Goal: Task Accomplishment & Management: Use online tool/utility

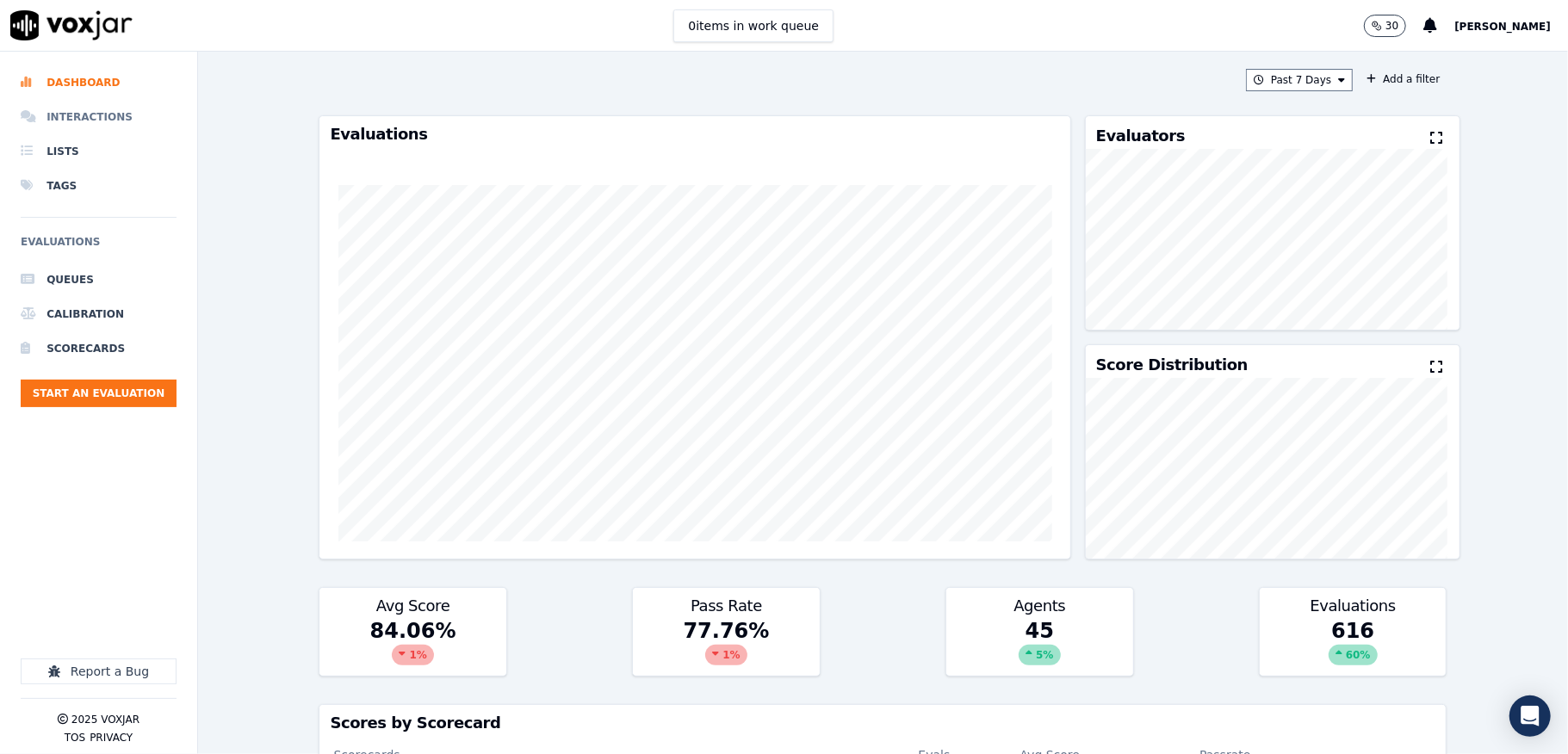
click at [105, 114] on li "Interactions" at bounding box center [98, 117] width 155 height 35
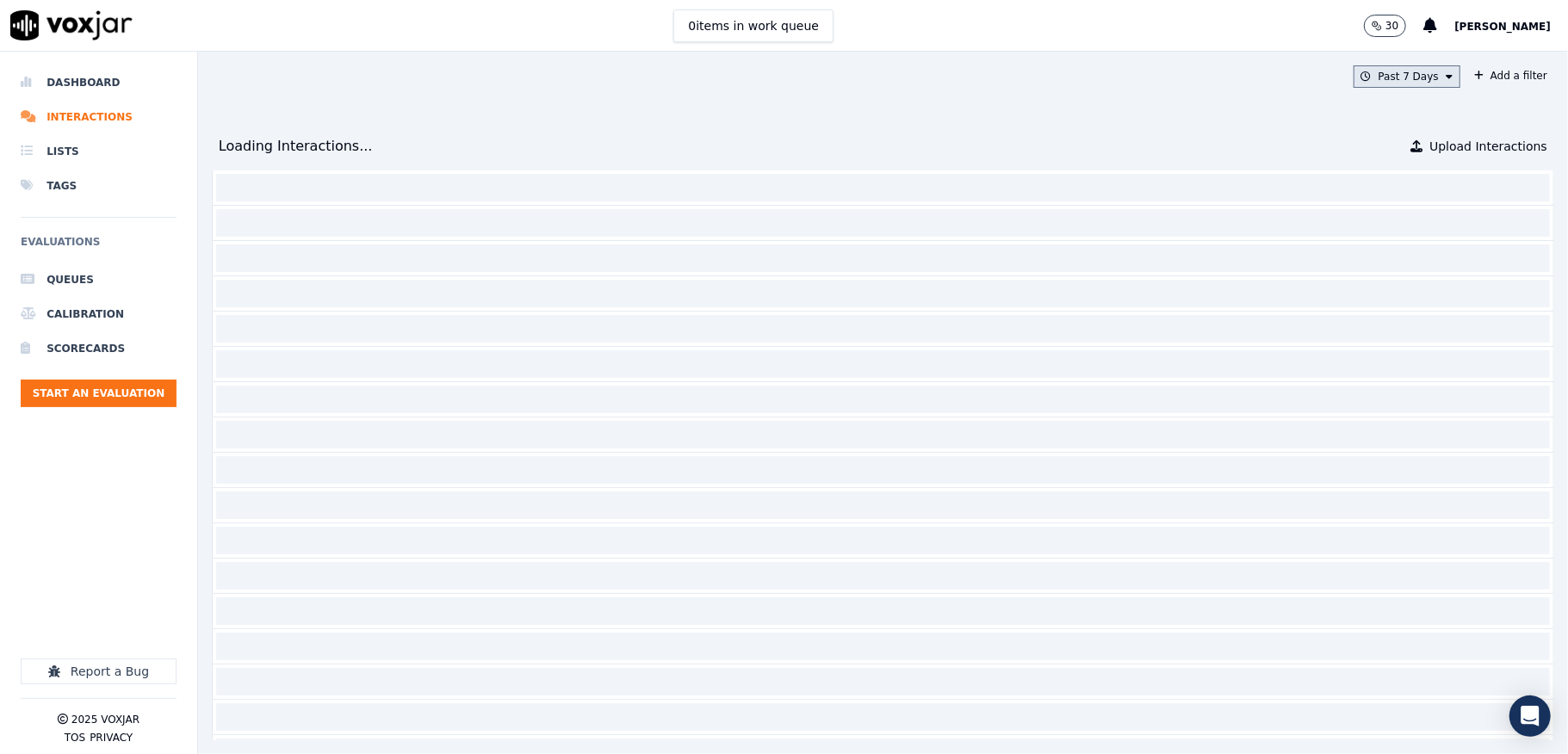
click at [1353, 71] on button "Past 7 Days" at bounding box center [1406, 76] width 106 height 23
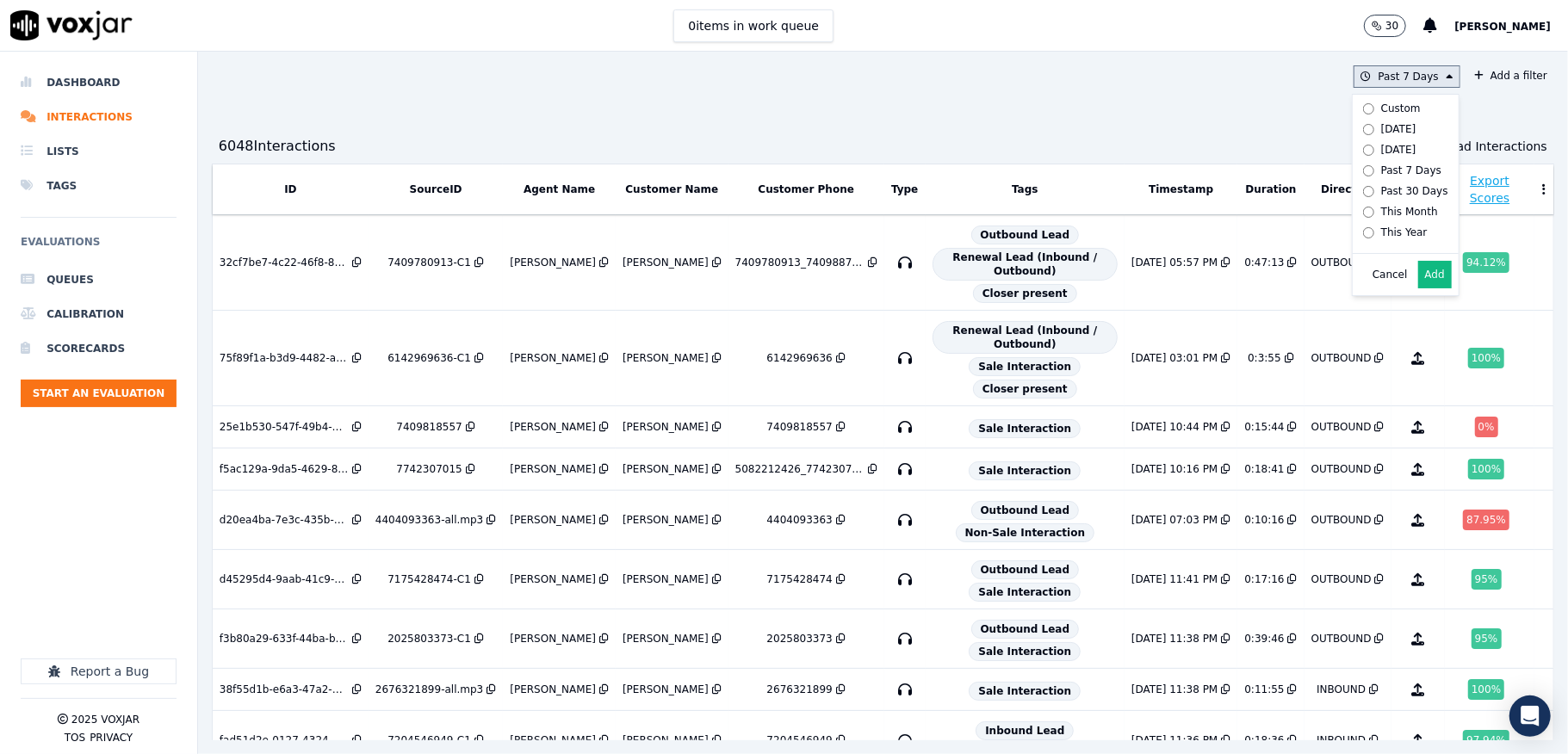
click at [1382, 227] on div "This Year" at bounding box center [1404, 232] width 46 height 14
click at [1418, 288] on button "Add" at bounding box center [1434, 274] width 34 height 27
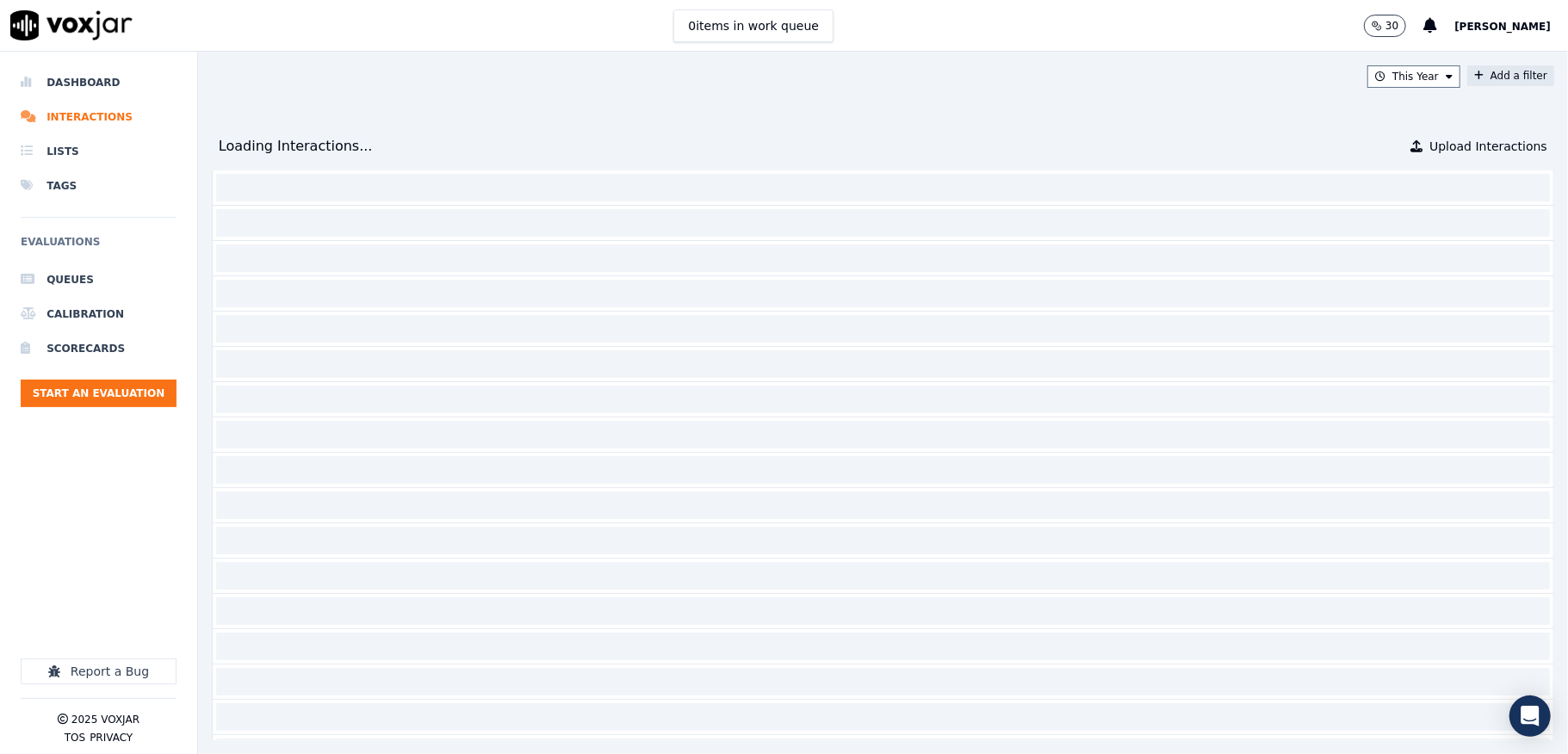
click at [1467, 75] on button "Add a filter" at bounding box center [1511, 75] width 87 height 21
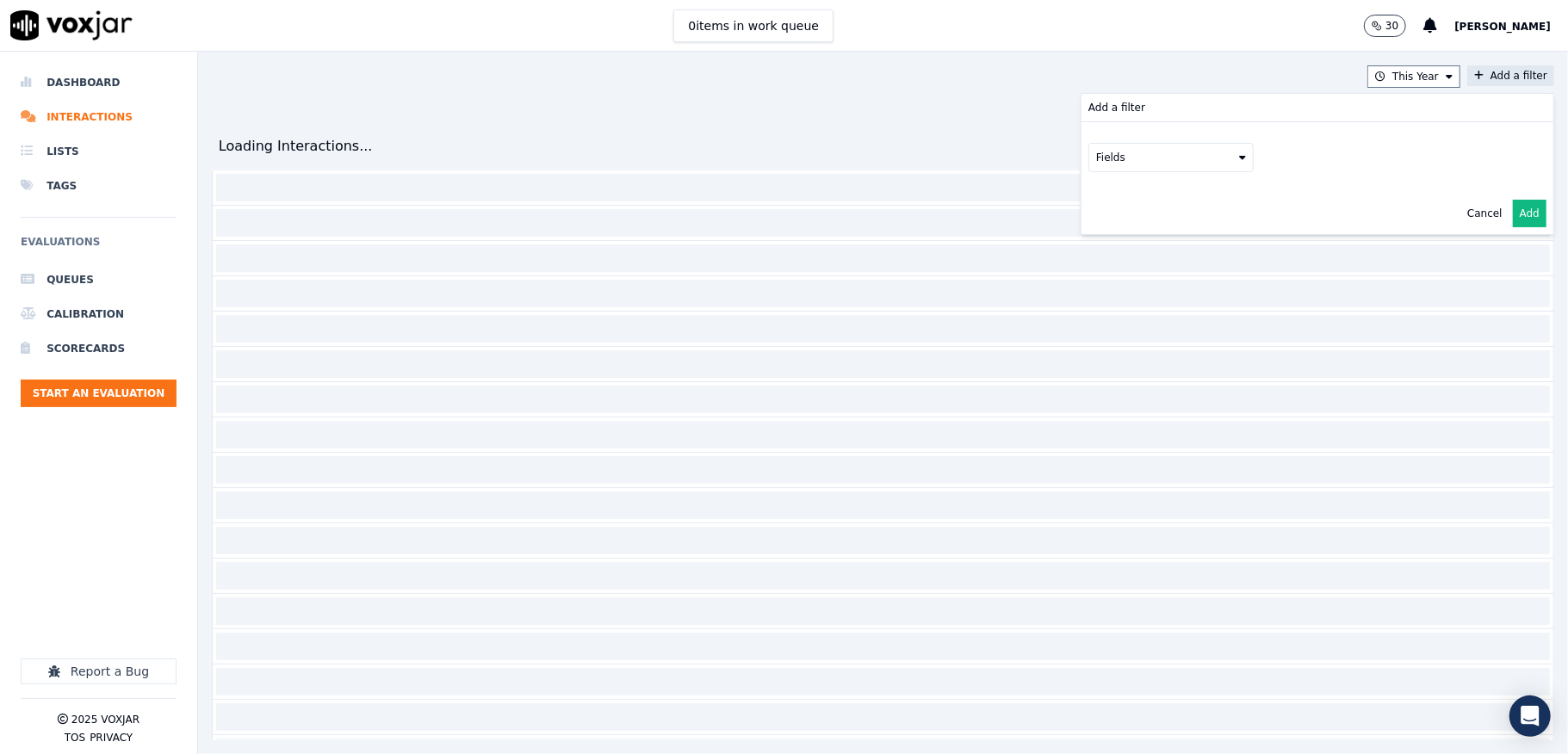
click at [1153, 156] on button "Fields" at bounding box center [1171, 157] width 165 height 29
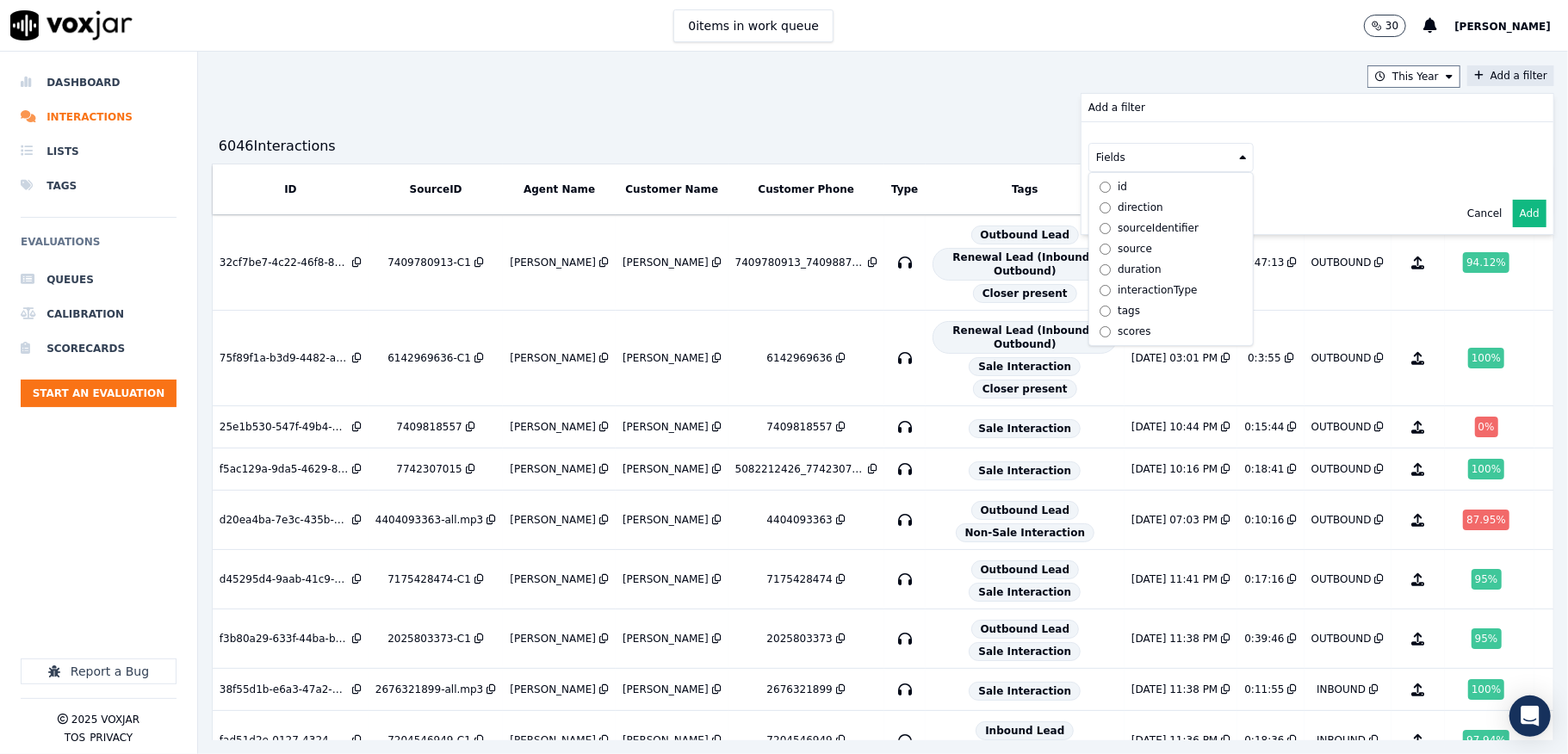
scroll to position [60, 0]
click at [1118, 324] on div "customers" at bounding box center [1145, 331] width 55 height 14
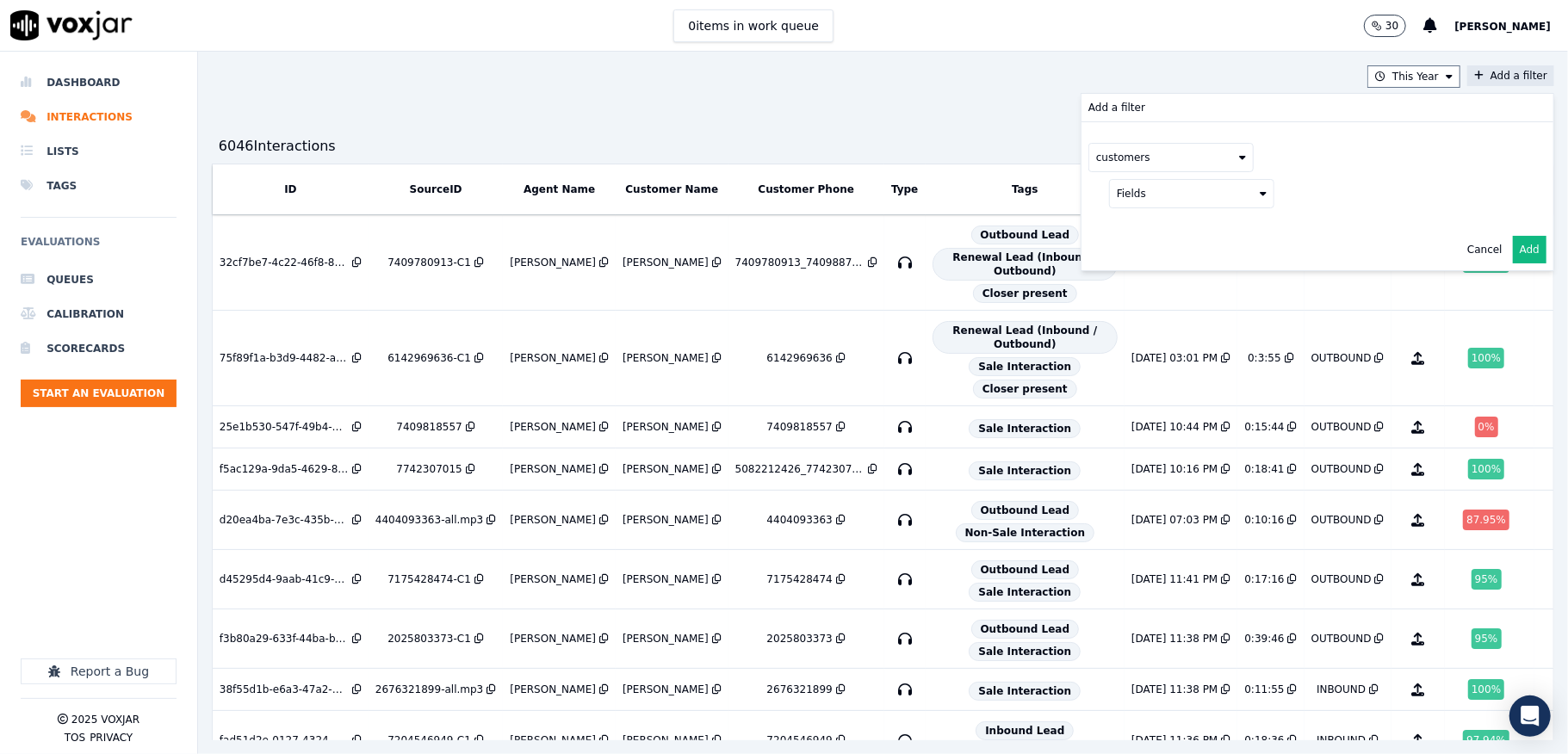
click at [1193, 193] on button "Fields" at bounding box center [1192, 193] width 165 height 29
click at [1138, 289] on div "phone" at bounding box center [1154, 284] width 33 height 14
click at [1413, 193] on button at bounding box center [1405, 192] width 248 height 25
click at [1334, 225] on input "text" at bounding box center [1405, 227] width 233 height 29
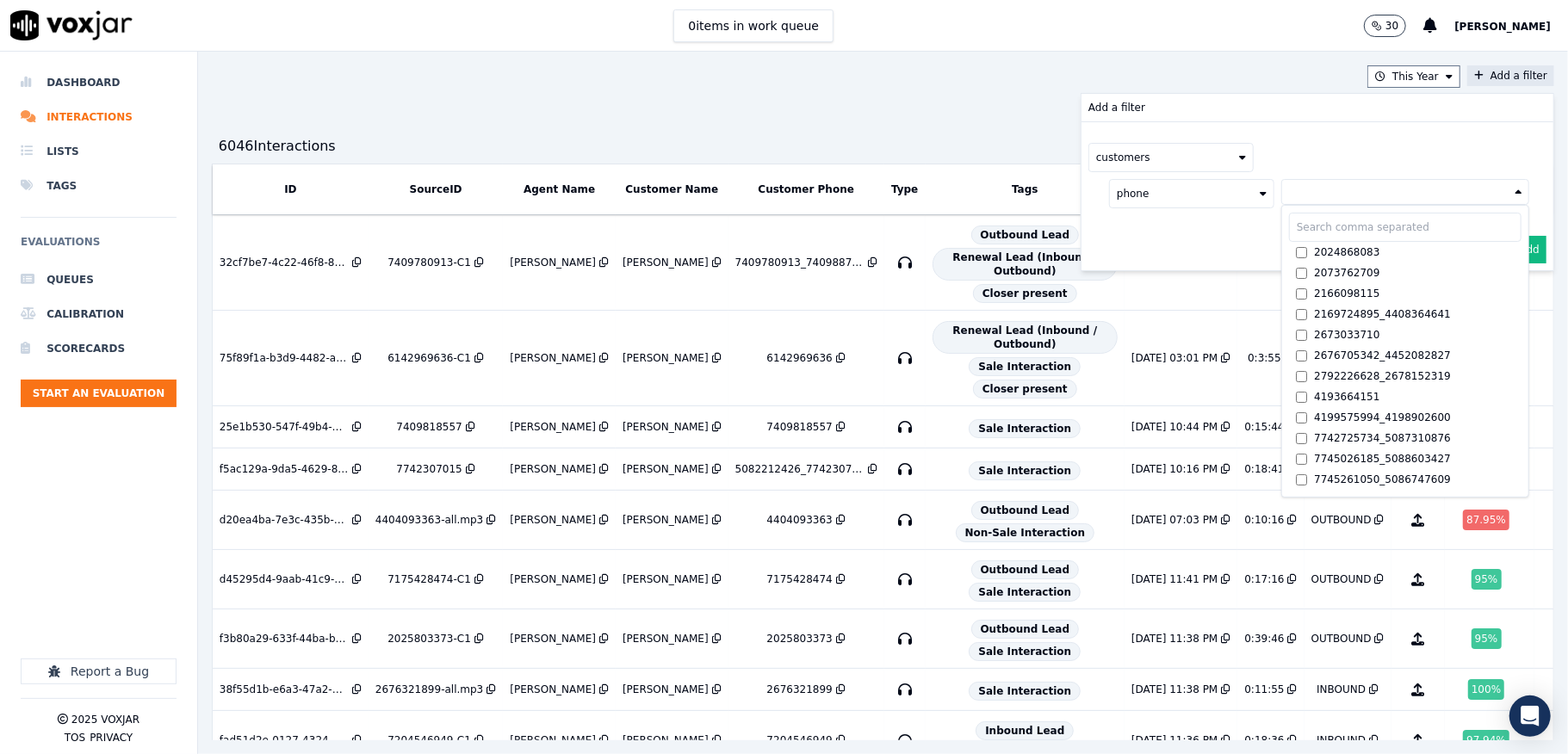
paste input "9544159044"
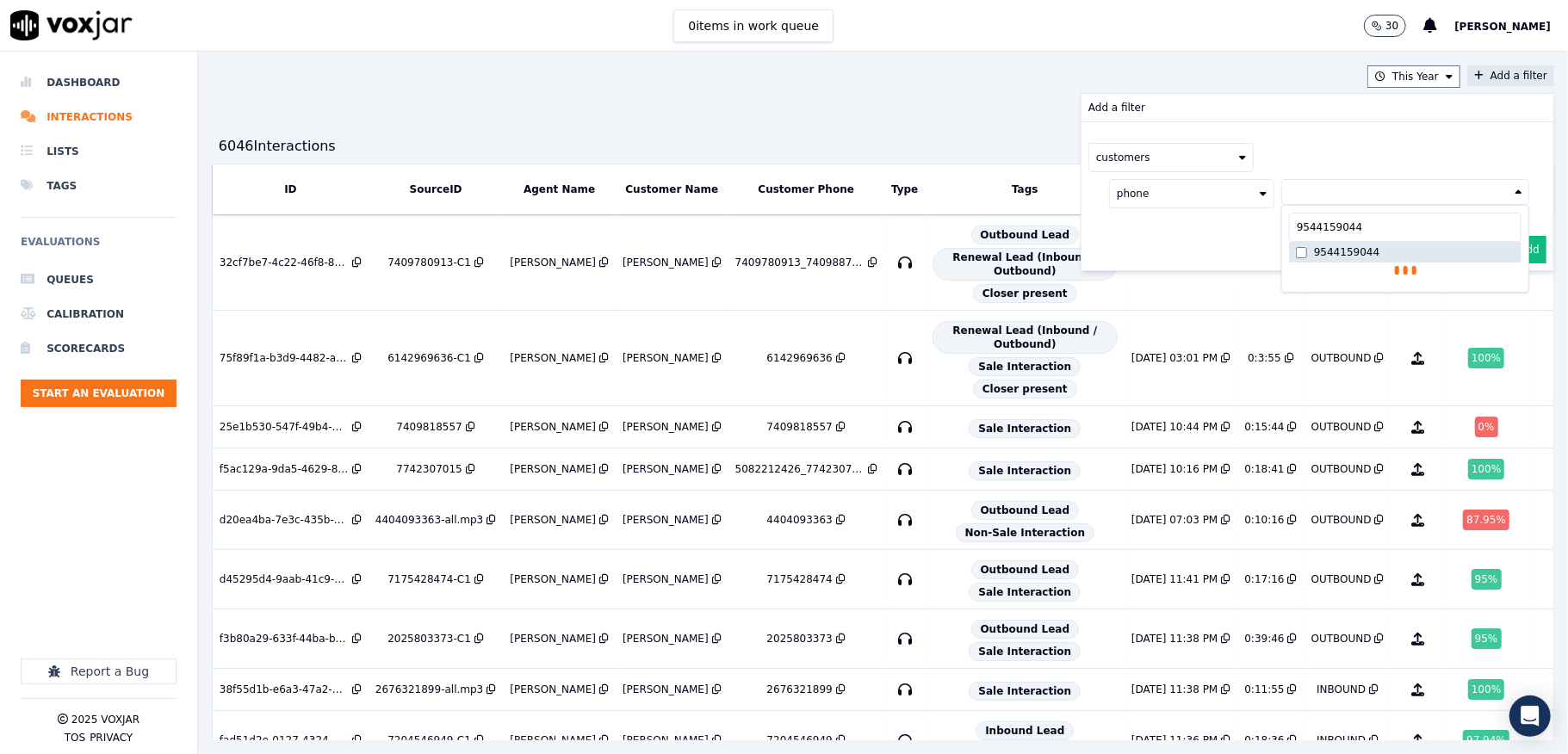
type input "9544159044"
click at [1289, 259] on label "9544159044" at bounding box center [1405, 252] width 233 height 21
click at [1513, 286] on button "Add" at bounding box center [1530, 291] width 34 height 27
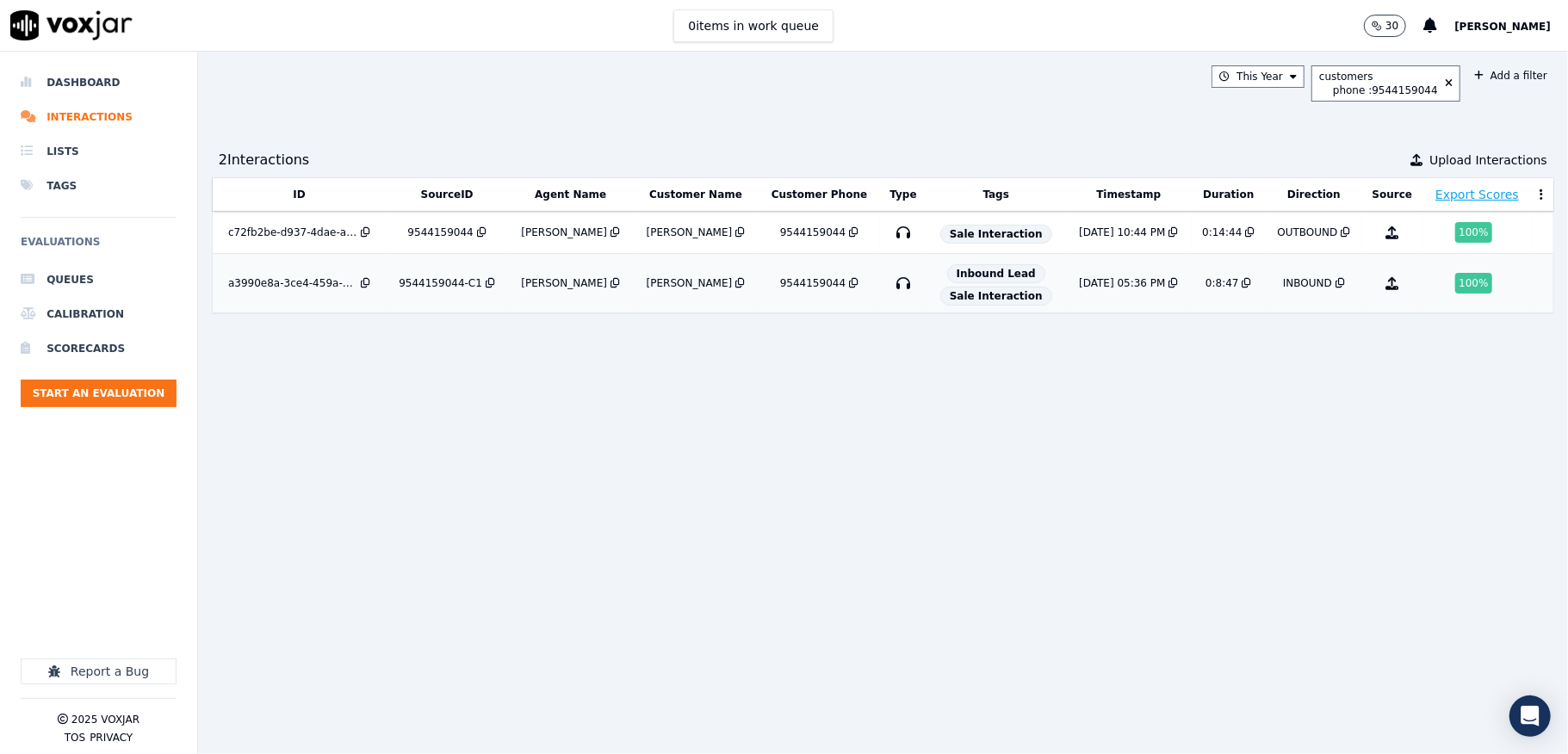
click at [554, 284] on div "Marcus Kunwar" at bounding box center [564, 283] width 86 height 14
click at [74, 83] on li "Dashboard" at bounding box center [98, 83] width 155 height 35
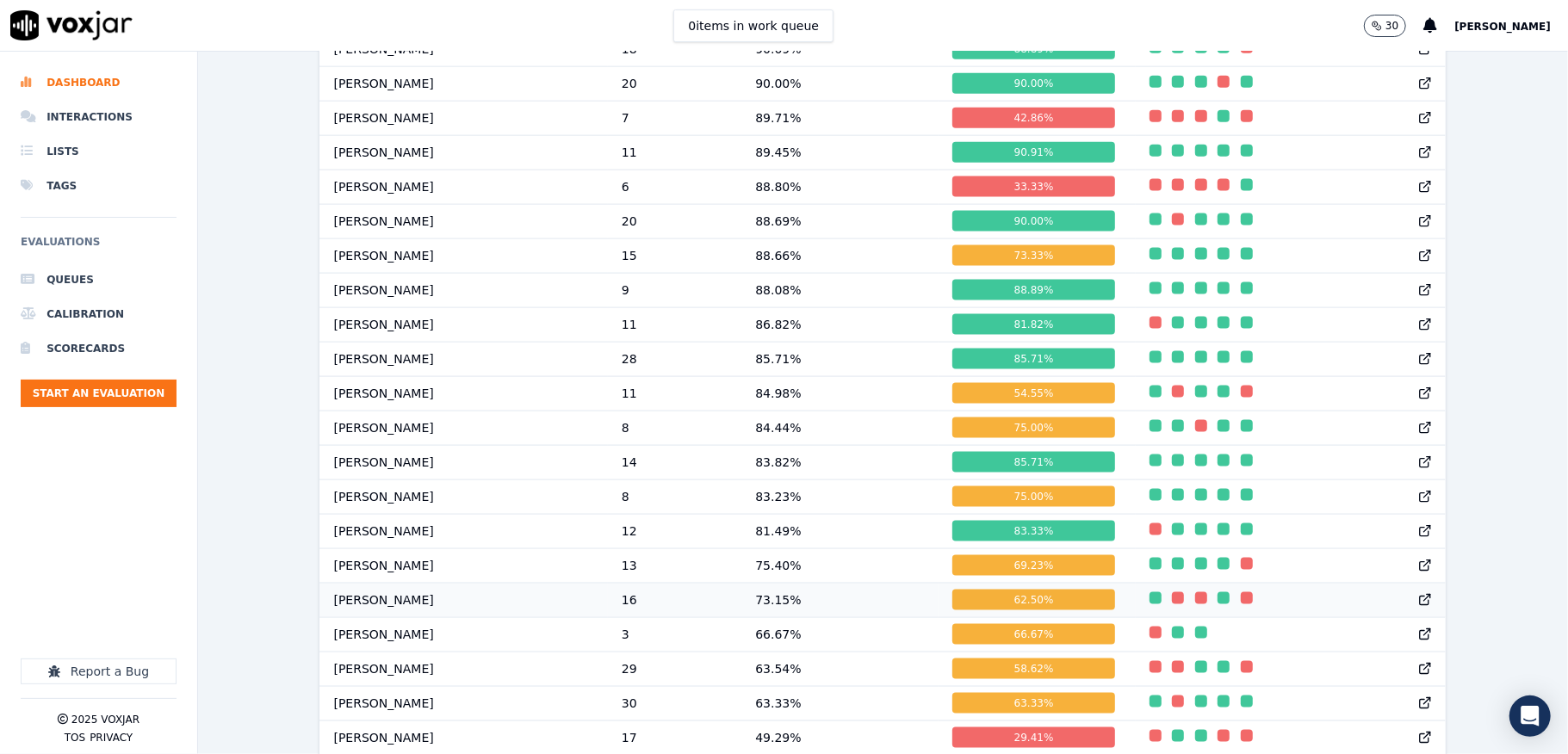
scroll to position [1720, 0]
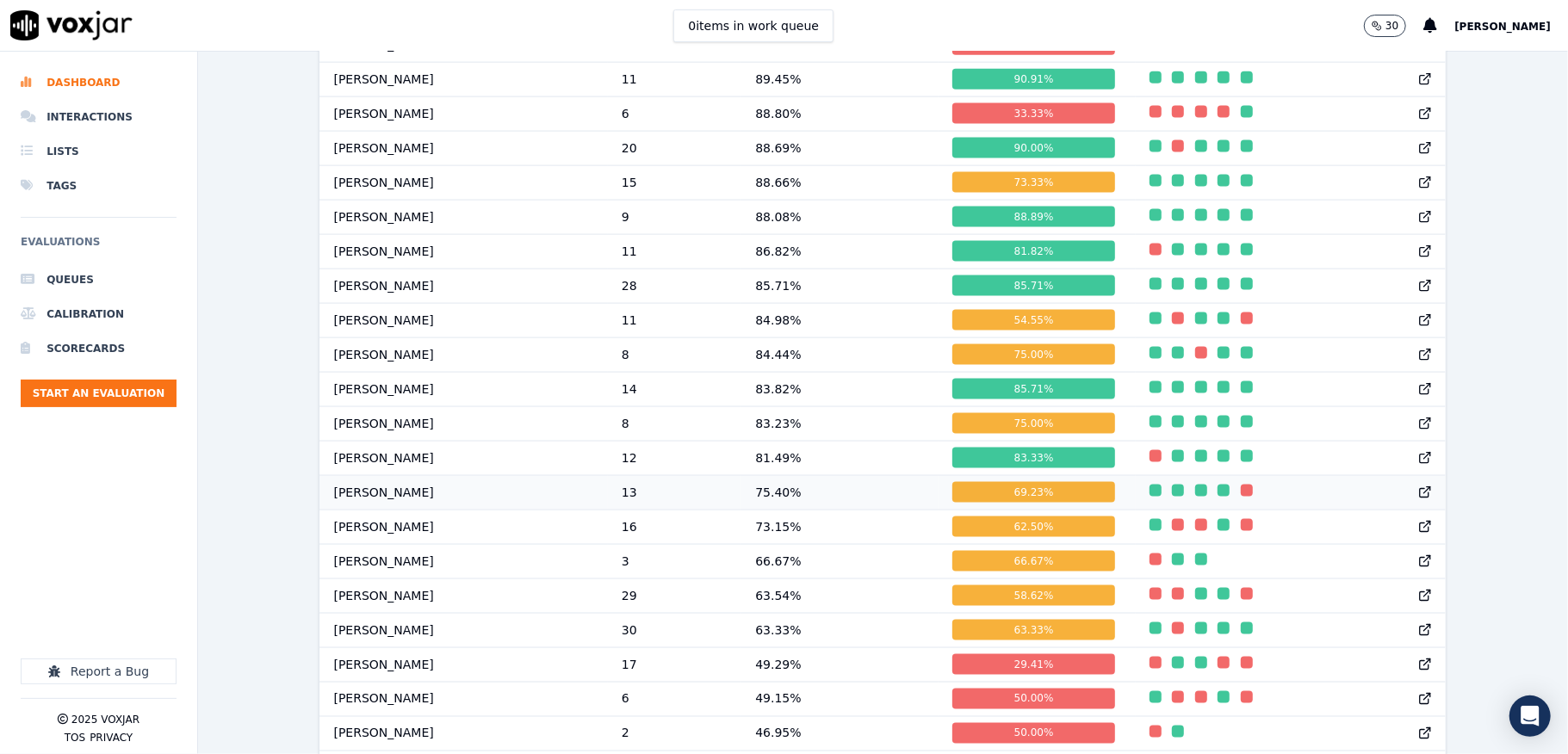
click at [979, 502] on div "69.23 %" at bounding box center [1034, 492] width 163 height 21
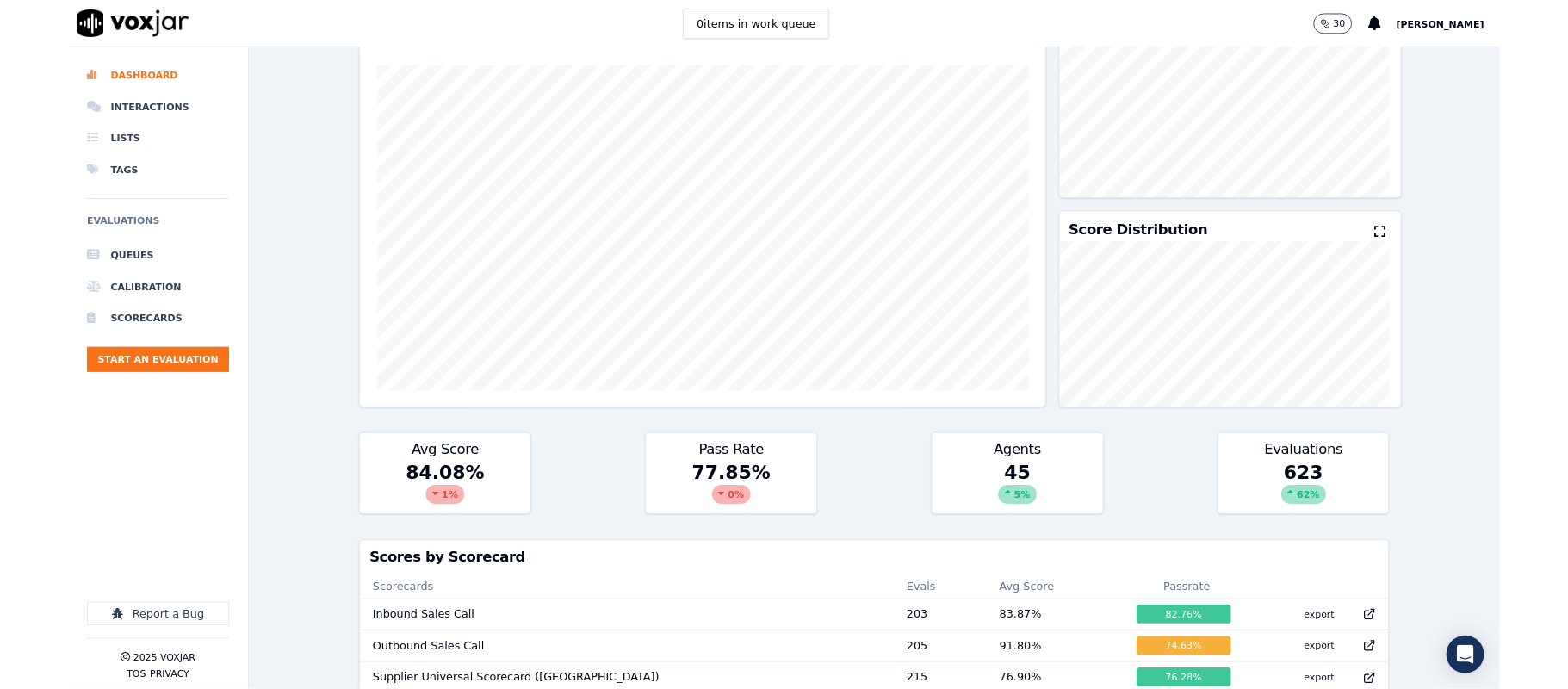
scroll to position [0, 0]
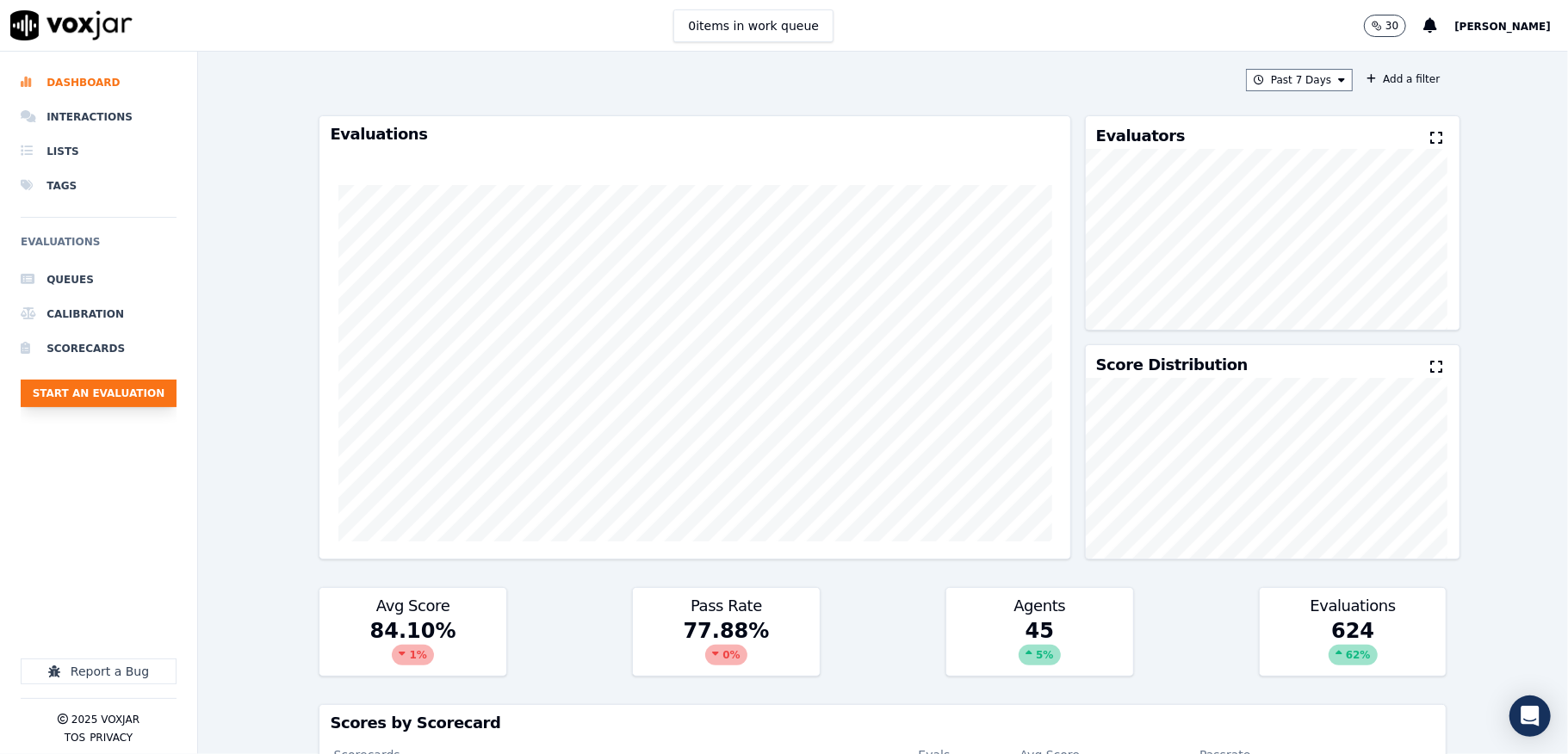
click at [125, 401] on button "Start an Evaluation" at bounding box center [98, 393] width 155 height 27
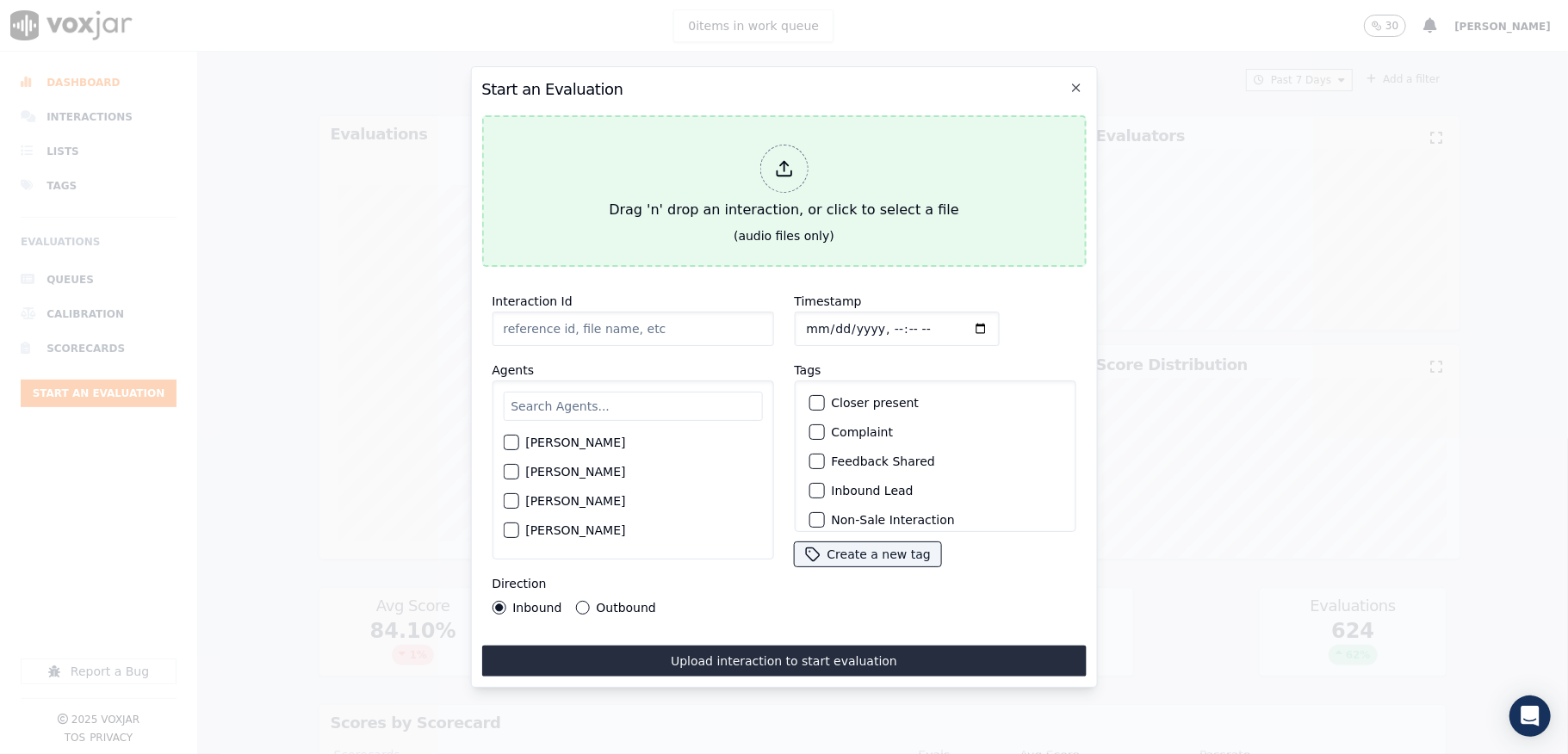
click at [751, 162] on div "Drag 'n' drop an interaction, or click to select a file" at bounding box center [784, 183] width 364 height 90
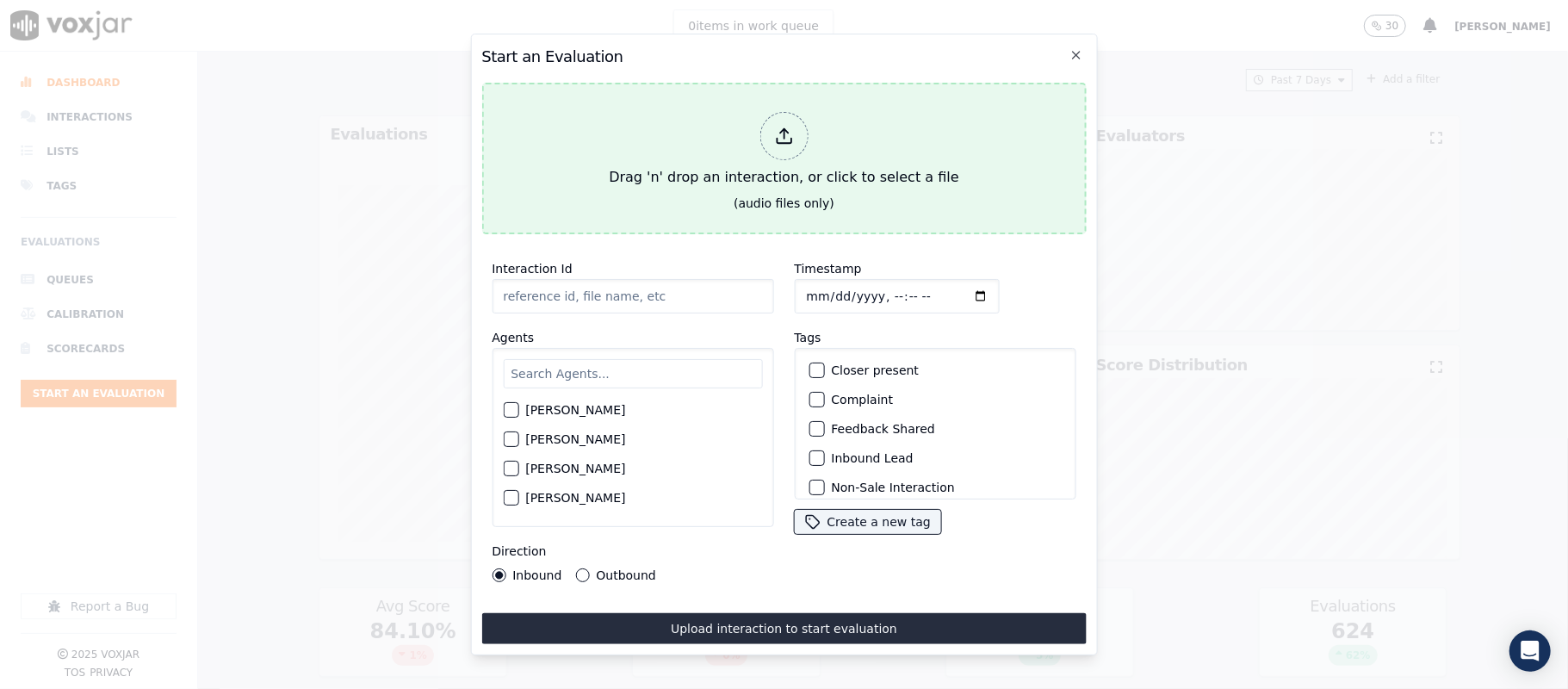
click at [791, 127] on icon at bounding box center [784, 135] width 19 height 19
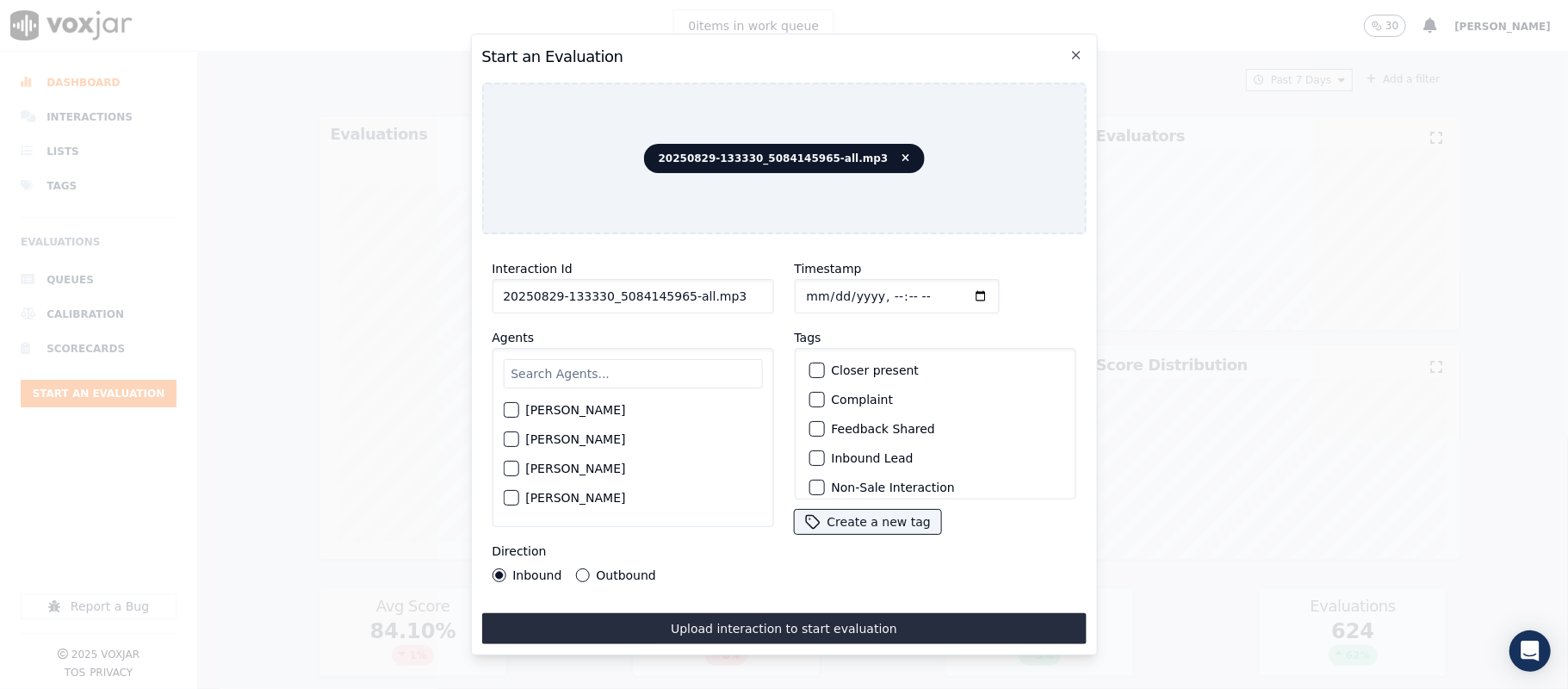
drag, startPoint x: 676, startPoint y: 290, endPoint x: 780, endPoint y: 290, distance: 104.0
click at [780, 290] on div "Interaction Id 20250829-133330_5084145965-all.mp3 Agents Harry Roy Aaron Biswas…" at bounding box center [784, 420] width 604 height 344
type input "20250829-133330_5084145965-C1"
click at [822, 290] on input "Timestamp" at bounding box center [895, 296] width 205 height 35
click at [801, 289] on input "Timestamp" at bounding box center [895, 296] width 205 height 35
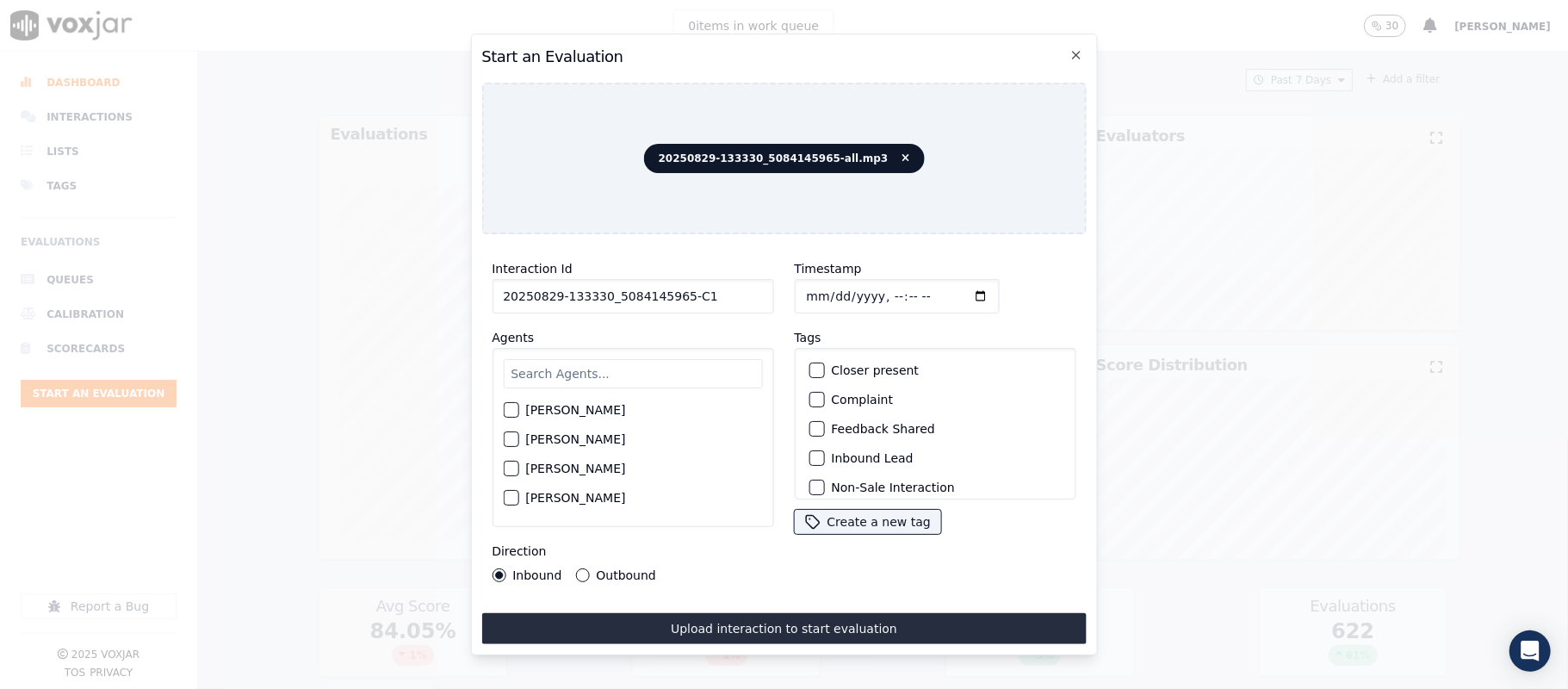
click at [824, 285] on input "Timestamp" at bounding box center [895, 296] width 205 height 35
type input "2025-09-01T23:59"
click at [596, 372] on input "text" at bounding box center [632, 374] width 259 height 29
type input "Ann"
click at [515, 409] on div "button" at bounding box center [509, 414] width 12 height 12
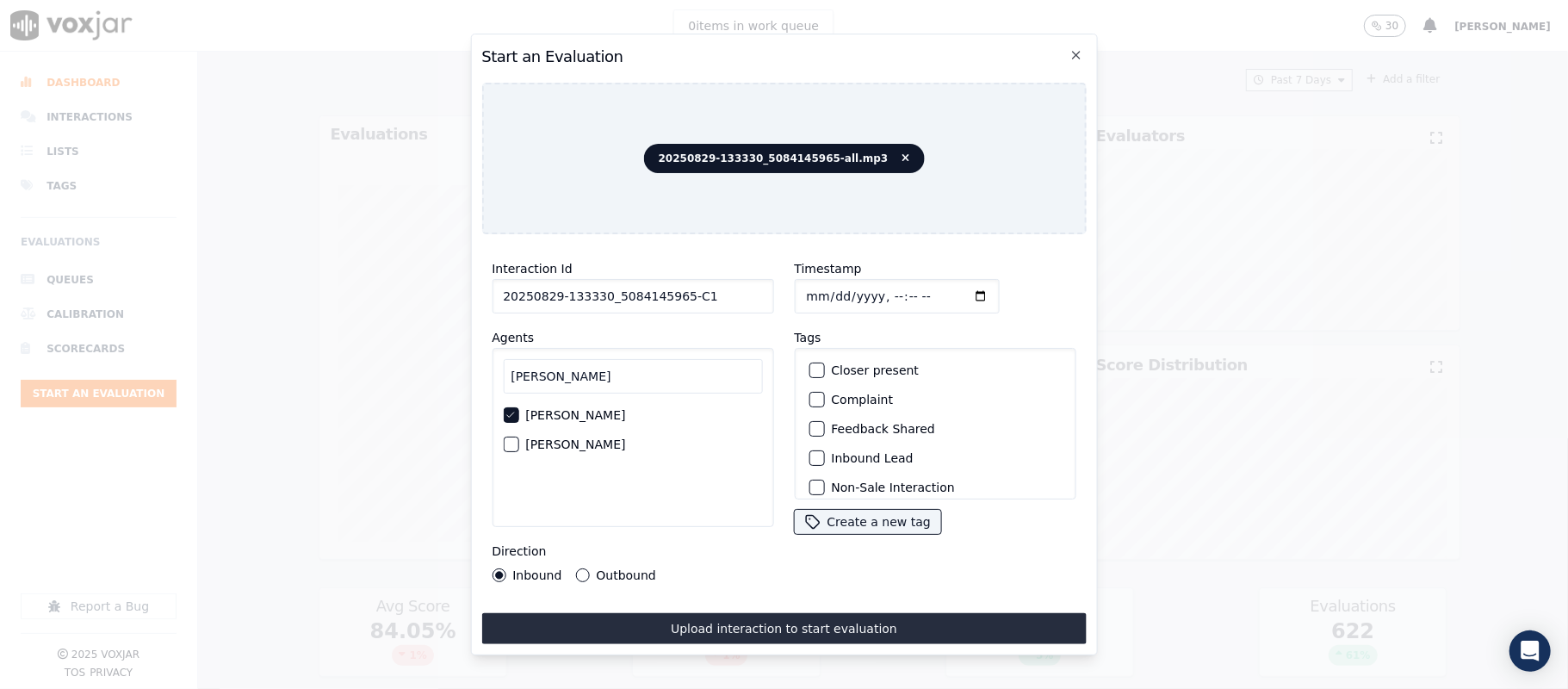
click at [810, 452] on div "button" at bounding box center [815, 457] width 12 height 12
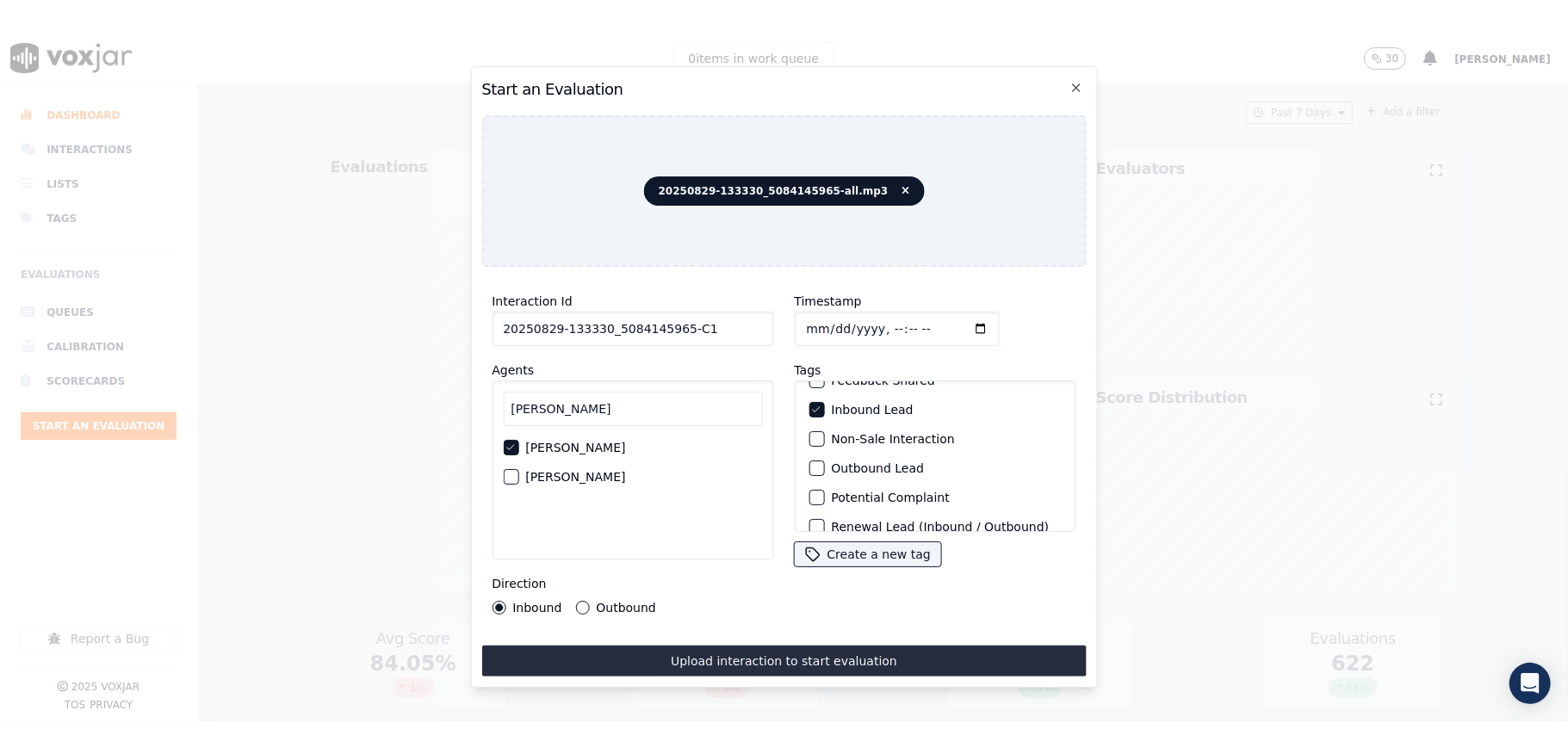
scroll to position [160, 0]
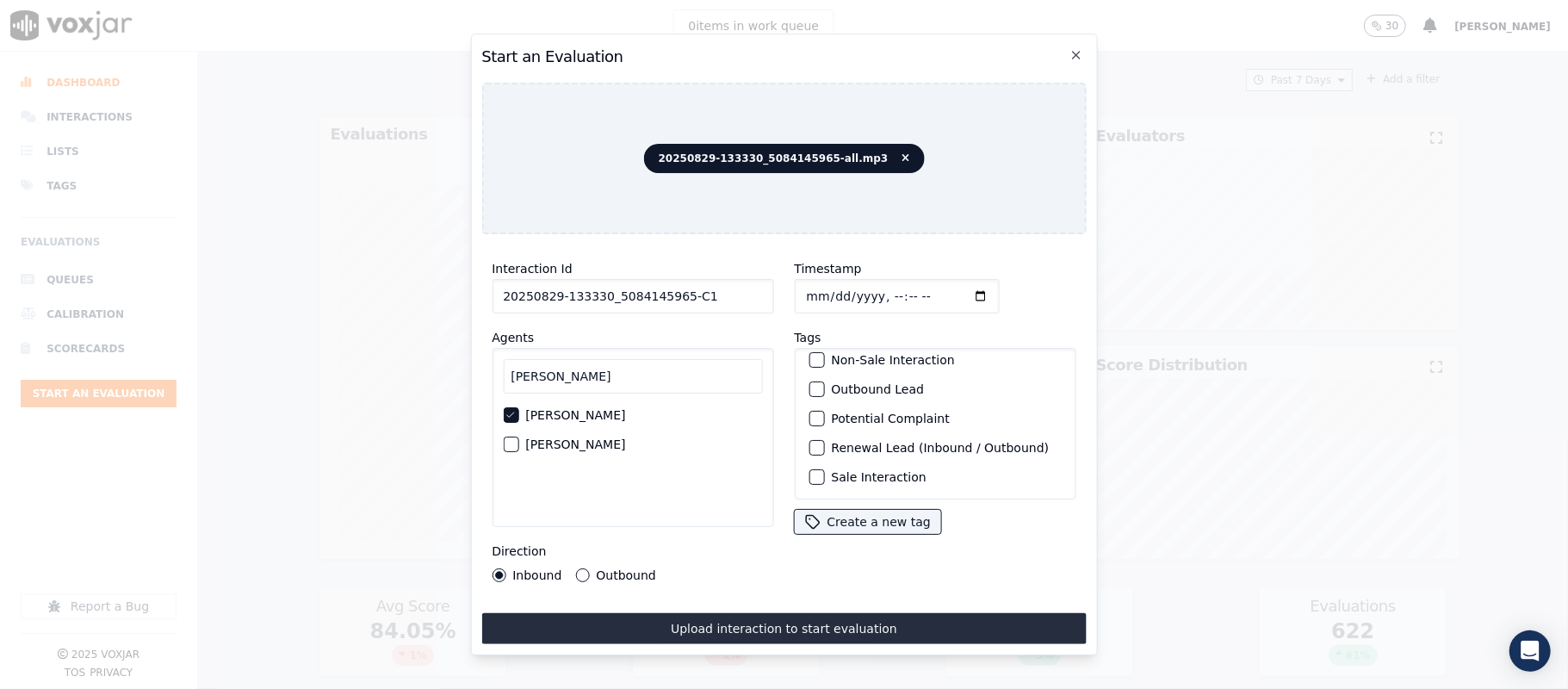
click at [810, 471] on div "button" at bounding box center [815, 476] width 12 height 12
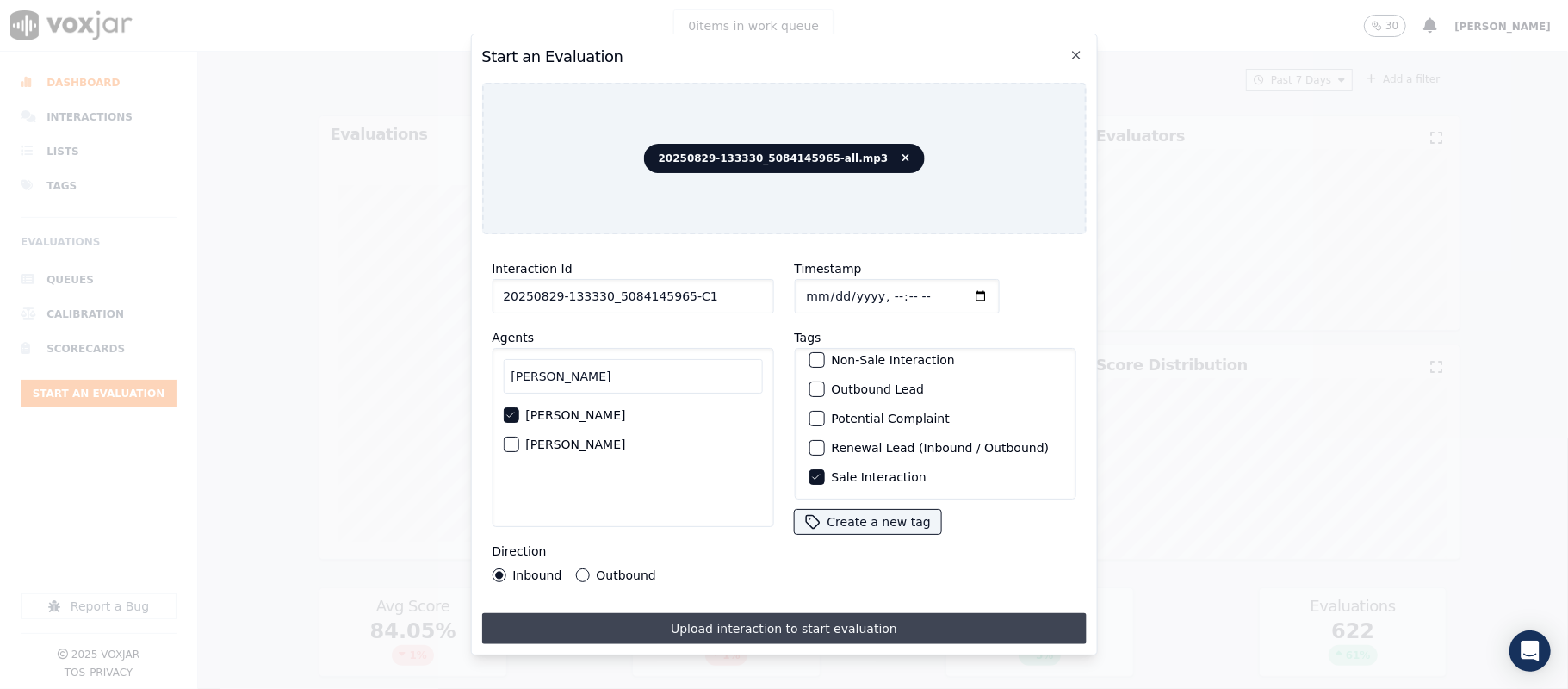
click at [739, 627] on button "Upload interaction to start evaluation" at bounding box center [784, 629] width 604 height 31
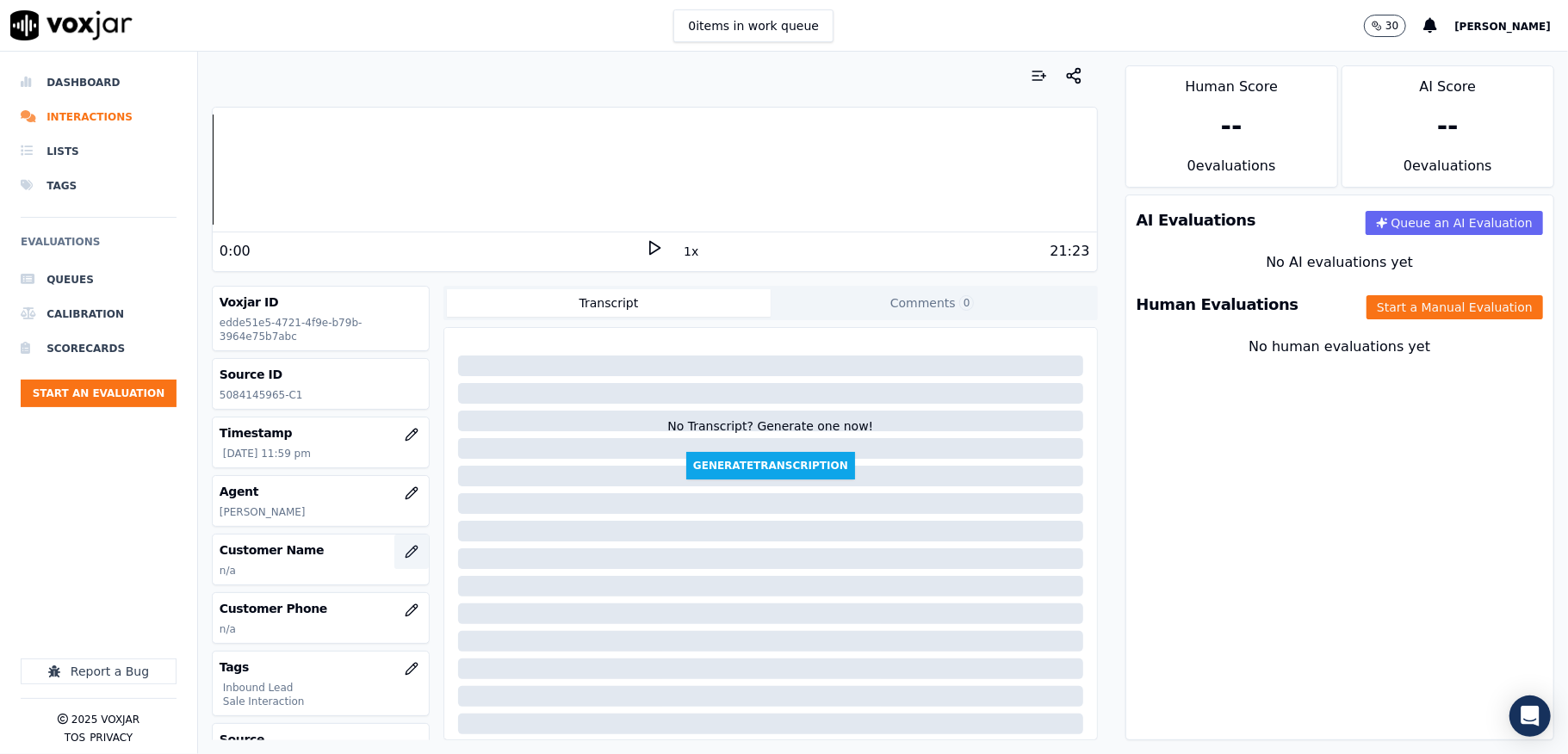
click at [404, 559] on icon "button" at bounding box center [411, 551] width 14 height 14
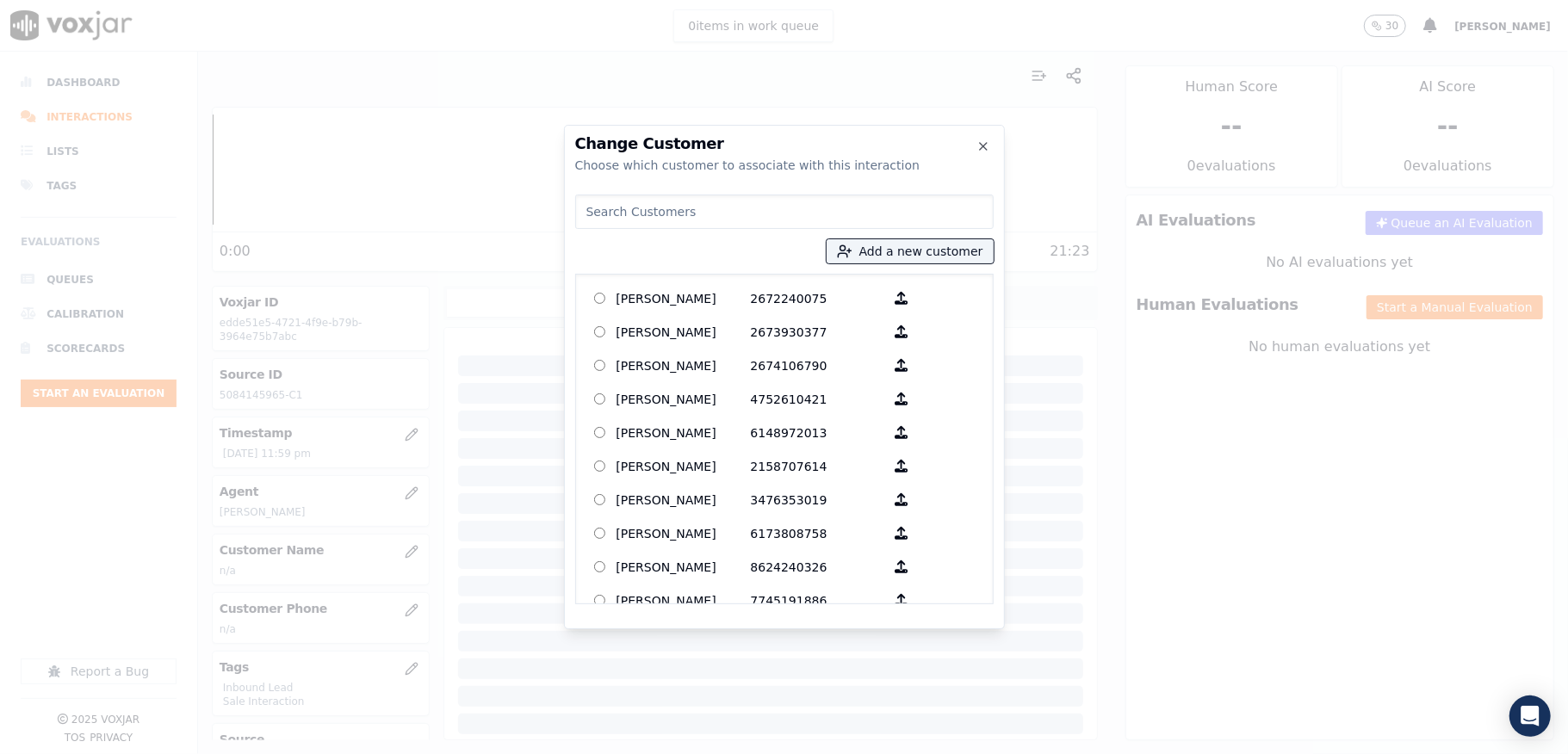
type input "ASHLEY SANTOS"
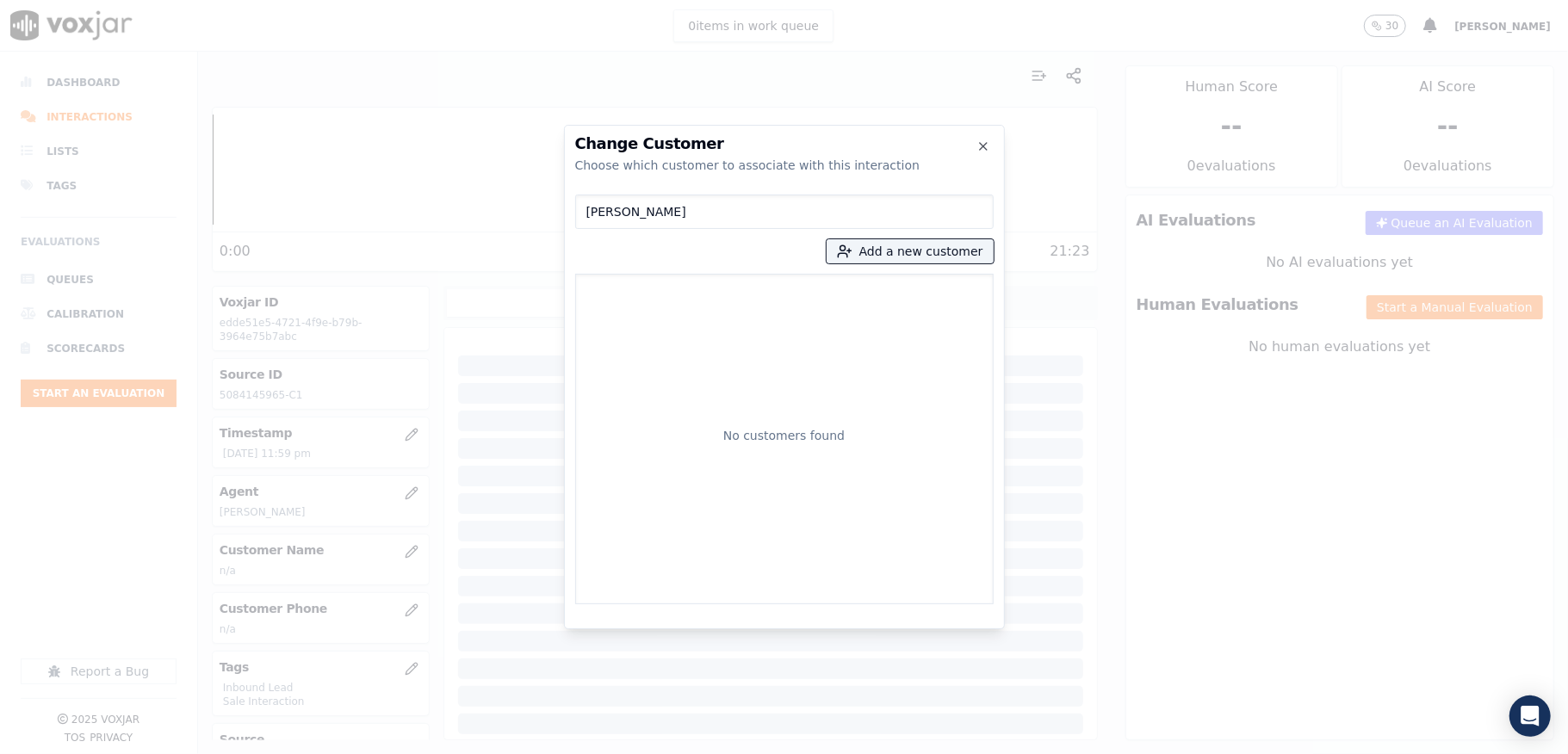
drag, startPoint x: 694, startPoint y: 212, endPoint x: 468, endPoint y: 210, distance: 226.0
click at [466, 753] on div "Change Customer Choose which customer to associate with this interaction ASHLEY…" at bounding box center [784, 754] width 1568 height 0
click at [895, 254] on button "Add a new customer" at bounding box center [910, 251] width 167 height 25
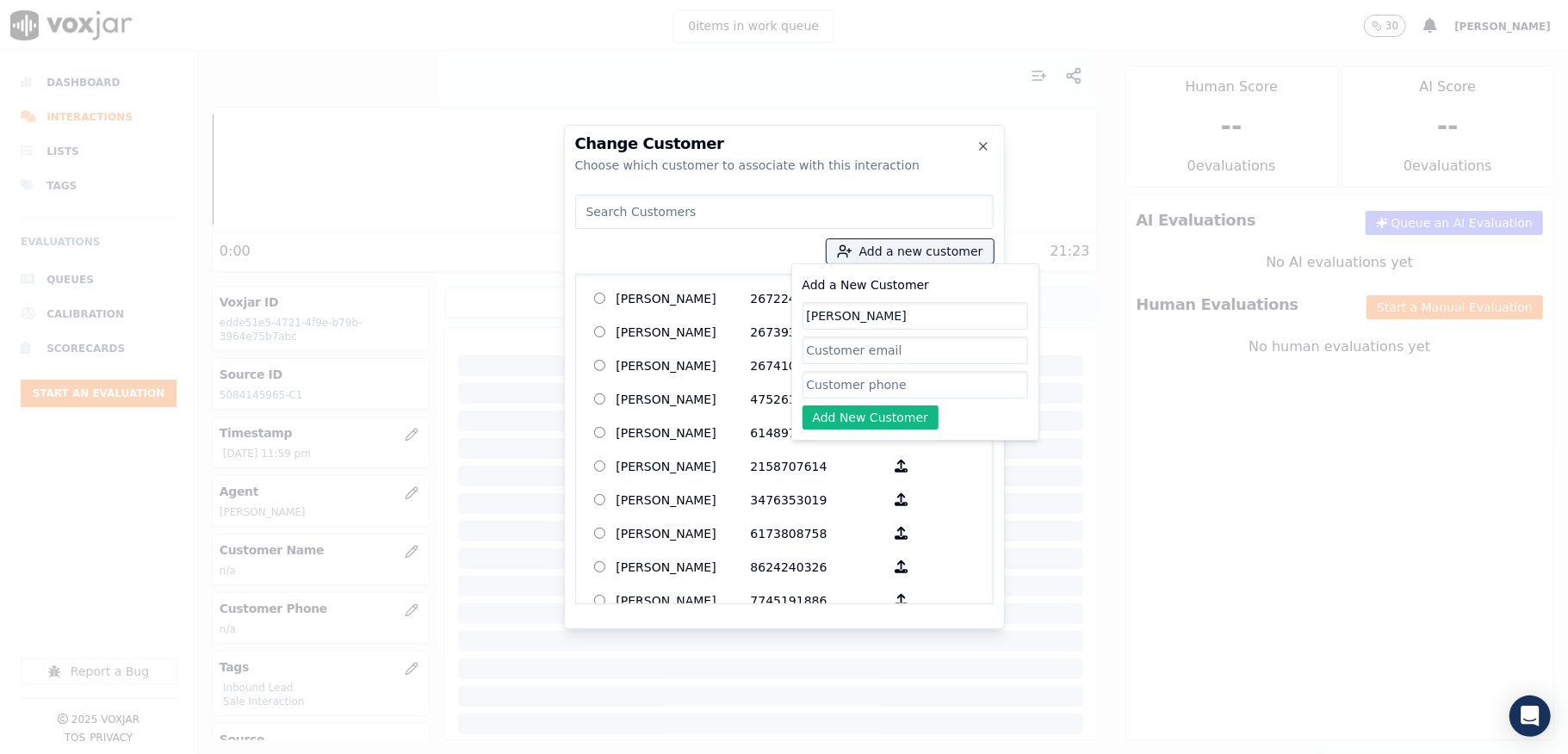
type input "ASHLEY SANTOS"
click at [862, 391] on input "Add a New Customer" at bounding box center [915, 384] width 225 height 27
paste input "5084145965"
paste input "7742762650"
type input "5084145965_7742762650"
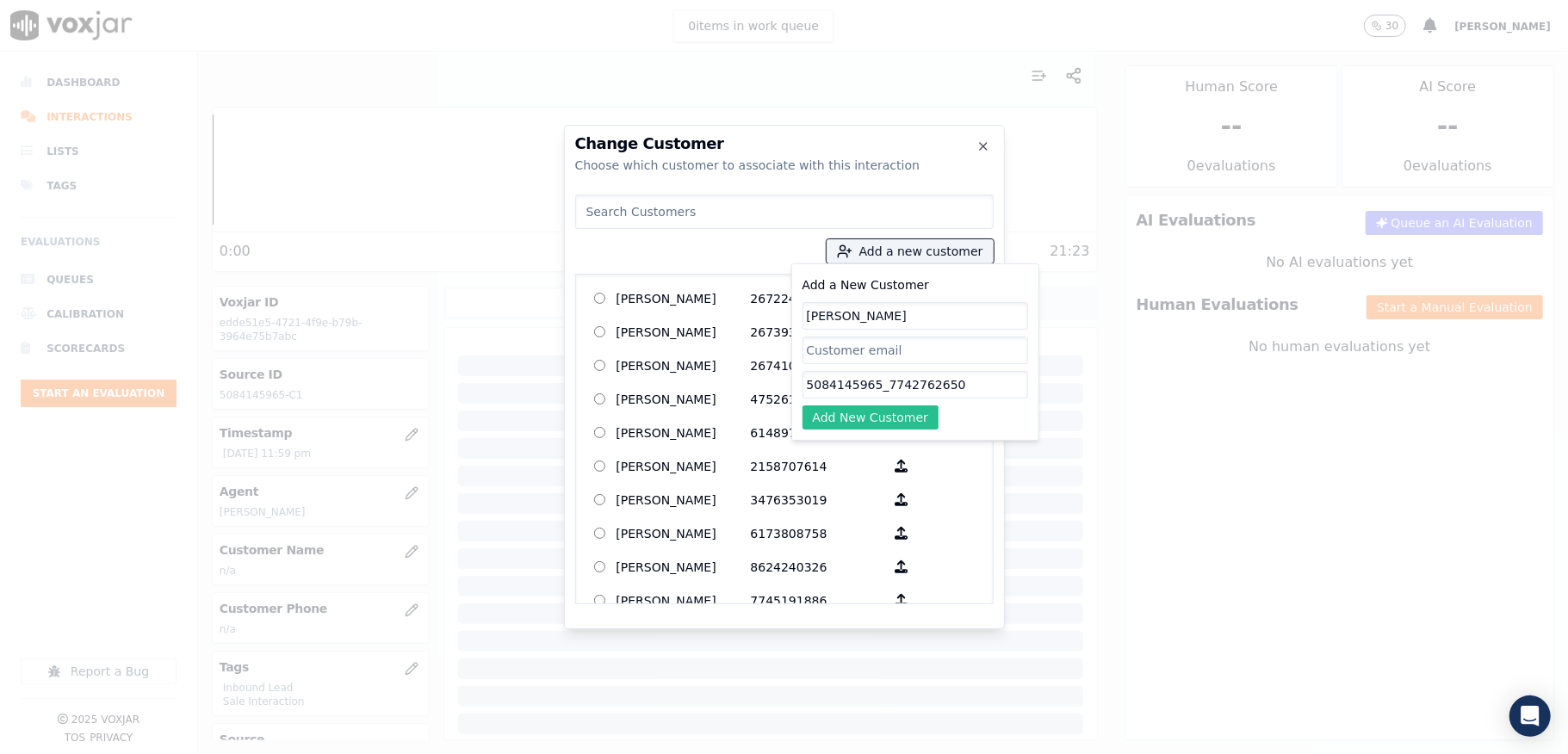
click at [891, 422] on button "Add New Customer" at bounding box center [871, 417] width 137 height 25
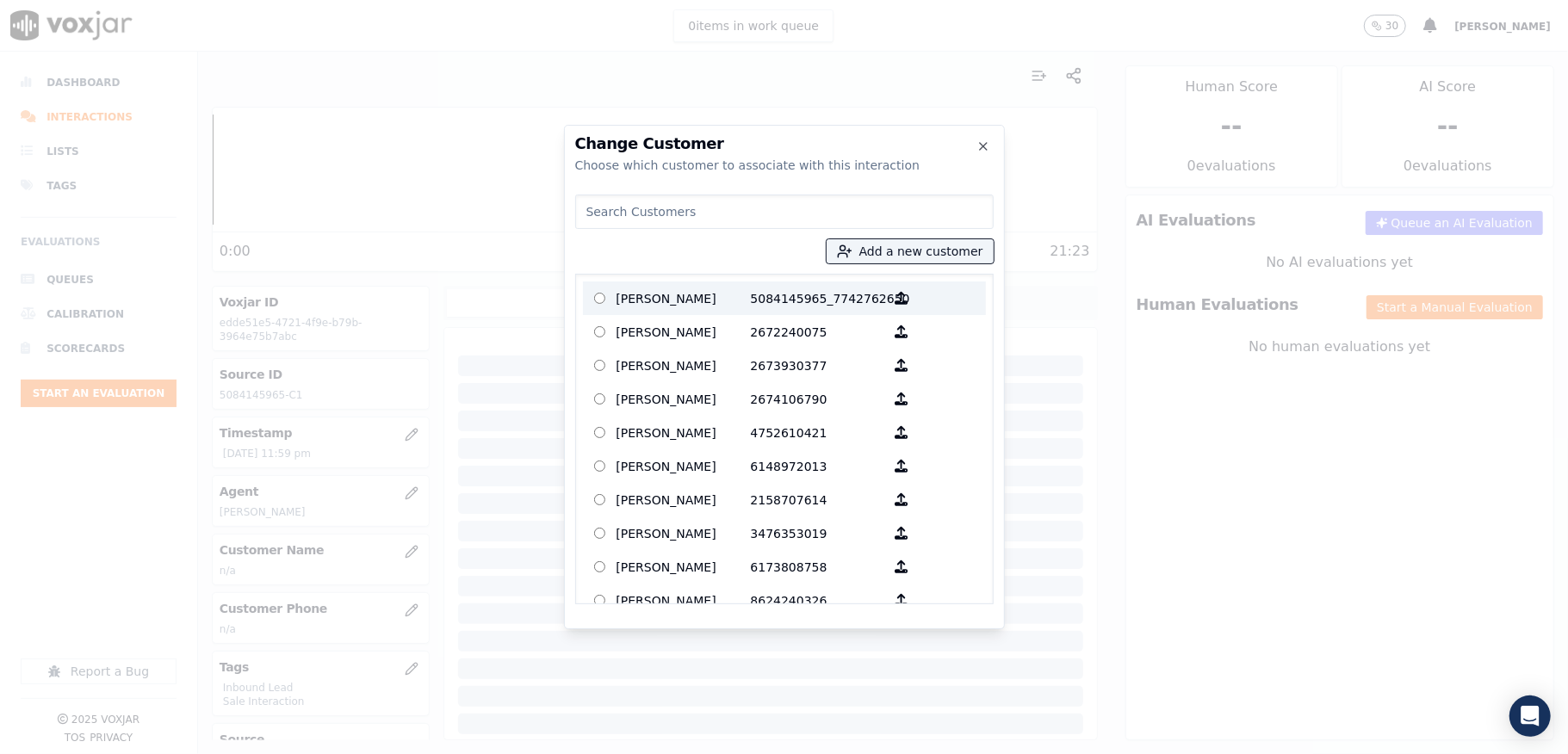
click at [680, 291] on p "ASHLEY SANTOS" at bounding box center [684, 298] width 135 height 26
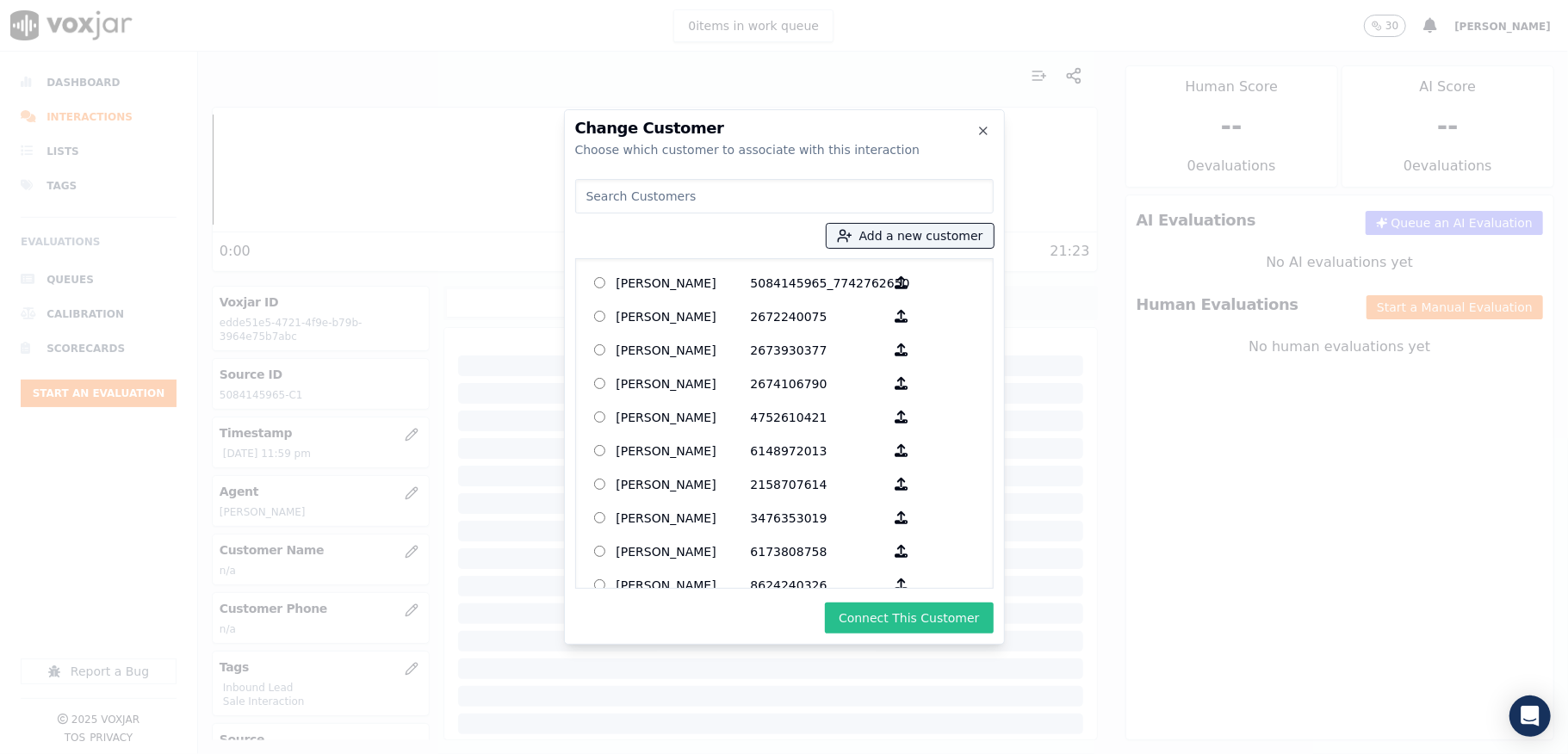
click at [934, 625] on button "Connect This Customer" at bounding box center [909, 618] width 168 height 31
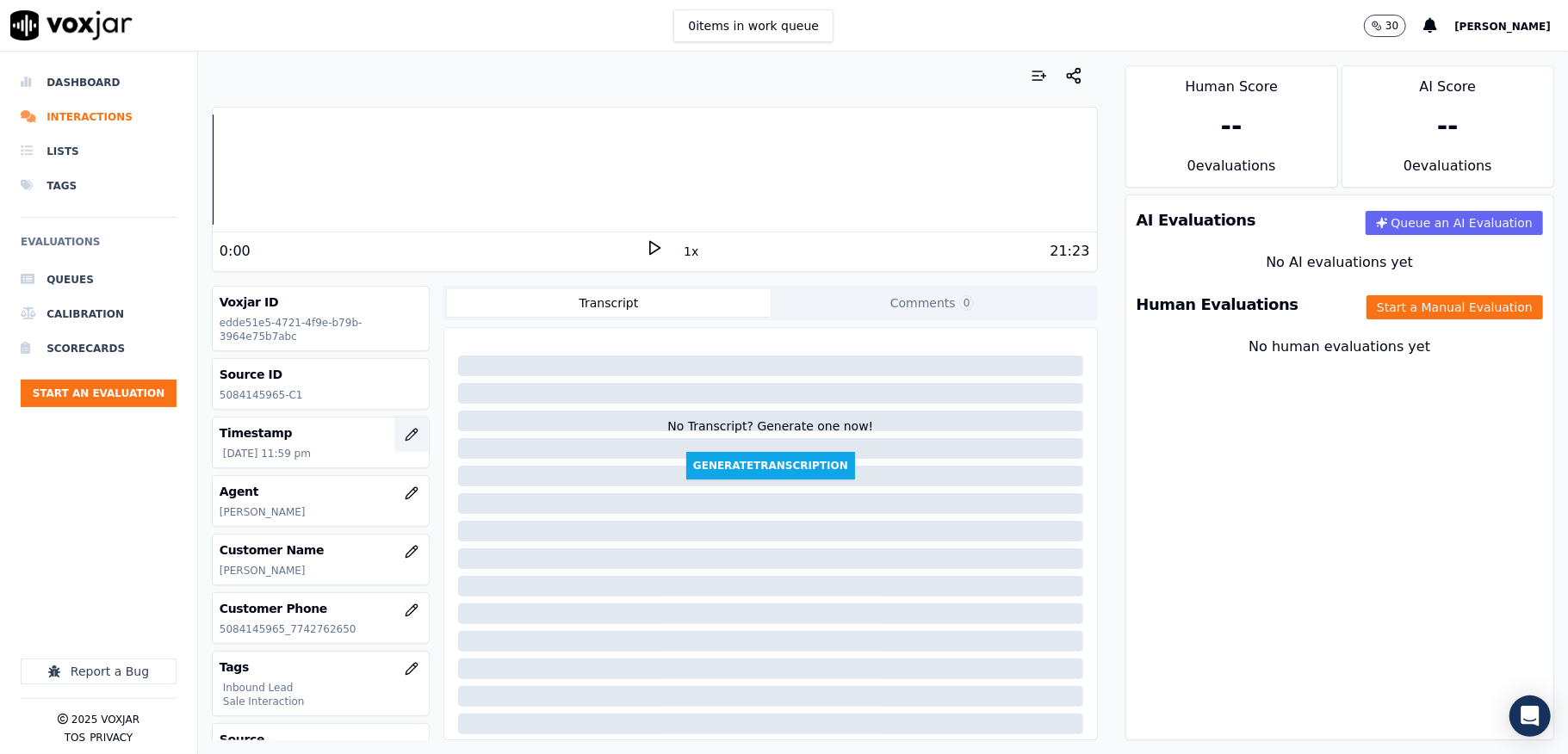
click at [404, 429] on icon "button" at bounding box center [411, 434] width 14 height 14
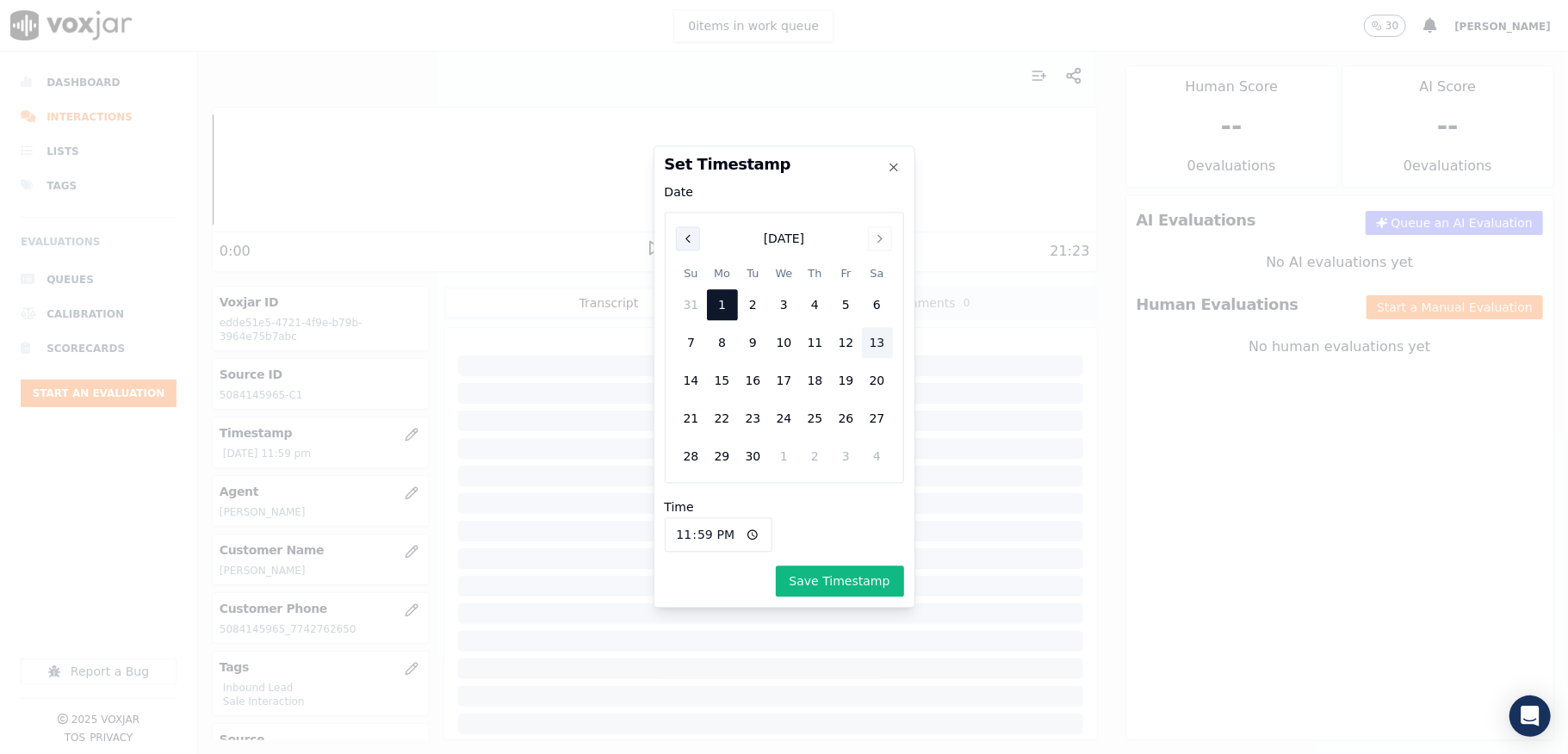
click at [687, 244] on icon "Previous" at bounding box center [687, 238] width 14 height 14
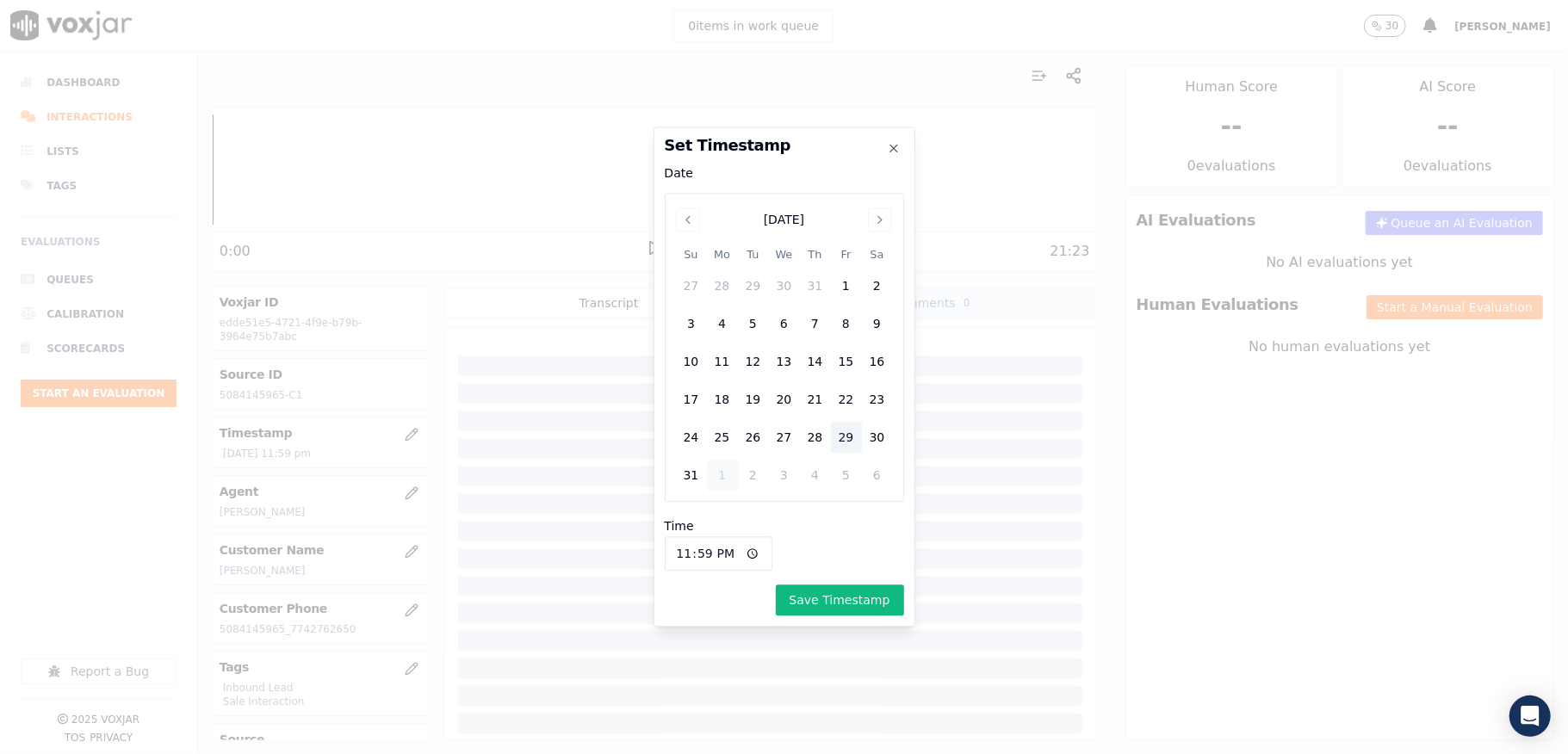
click at [848, 438] on div "29" at bounding box center [846, 438] width 31 height 31
click at [854, 608] on button "Save Timestamp" at bounding box center [840, 600] width 128 height 31
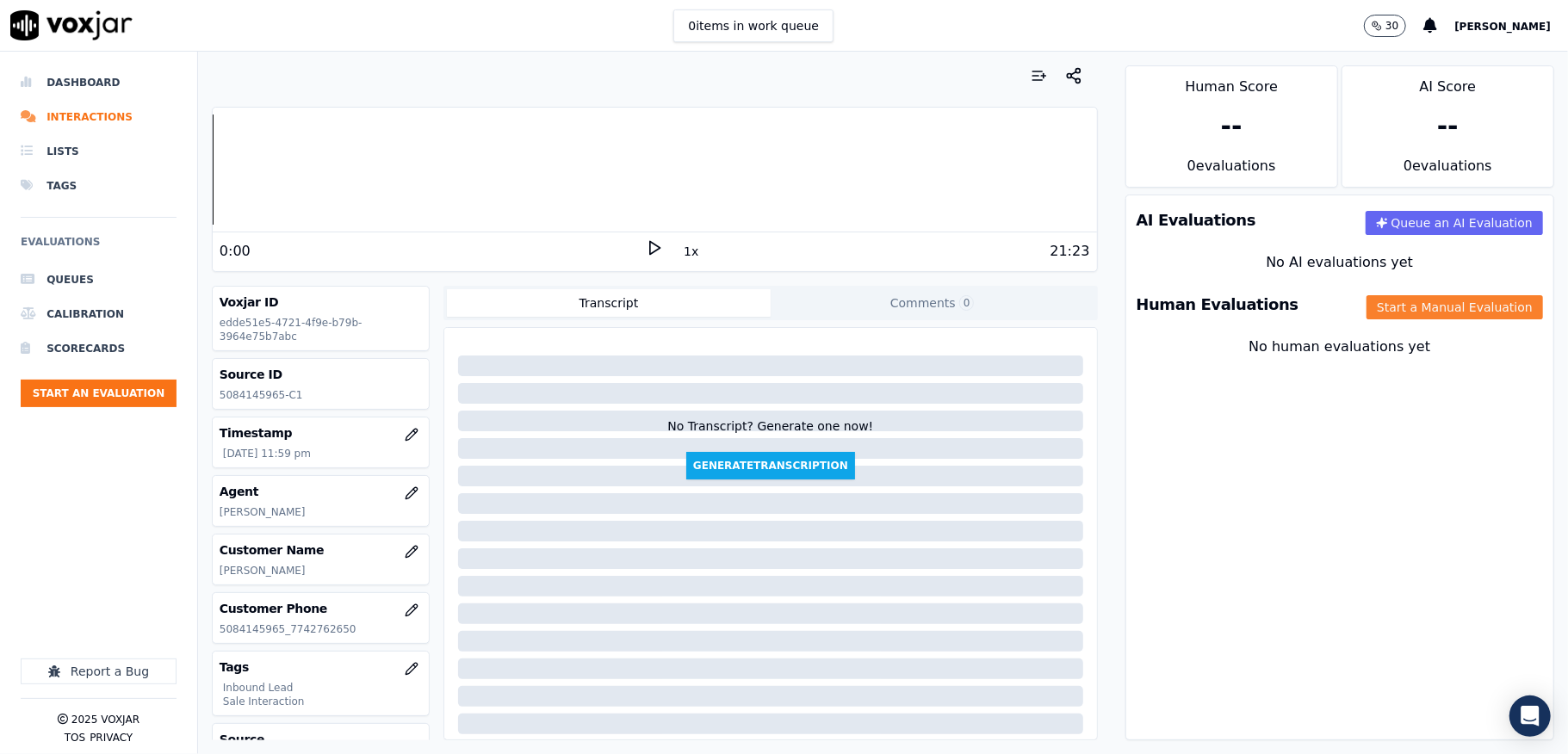
click at [1384, 314] on button "Start a Manual Evaluation" at bounding box center [1454, 307] width 176 height 25
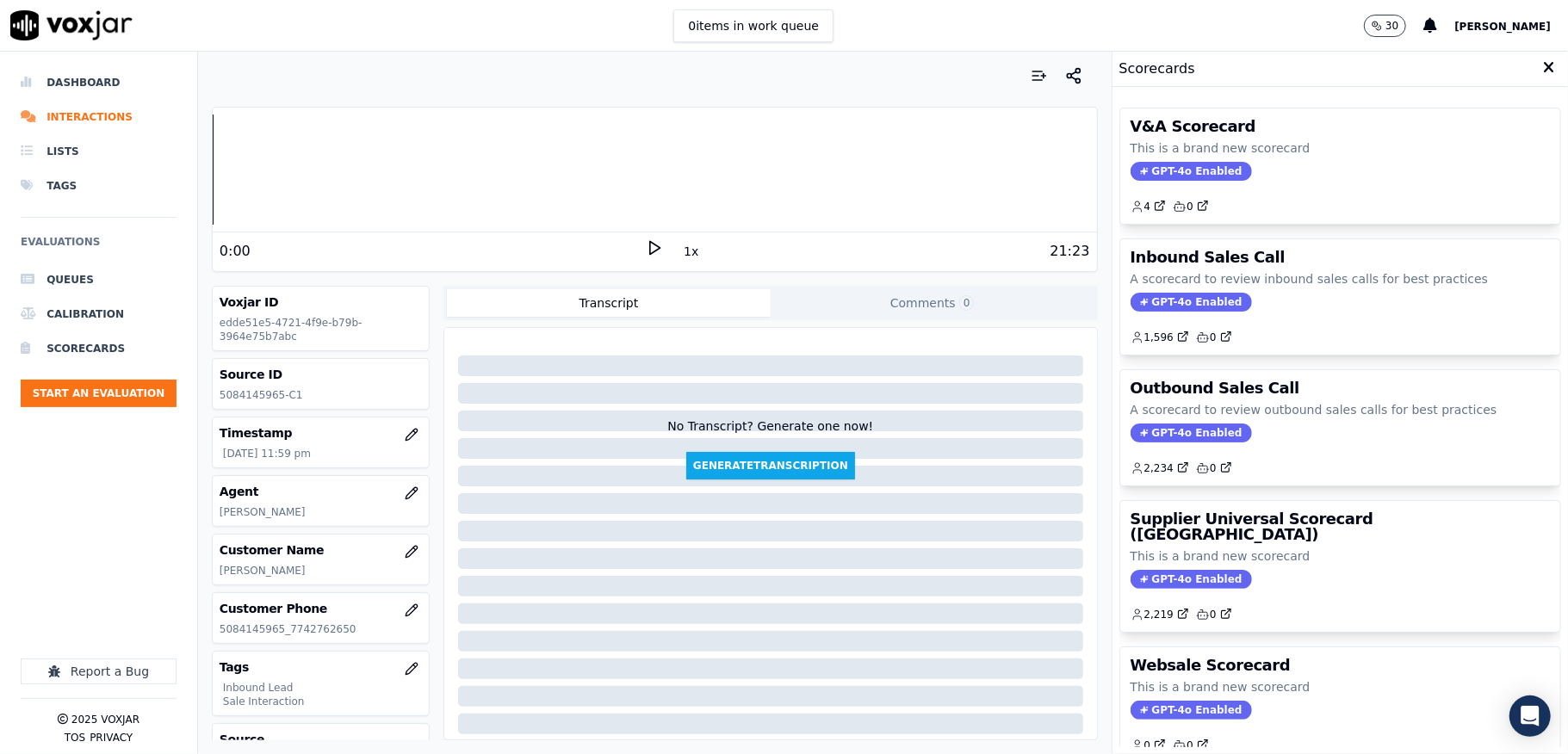
click at [1152, 308] on span "GPT-4o Enabled" at bounding box center [1192, 302] width 122 height 19
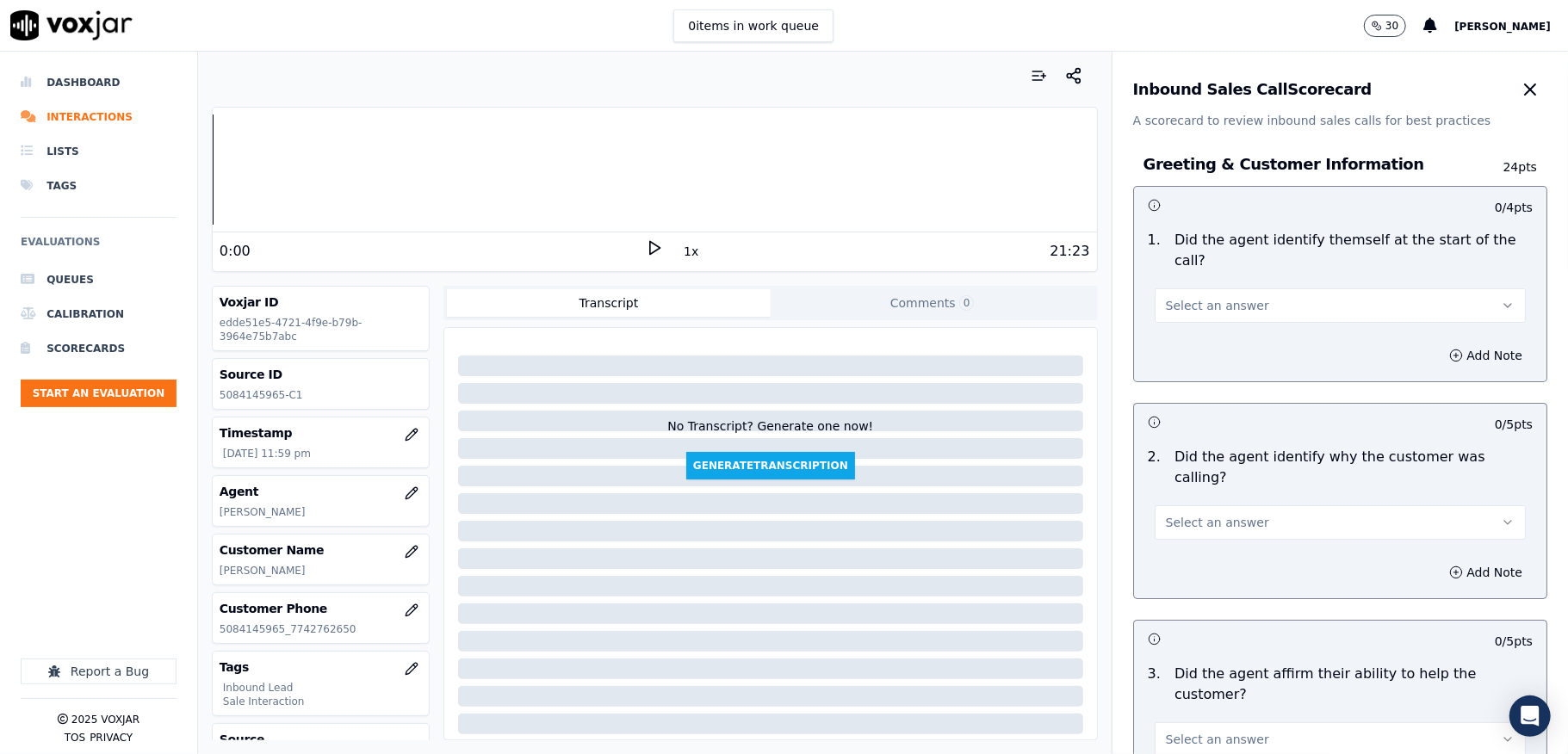
click at [1252, 304] on button "Select an answer" at bounding box center [1340, 305] width 371 height 35
click at [1221, 339] on div "Yes" at bounding box center [1298, 345] width 330 height 27
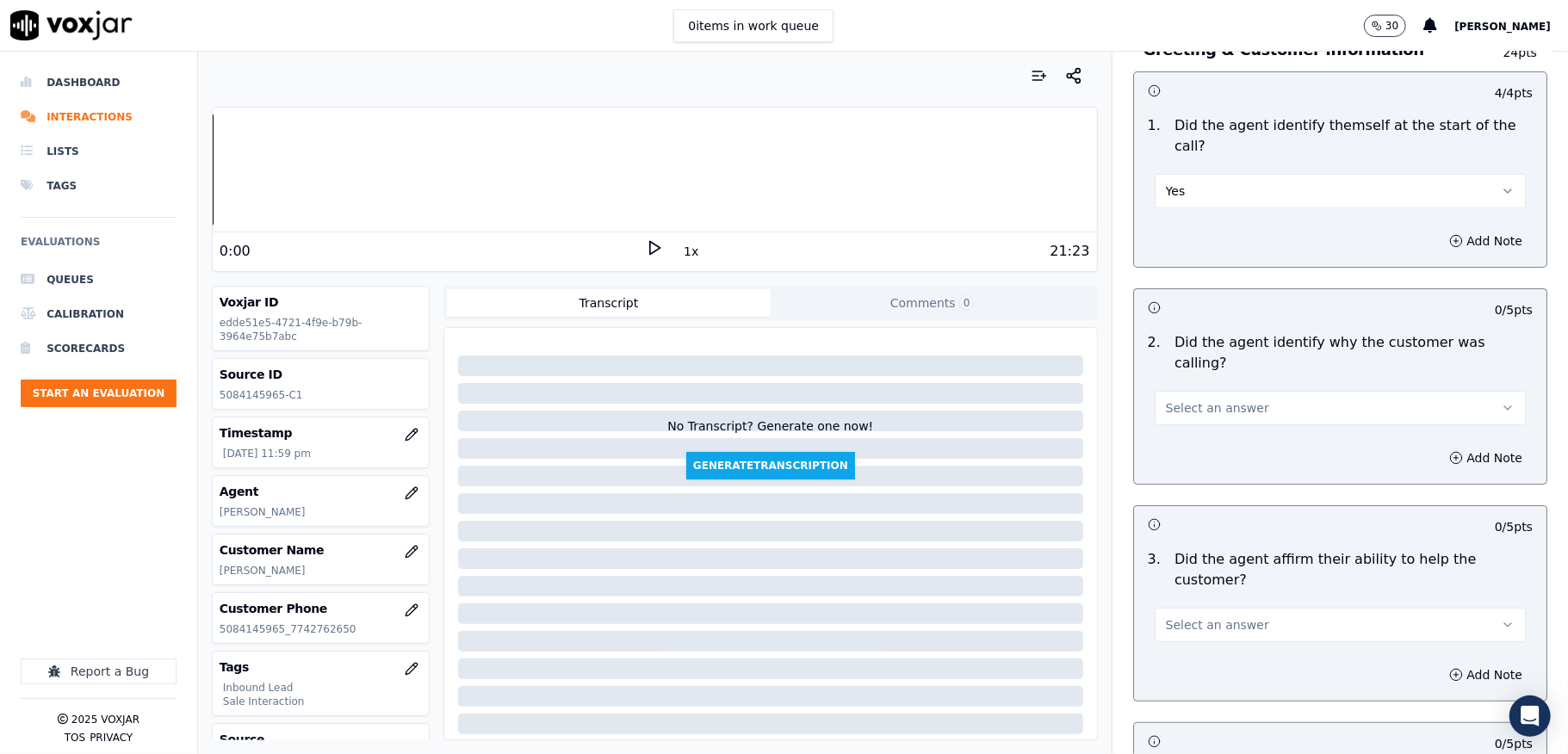
click at [1201, 400] on span "Select an answer" at bounding box center [1218, 408] width 104 height 17
click at [1197, 422] on div "Yes" at bounding box center [1298, 427] width 330 height 27
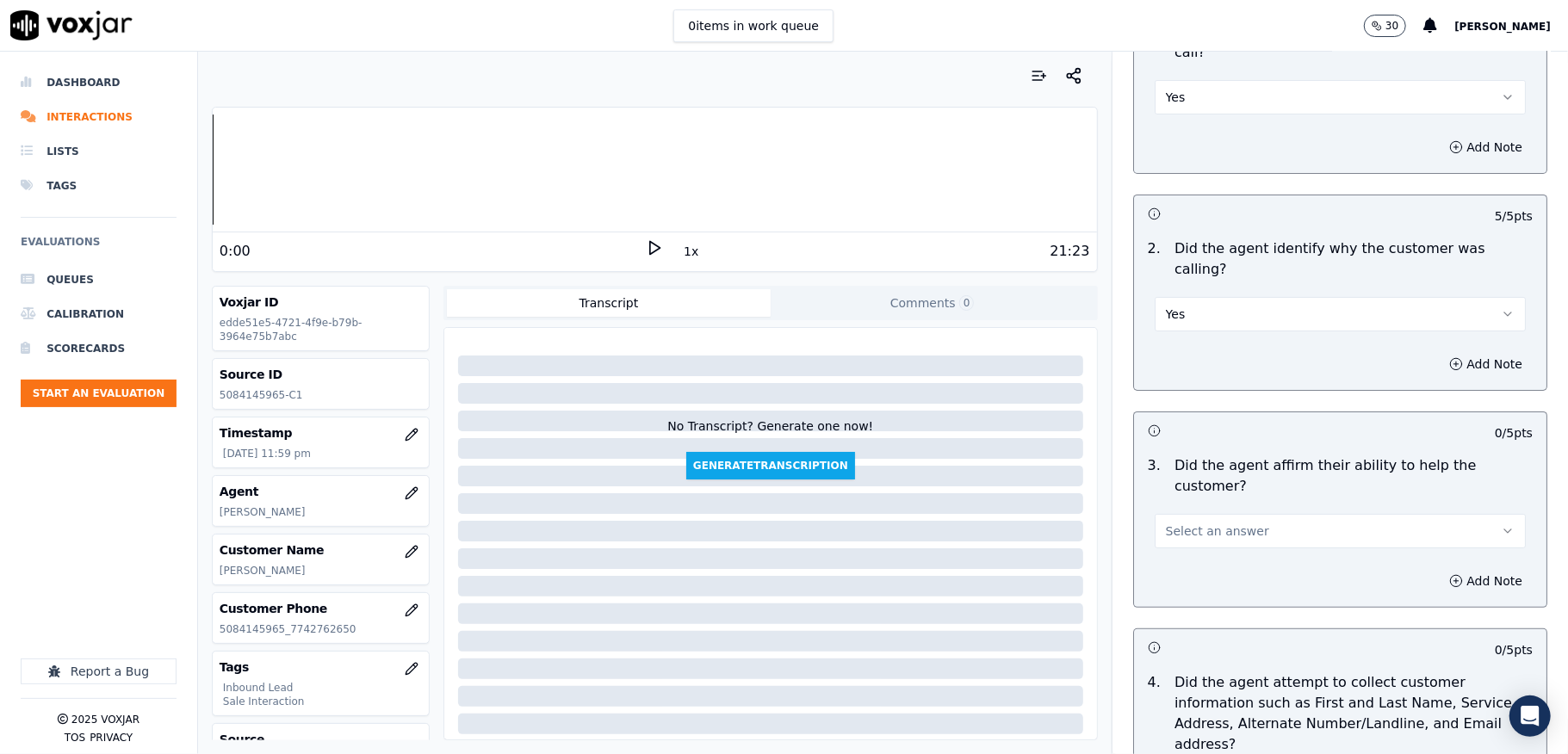
scroll to position [344, 0]
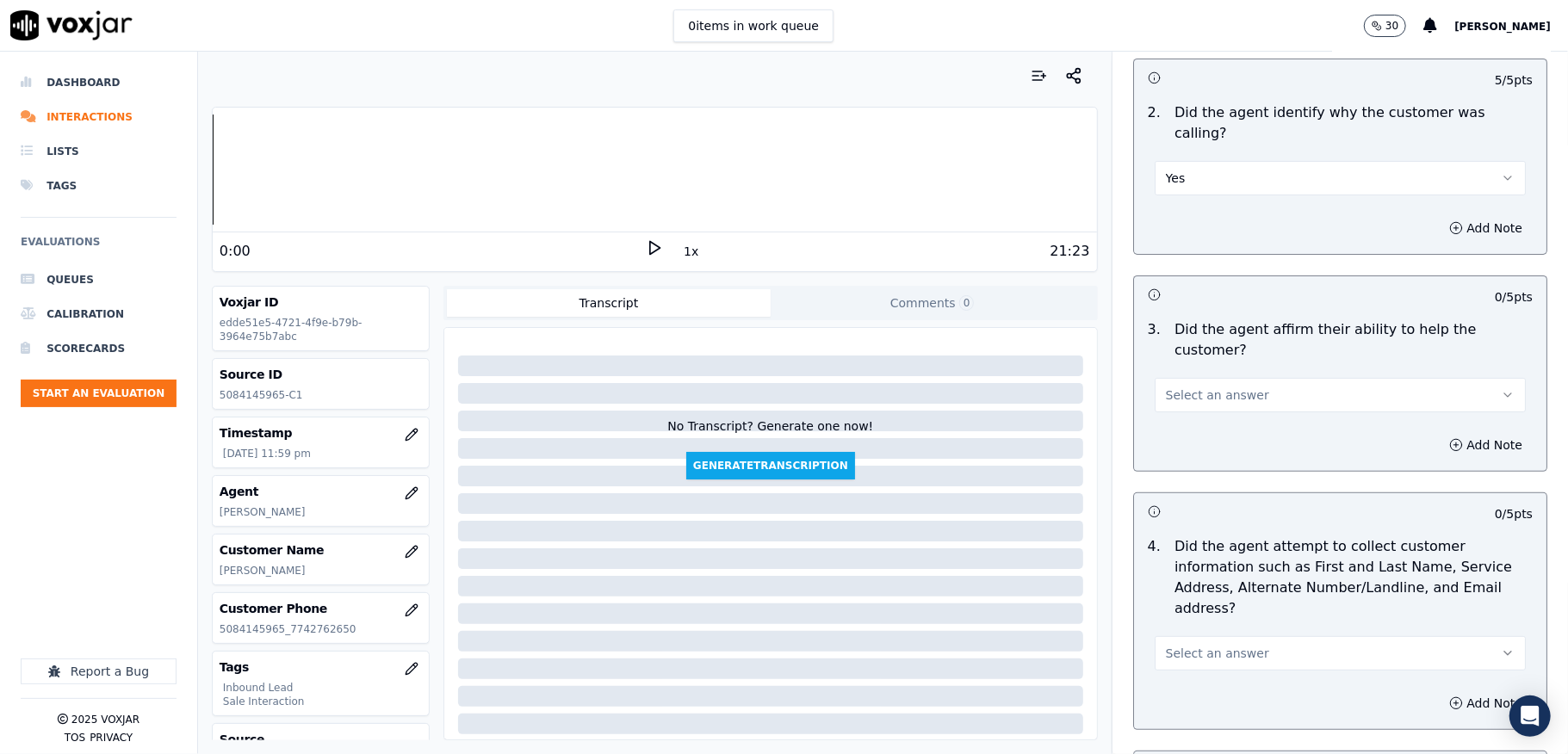
click at [1211, 386] on span "Select an answer" at bounding box center [1218, 394] width 104 height 17
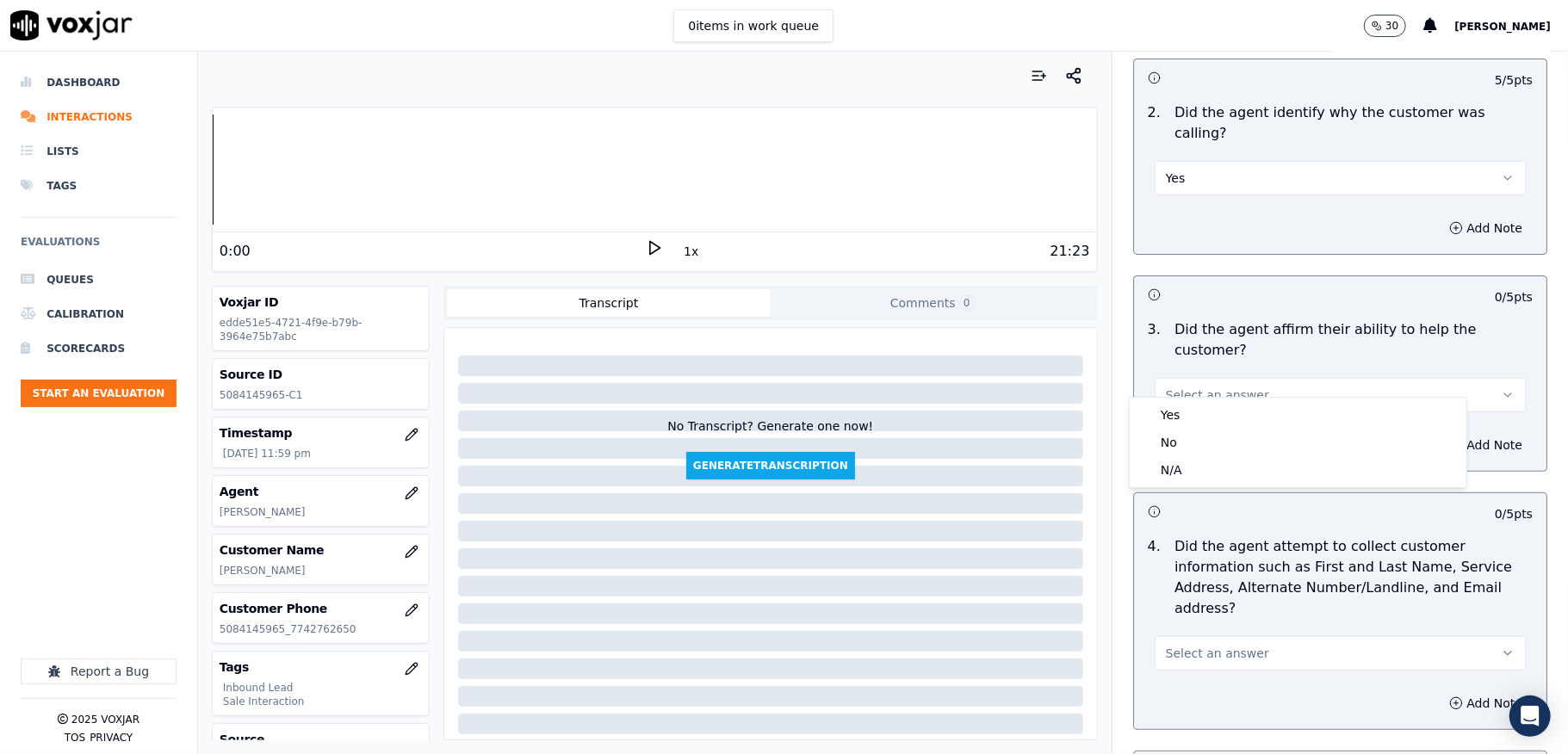
click at [1190, 400] on div "Yes No N/A" at bounding box center [1298, 442] width 336 height 90
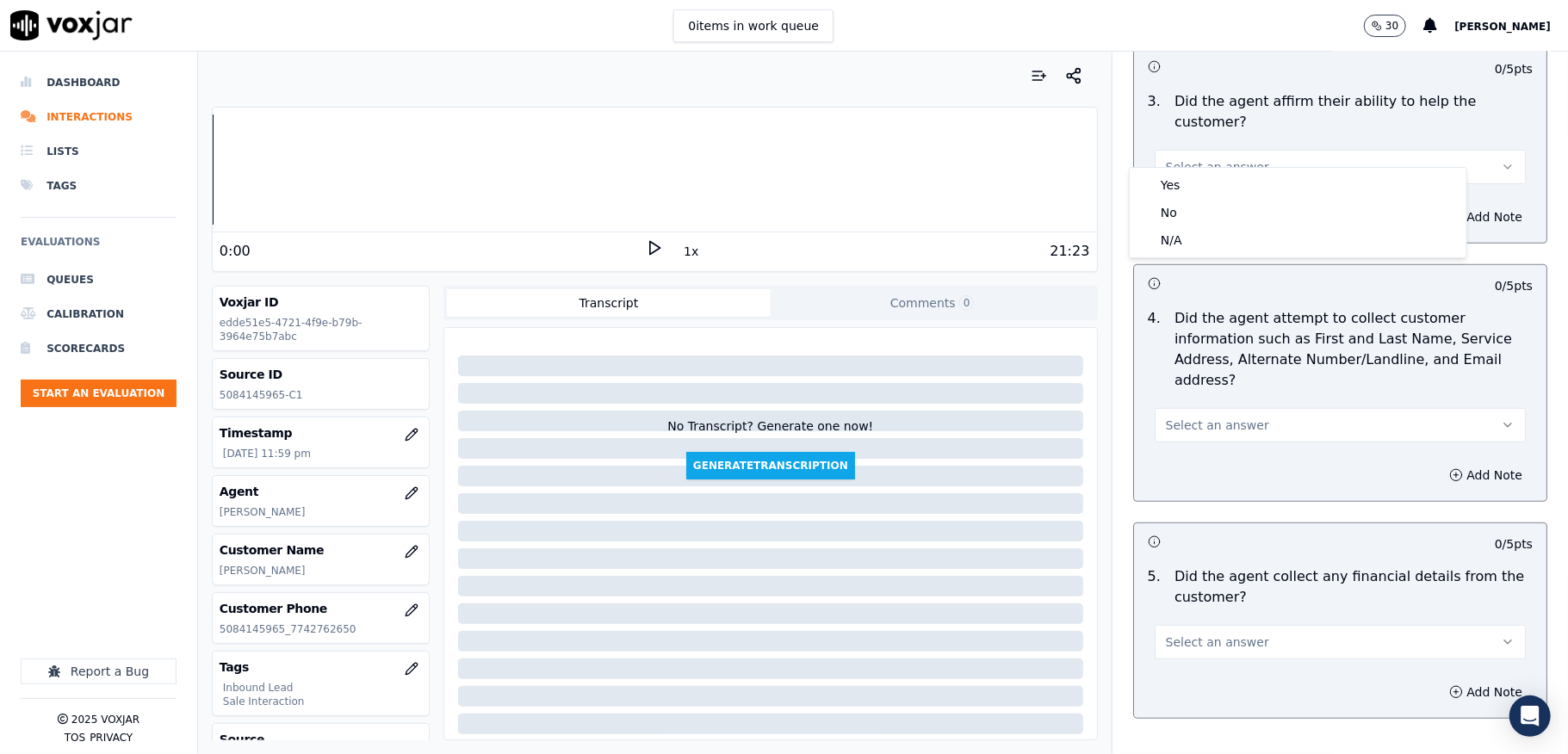
scroll to position [573, 0]
click at [1190, 175] on div "Yes" at bounding box center [1298, 185] width 330 height 27
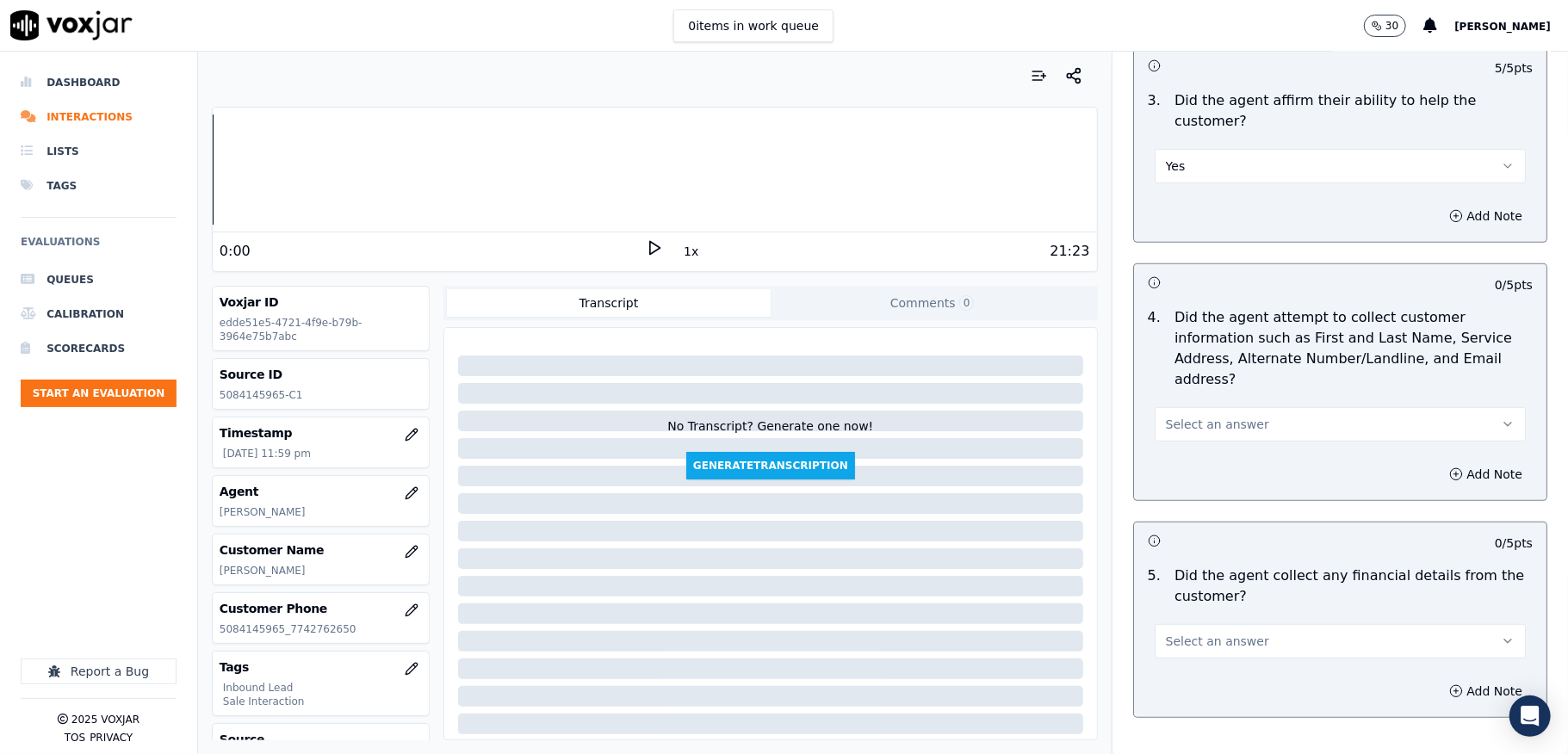
drag, startPoint x: 1214, startPoint y: 394, endPoint x: 1216, endPoint y: 407, distance: 13.2
click at [1216, 407] on button "Select an answer" at bounding box center [1340, 424] width 371 height 35
click at [1186, 454] on div "Yes" at bounding box center [1298, 444] width 330 height 27
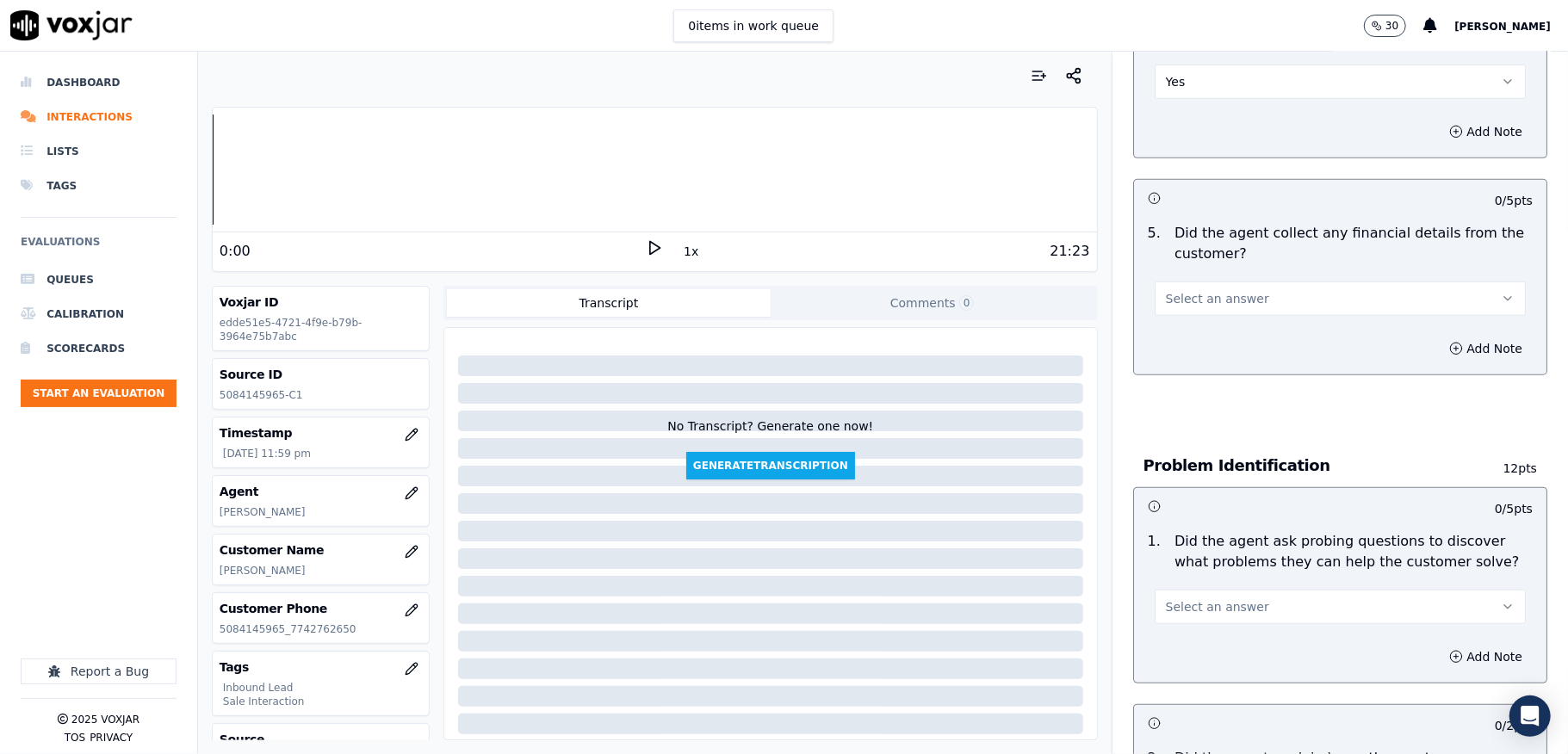
scroll to position [918, 0]
click at [1234, 280] on button "Select an answer" at bounding box center [1340, 297] width 371 height 35
click at [1185, 338] on div "No" at bounding box center [1298, 345] width 330 height 27
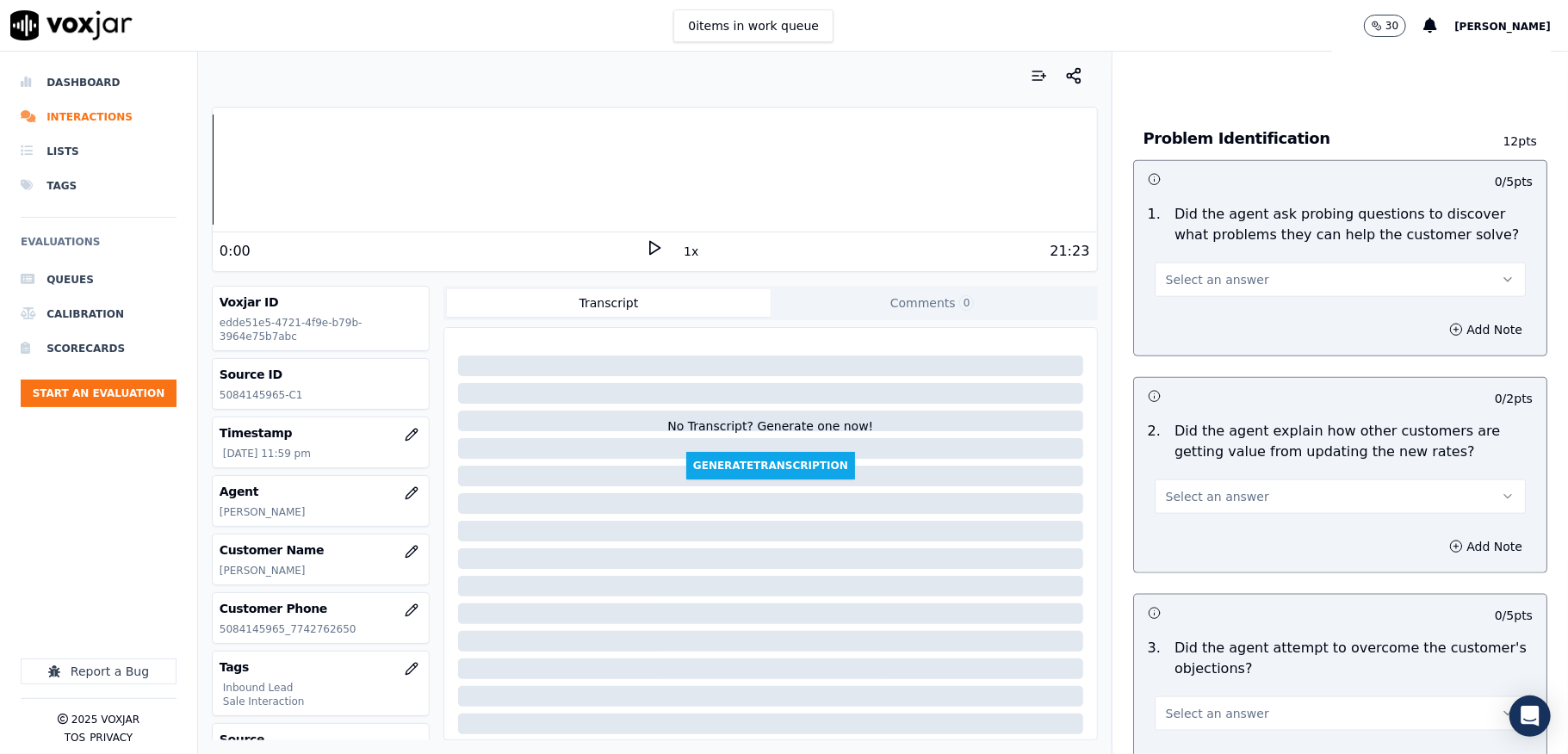
scroll to position [1262, 0]
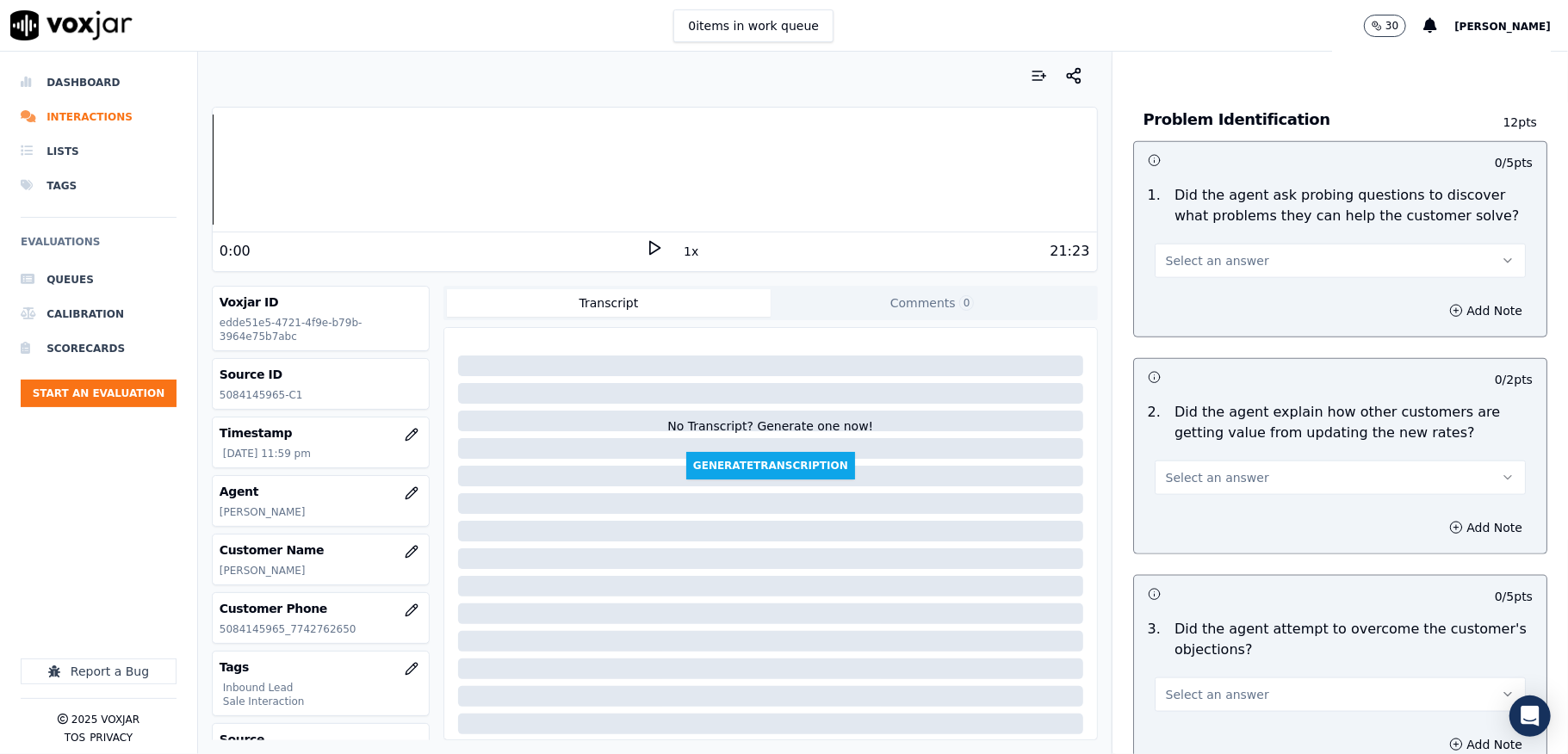
click at [1247, 243] on button "Select an answer" at bounding box center [1340, 261] width 371 height 35
click at [1186, 286] on div "Yes" at bounding box center [1298, 282] width 330 height 27
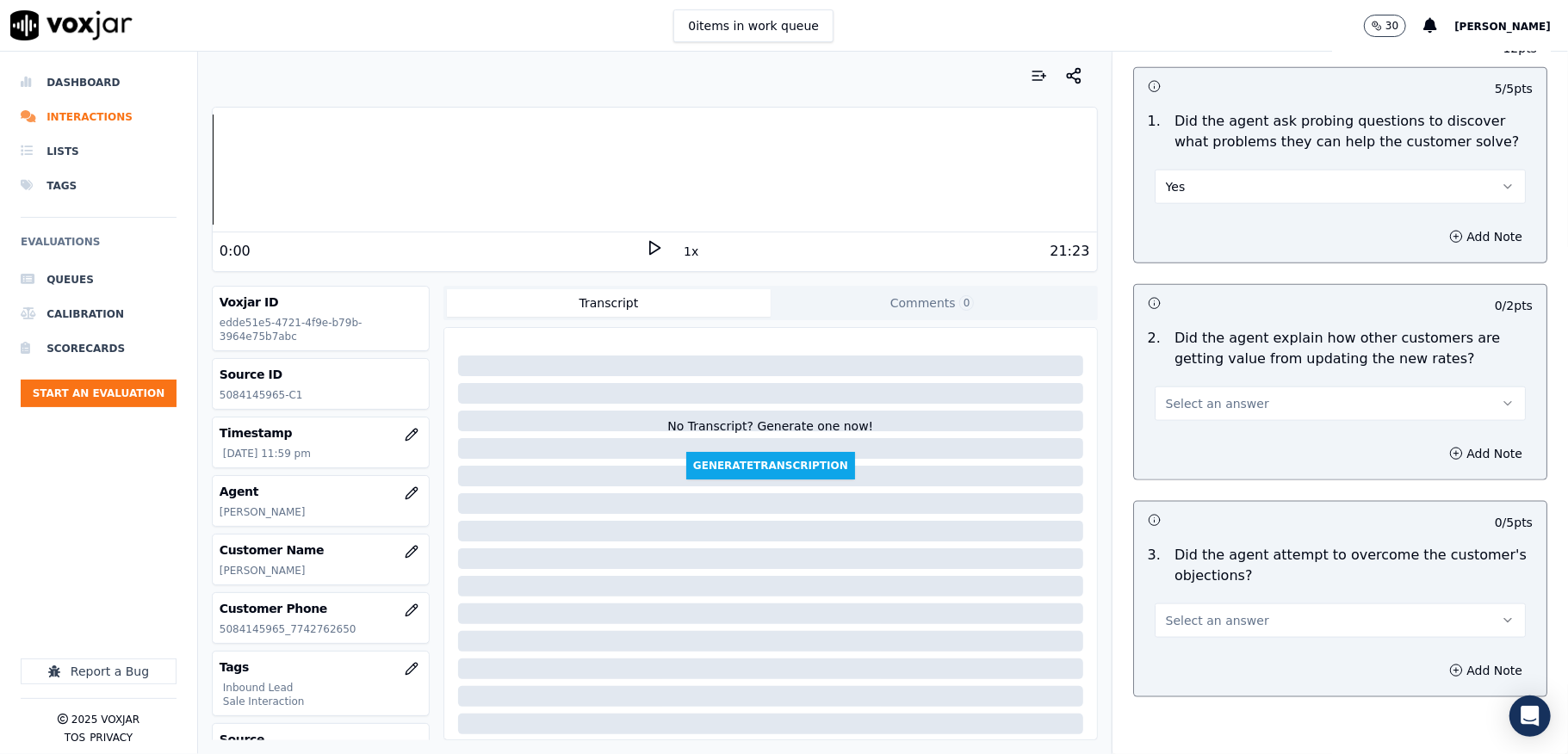
scroll to position [1377, 0]
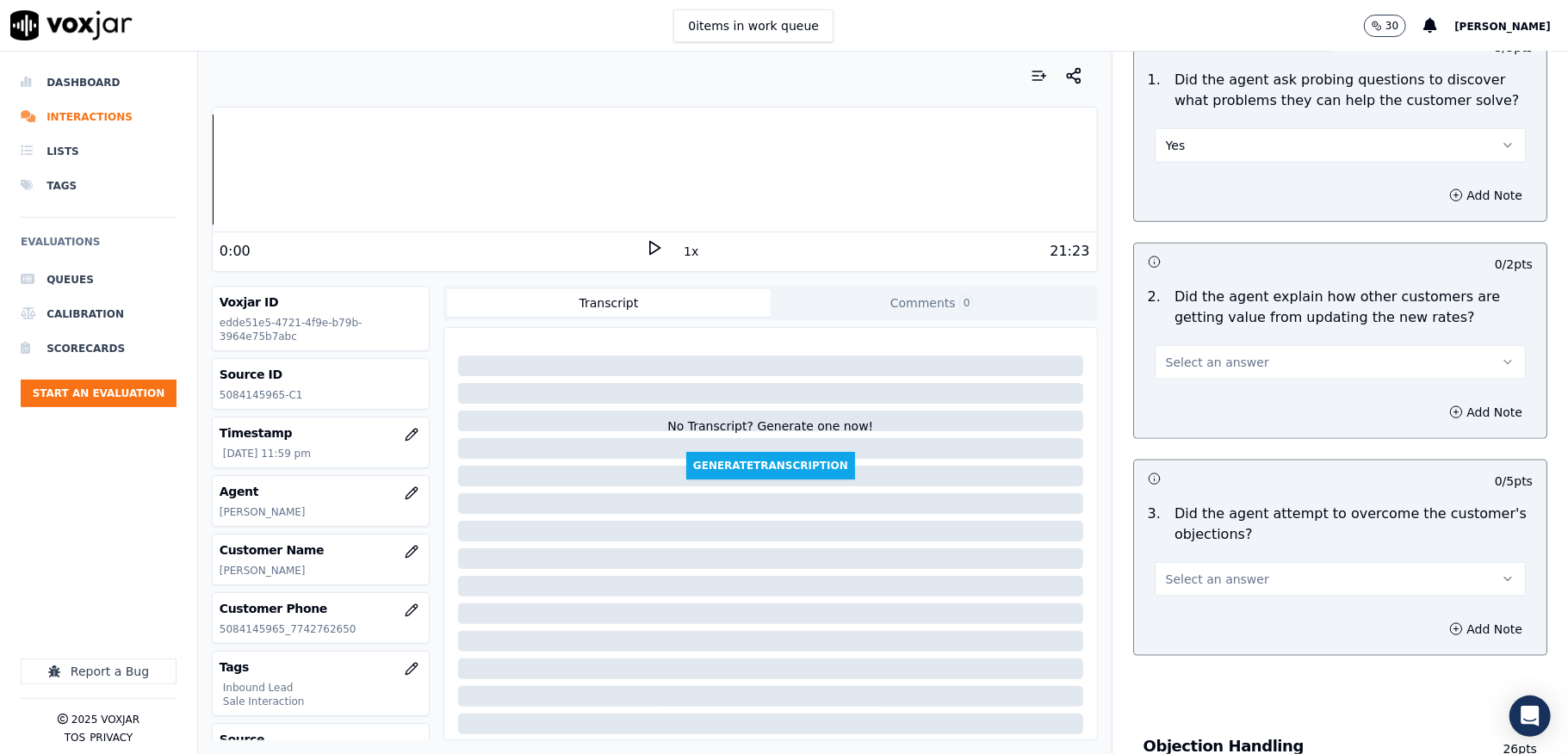
click at [1203, 353] on span "Select an answer" at bounding box center [1218, 362] width 104 height 17
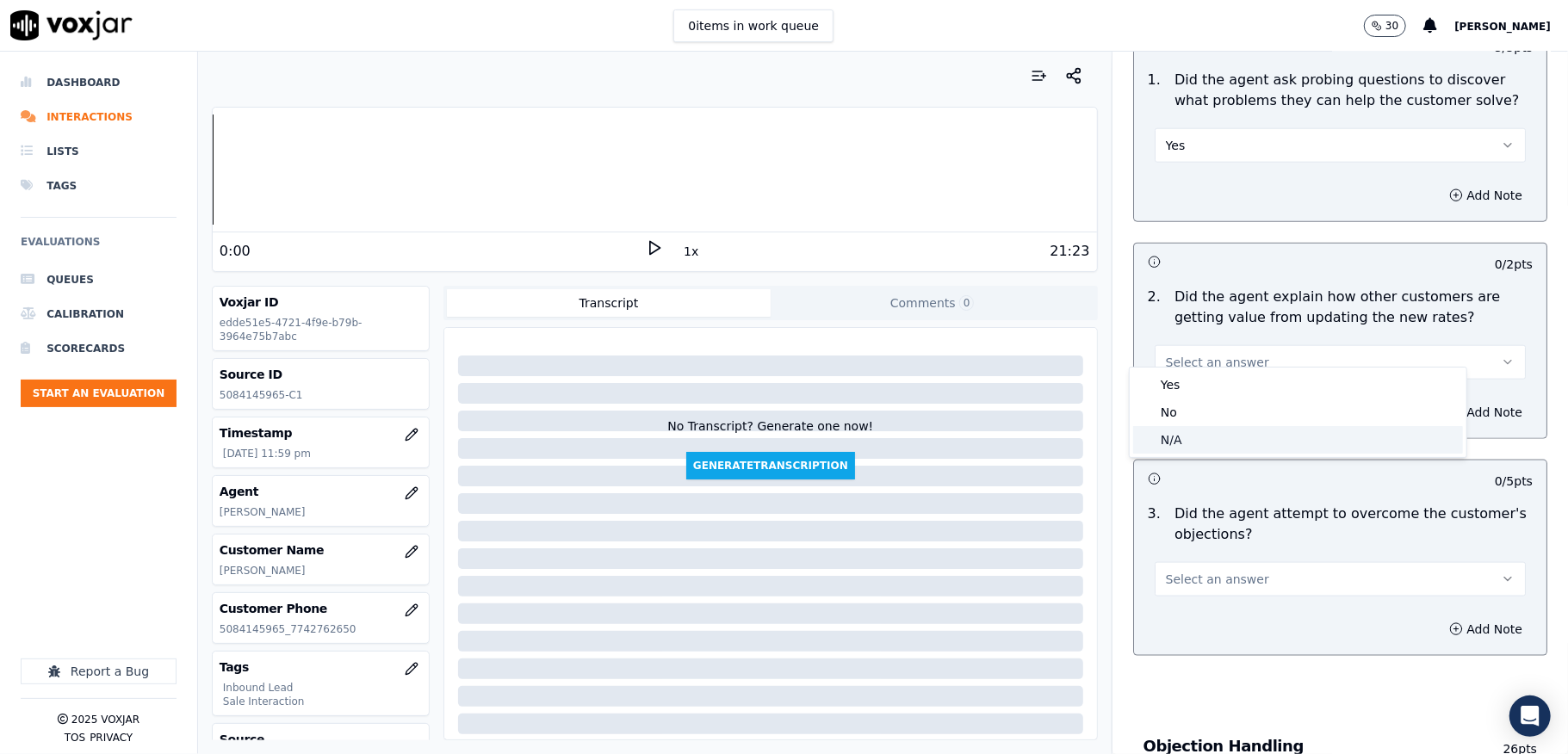
click at [1186, 426] on div "N/A" at bounding box center [1298, 440] width 330 height 27
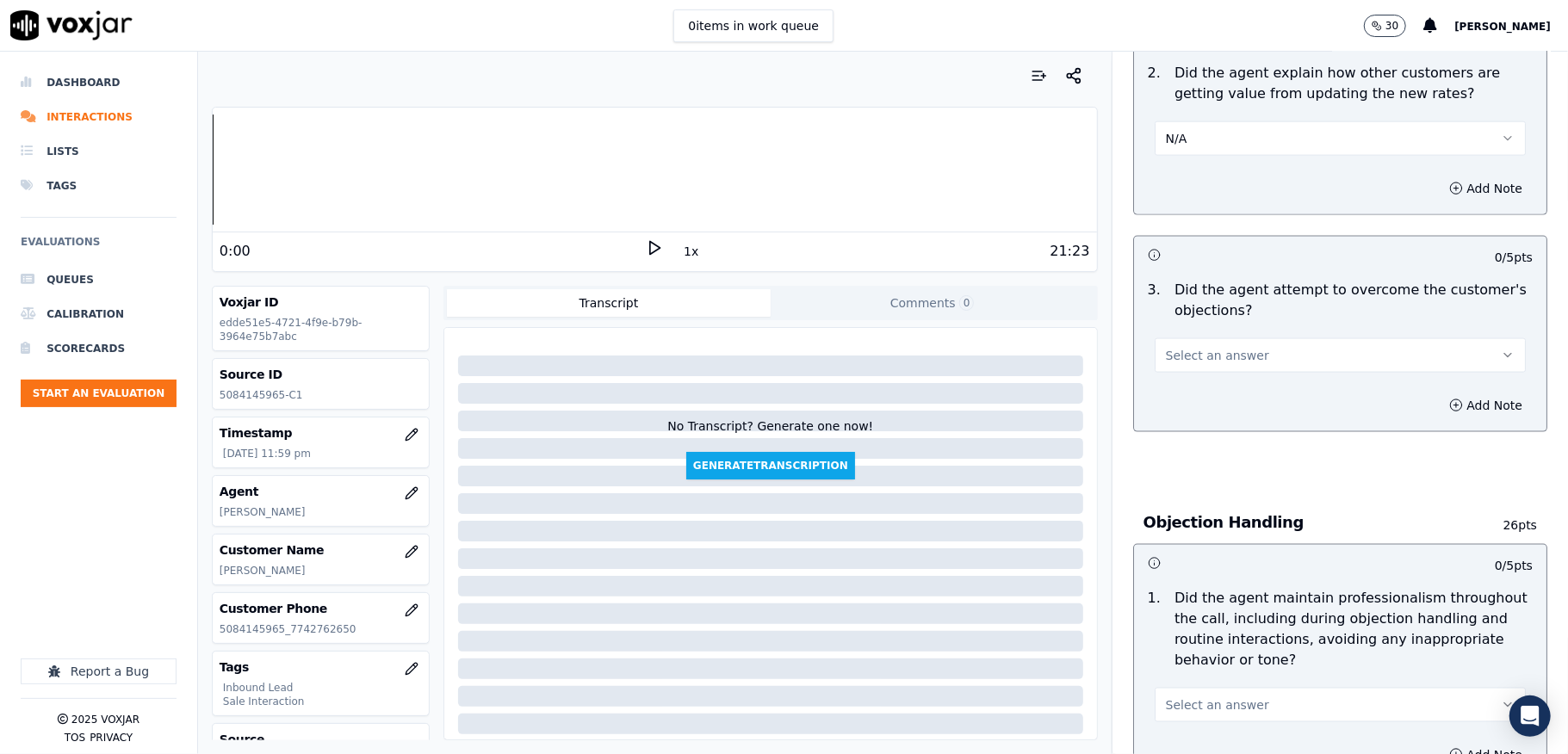
scroll to position [1606, 0]
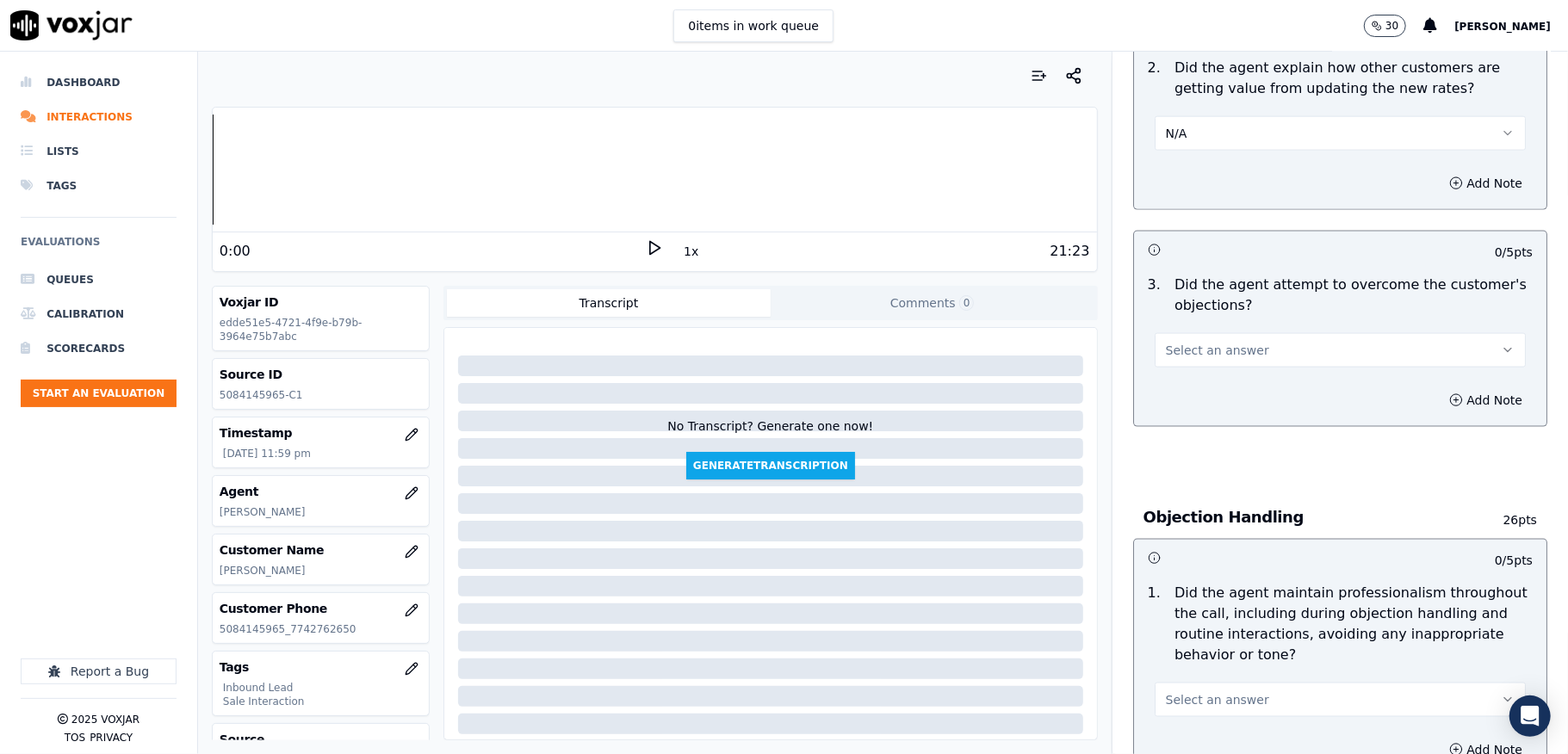
click at [1182, 342] on span "Select an answer" at bounding box center [1218, 350] width 104 height 17
drag, startPoint x: 1175, startPoint y: 356, endPoint x: 1175, endPoint y: 366, distance: 10.0
click at [1175, 366] on div "Yes No N/A" at bounding box center [1298, 400] width 336 height 90
click at [1175, 367] on div "Yes" at bounding box center [1298, 372] width 330 height 27
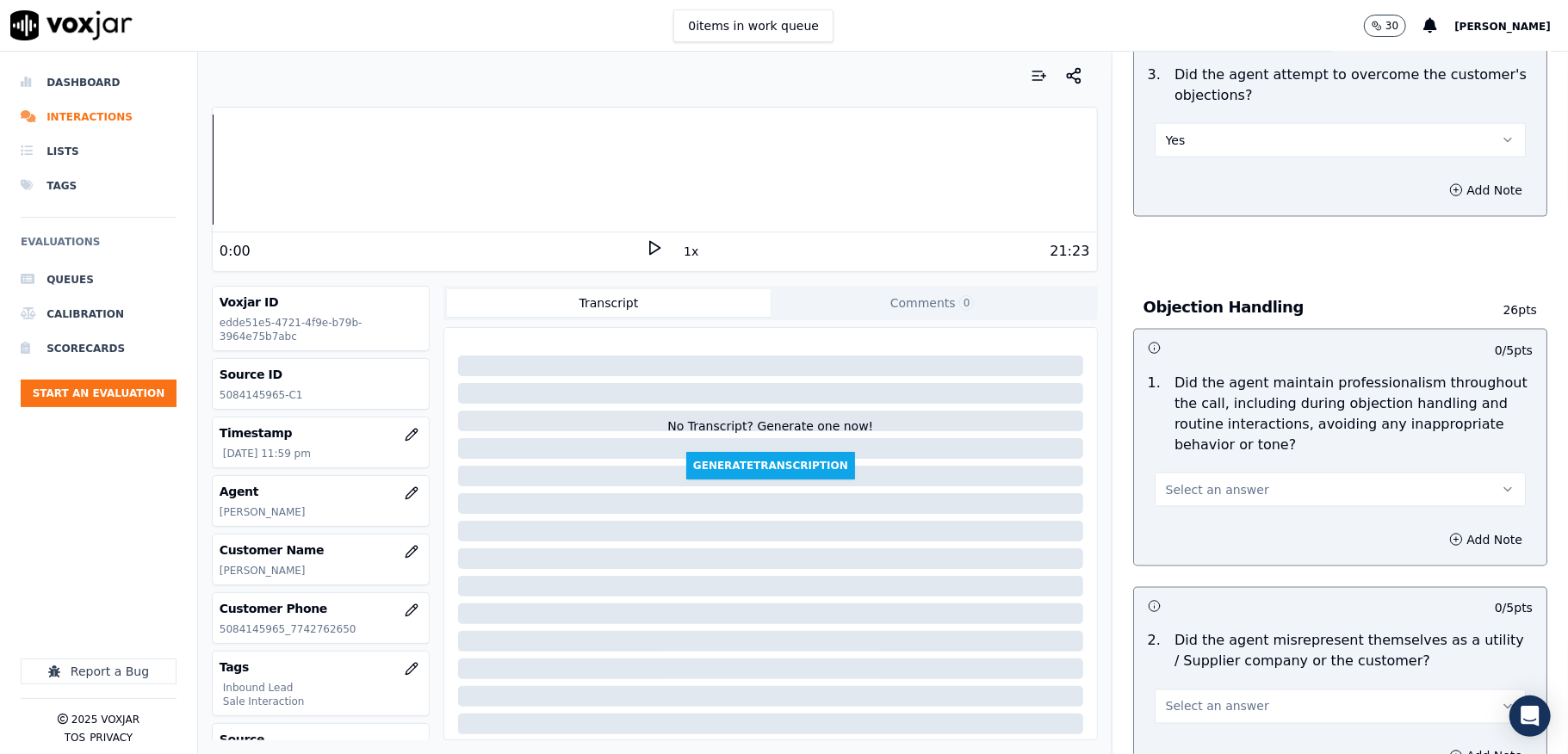
scroll to position [1836, 0]
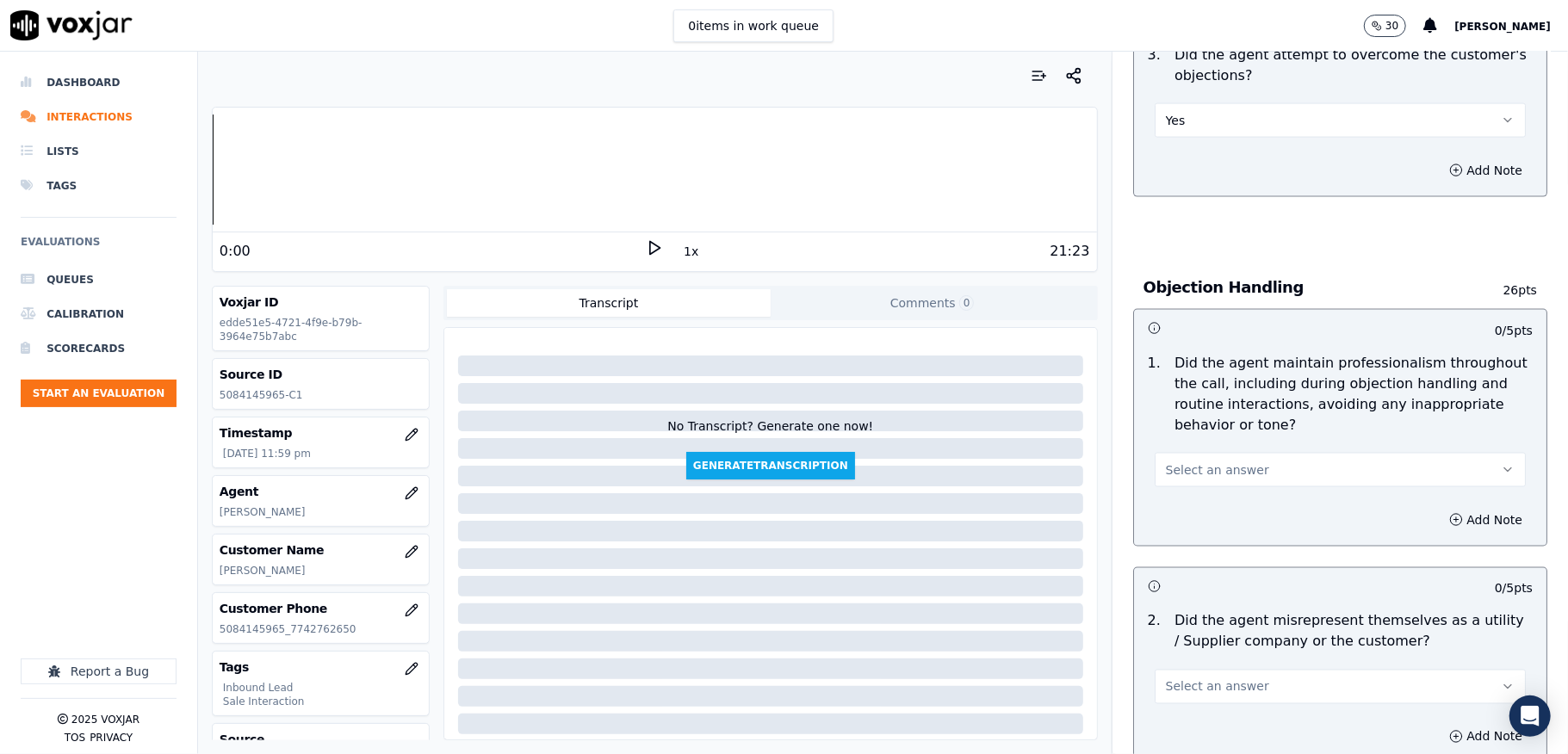
click at [1200, 461] on span "Select an answer" at bounding box center [1218, 470] width 104 height 17
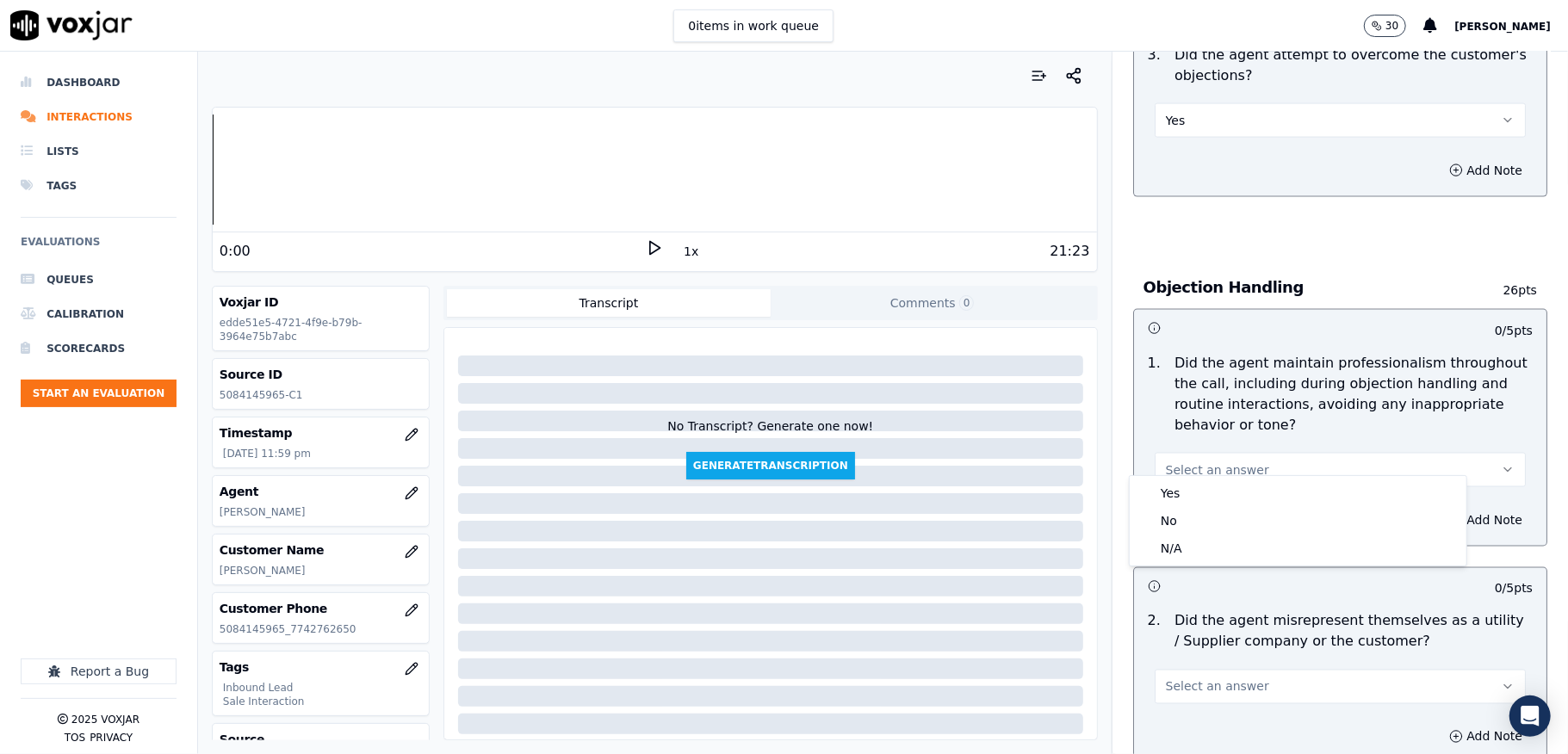
click at [1170, 491] on div "Yes" at bounding box center [1298, 493] width 330 height 27
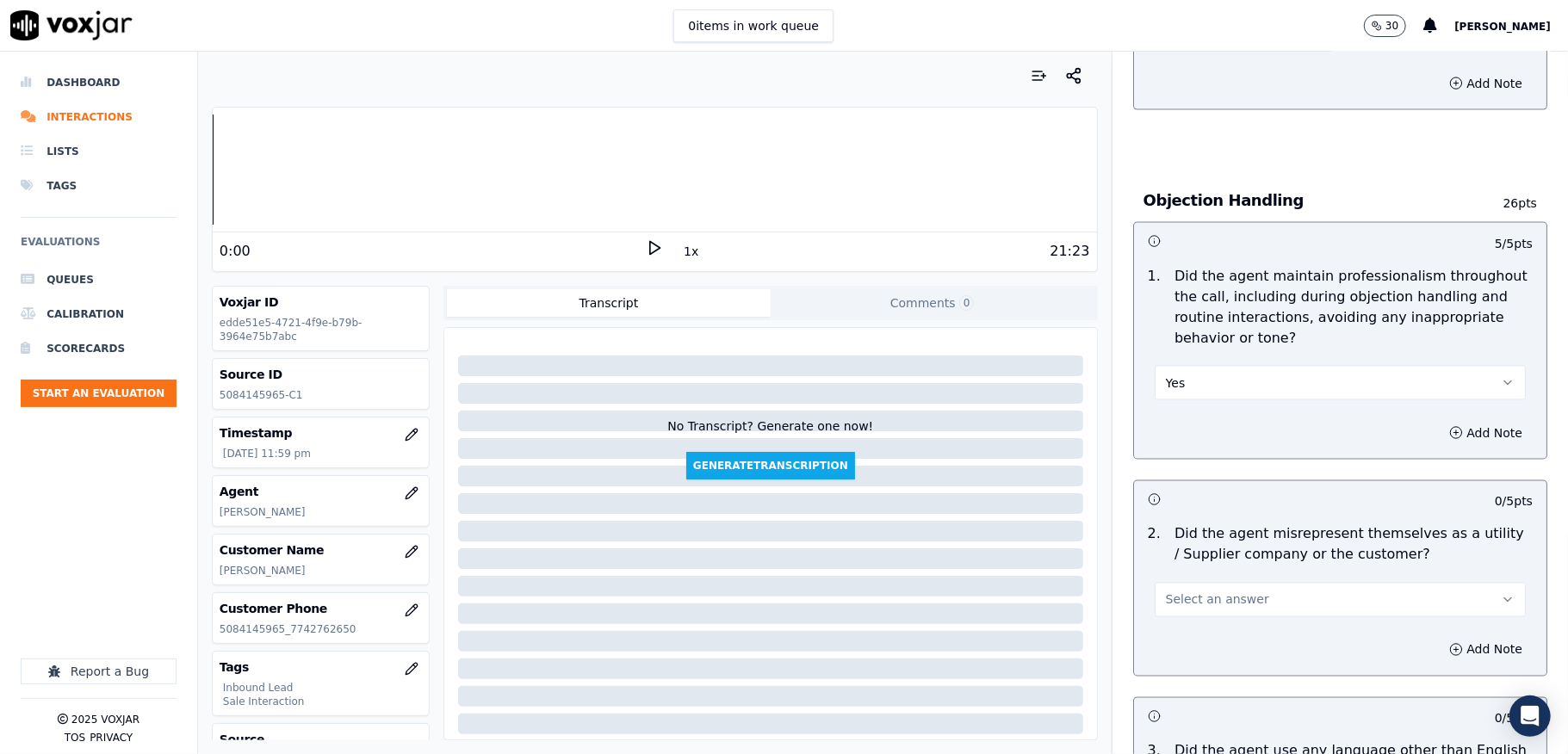
scroll to position [2066, 0]
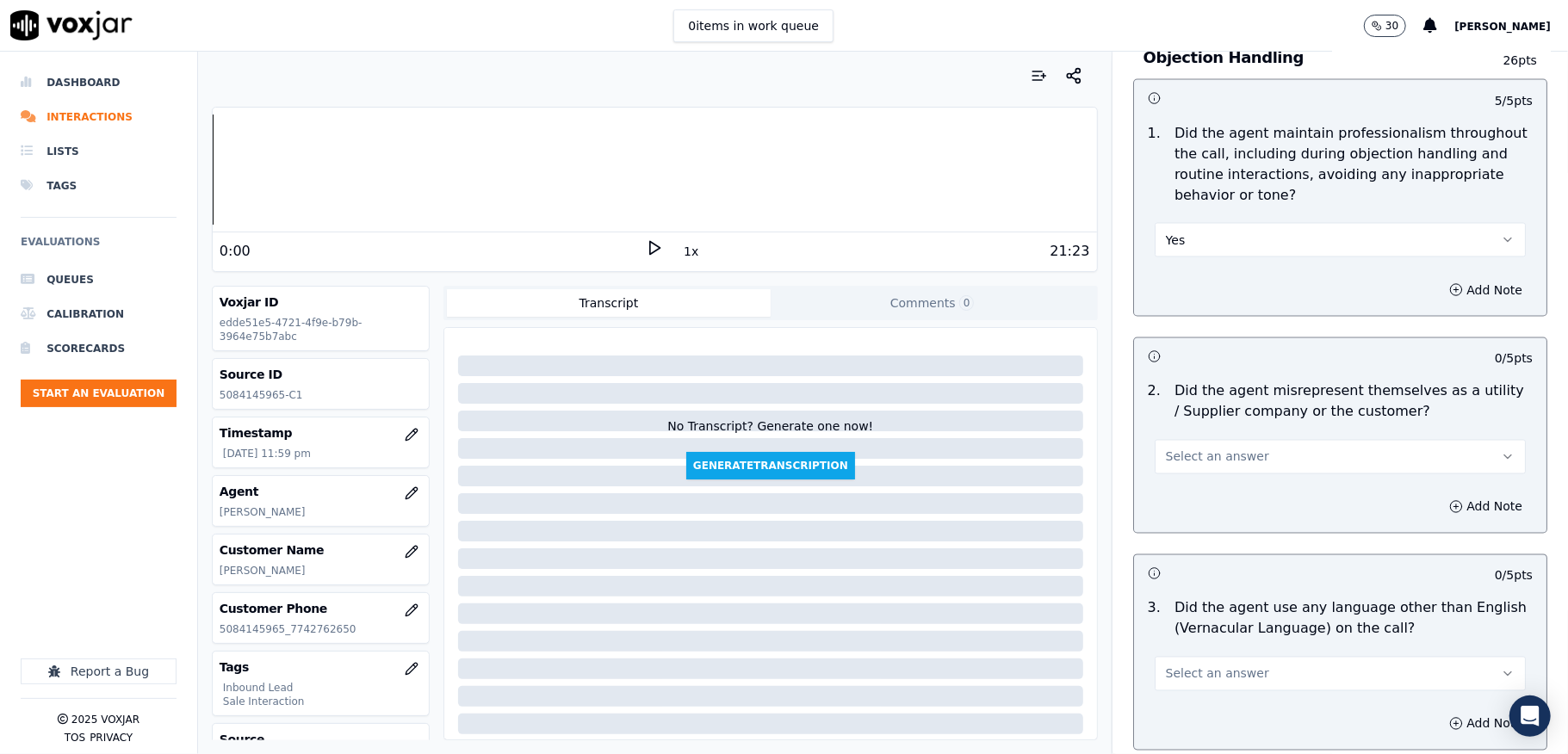
click at [1213, 449] on span "Select an answer" at bounding box center [1218, 457] width 104 height 17
click at [1180, 507] on div "No" at bounding box center [1298, 509] width 330 height 27
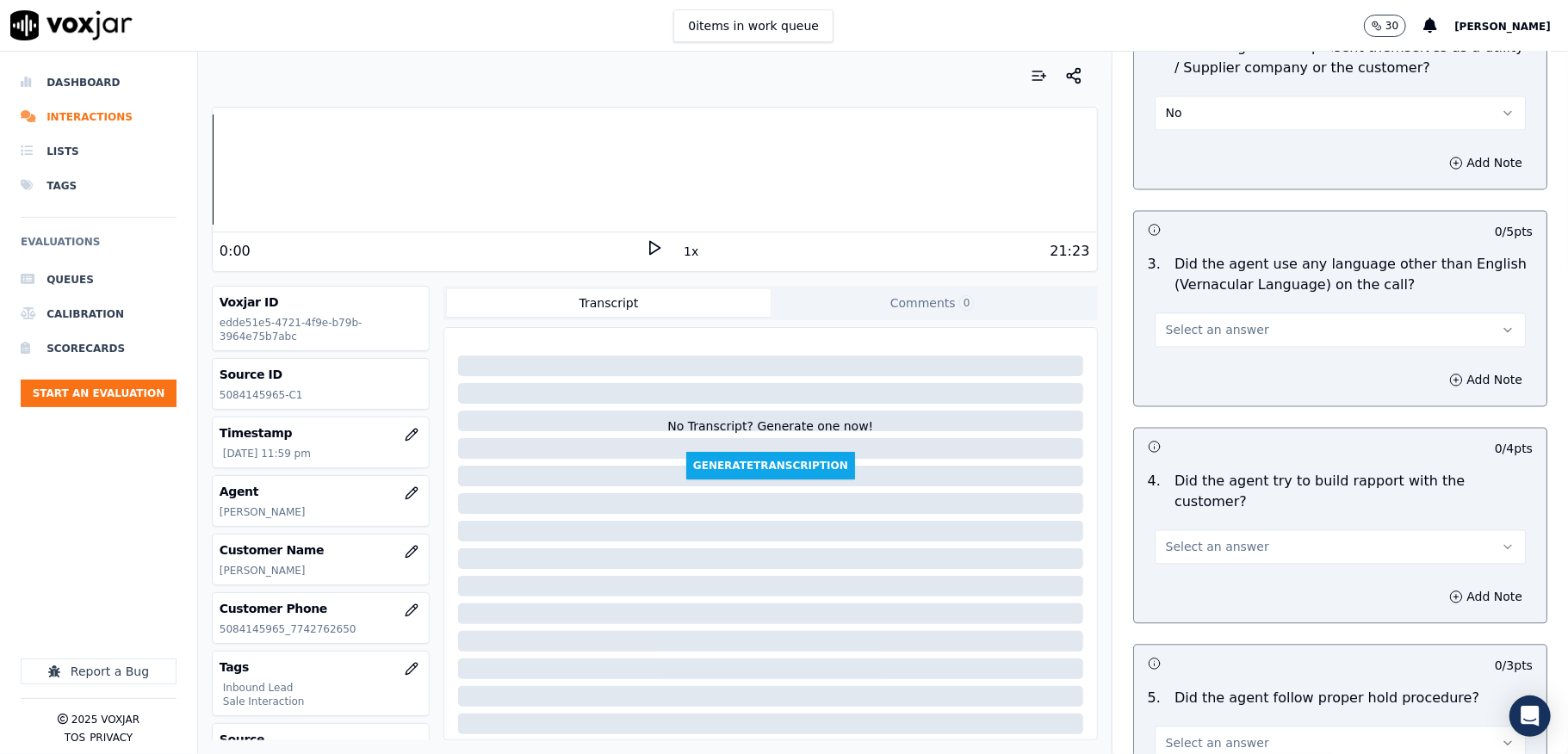
click at [1238, 313] on button "Select an answer" at bounding box center [1340, 330] width 371 height 35
click at [1186, 381] on div "No" at bounding box center [1298, 382] width 330 height 27
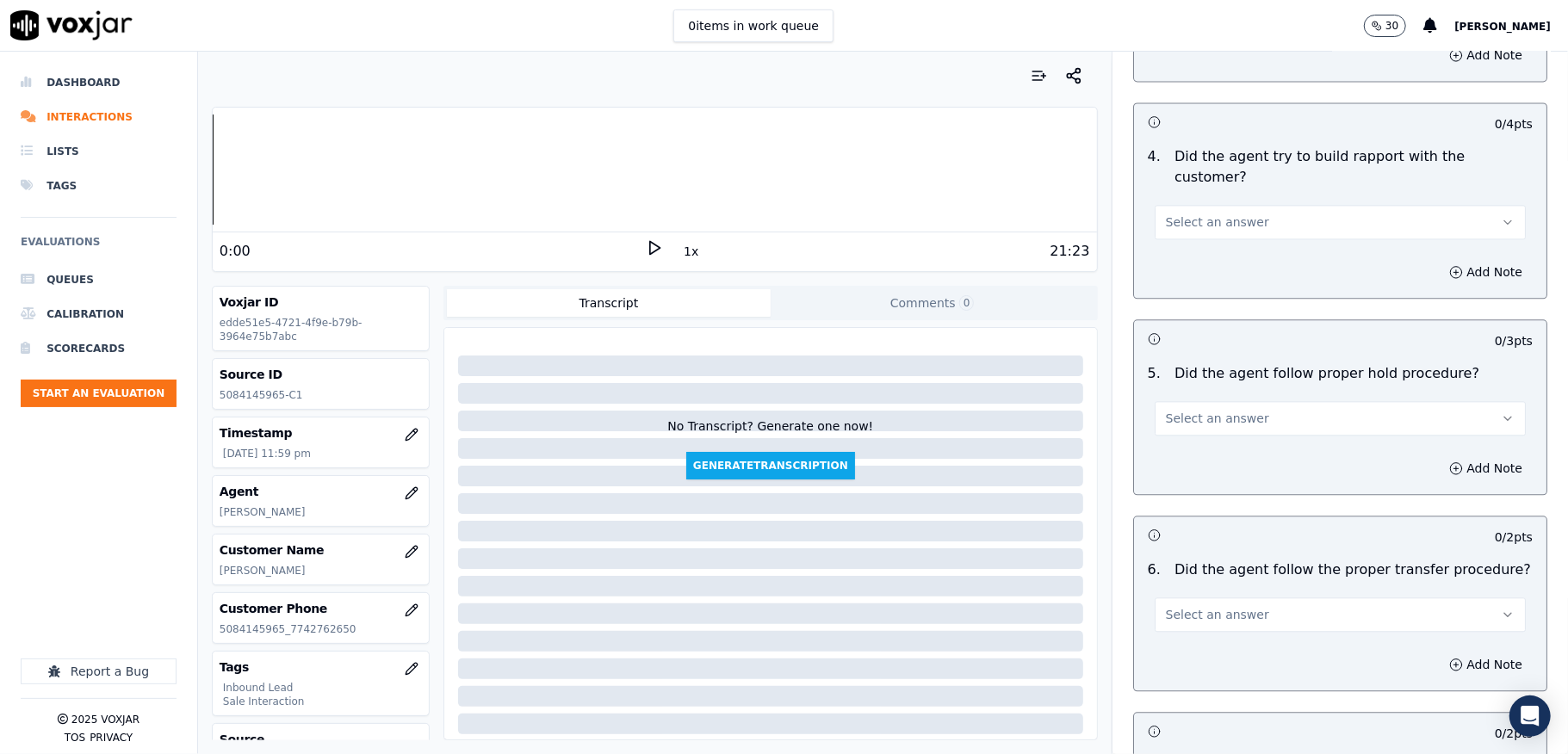
scroll to position [2754, 0]
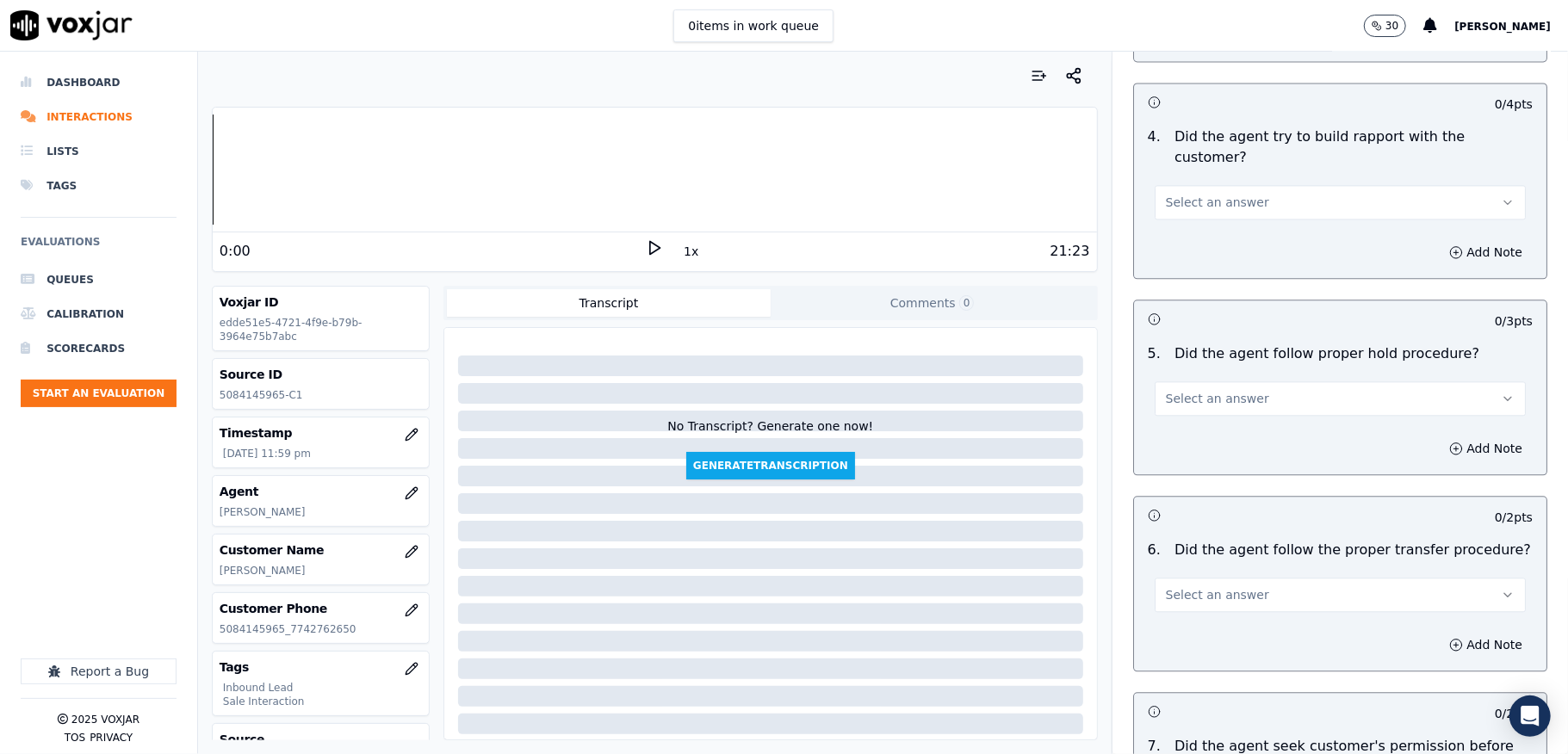
click at [1253, 185] on button "Select an answer" at bounding box center [1340, 203] width 371 height 35
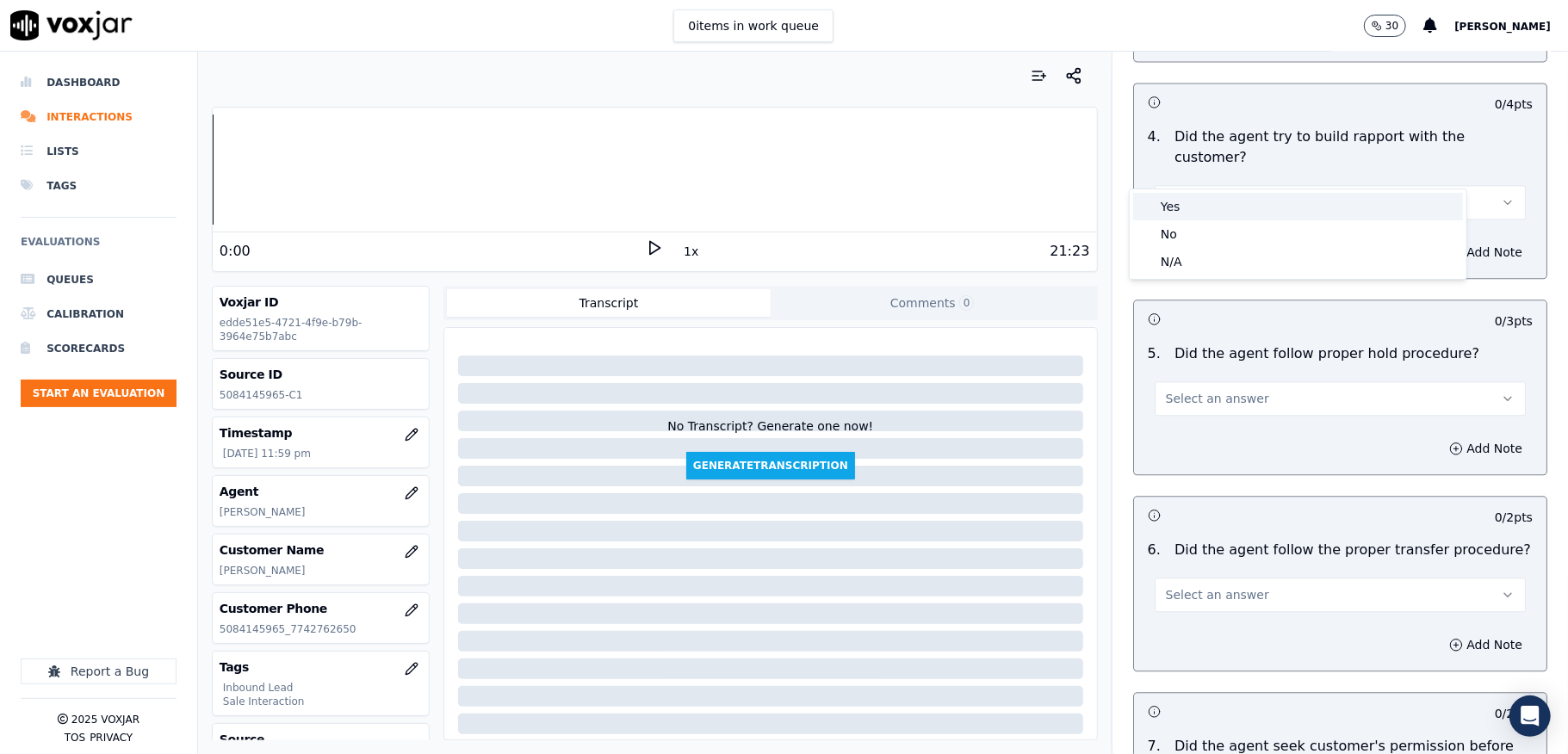
click at [1197, 207] on div "Yes" at bounding box center [1298, 206] width 330 height 27
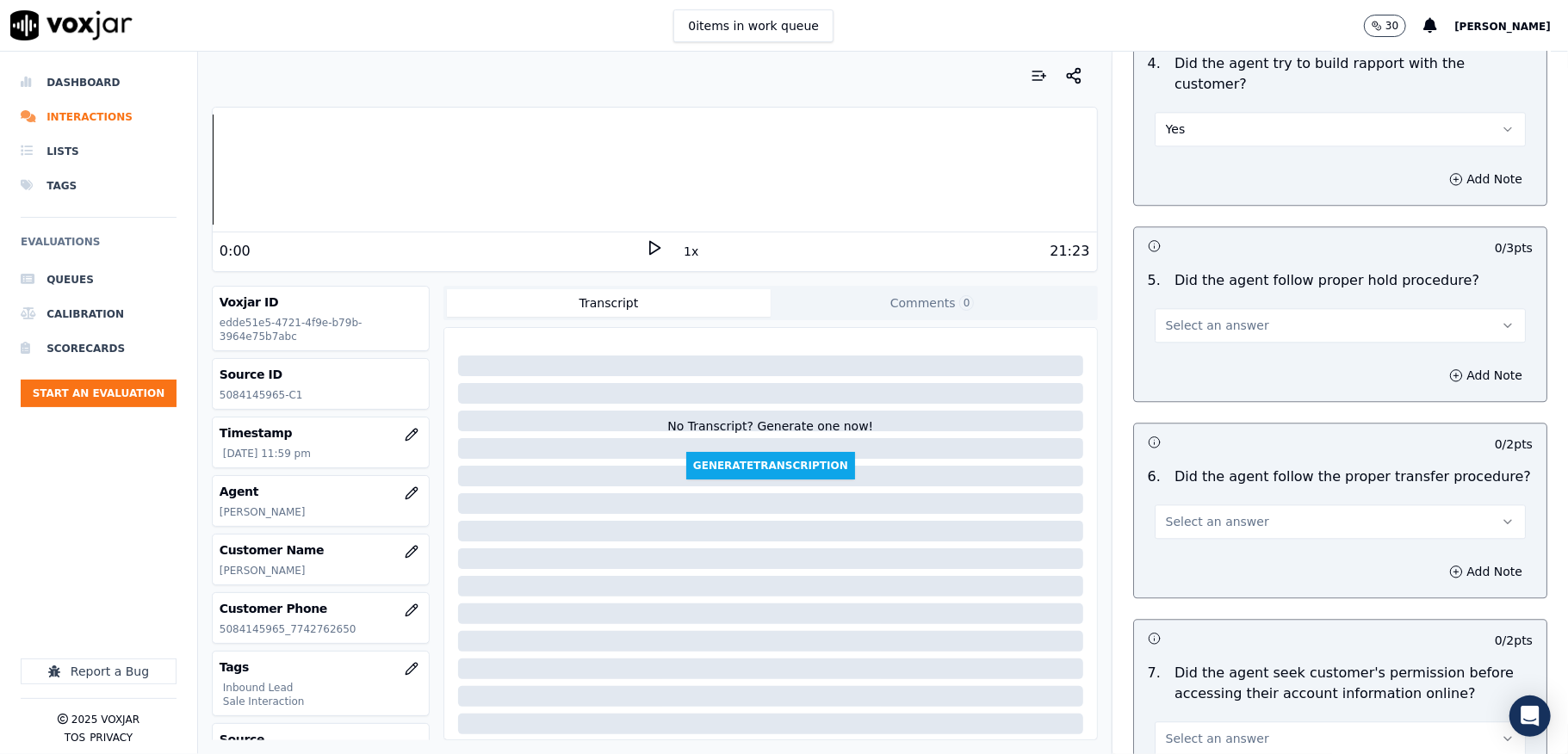
scroll to position [2869, 0]
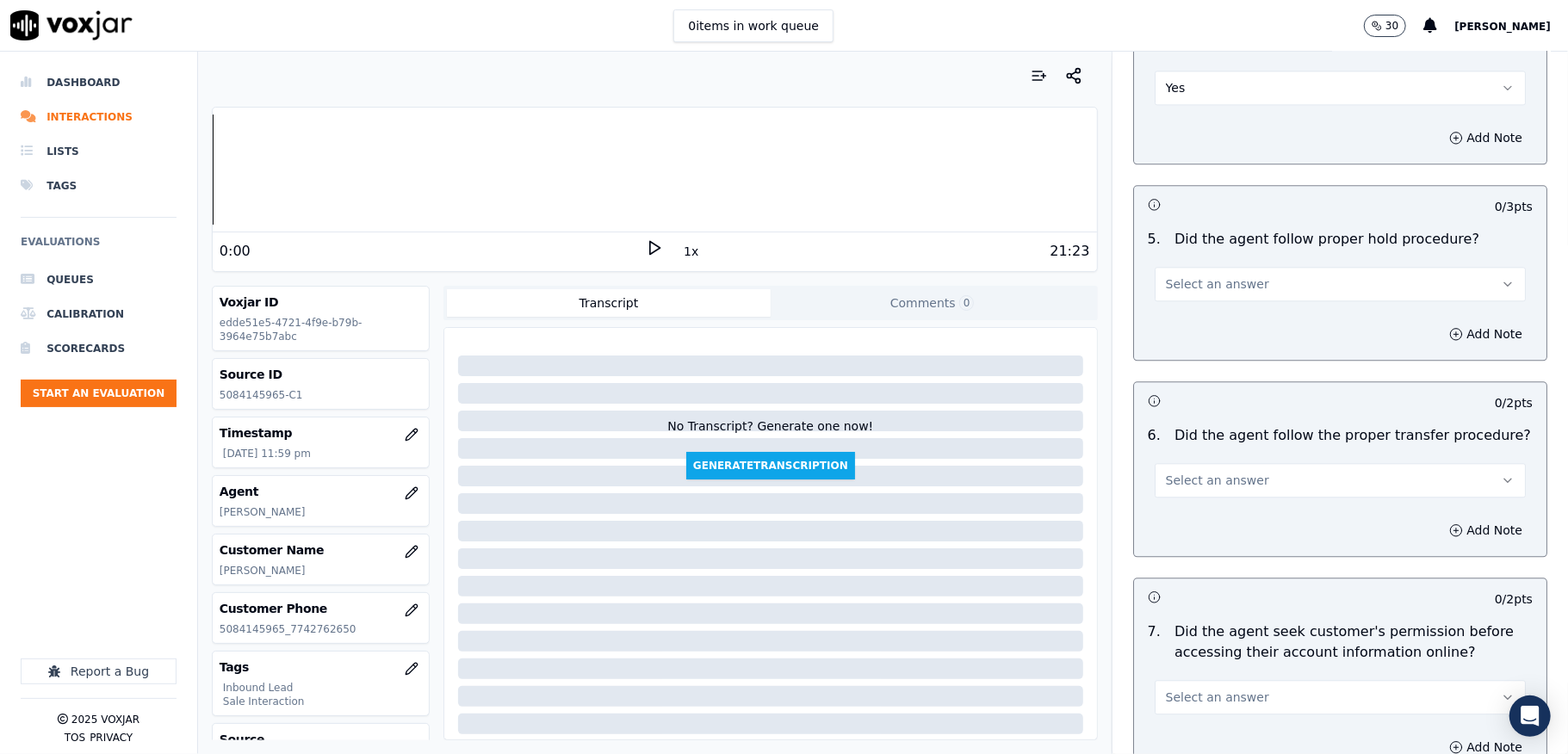
click at [1234, 267] on button "Select an answer" at bounding box center [1340, 284] width 371 height 35
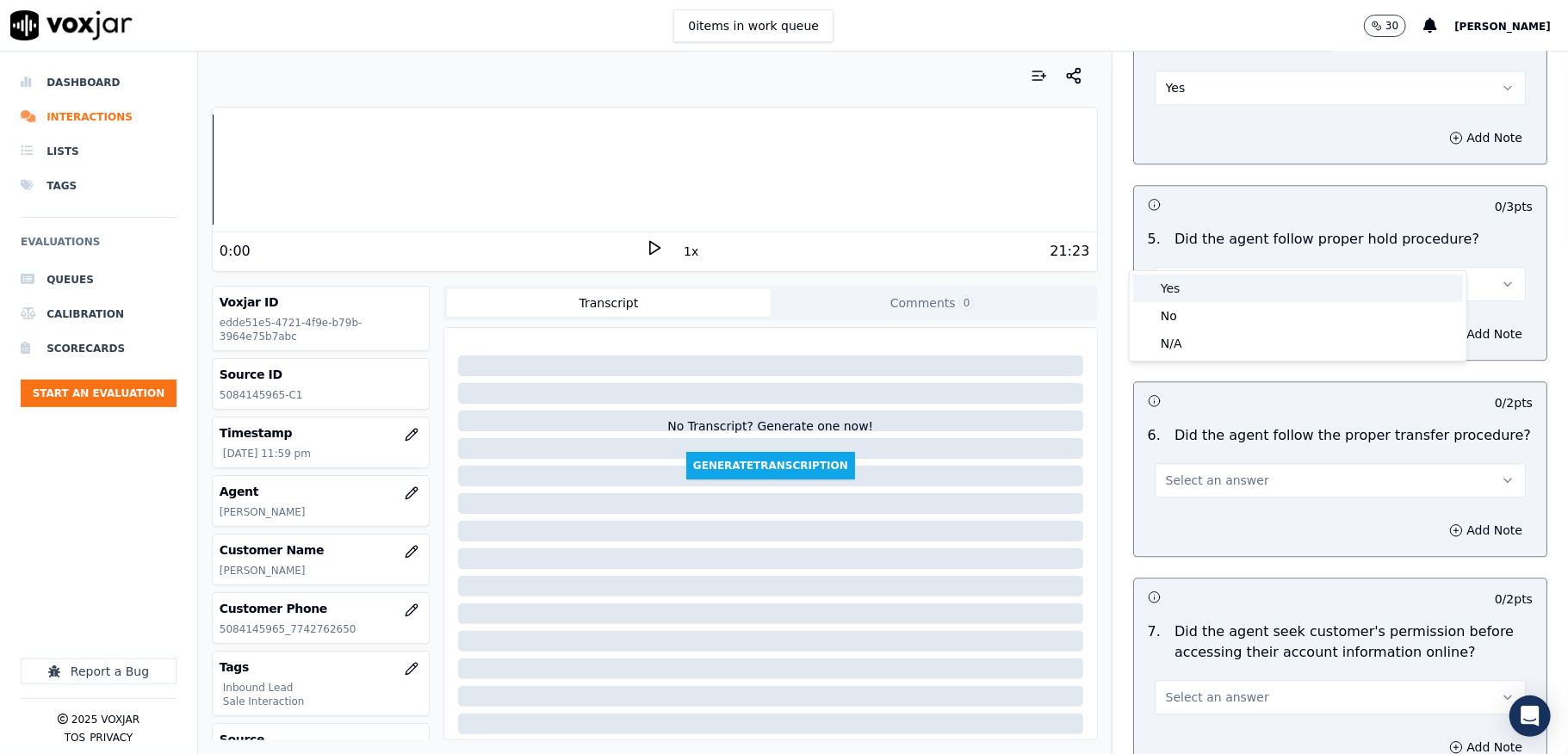
click at [1193, 290] on div "Yes" at bounding box center [1298, 288] width 330 height 27
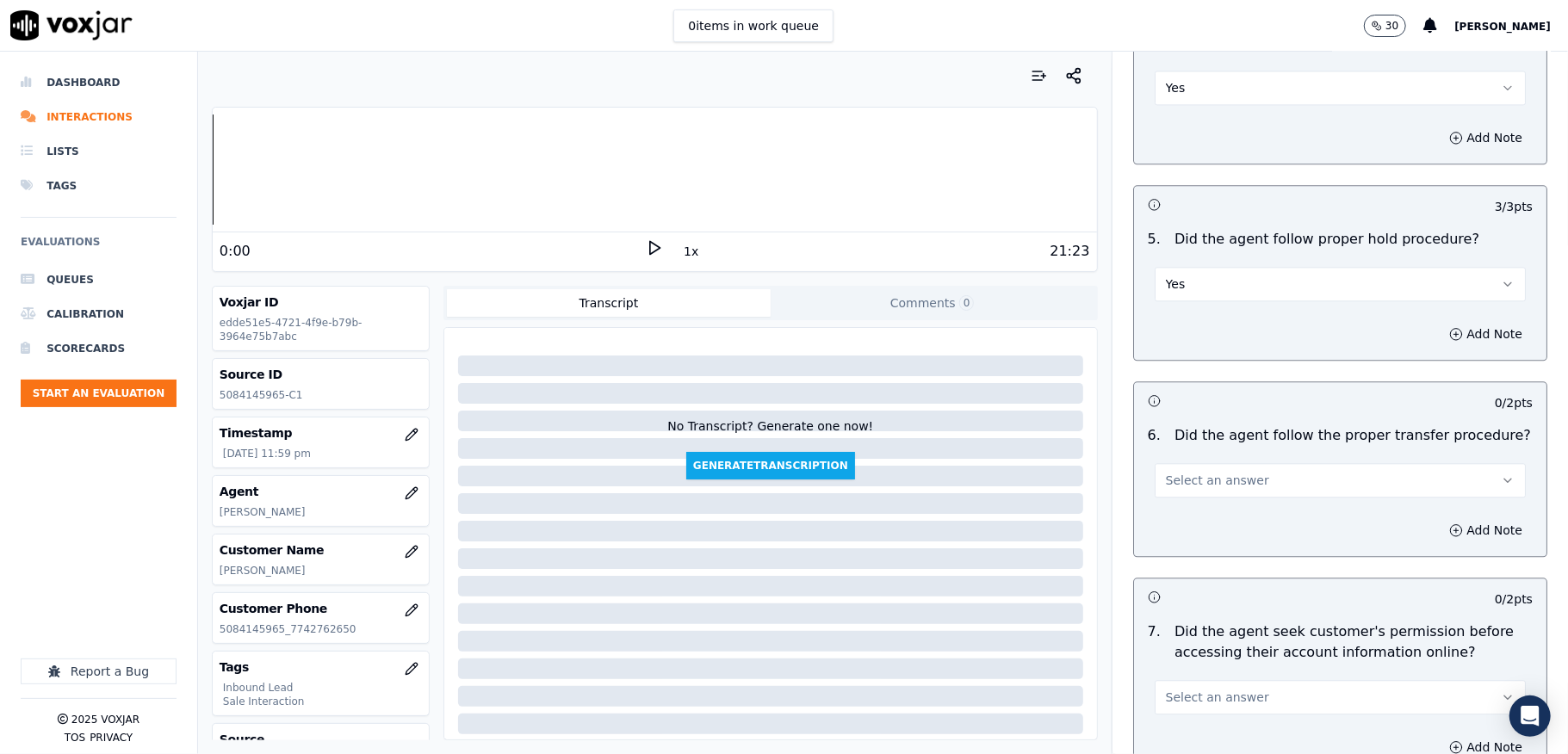
scroll to position [2983, 0]
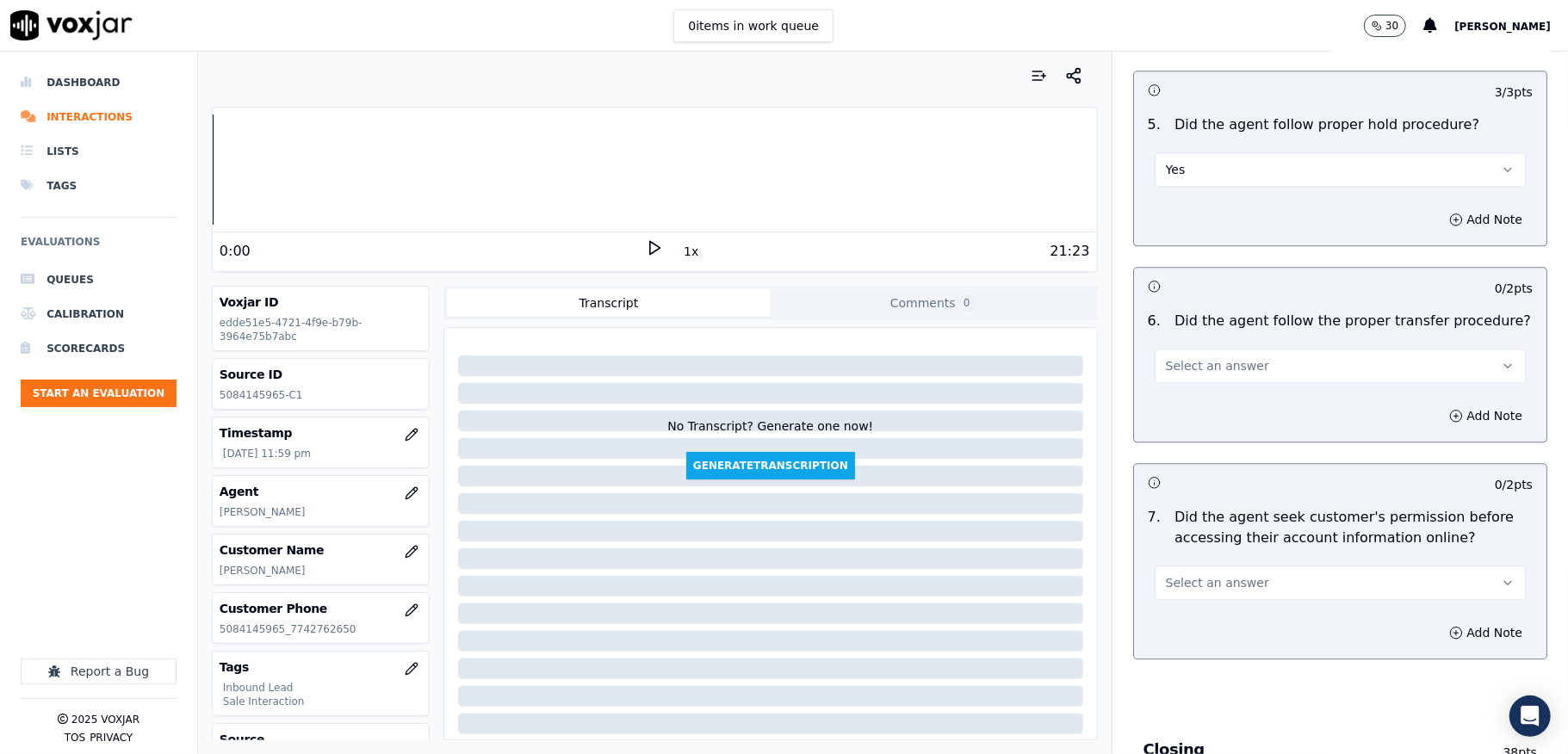
click at [1214, 357] on span "Select an answer" at bounding box center [1218, 365] width 104 height 17
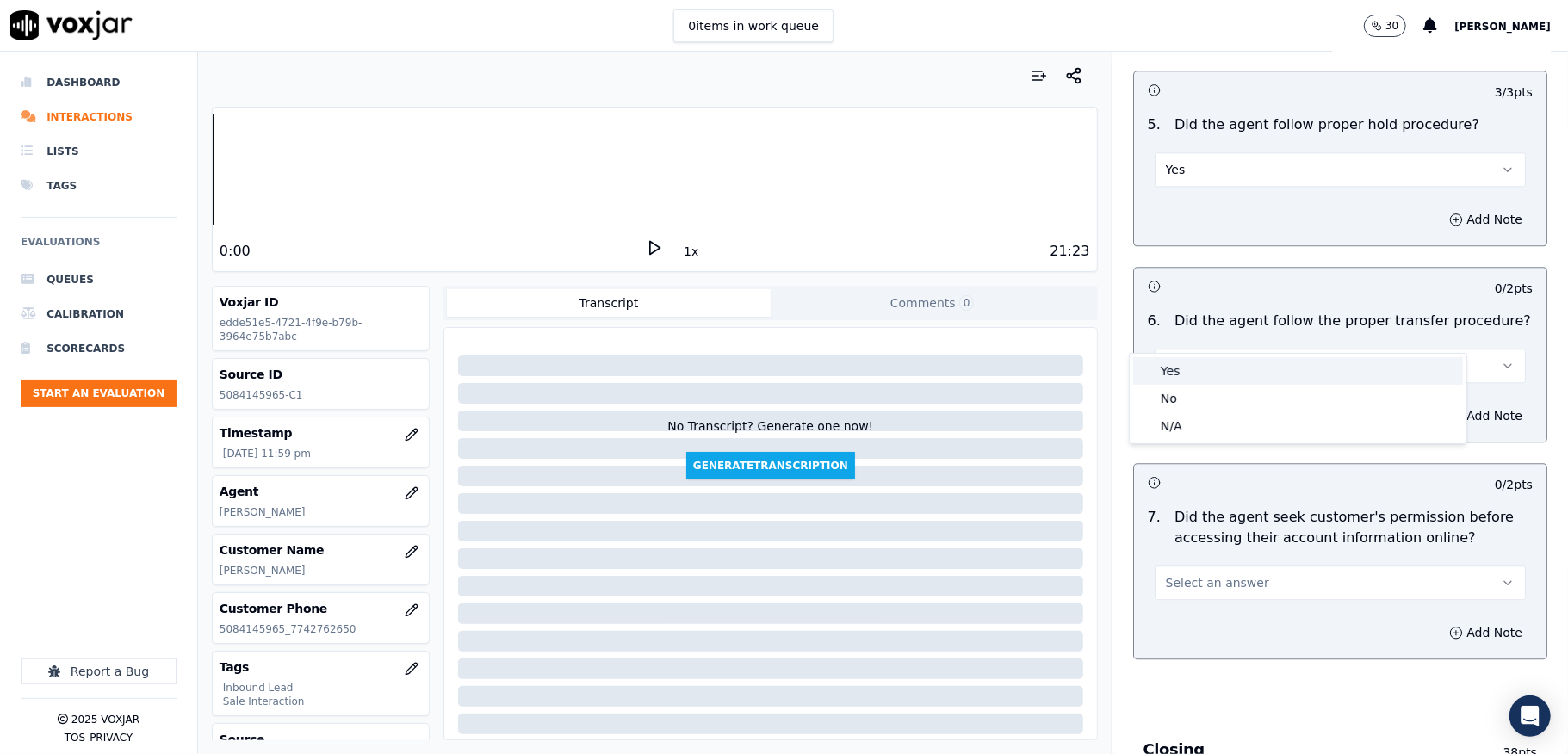
click at [1203, 365] on div "Yes" at bounding box center [1298, 371] width 330 height 27
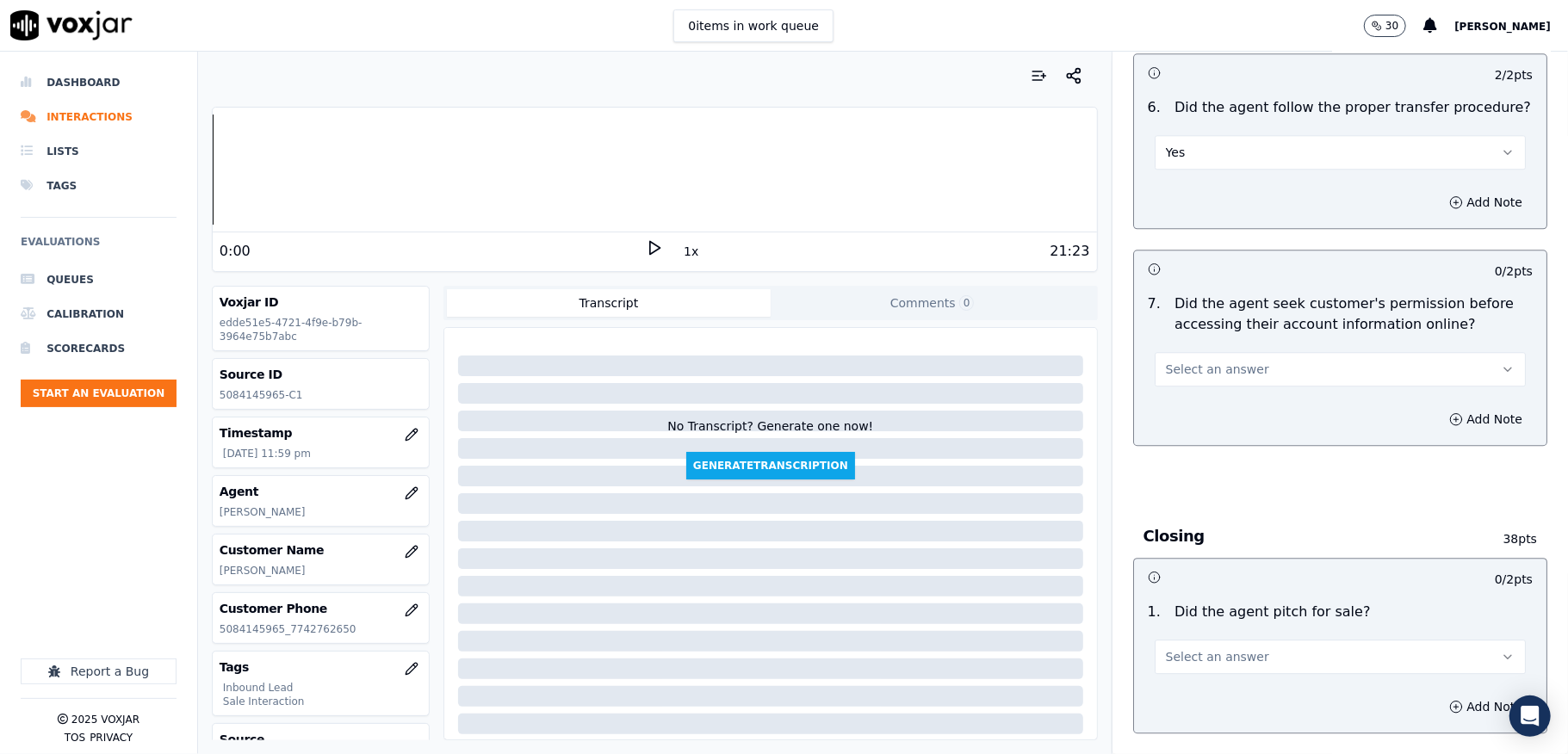
scroll to position [3213, 0]
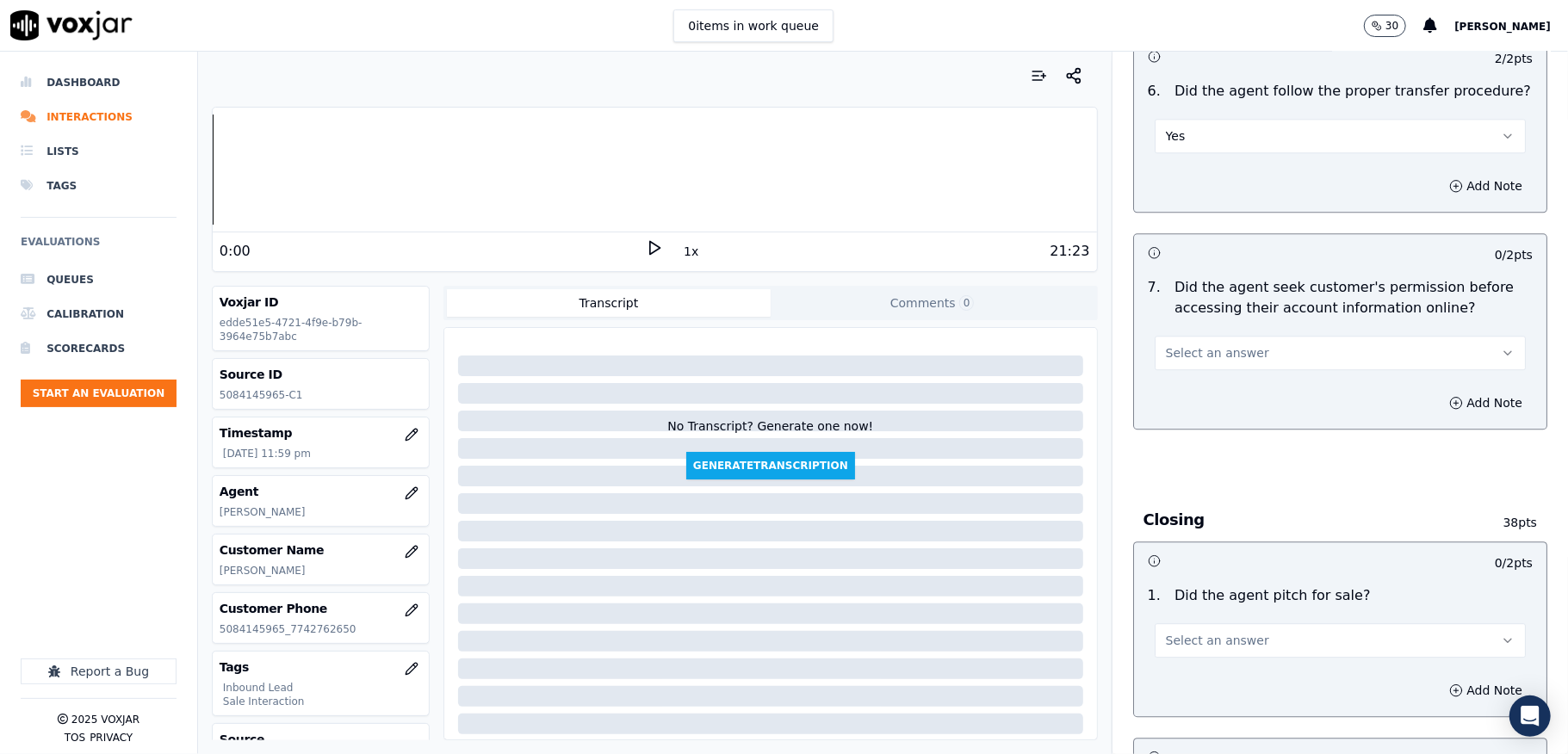
click at [1218, 335] on button "Select an answer" at bounding box center [1340, 352] width 371 height 35
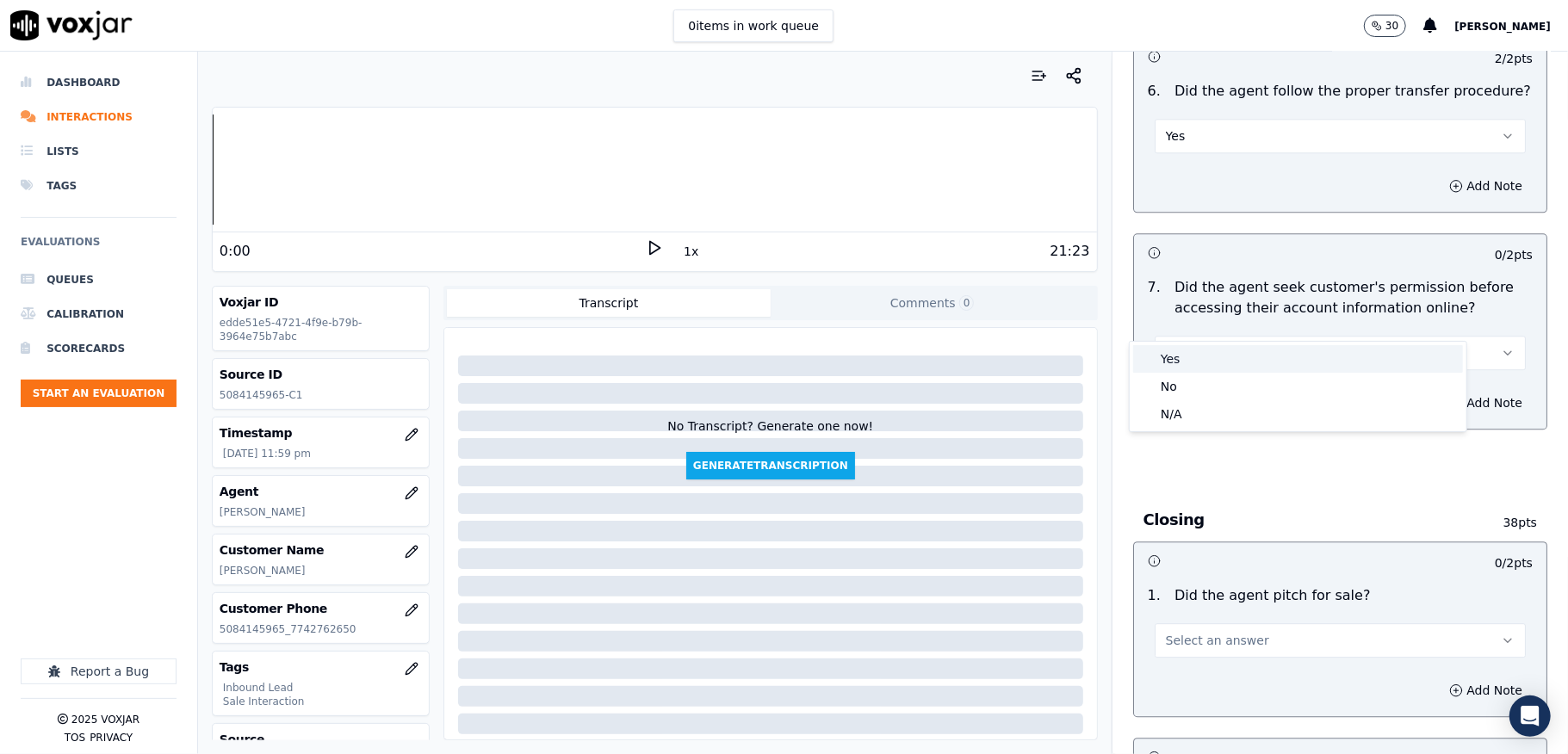
click at [1196, 356] on div "Yes" at bounding box center [1298, 359] width 330 height 27
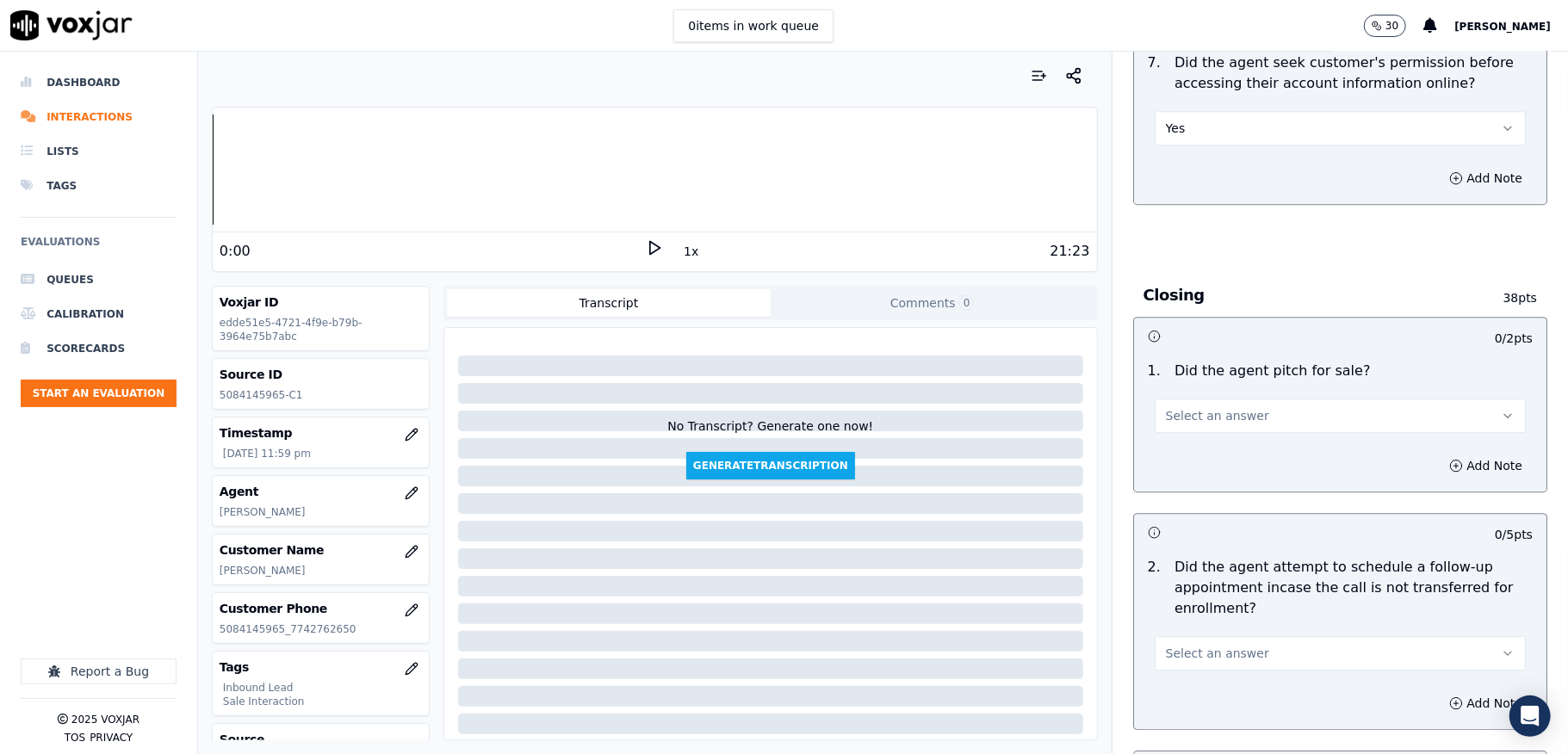
scroll to position [3442, 0]
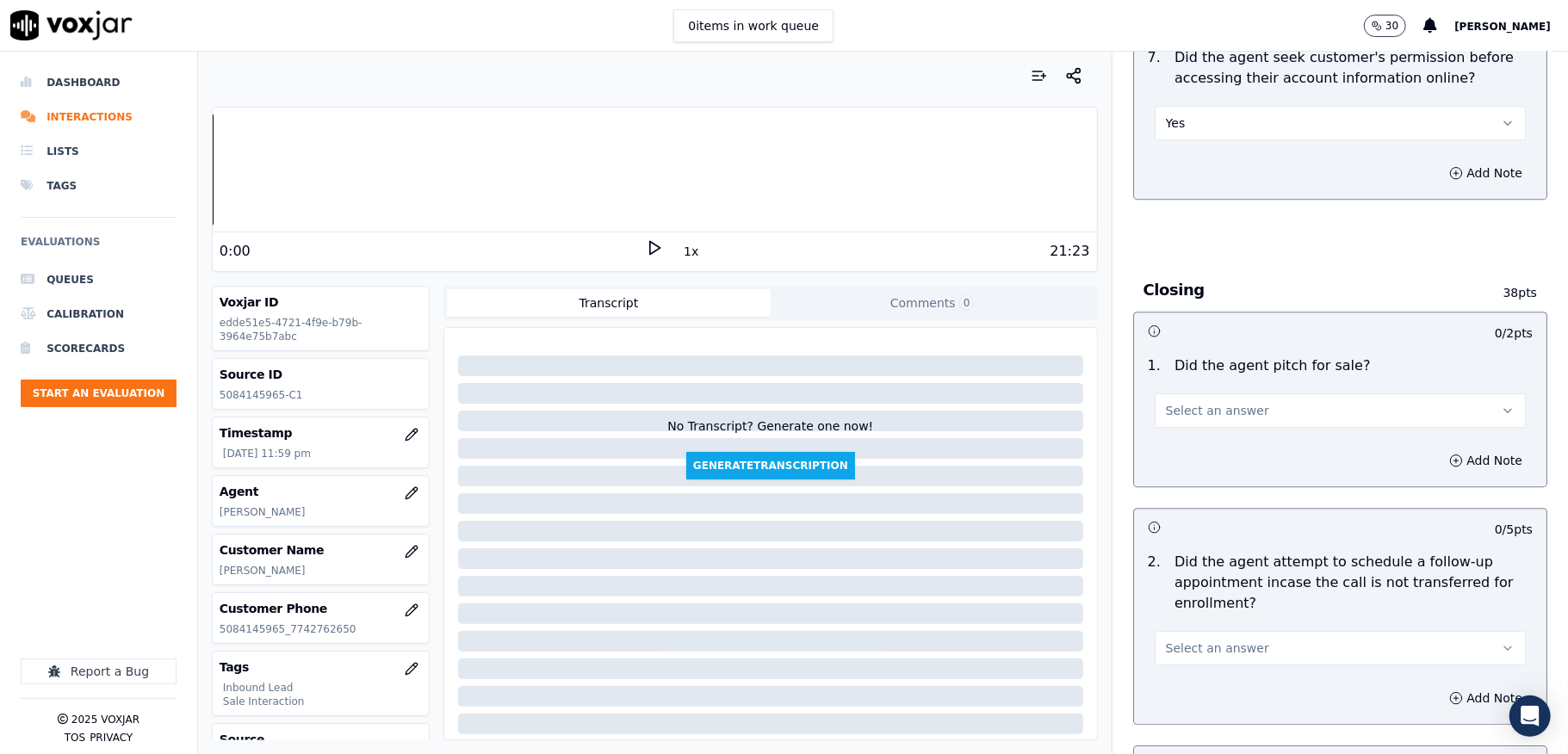
click at [1244, 393] on button "Select an answer" at bounding box center [1340, 411] width 371 height 35
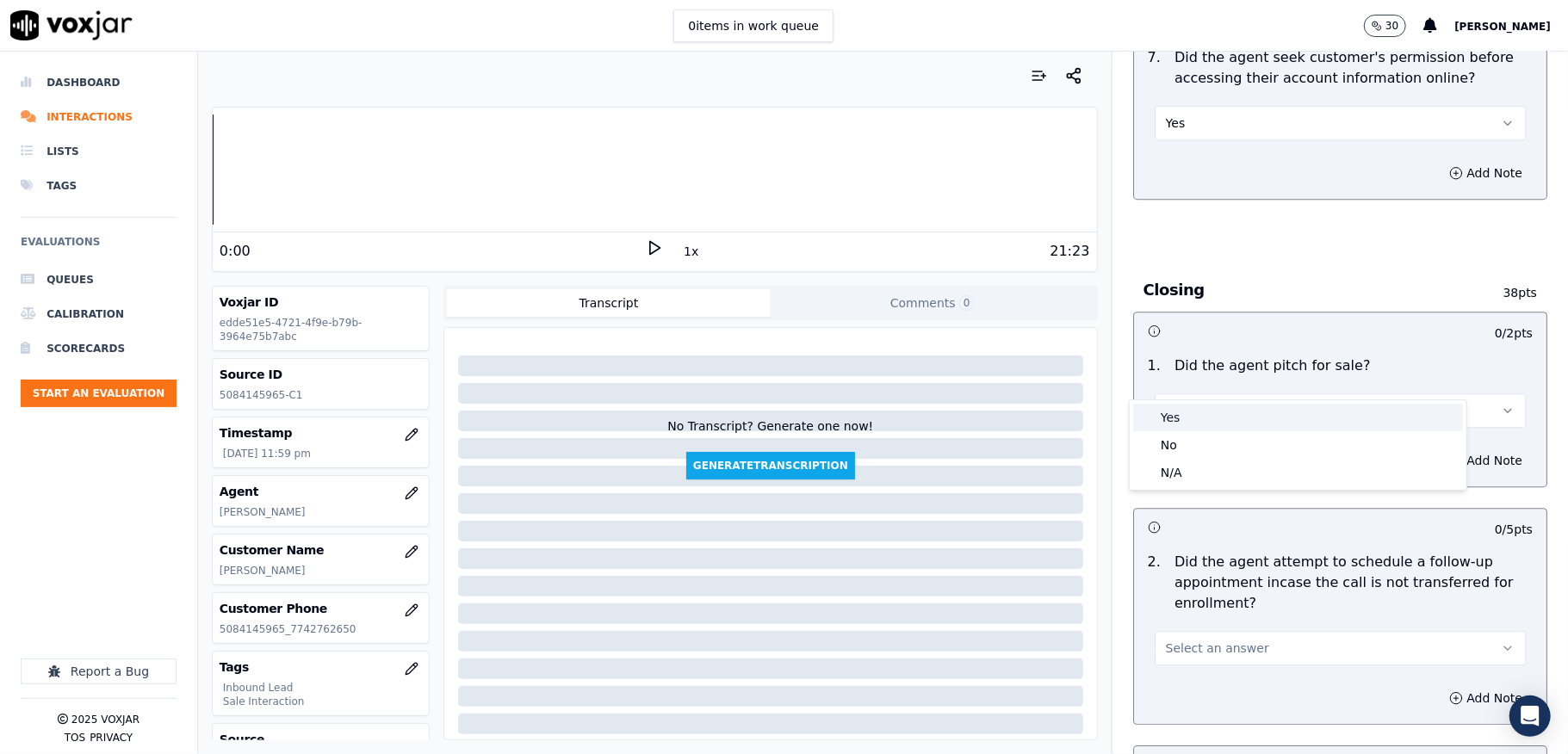
click at [1205, 414] on div "Yes" at bounding box center [1298, 417] width 330 height 27
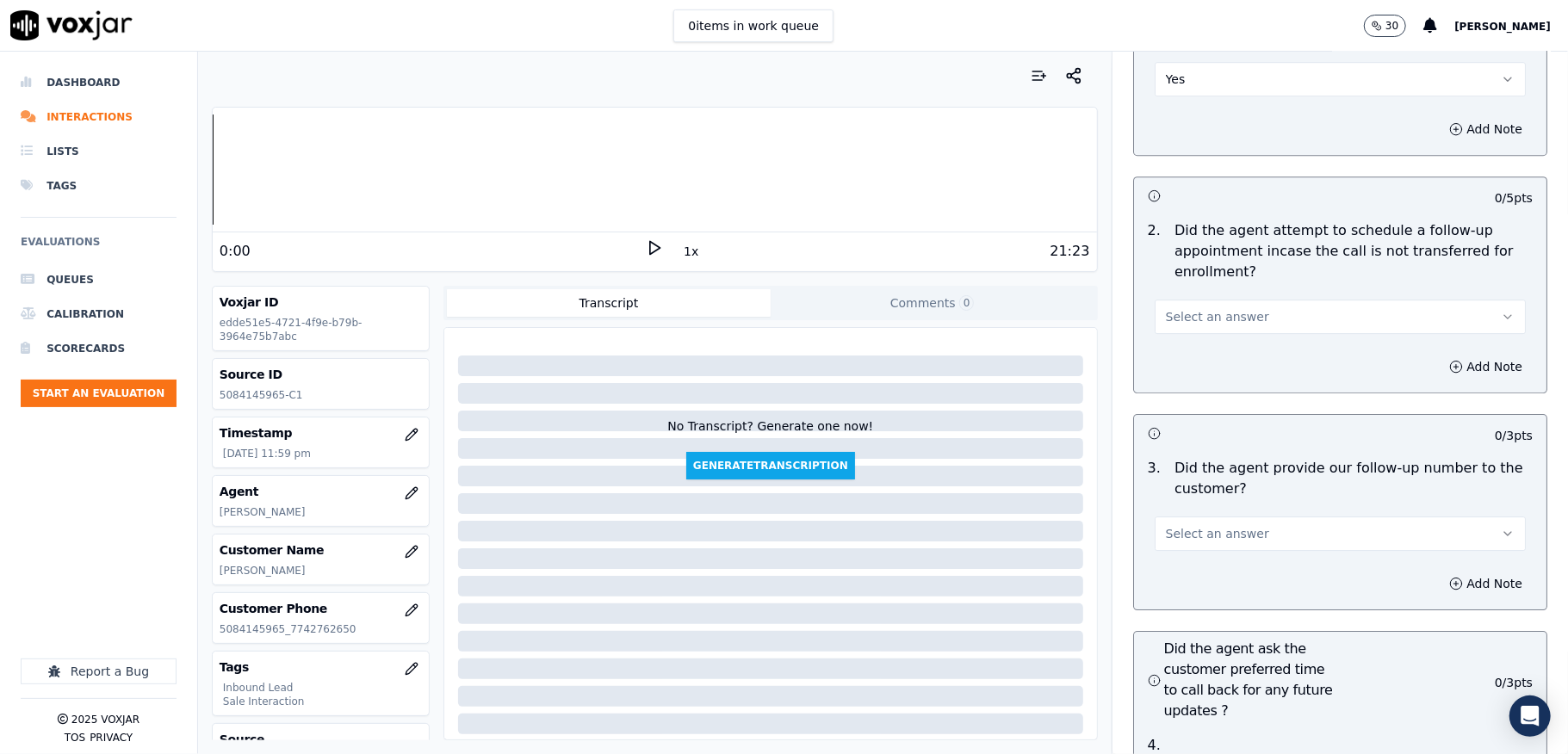
scroll to position [3786, 0]
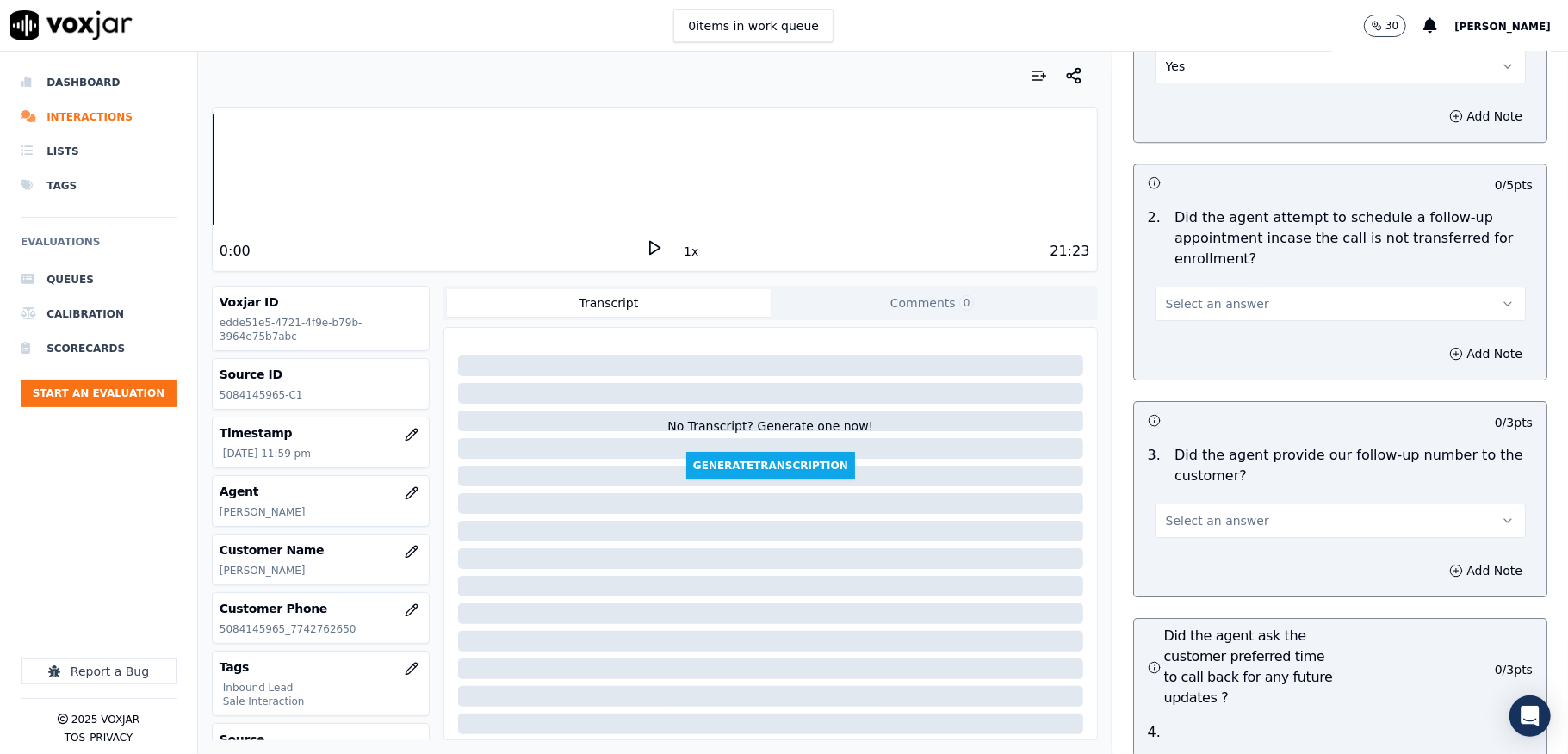
click at [1220, 295] on span "Select an answer" at bounding box center [1218, 303] width 104 height 17
click at [1196, 360] on div "N/A" at bounding box center [1298, 365] width 330 height 27
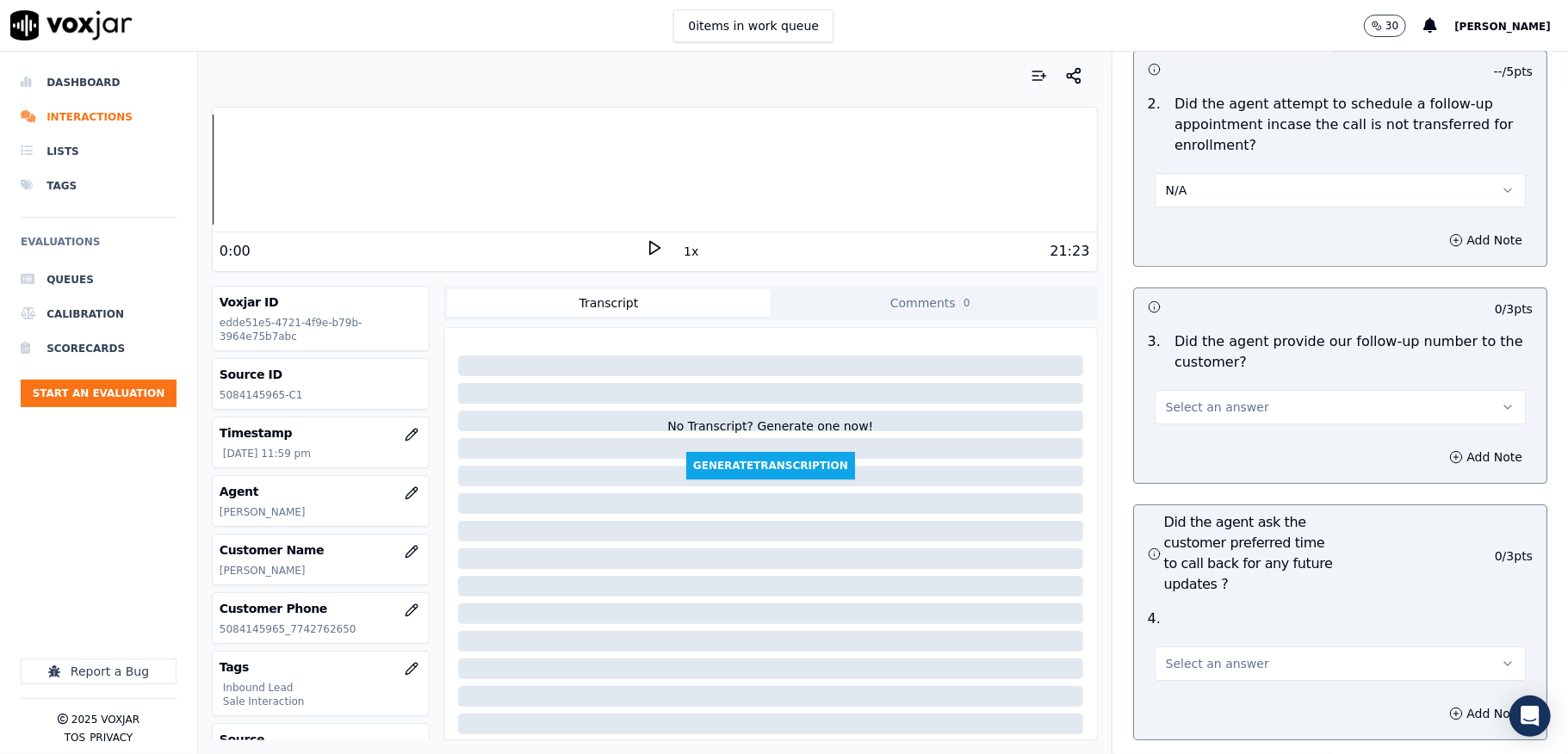
scroll to position [3901, 0]
click at [1193, 398] on span "Select an answer" at bounding box center [1218, 406] width 104 height 17
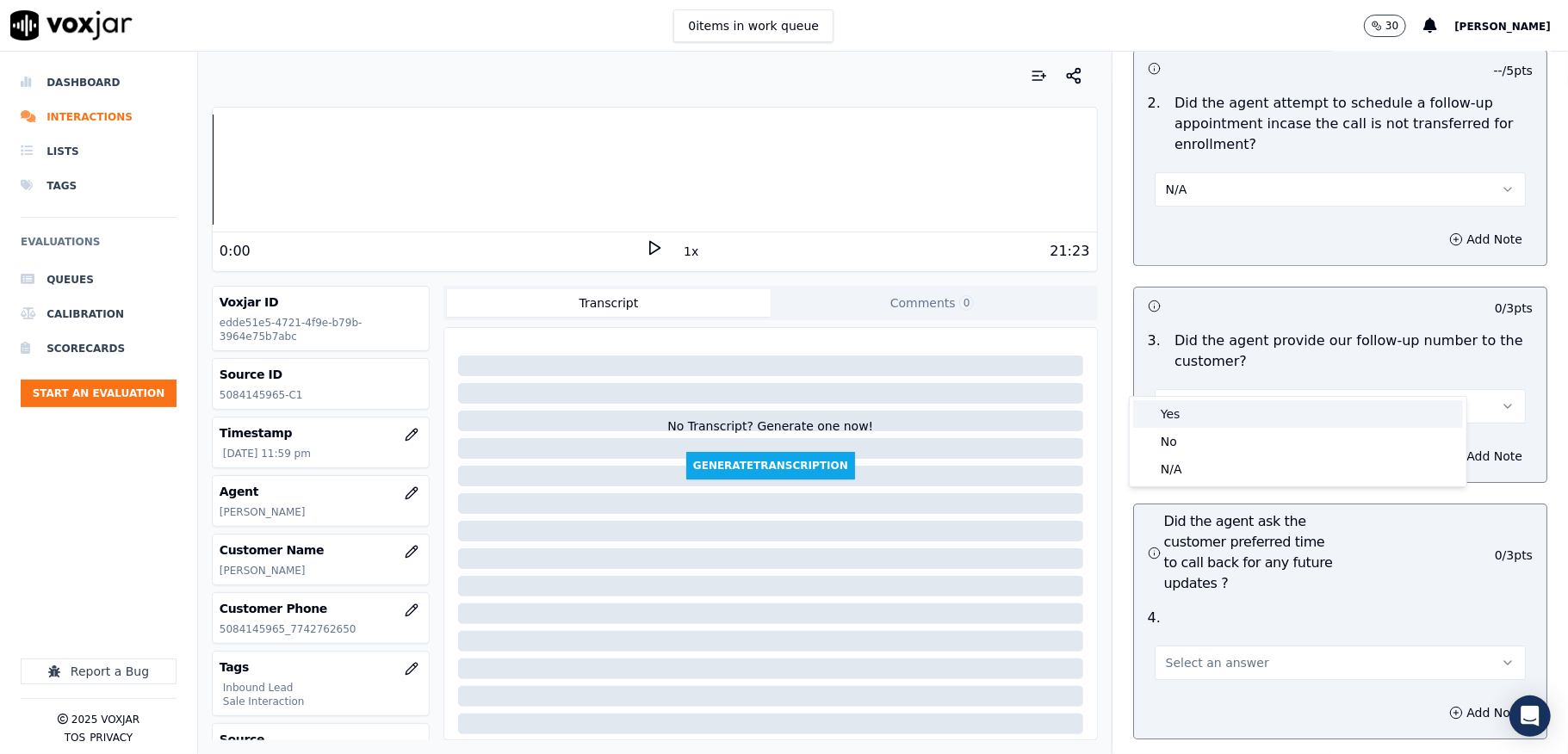
click at [1178, 413] on div "Yes" at bounding box center [1298, 414] width 330 height 27
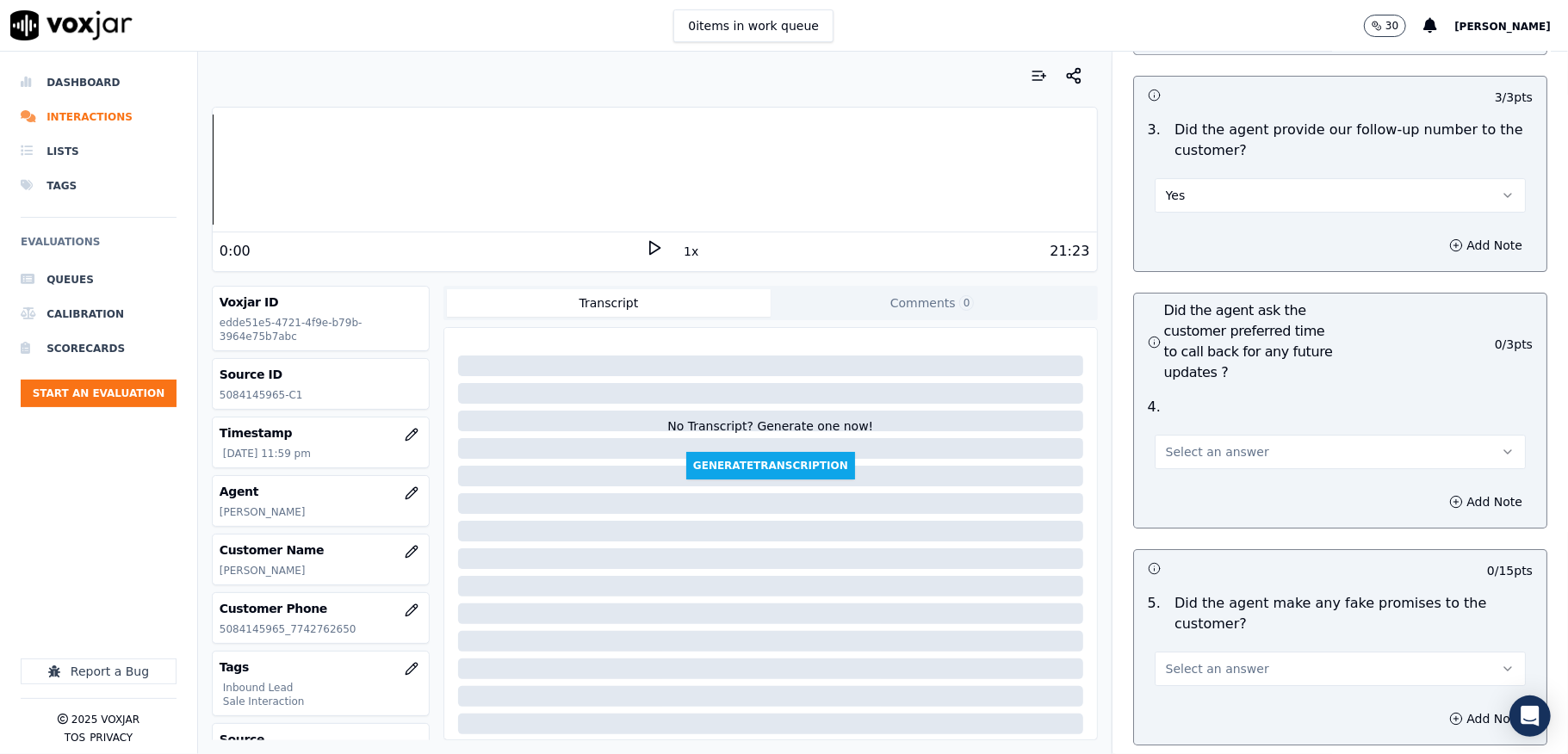
scroll to position [4245, 0]
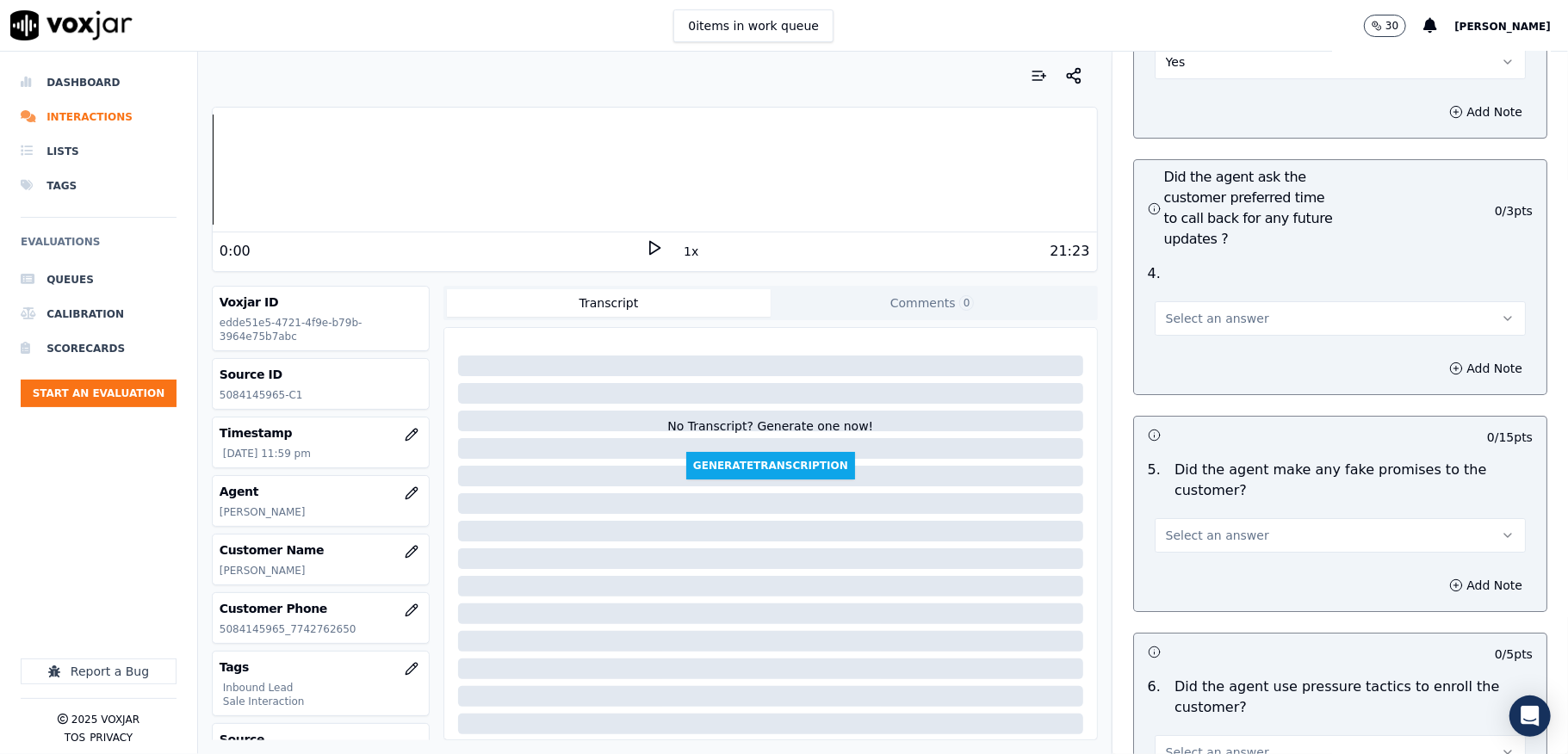
click at [1193, 310] on span "Select an answer" at bounding box center [1218, 318] width 104 height 17
click at [1168, 380] on div "N/A" at bounding box center [1298, 382] width 330 height 27
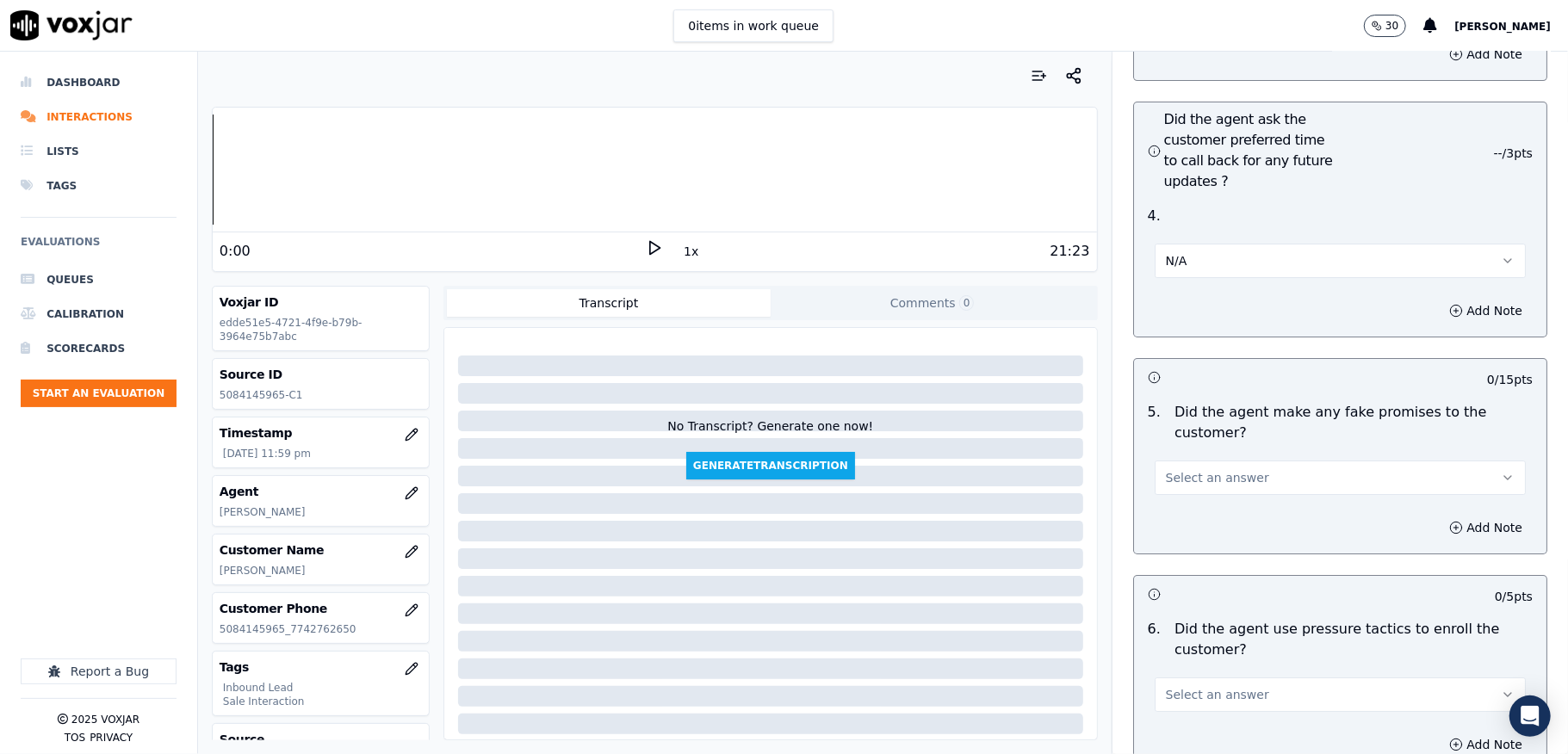
scroll to position [4360, 0]
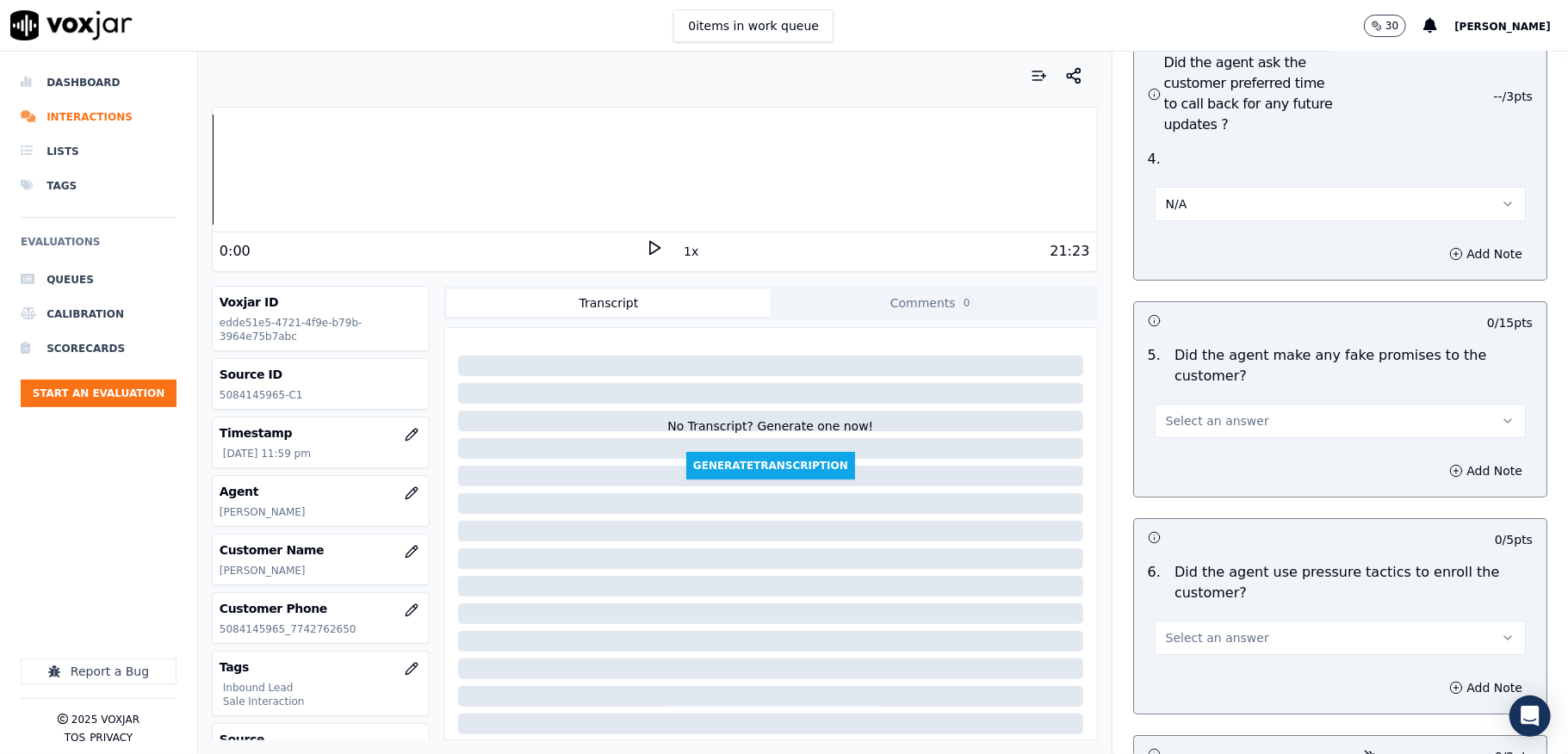
click at [1186, 412] on span "Select an answer" at bounding box center [1218, 421] width 104 height 17
drag, startPoint x: 1170, startPoint y: 451, endPoint x: 1172, endPoint y: 413, distance: 38.1
click at [1170, 451] on div "No" at bounding box center [1298, 457] width 330 height 27
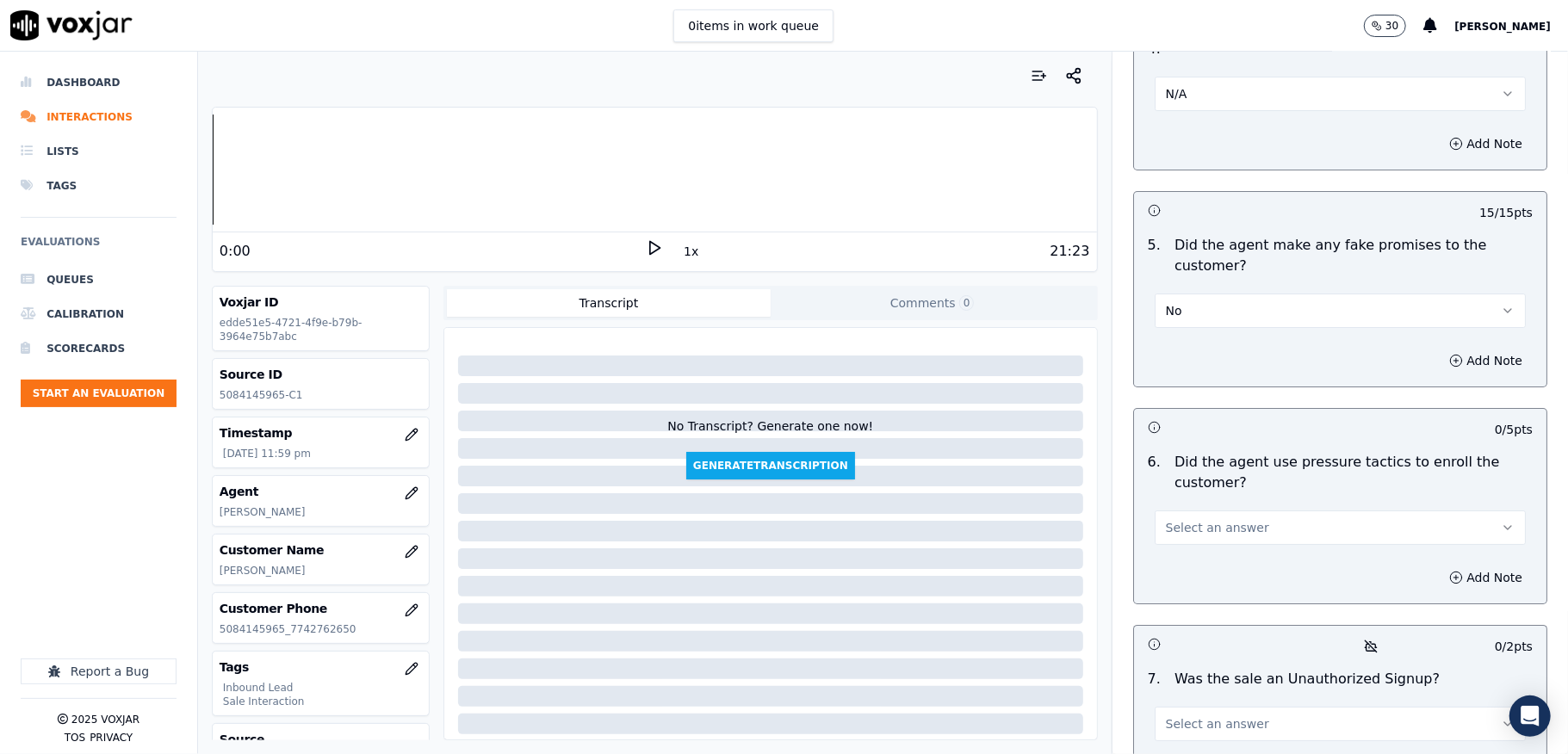
scroll to position [4704, 0]
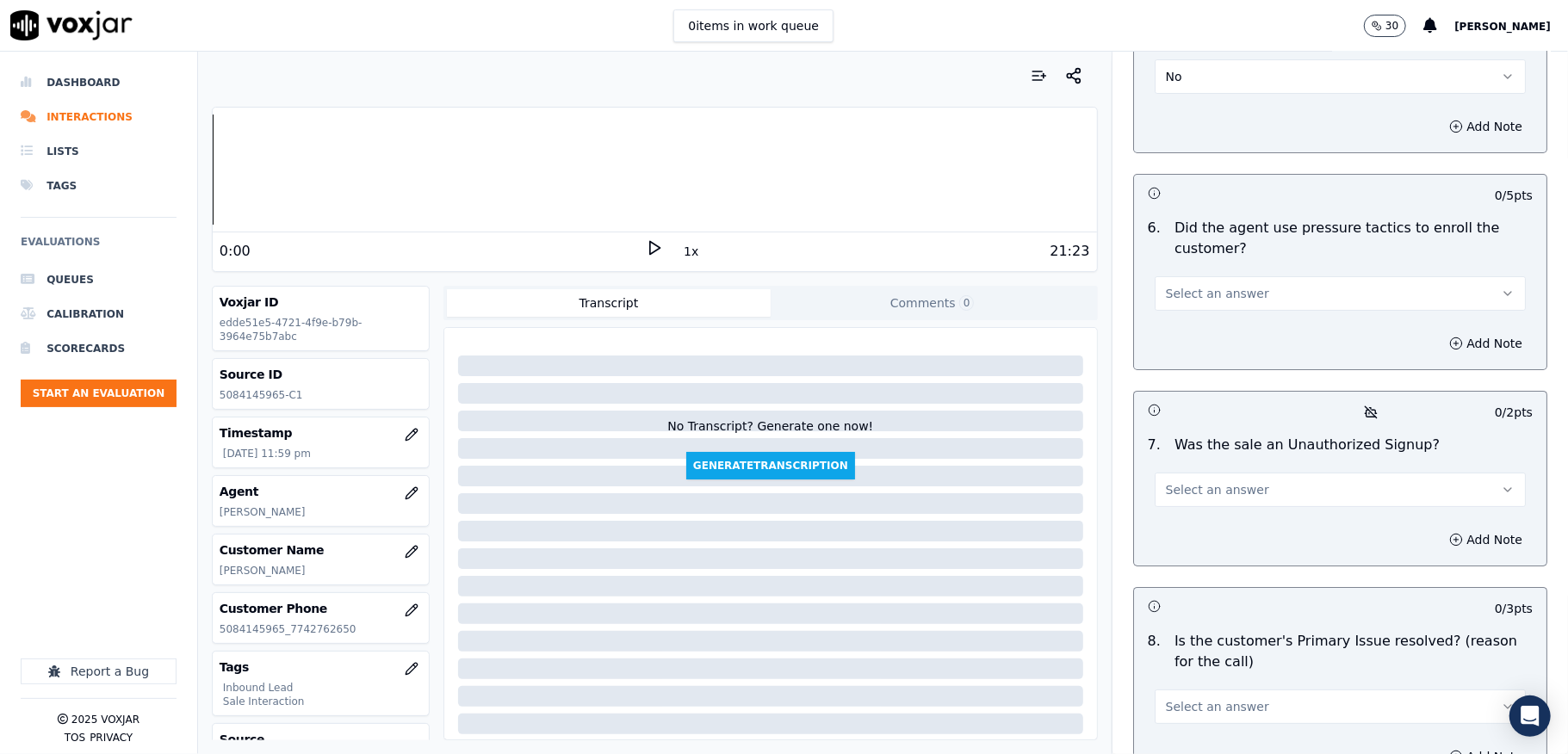
click at [1213, 285] on span "Select an answer" at bounding box center [1218, 293] width 104 height 17
click at [1178, 327] on div "No" at bounding box center [1298, 330] width 330 height 27
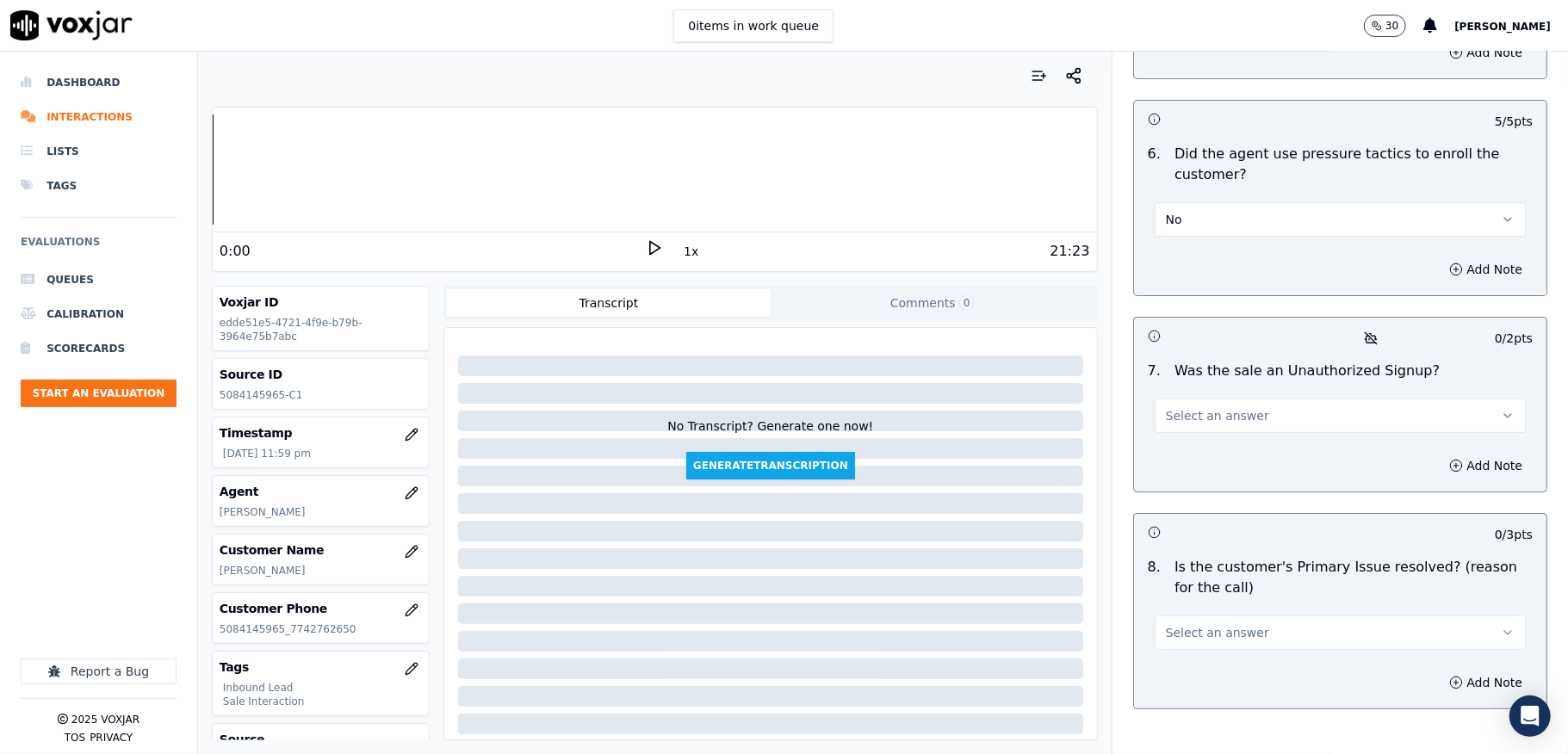
scroll to position [4819, 0]
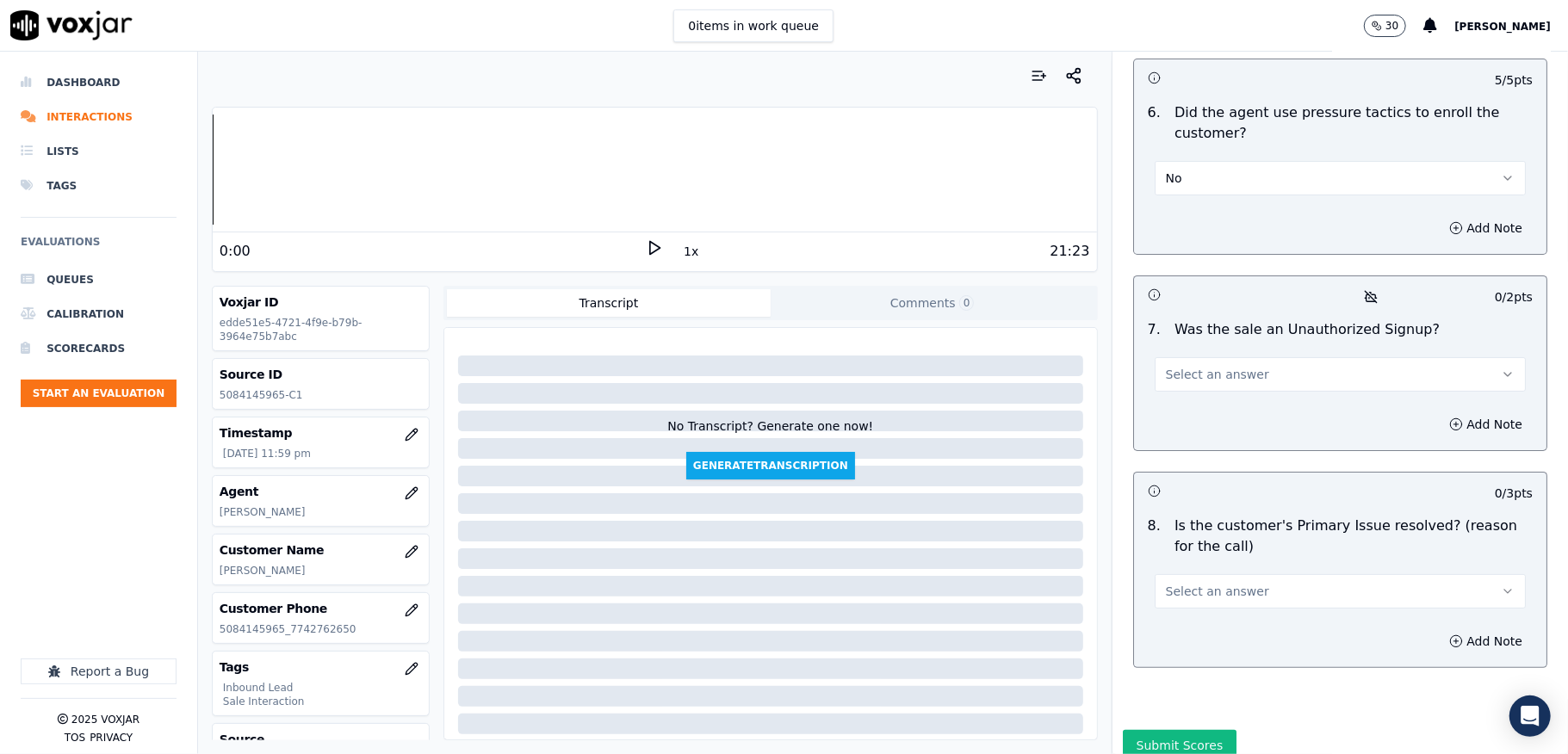
click at [1206, 366] on span "Select an answer" at bounding box center [1218, 374] width 104 height 17
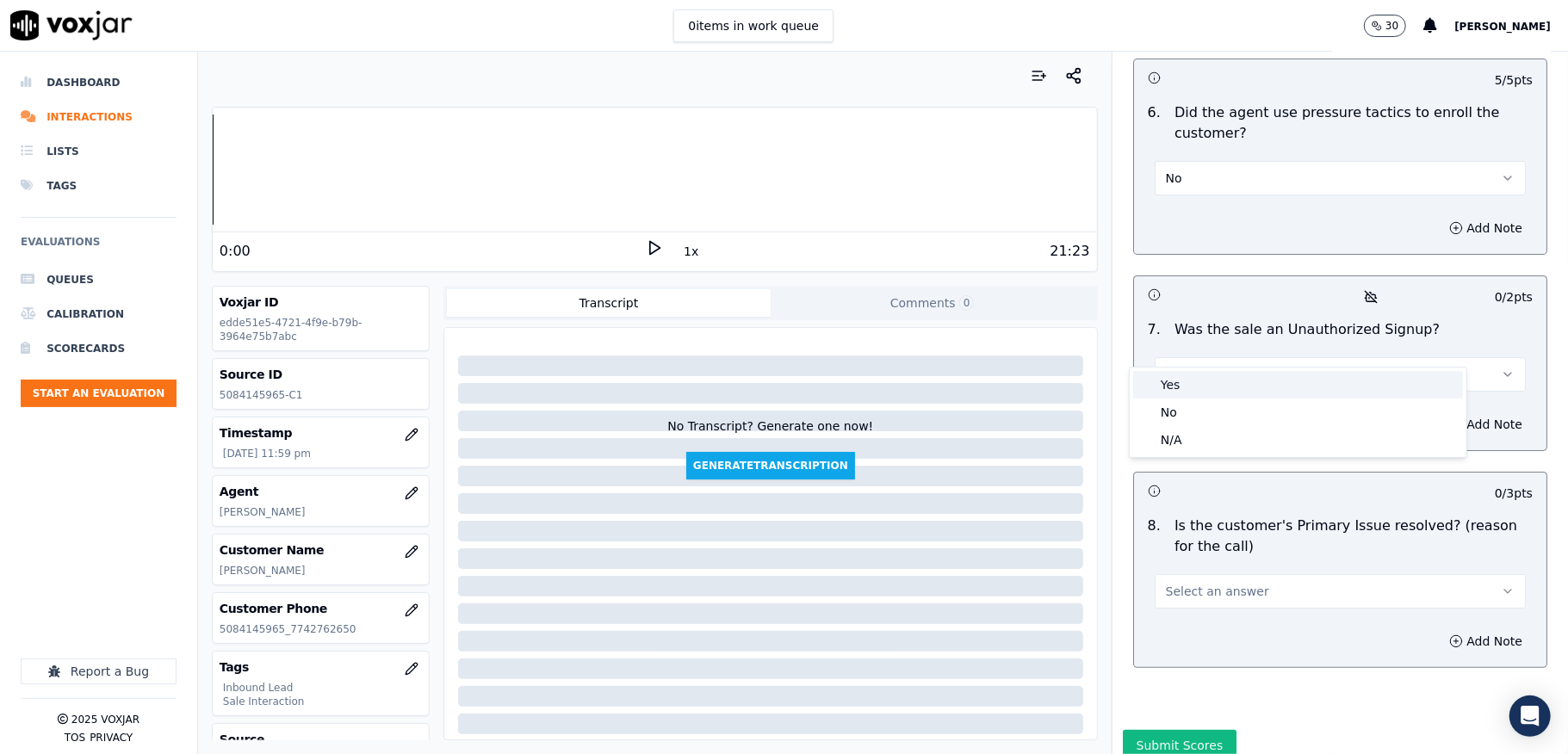
click at [1183, 382] on div "Yes" at bounding box center [1298, 384] width 330 height 27
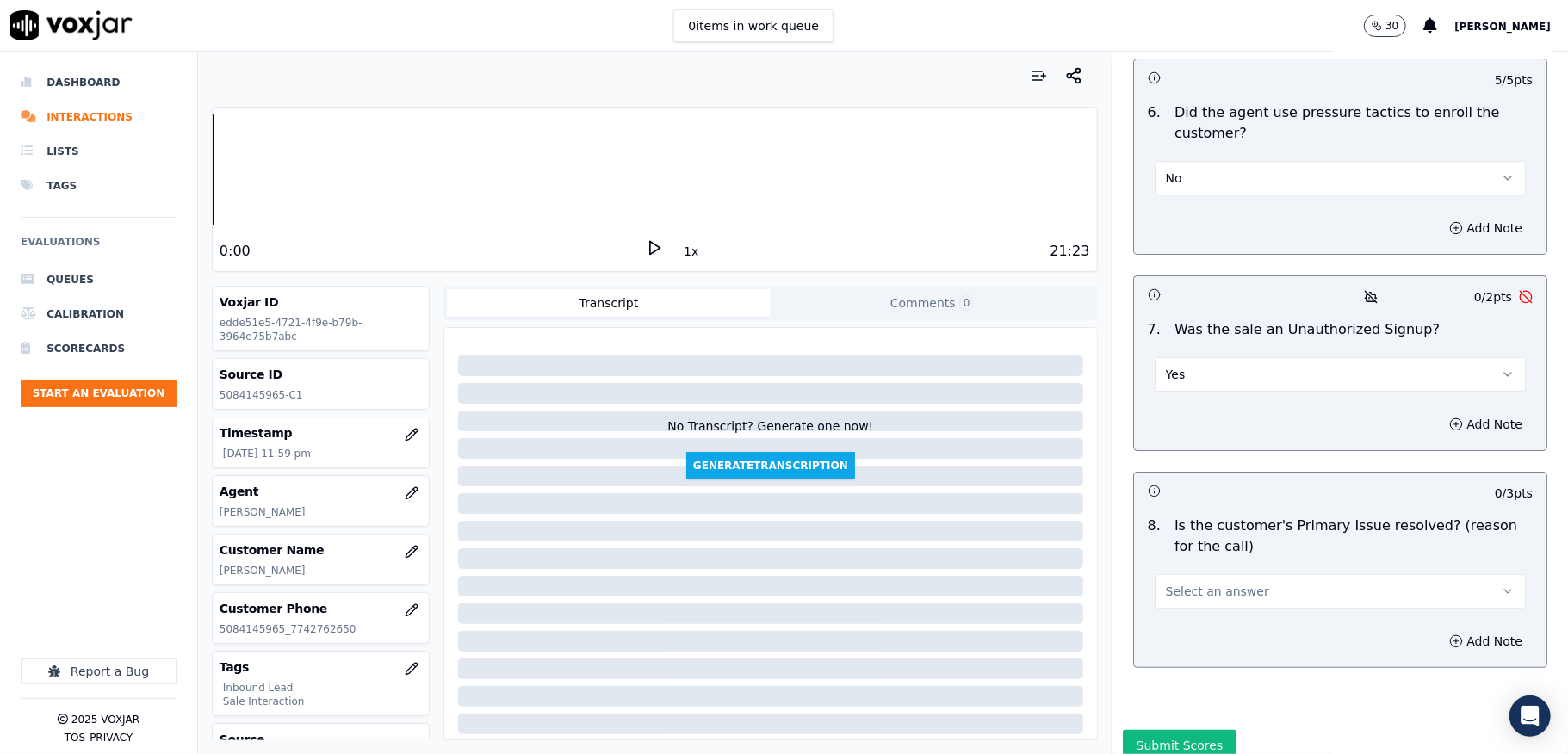
click at [1193, 357] on button "Yes" at bounding box center [1340, 374] width 371 height 35
click at [1174, 412] on div "No" at bounding box center [1298, 412] width 330 height 27
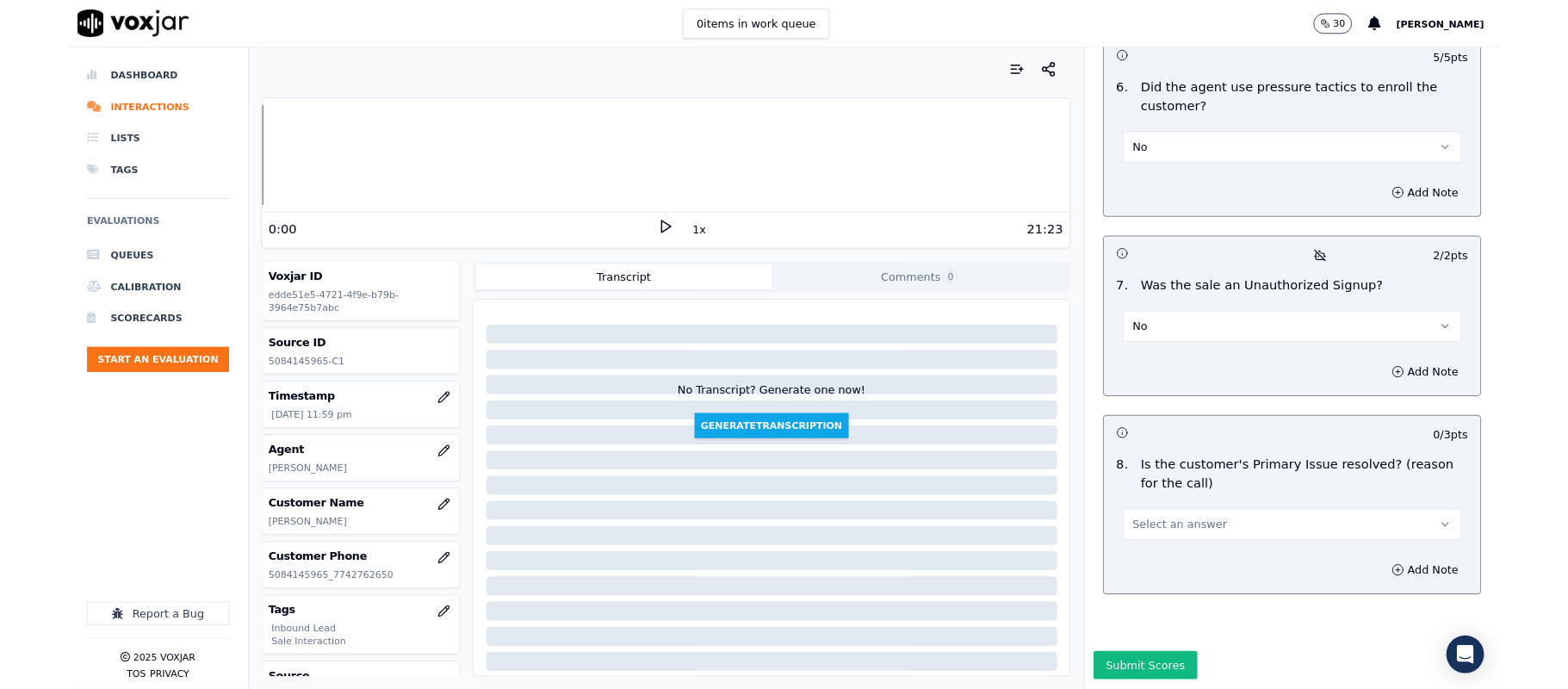
scroll to position [4870, 0]
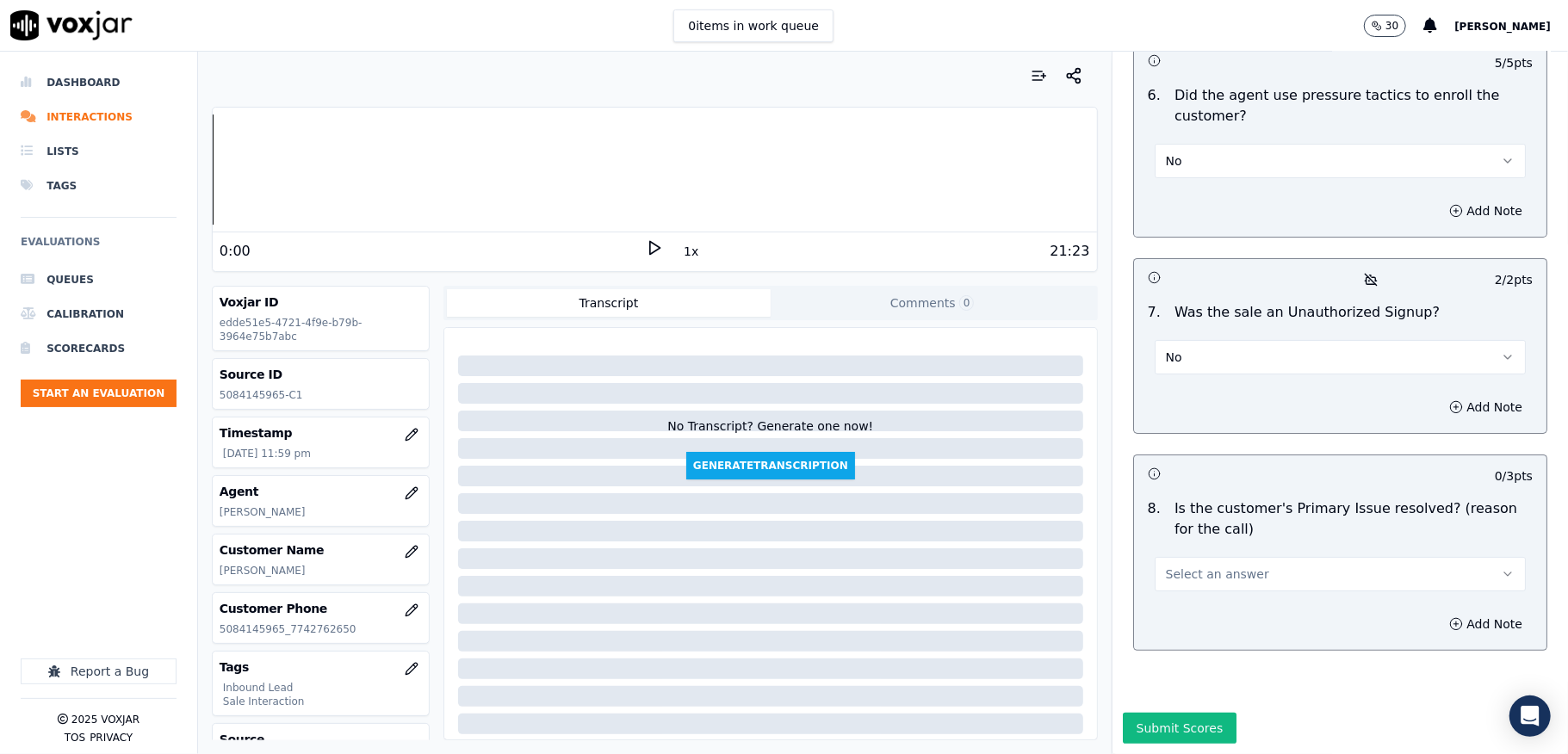
click at [1213, 557] on button "Select an answer" at bounding box center [1340, 574] width 371 height 35
click at [1161, 555] on div "Yes" at bounding box center [1298, 553] width 330 height 27
click at [1152, 712] on button "Submit Scores" at bounding box center [1180, 728] width 115 height 31
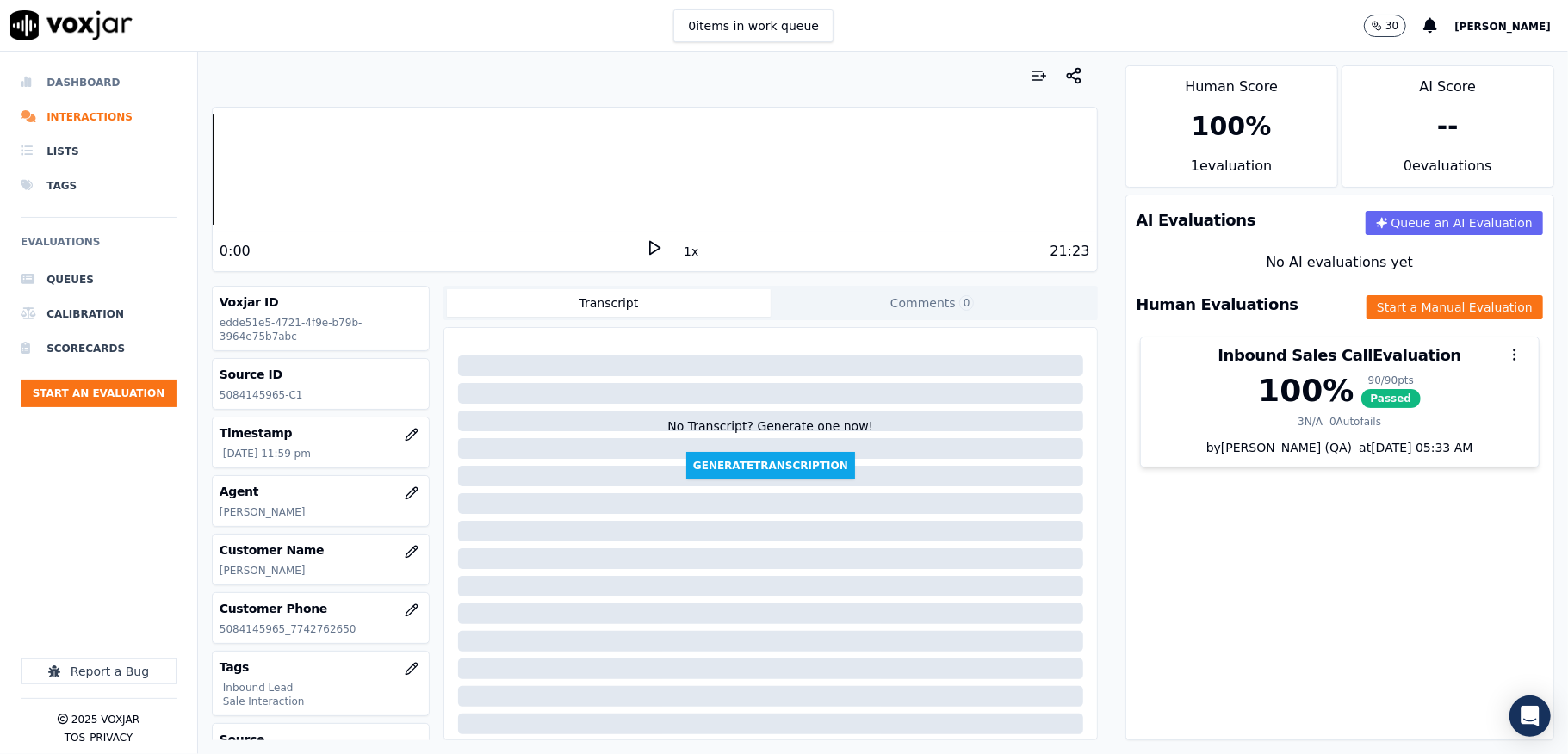
click at [63, 83] on li "Dashboard" at bounding box center [98, 83] width 155 height 35
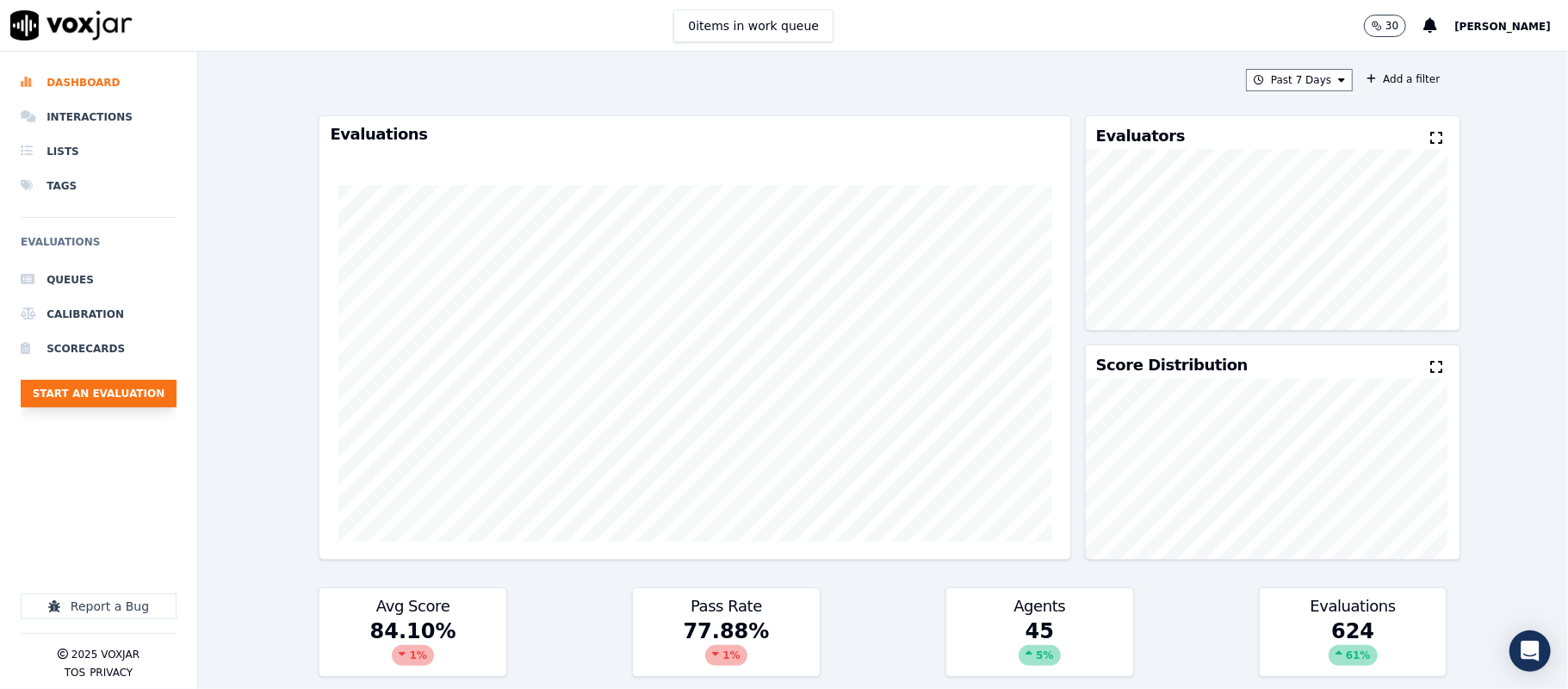
click at [133, 401] on button "Start an Evaluation" at bounding box center [98, 394] width 155 height 27
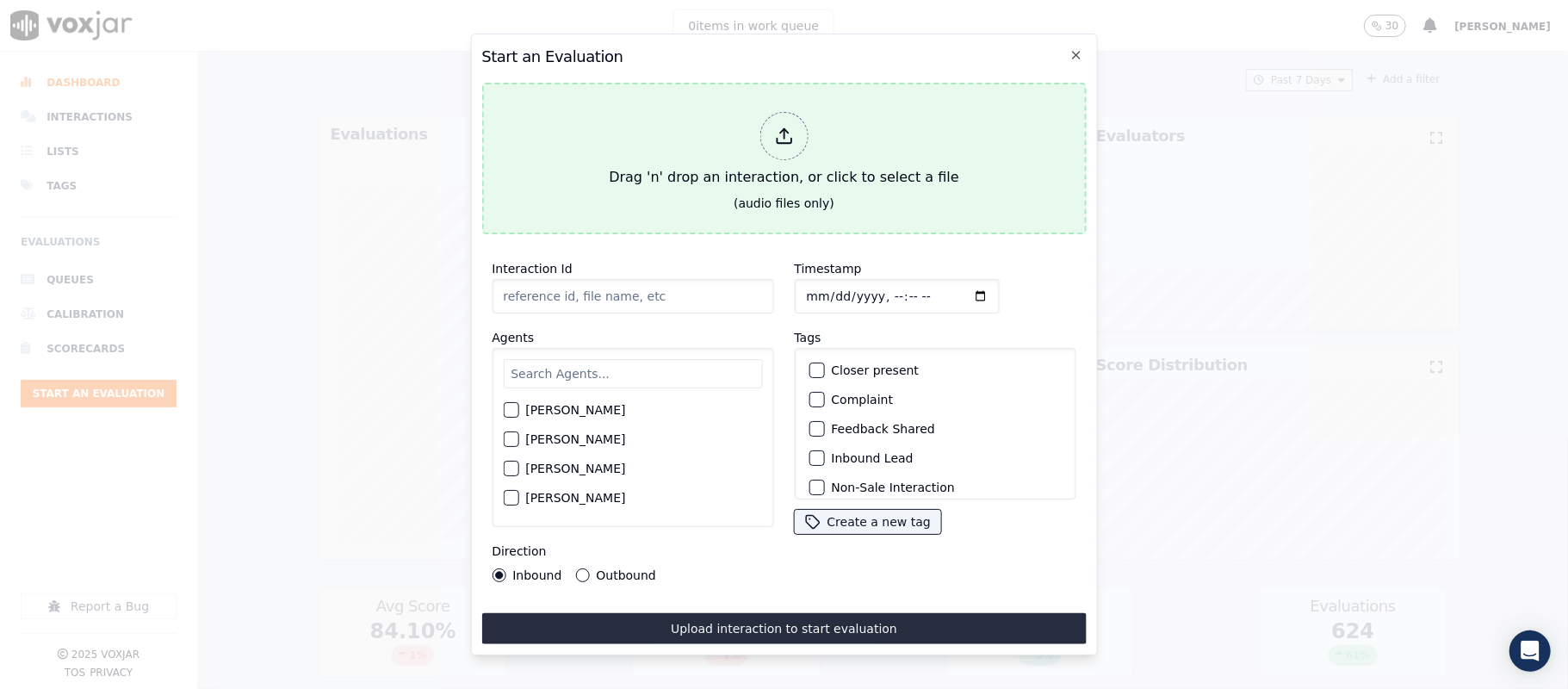
click at [765, 152] on div "Drag 'n' drop an interaction, or click to select a file" at bounding box center [784, 150] width 364 height 90
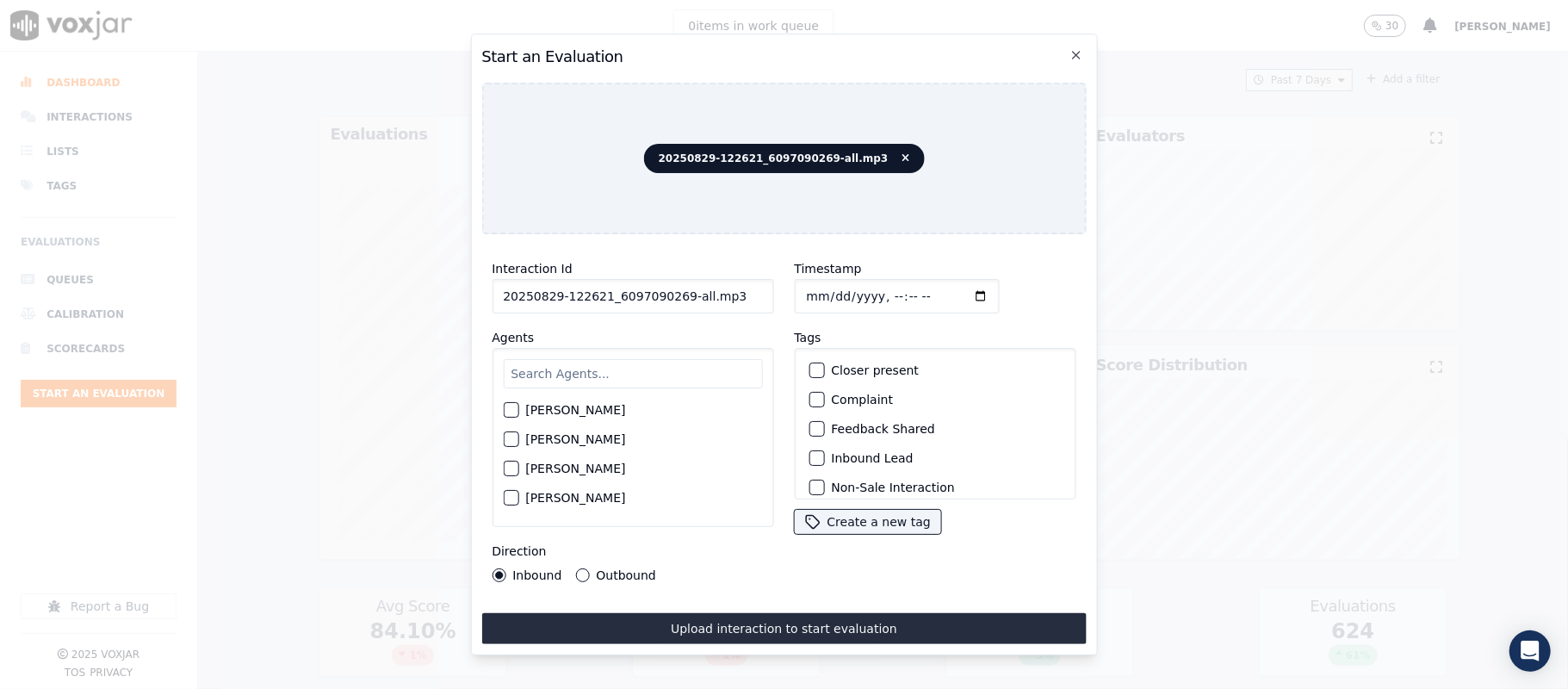
drag, startPoint x: 679, startPoint y: 290, endPoint x: 744, endPoint y: 290, distance: 65.0
click at [744, 290] on input "20250829-122621_6097090269-all.mp3" at bounding box center [633, 296] width 282 height 35
type input "20250829-122621_6097090269-C1"
click at [807, 284] on input "Timestamp" at bounding box center [895, 296] width 205 height 35
click at [830, 289] on input "Timestamp" at bounding box center [895, 296] width 205 height 35
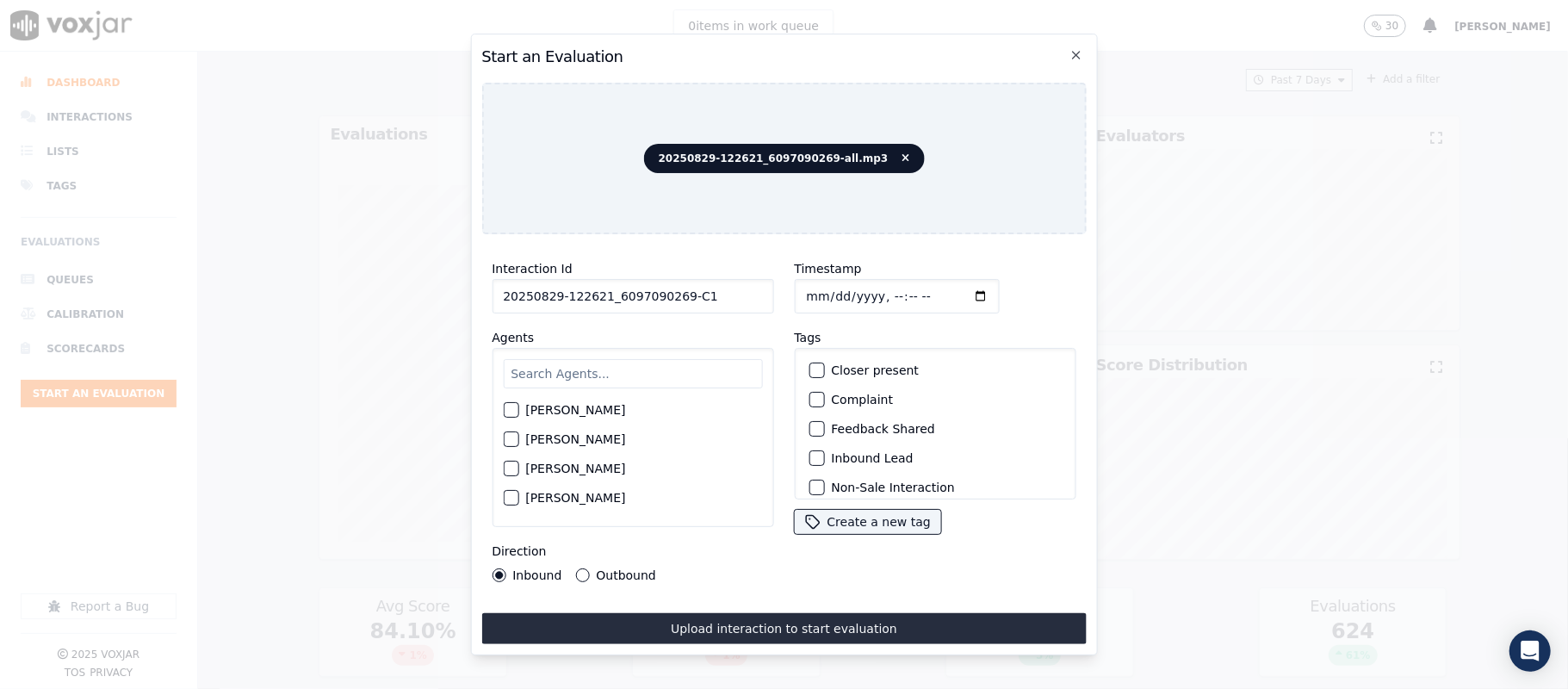
type input "2025-08-29T00:05"
click at [537, 368] on input "text" at bounding box center [632, 374] width 259 height 29
type input "will"
click at [510, 409] on div "button" at bounding box center [509, 414] width 12 height 12
click at [581, 568] on button "Outbound" at bounding box center [582, 574] width 14 height 14
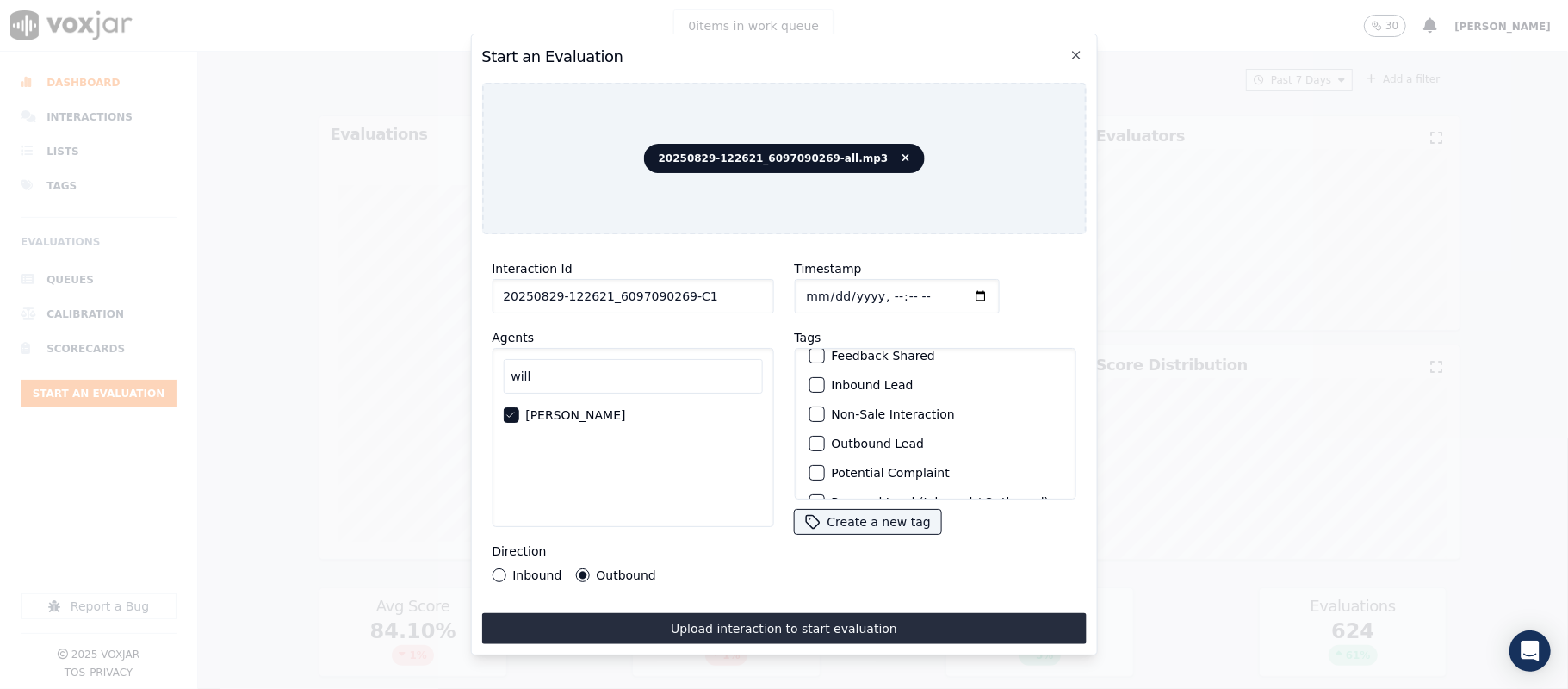
scroll to position [115, 0]
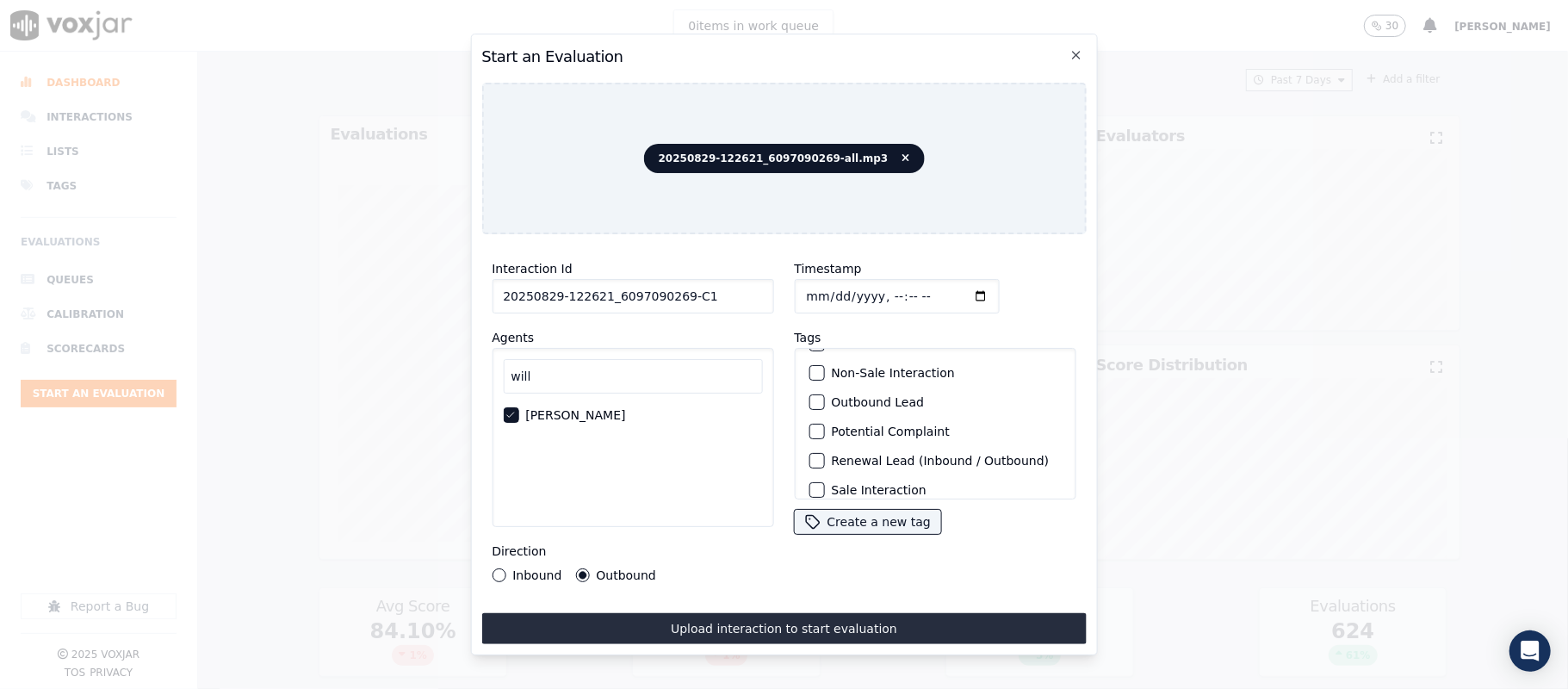
click at [810, 396] on div "button" at bounding box center [815, 402] width 12 height 12
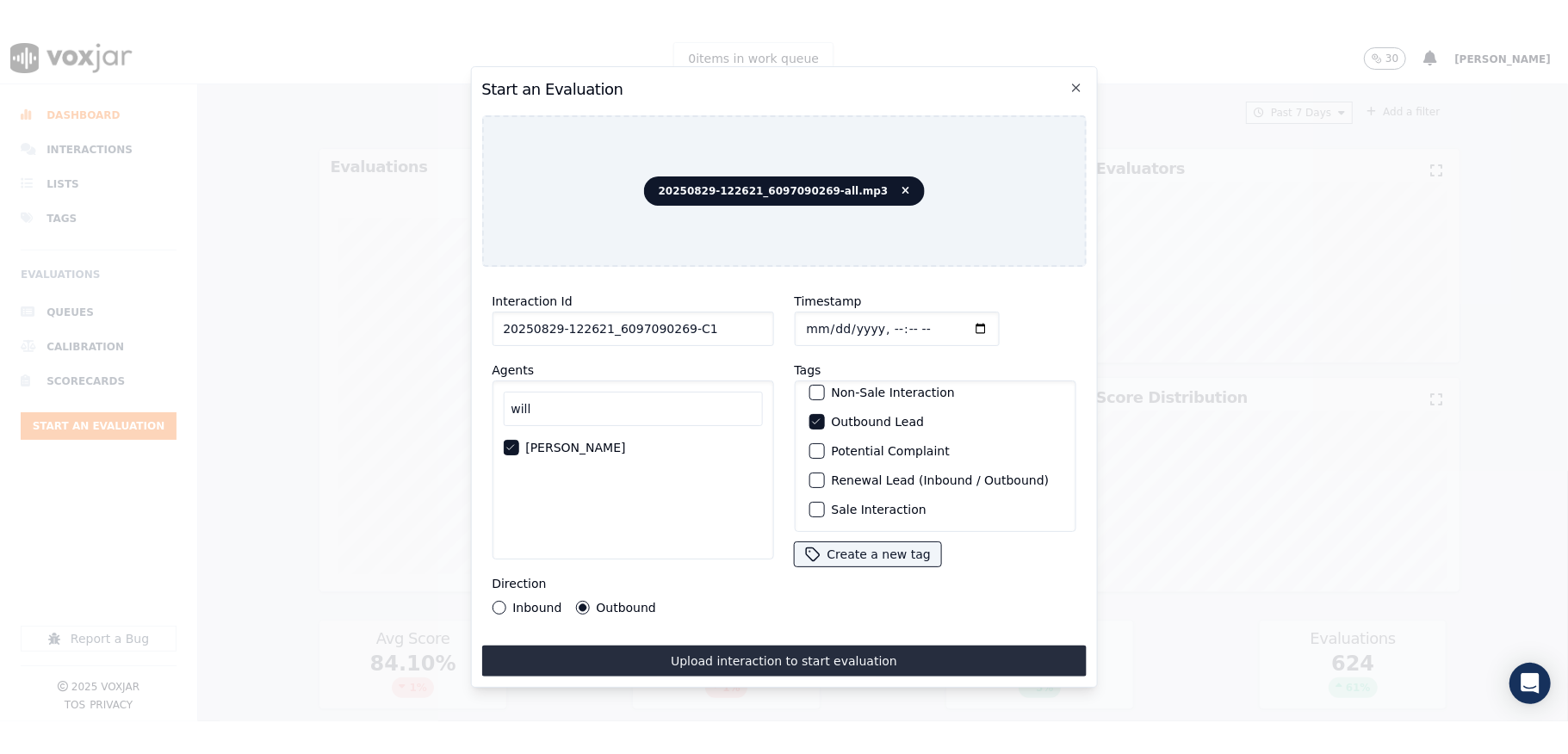
scroll to position [160, 0]
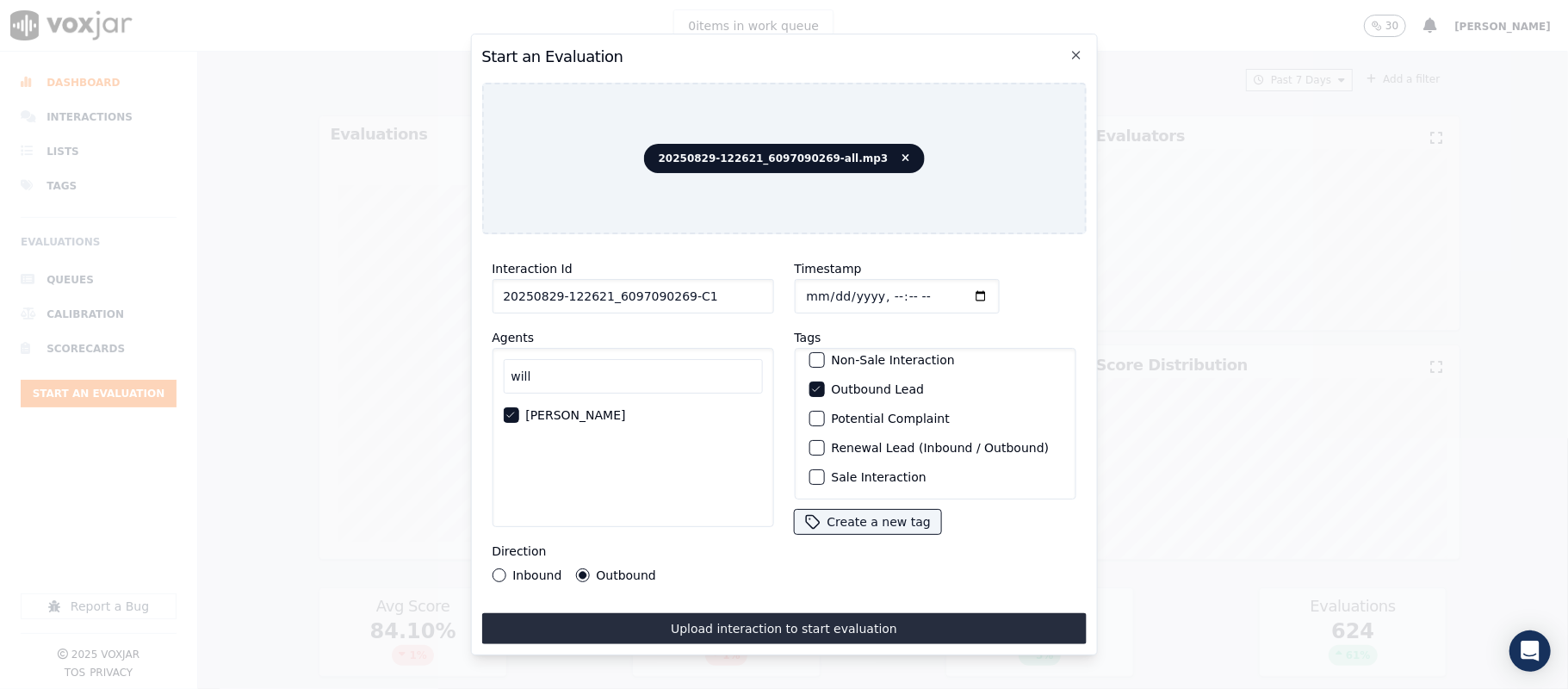
click at [811, 471] on div "button" at bounding box center [815, 476] width 12 height 12
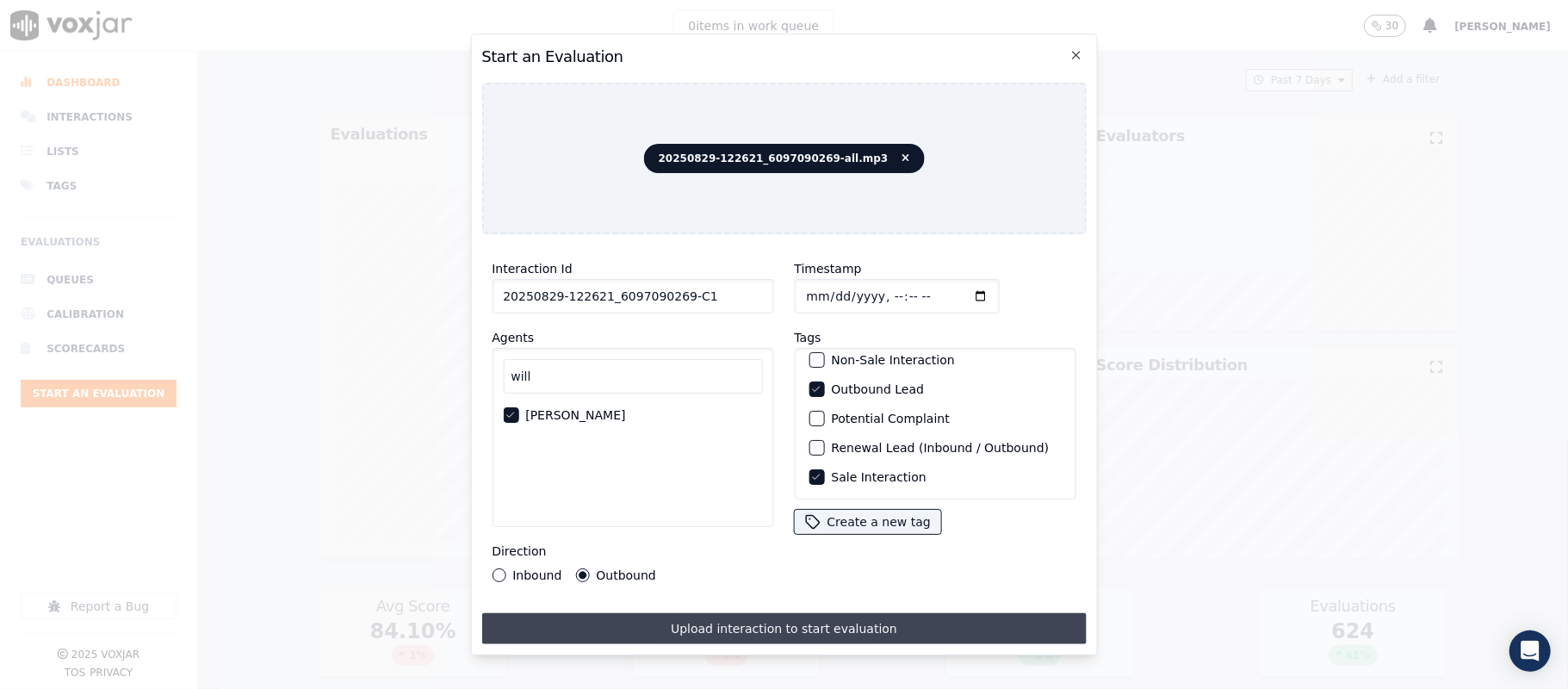
click at [717, 617] on button "Upload interaction to start evaluation" at bounding box center [784, 629] width 604 height 31
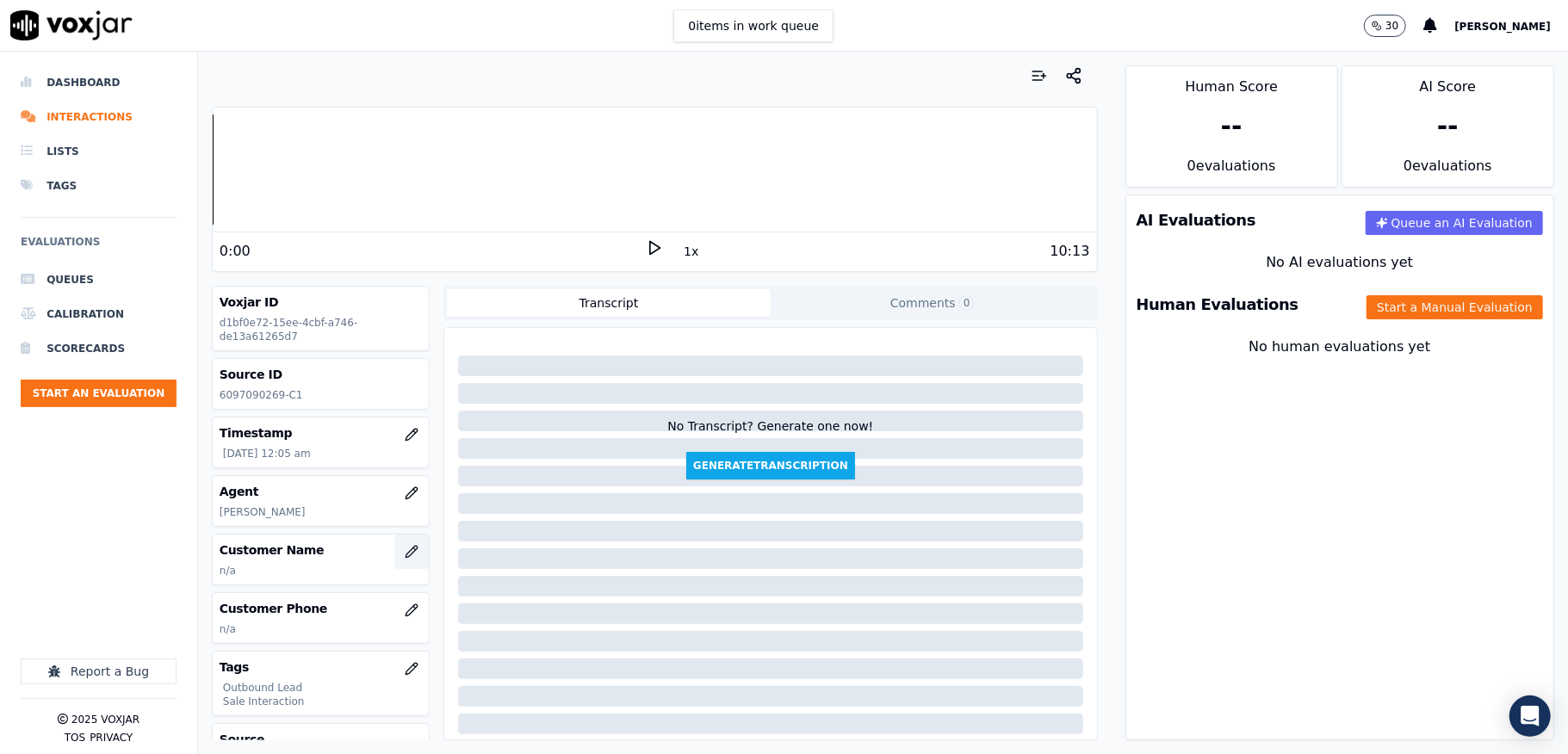
click at [404, 549] on icon "button" at bounding box center [411, 551] width 14 height 14
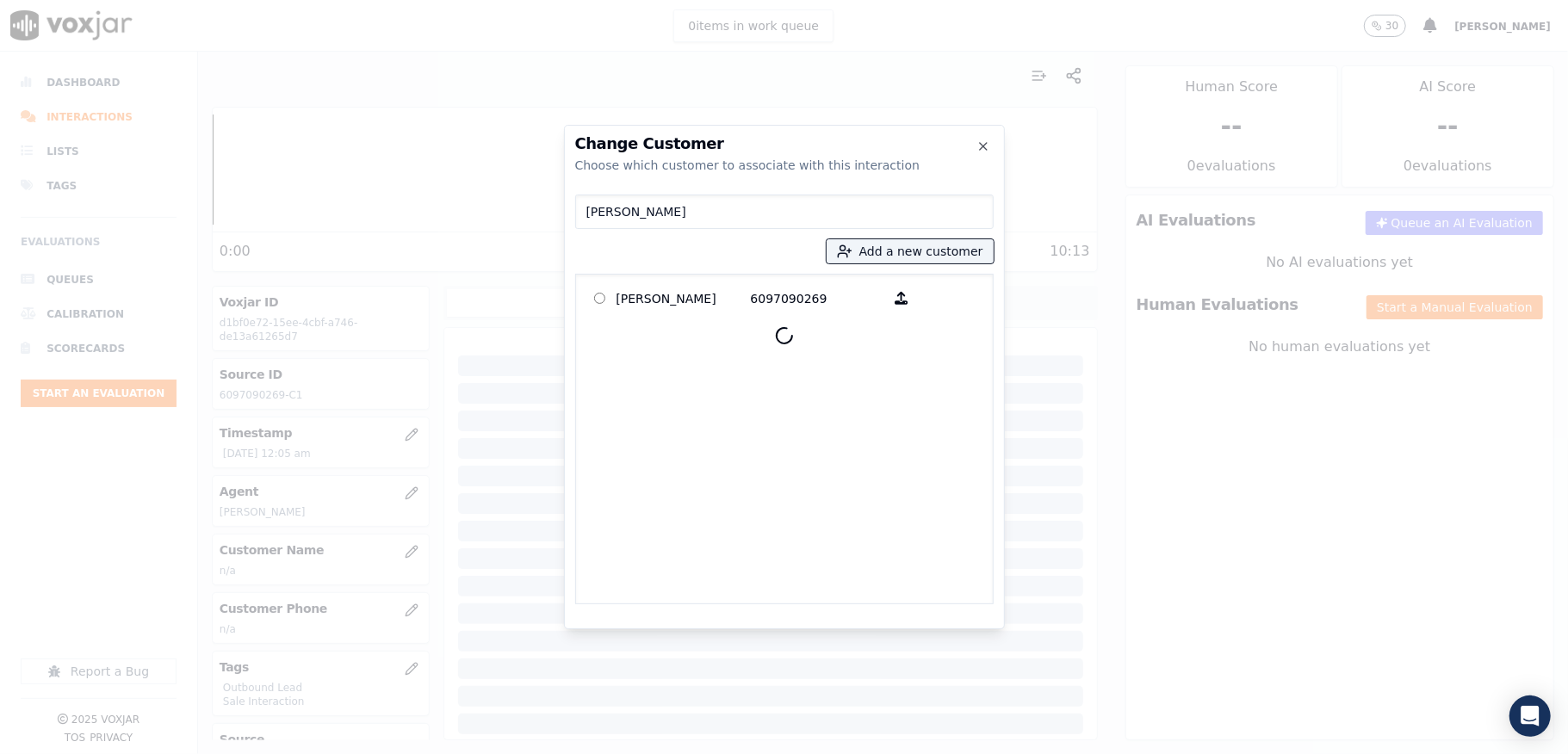
drag, startPoint x: 708, startPoint y: 215, endPoint x: 675, endPoint y: 241, distance: 42.0
click at [703, 214] on input "ROBERT PADOVANO" at bounding box center [784, 212] width 418 height 35
type input "ROBERT PADOVANO"
click at [679, 290] on p "ROBERT PADOVANO" at bounding box center [684, 298] width 135 height 26
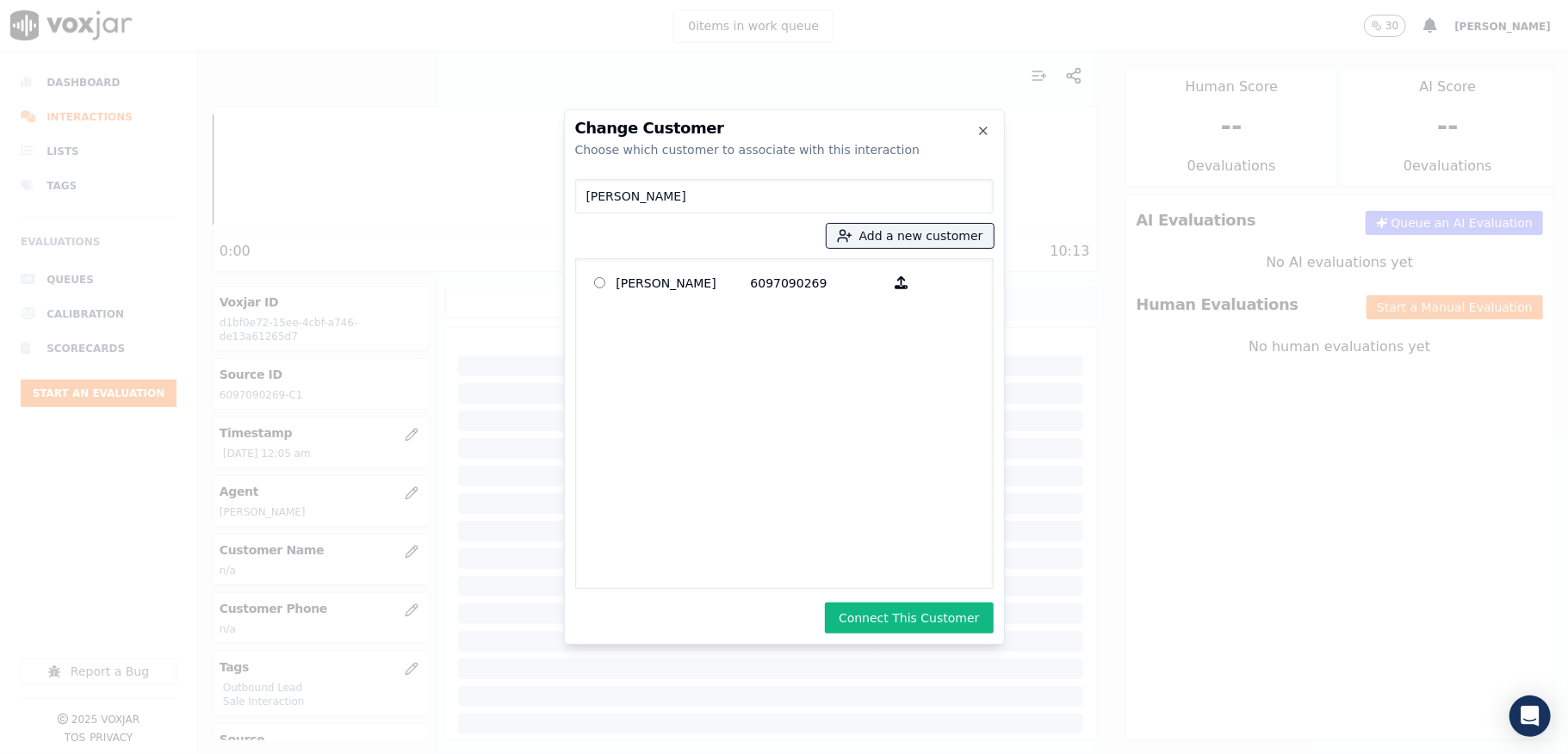
click at [868, 617] on button "Connect This Customer" at bounding box center [909, 618] width 168 height 31
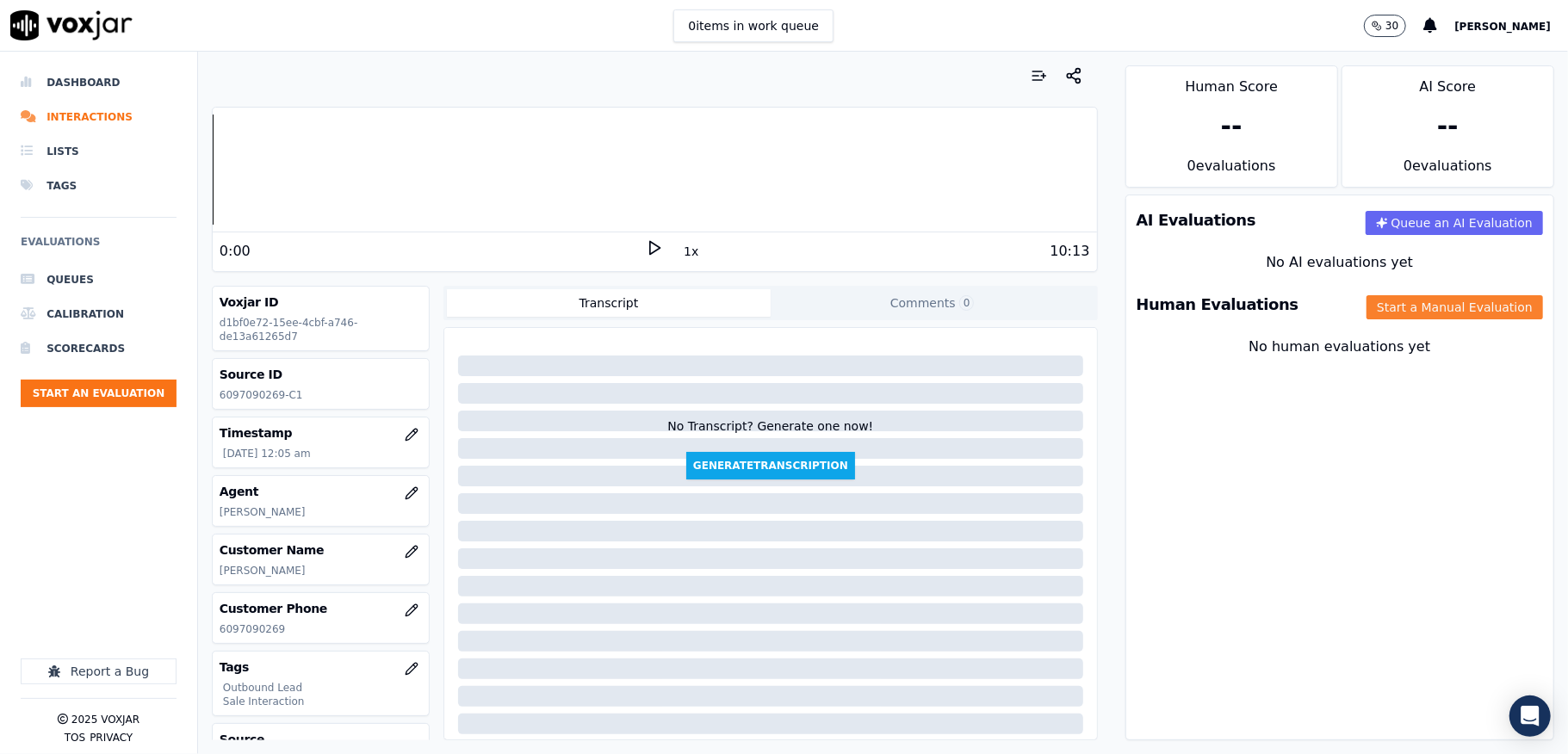
click at [1384, 308] on button "Start a Manual Evaluation" at bounding box center [1454, 307] width 176 height 25
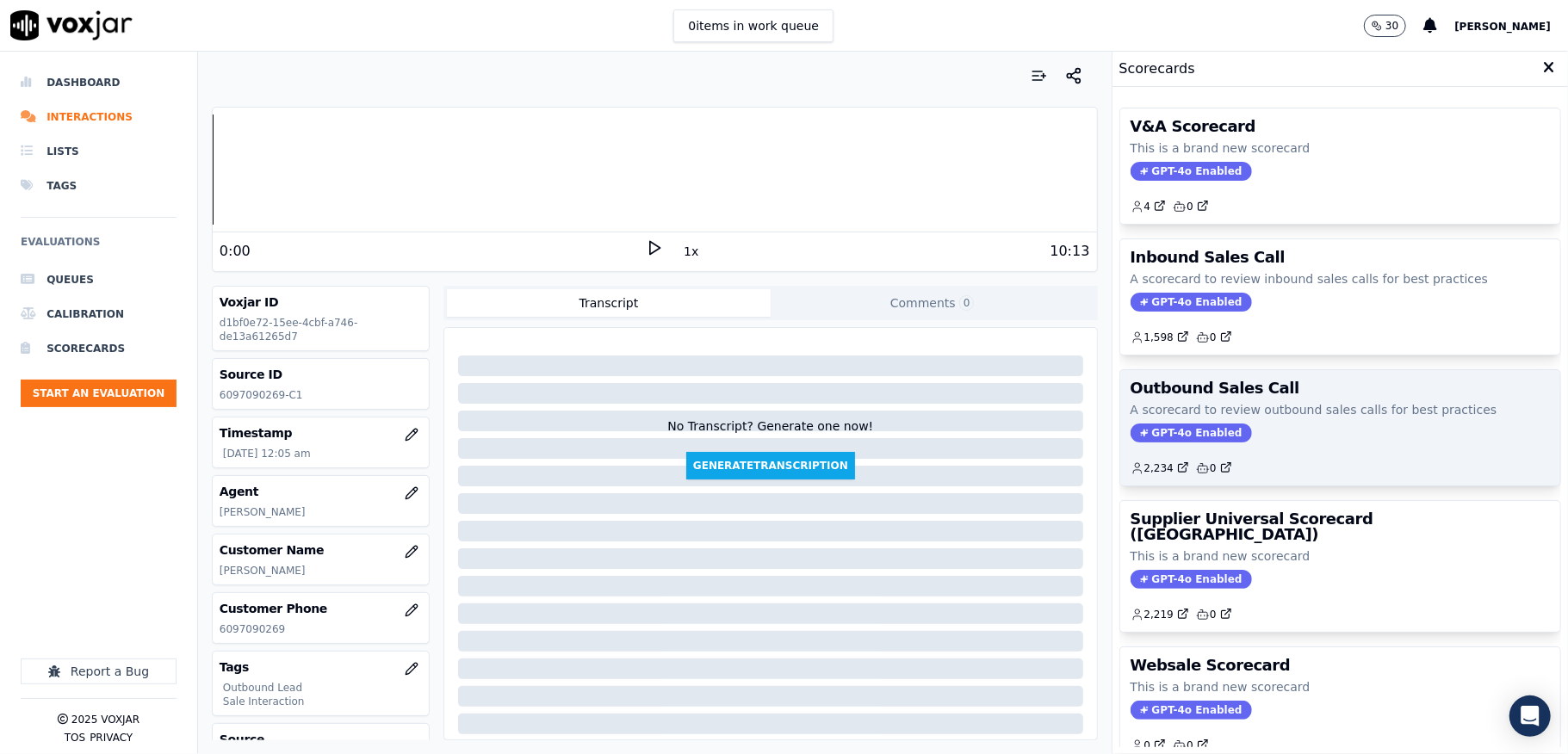
click at [1155, 435] on span "GPT-4o Enabled" at bounding box center [1192, 432] width 122 height 19
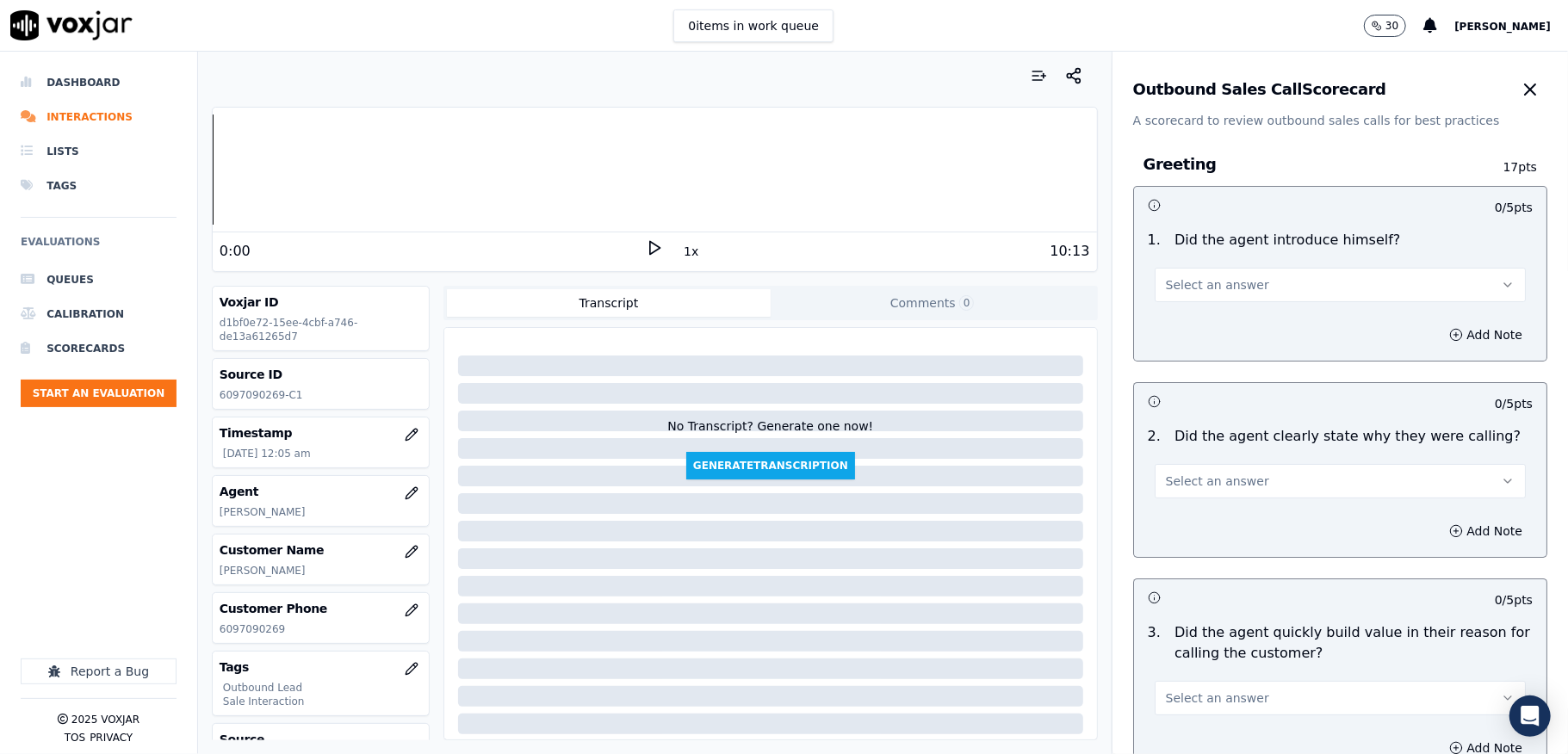
click at [1209, 286] on span "Select an answer" at bounding box center [1218, 284] width 104 height 17
click at [1199, 320] on div "Yes" at bounding box center [1298, 324] width 330 height 27
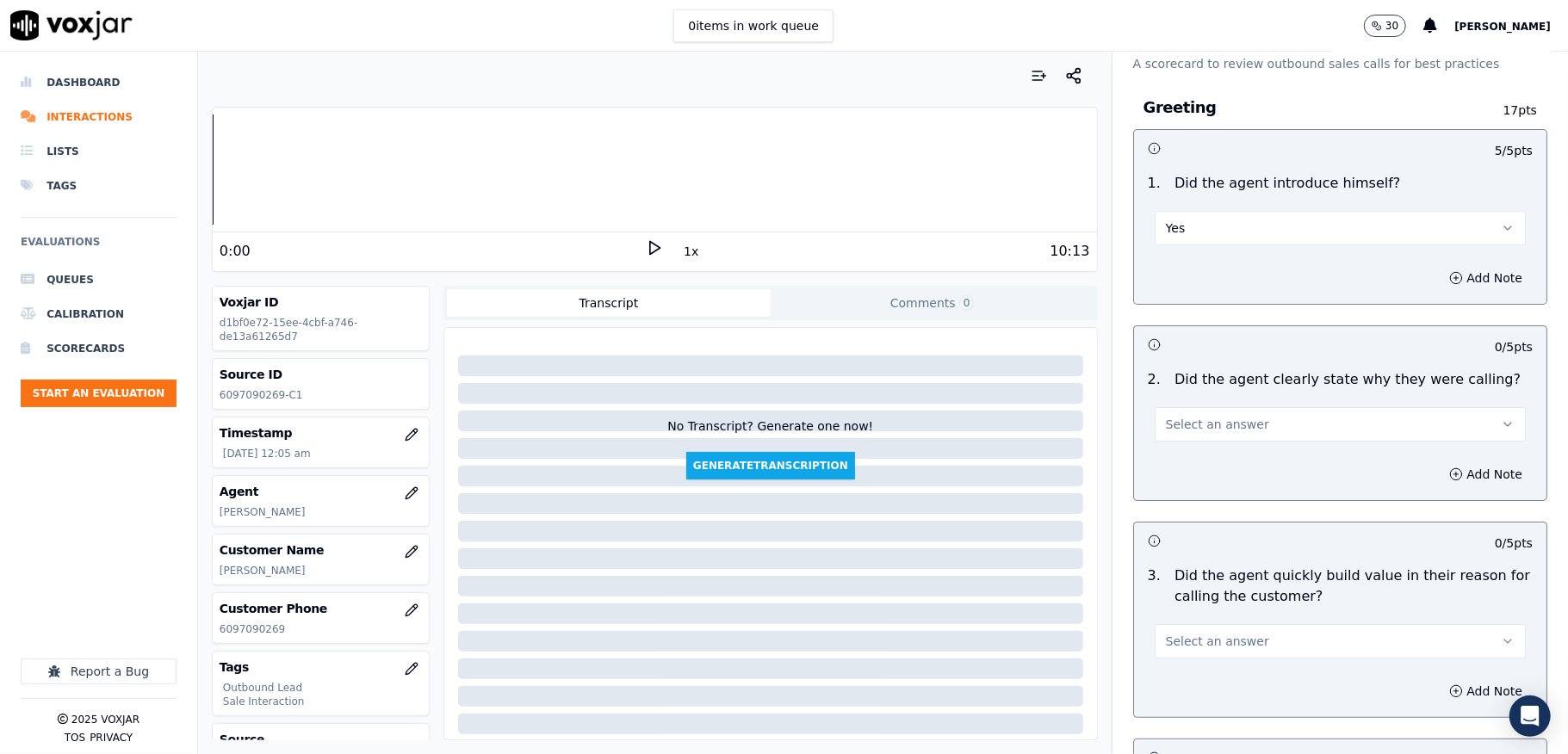
scroll to position [114, 0]
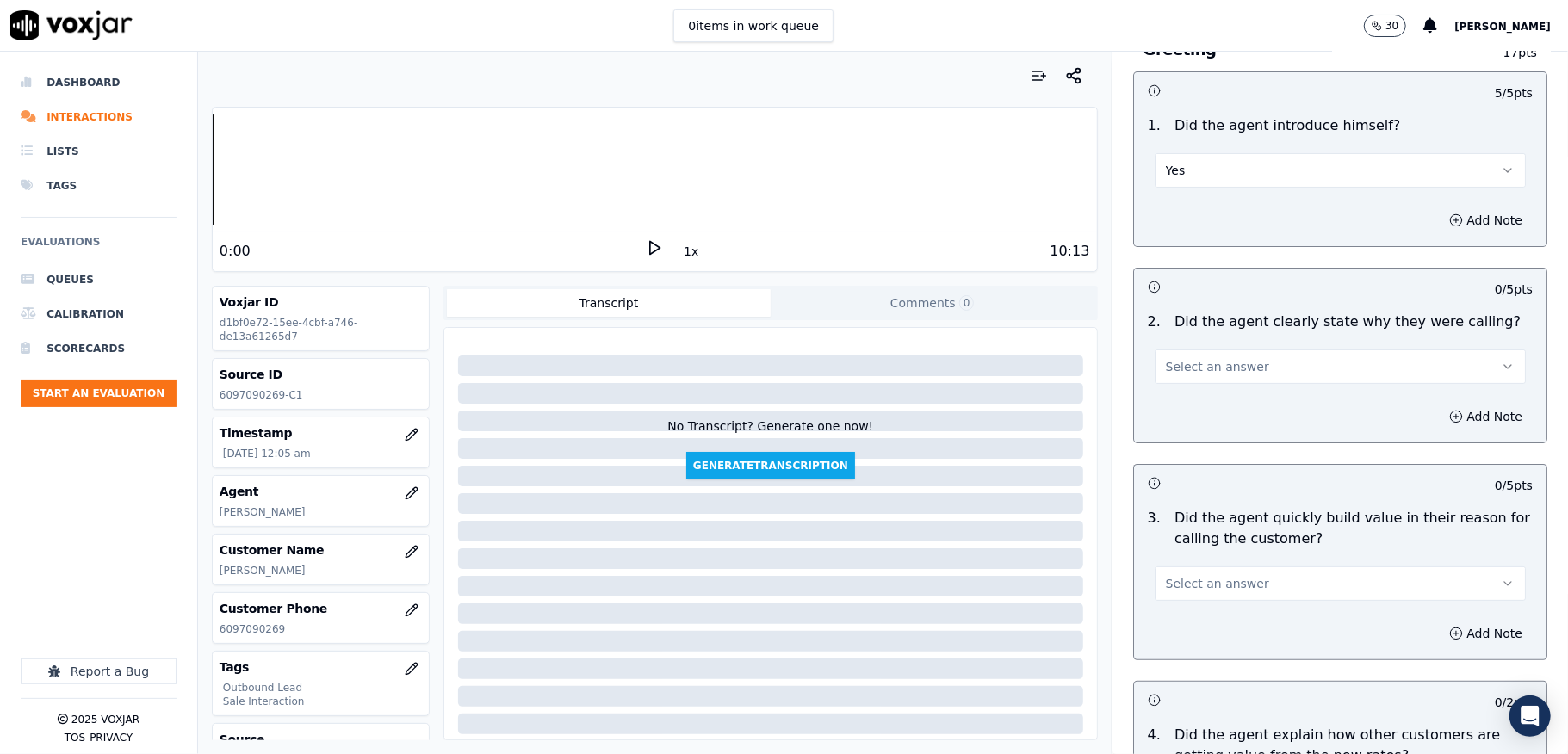
click at [1199, 360] on span "Select an answer" at bounding box center [1218, 366] width 104 height 17
click at [1193, 393] on div "Yes" at bounding box center [1298, 406] width 330 height 27
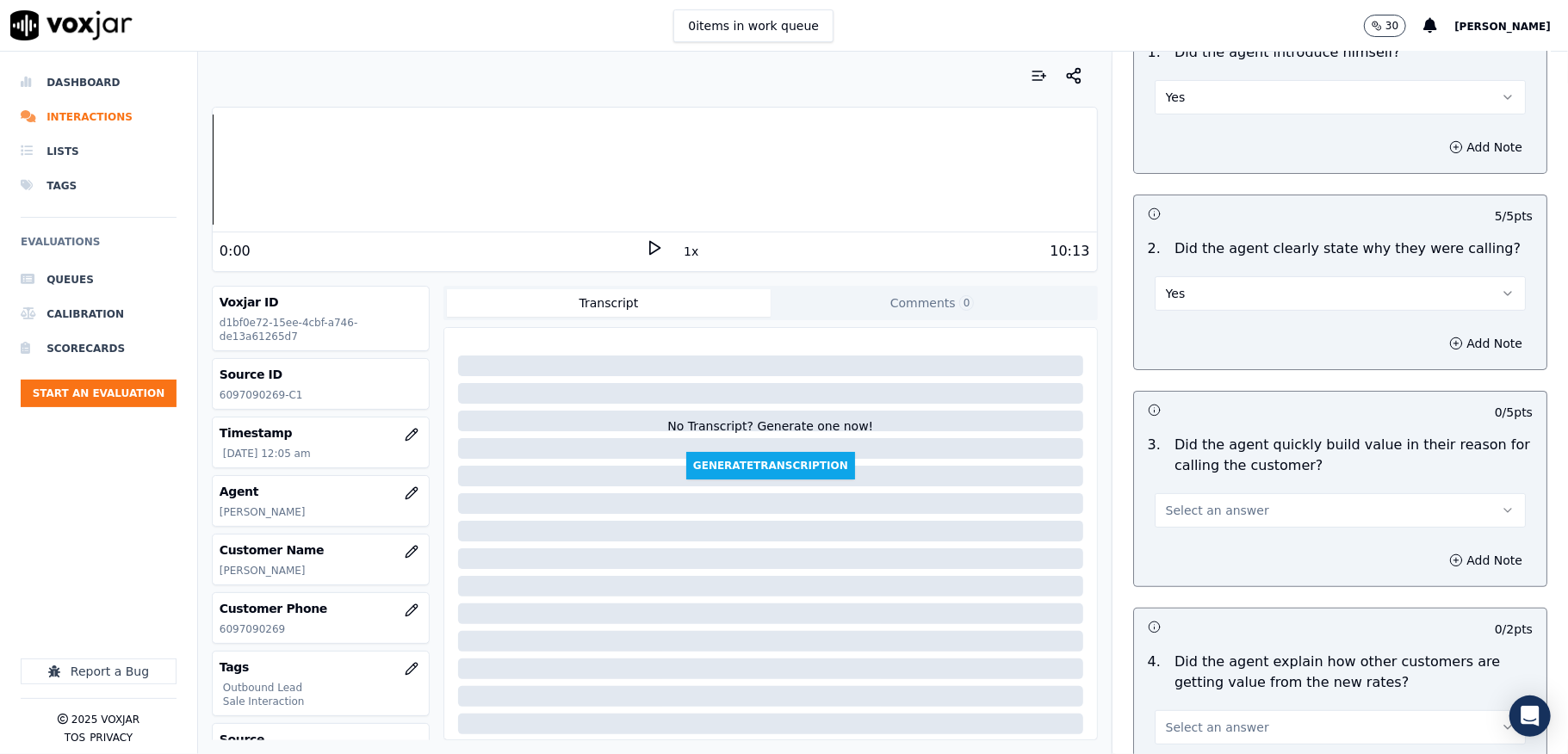
scroll to position [229, 0]
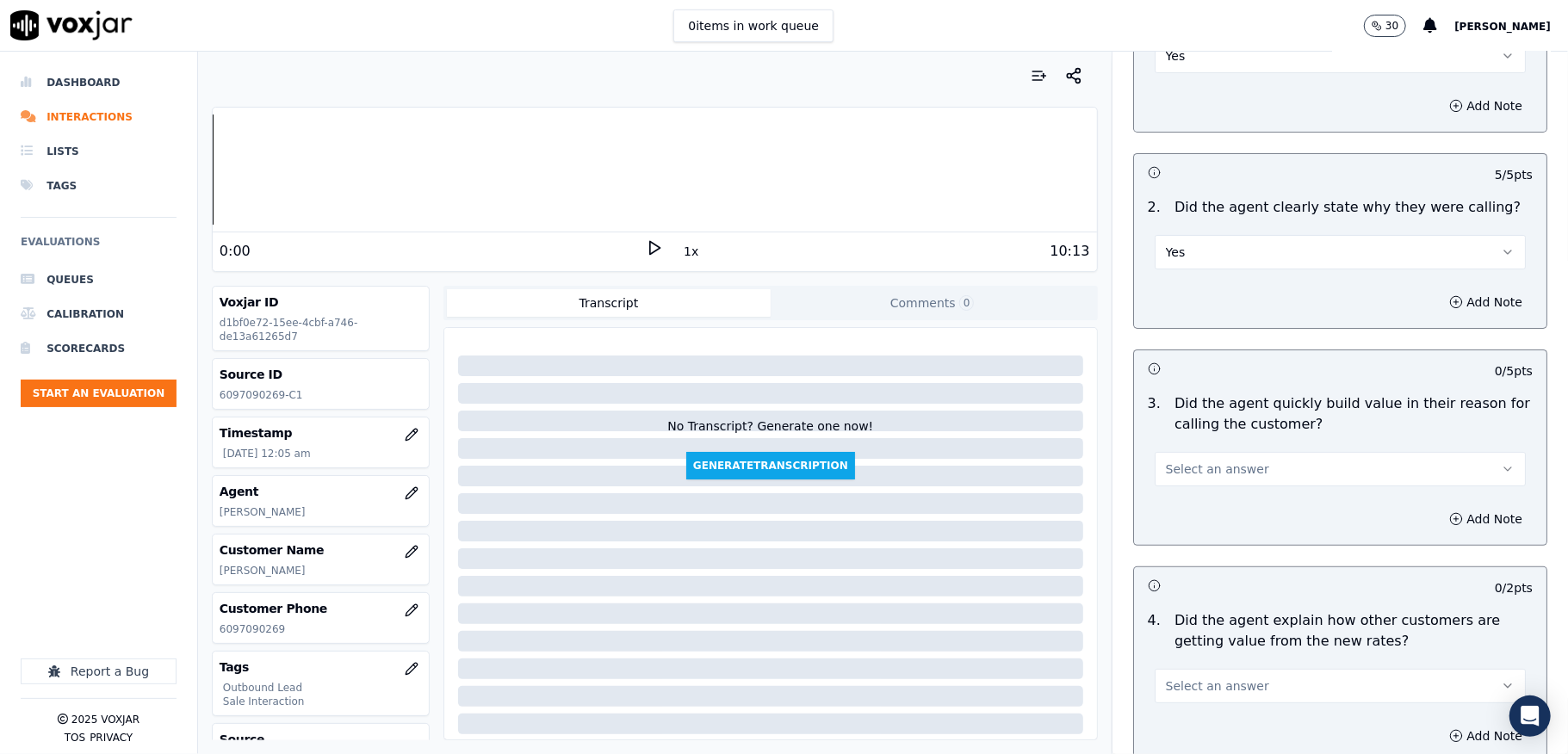
click at [1188, 470] on span "Select an answer" at bounding box center [1218, 469] width 104 height 17
click at [1176, 506] on div "Yes" at bounding box center [1298, 509] width 330 height 27
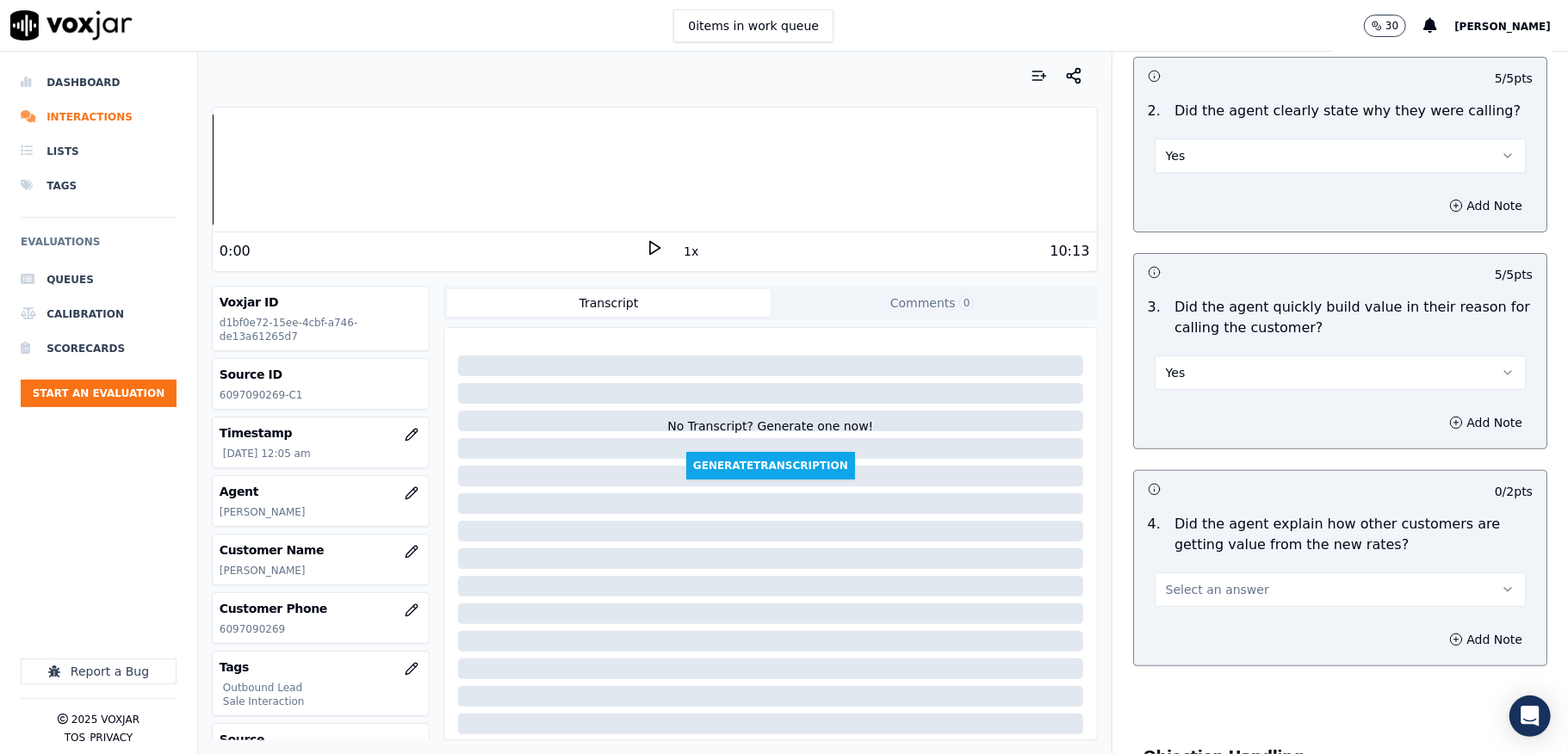
scroll to position [459, 0]
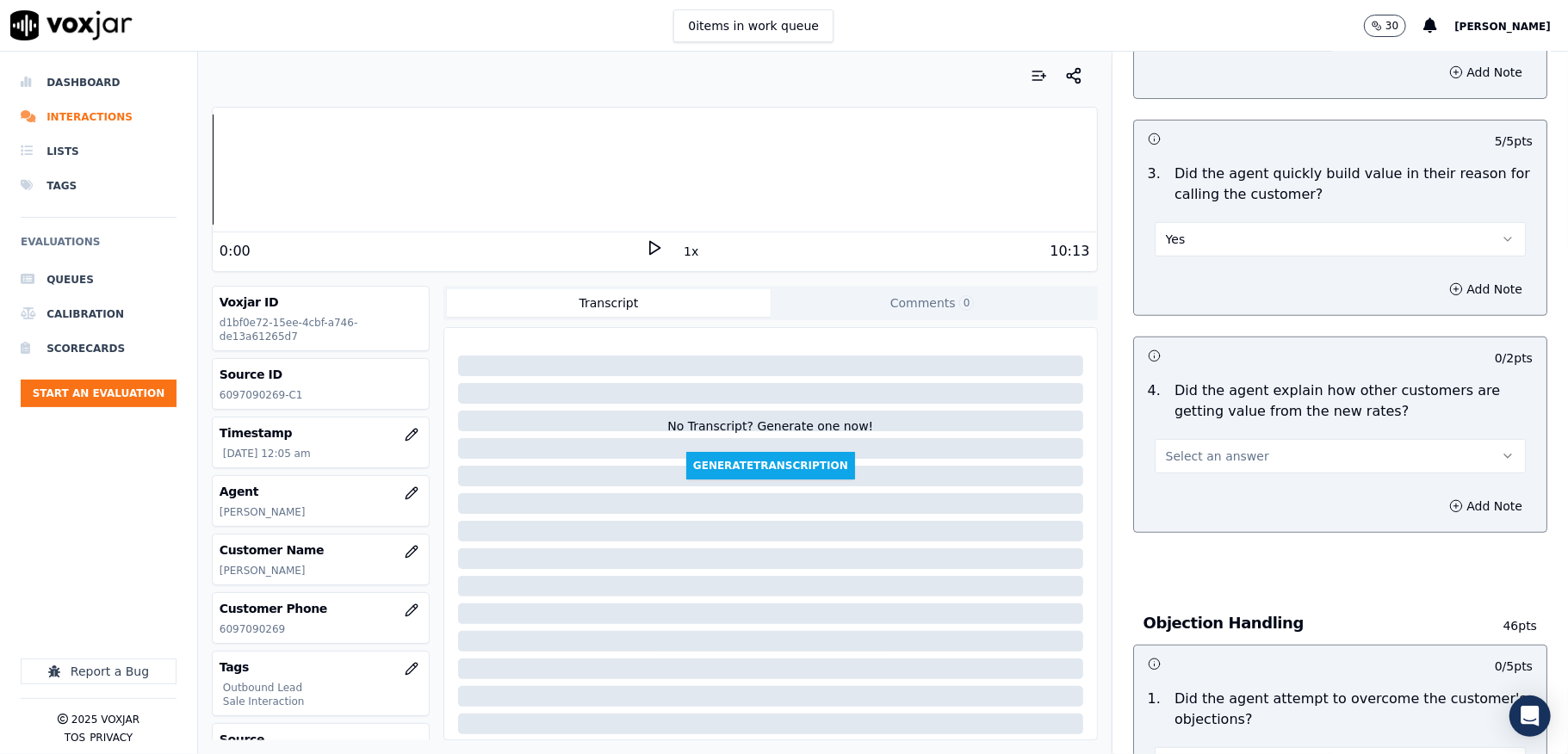
click at [1238, 451] on button "Select an answer" at bounding box center [1340, 456] width 371 height 35
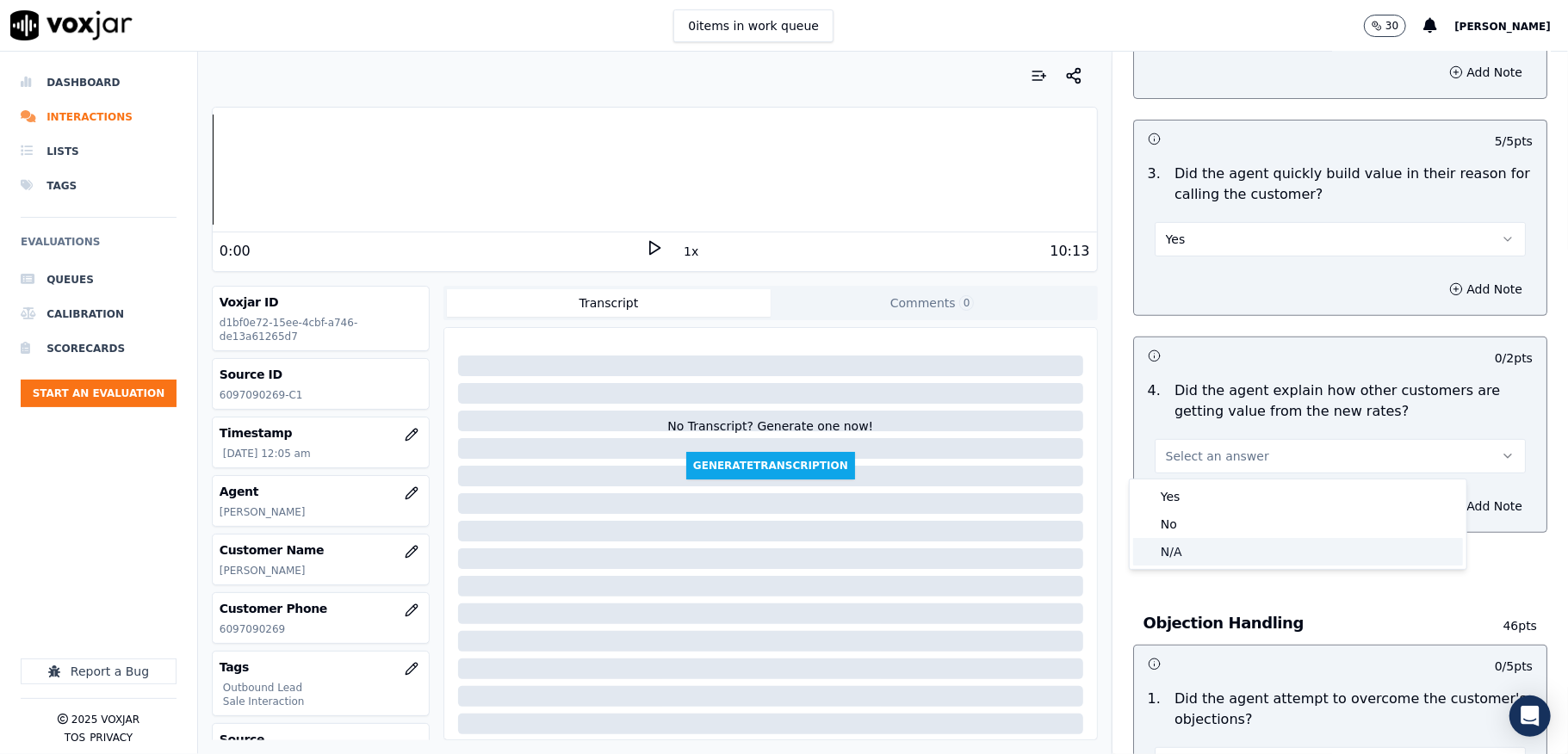
click at [1186, 541] on div "N/A" at bounding box center [1298, 551] width 330 height 27
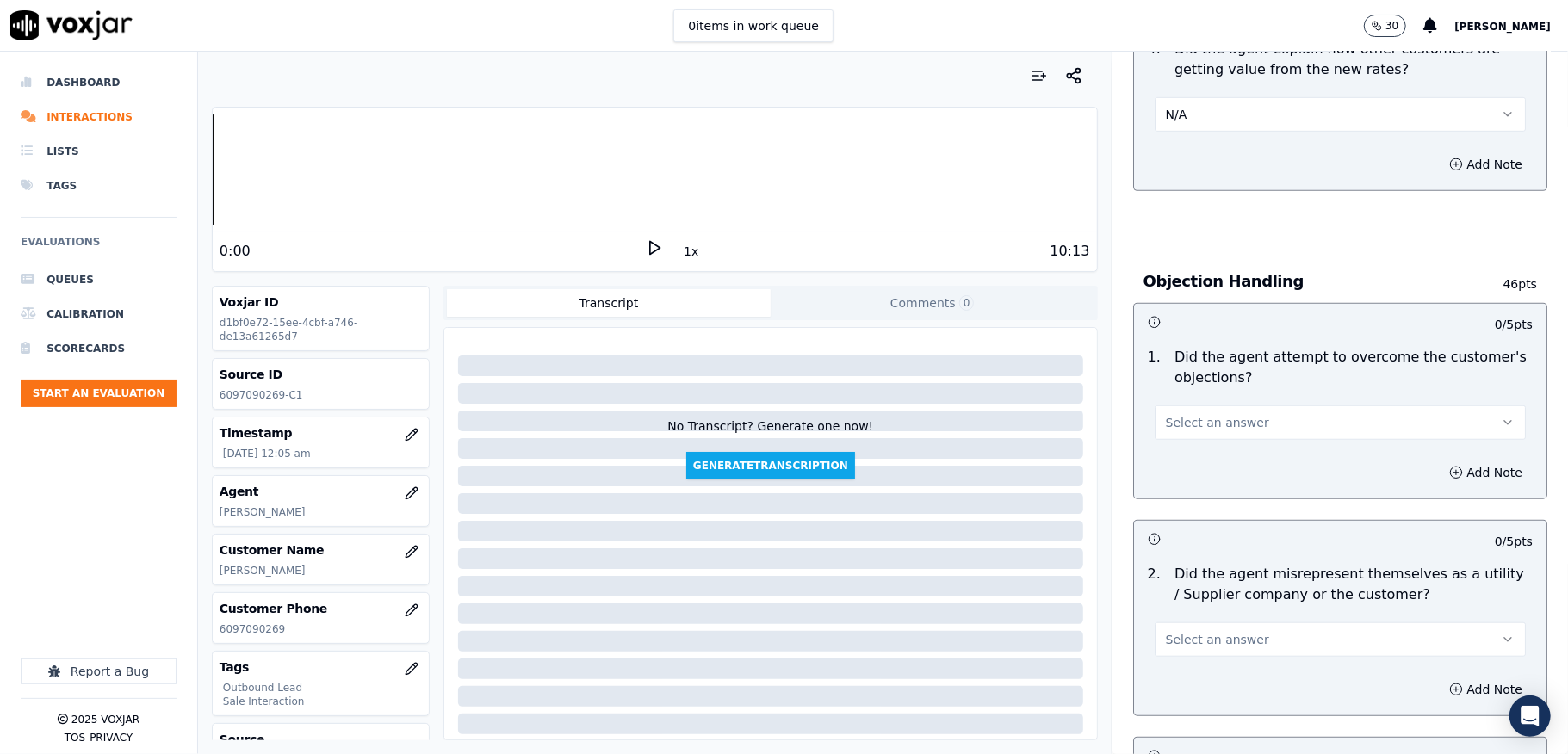
scroll to position [803, 0]
click at [1205, 417] on span "Select an answer" at bounding box center [1218, 420] width 104 height 17
drag, startPoint x: 1186, startPoint y: 459, endPoint x: 1190, endPoint y: 410, distance: 49.2
click at [1185, 460] on div "Yes" at bounding box center [1298, 461] width 330 height 27
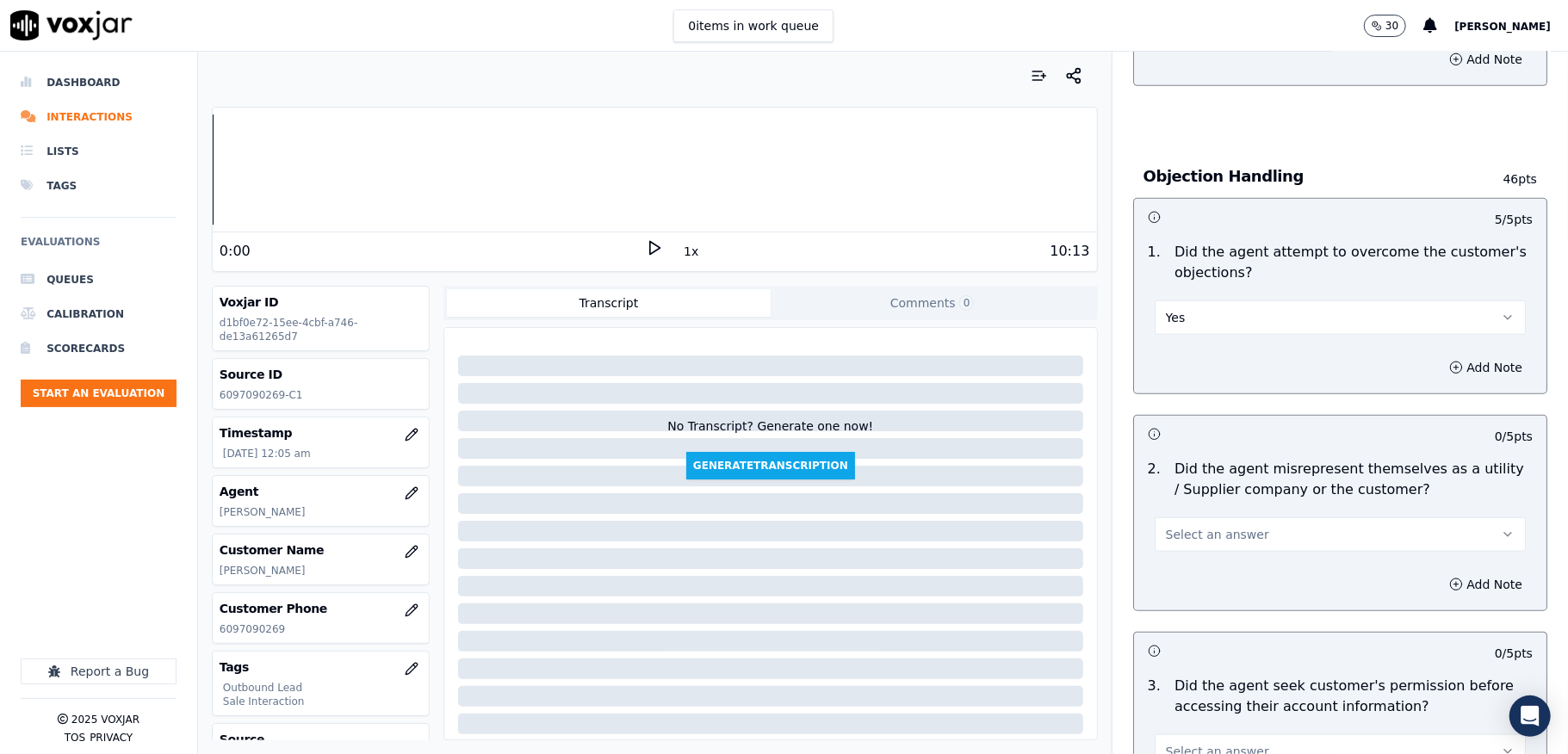
scroll to position [1033, 0]
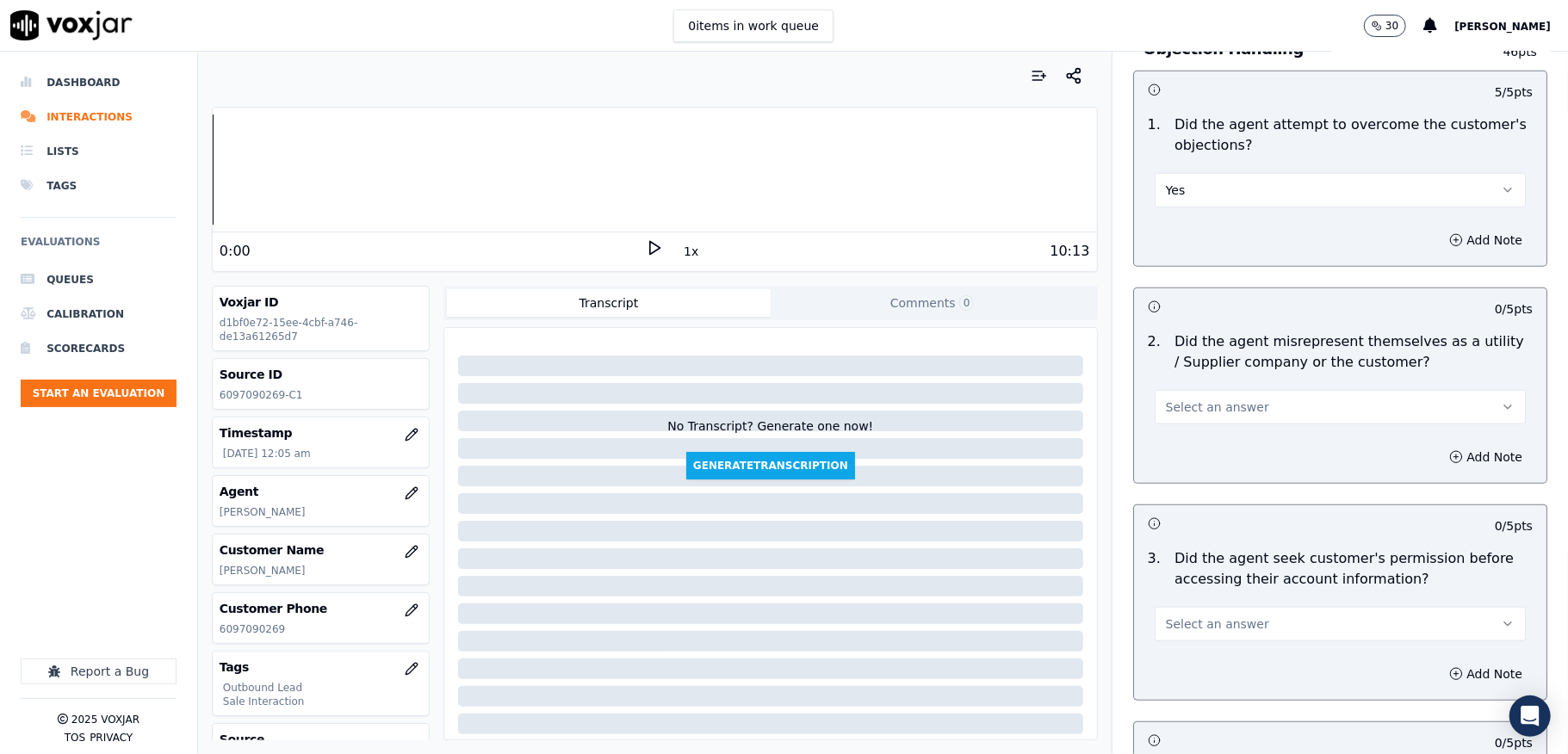
click at [1197, 410] on span "Select an answer" at bounding box center [1218, 407] width 104 height 17
click at [1176, 442] on div "Yes" at bounding box center [1298, 449] width 330 height 27
click at [1200, 408] on button "Yes" at bounding box center [1340, 407] width 371 height 35
click at [1190, 475] on div "No" at bounding box center [1298, 477] width 330 height 27
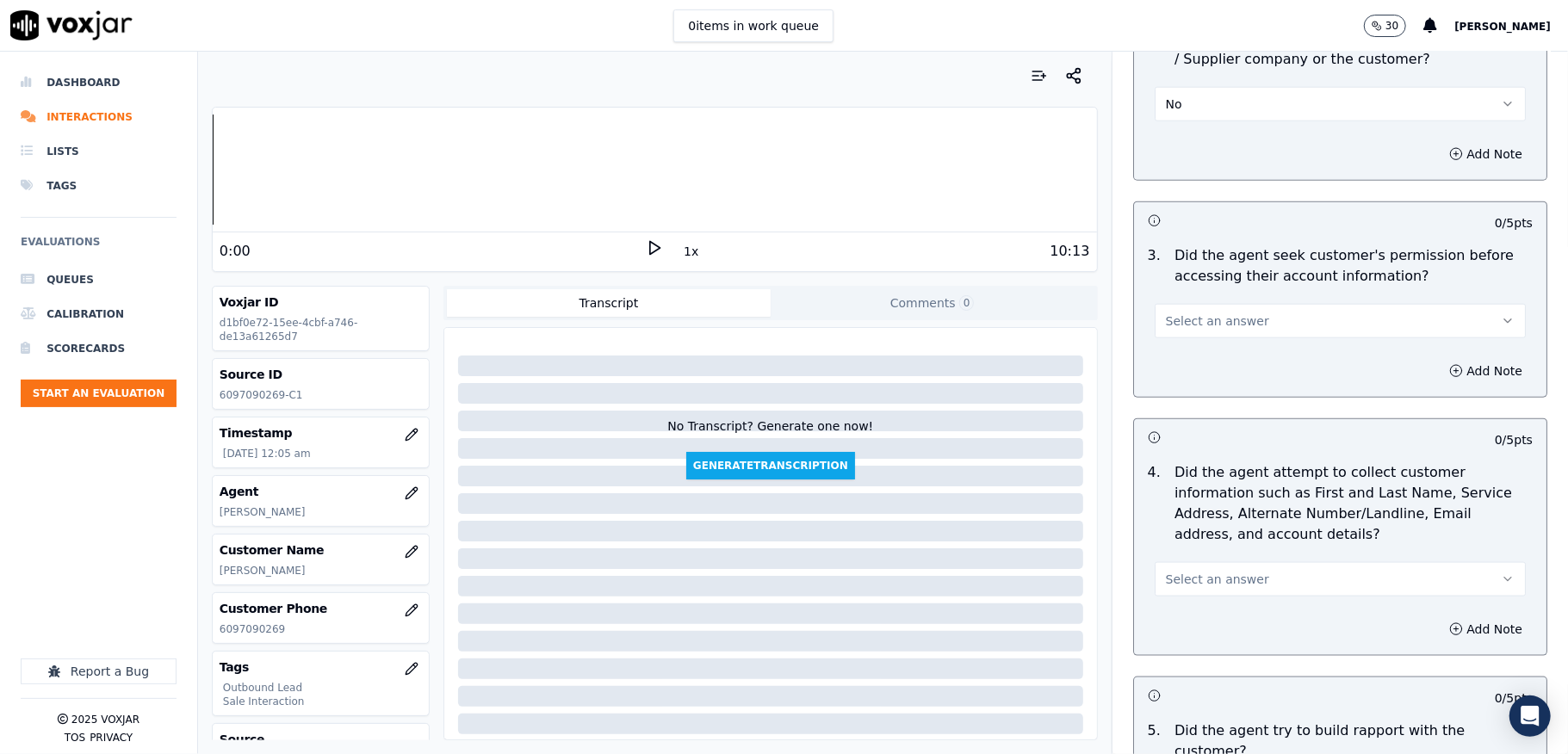
scroll to position [1377, 0]
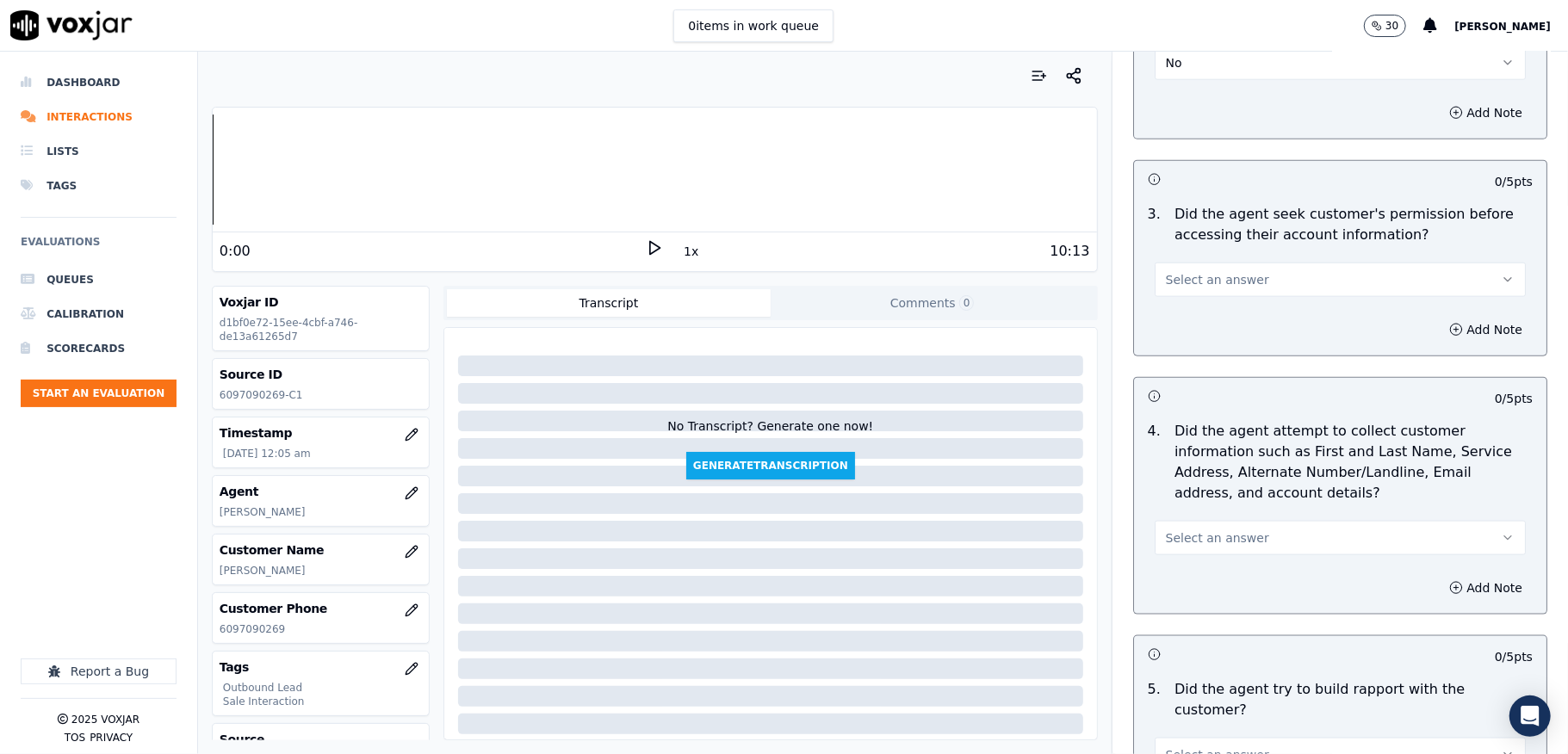
click at [1203, 277] on span "Select an answer" at bounding box center [1218, 279] width 104 height 17
click at [1179, 320] on div "Yes" at bounding box center [1298, 322] width 330 height 27
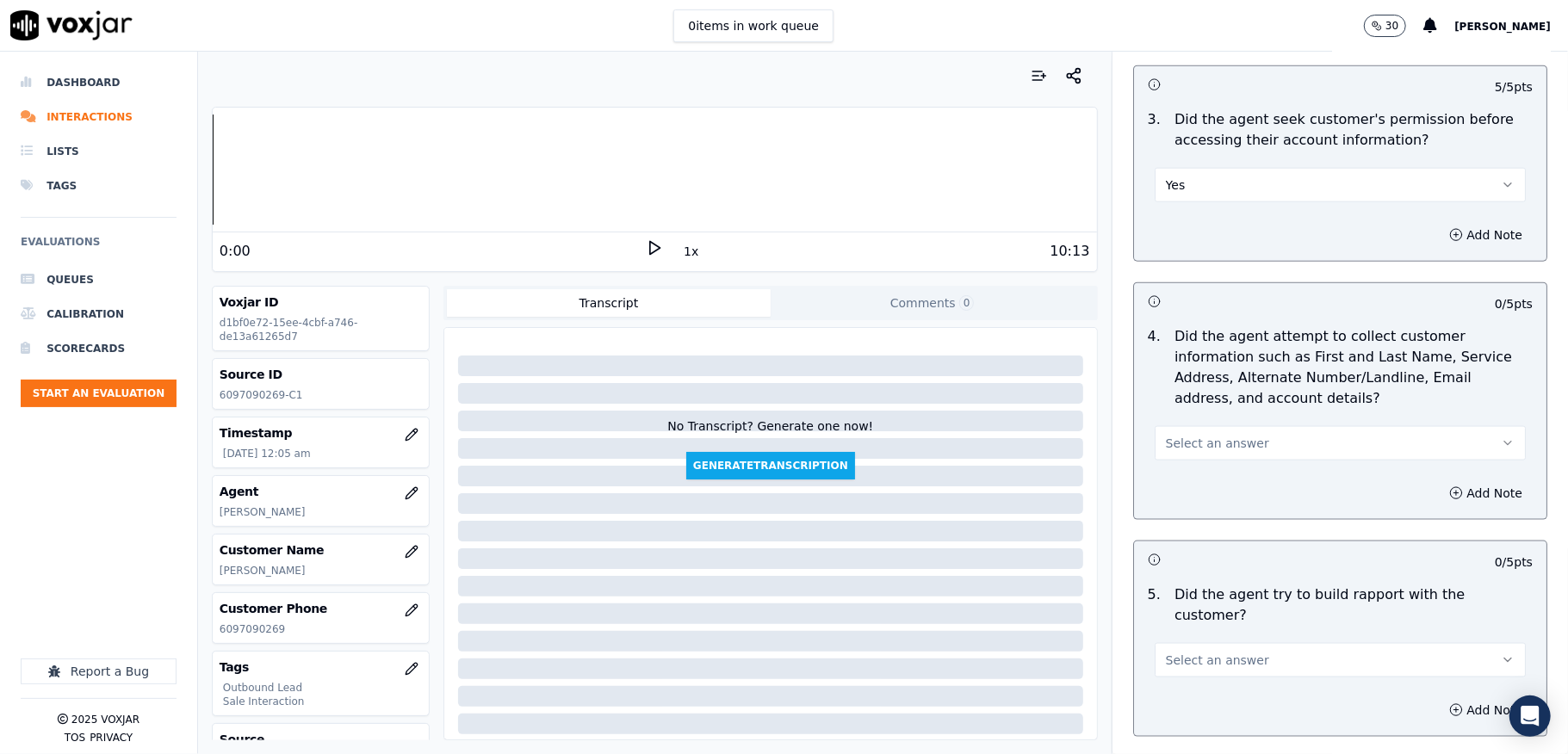
scroll to position [1606, 0]
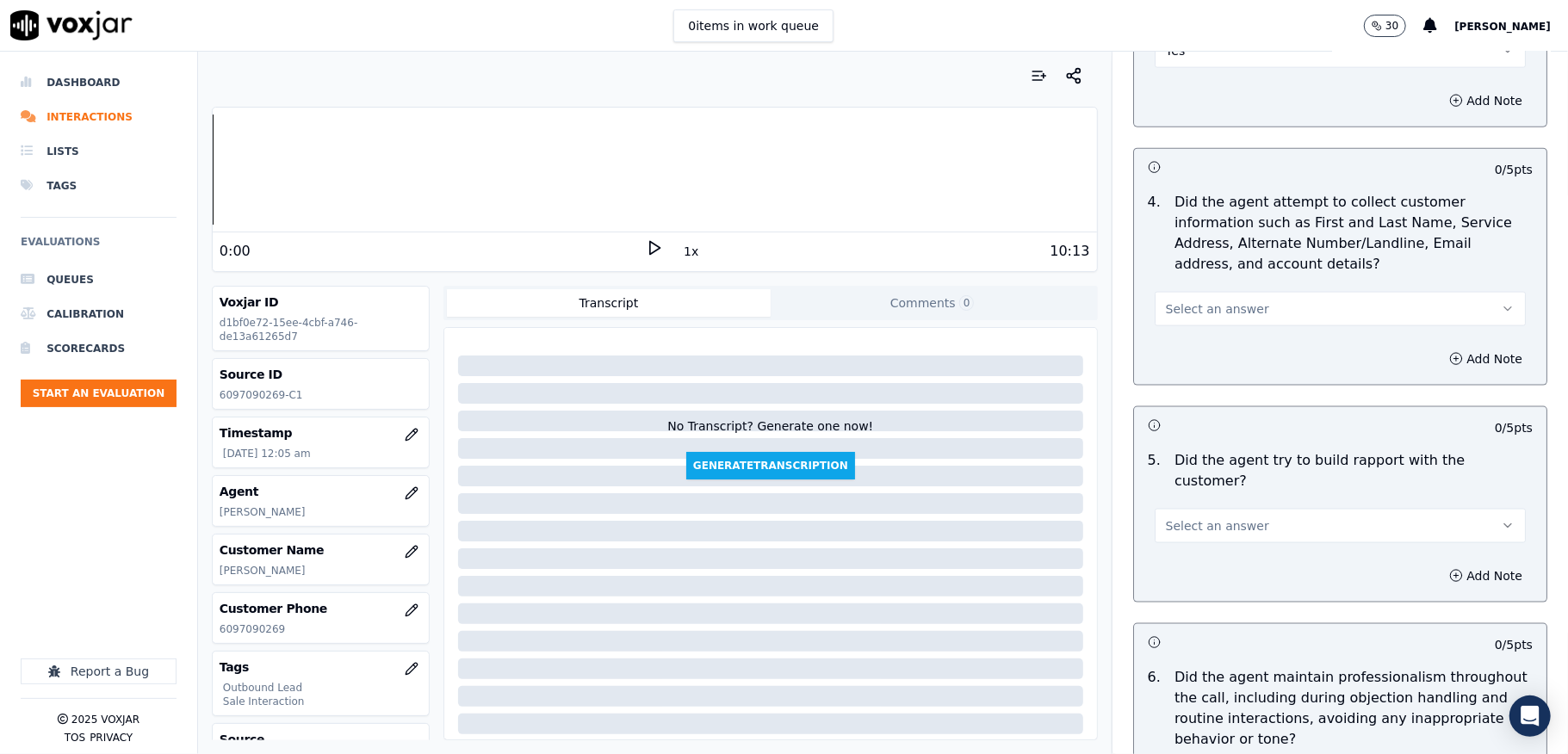
click at [1213, 303] on span "Select an answer" at bounding box center [1218, 309] width 104 height 17
click at [1176, 407] on div "N/A" at bounding box center [1298, 407] width 330 height 27
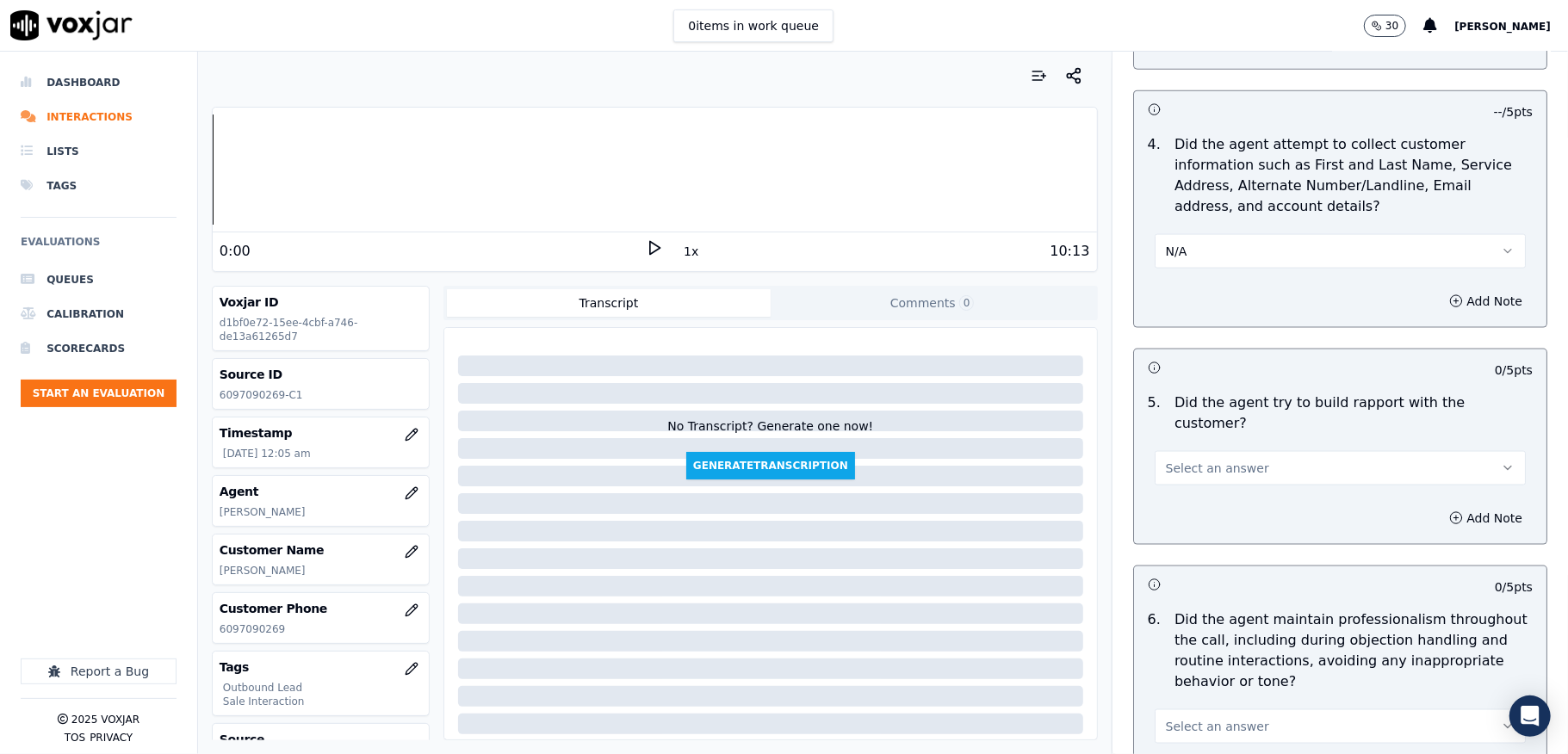
scroll to position [1721, 0]
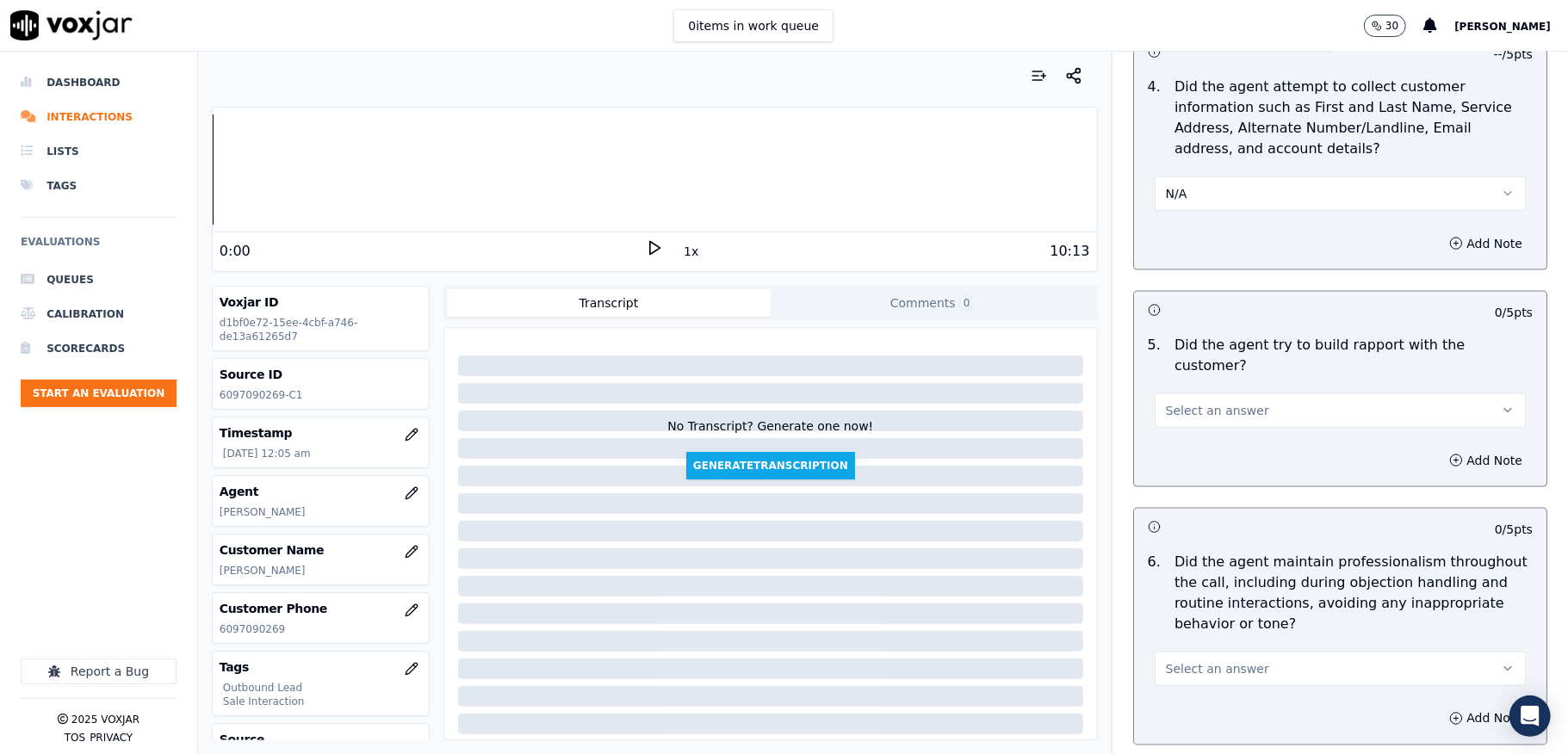
click at [1169, 402] on span "Select an answer" at bounding box center [1218, 410] width 104 height 17
click at [1175, 424] on div "Yes" at bounding box center [1298, 433] width 330 height 27
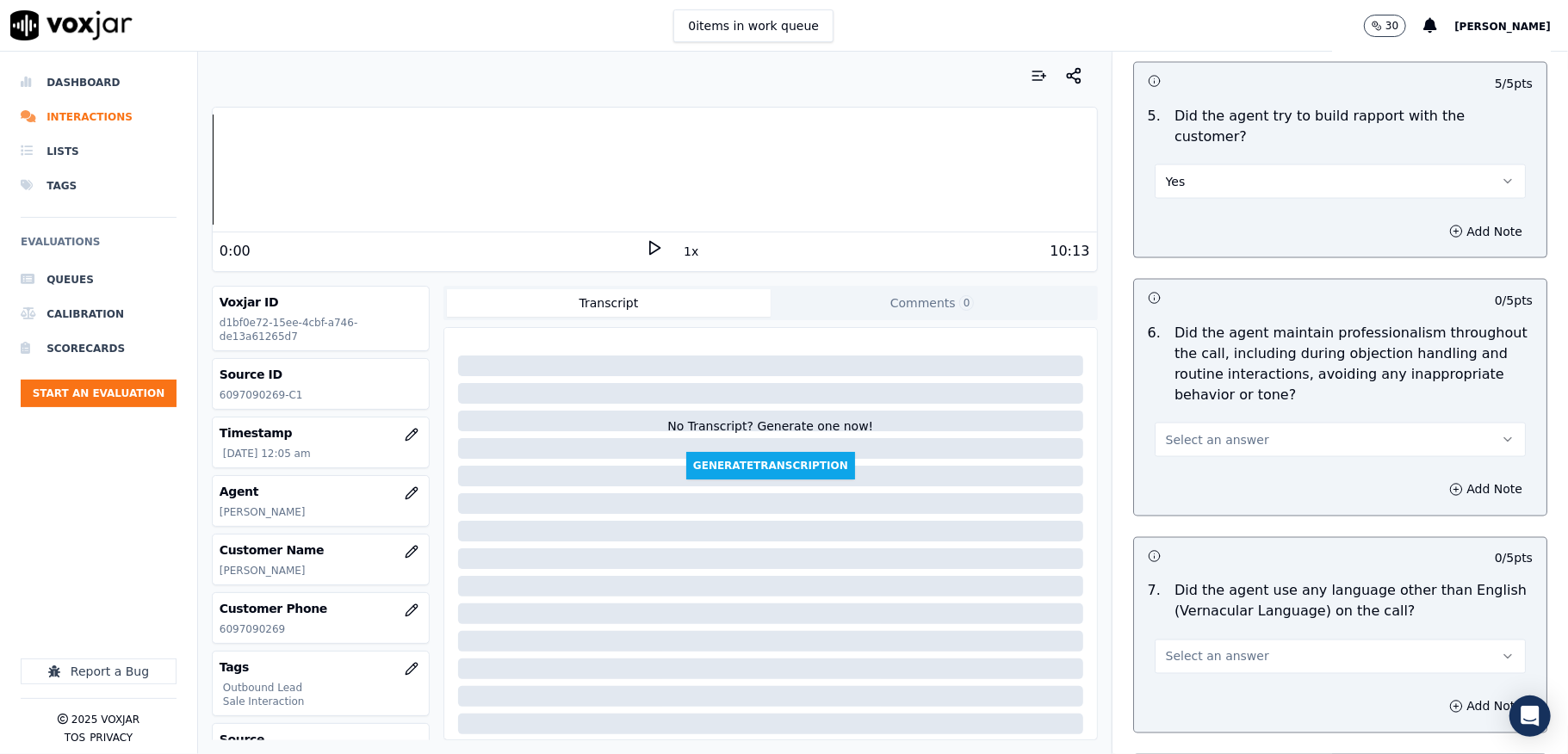
scroll to position [2066, 0]
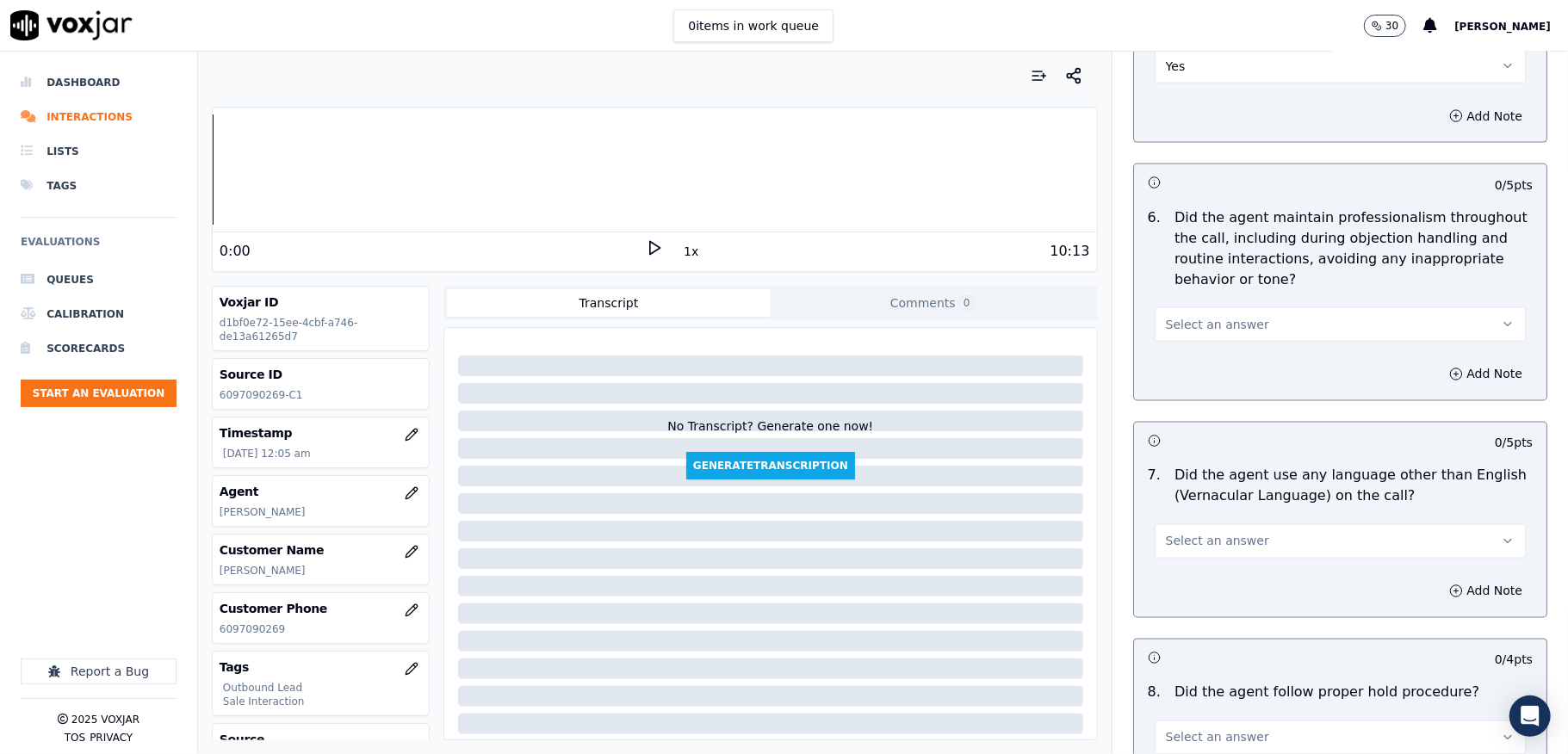
click at [1203, 316] on span "Select an answer" at bounding box center [1218, 324] width 104 height 17
click at [1176, 350] on div "Yes" at bounding box center [1298, 349] width 330 height 27
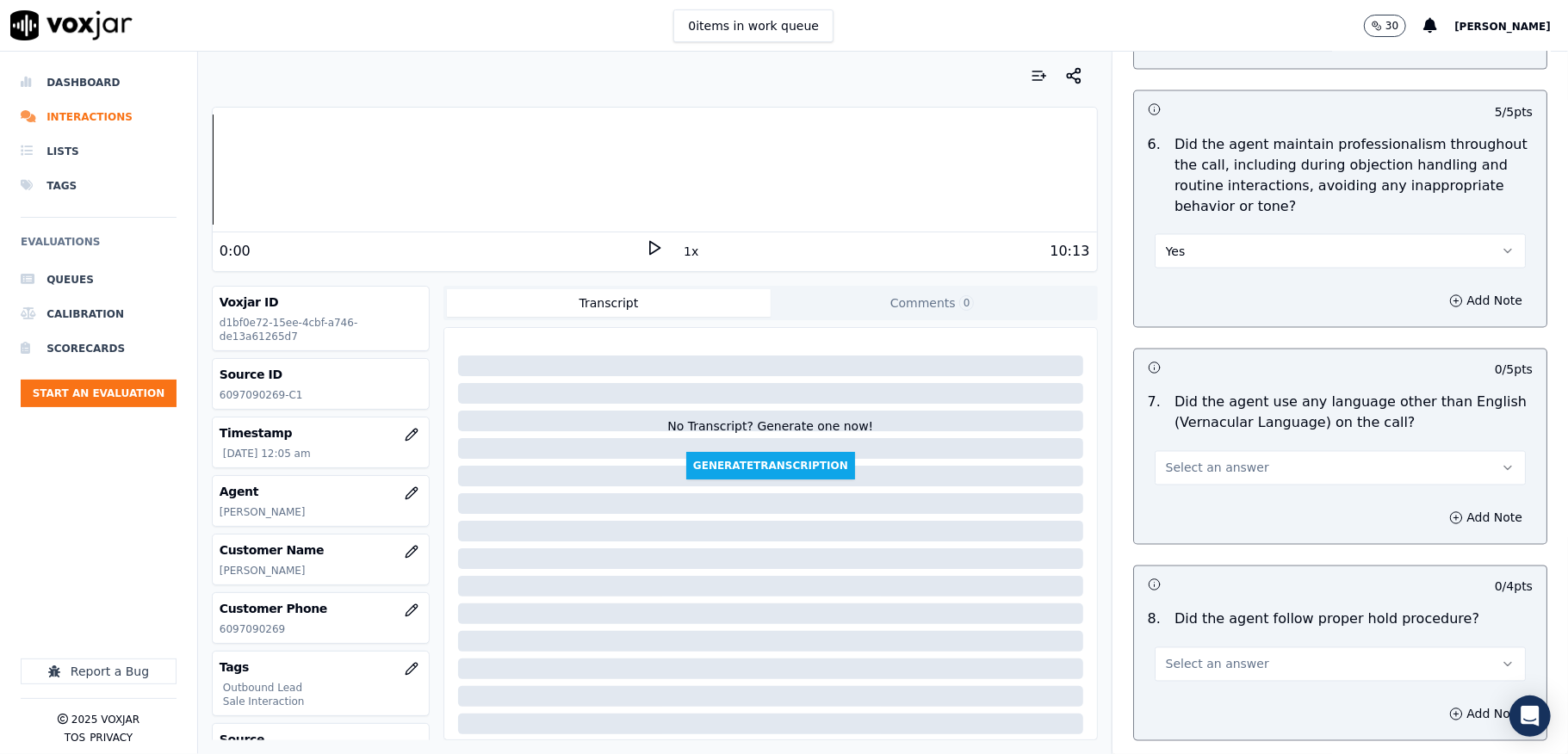
scroll to position [2180, 0]
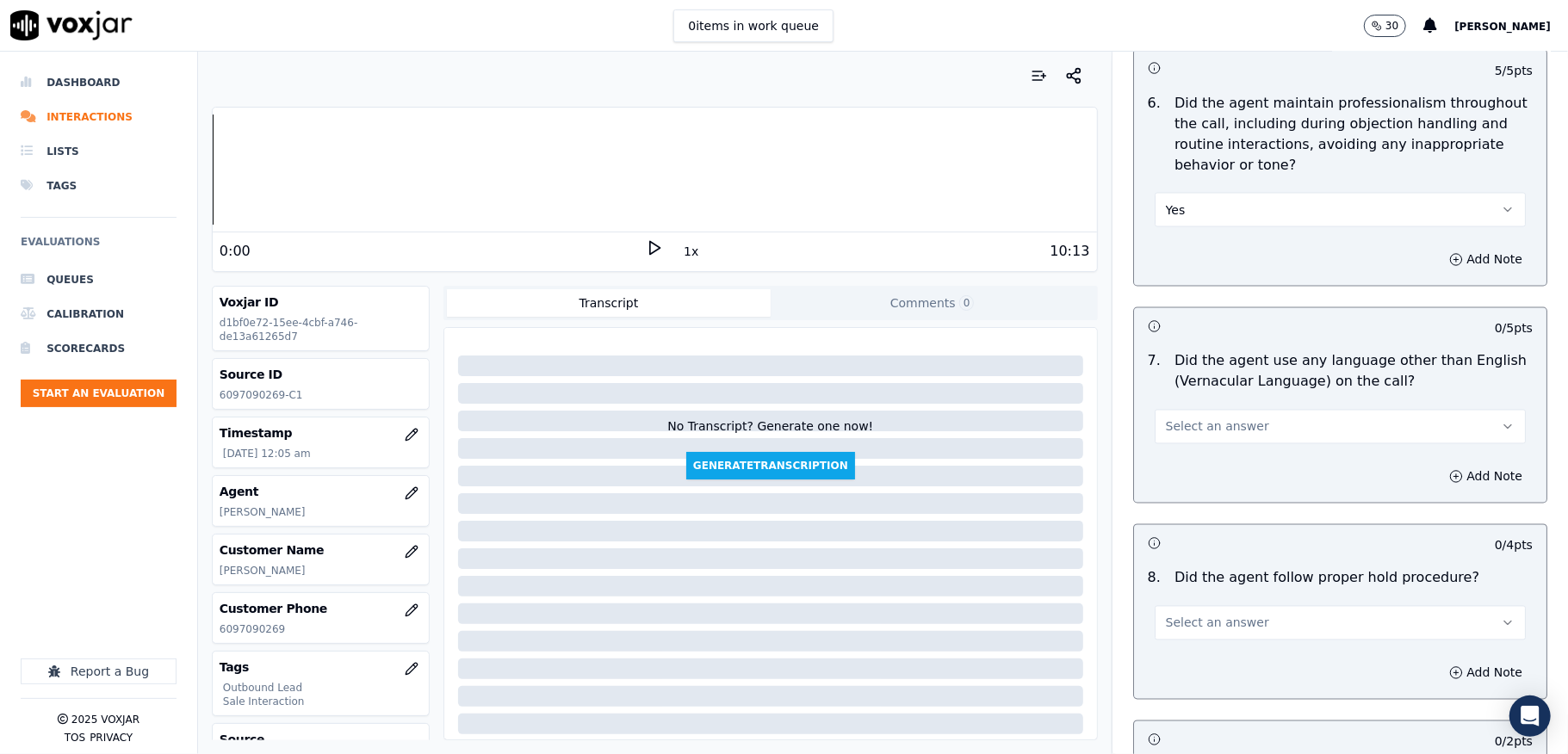
click at [1203, 418] on span "Select an answer" at bounding box center [1218, 426] width 104 height 17
click at [1176, 475] on div "No" at bounding box center [1298, 479] width 330 height 27
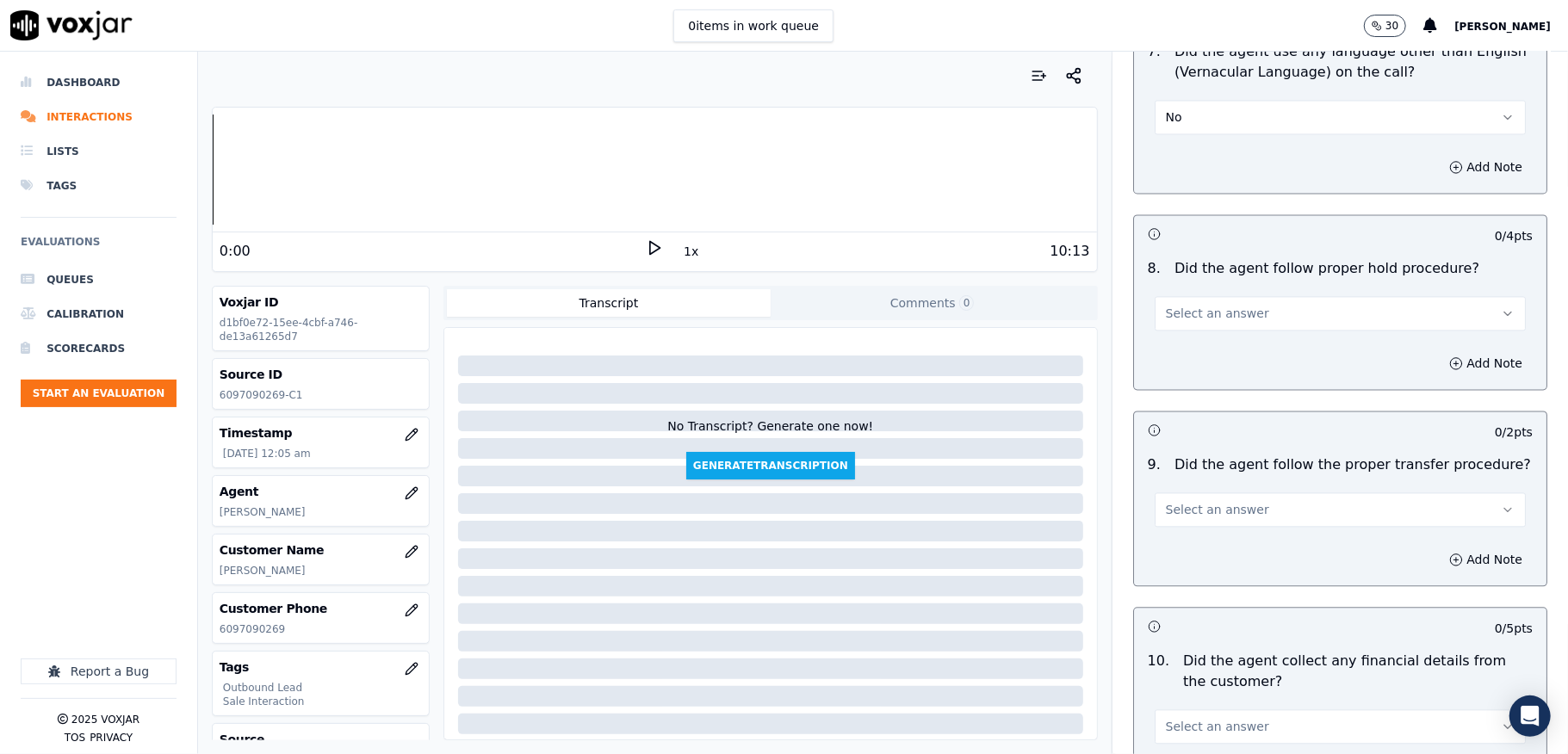
scroll to position [2525, 0]
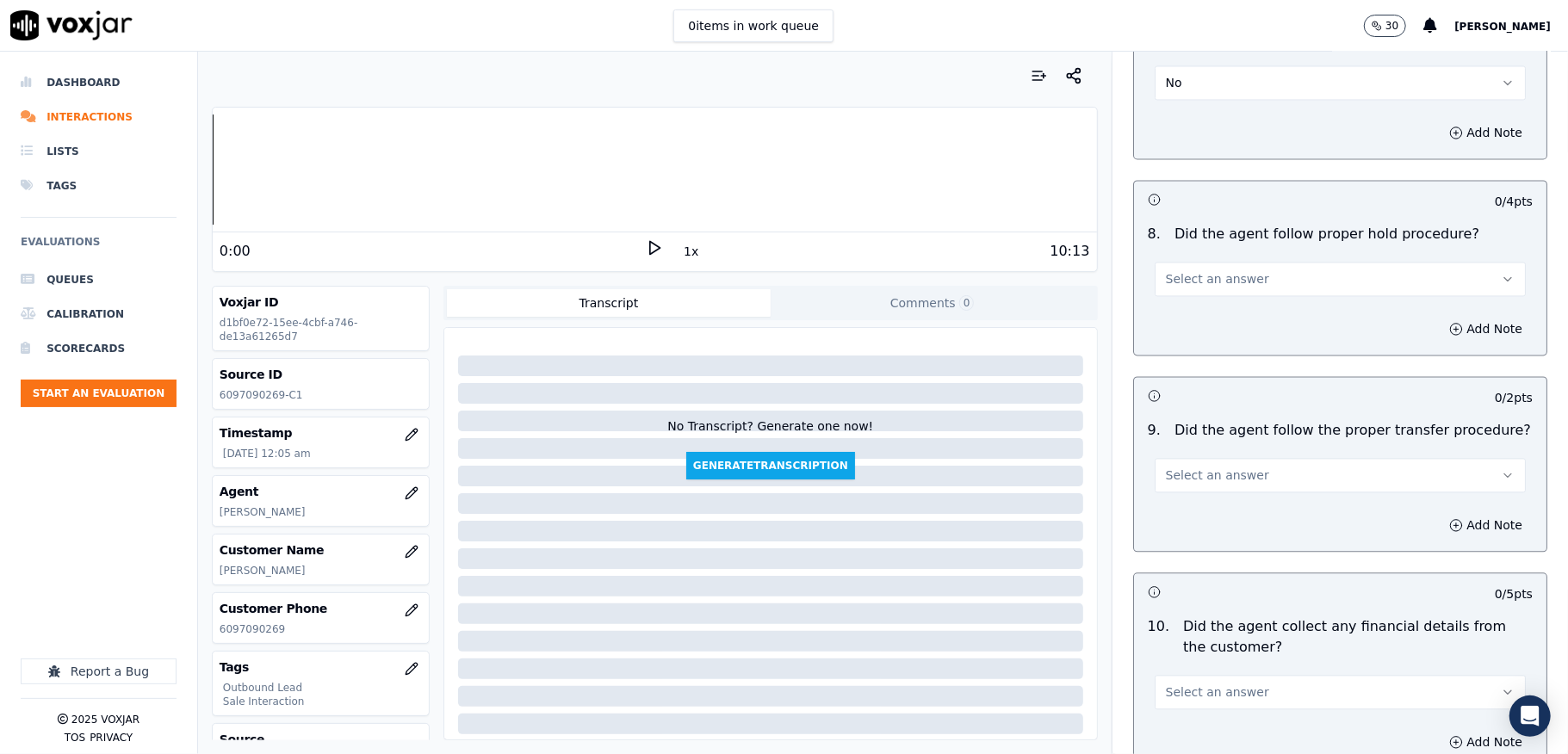
click at [1210, 270] on span "Select an answer" at bounding box center [1218, 278] width 104 height 17
click at [1199, 302] on div "Yes" at bounding box center [1298, 303] width 330 height 27
click at [1197, 466] on span "Select an answer" at bounding box center [1218, 474] width 104 height 17
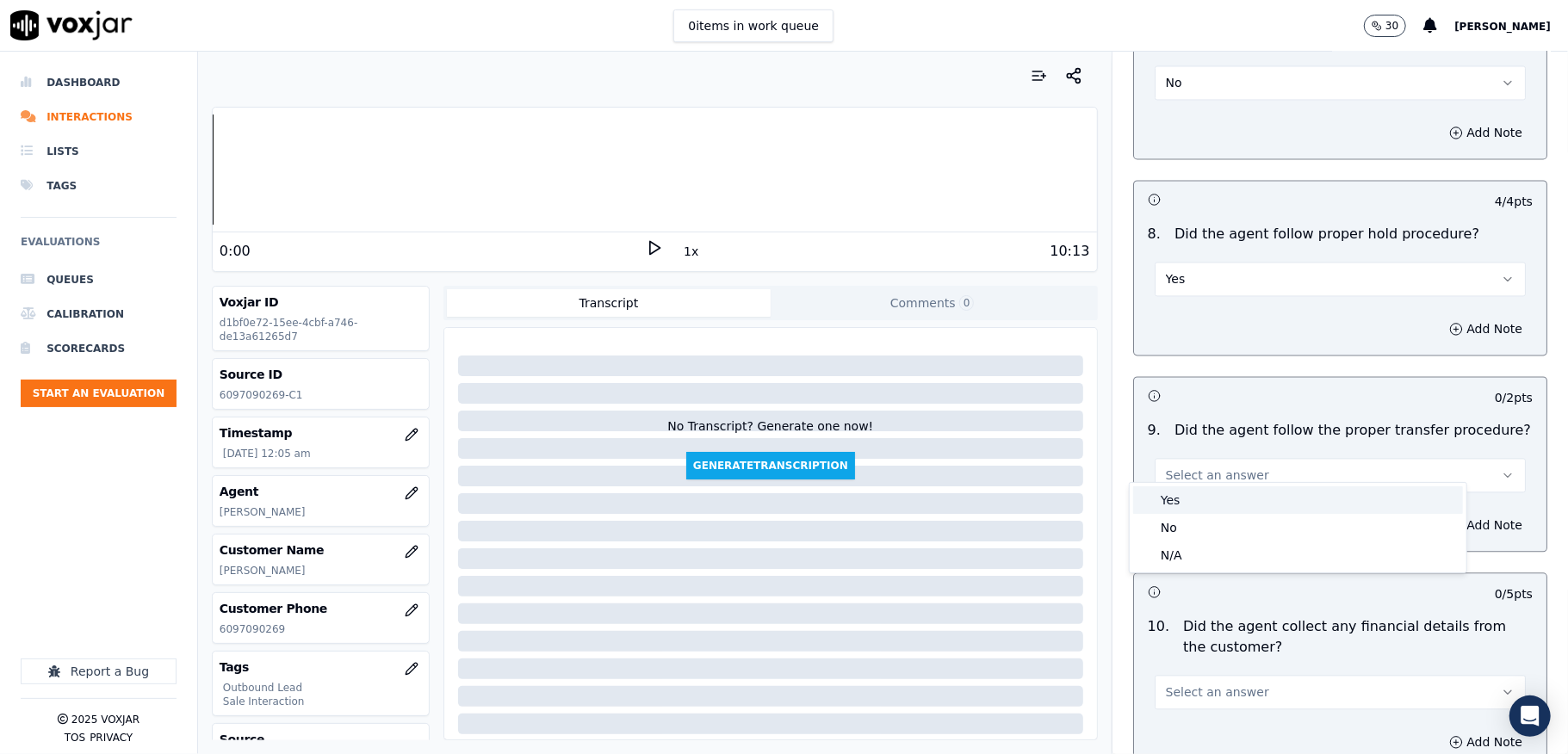
click at [1183, 494] on div "Yes" at bounding box center [1298, 500] width 330 height 27
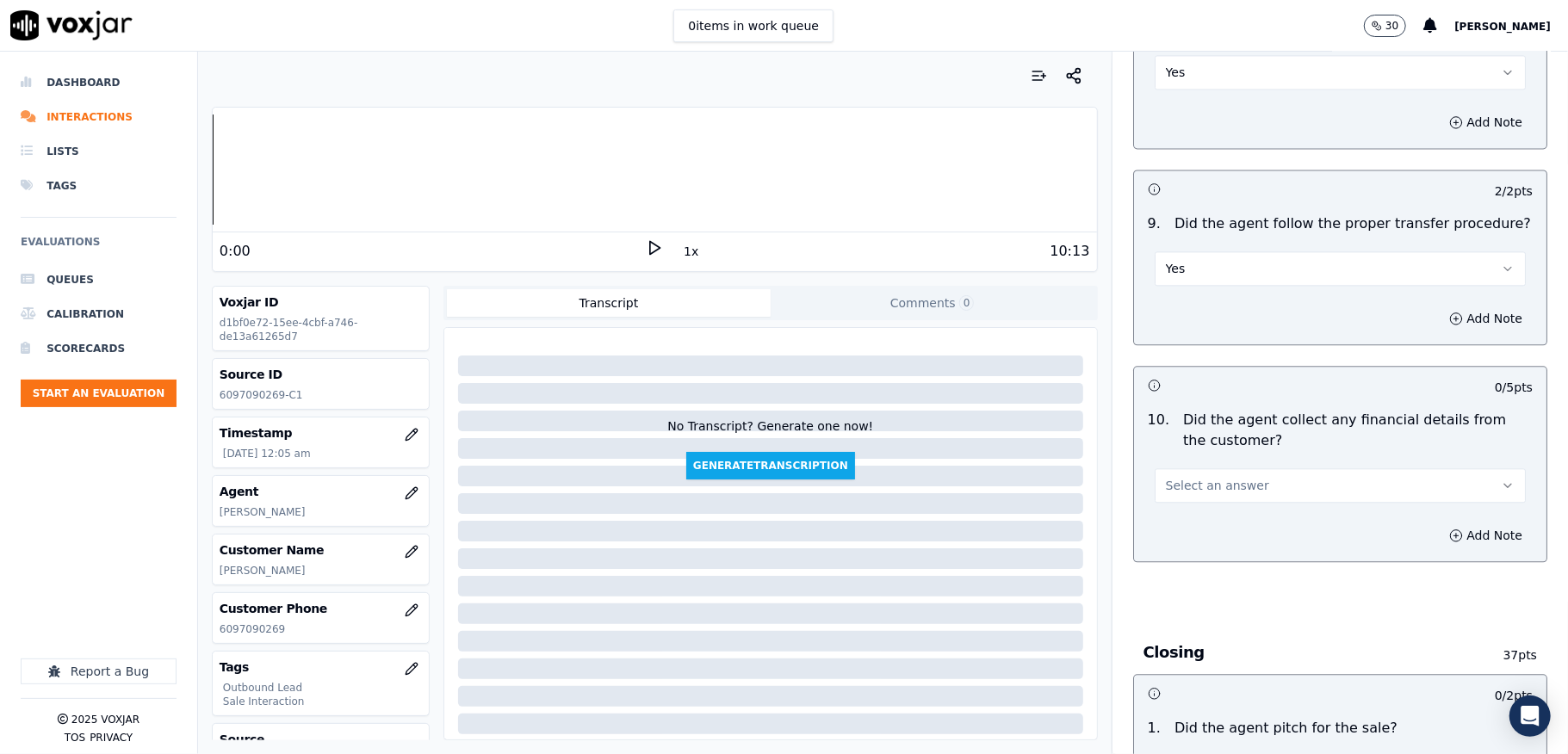
scroll to position [2754, 0]
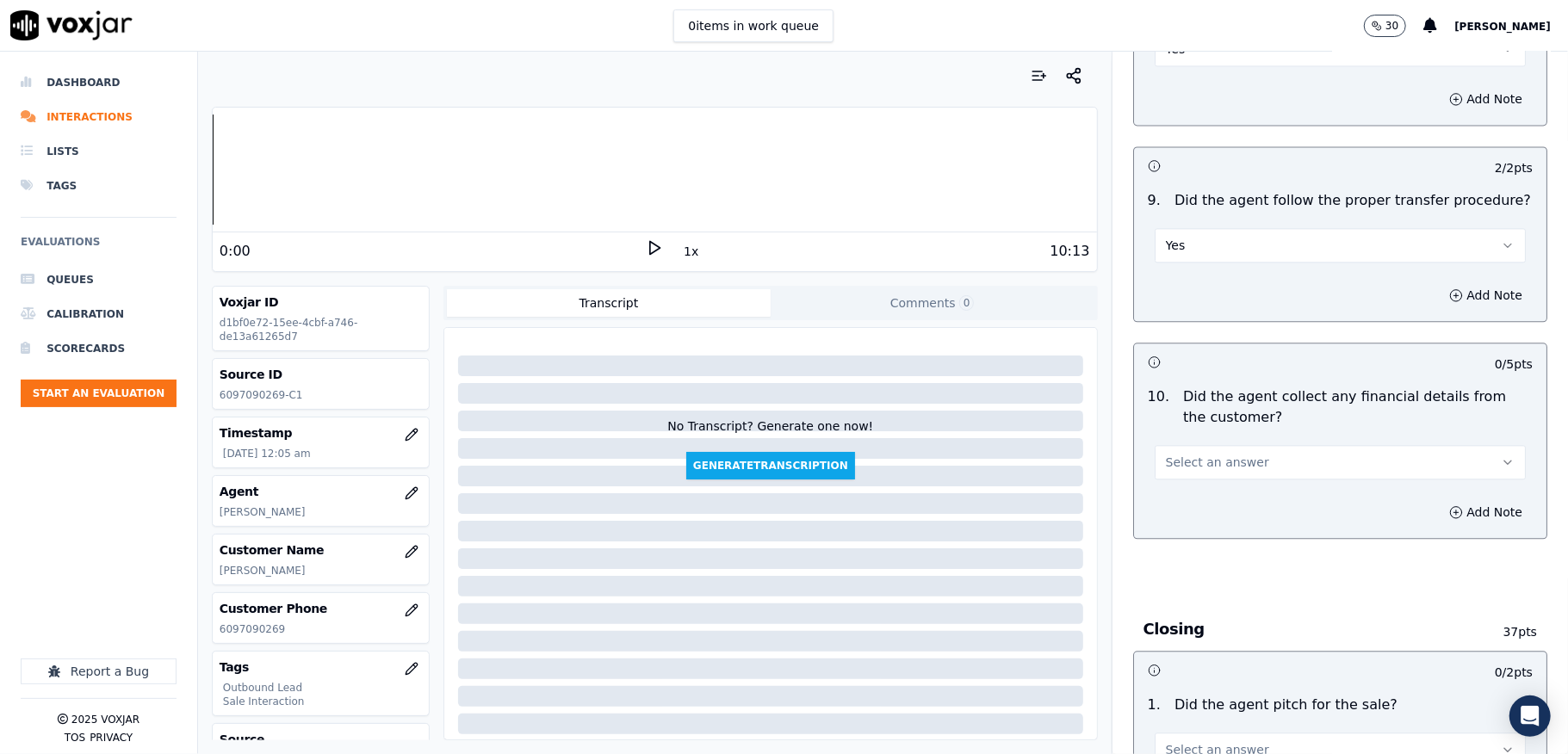
click at [1189, 453] on span "Select an answer" at bounding box center [1218, 461] width 104 height 17
click at [1179, 513] on div "No" at bounding box center [1298, 515] width 330 height 27
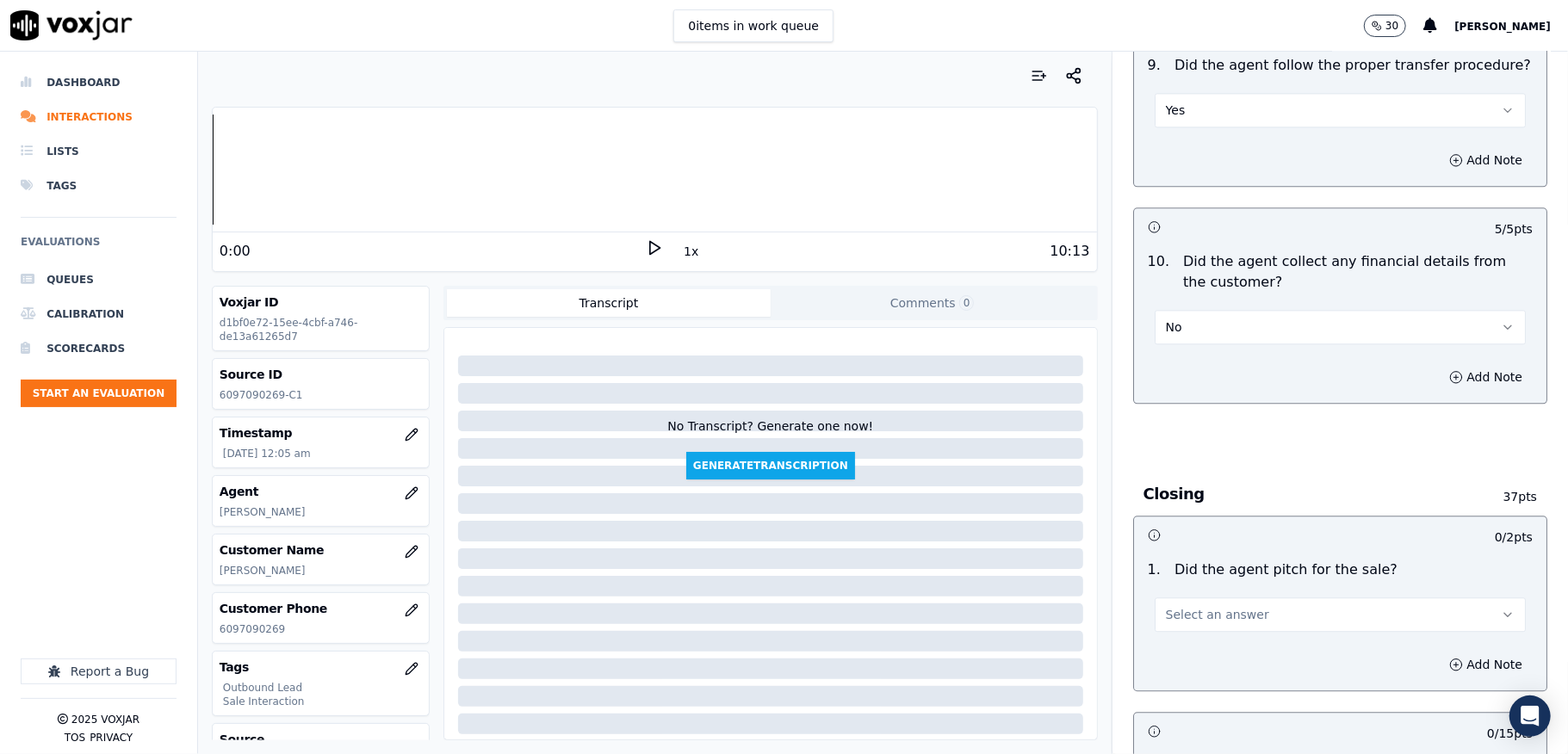
scroll to position [3099, 0]
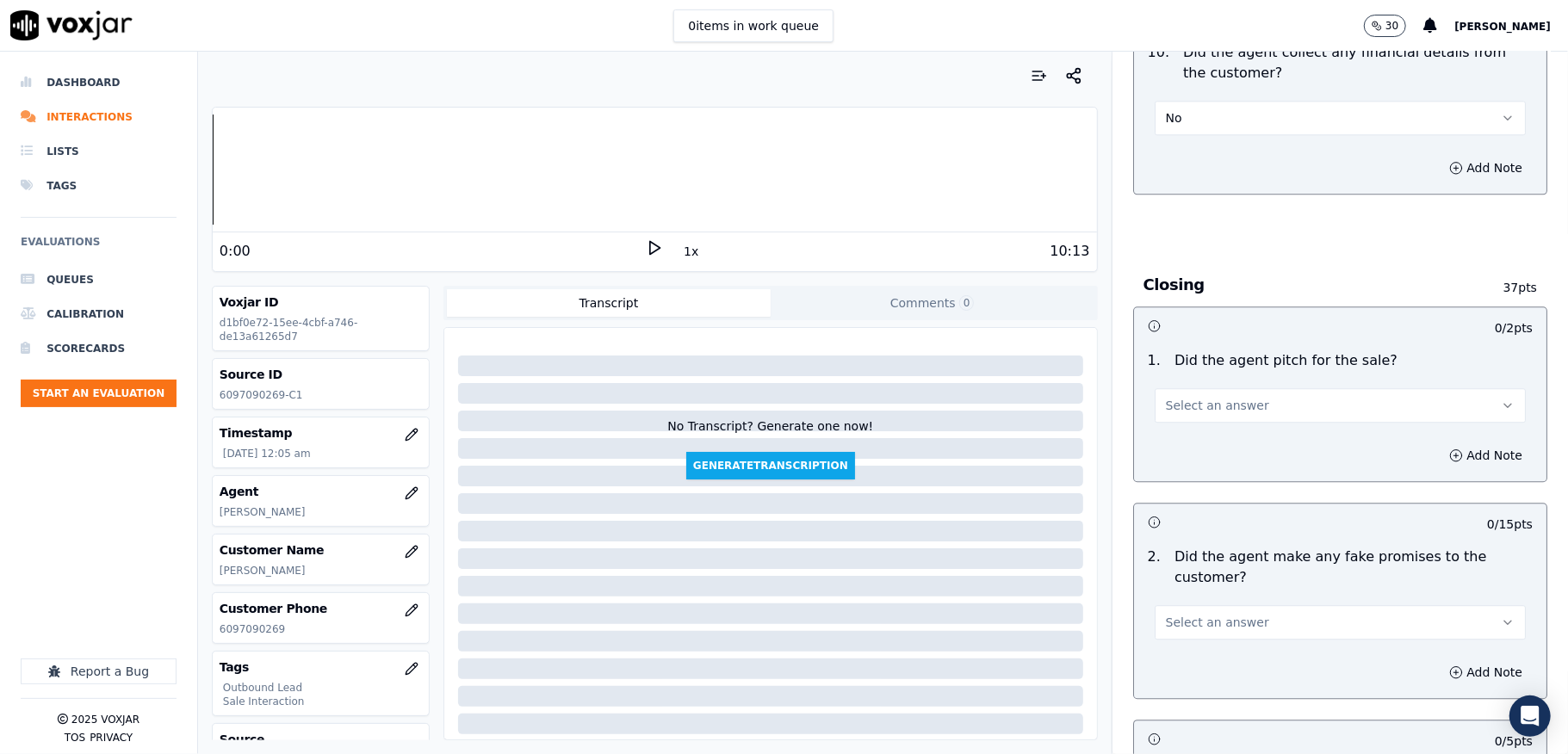
click at [1219, 397] on span "Select an answer" at bounding box center [1218, 405] width 104 height 17
click at [1193, 423] on div "Yes" at bounding box center [1298, 432] width 330 height 27
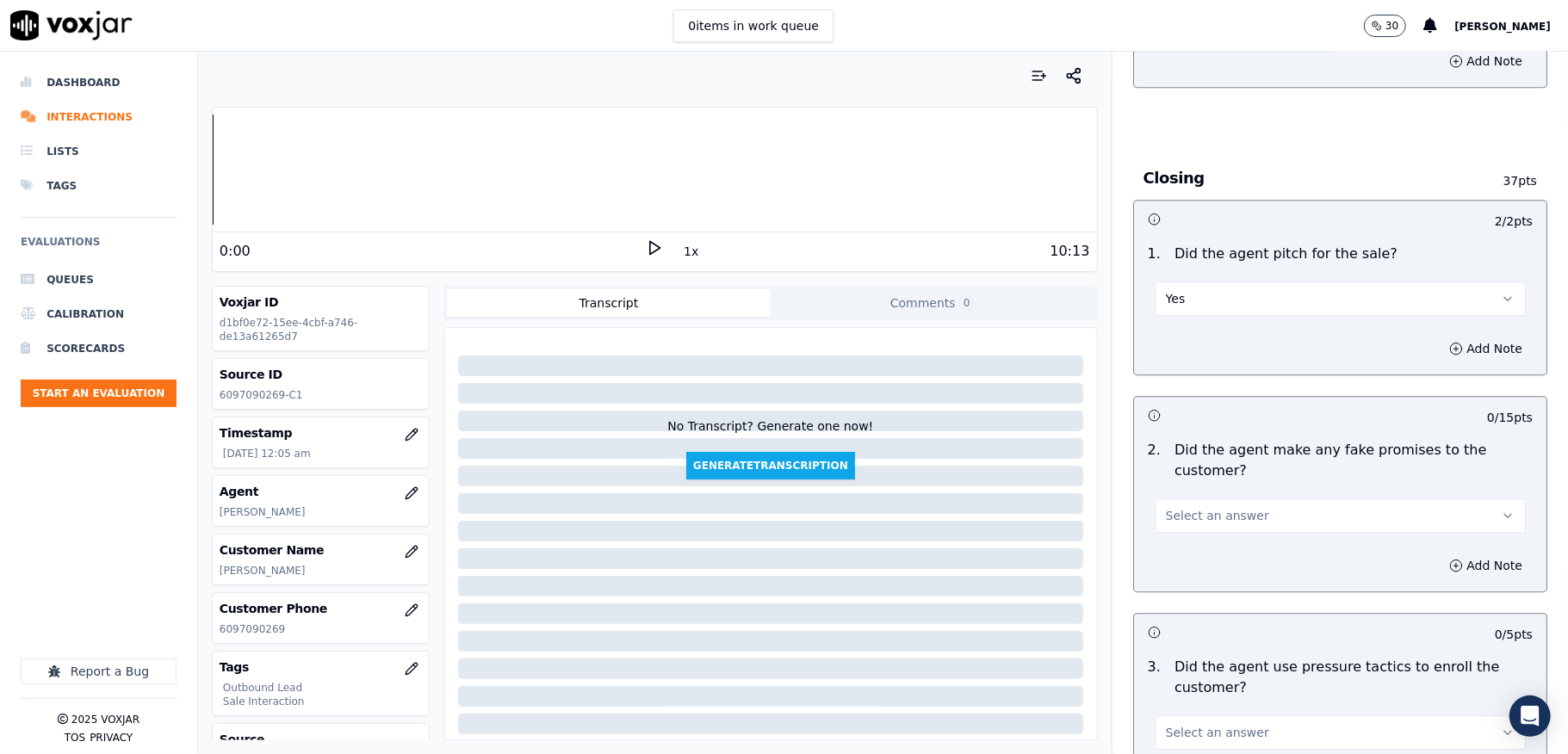
scroll to position [3328, 0]
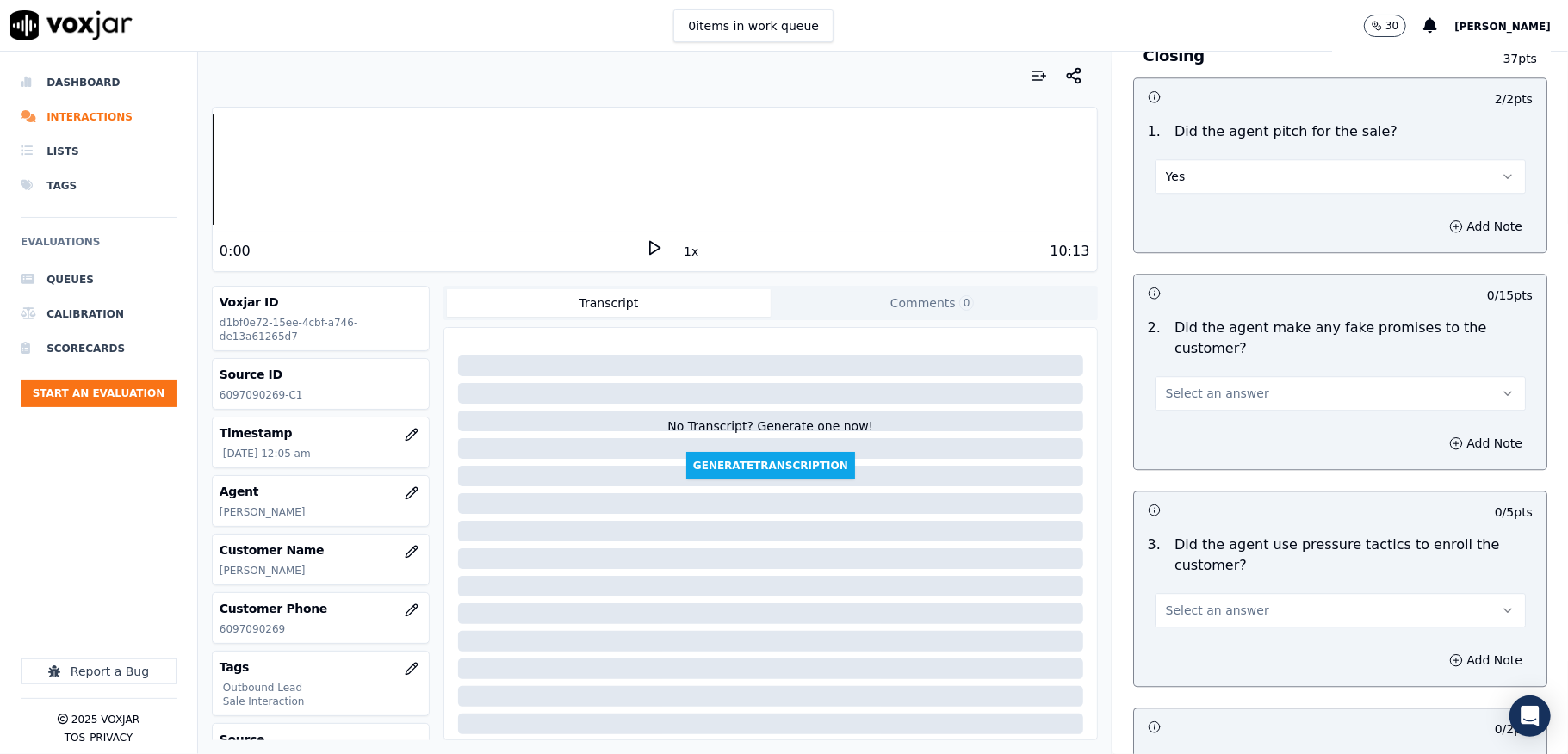
click at [1196, 376] on button "Select an answer" at bounding box center [1340, 393] width 371 height 35
click at [1176, 448] on div "No" at bounding box center [1298, 447] width 330 height 27
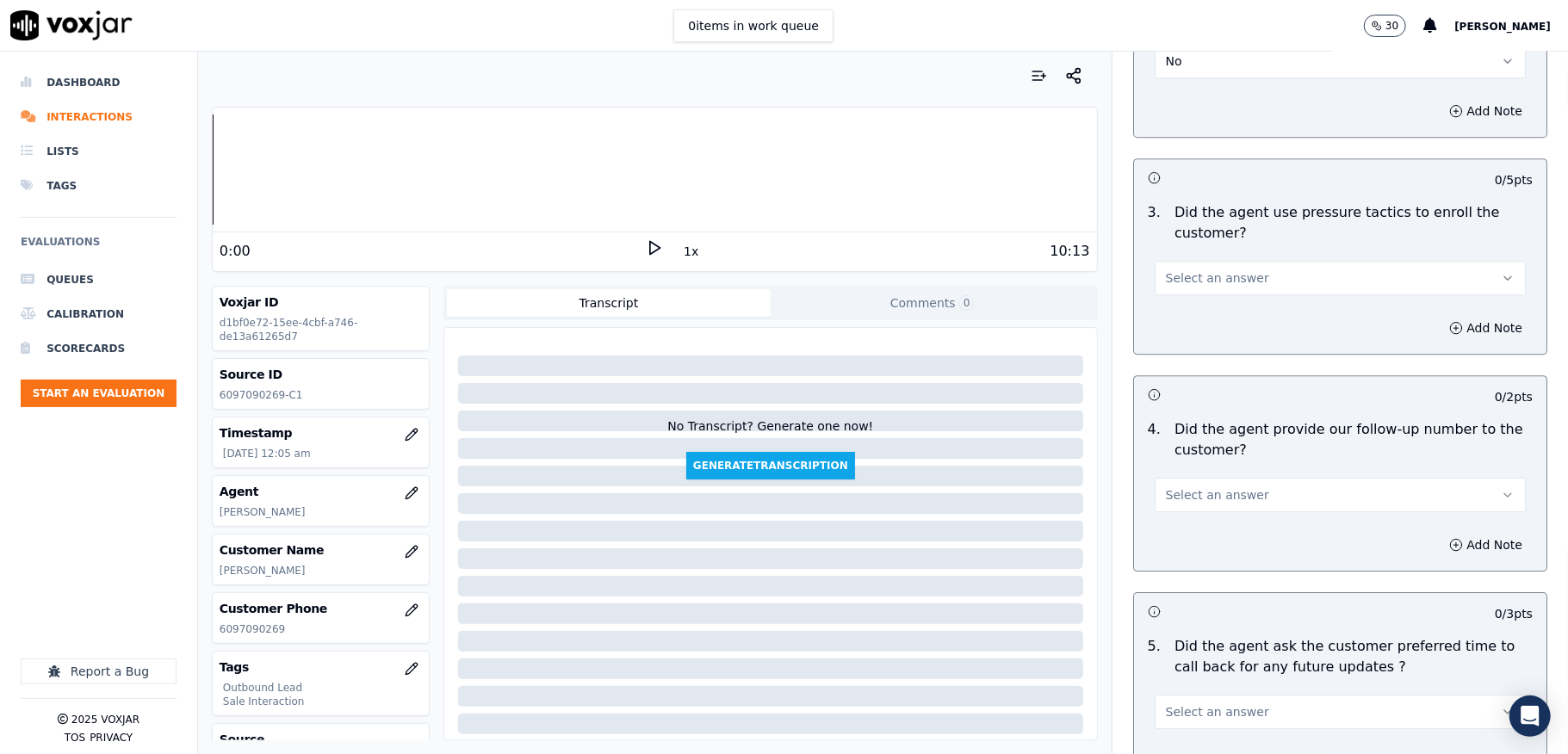
scroll to position [3671, 0]
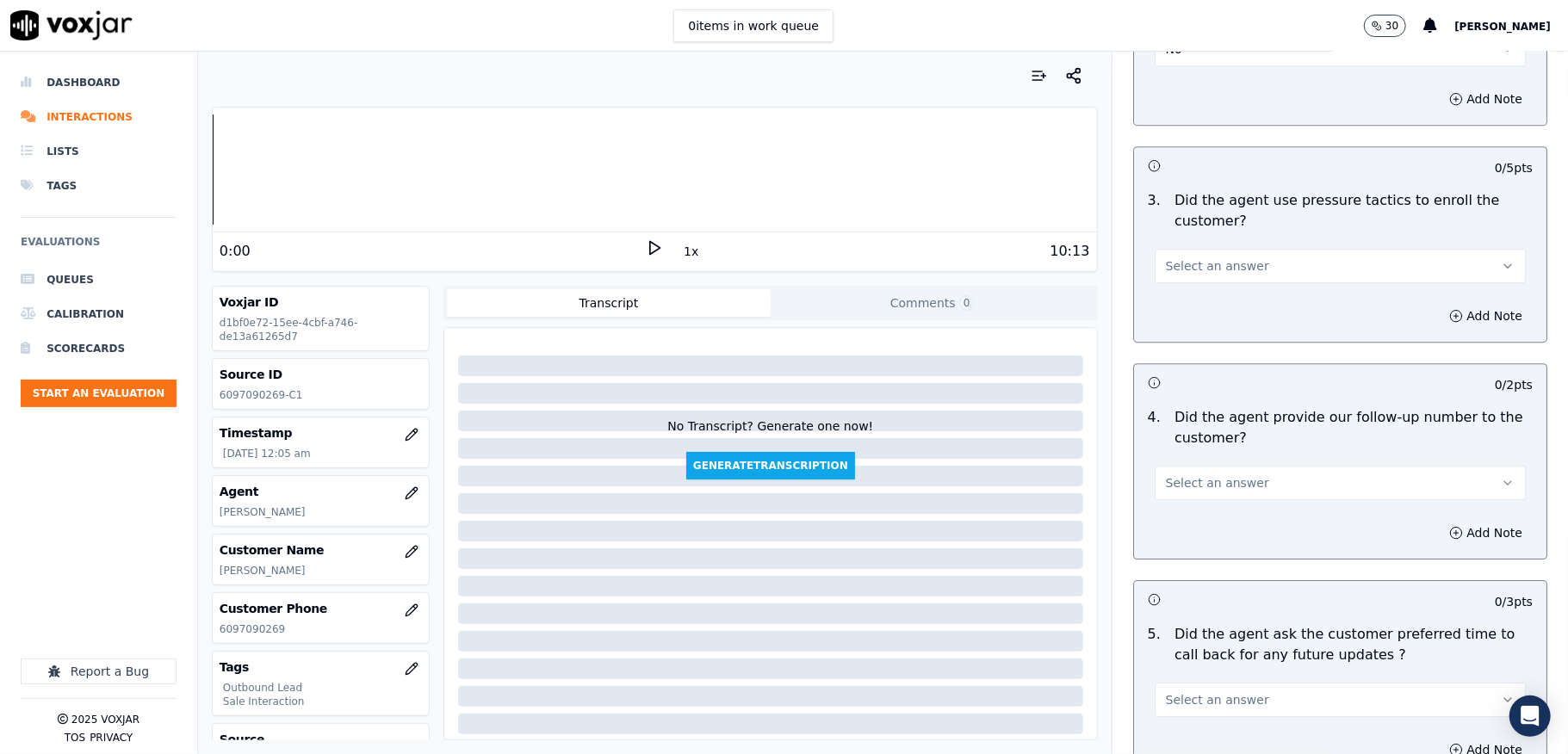
click at [1183, 257] on span "Select an answer" at bounding box center [1218, 265] width 104 height 17
click at [1173, 319] on div "No" at bounding box center [1298, 321] width 330 height 27
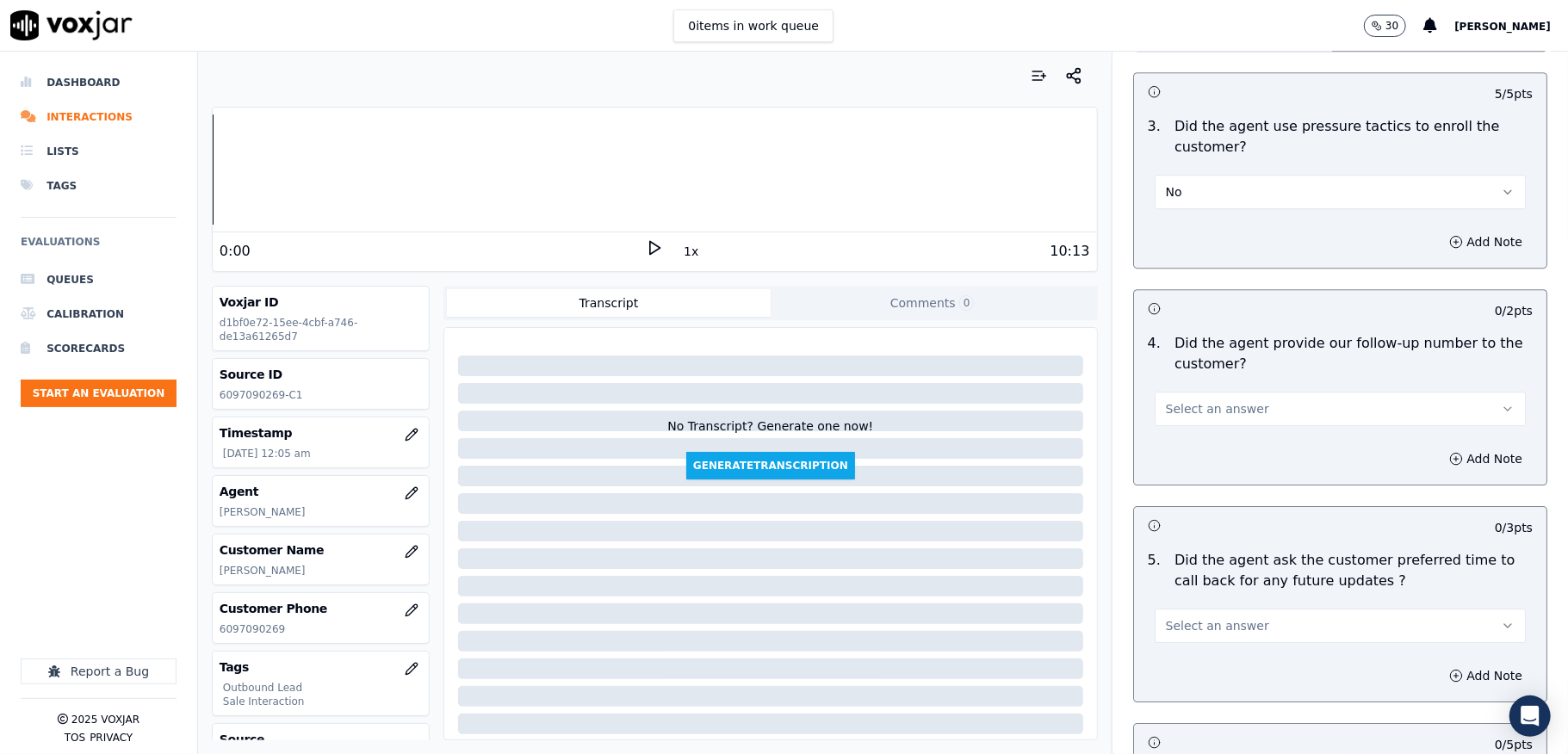
scroll to position [3786, 0]
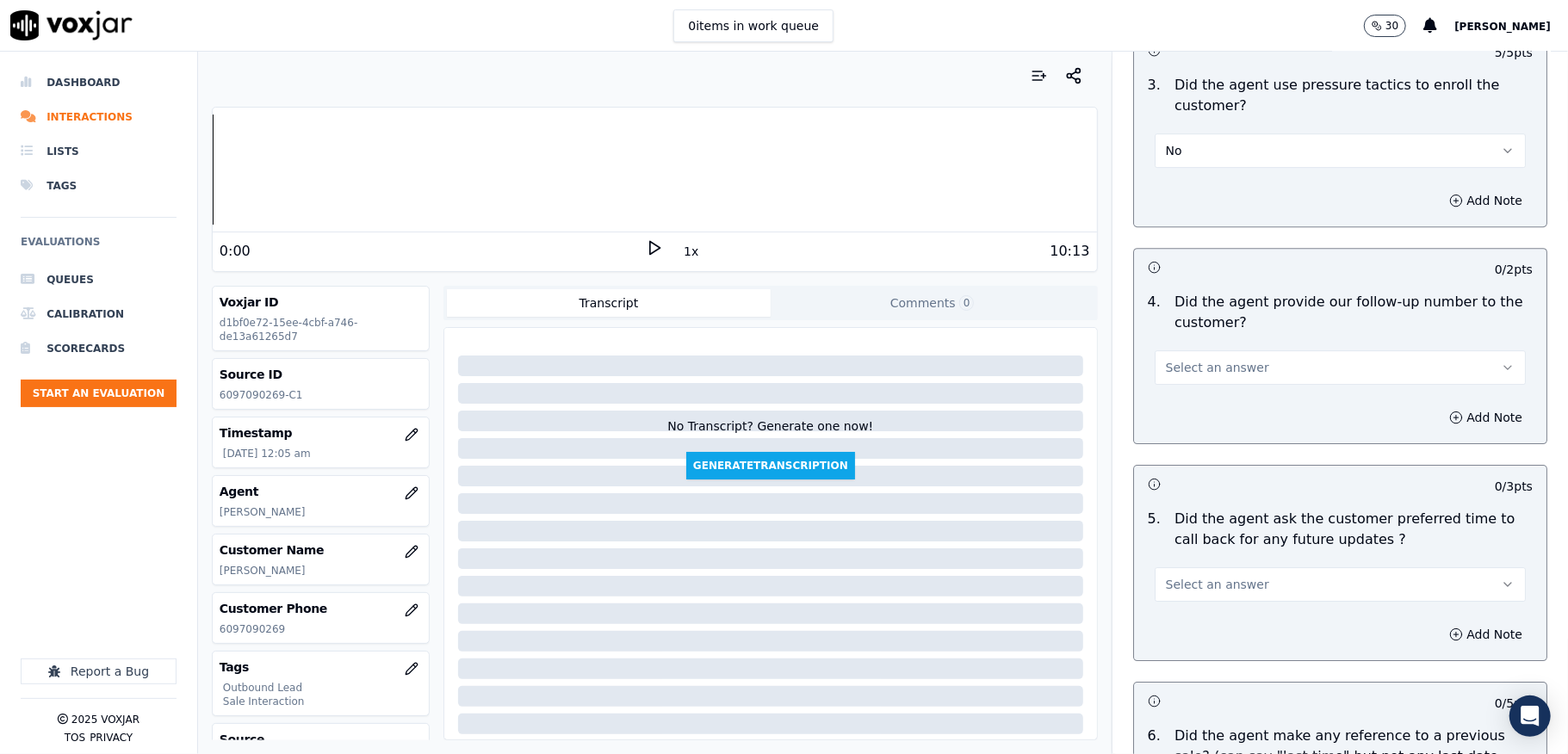
click at [1193, 359] on span "Select an answer" at bounding box center [1218, 367] width 104 height 17
click at [1175, 390] on div "Yes" at bounding box center [1298, 396] width 330 height 27
click at [1186, 362] on button "Yes" at bounding box center [1340, 368] width 371 height 35
click at [1189, 451] on div "N/A" at bounding box center [1298, 451] width 330 height 27
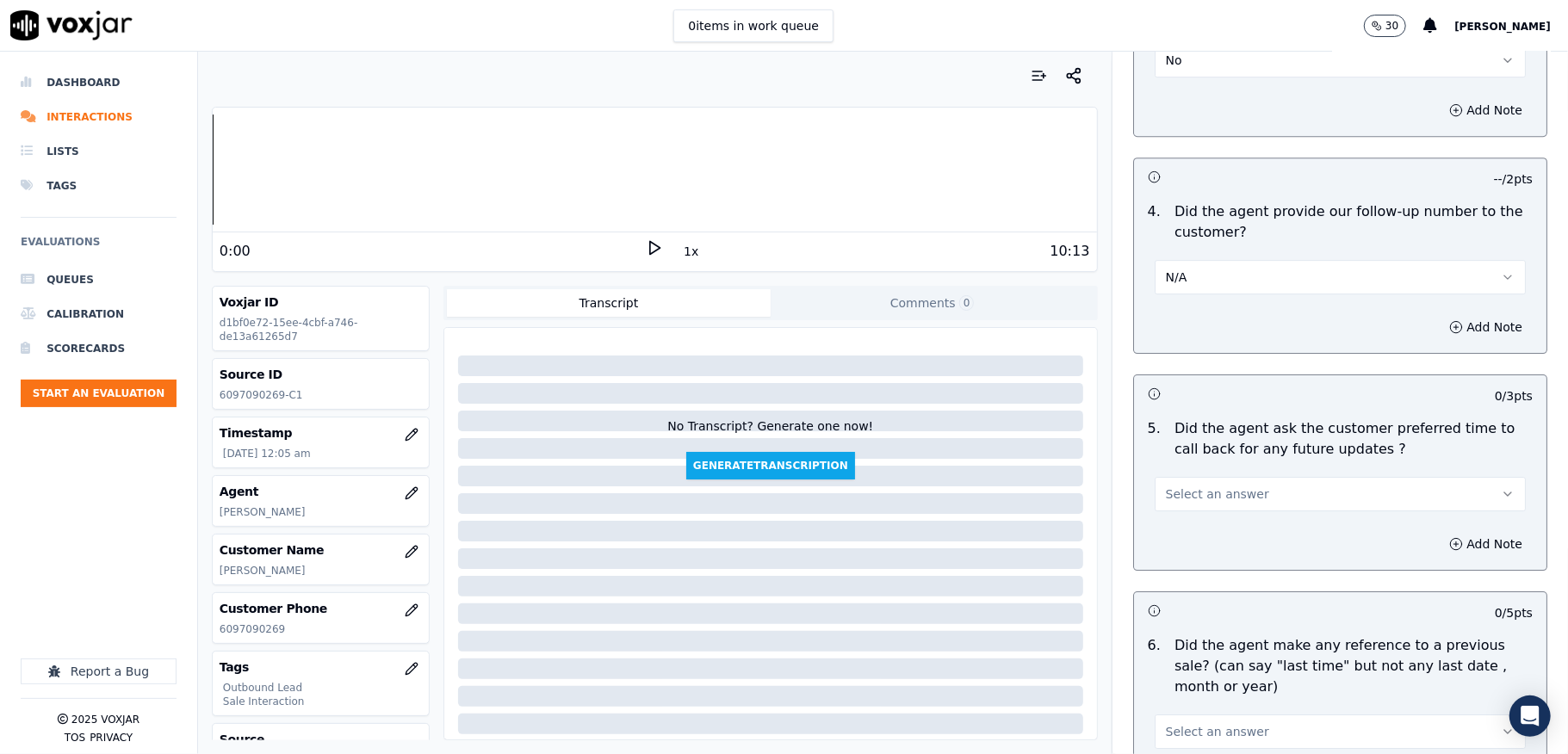
scroll to position [4015, 0]
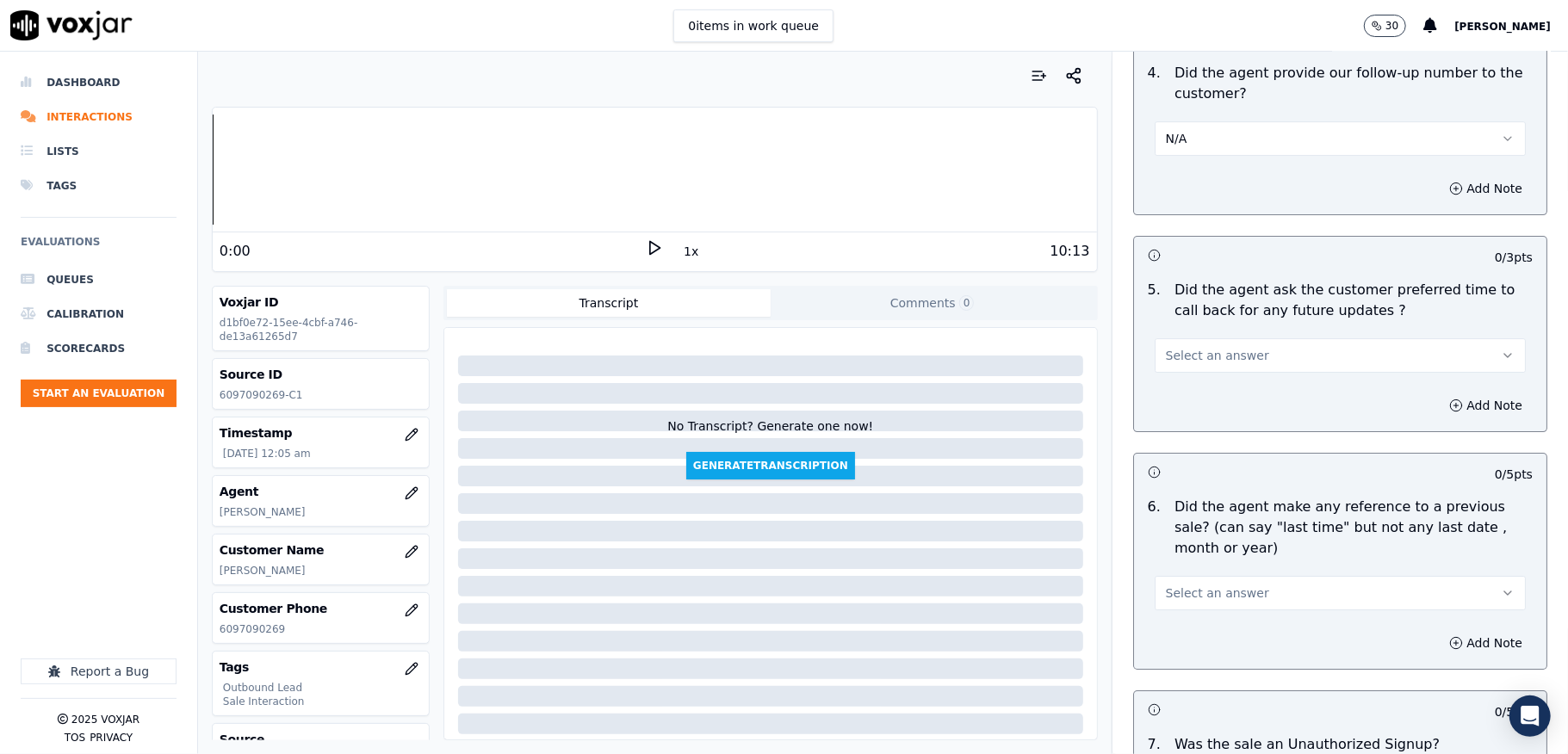
click at [1220, 347] on span "Select an answer" at bounding box center [1218, 355] width 104 height 17
click at [1178, 382] on div "Yes" at bounding box center [1298, 383] width 330 height 27
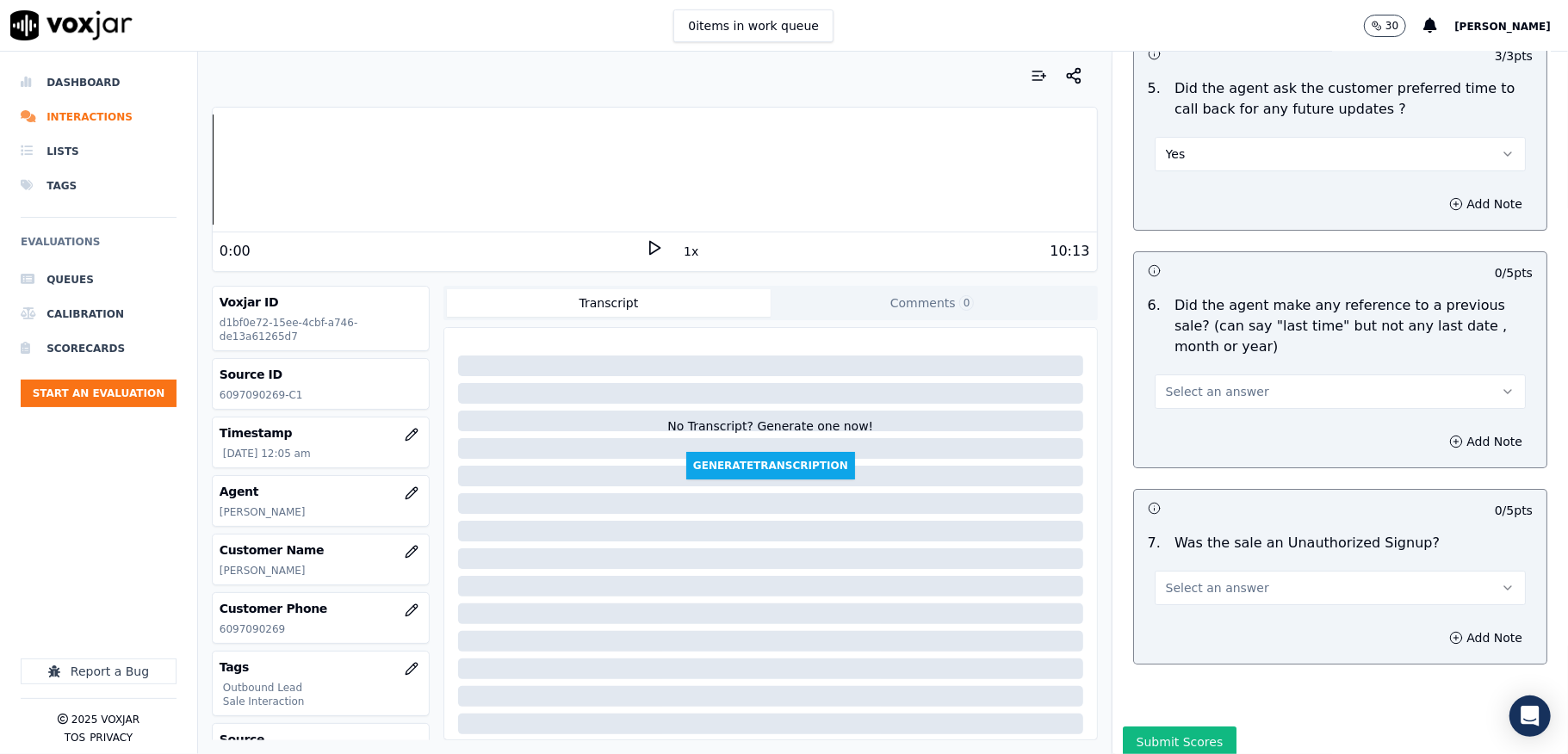
scroll to position [4245, 0]
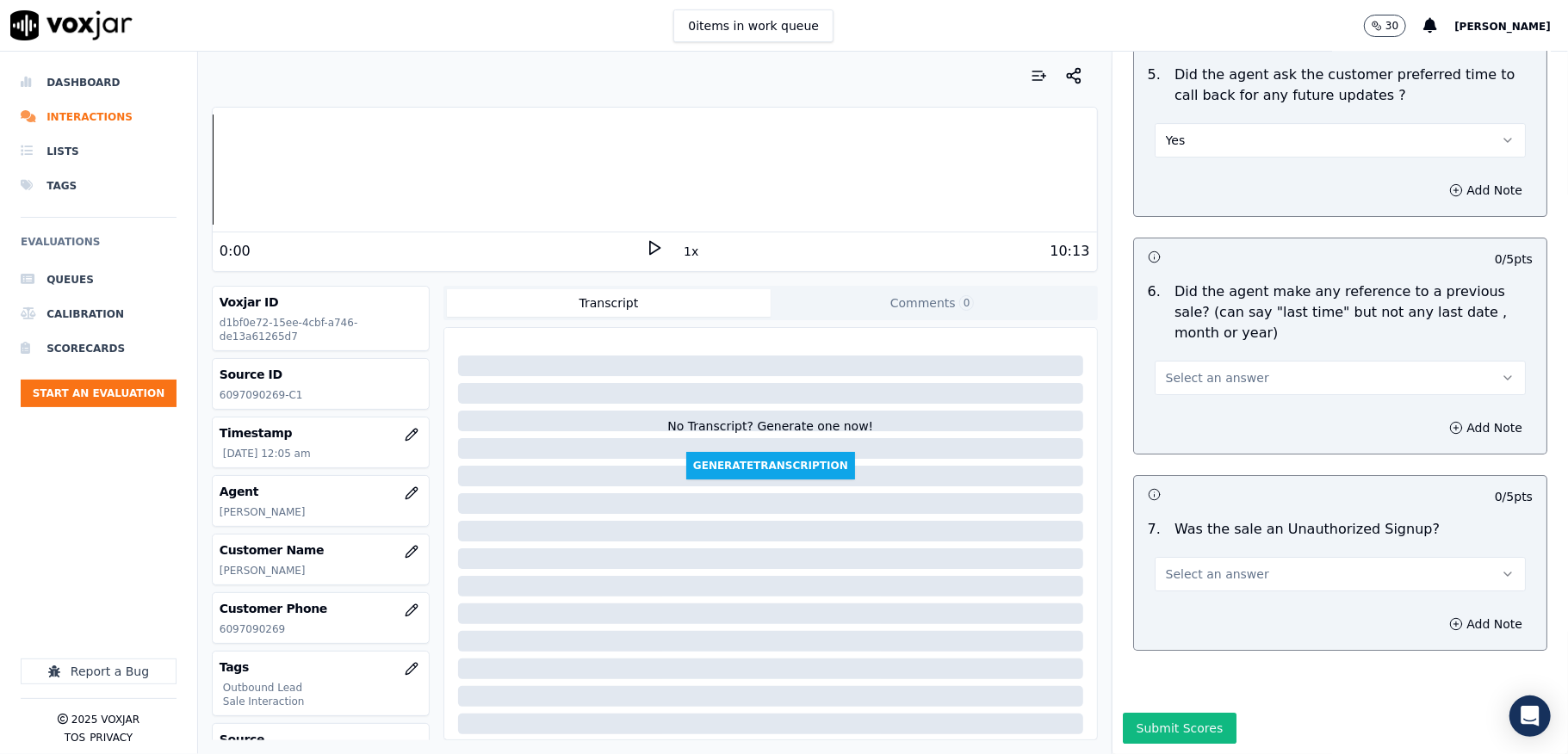
click at [1227, 369] on span "Select an answer" at bounding box center [1218, 377] width 104 height 17
drag, startPoint x: 1190, startPoint y: 415, endPoint x: 1186, endPoint y: 389, distance: 26.3
click at [1189, 417] on div "No" at bounding box center [1298, 420] width 330 height 27
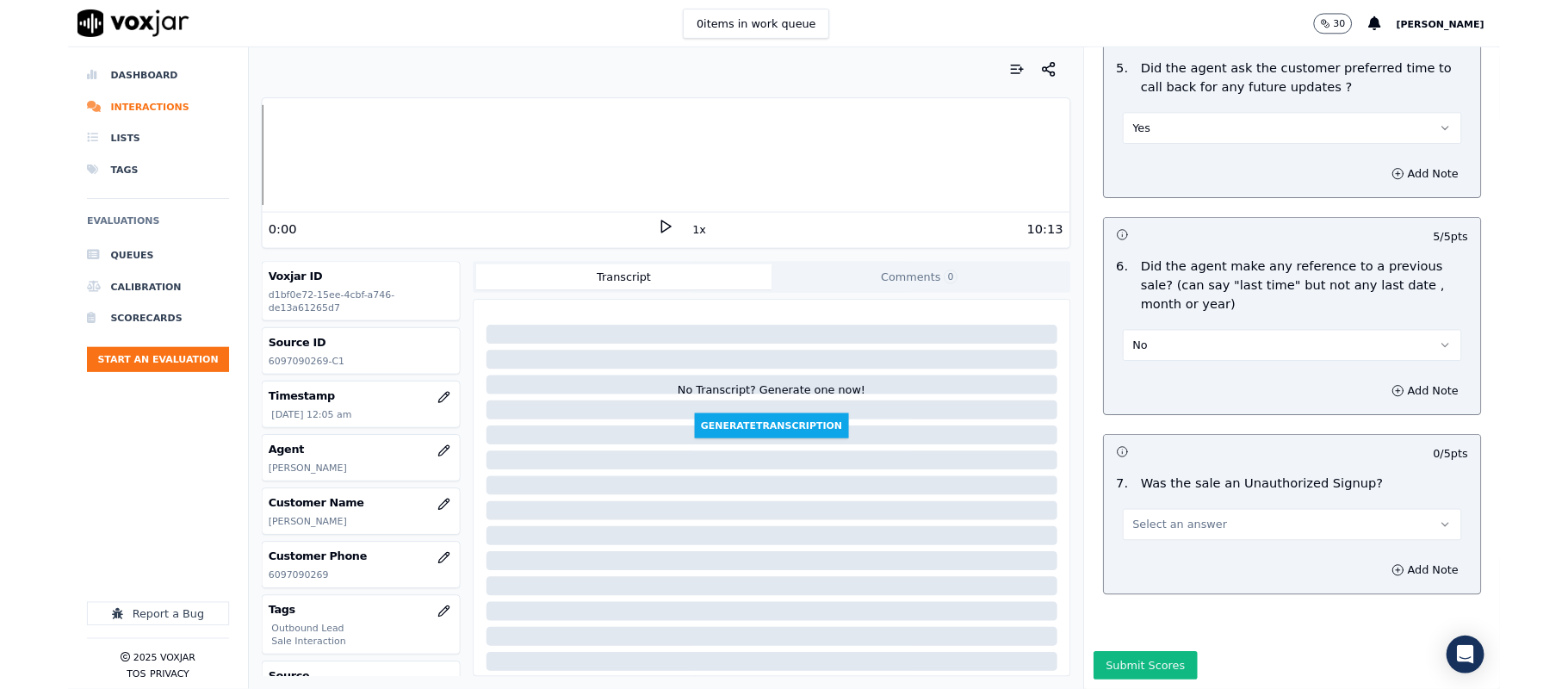
scroll to position [4283, 0]
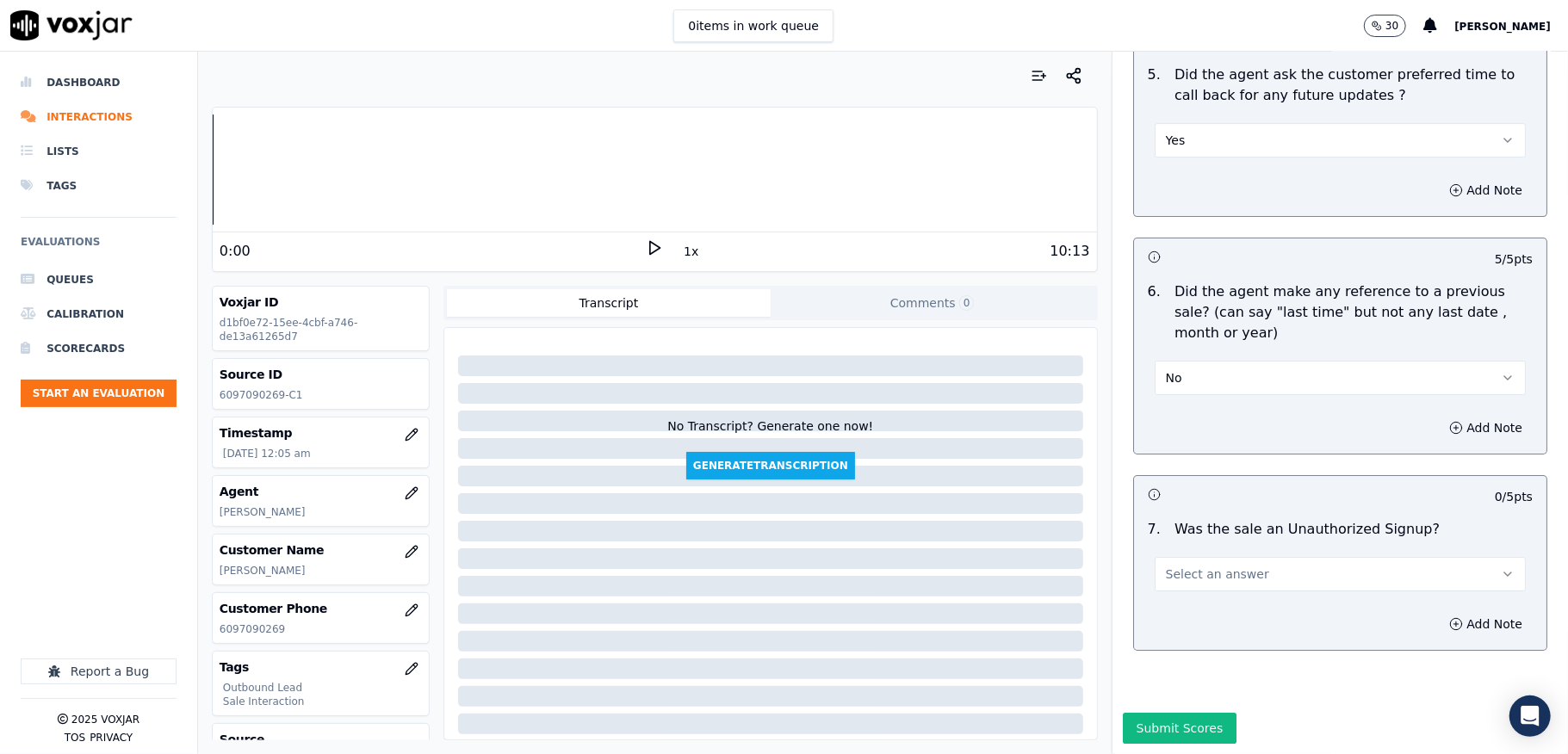
click at [1210, 557] on button "Select an answer" at bounding box center [1340, 574] width 371 height 35
click at [1183, 551] on div "Yes" at bounding box center [1298, 553] width 330 height 27
click at [1174, 557] on button "Yes" at bounding box center [1340, 574] width 371 height 35
click at [1173, 577] on div "No" at bounding box center [1298, 580] width 330 height 27
click at [1154, 712] on button "Submit Scores" at bounding box center [1180, 728] width 115 height 31
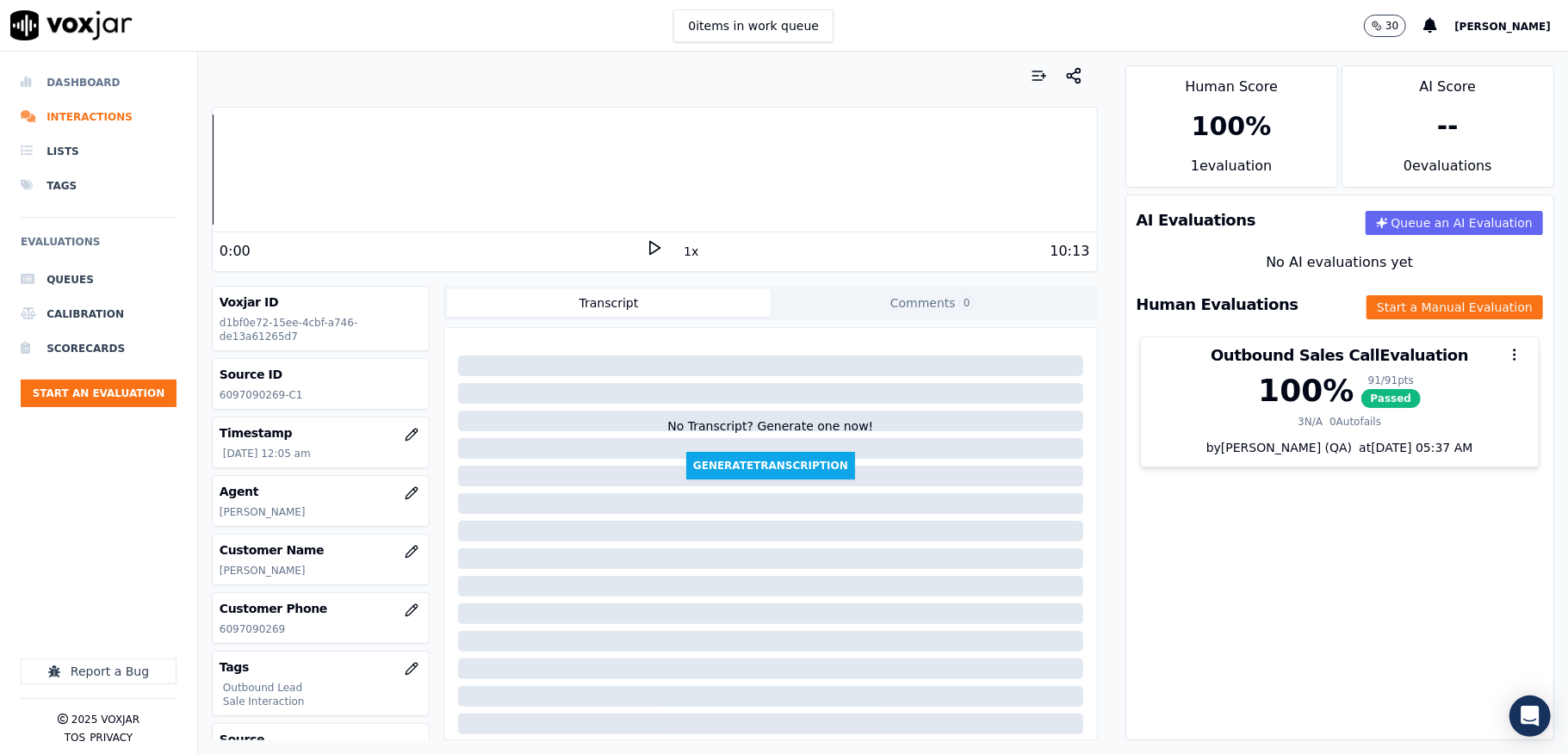
click at [97, 76] on li "Dashboard" at bounding box center [98, 83] width 155 height 35
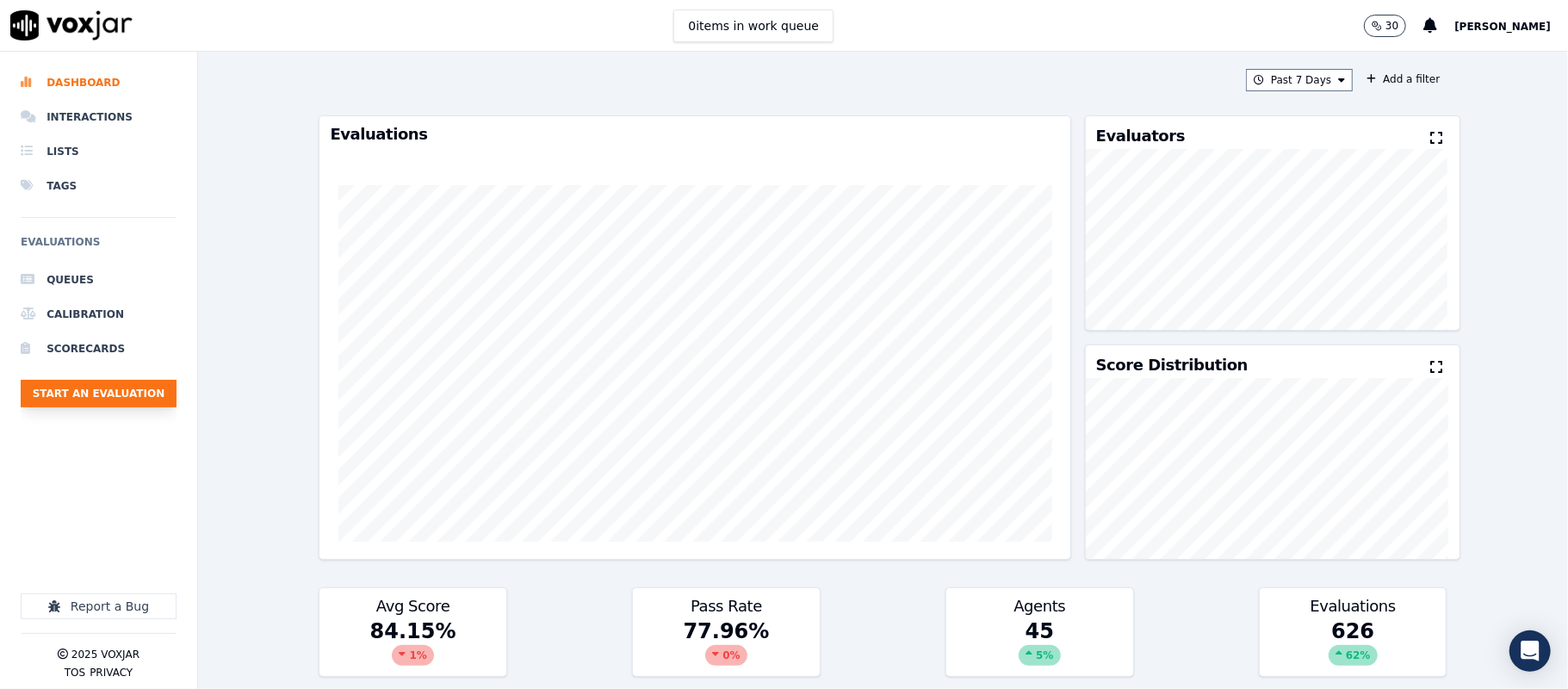
click at [112, 394] on button "Start an Evaluation" at bounding box center [98, 394] width 155 height 27
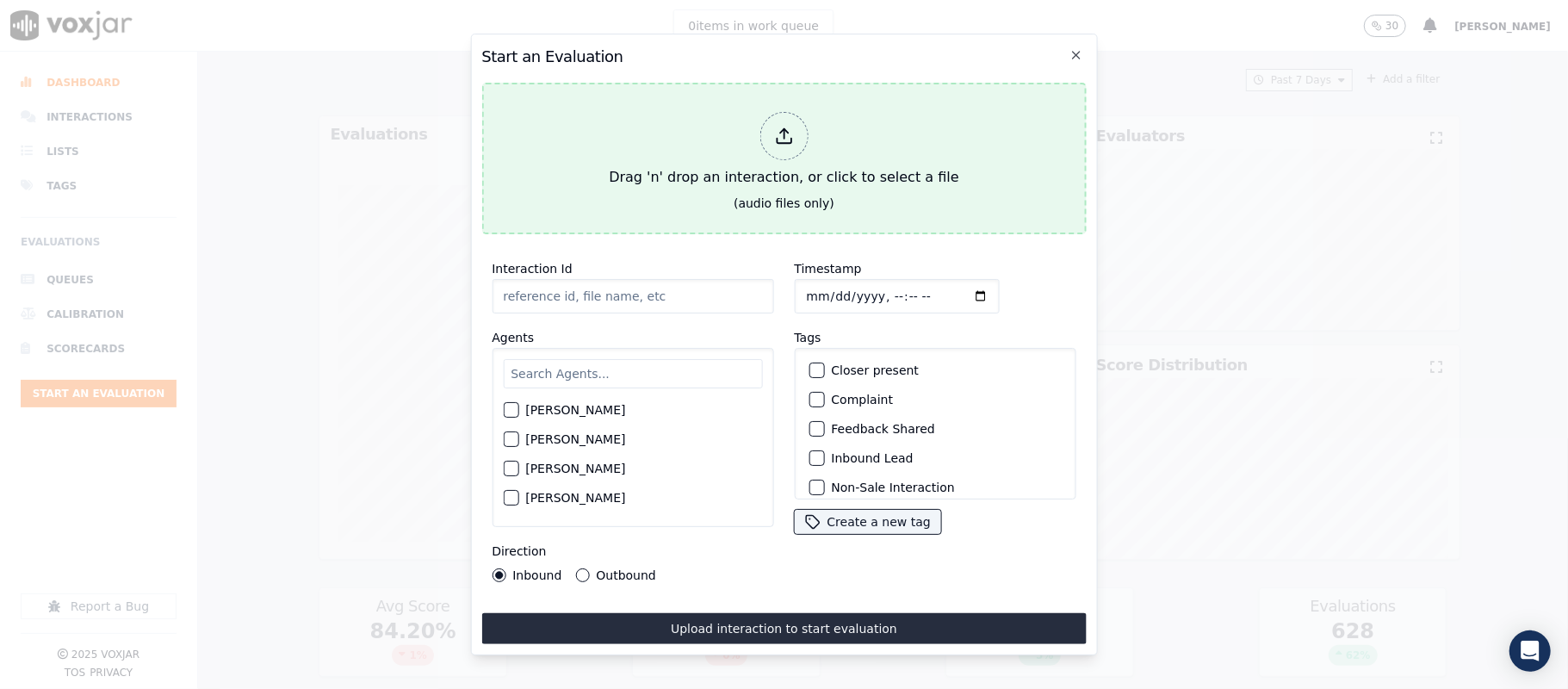
click at [777, 135] on icon at bounding box center [784, 135] width 19 height 19
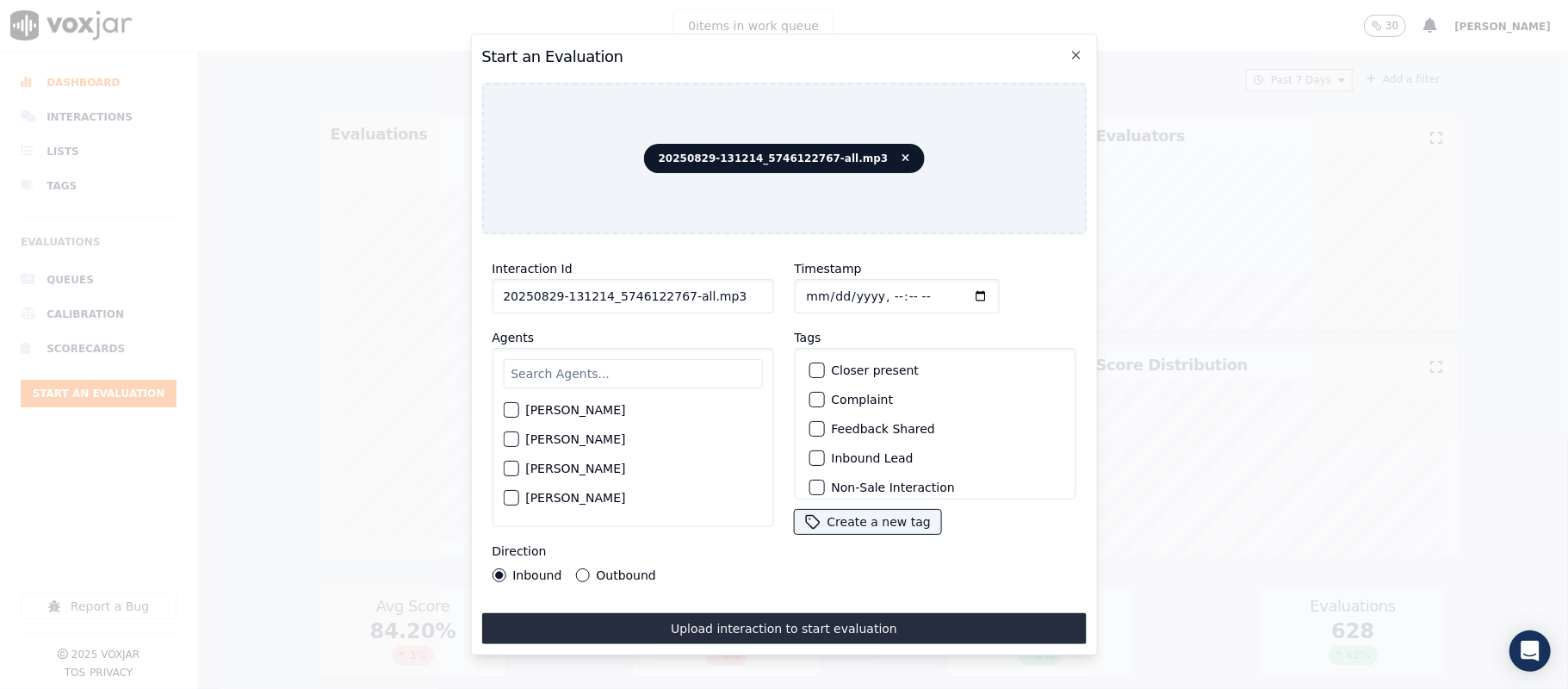
drag, startPoint x: 676, startPoint y: 287, endPoint x: 791, endPoint y: 290, distance: 115.0
click at [789, 289] on div "Interaction Id 20250829-131214_5746122767-all.mp3 Agents Harry Roy Aaron Biswas…" at bounding box center [784, 420] width 604 height 344
type input "20250829-131214_5746122767-C1"
click at [804, 286] on input "Timestamp" at bounding box center [895, 296] width 205 height 35
type input "2025-08-29T00:09"
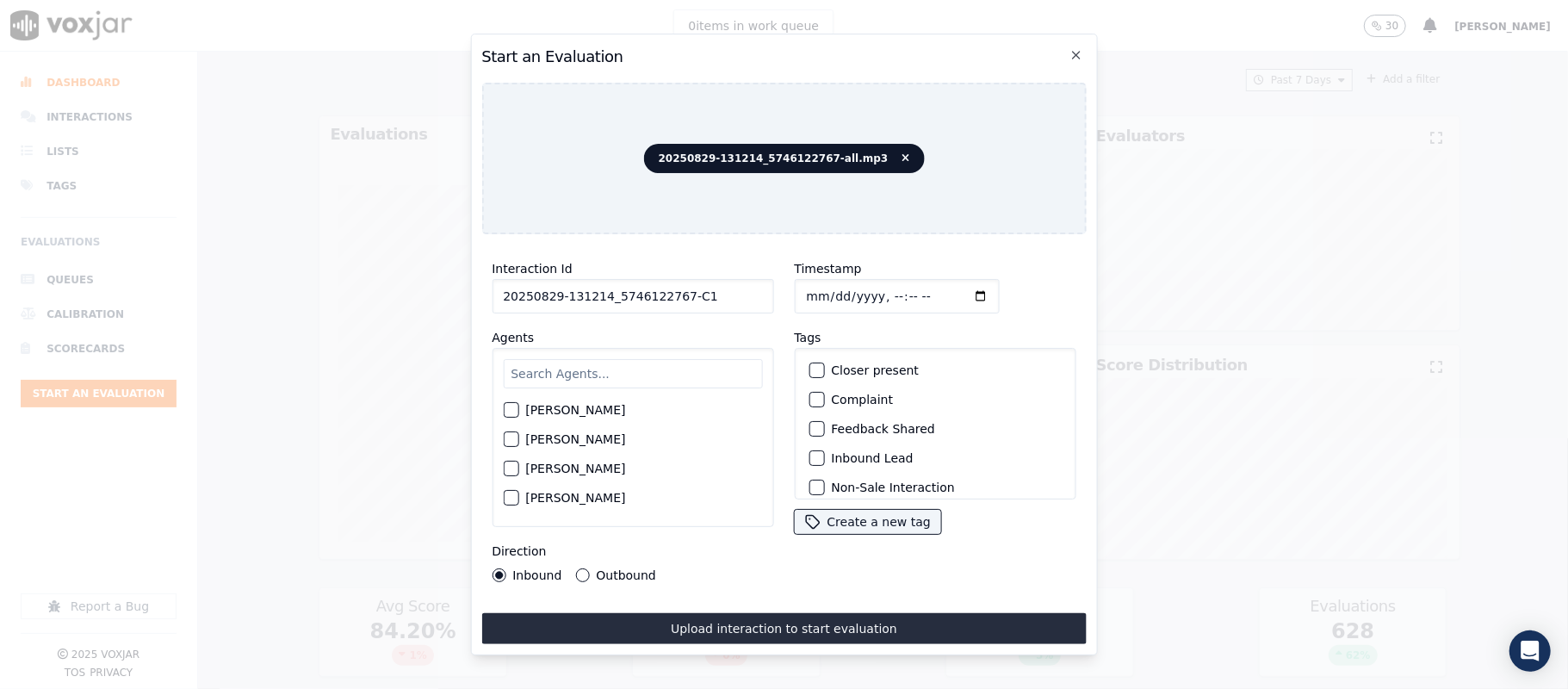
click at [627, 370] on input "text" at bounding box center [632, 374] width 259 height 29
type input "mart"
click at [518, 414] on div "Martin Das" at bounding box center [632, 415] width 259 height 29
click at [511, 409] on div "button" at bounding box center [509, 414] width 12 height 12
click at [820, 449] on div "Inbound Lead" at bounding box center [934, 458] width 266 height 29
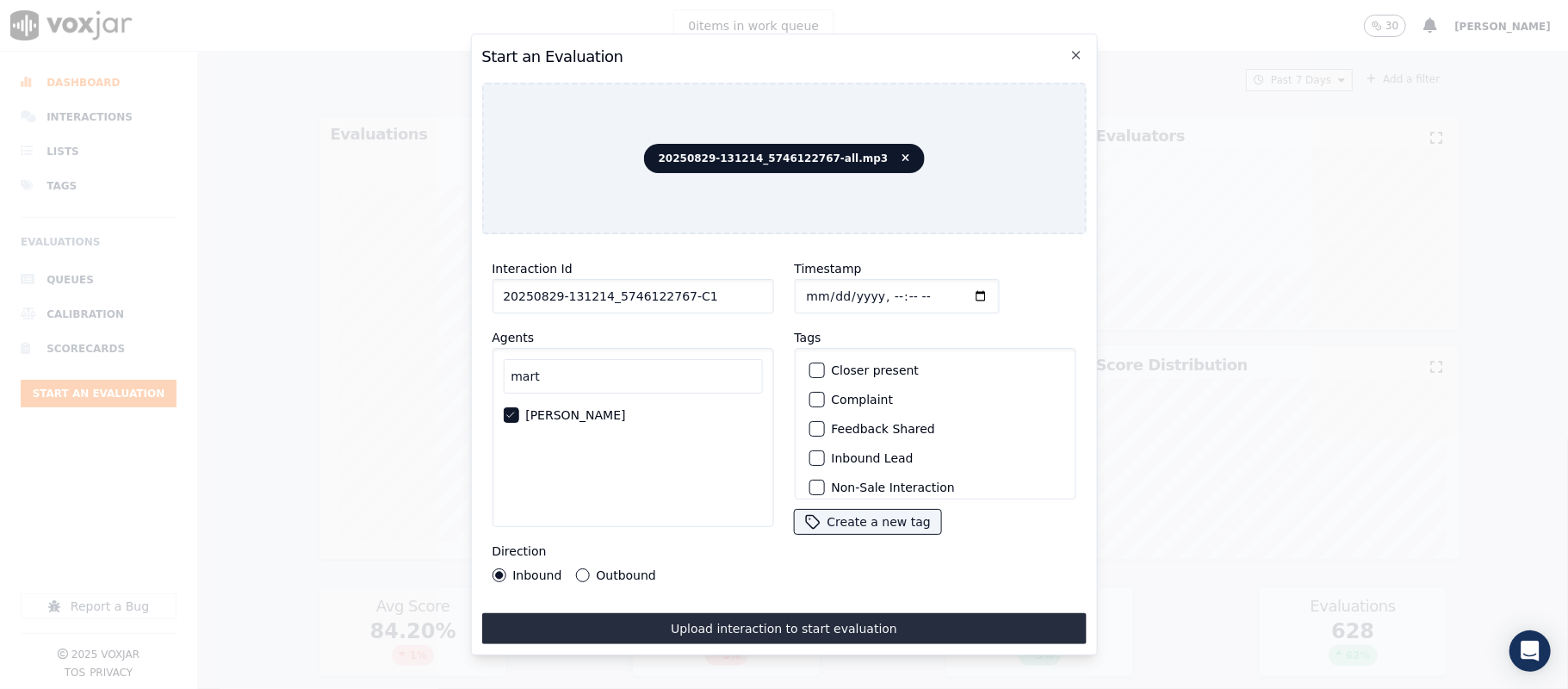
click at [810, 452] on div "button" at bounding box center [815, 457] width 12 height 12
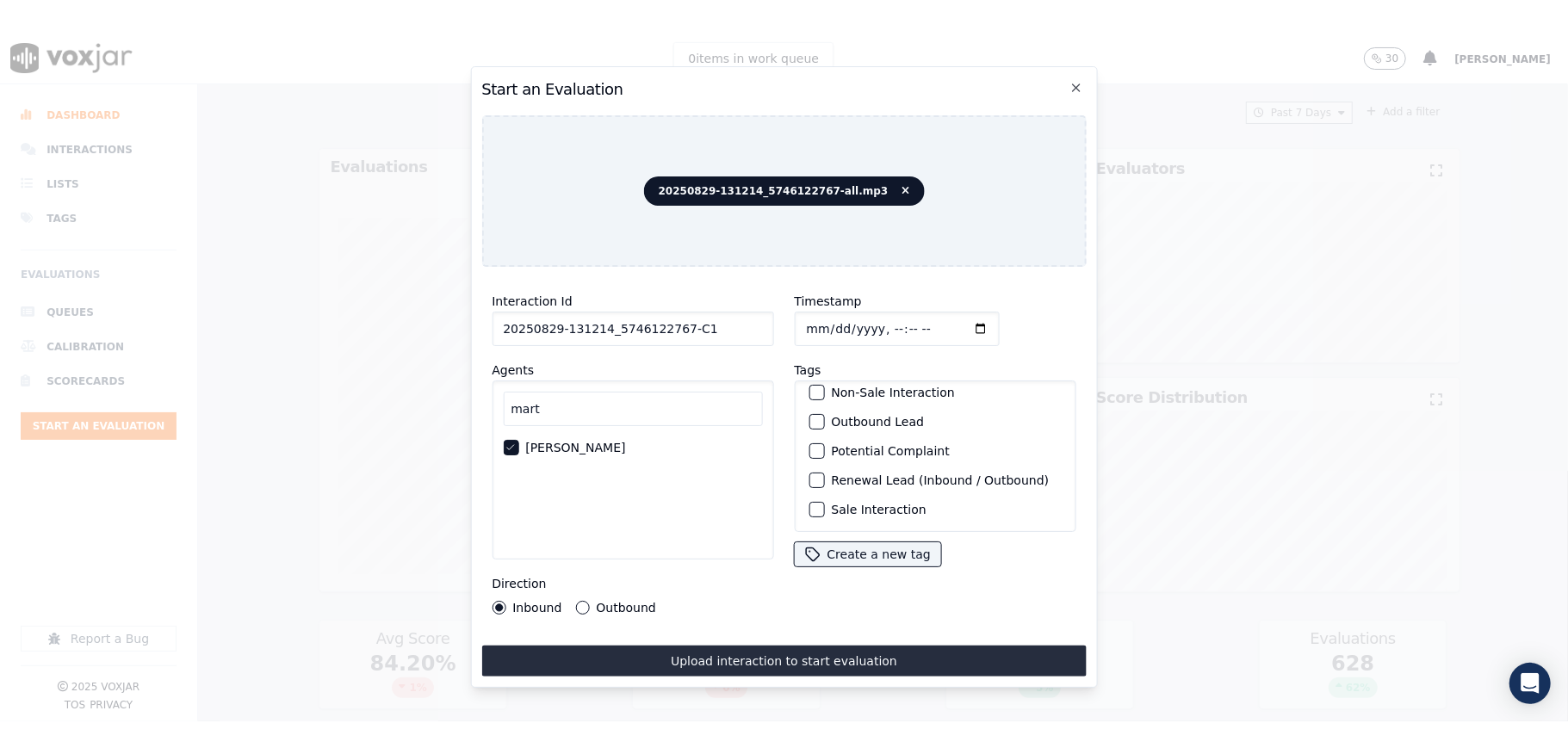
scroll to position [160, 0]
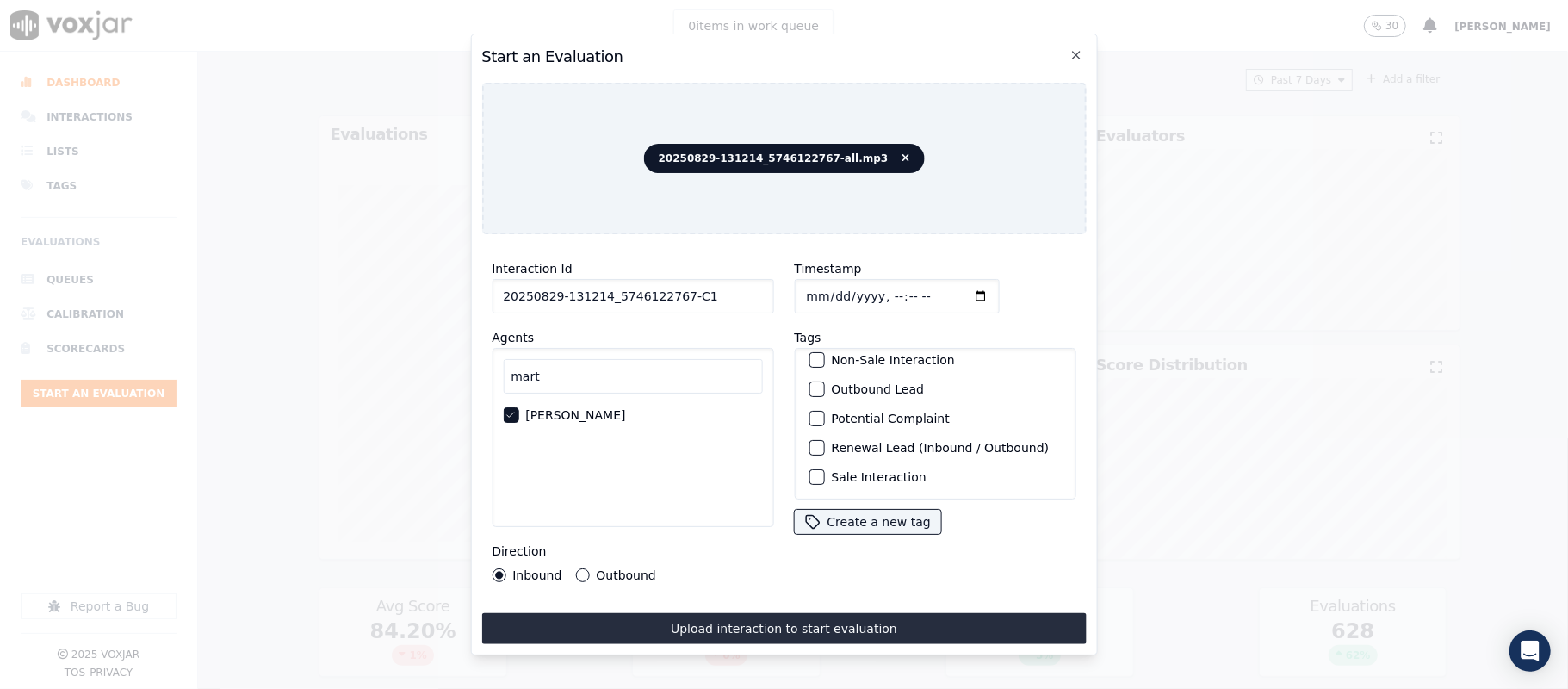
click at [816, 463] on div "Sale Interaction" at bounding box center [934, 477] width 266 height 29
click at [814, 469] on button "Sale Interaction" at bounding box center [816, 476] width 15 height 15
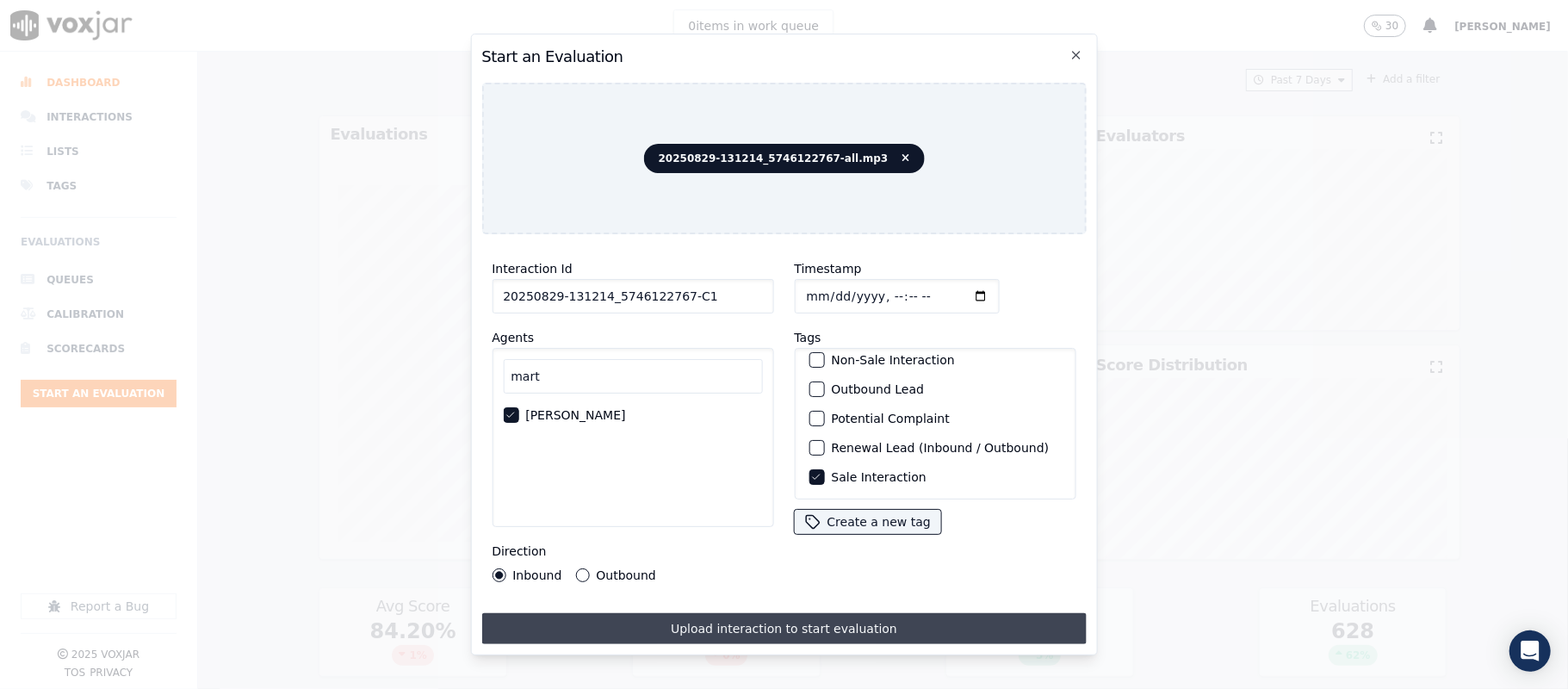
click at [745, 616] on button "Upload interaction to start evaluation" at bounding box center [784, 629] width 604 height 31
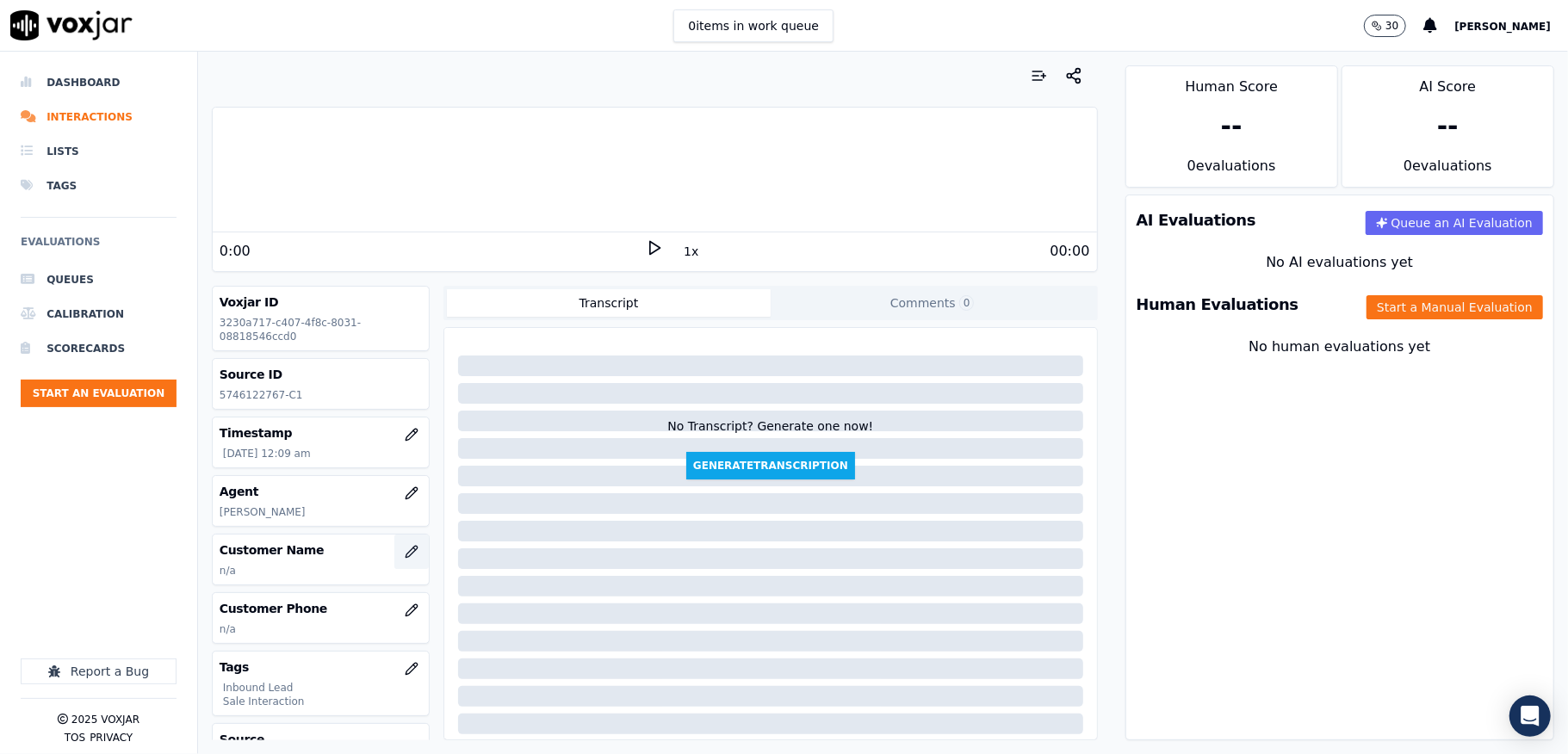
click at [404, 559] on icon "button" at bounding box center [411, 551] width 14 height 14
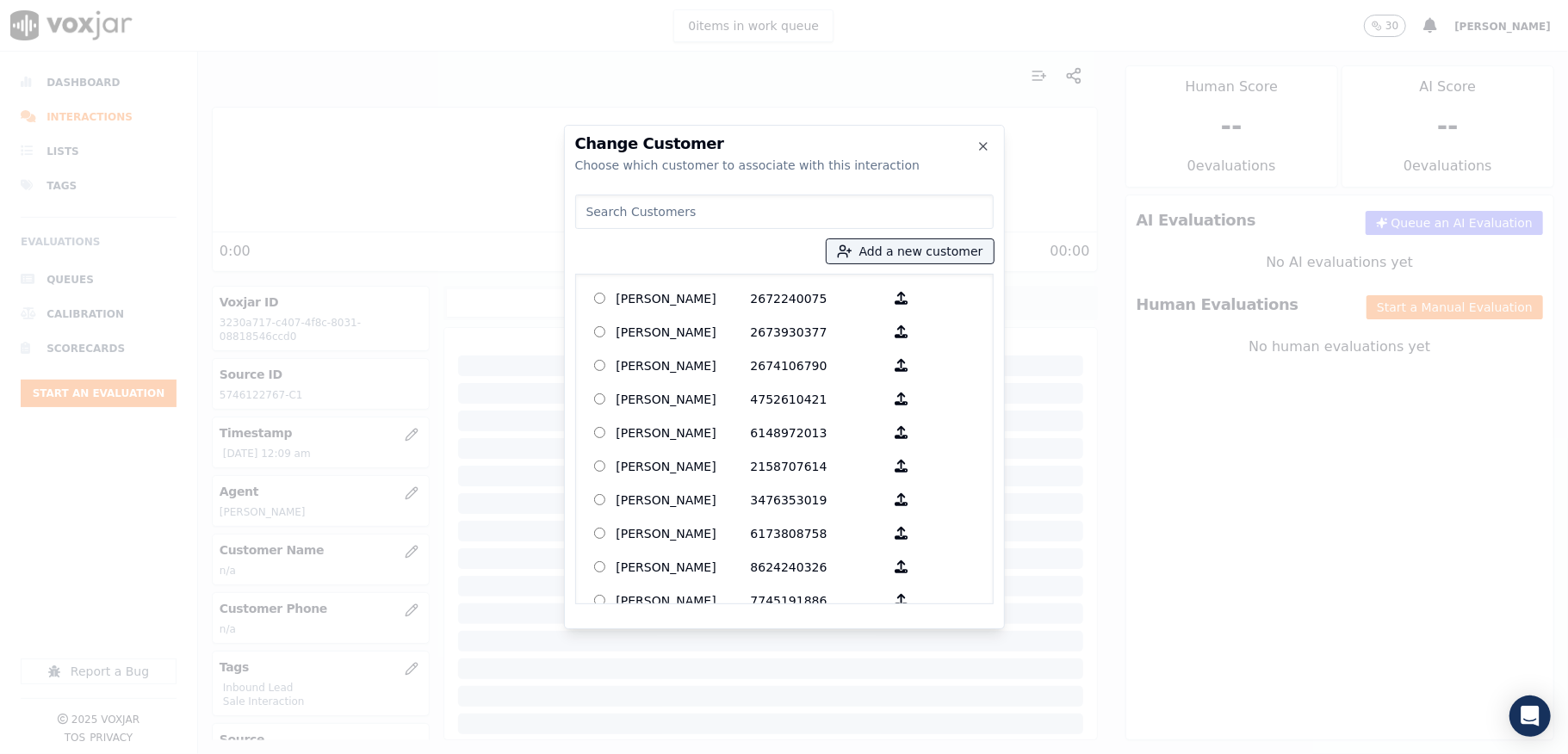
type input "James Radcliff"
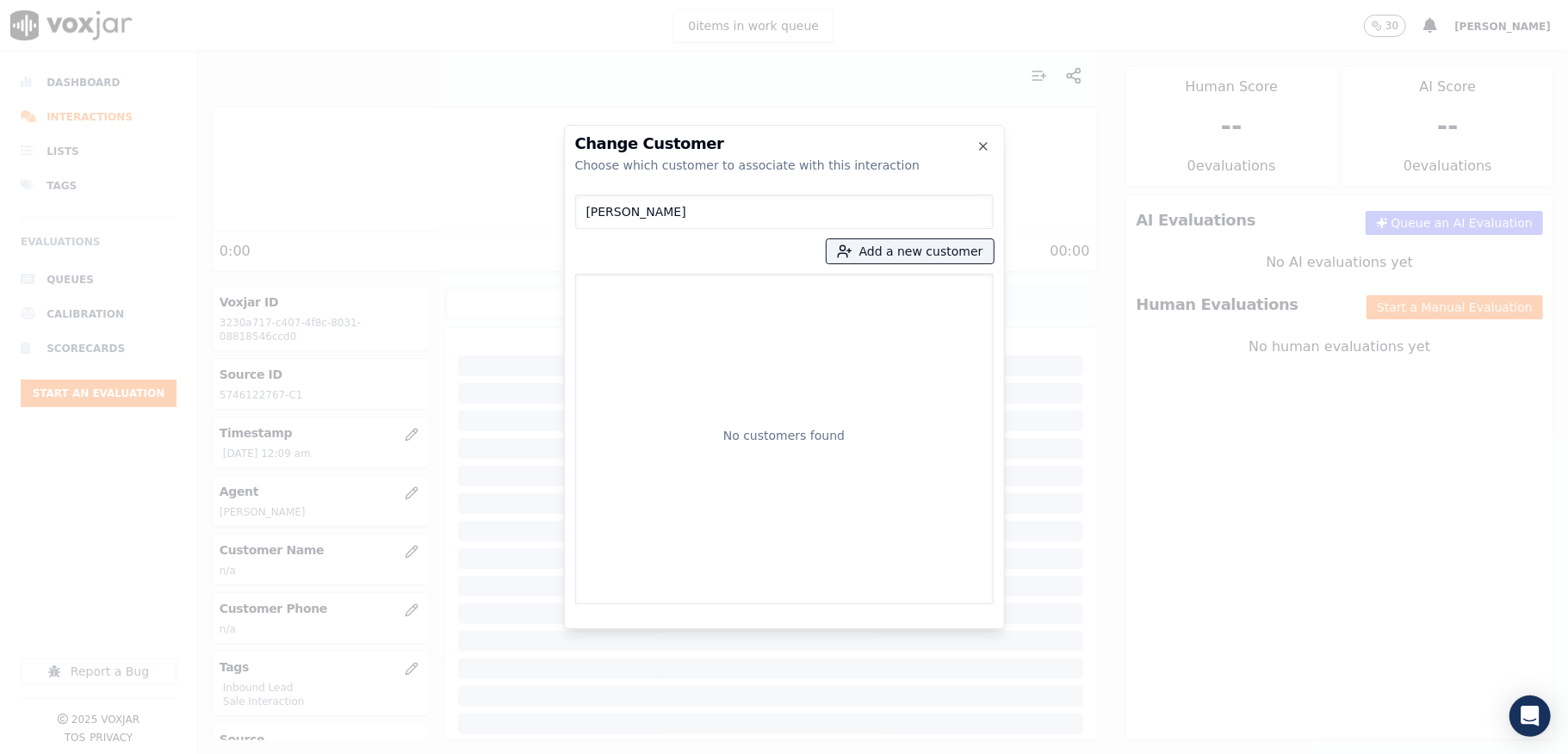
drag, startPoint x: 679, startPoint y: 213, endPoint x: 472, endPoint y: 214, distance: 207.0
click at [472, 753] on div "Change Customer Choose which customer to associate with this interaction James …" at bounding box center [784, 754] width 1568 height 0
click at [896, 259] on button "Add a new customer" at bounding box center [910, 251] width 167 height 25
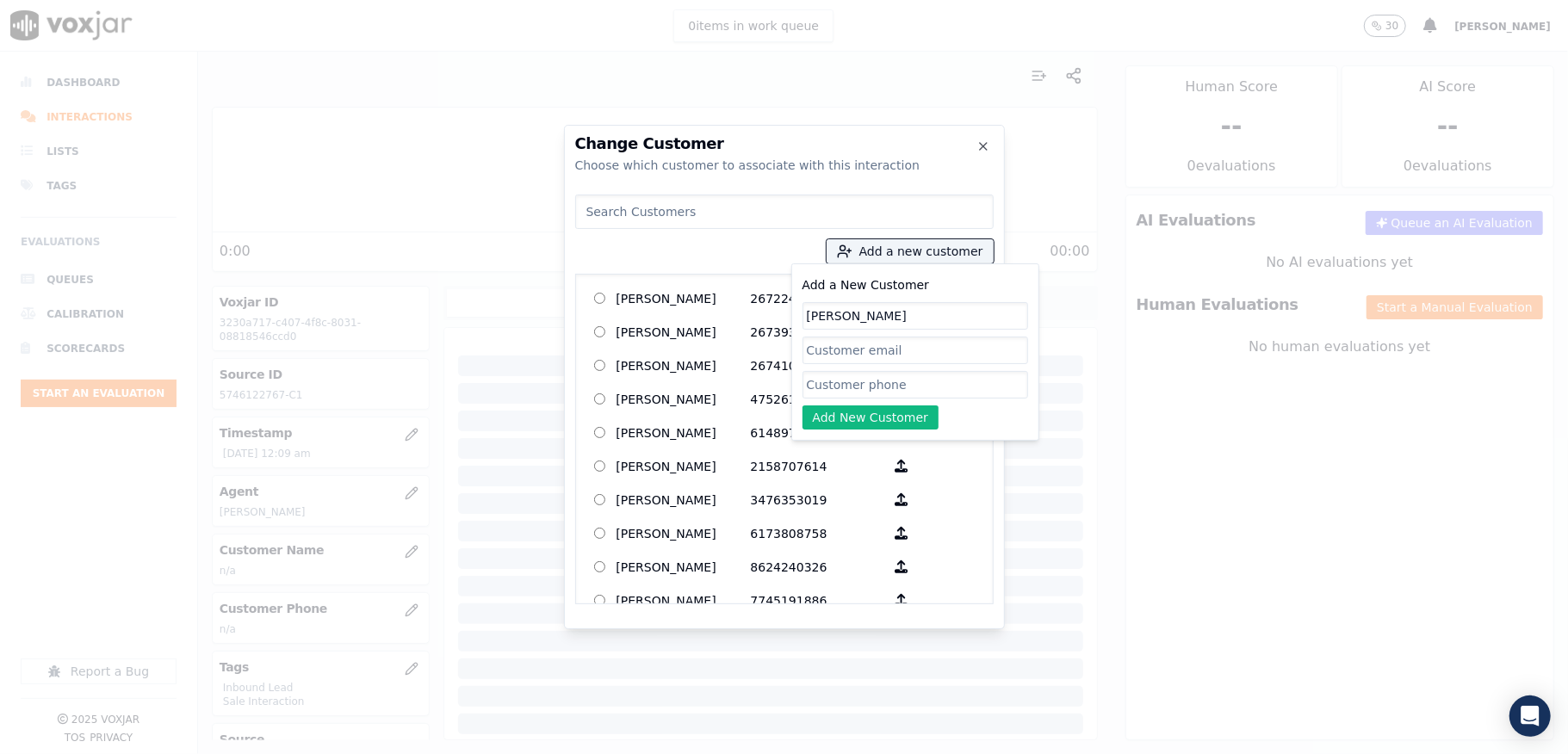
type input "James Radcliff"
click at [828, 384] on input "Add a New Customer" at bounding box center [915, 384] width 225 height 27
paste input "5746122767"
type input "5746122767"
click at [830, 420] on button "Add New Customer" at bounding box center [871, 417] width 137 height 25
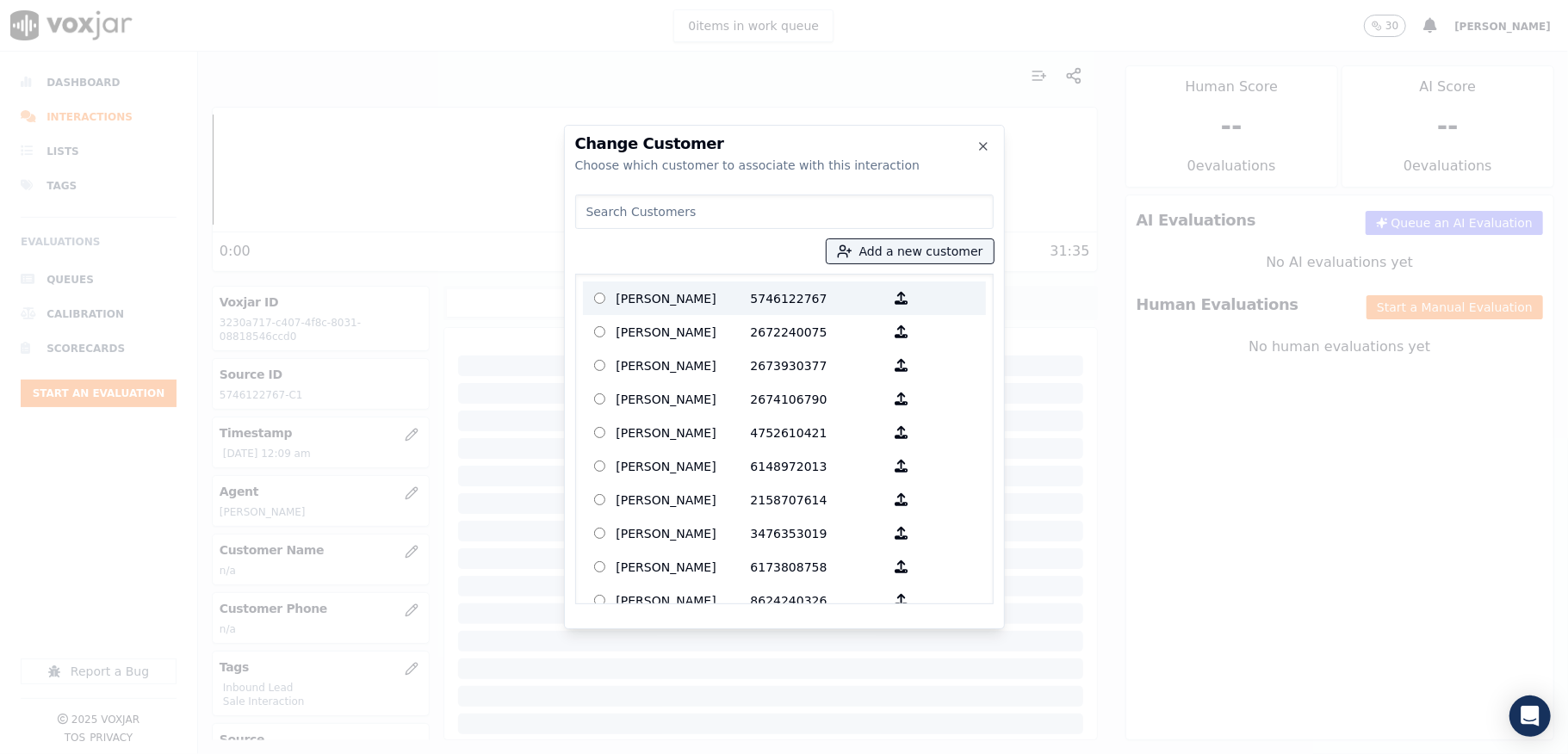
click at [694, 302] on p "James Radcliff" at bounding box center [684, 298] width 135 height 26
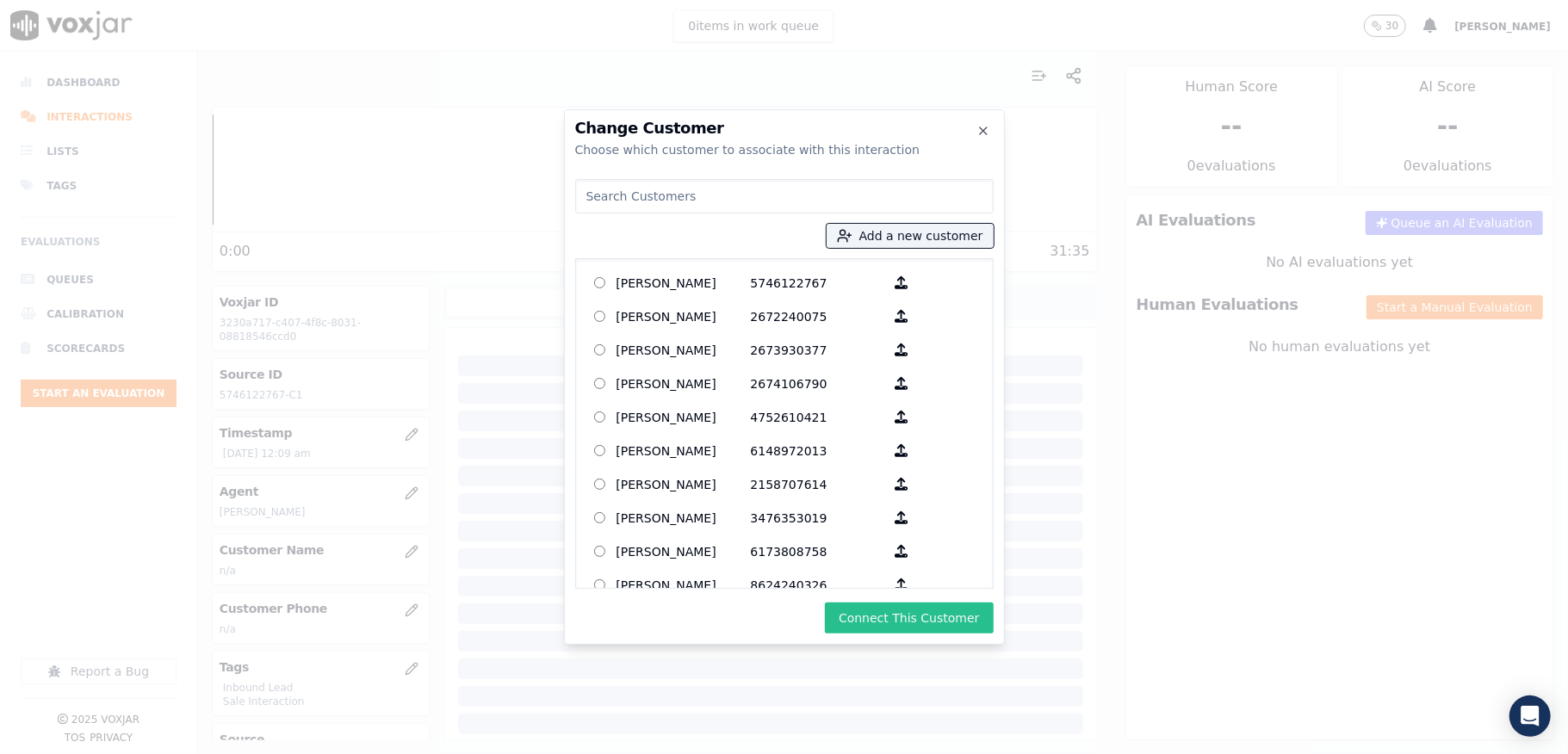
click at [876, 617] on button "Connect This Customer" at bounding box center [909, 618] width 168 height 31
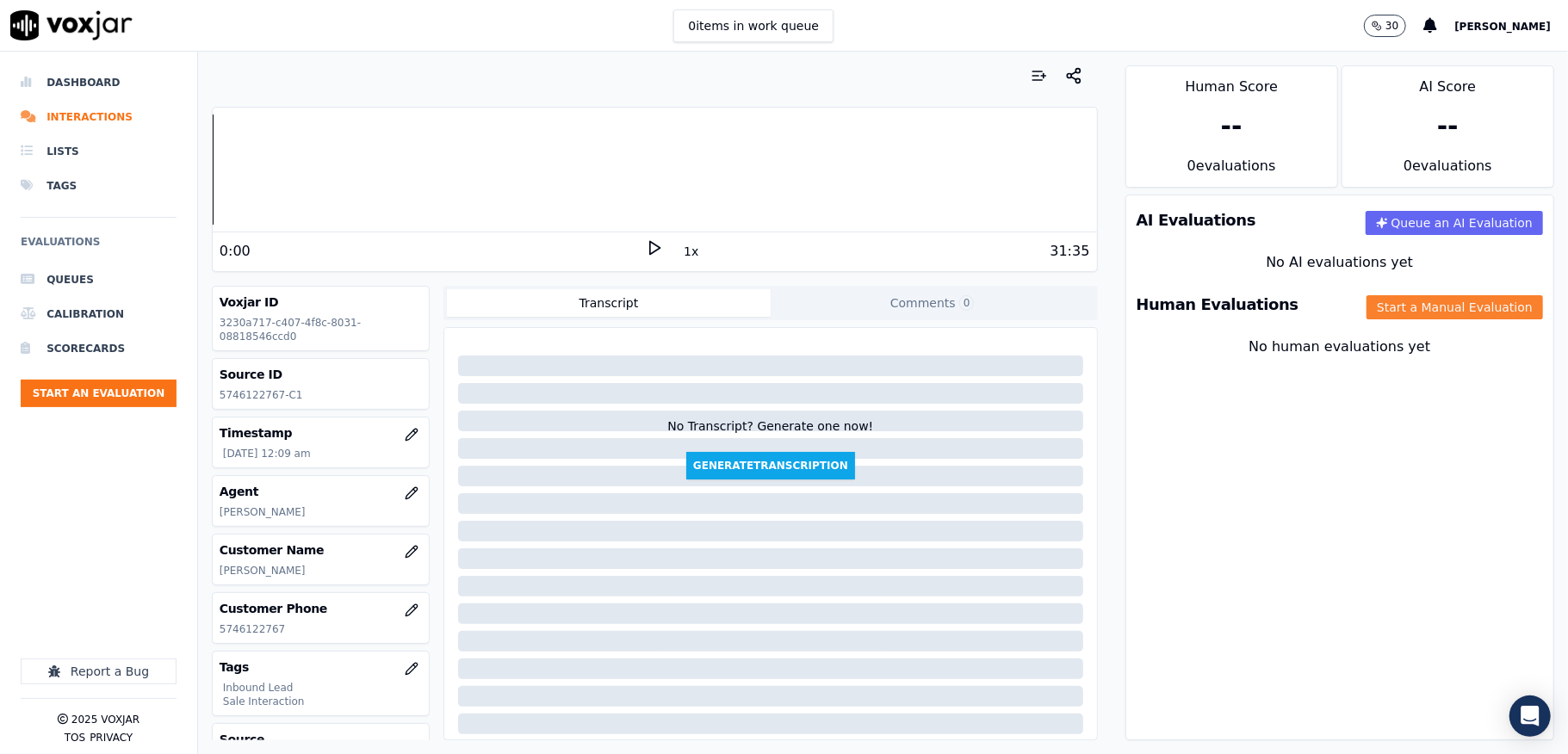
click at [1399, 310] on button "Start a Manual Evaluation" at bounding box center [1454, 307] width 176 height 25
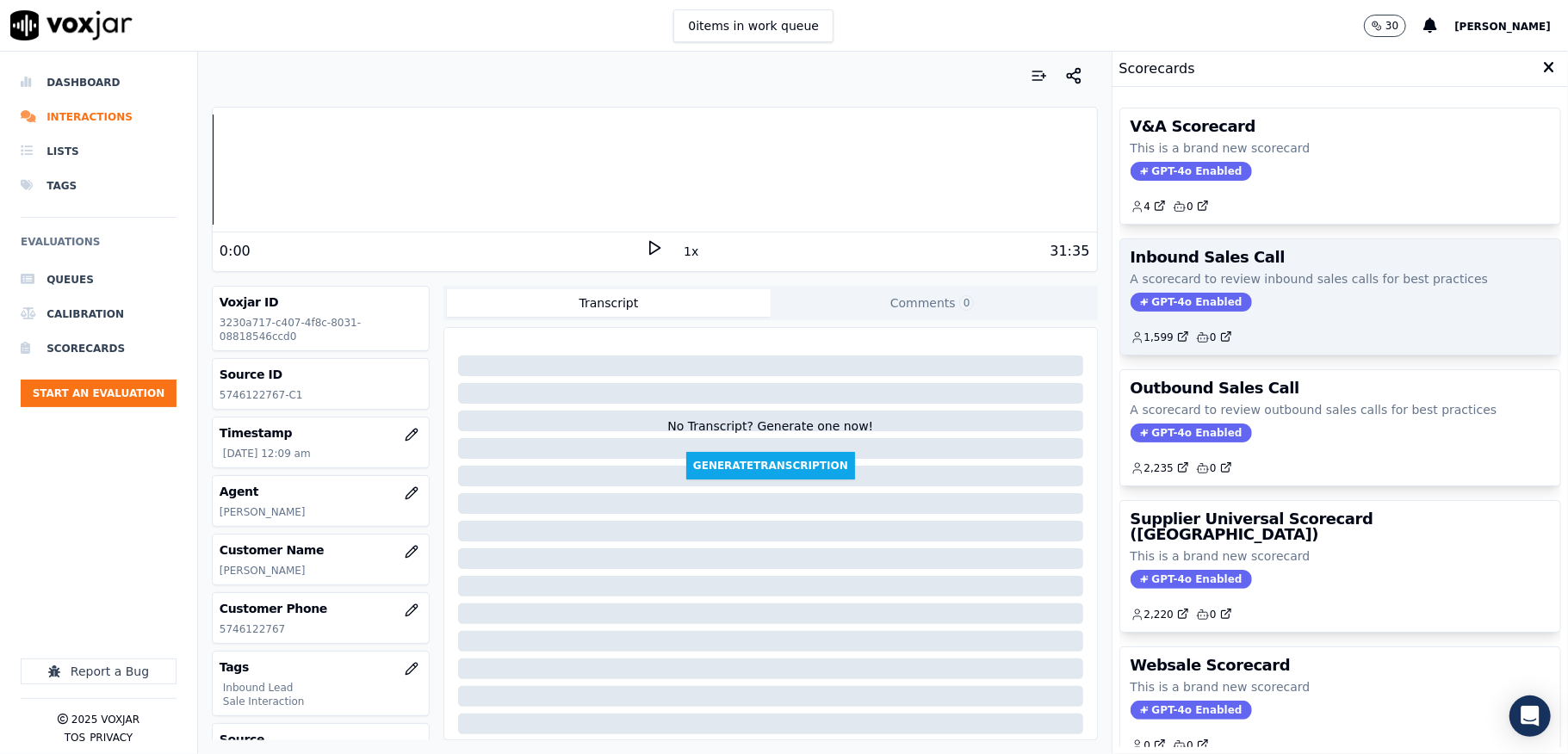
click at [1158, 310] on span "GPT-4o Enabled" at bounding box center [1192, 302] width 122 height 19
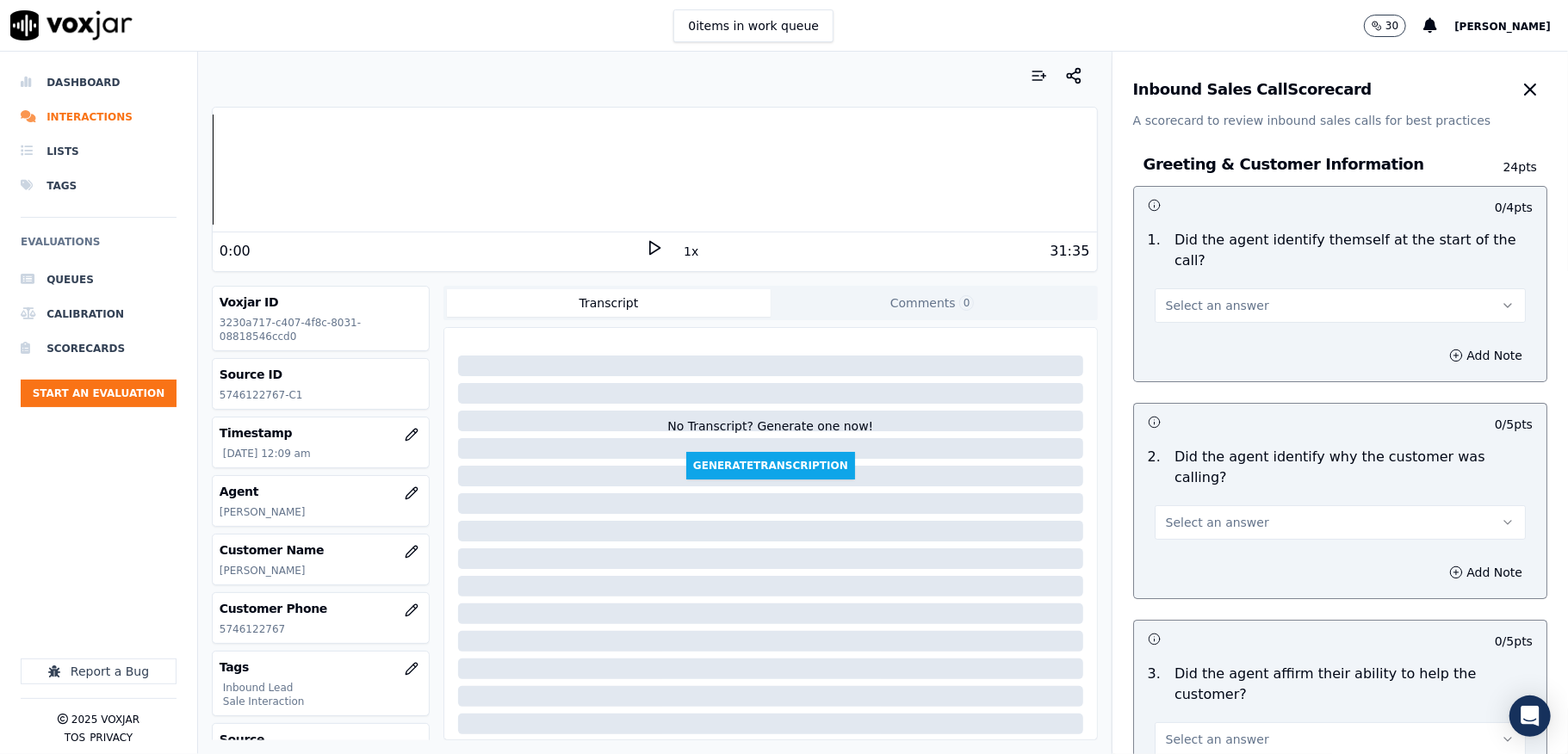
click at [1175, 307] on span "Select an answer" at bounding box center [1218, 305] width 104 height 17
click at [1179, 355] on div "Yes" at bounding box center [1298, 345] width 330 height 27
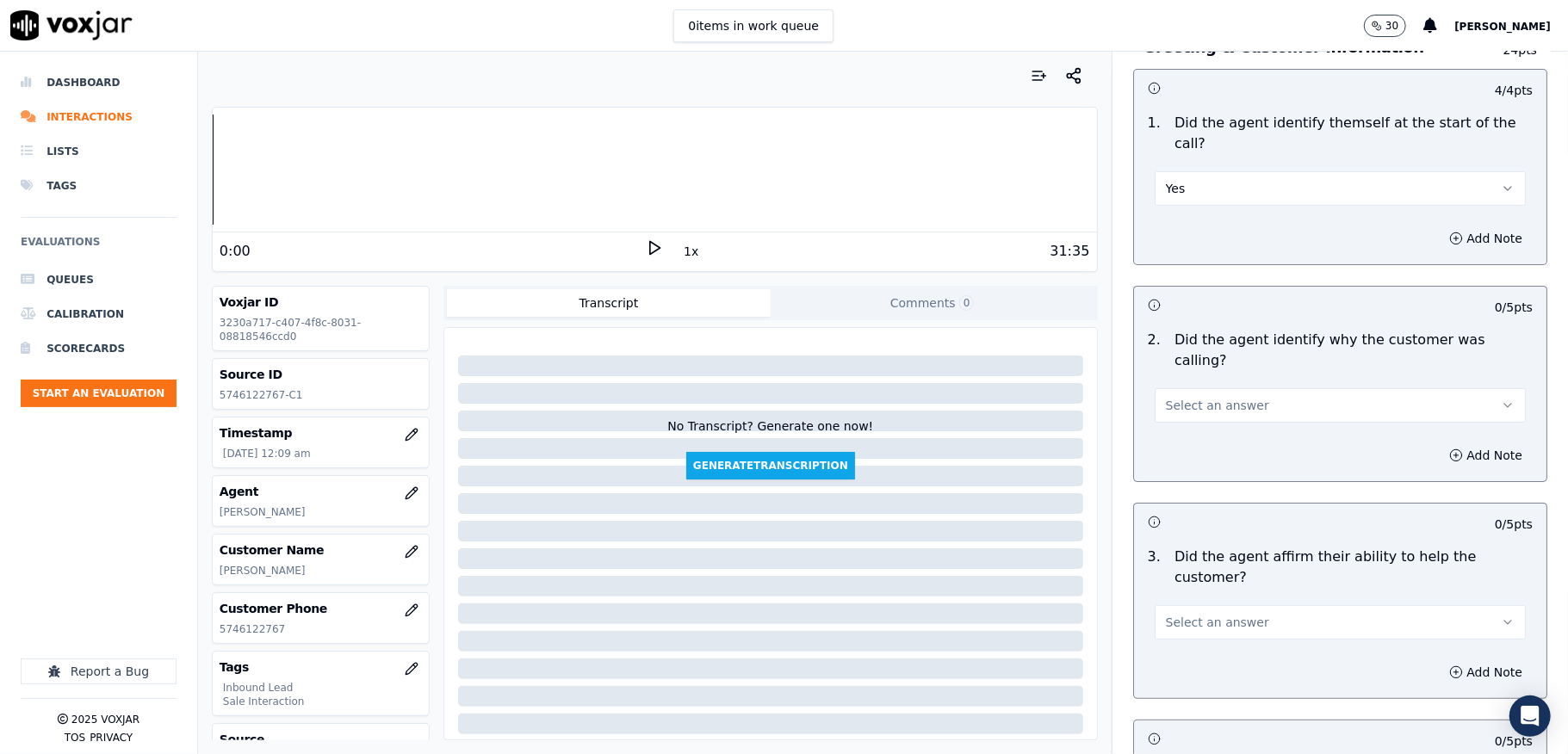
scroll to position [229, 0]
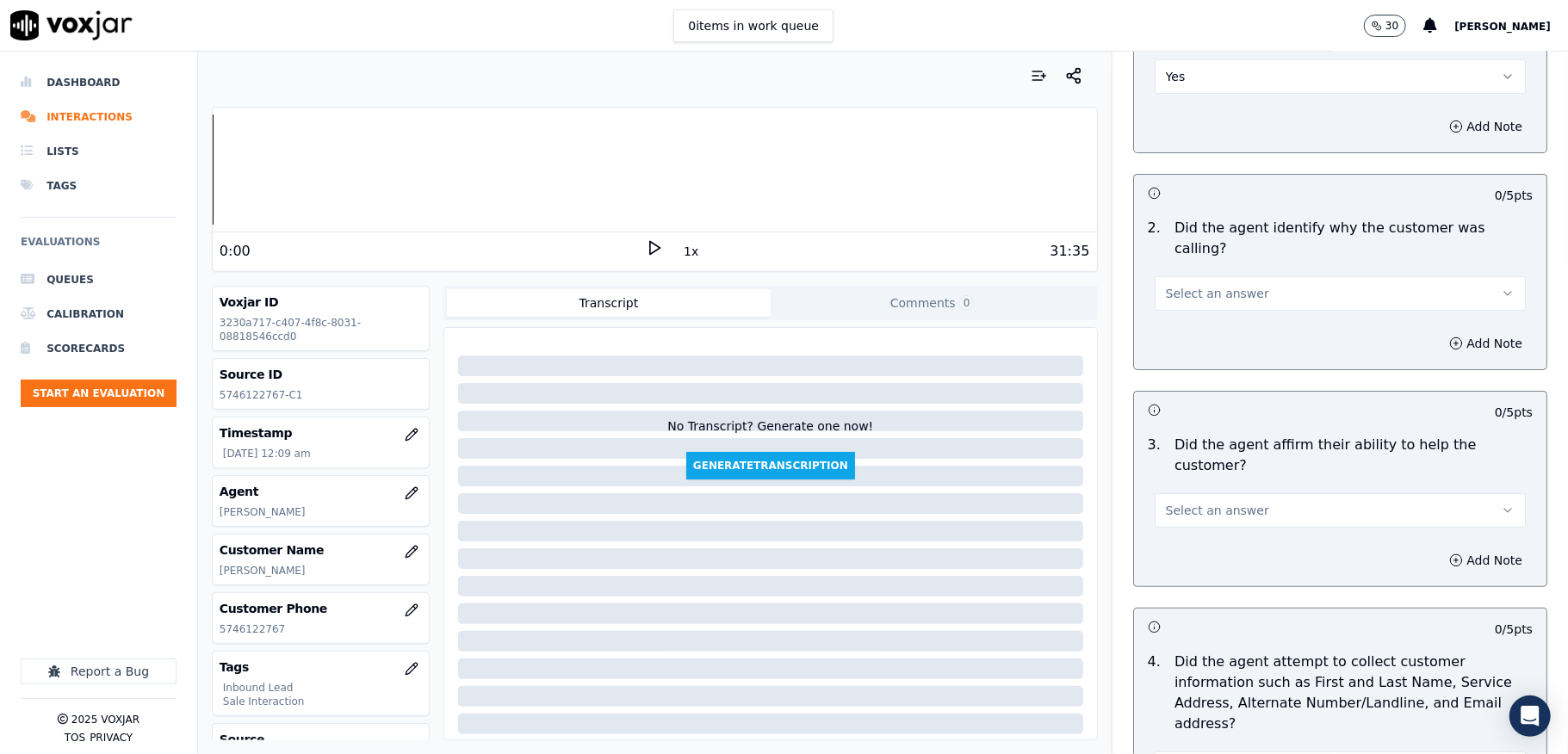
click at [1196, 285] on span "Select an answer" at bounding box center [1218, 293] width 104 height 17
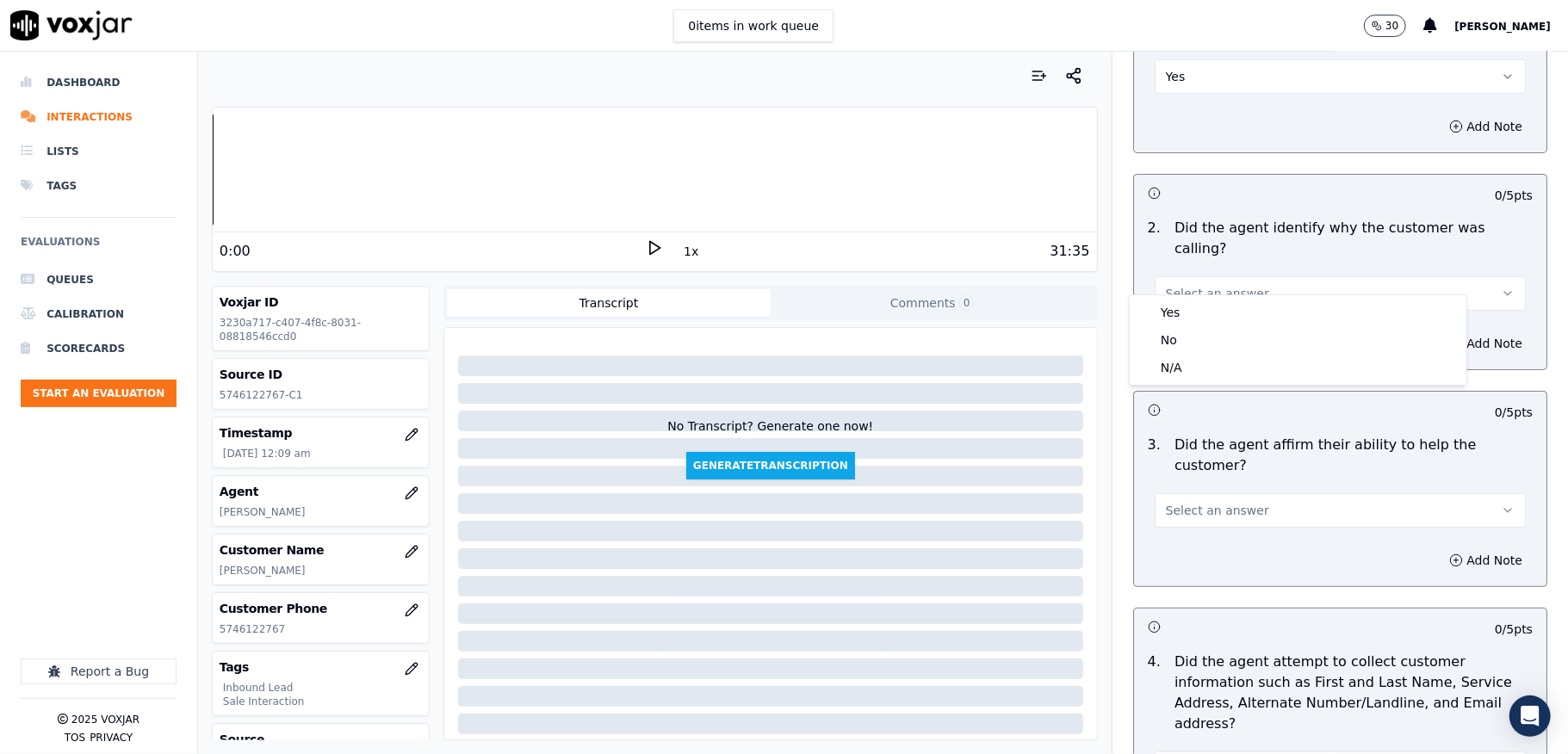
click at [1188, 311] on div "Yes" at bounding box center [1298, 313] width 330 height 27
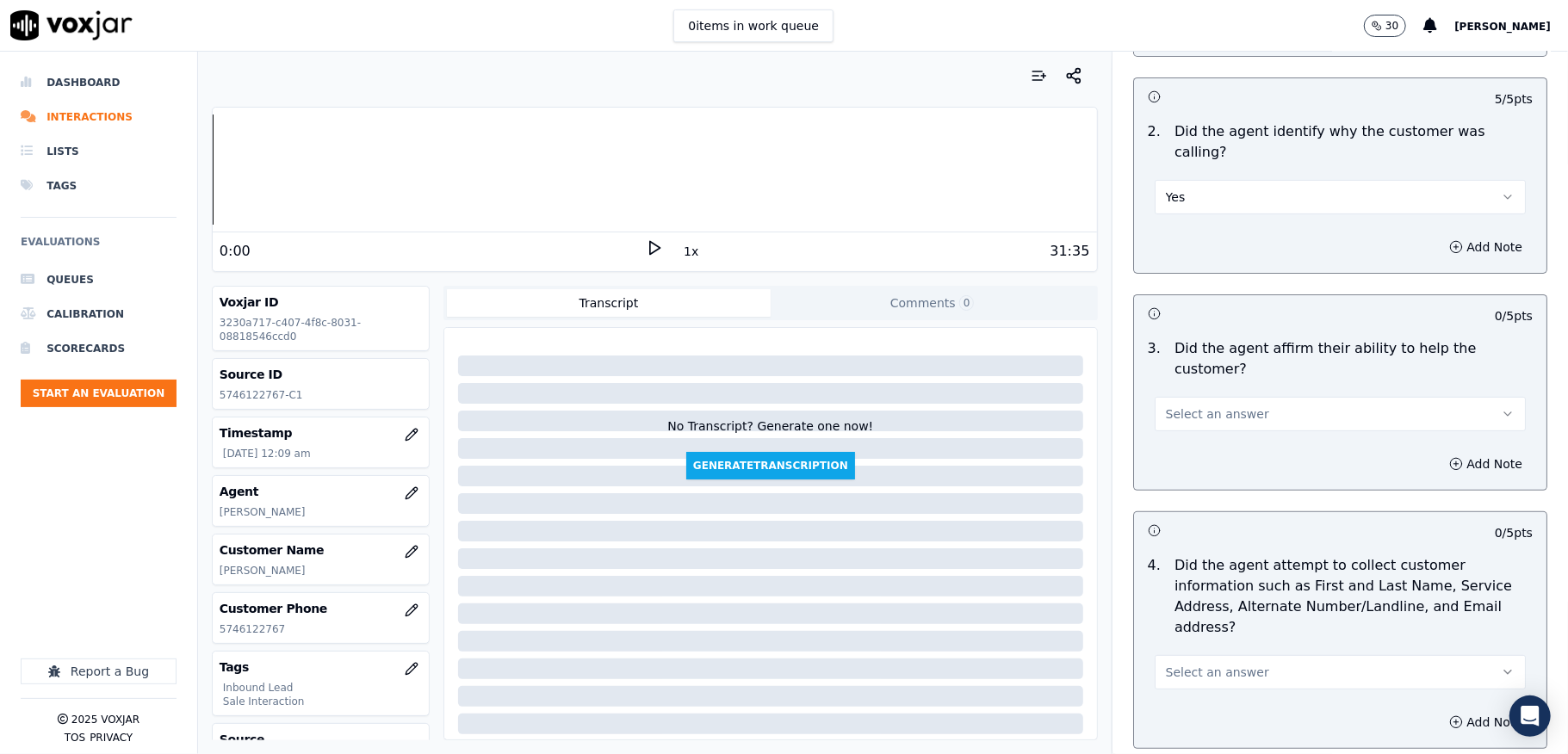
scroll to position [459, 0]
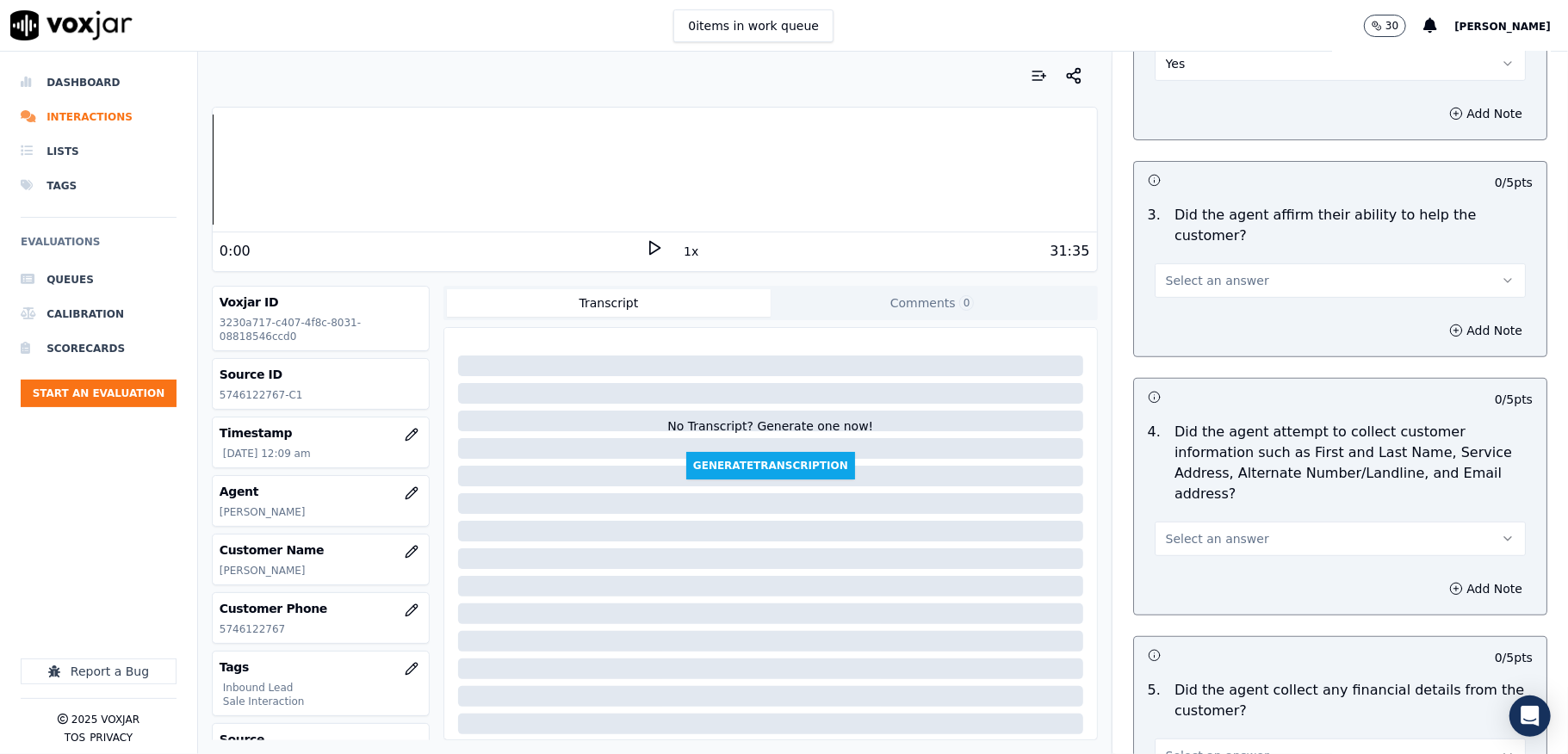
drag, startPoint x: 1203, startPoint y: 263, endPoint x: 1203, endPoint y: 275, distance: 12.0
click at [1203, 275] on button "Select an answer" at bounding box center [1340, 281] width 371 height 35
click at [1196, 301] on div "Yes" at bounding box center [1298, 300] width 330 height 27
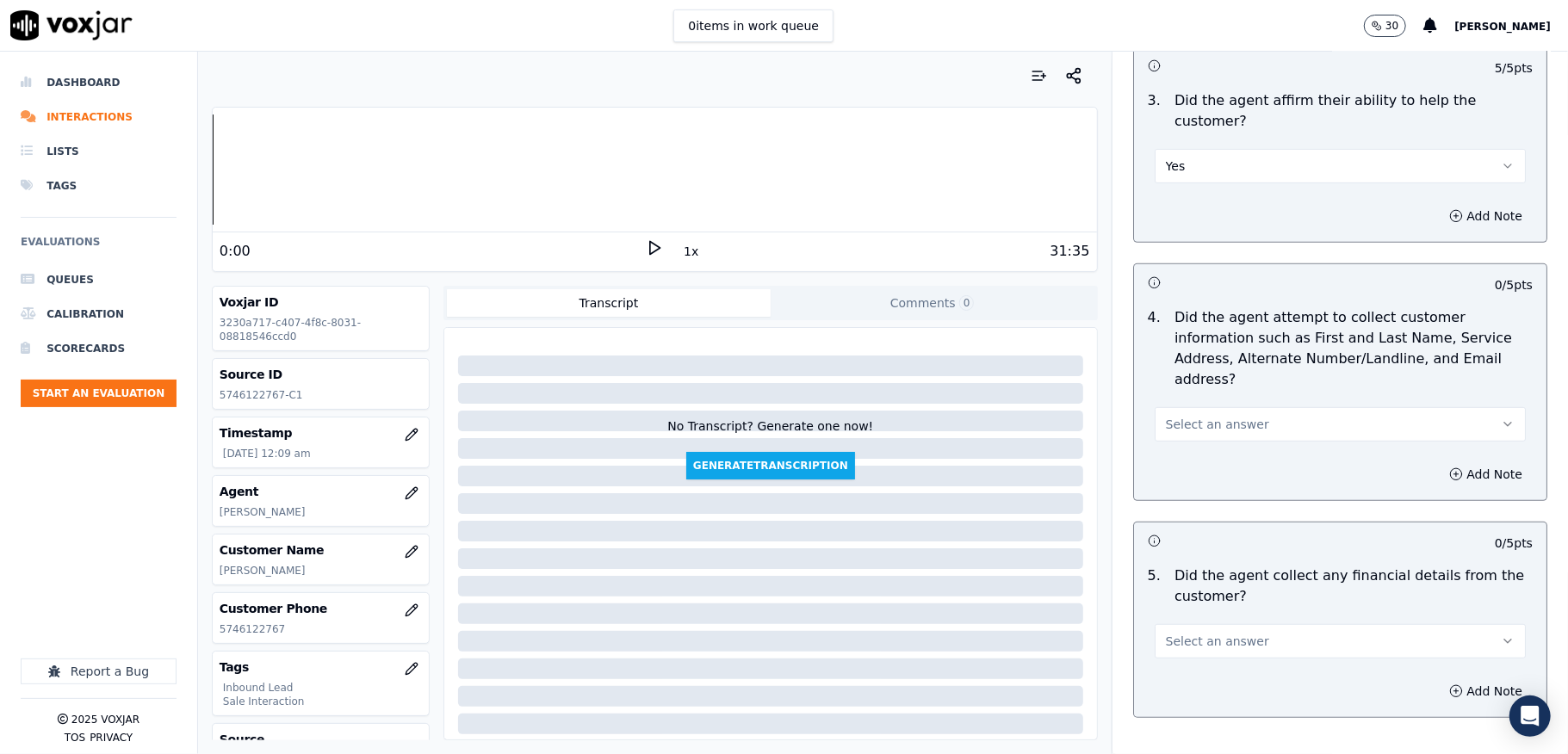
click at [1203, 416] on span "Select an answer" at bounding box center [1218, 424] width 104 height 17
click at [1189, 446] on div "Yes" at bounding box center [1298, 444] width 330 height 27
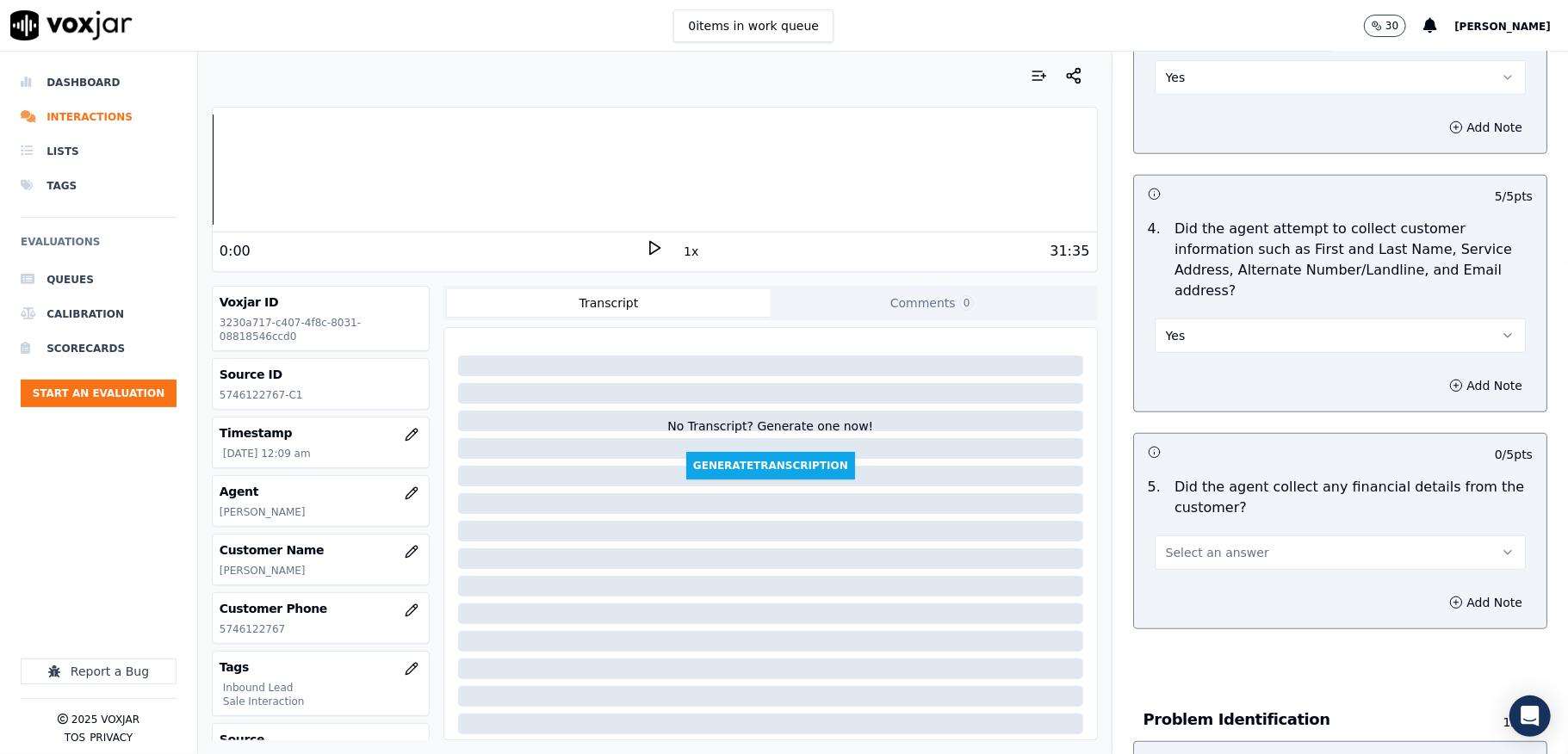
scroll to position [803, 0]
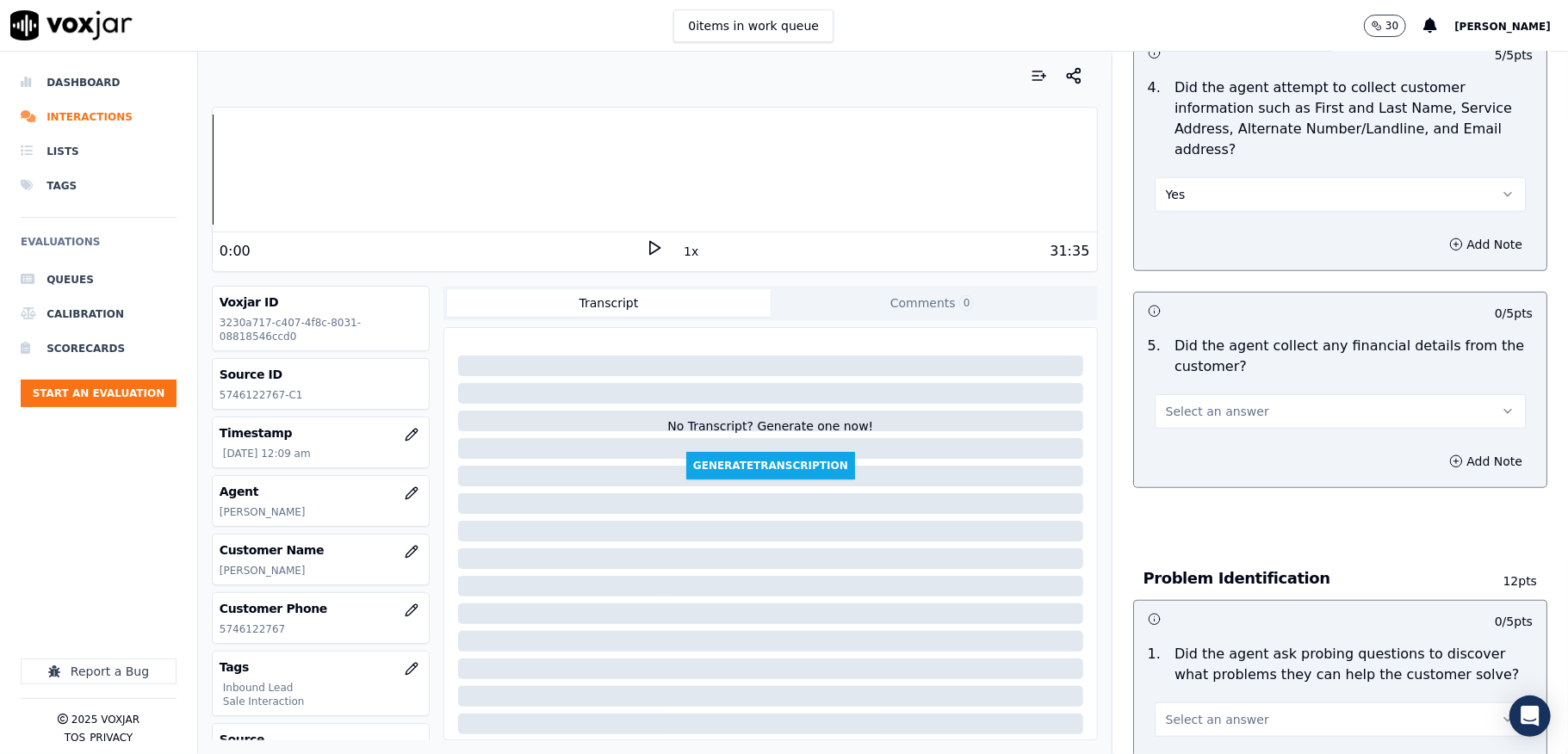
click at [1183, 402] on span "Select an answer" at bounding box center [1218, 411] width 104 height 17
click at [1171, 461] on div "No" at bounding box center [1298, 460] width 330 height 27
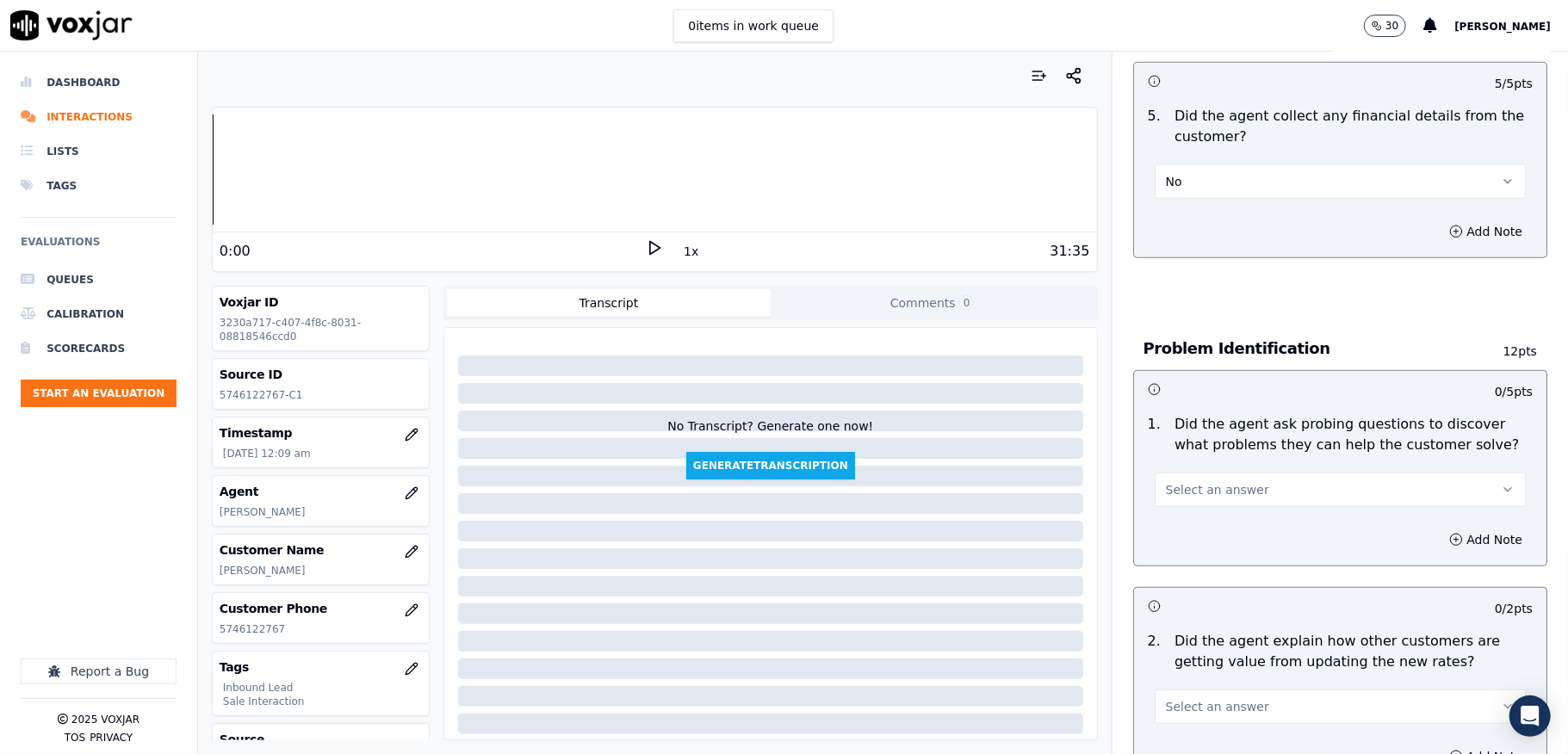
click at [1193, 481] on span "Select an answer" at bounding box center [1218, 490] width 104 height 17
click at [1195, 507] on div "Yes" at bounding box center [1298, 511] width 330 height 27
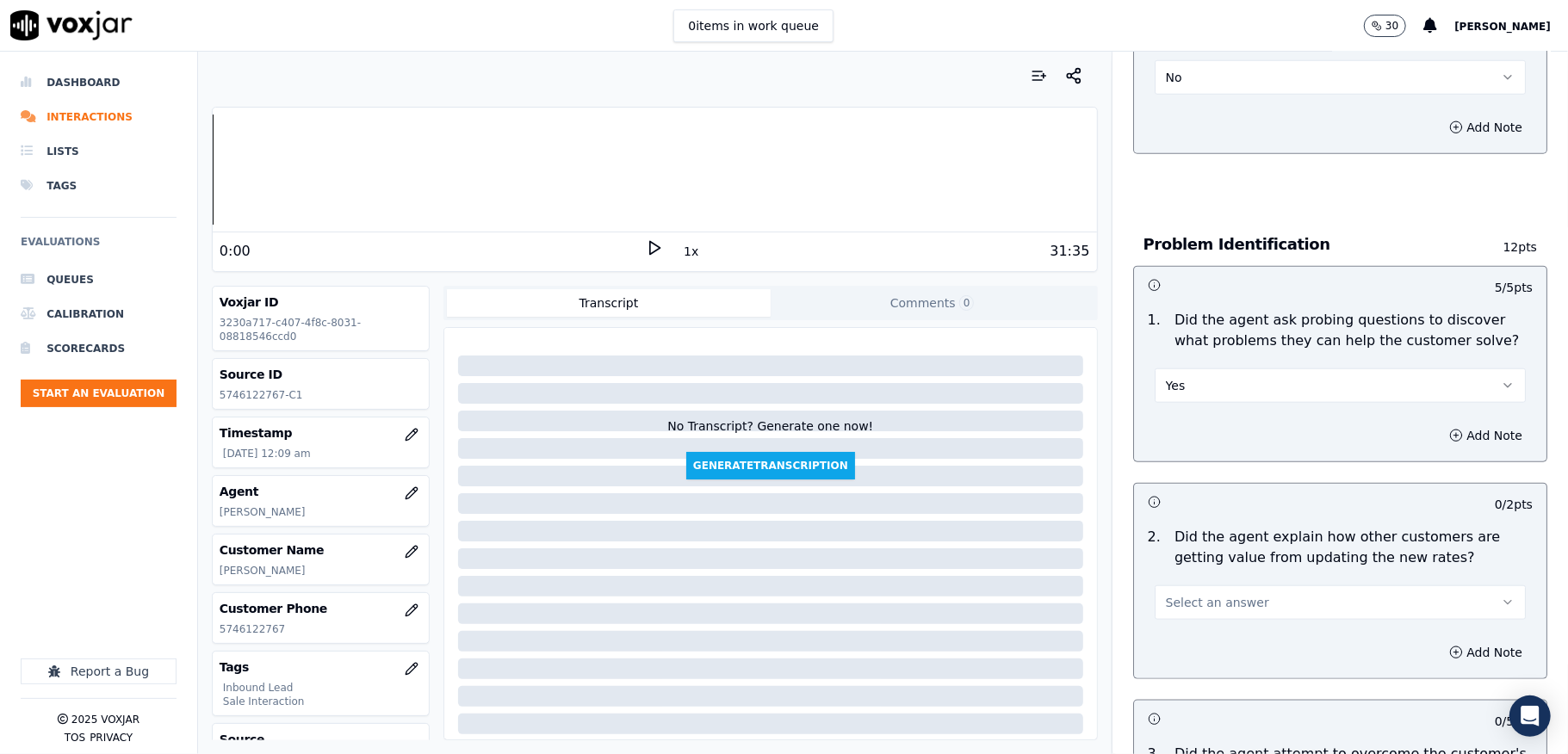
scroll to position [1262, 0]
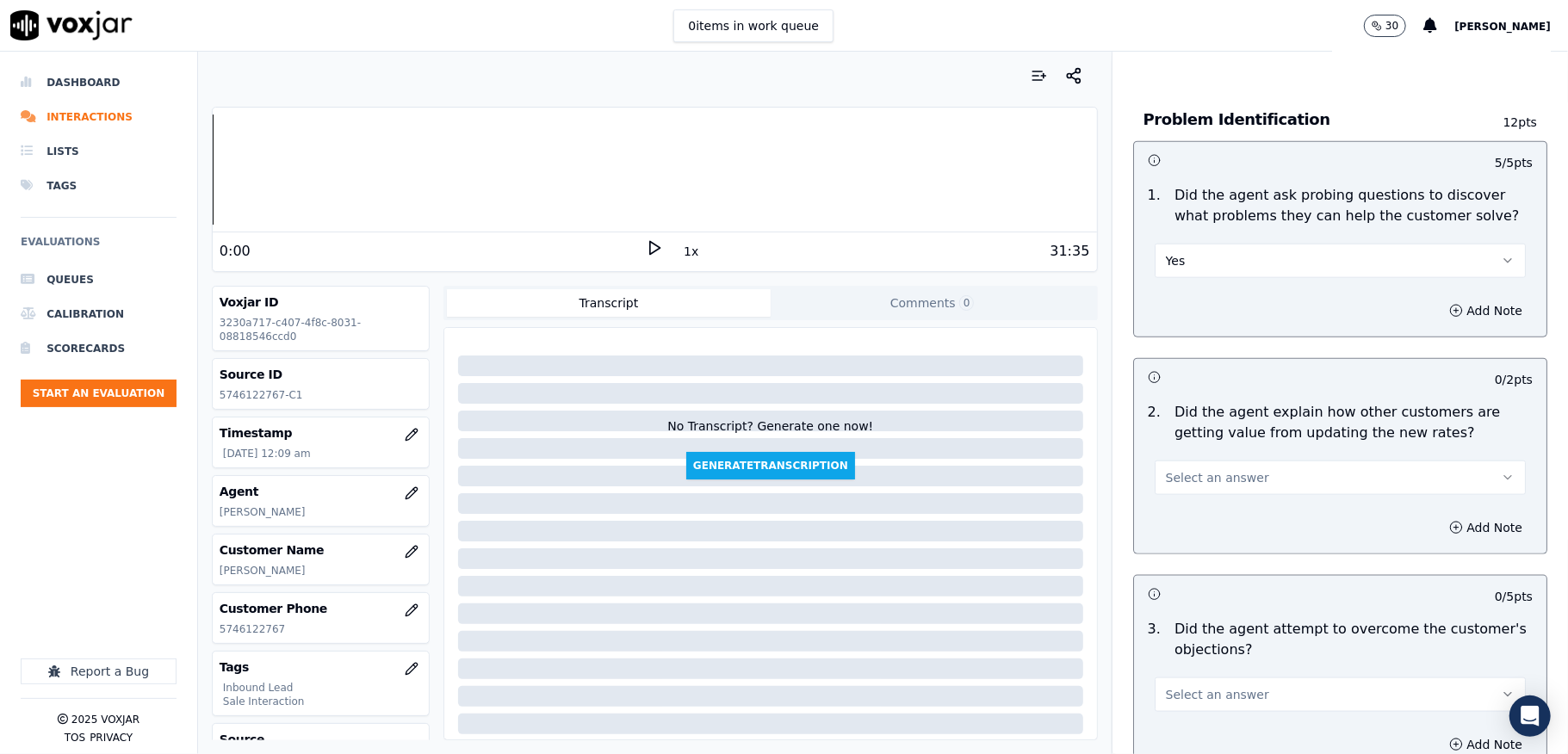
click at [1223, 469] on span "Select an answer" at bounding box center [1218, 477] width 104 height 17
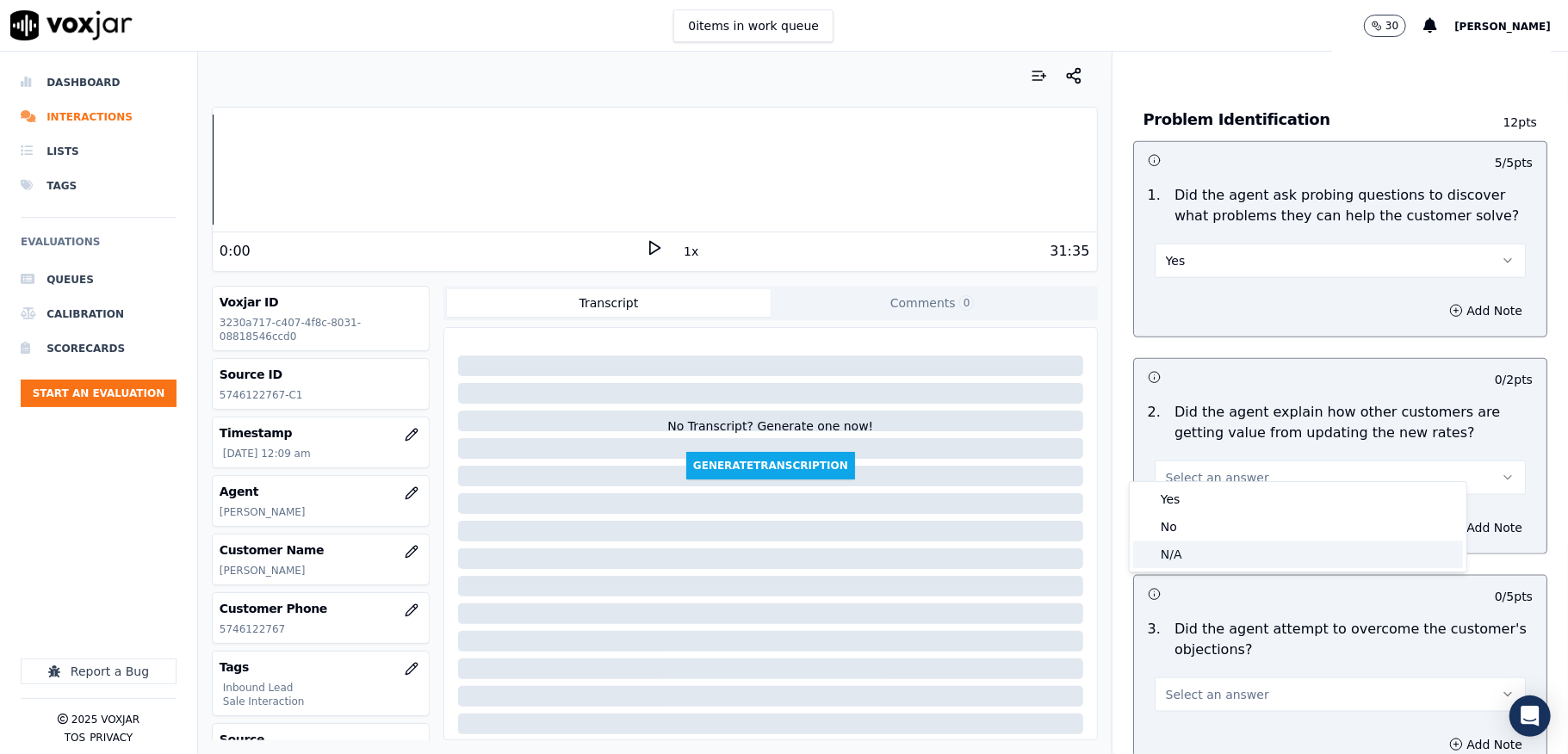
click at [1183, 548] on div "N/A" at bounding box center [1298, 554] width 330 height 27
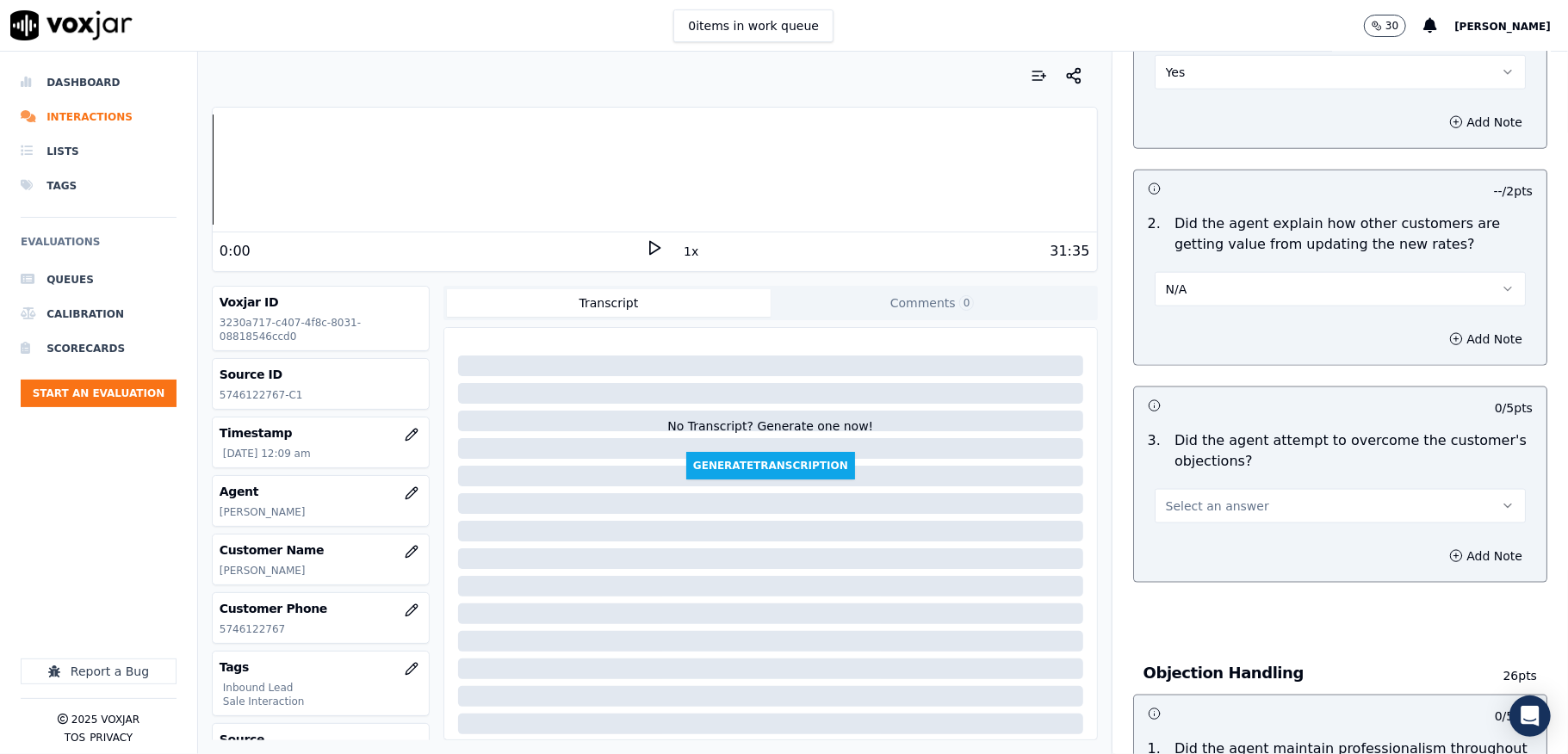
scroll to position [1492, 0]
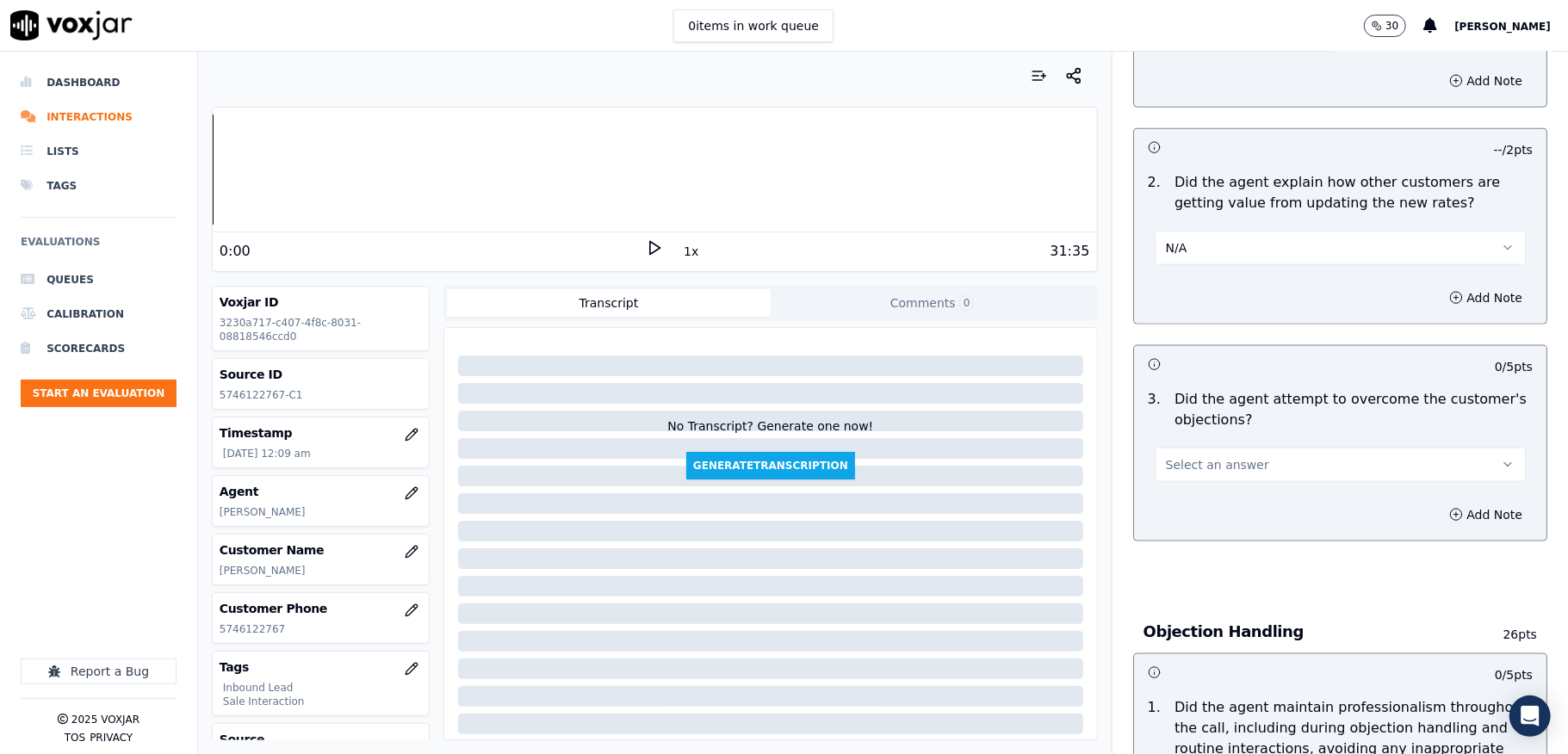
click at [1213, 431] on div "Select an answer" at bounding box center [1340, 456] width 399 height 52
click at [1200, 460] on button "Select an answer" at bounding box center [1340, 465] width 371 height 35
click at [1195, 477] on div "Yes" at bounding box center [1298, 487] width 330 height 27
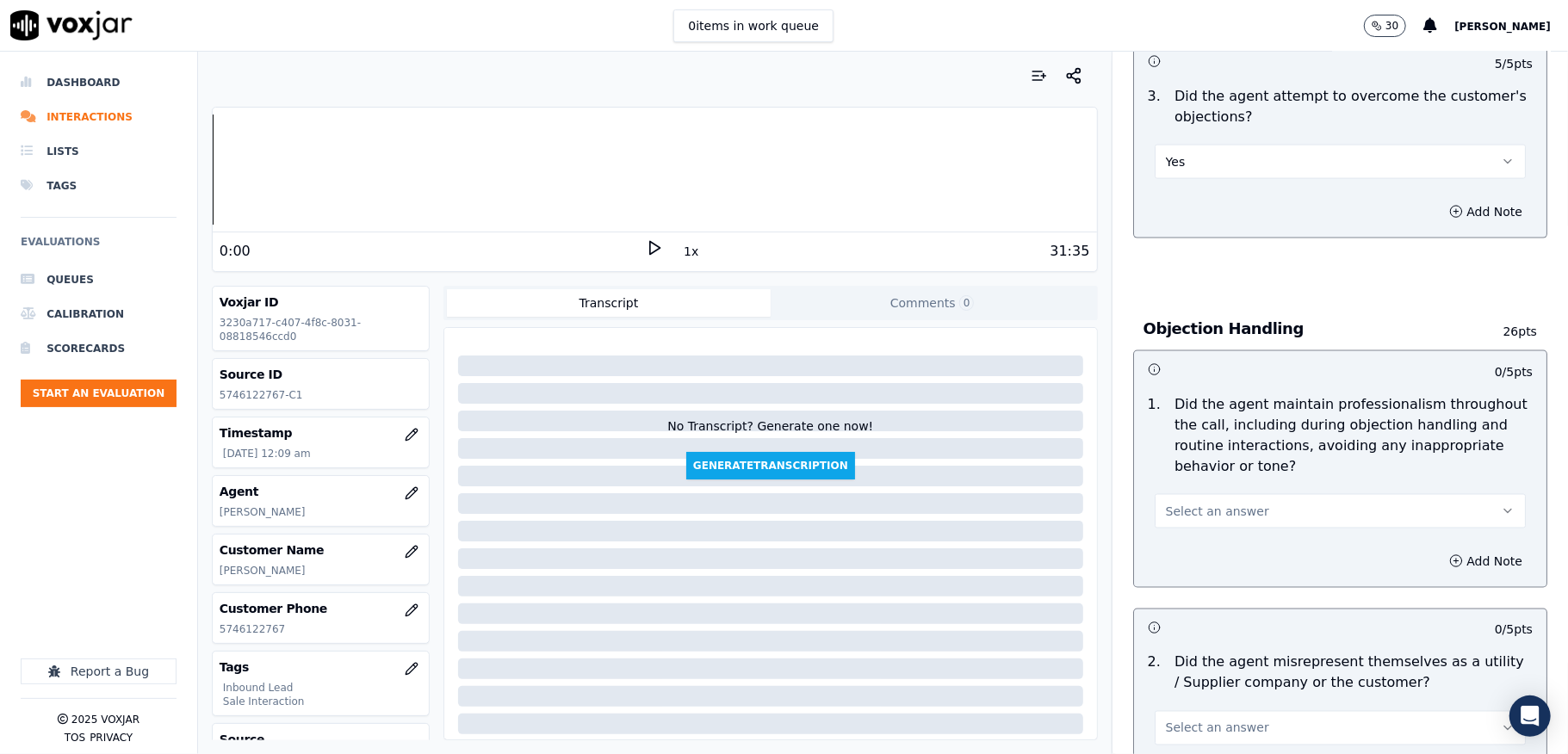
scroll to position [1836, 0]
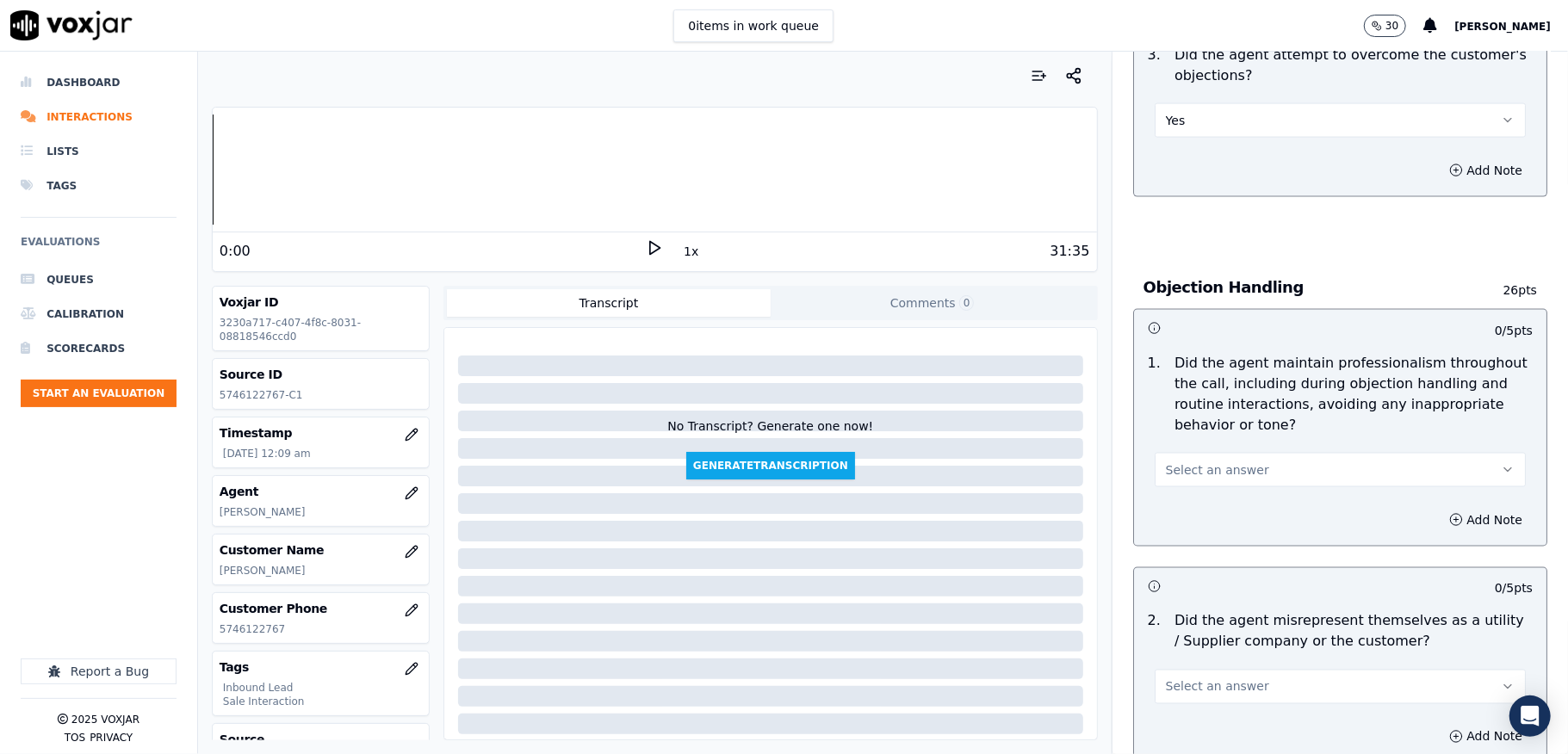
click at [1200, 465] on button "Select an answer" at bounding box center [1340, 470] width 371 height 35
click at [1179, 515] on div "No" at bounding box center [1298, 521] width 330 height 27
click at [1171, 458] on button "No" at bounding box center [1340, 470] width 371 height 35
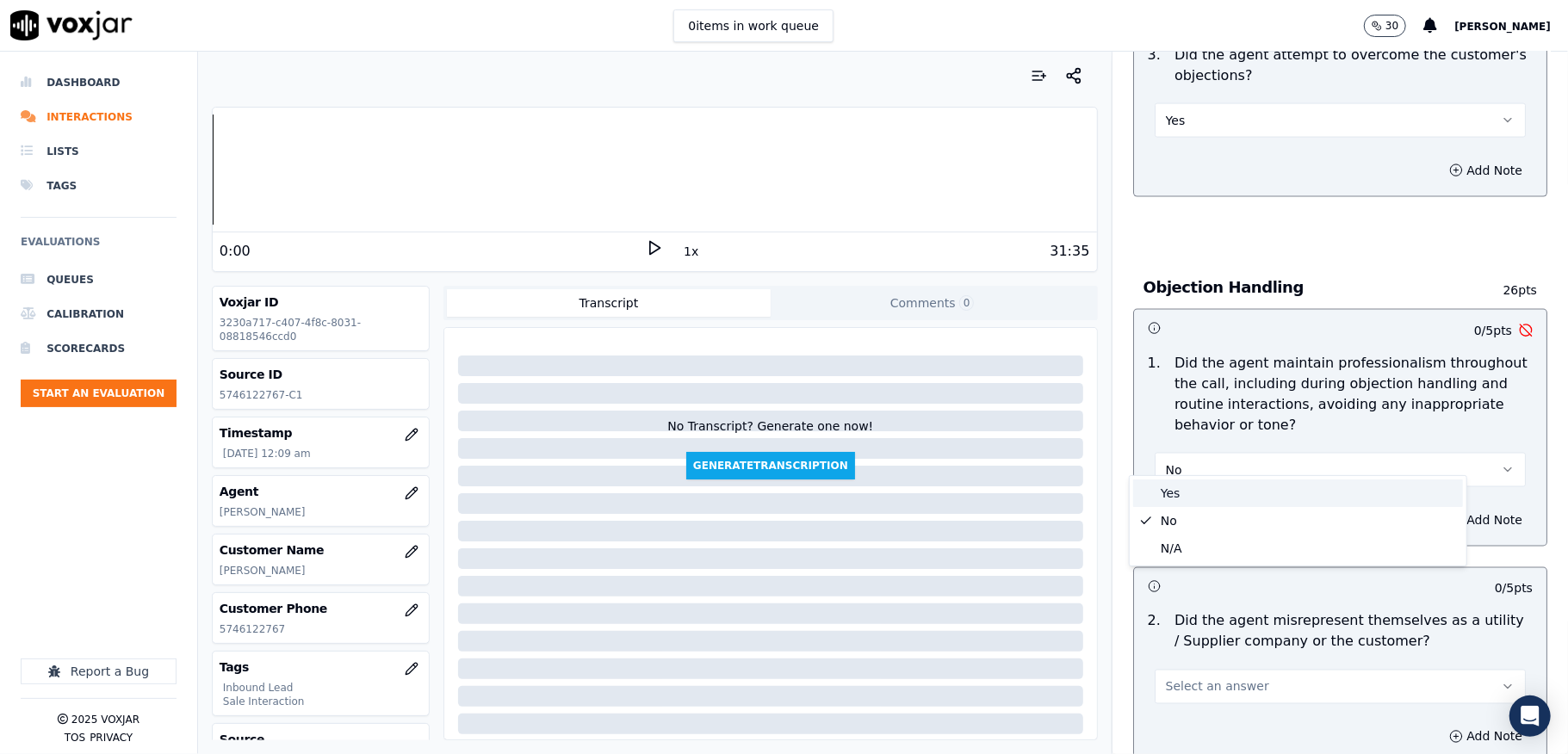
click at [1168, 487] on div "Yes" at bounding box center [1298, 493] width 330 height 27
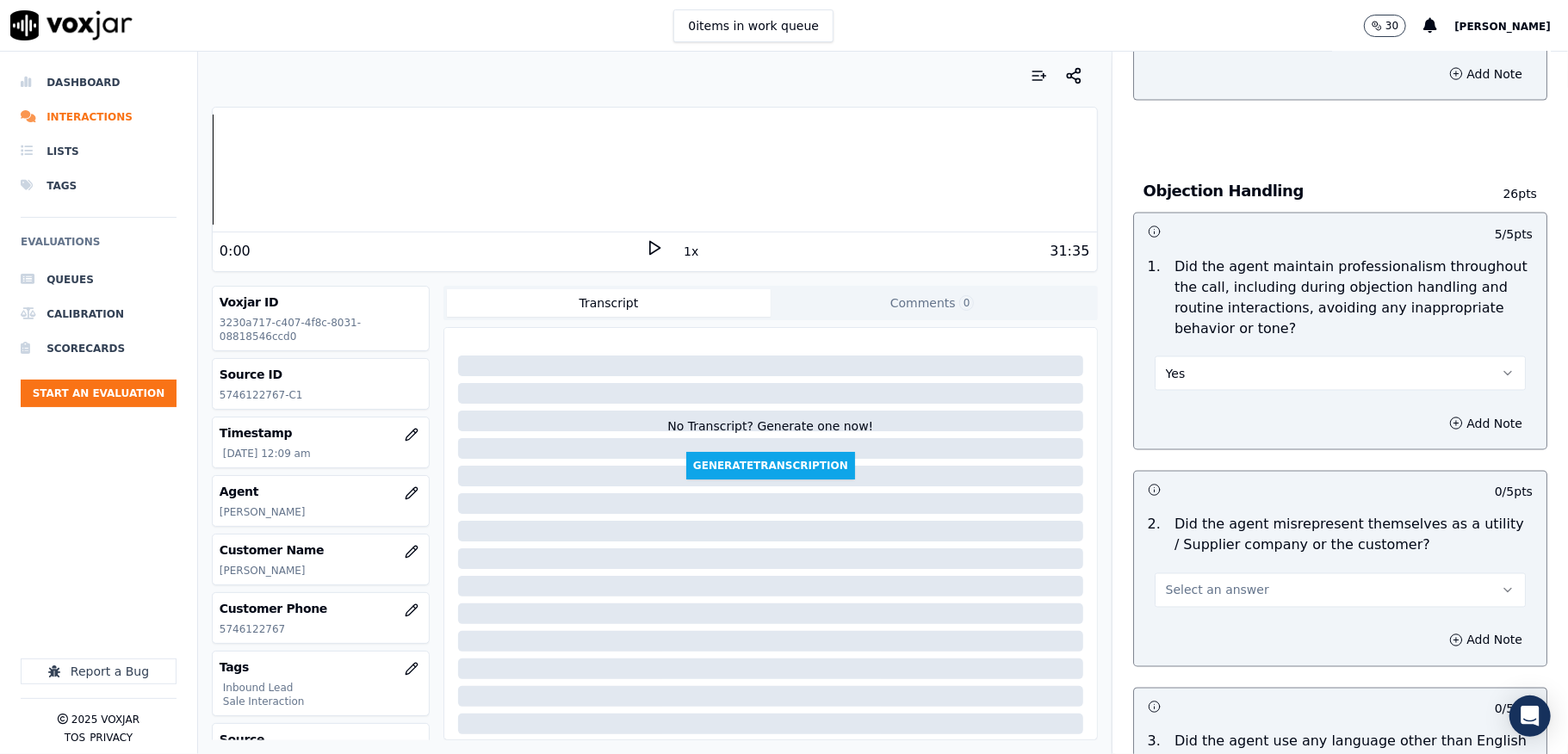
scroll to position [2066, 0]
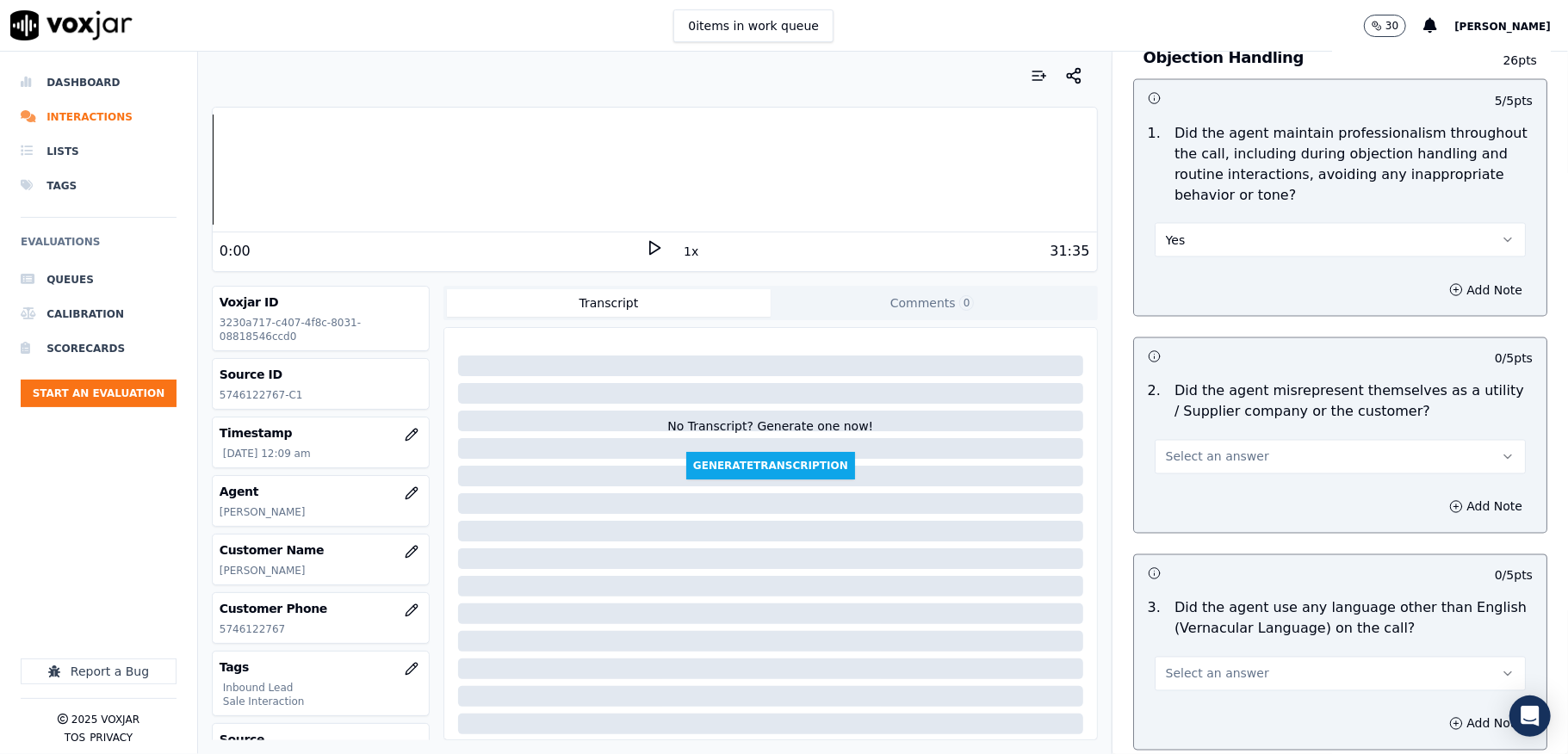
click at [1197, 449] on span "Select an answer" at bounding box center [1218, 457] width 104 height 17
click at [1186, 477] on div "Yes" at bounding box center [1298, 481] width 330 height 27
click at [1203, 448] on button "Yes" at bounding box center [1340, 457] width 371 height 35
click at [1174, 511] on div "No" at bounding box center [1298, 509] width 330 height 27
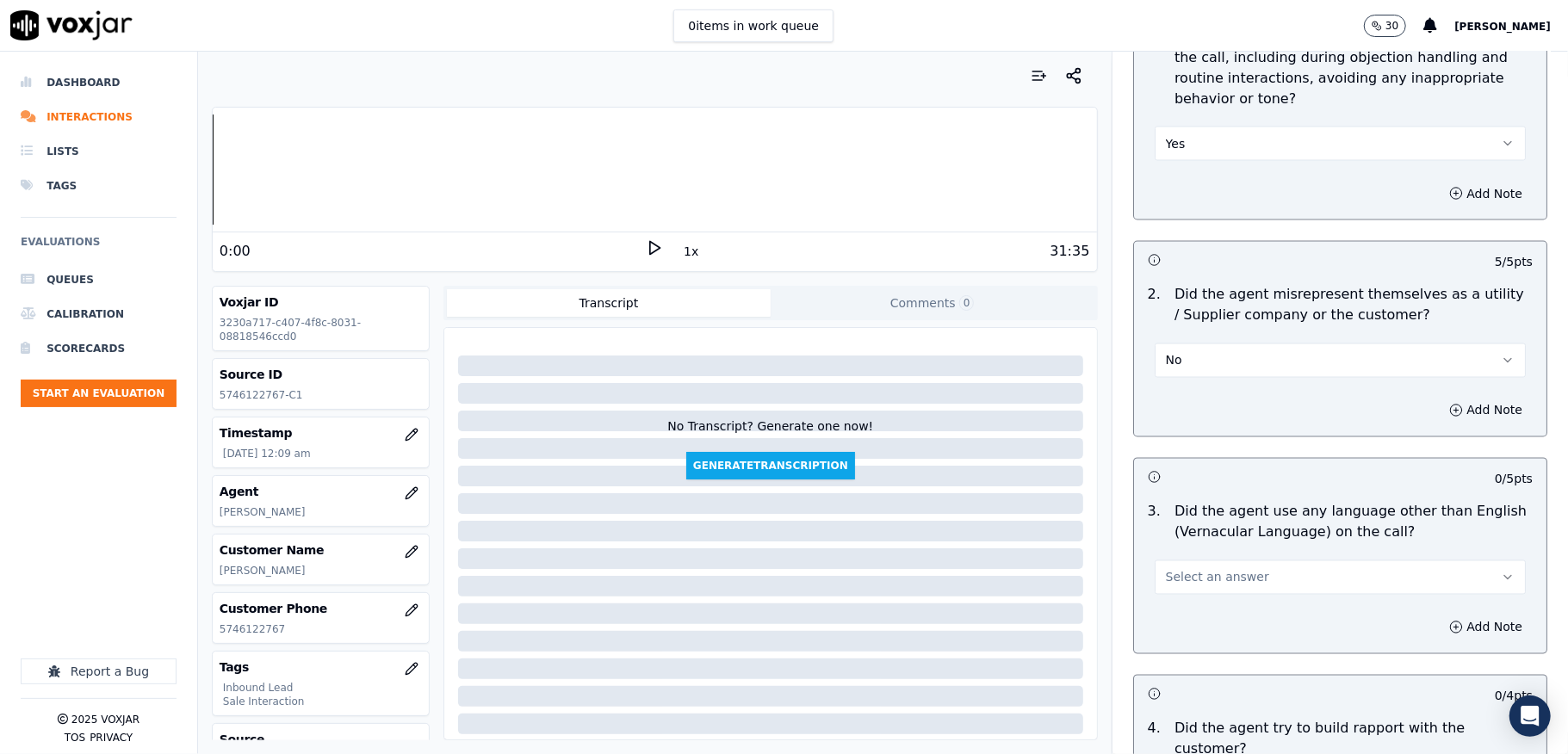
scroll to position [2295, 0]
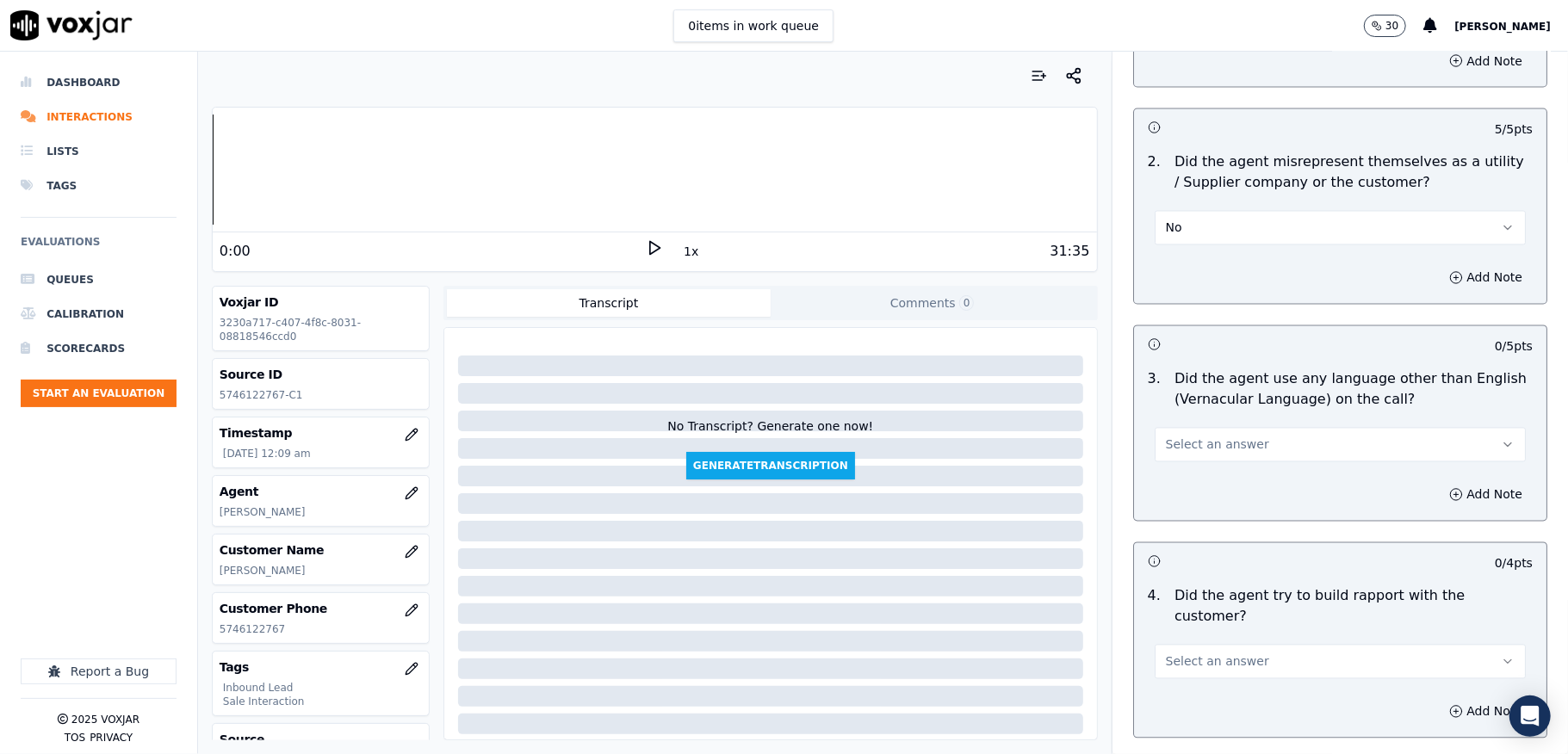
click at [1197, 436] on span "Select an answer" at bounding box center [1218, 444] width 104 height 17
click at [1183, 466] on div "Yes" at bounding box center [1298, 469] width 330 height 27
click at [1186, 438] on button "Yes" at bounding box center [1340, 445] width 371 height 35
click at [1170, 490] on div "No" at bounding box center [1298, 496] width 330 height 27
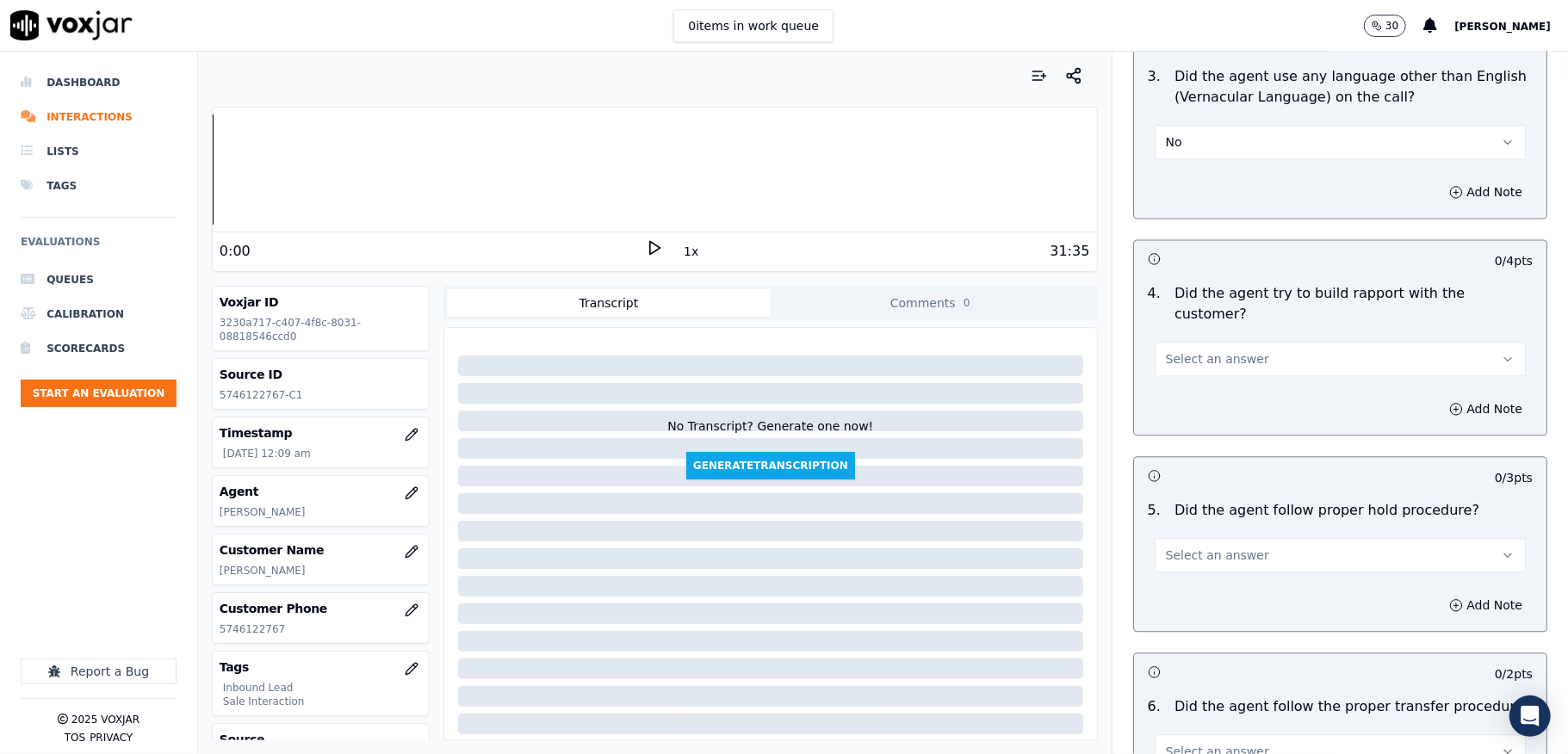
scroll to position [2639, 0]
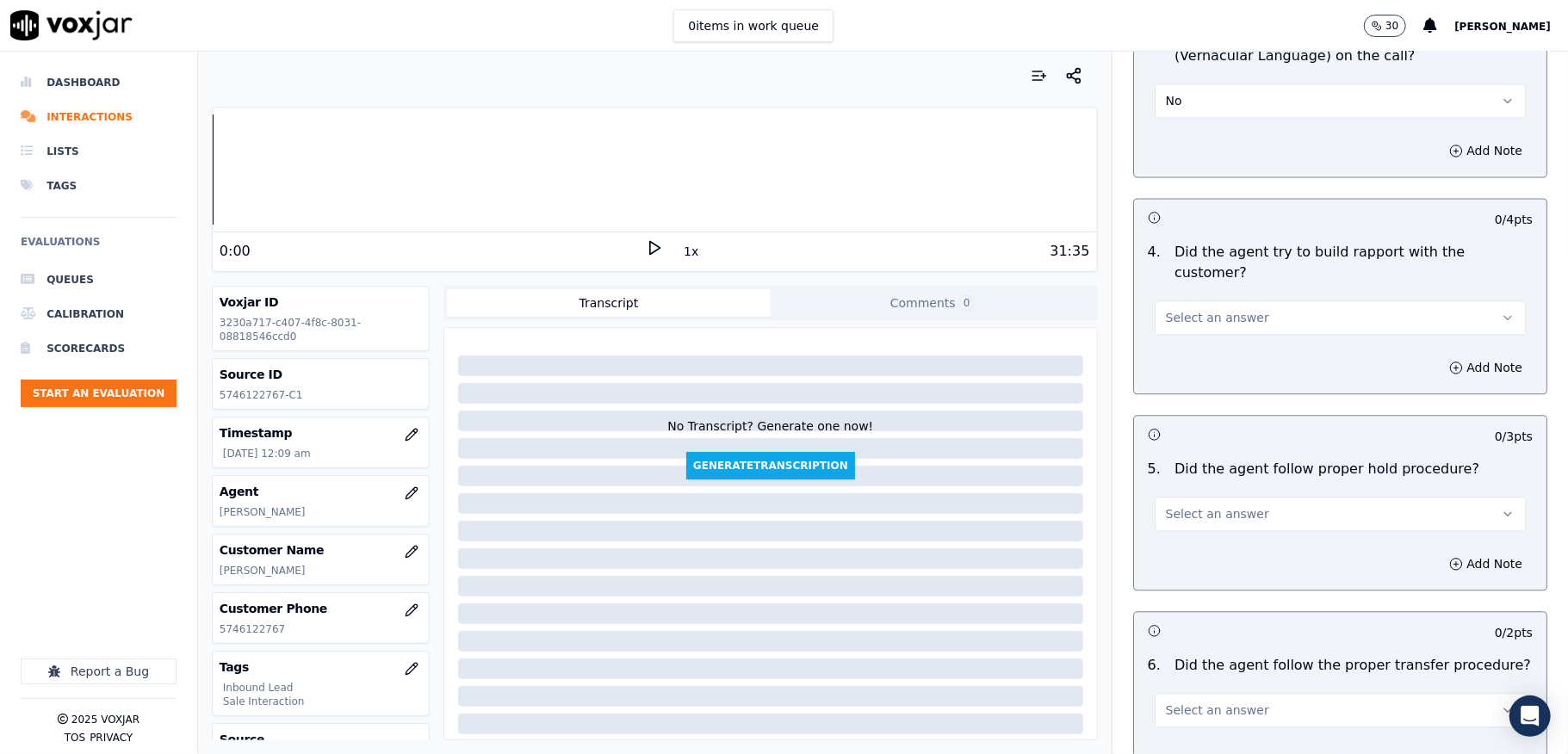
click at [1214, 309] on span "Select an answer" at bounding box center [1218, 317] width 104 height 17
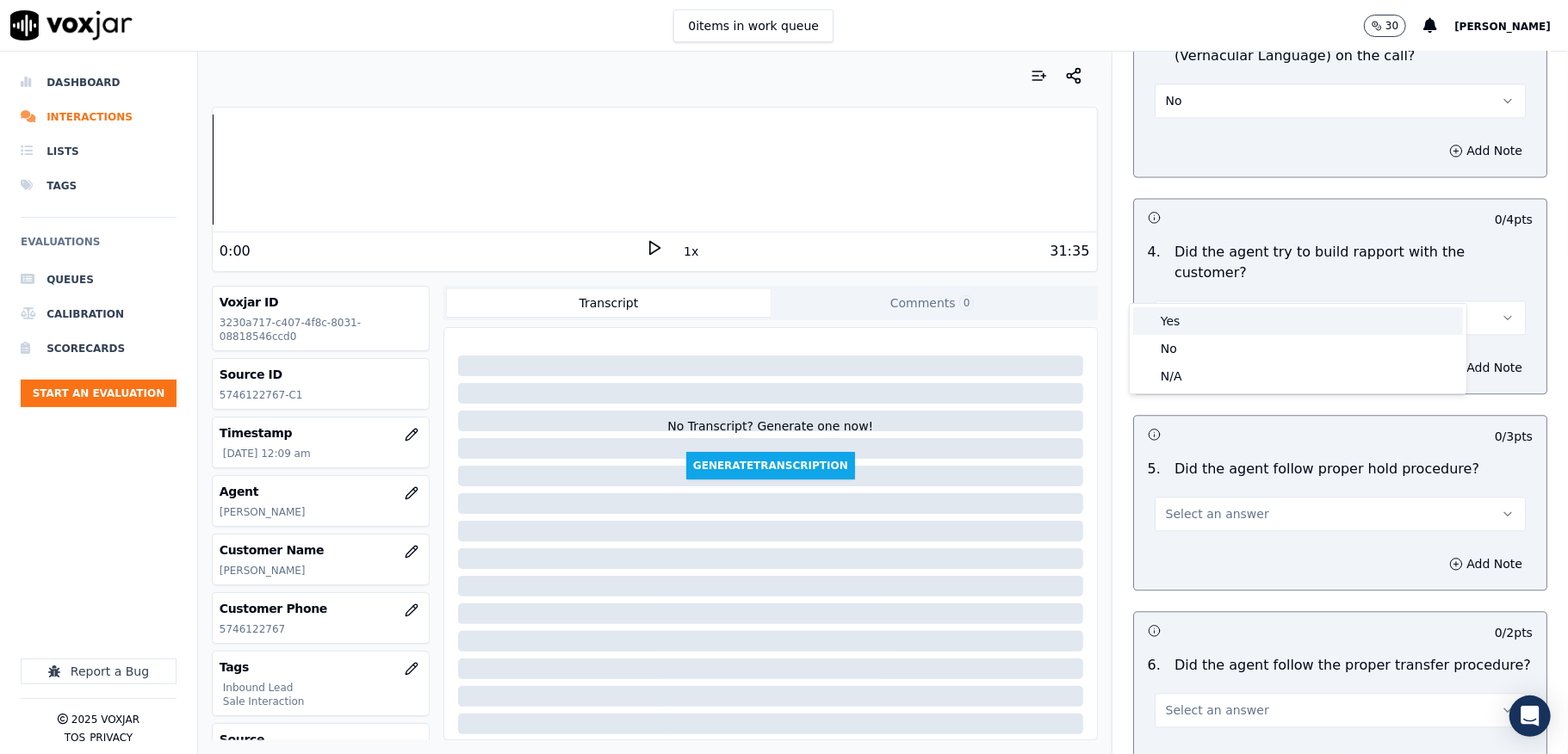
click at [1185, 319] on div "Yes" at bounding box center [1298, 321] width 330 height 27
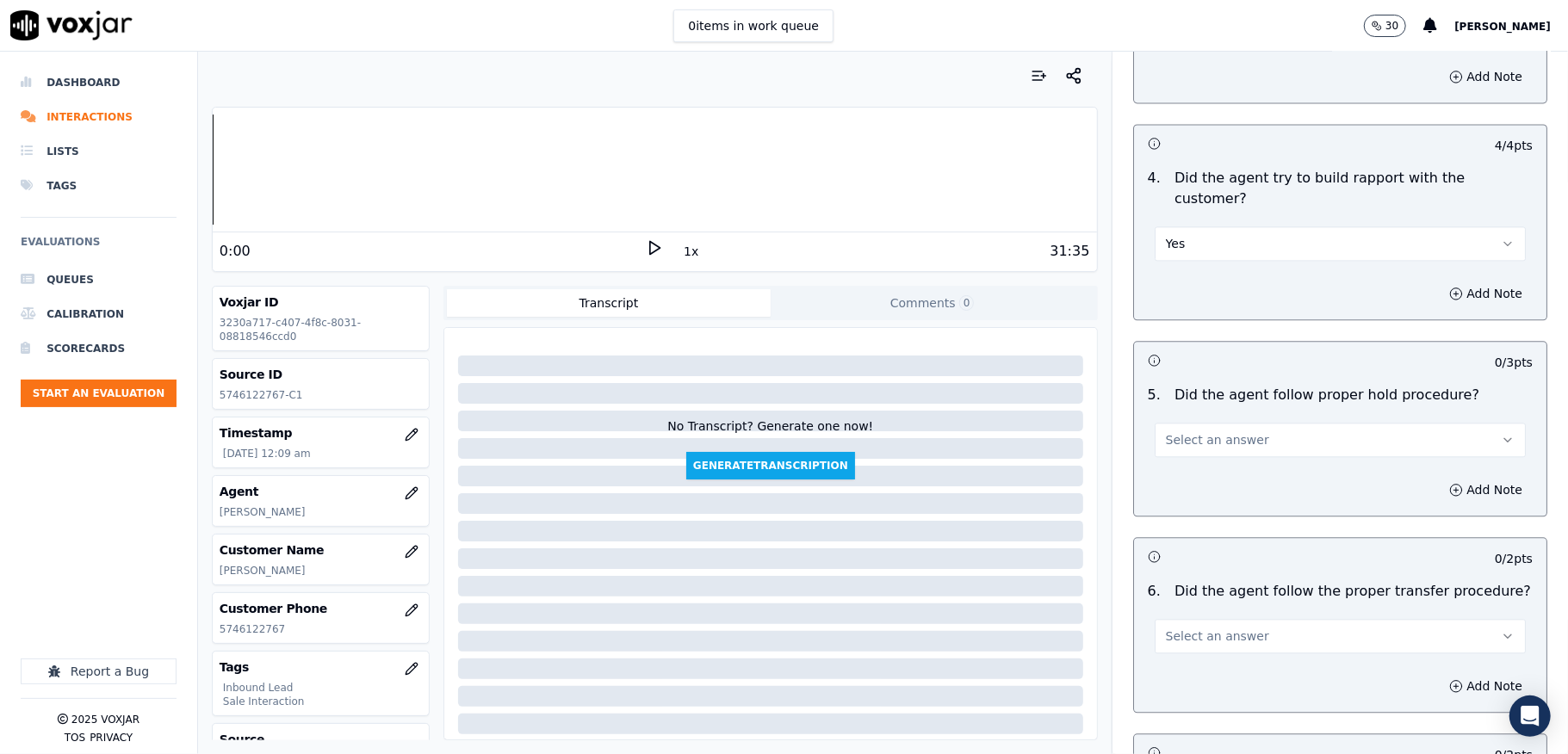
scroll to position [2754, 0]
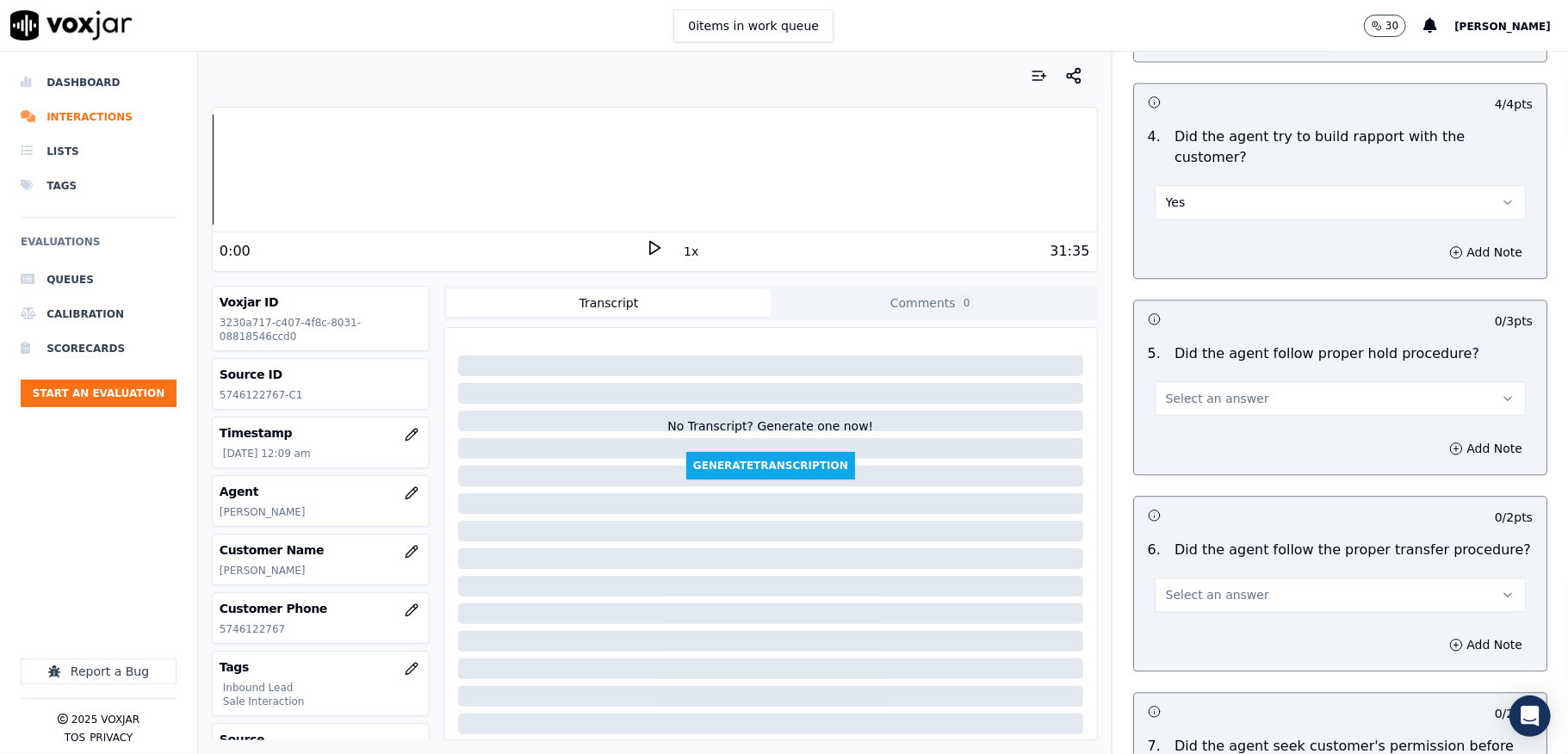
click at [1217, 390] on span "Select an answer" at bounding box center [1218, 398] width 104 height 17
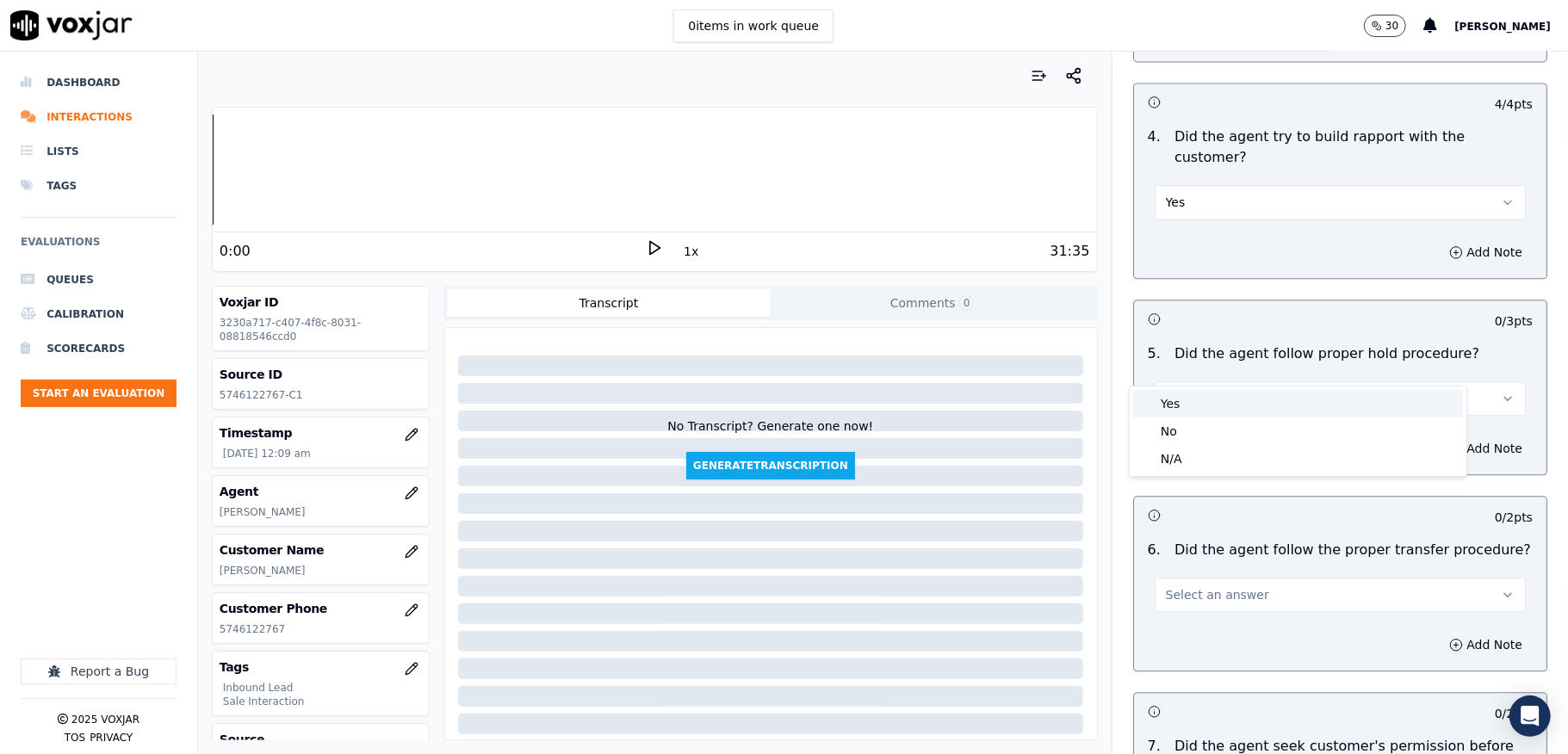
click at [1203, 398] on div "Yes" at bounding box center [1298, 403] width 330 height 27
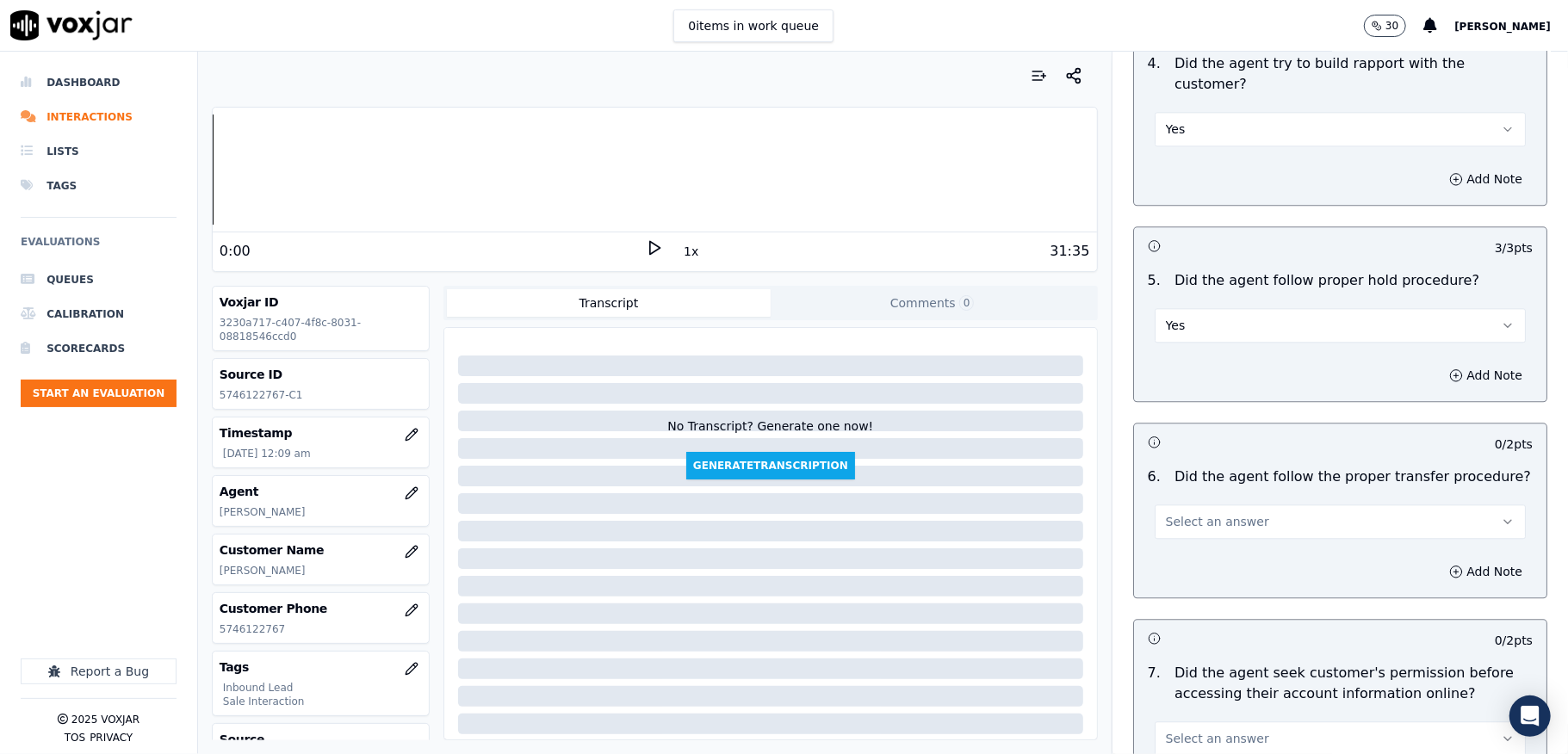
scroll to position [2869, 0]
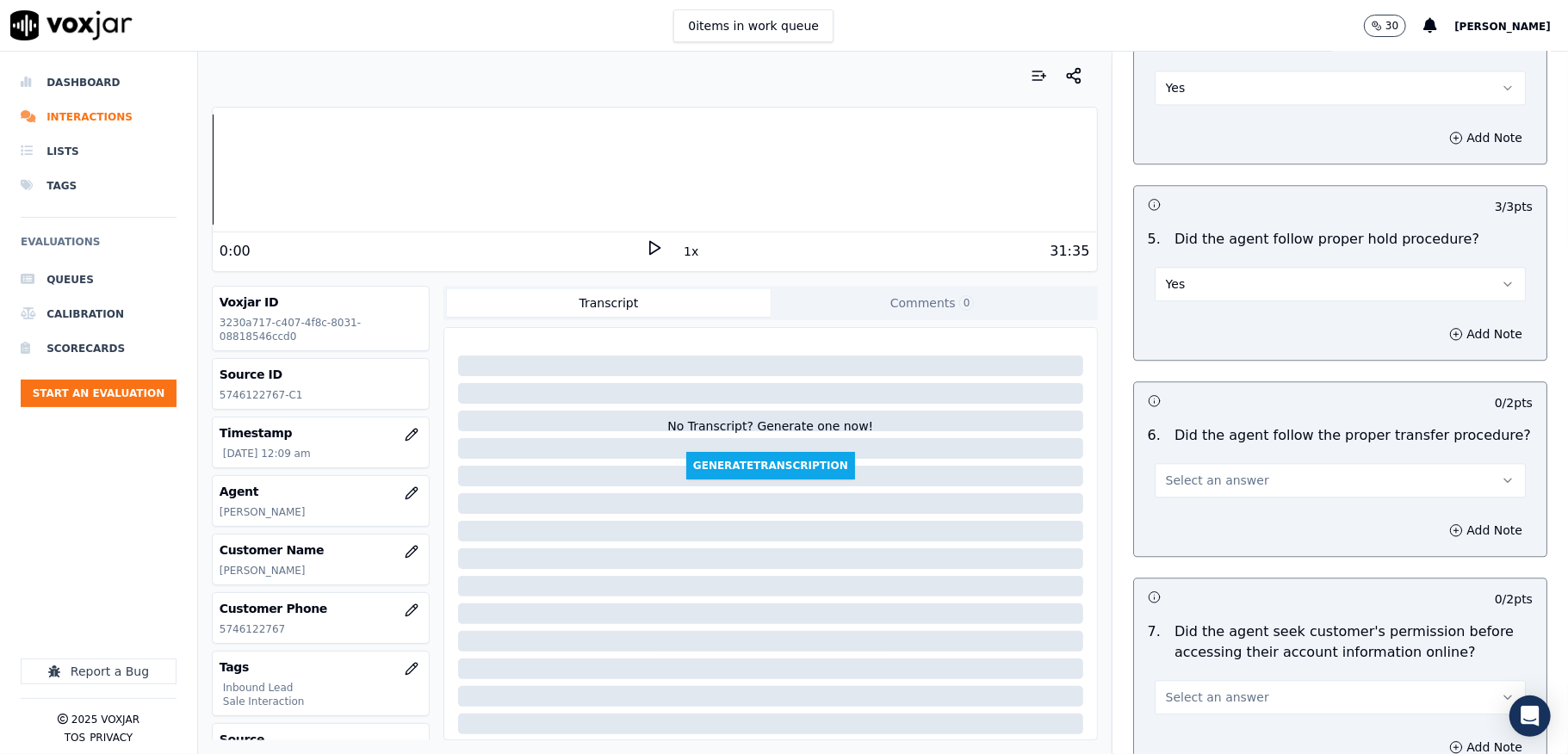
click at [1230, 463] on button "Select an answer" at bounding box center [1340, 481] width 371 height 35
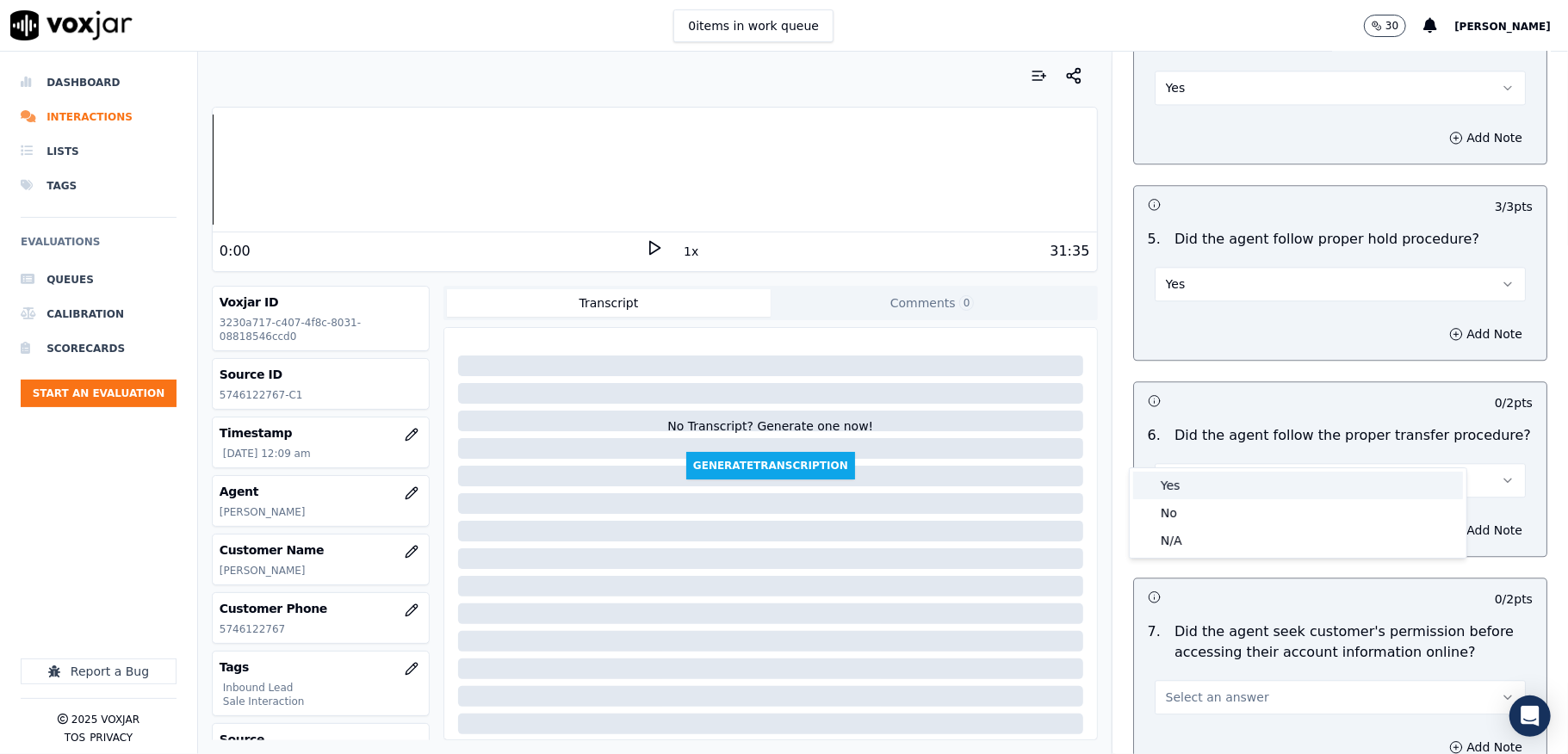
click at [1207, 487] on div "Yes" at bounding box center [1298, 485] width 330 height 27
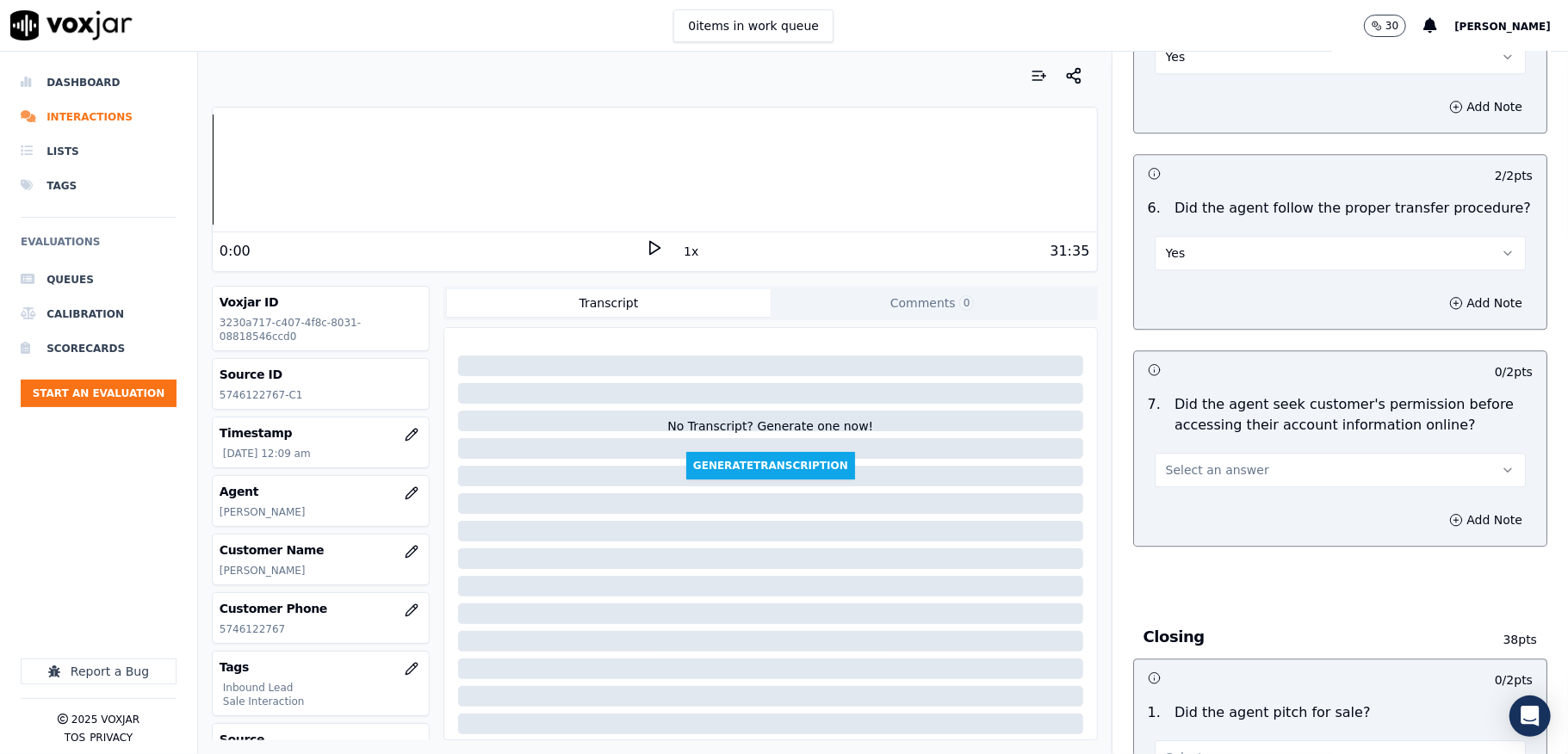
scroll to position [3099, 0]
click at [1249, 450] on button "Select an answer" at bounding box center [1340, 467] width 371 height 35
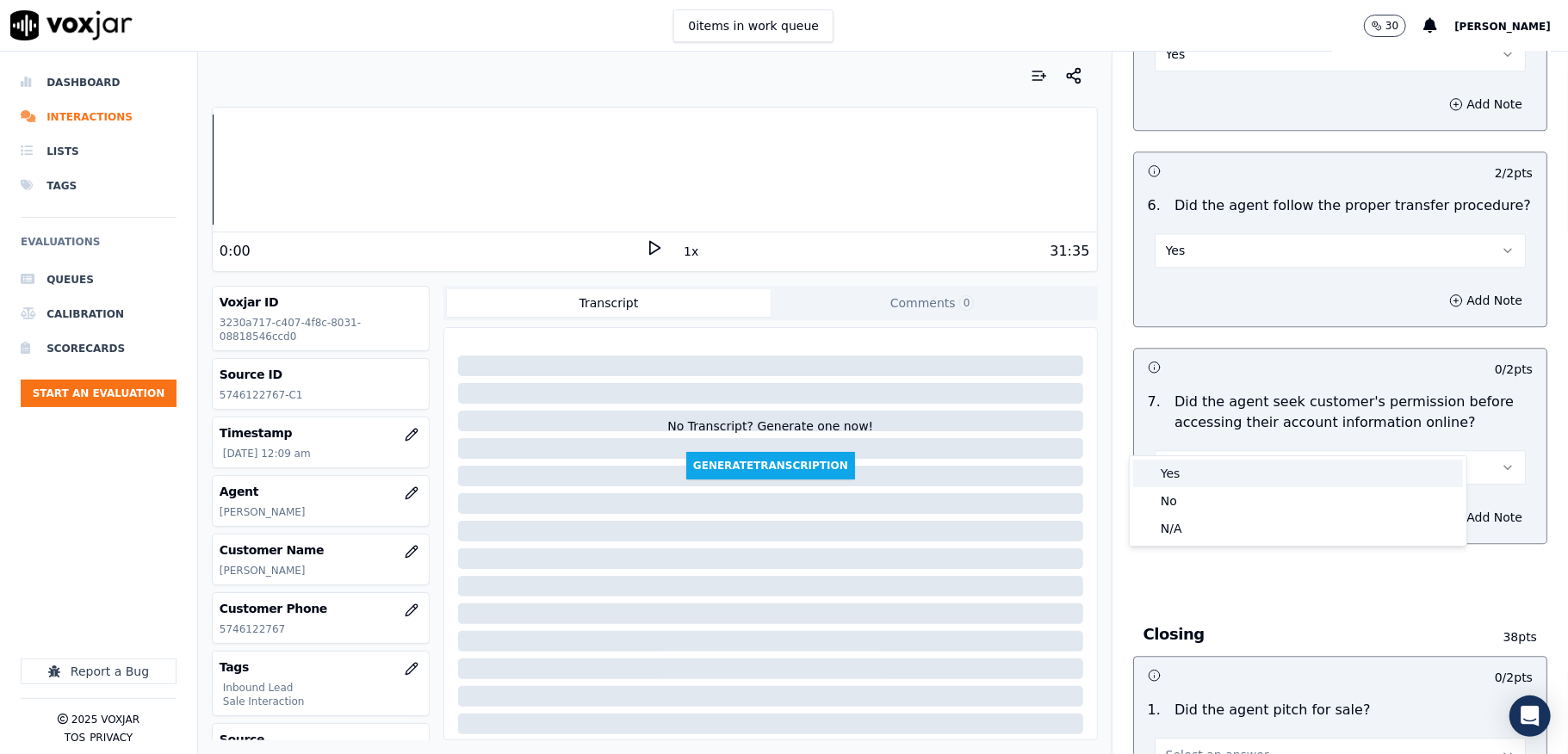
click at [1174, 476] on div "Yes" at bounding box center [1298, 473] width 330 height 27
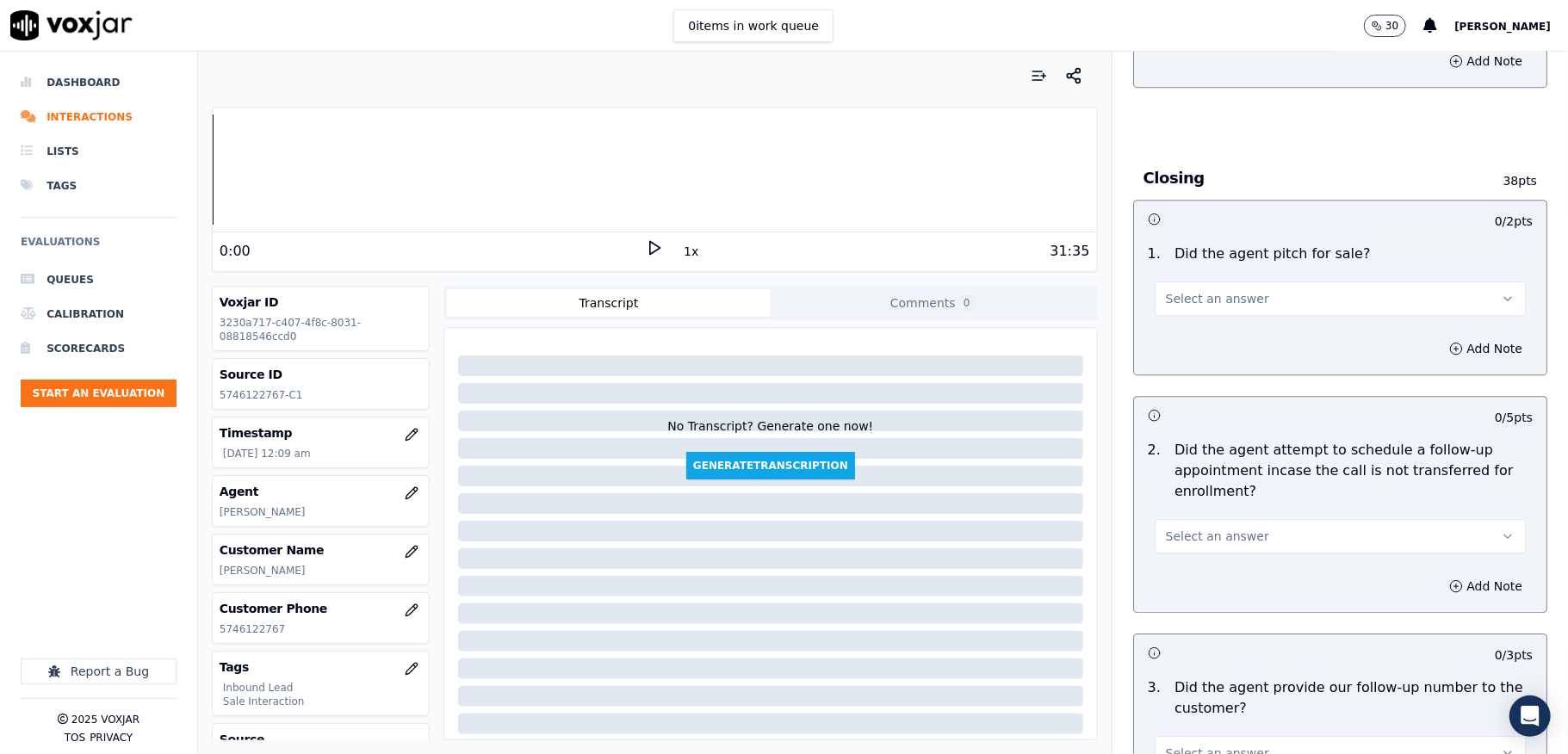
scroll to position [3557, 0]
click at [1223, 279] on button "Select an answer" at bounding box center [1340, 296] width 371 height 35
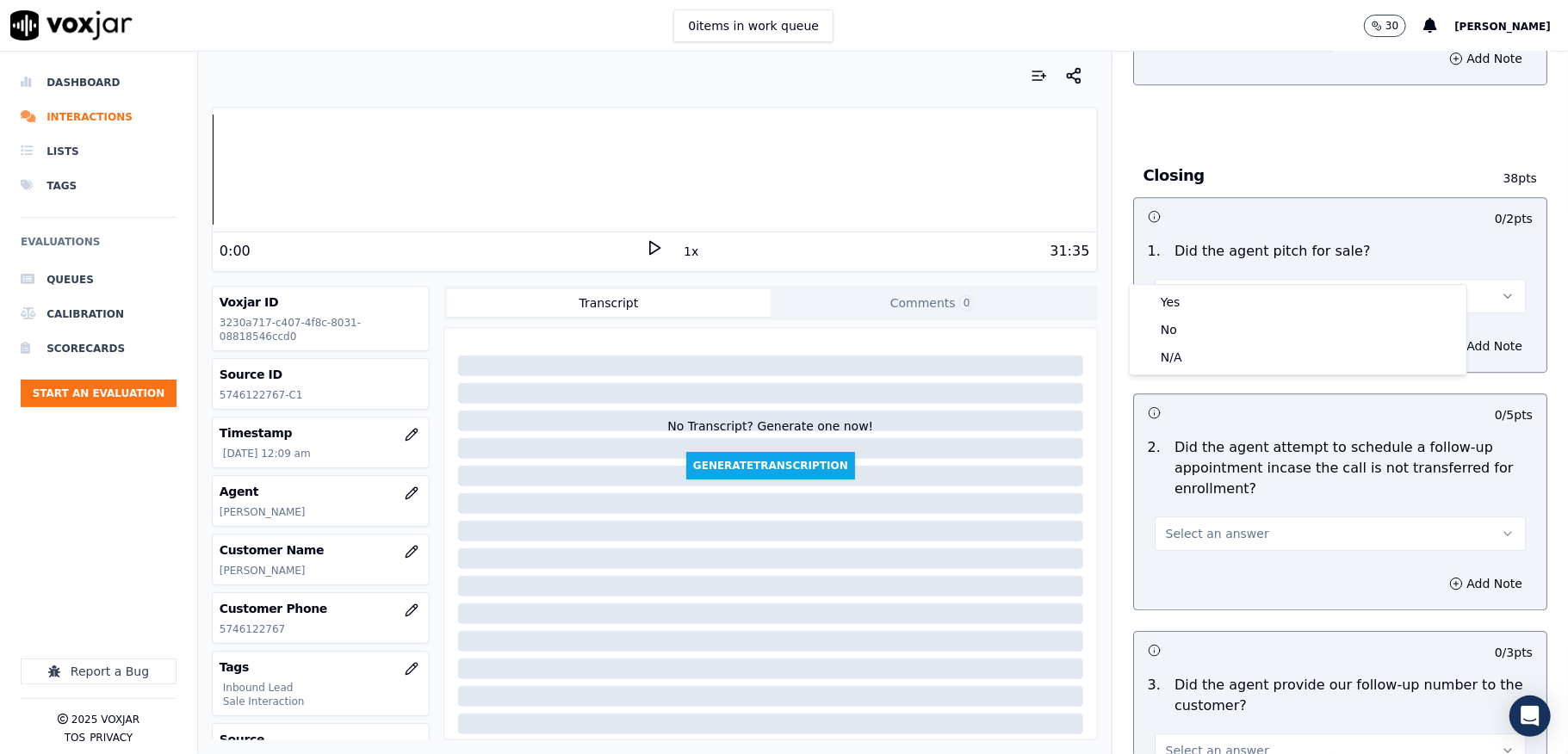
click at [1216, 290] on div "Yes" at bounding box center [1298, 302] width 330 height 27
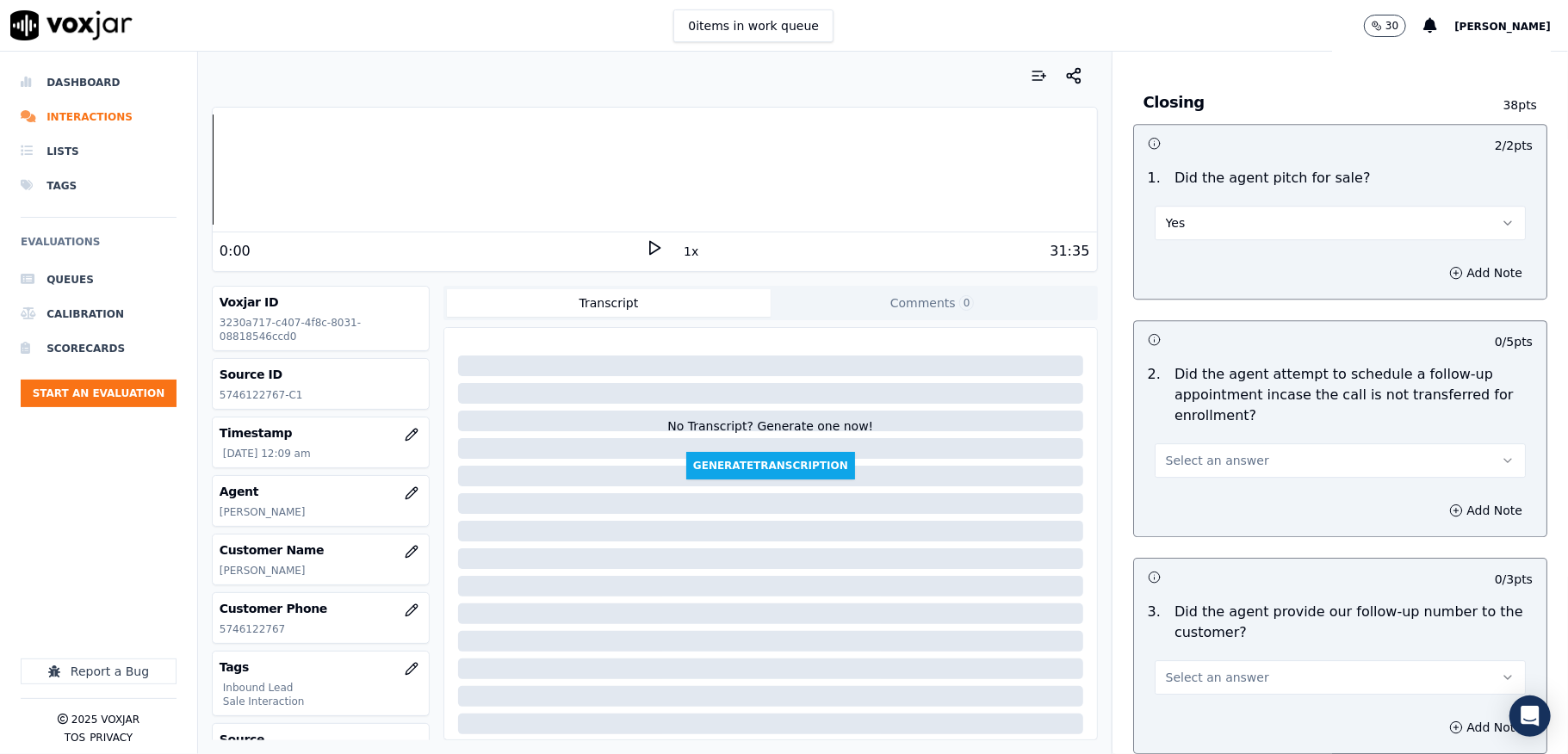
scroll to position [3671, 0]
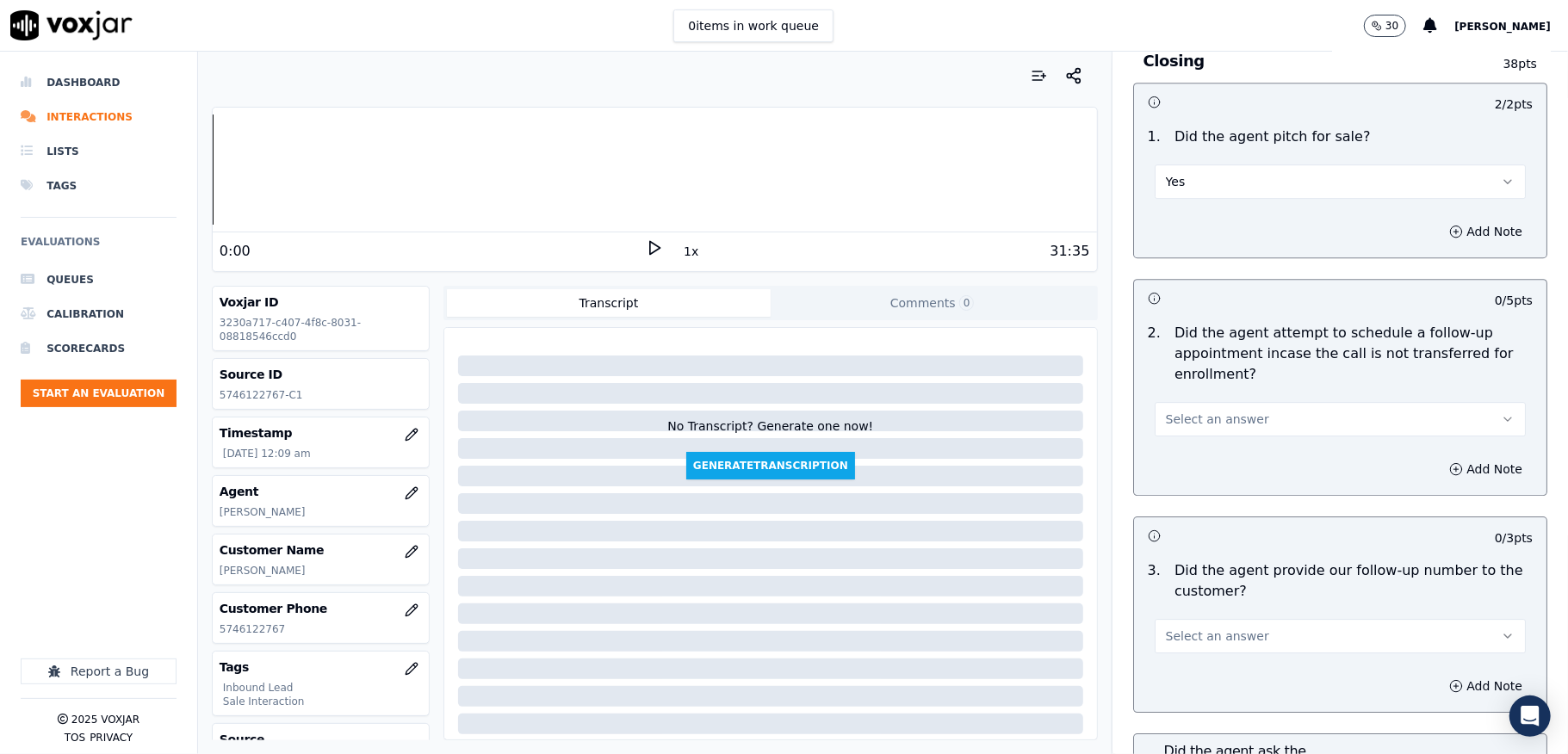
click at [1207, 402] on button "Select an answer" at bounding box center [1340, 419] width 371 height 35
click at [1178, 475] on div "N/A" at bounding box center [1298, 481] width 330 height 27
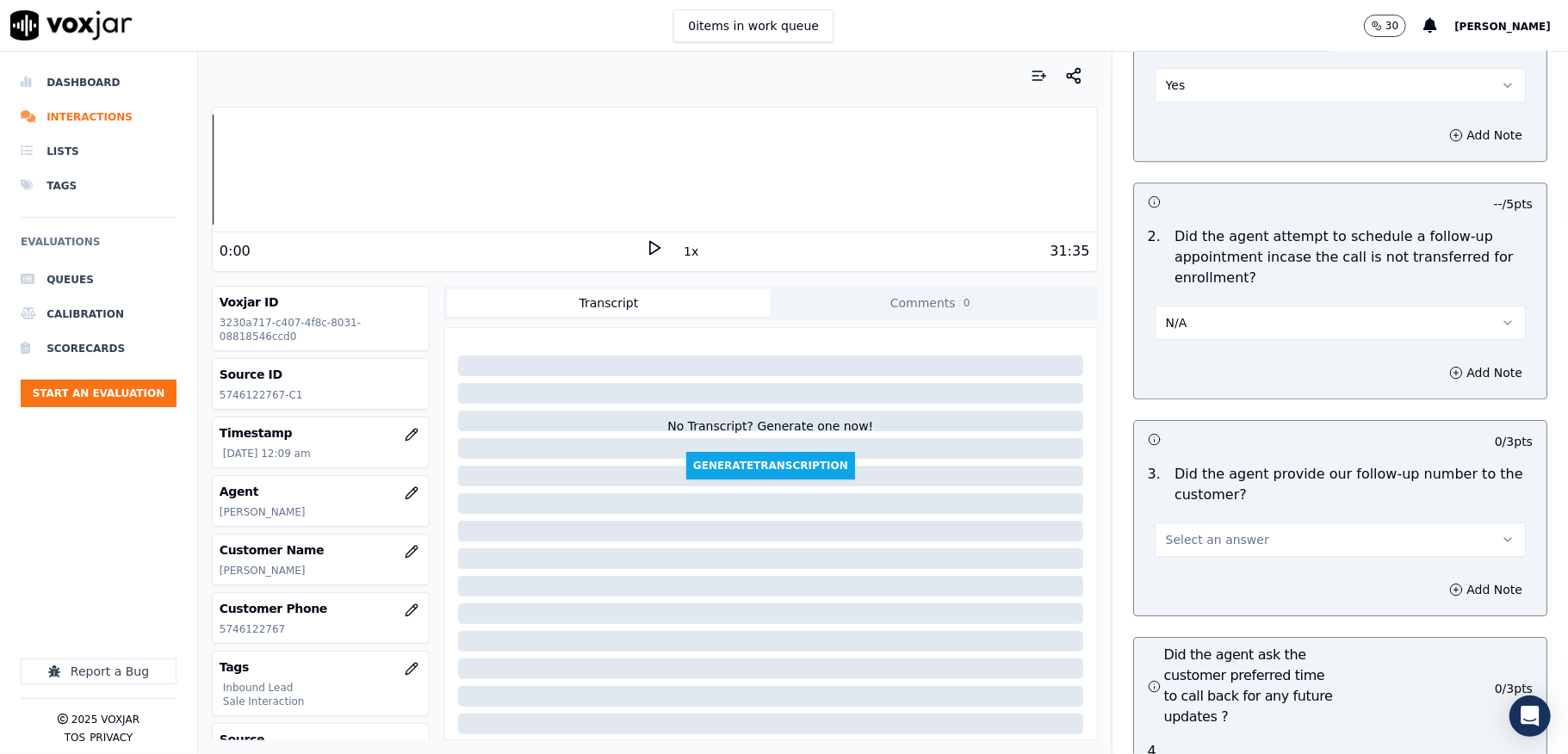
scroll to position [3901, 0]
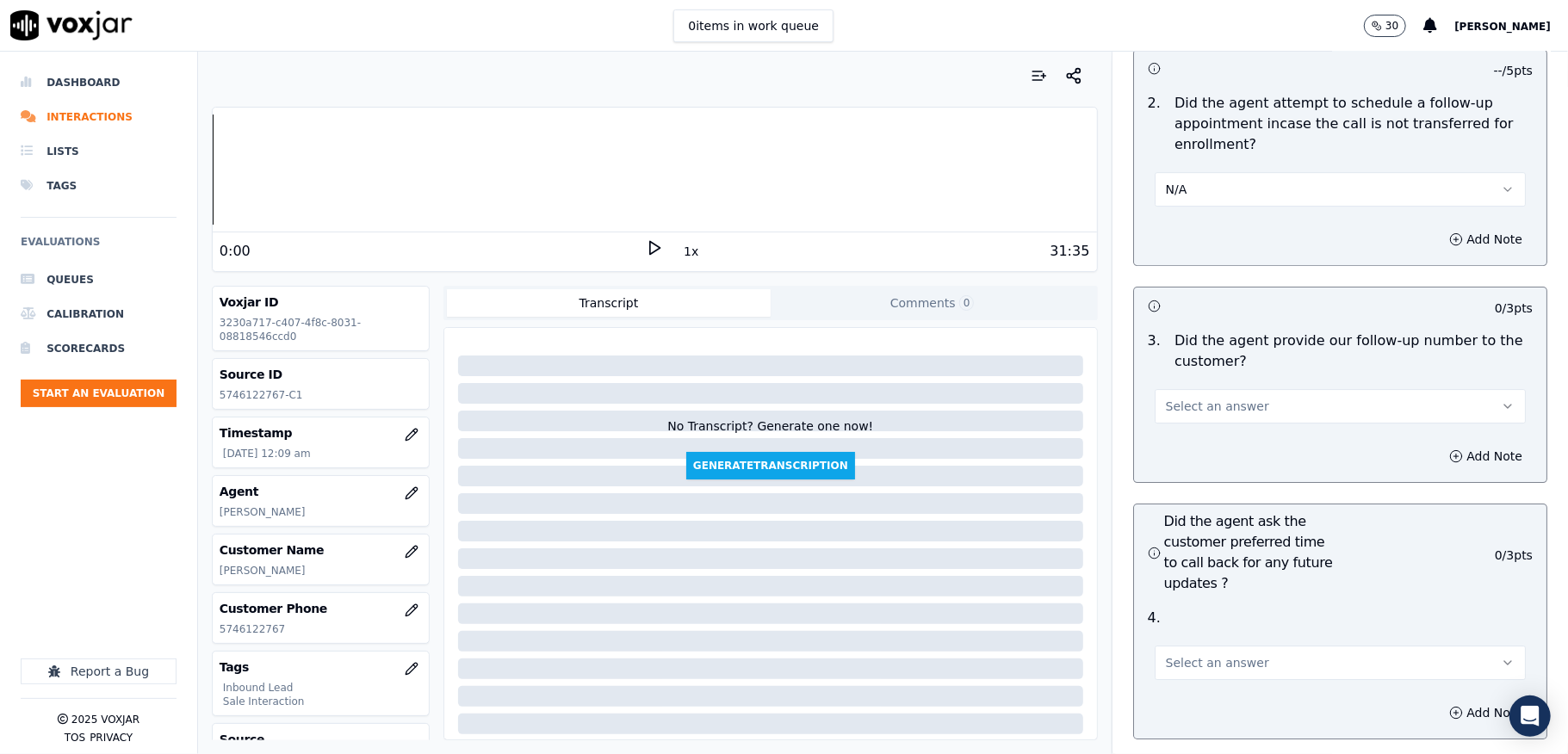
click at [1234, 389] on button "Select an answer" at bounding box center [1340, 406] width 371 height 35
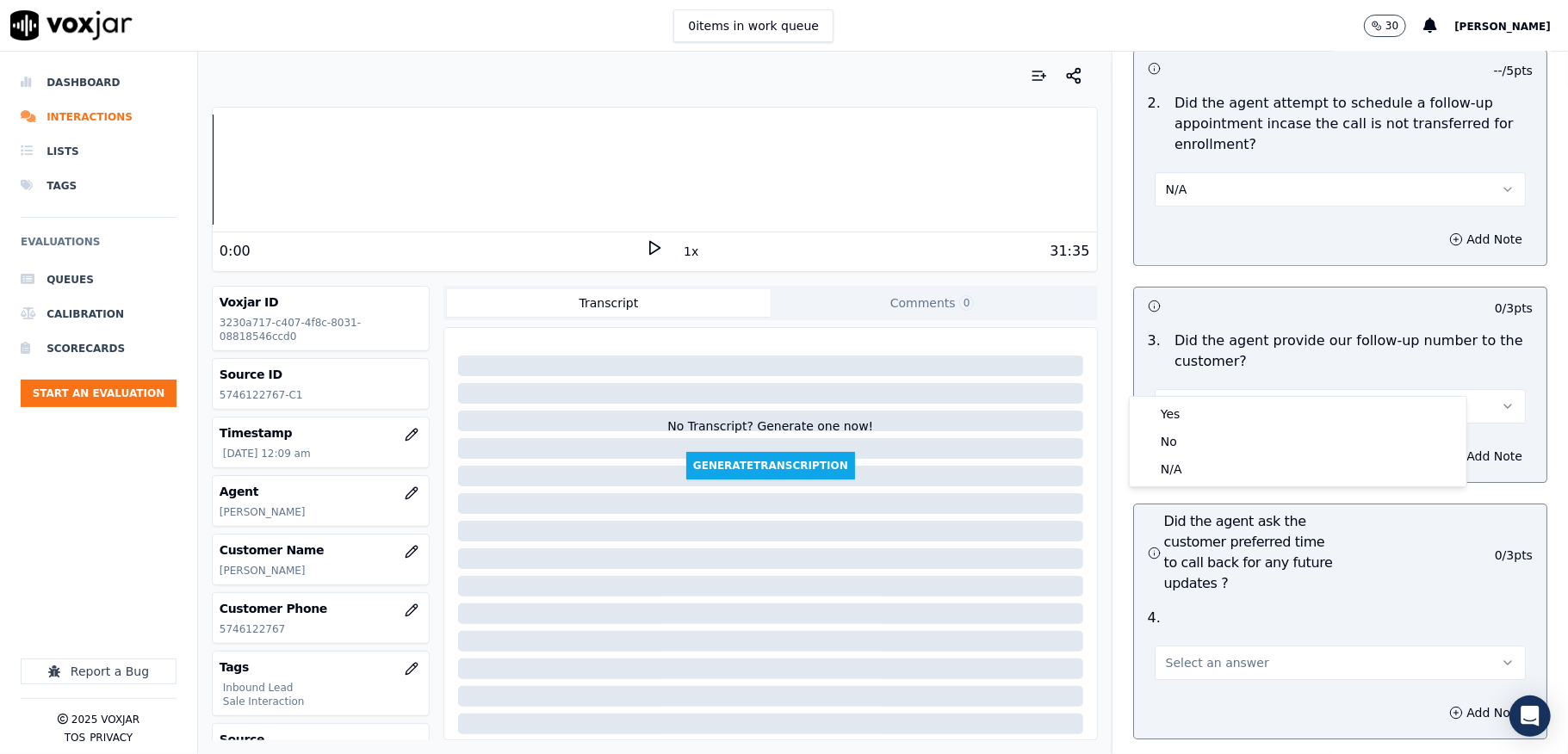
click at [1213, 394] on div "3 . Did the agent provide our follow-up number to the customer? Select an answer" at bounding box center [1341, 376] width 413 height 106
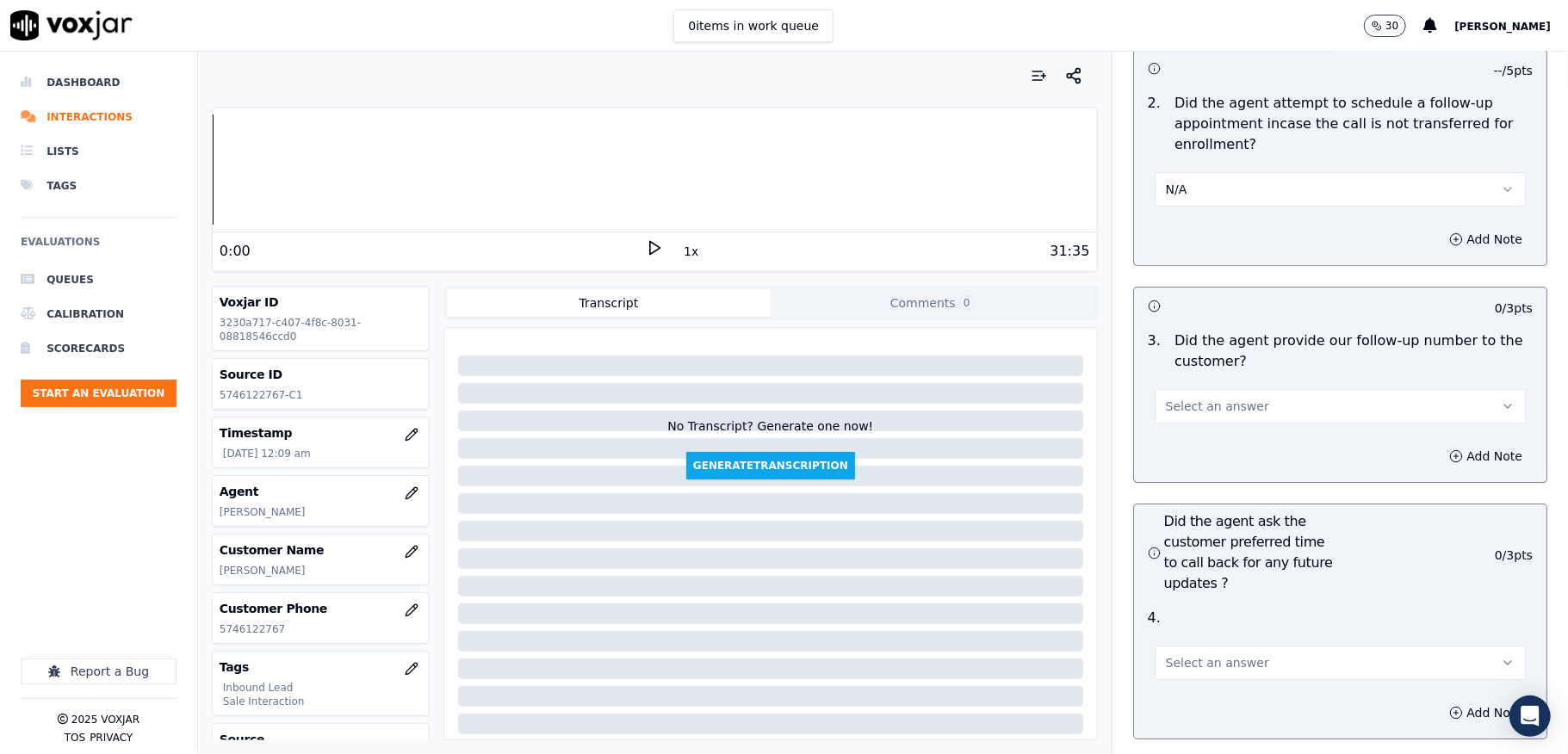
click at [1203, 398] on span "Select an answer" at bounding box center [1218, 406] width 104 height 17
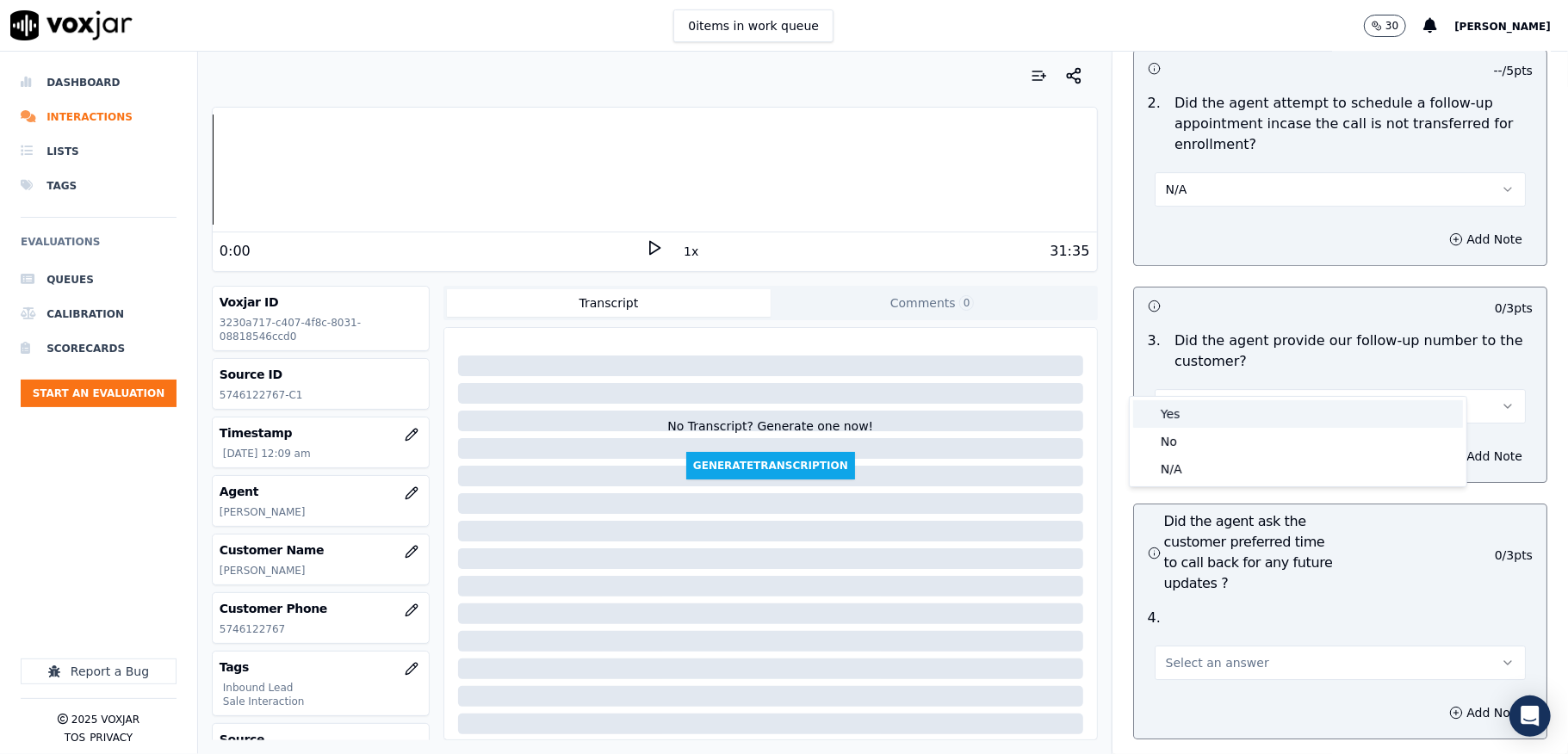
click at [1185, 423] on div "Yes" at bounding box center [1298, 414] width 330 height 27
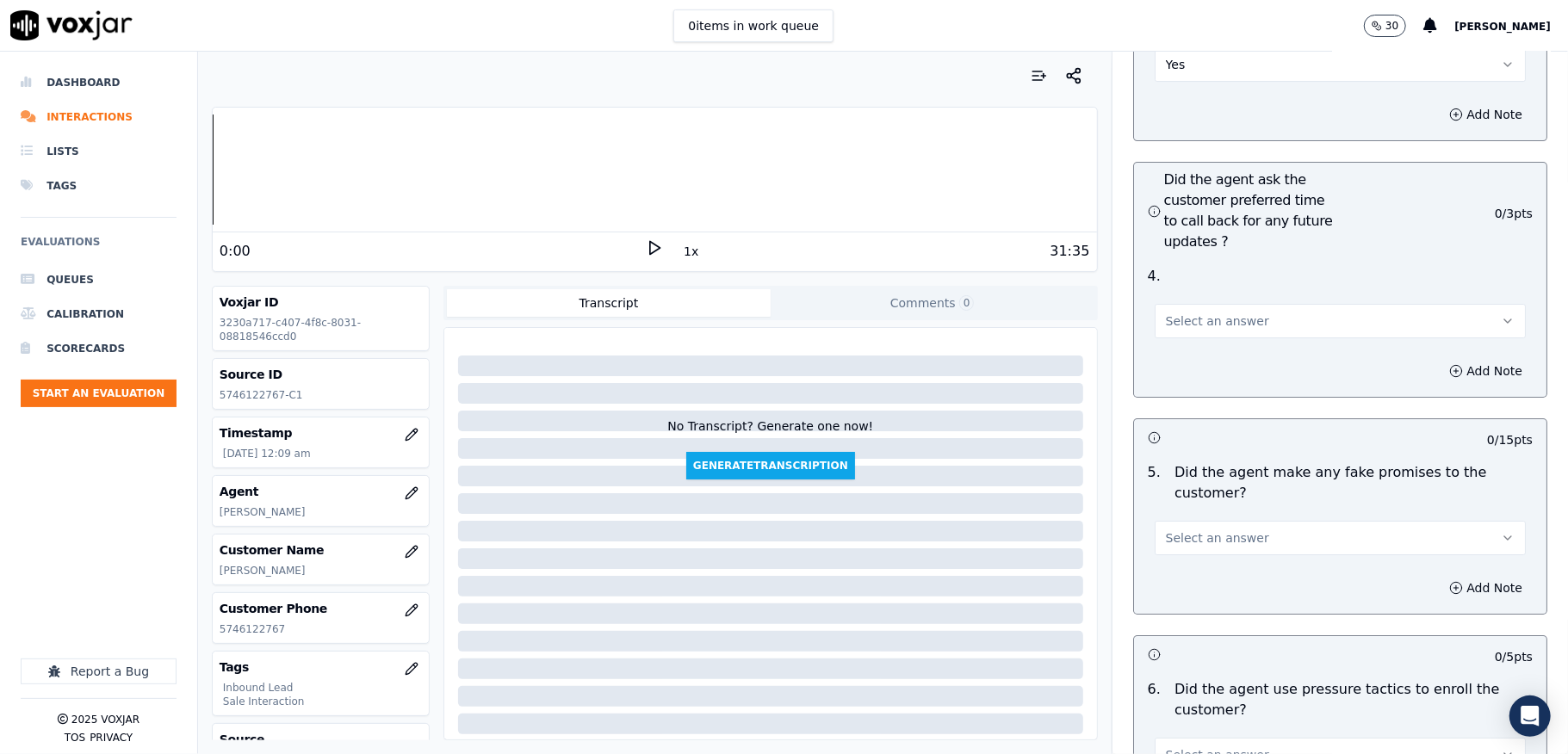
scroll to position [4245, 0]
click at [1193, 310] on span "Select an answer" at bounding box center [1218, 318] width 104 height 17
click at [1203, 381] on div "N/A" at bounding box center [1298, 382] width 330 height 27
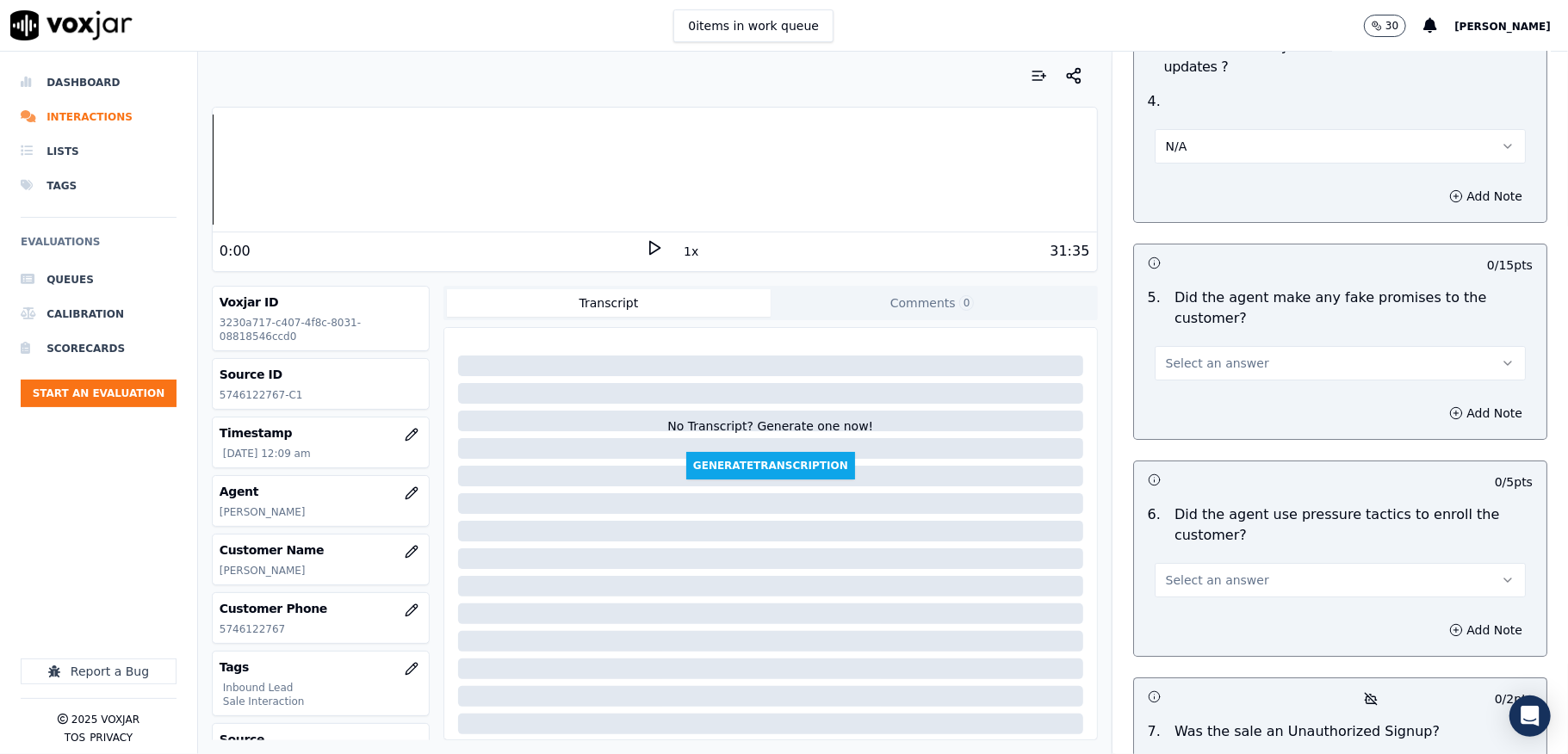
scroll to position [4475, 0]
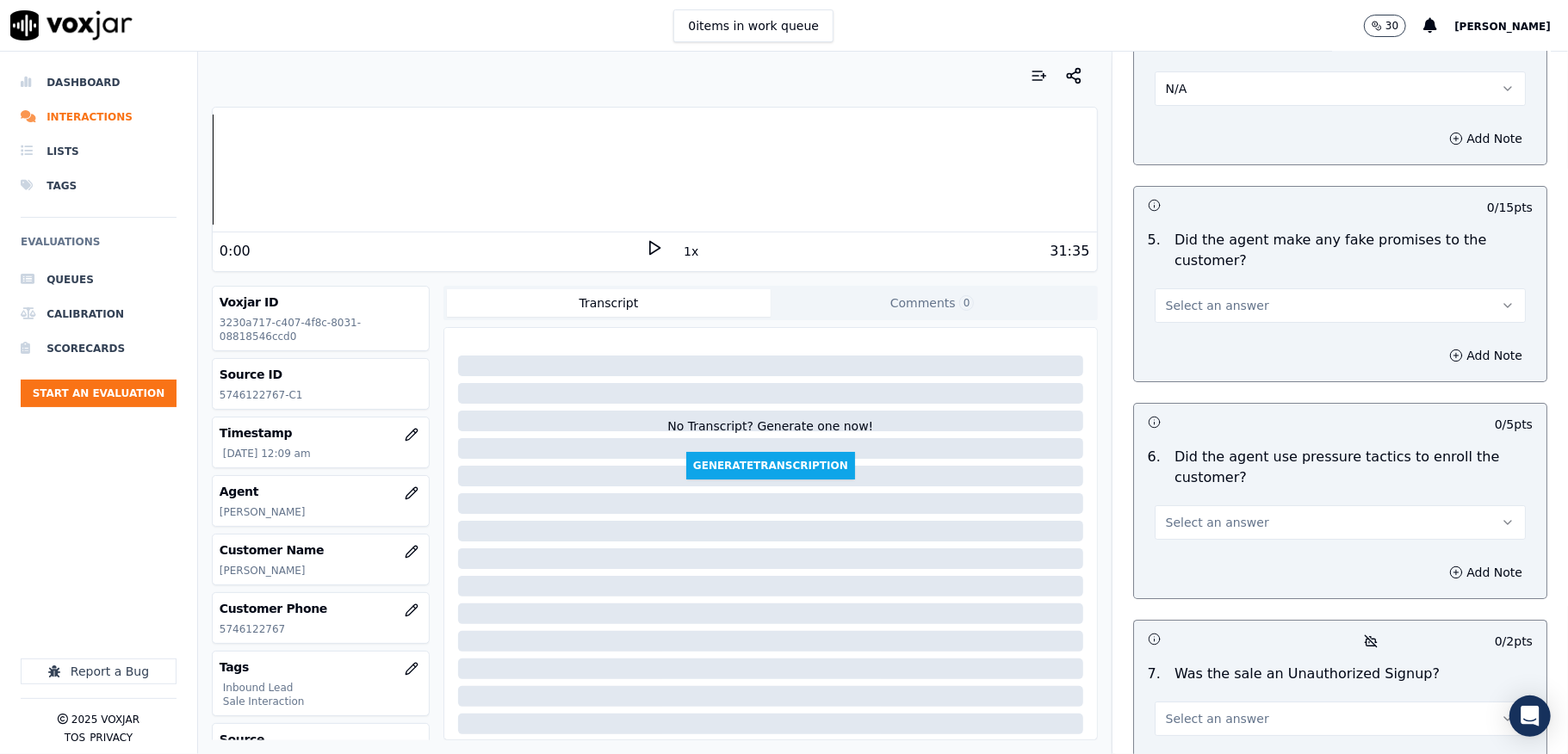
click at [1223, 297] on span "Select an answer" at bounding box center [1218, 305] width 104 height 17
click at [1190, 341] on div "No" at bounding box center [1298, 342] width 330 height 27
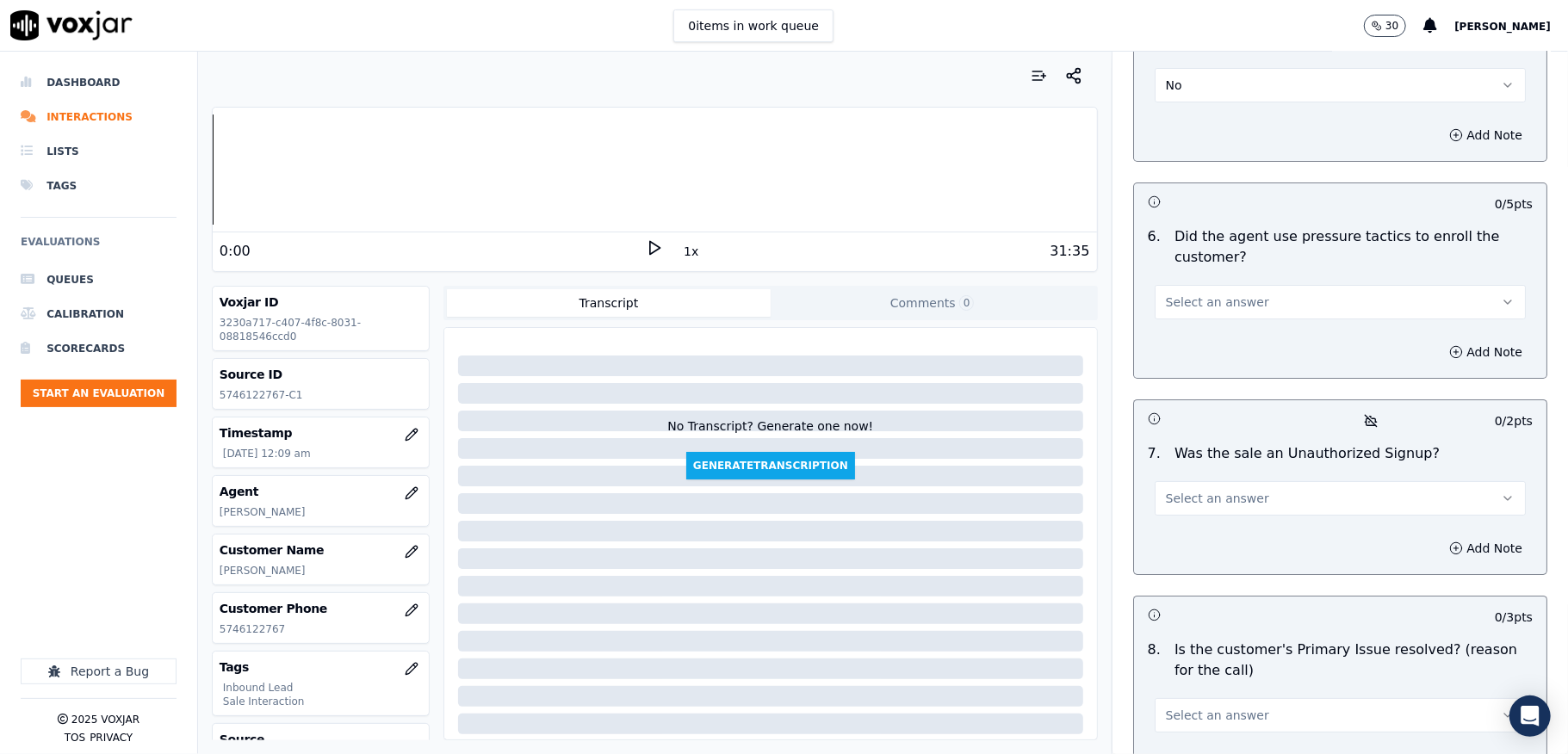
scroll to position [4704, 0]
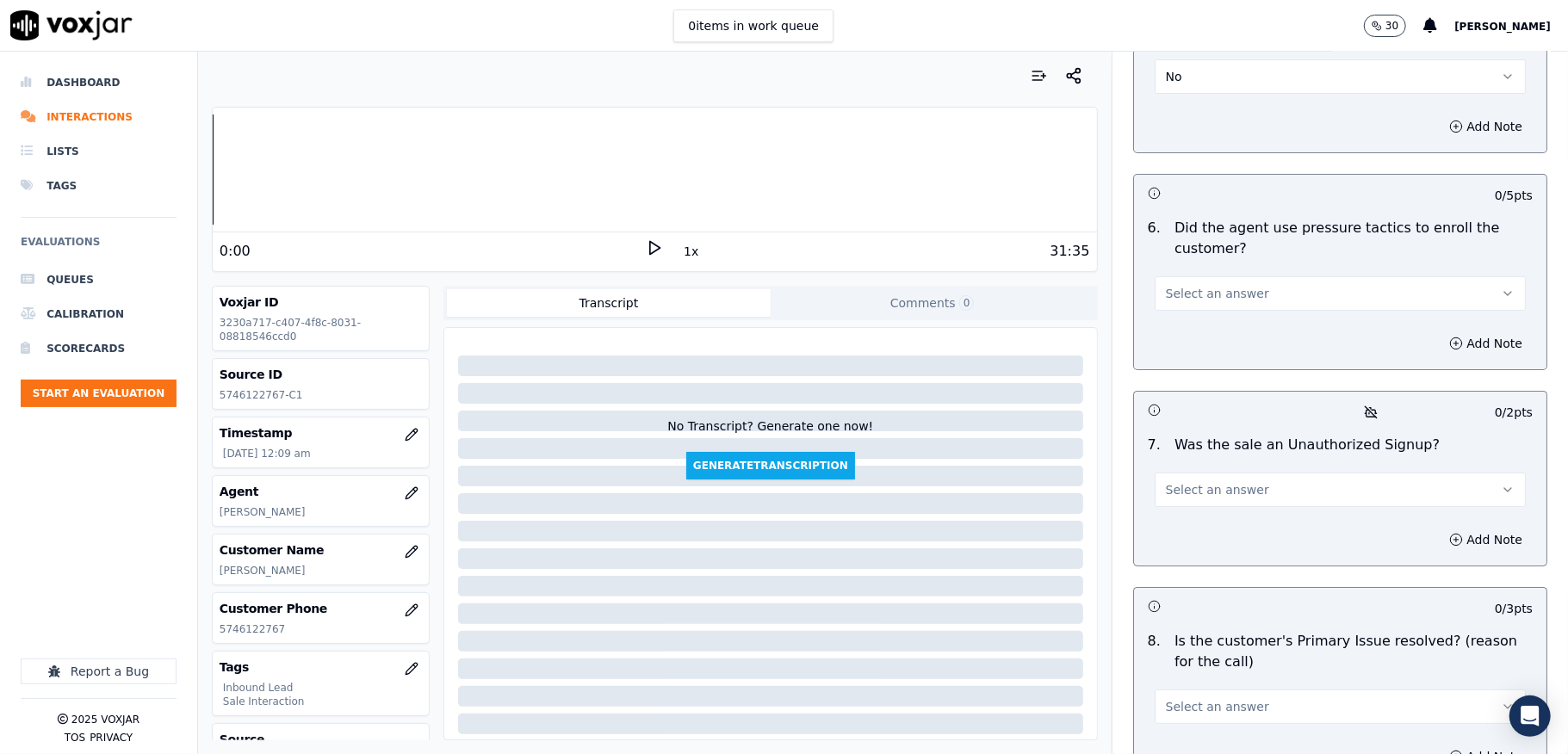
click at [1249, 276] on button "Select an answer" at bounding box center [1340, 293] width 371 height 35
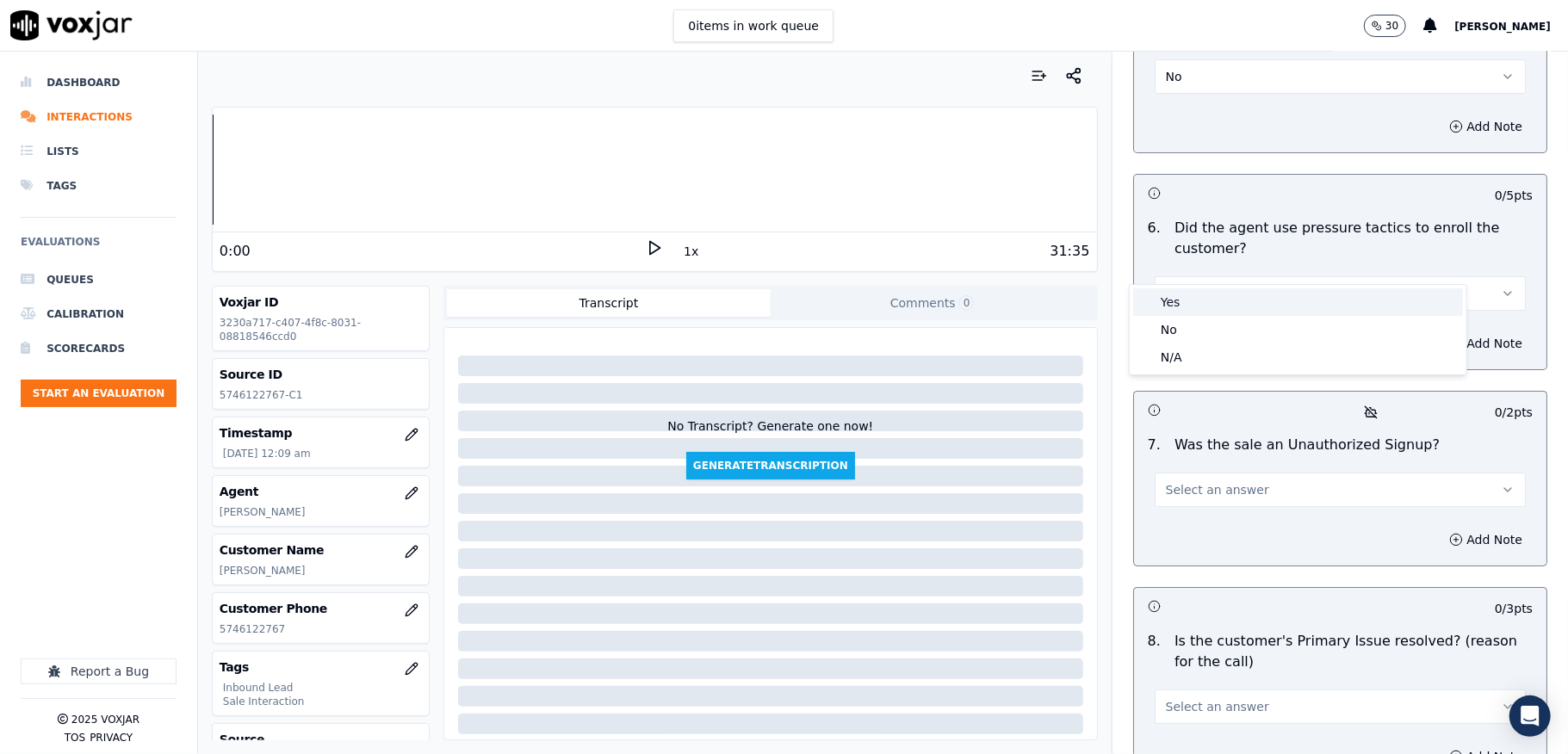
click at [1186, 301] on div "Yes" at bounding box center [1298, 302] width 330 height 27
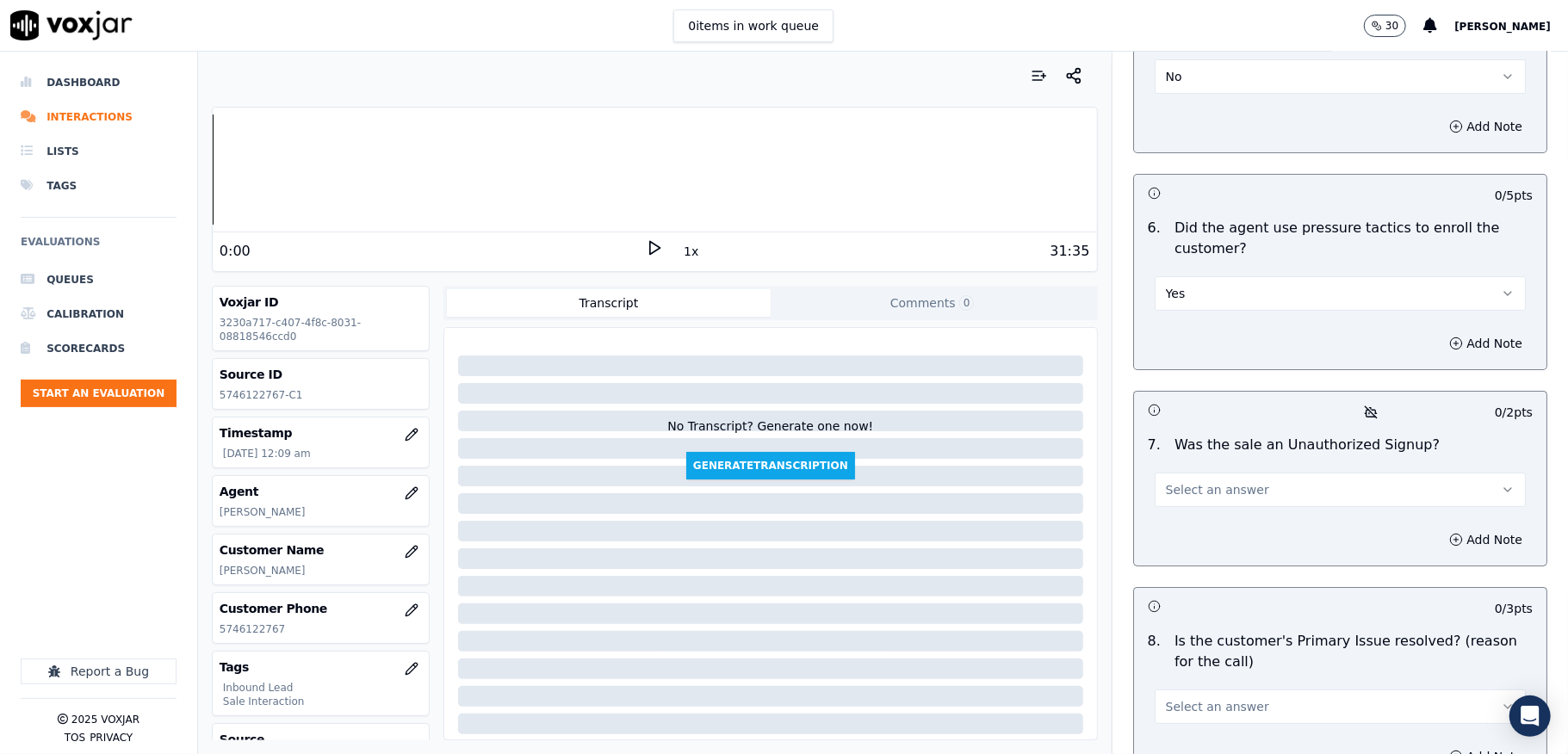
drag, startPoint x: 1210, startPoint y: 258, endPoint x: 1207, endPoint y: 273, distance: 15.3
click at [1210, 276] on button "Yes" at bounding box center [1340, 293] width 371 height 35
click at [1176, 329] on div "No" at bounding box center [1298, 330] width 330 height 27
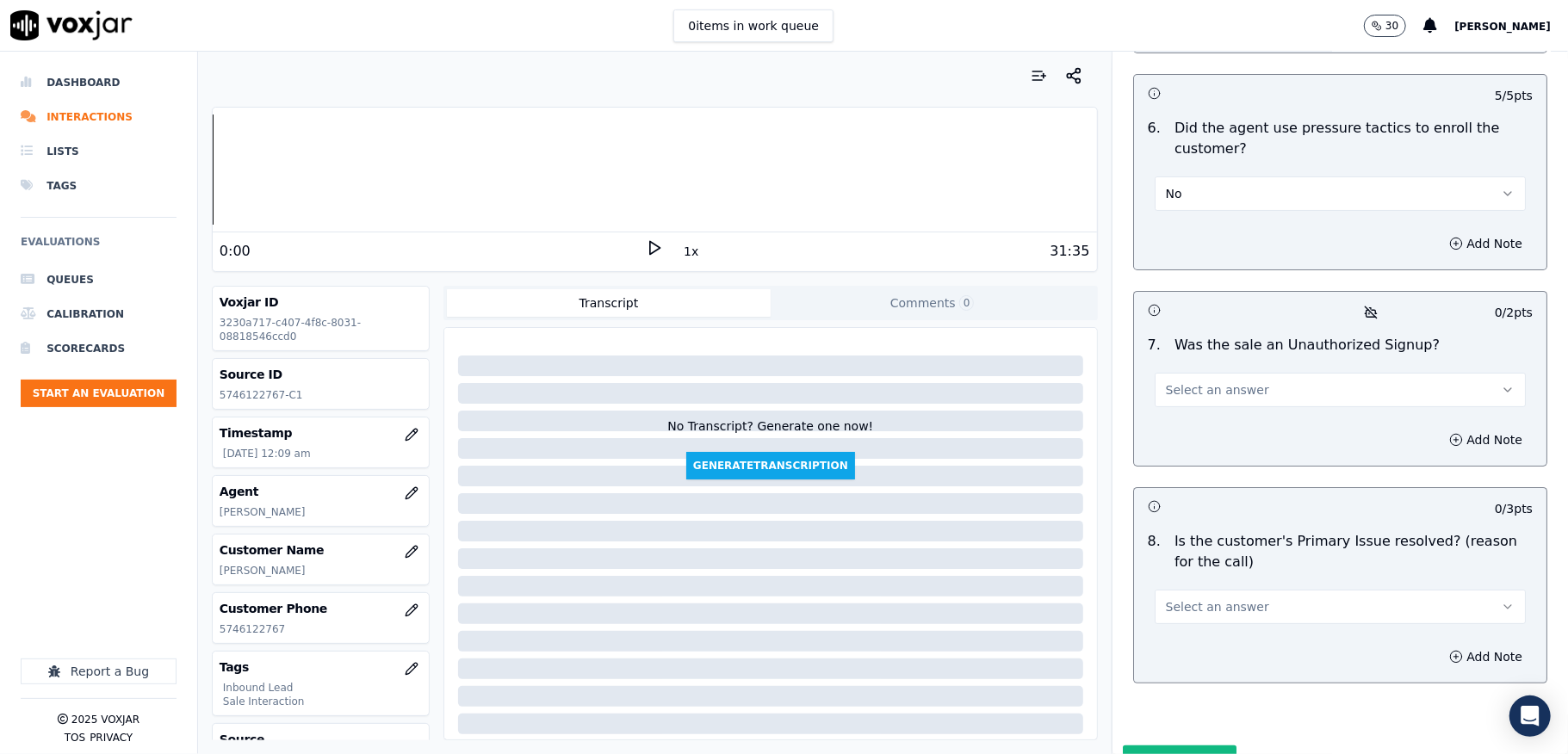
scroll to position [4819, 0]
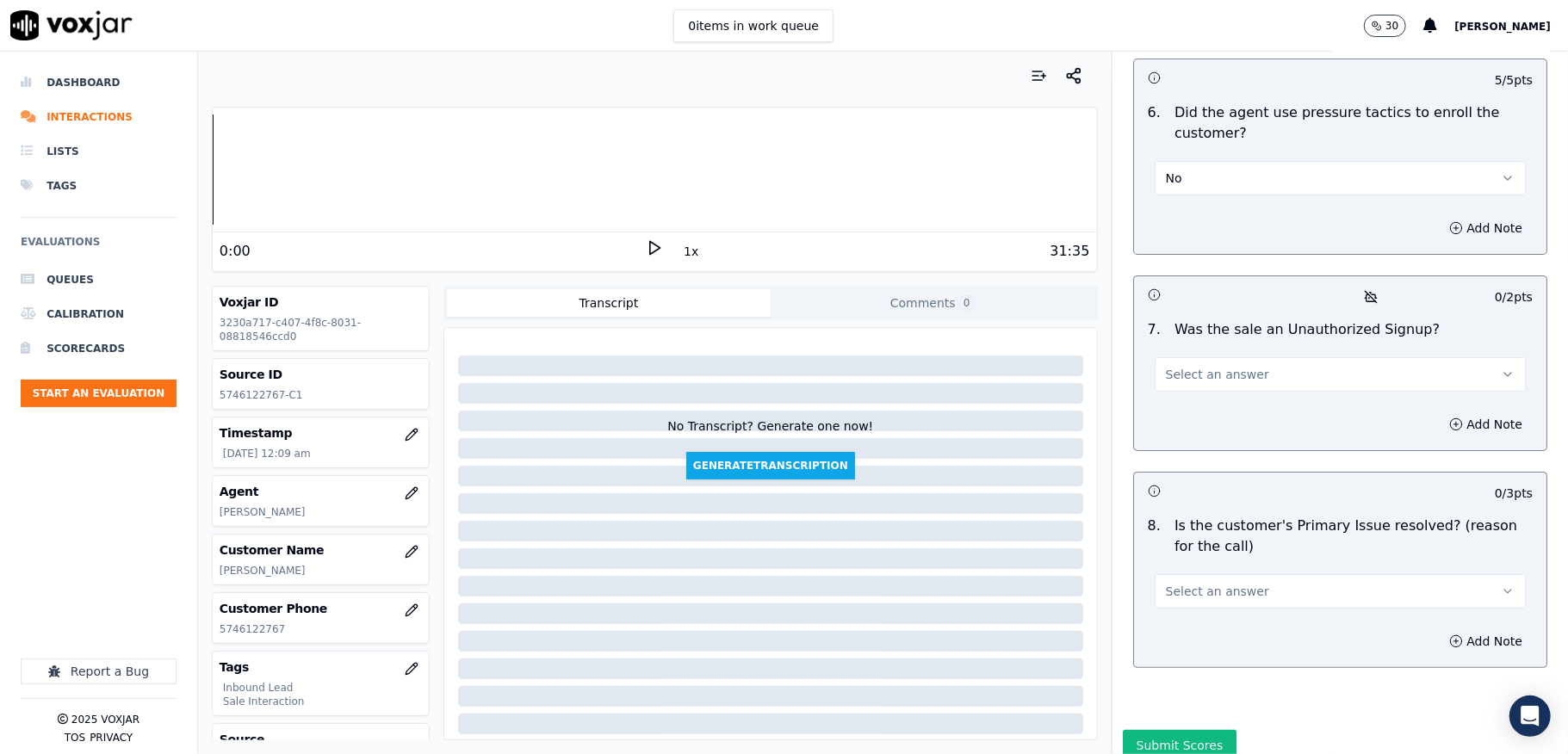
click at [1232, 357] on button "Select an answer" at bounding box center [1340, 374] width 371 height 35
click at [1183, 404] on div "No" at bounding box center [1298, 412] width 330 height 27
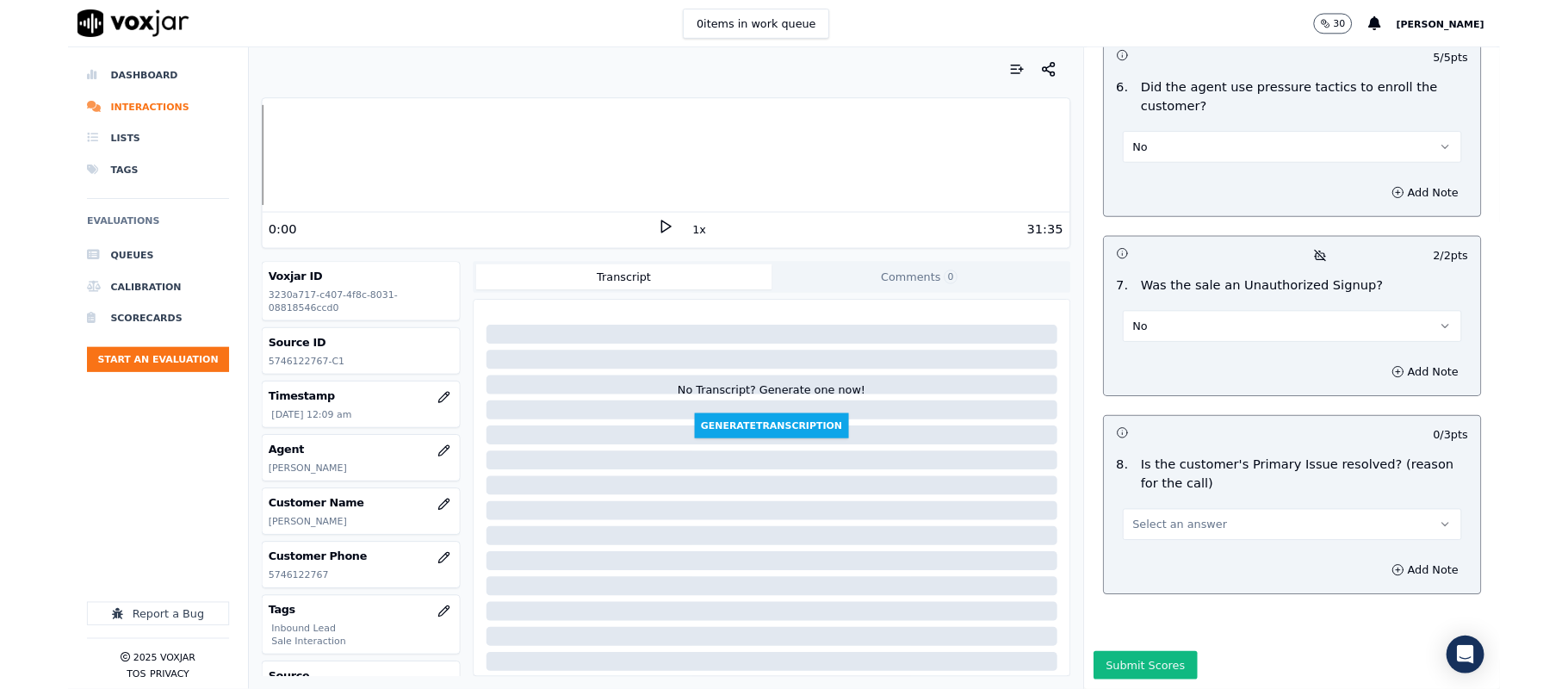
scroll to position [4870, 0]
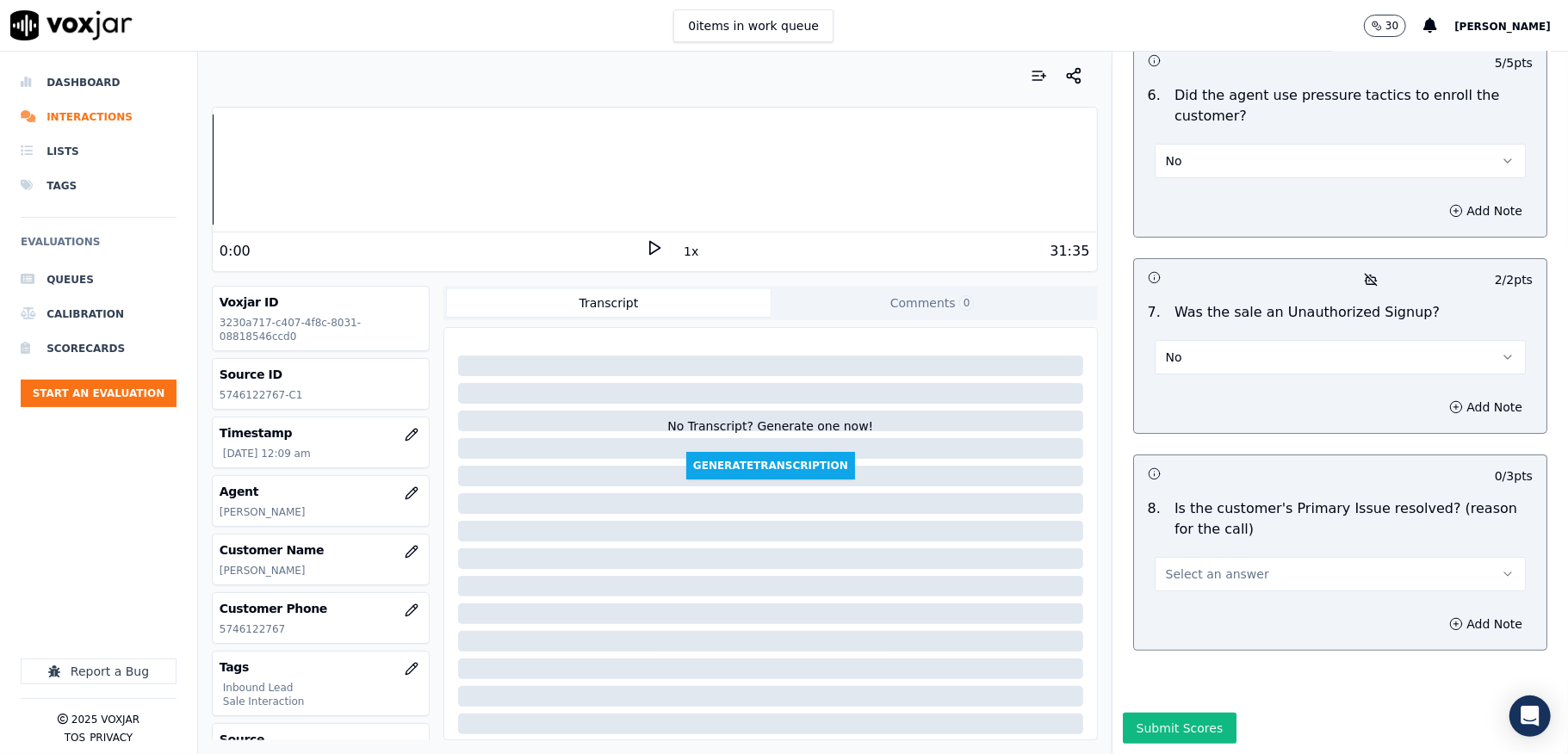
click at [1185, 565] on span "Select an answer" at bounding box center [1218, 573] width 104 height 17
click at [1179, 571] on div "No" at bounding box center [1298, 580] width 330 height 27
click at [1213, 557] on button "No" at bounding box center [1340, 574] width 371 height 35
click at [1176, 548] on div "Yes" at bounding box center [1298, 553] width 330 height 27
click at [1158, 712] on button "Submit Scores" at bounding box center [1180, 728] width 115 height 31
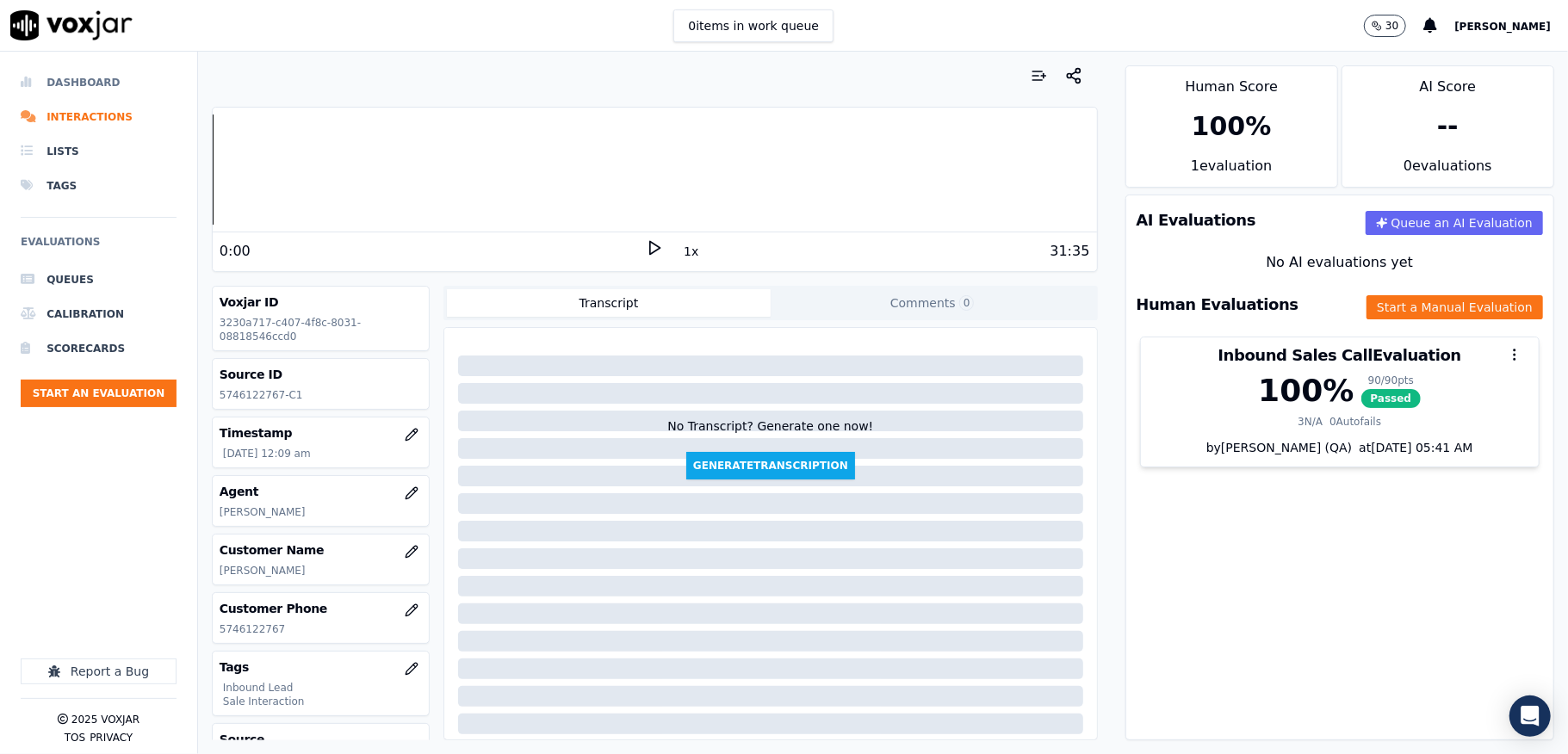
click at [56, 79] on li "Dashboard" at bounding box center [98, 83] width 155 height 35
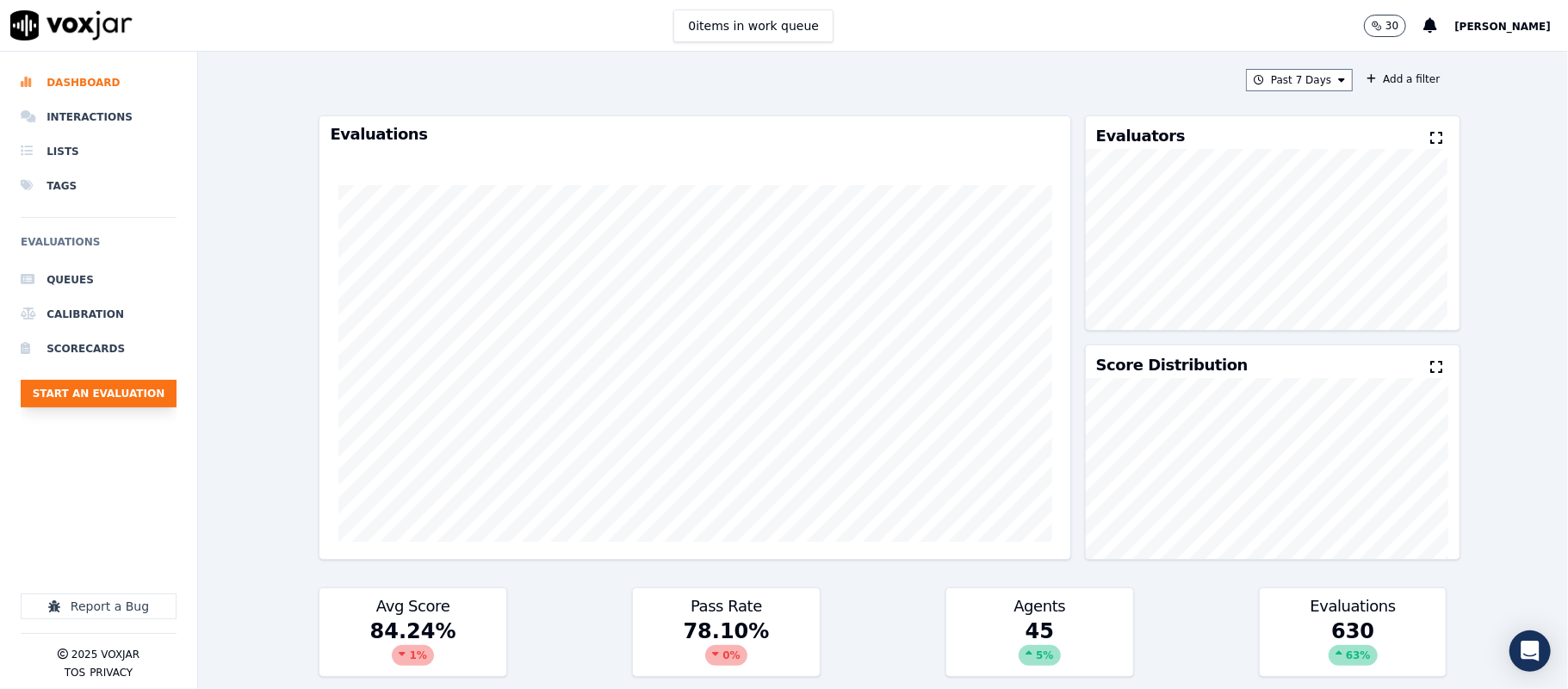
click at [118, 391] on button "Start an Evaluation" at bounding box center [98, 394] width 155 height 27
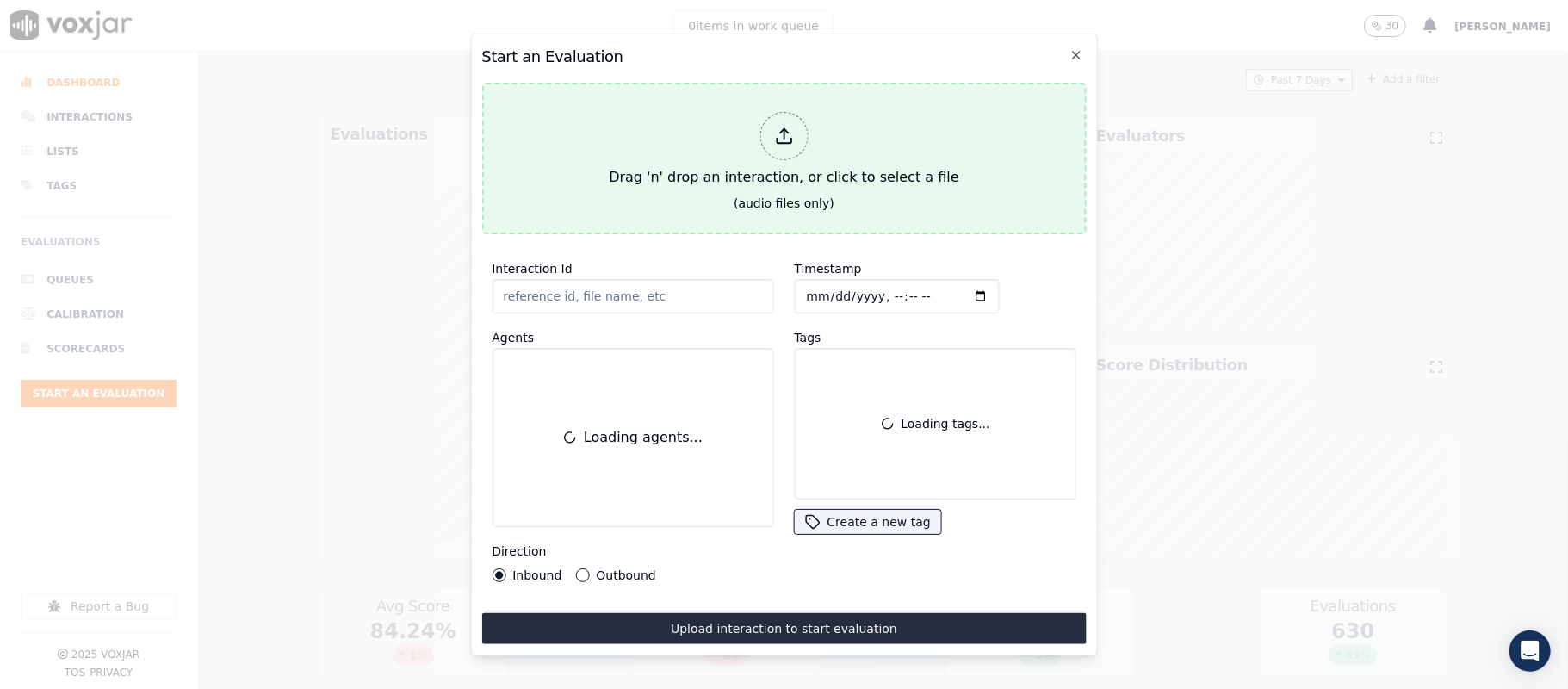
click at [755, 124] on div "Drag 'n' drop an interaction, or click to select a file" at bounding box center [784, 150] width 364 height 90
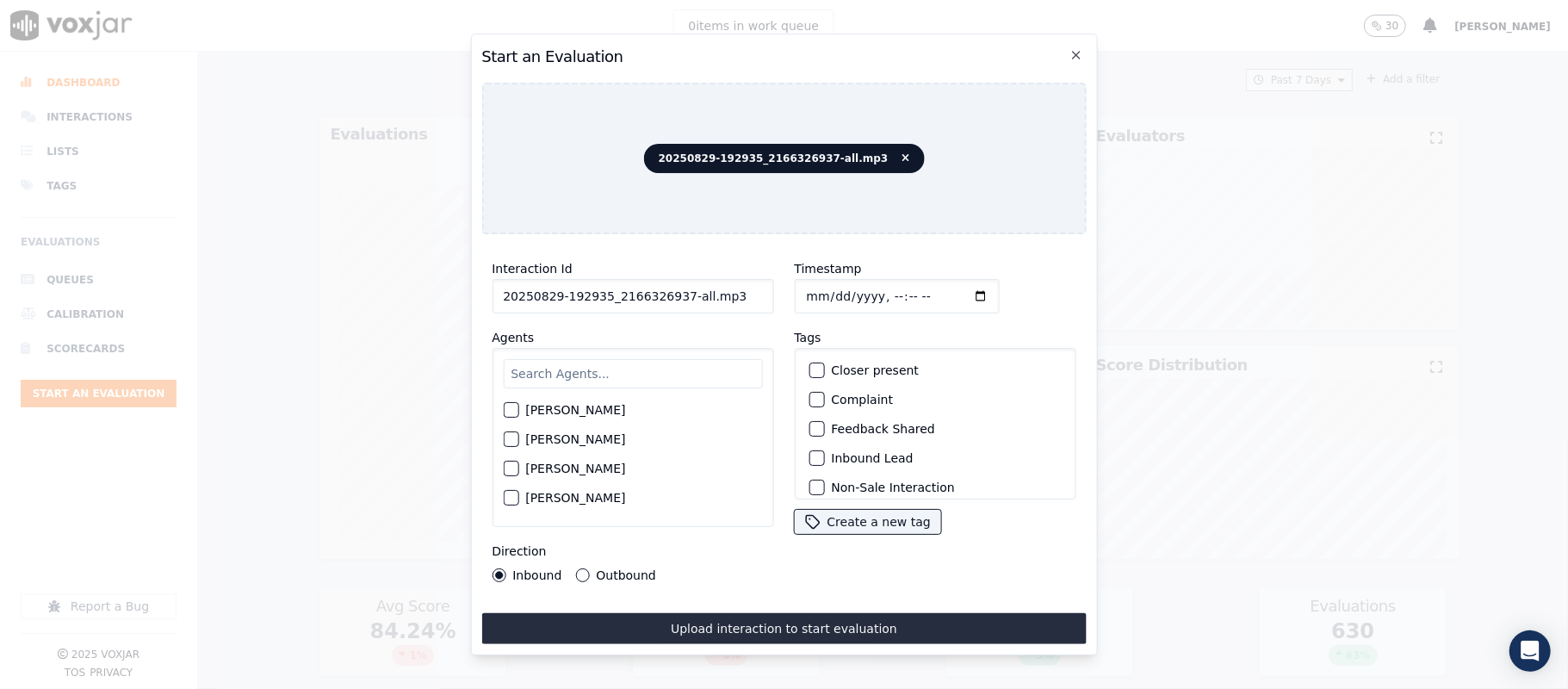
drag, startPoint x: 679, startPoint y: 290, endPoint x: 728, endPoint y: 290, distance: 49.0
click at [728, 290] on input "20250829-192935_2166326937-all.mp3" at bounding box center [633, 296] width 282 height 35
type input "20250829-192935_2166326937-C1"
click at [800, 285] on input "Timestamp" at bounding box center [895, 296] width 205 height 35
type input "2025-08-29T00:12"
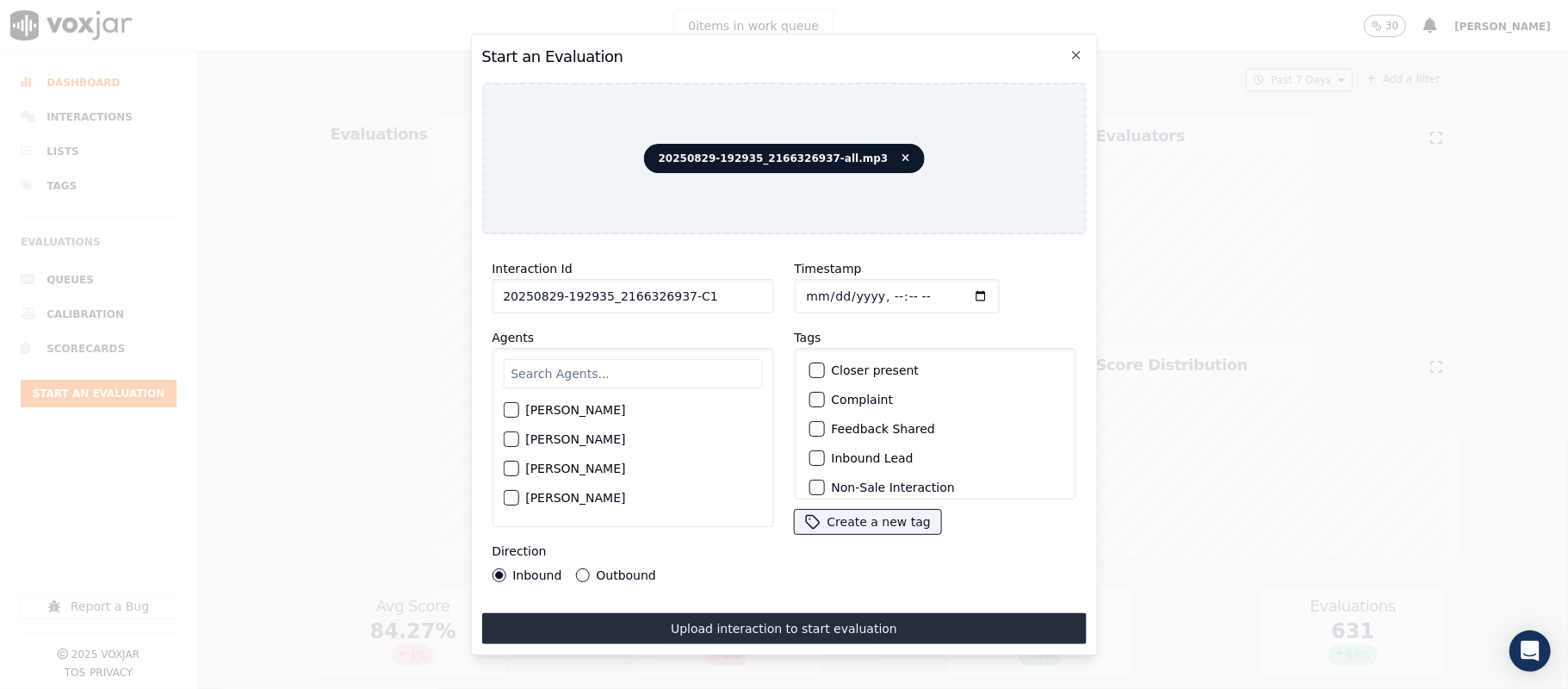
drag, startPoint x: 579, startPoint y: 563, endPoint x: 590, endPoint y: 558, distance: 12.1
click at [580, 568] on button "Outbound" at bounding box center [582, 574] width 14 height 14
click at [810, 396] on div "button" at bounding box center [815, 402] width 12 height 12
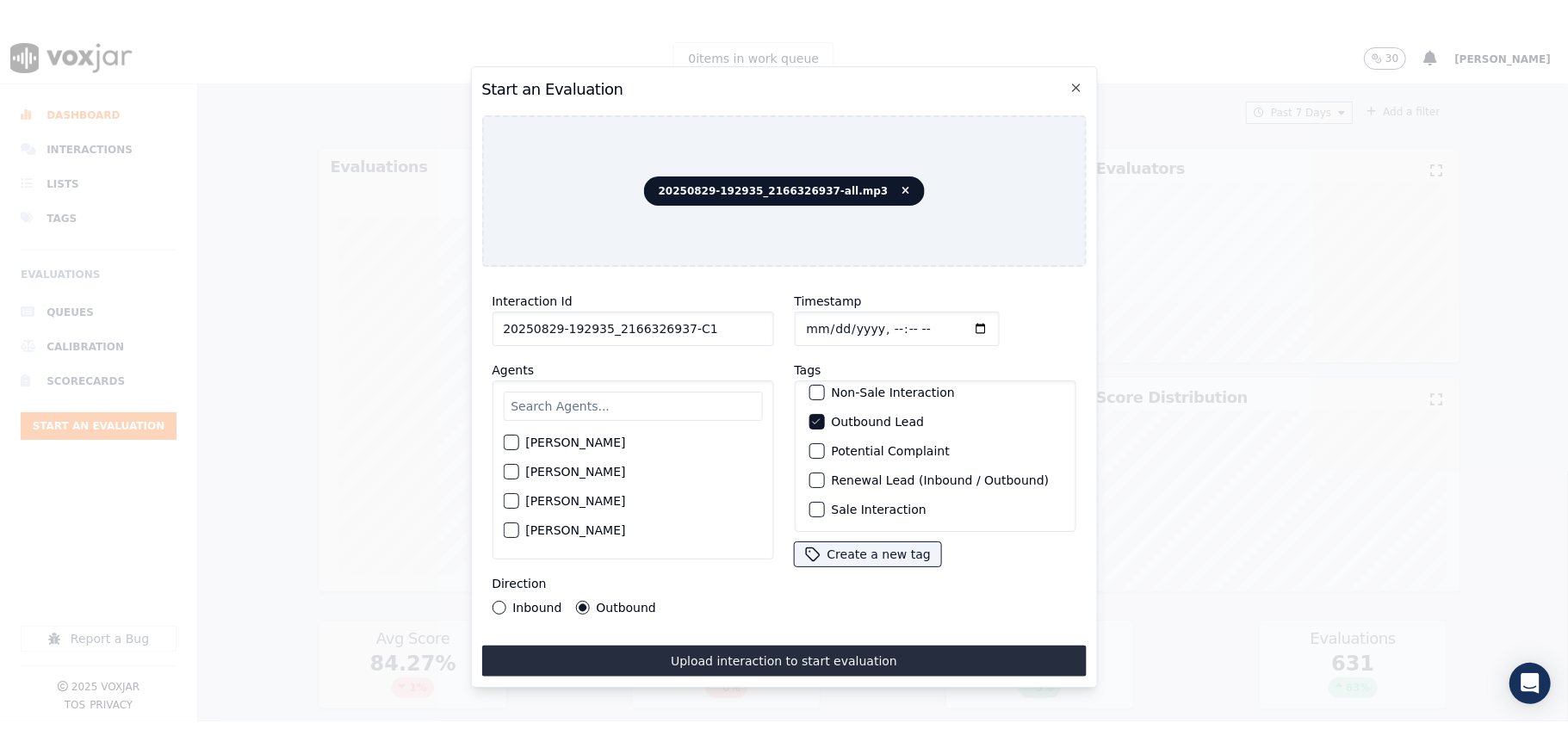
scroll to position [160, 0]
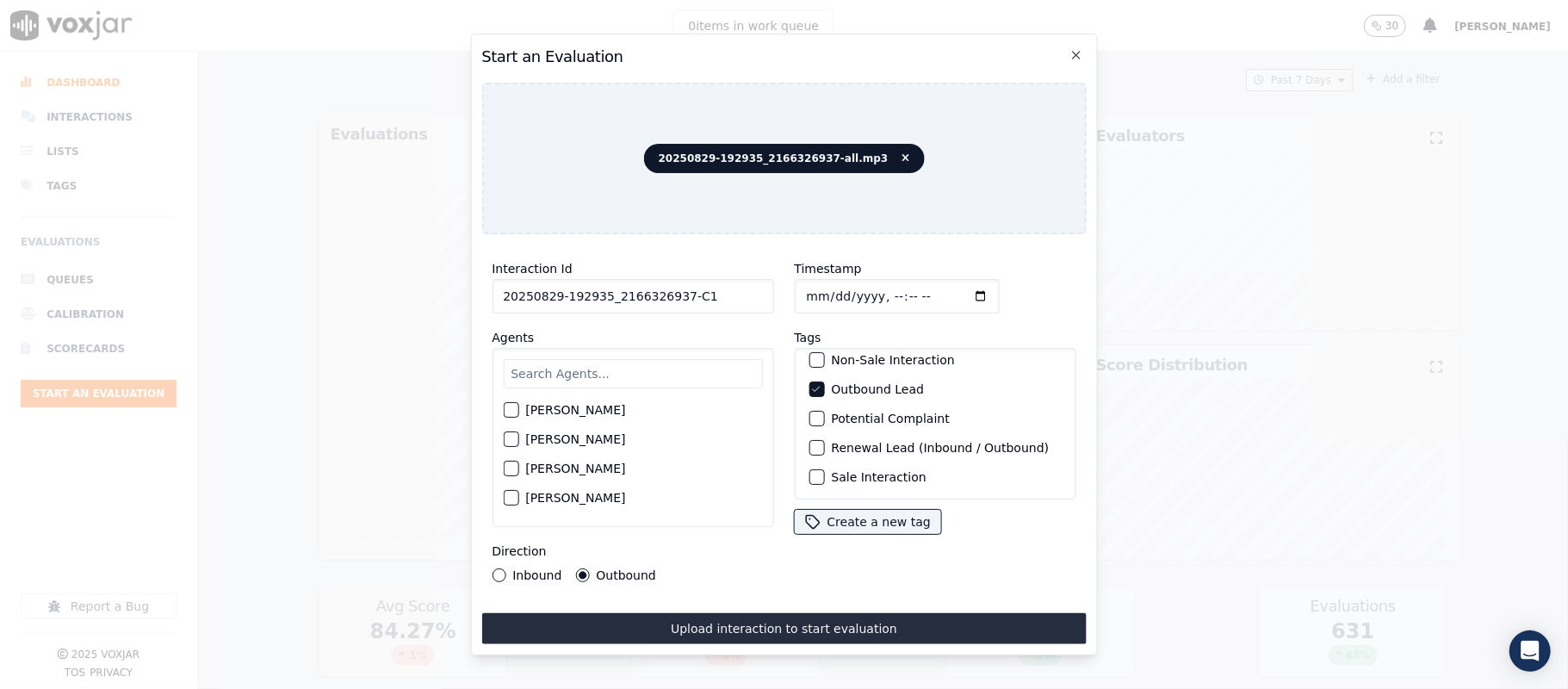
click at [810, 471] on div "button" at bounding box center [815, 476] width 12 height 12
click at [559, 376] on input "text" at bounding box center [632, 374] width 259 height 29
type input "ric"
click at [510, 409] on div "button" at bounding box center [509, 414] width 12 height 12
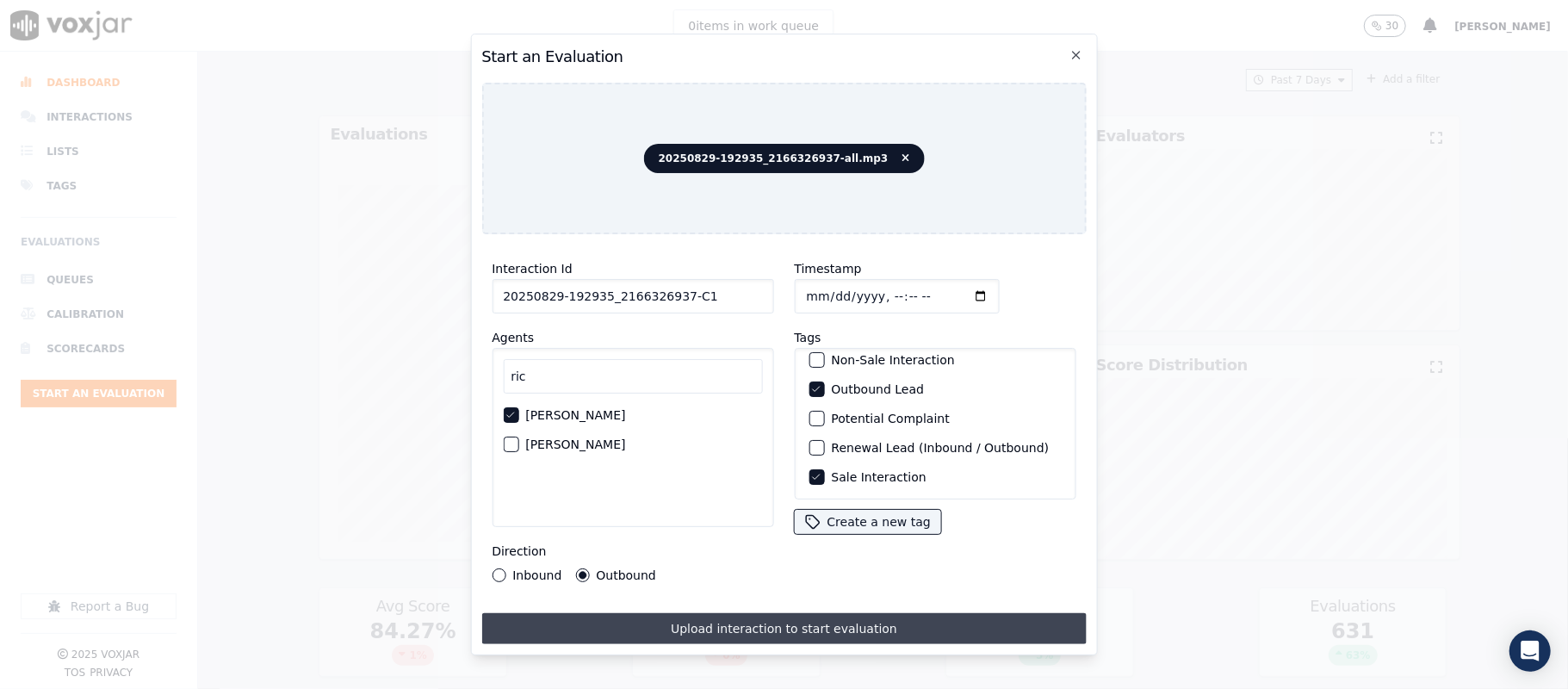
click at [629, 617] on button "Upload interaction to start evaluation" at bounding box center [784, 629] width 604 height 31
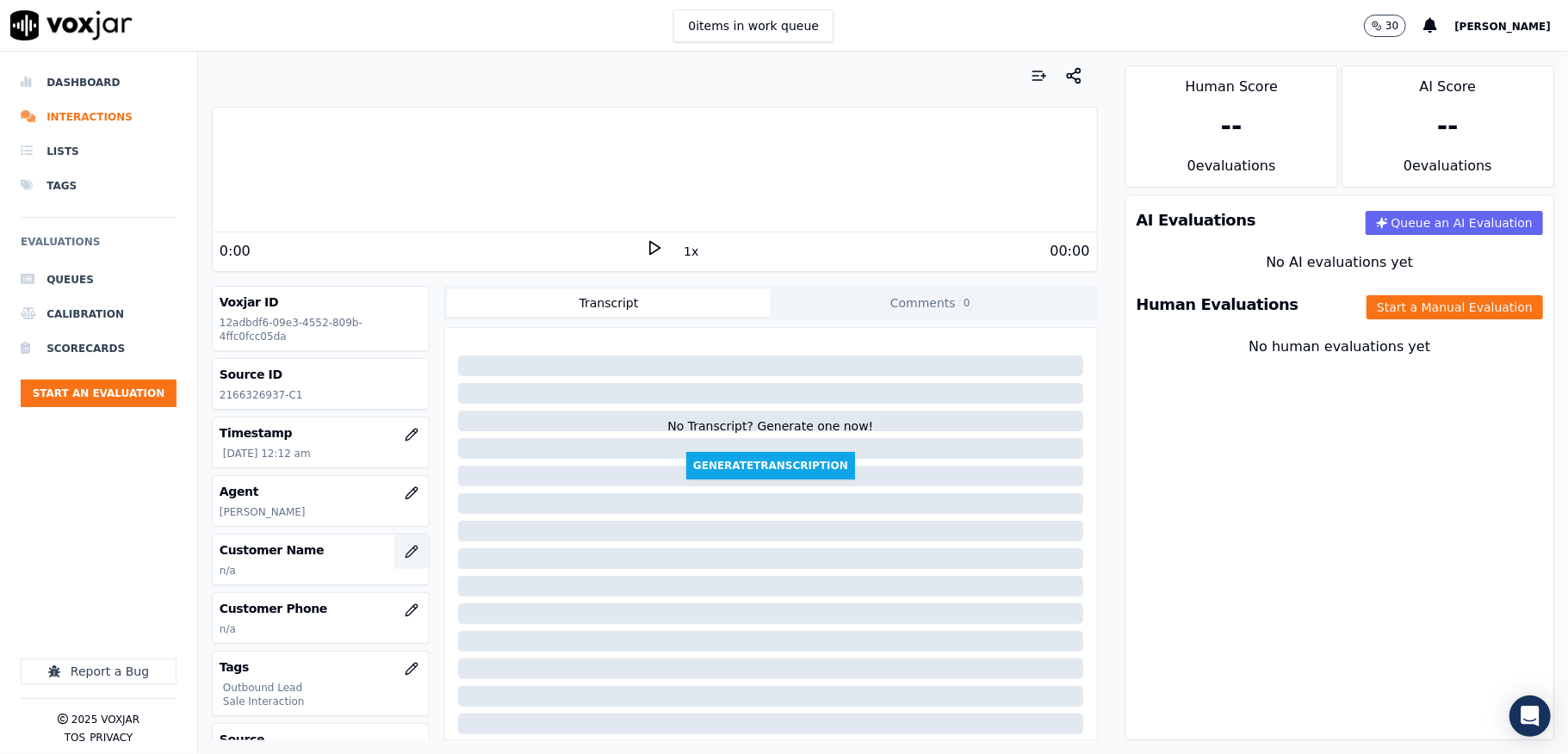
click at [394, 556] on button "button" at bounding box center [412, 551] width 35 height 35
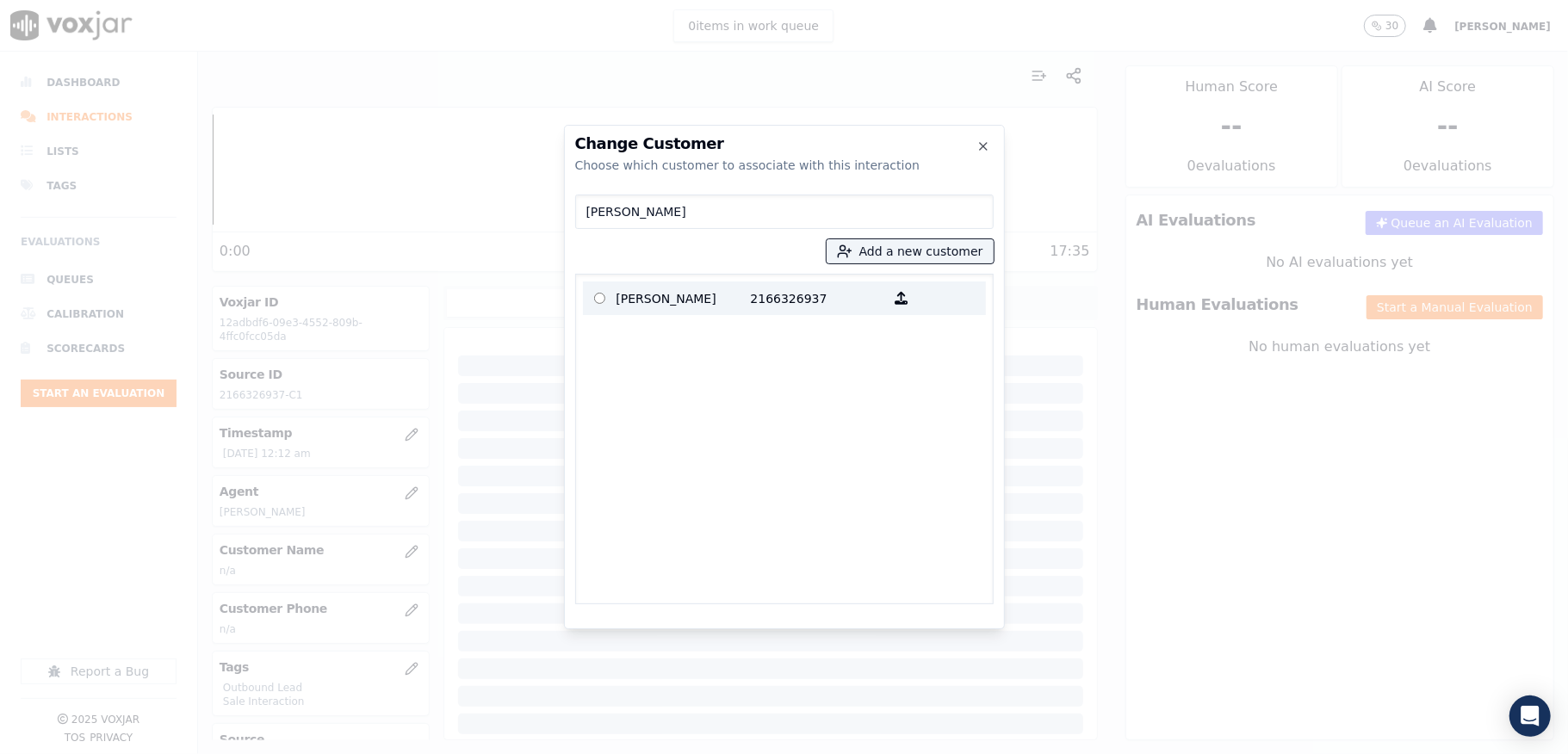
type input "CAREY MOORE"
click at [664, 297] on p "CAREY MOORE" at bounding box center [684, 298] width 135 height 26
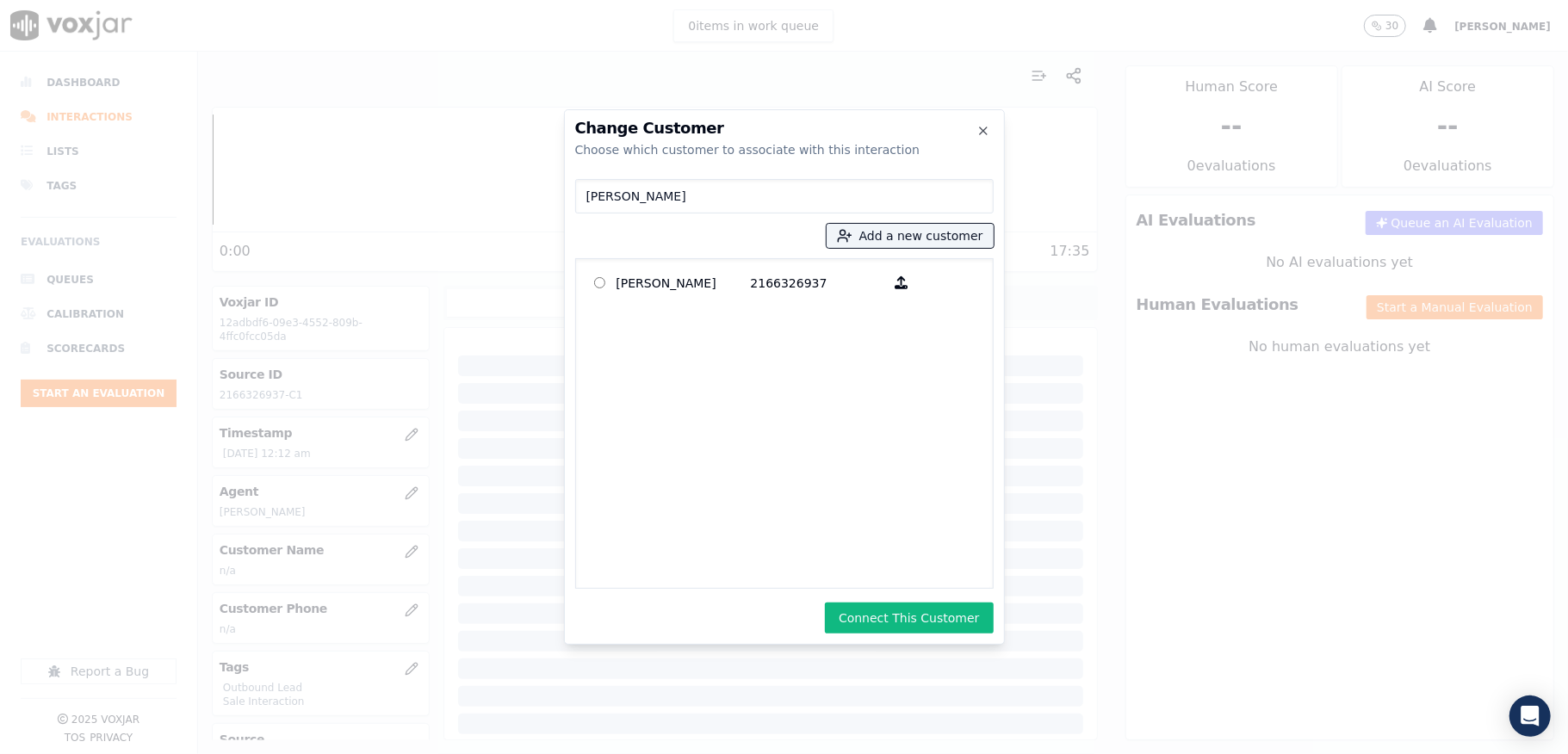
click at [924, 614] on button "Connect This Customer" at bounding box center [909, 618] width 168 height 31
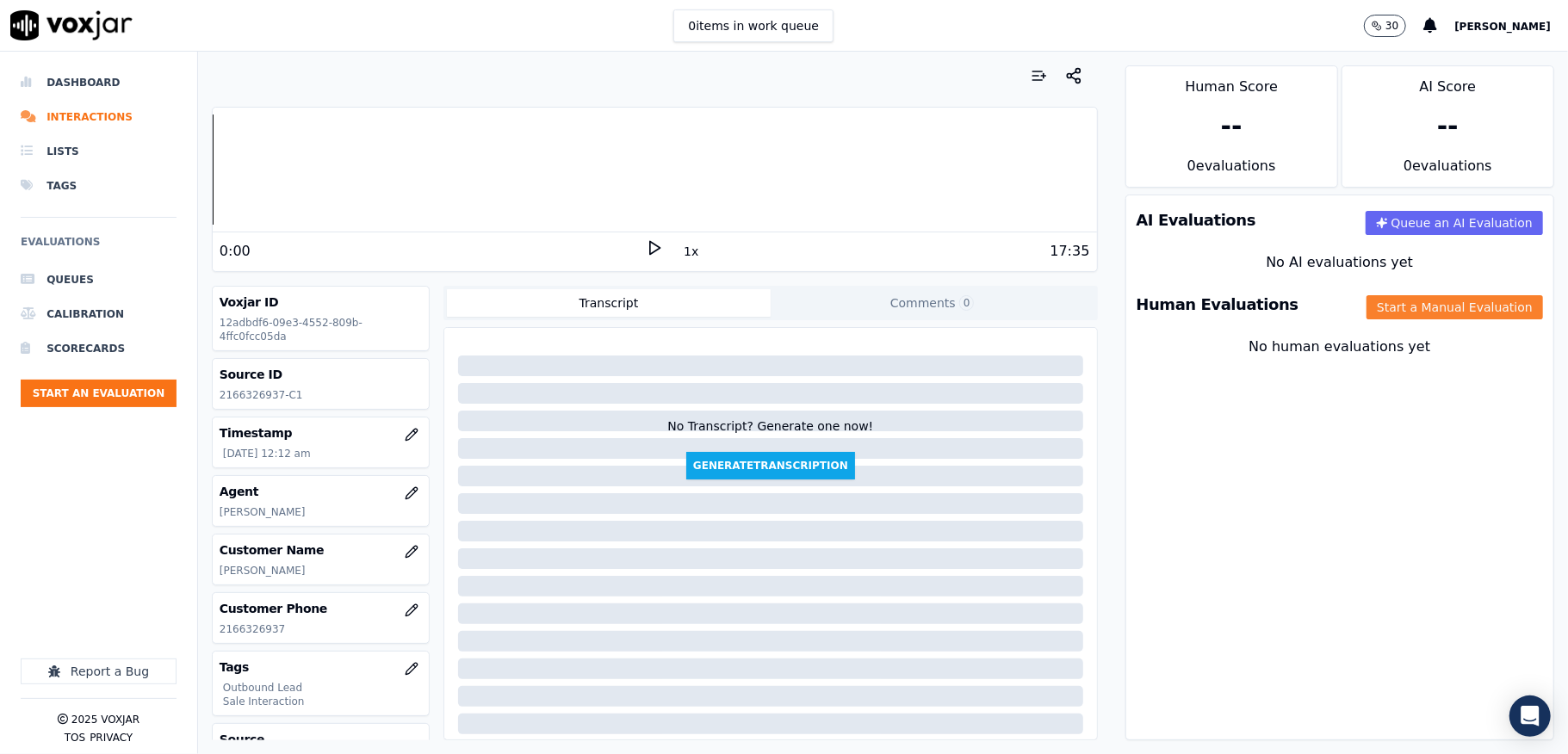
click at [1390, 303] on button "Start a Manual Evaluation" at bounding box center [1454, 307] width 176 height 25
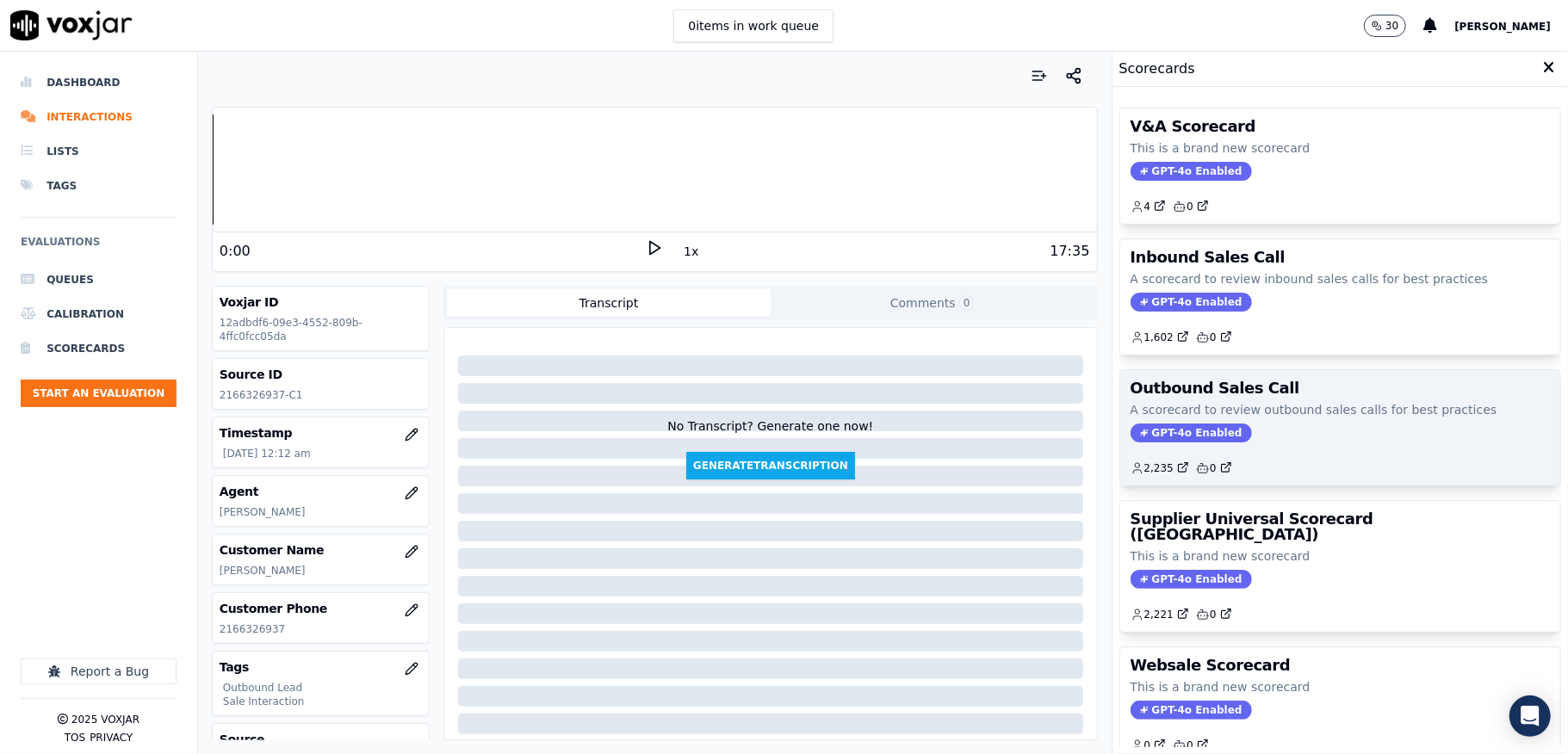
click at [1155, 437] on span "GPT-4o Enabled" at bounding box center [1192, 432] width 122 height 19
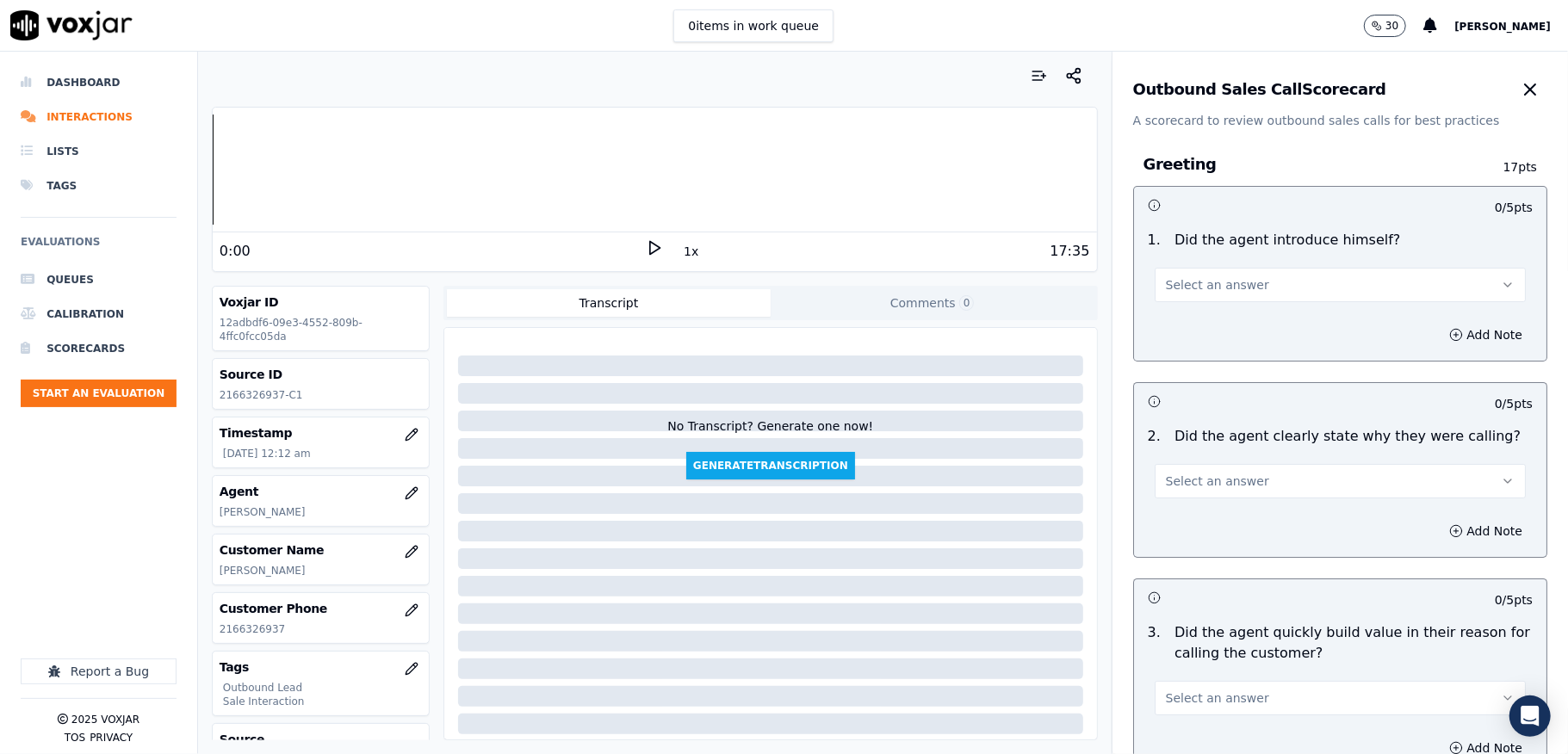
click at [1234, 281] on button "Select an answer" at bounding box center [1340, 285] width 371 height 35
click at [1206, 324] on div "Yes" at bounding box center [1298, 324] width 330 height 27
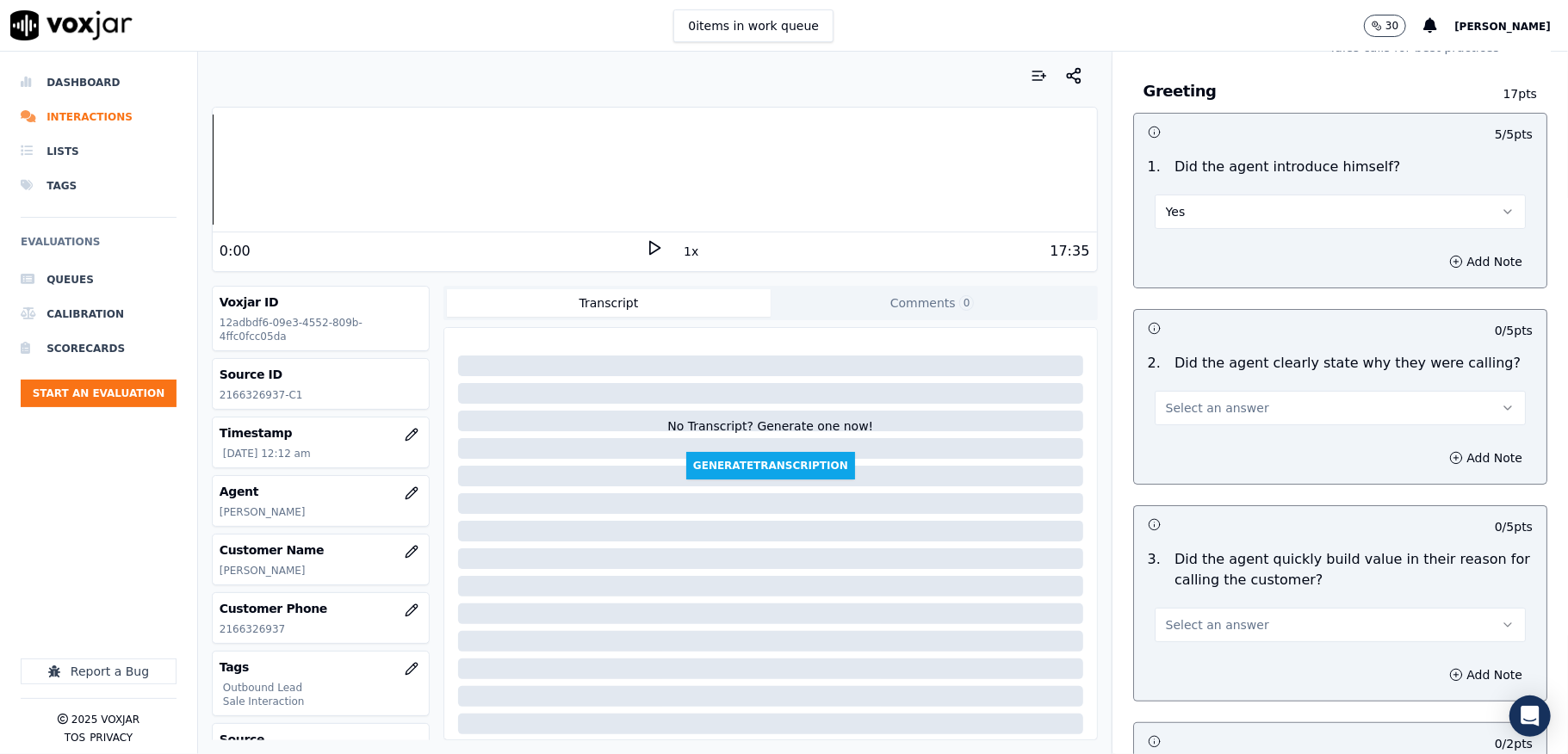
scroll to position [114, 0]
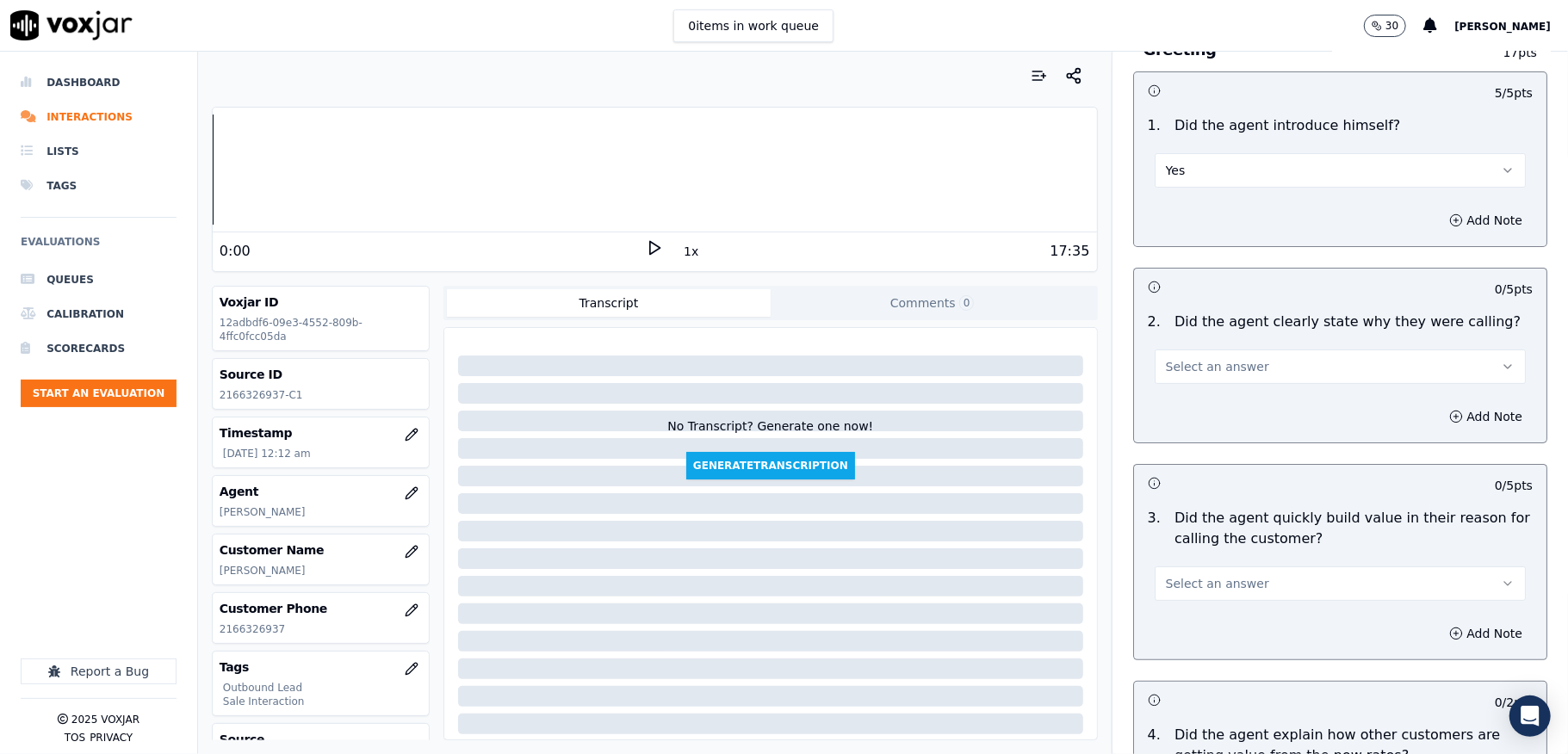
click at [1218, 379] on button "Select an answer" at bounding box center [1340, 367] width 371 height 35
click at [1200, 400] on div "Yes" at bounding box center [1298, 406] width 330 height 27
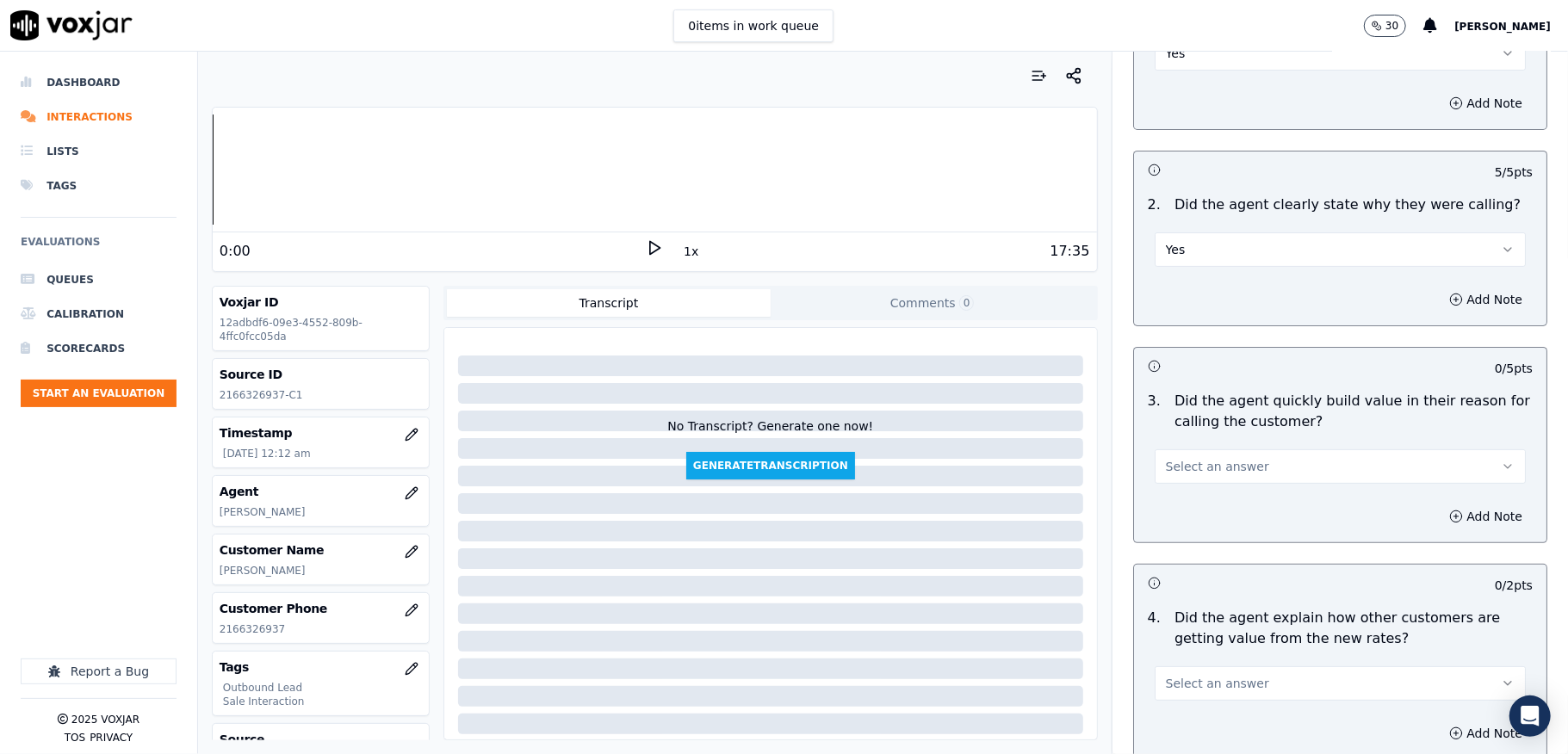
scroll to position [344, 0]
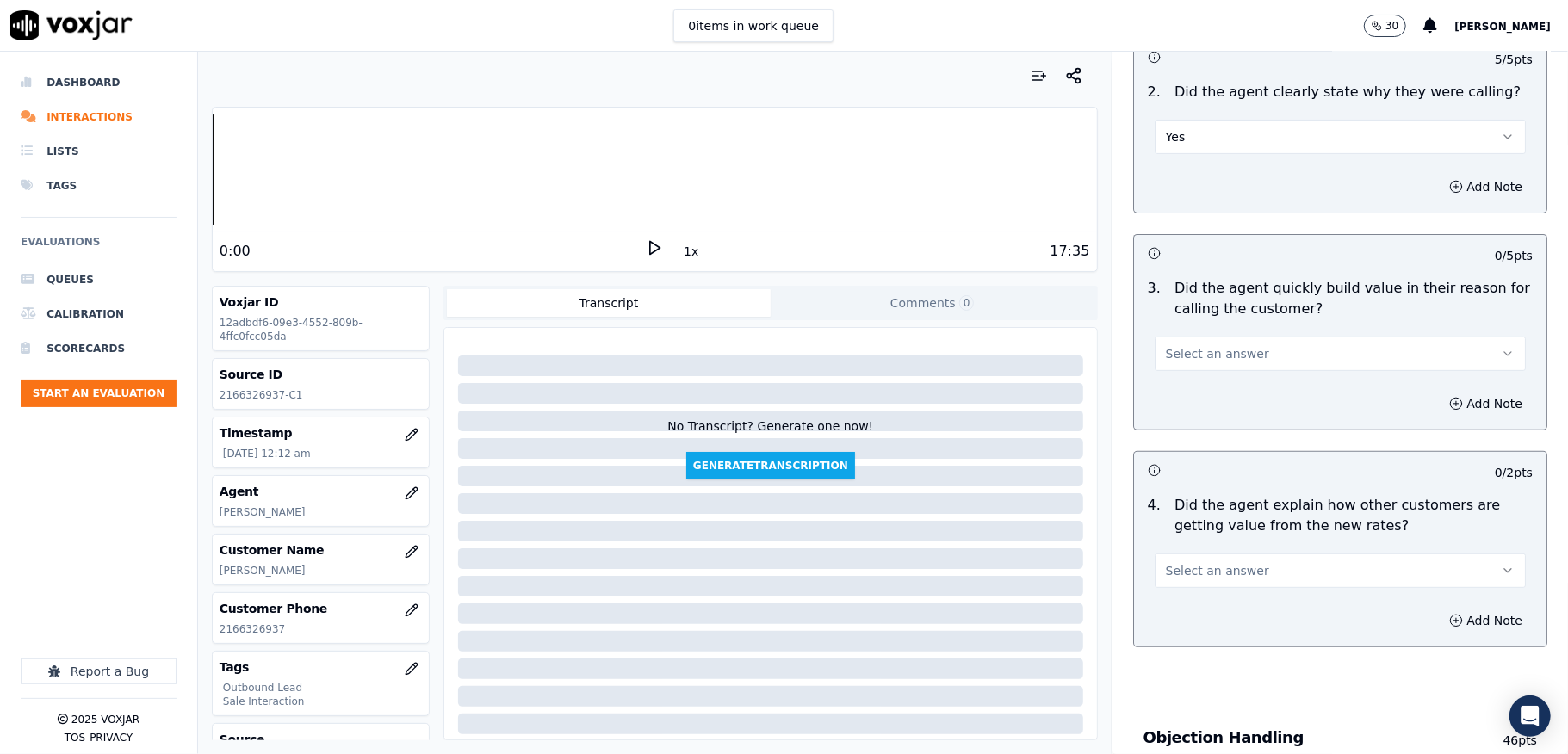
click at [1217, 354] on span "Select an answer" at bounding box center [1218, 353] width 104 height 17
click at [1195, 390] on div "Yes" at bounding box center [1298, 394] width 330 height 27
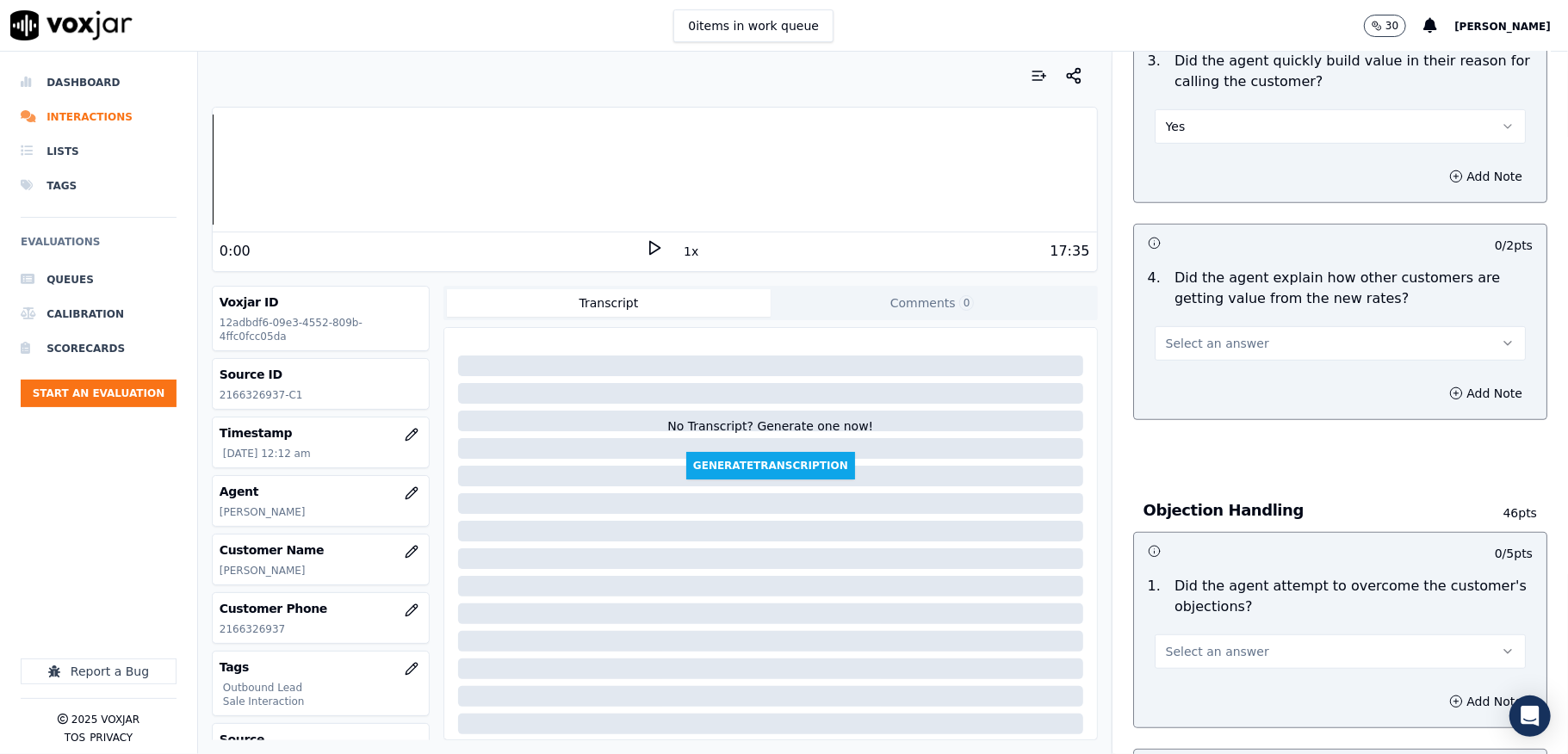
scroll to position [573, 0]
click at [1236, 342] on button "Select an answer" at bounding box center [1340, 342] width 371 height 35
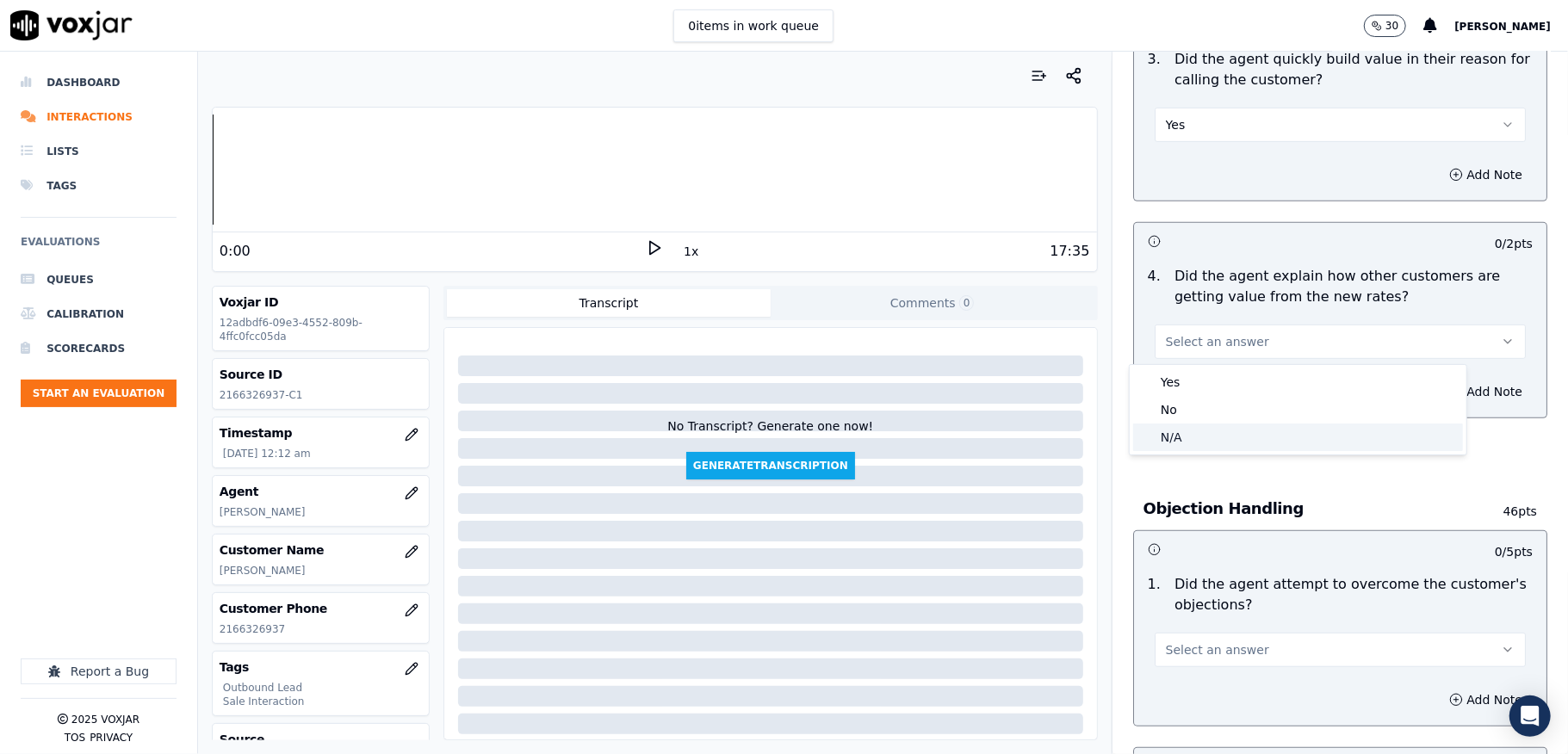
click at [1193, 438] on div "N/A" at bounding box center [1298, 437] width 330 height 27
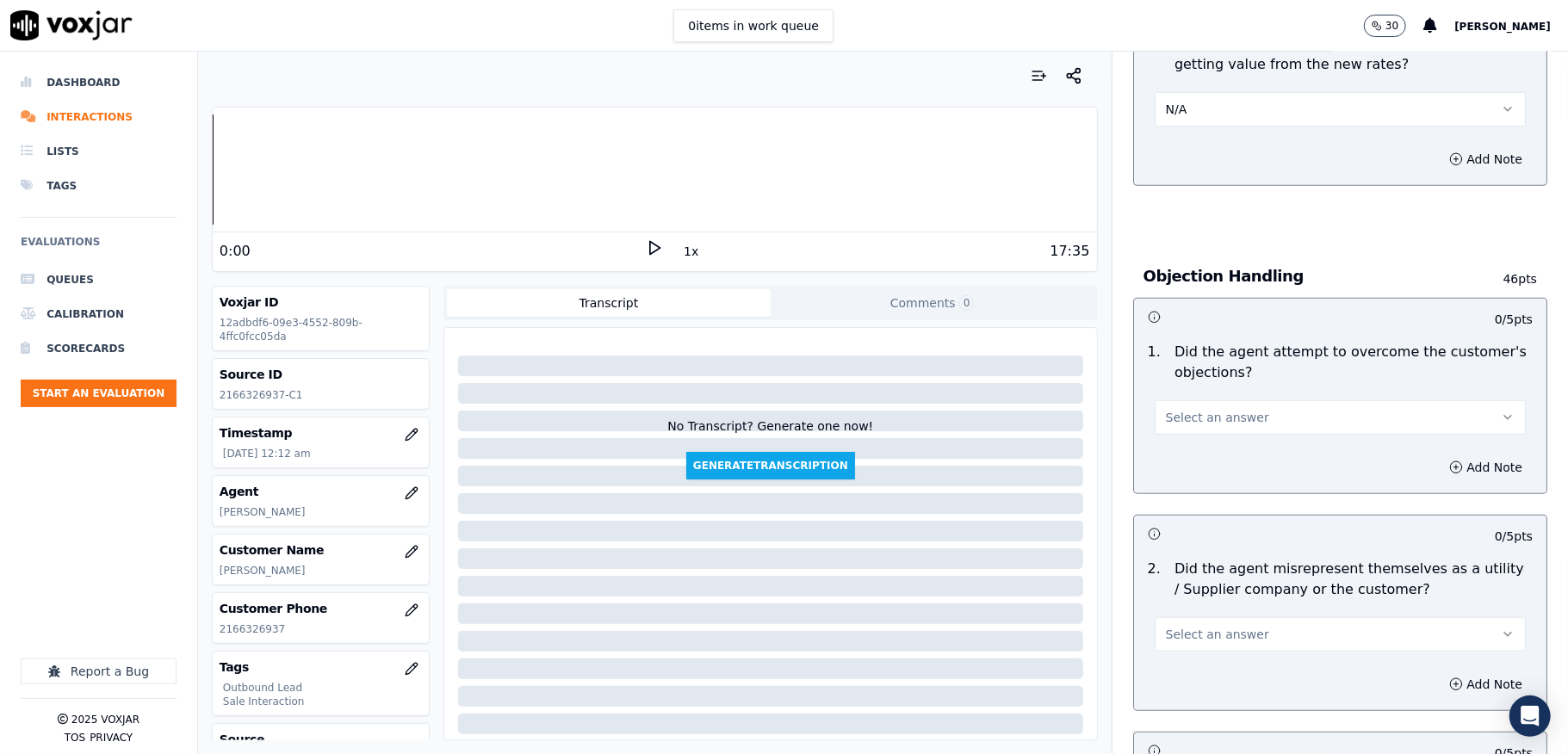
scroll to position [918, 0]
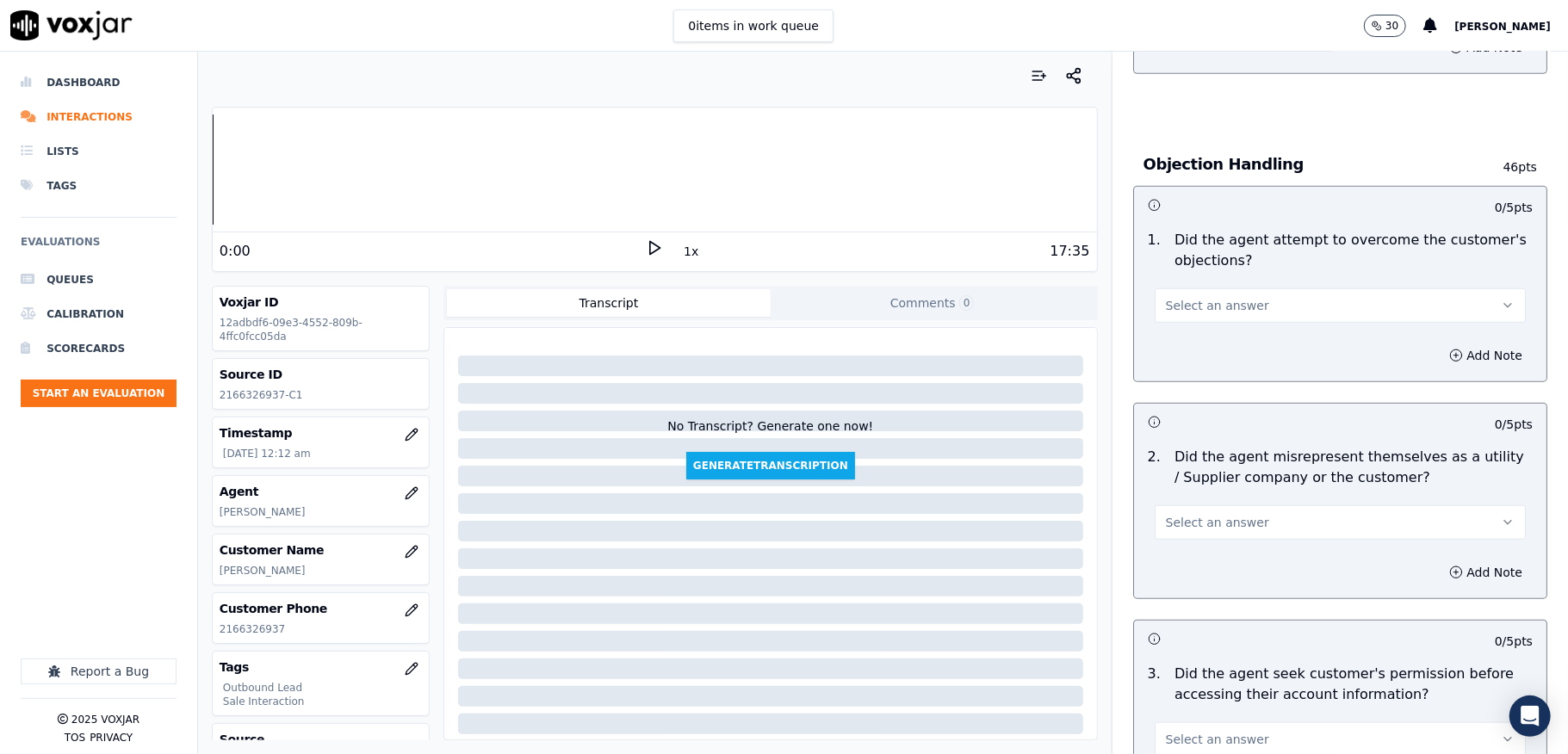
click at [1213, 294] on button "Select an answer" at bounding box center [1340, 305] width 371 height 35
click at [1175, 342] on div "Yes" at bounding box center [1298, 347] width 330 height 27
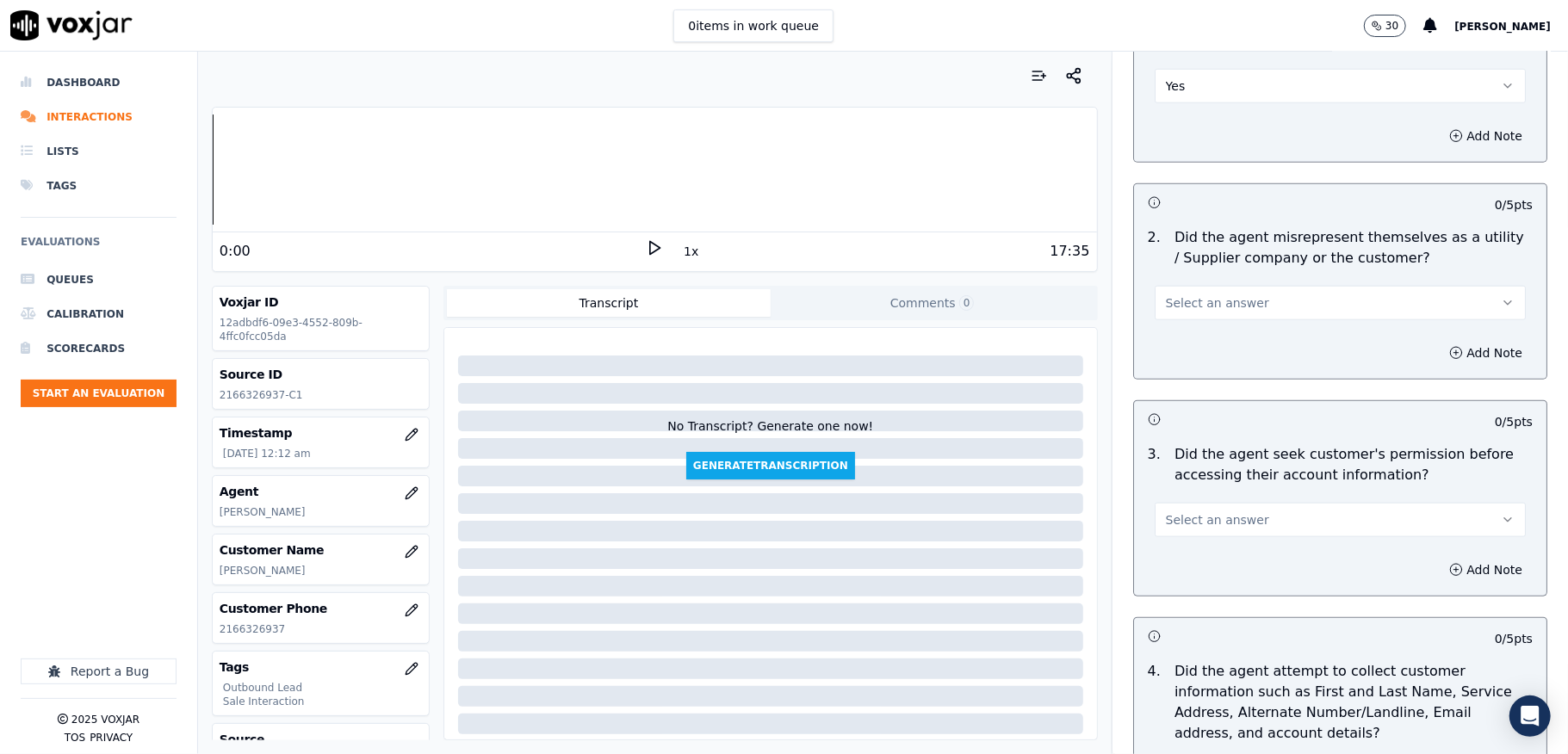
scroll to position [1147, 0]
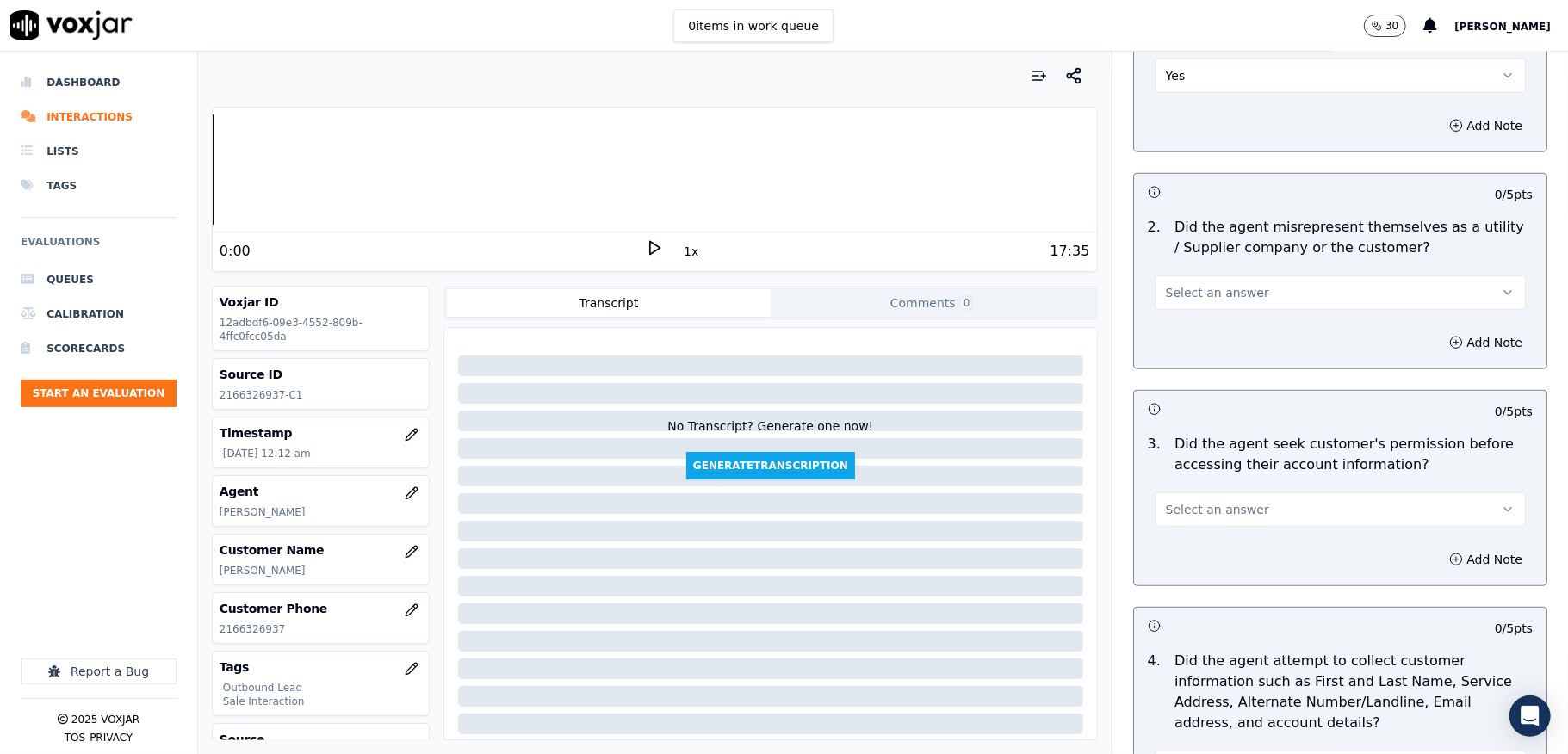
click at [1248, 303] on button "Select an answer" at bounding box center [1340, 293] width 371 height 35
click at [1185, 359] on div "No" at bounding box center [1298, 362] width 330 height 27
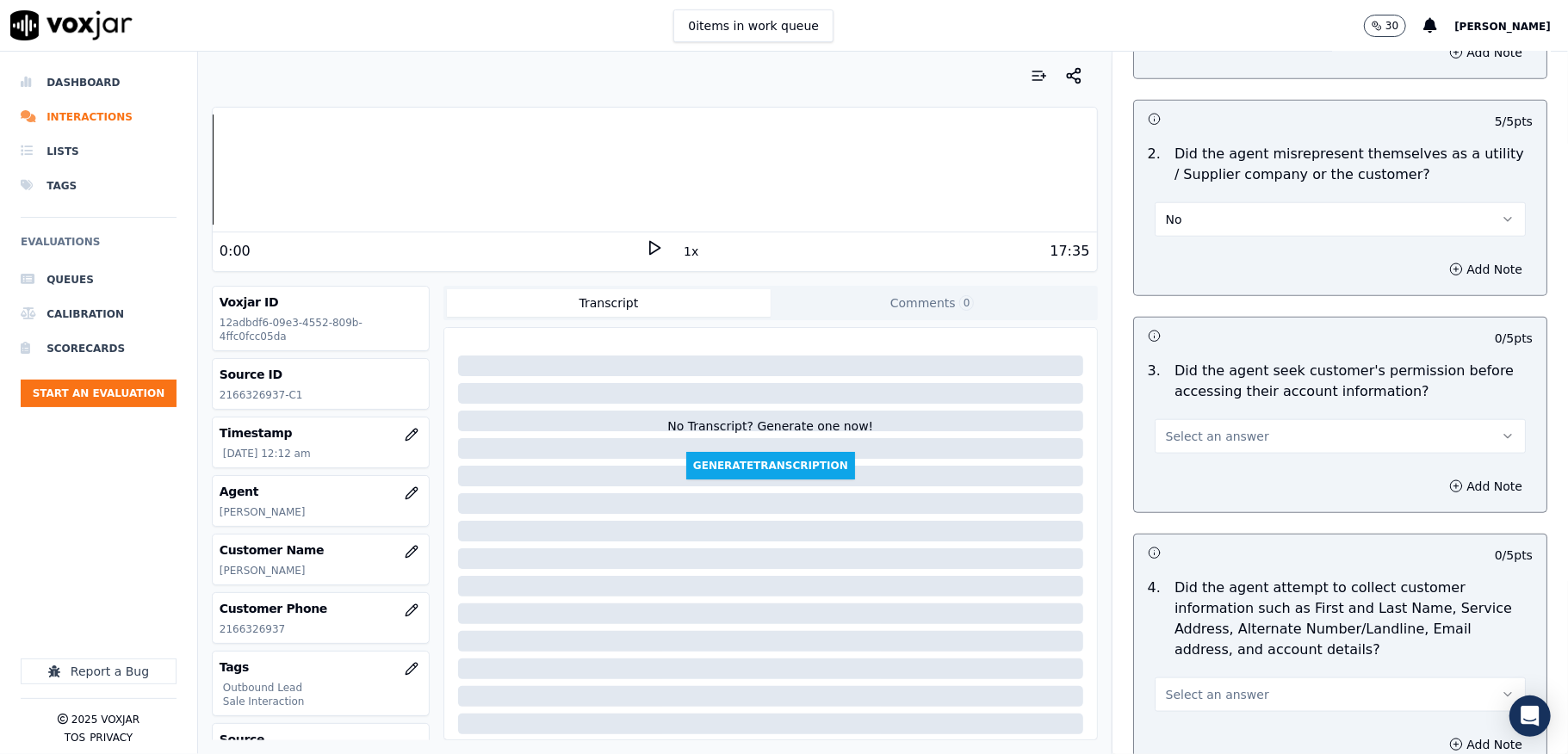
scroll to position [1262, 0]
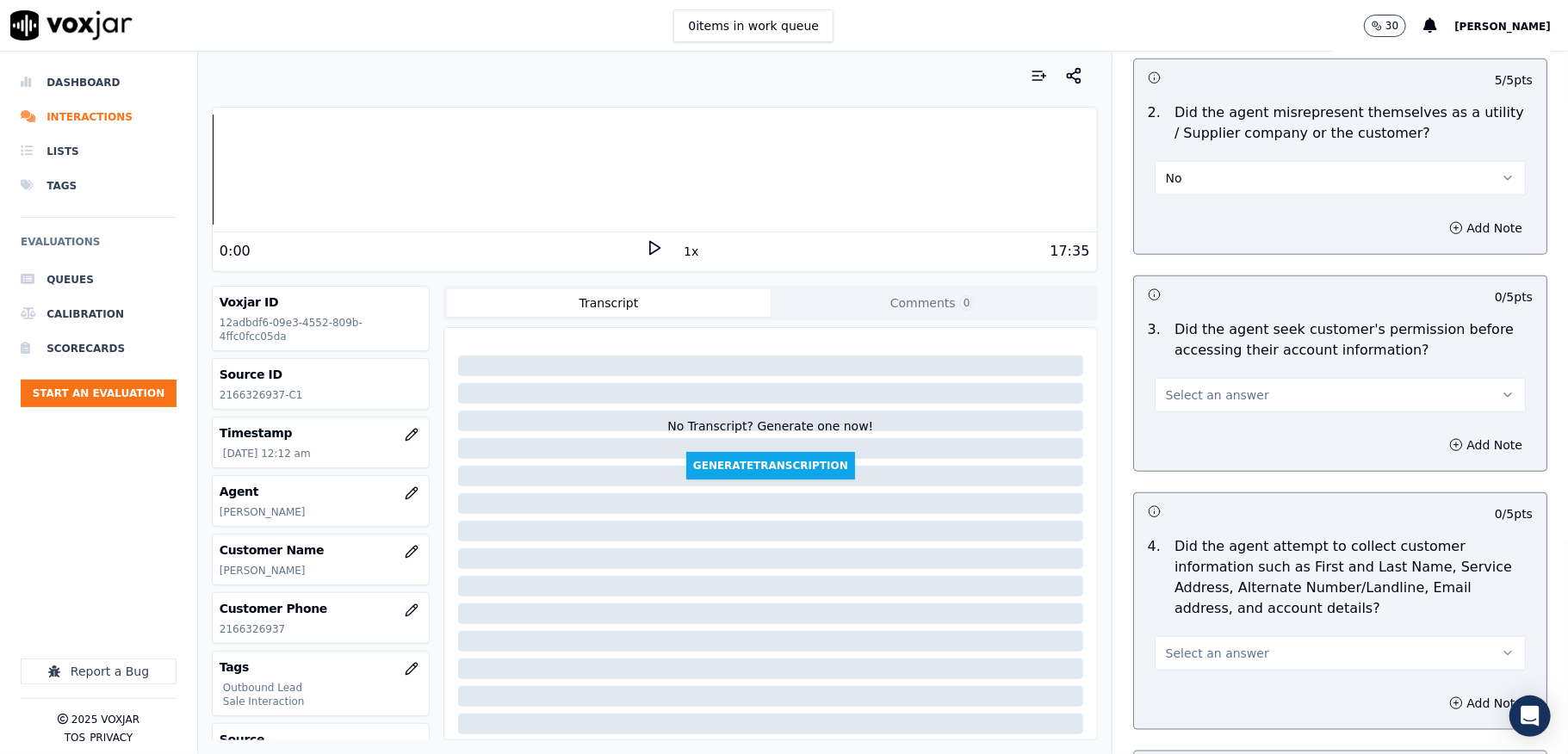
click at [1213, 393] on span "Select an answer" at bounding box center [1218, 394] width 104 height 17
click at [1192, 424] on div "Yes" at bounding box center [1298, 437] width 330 height 27
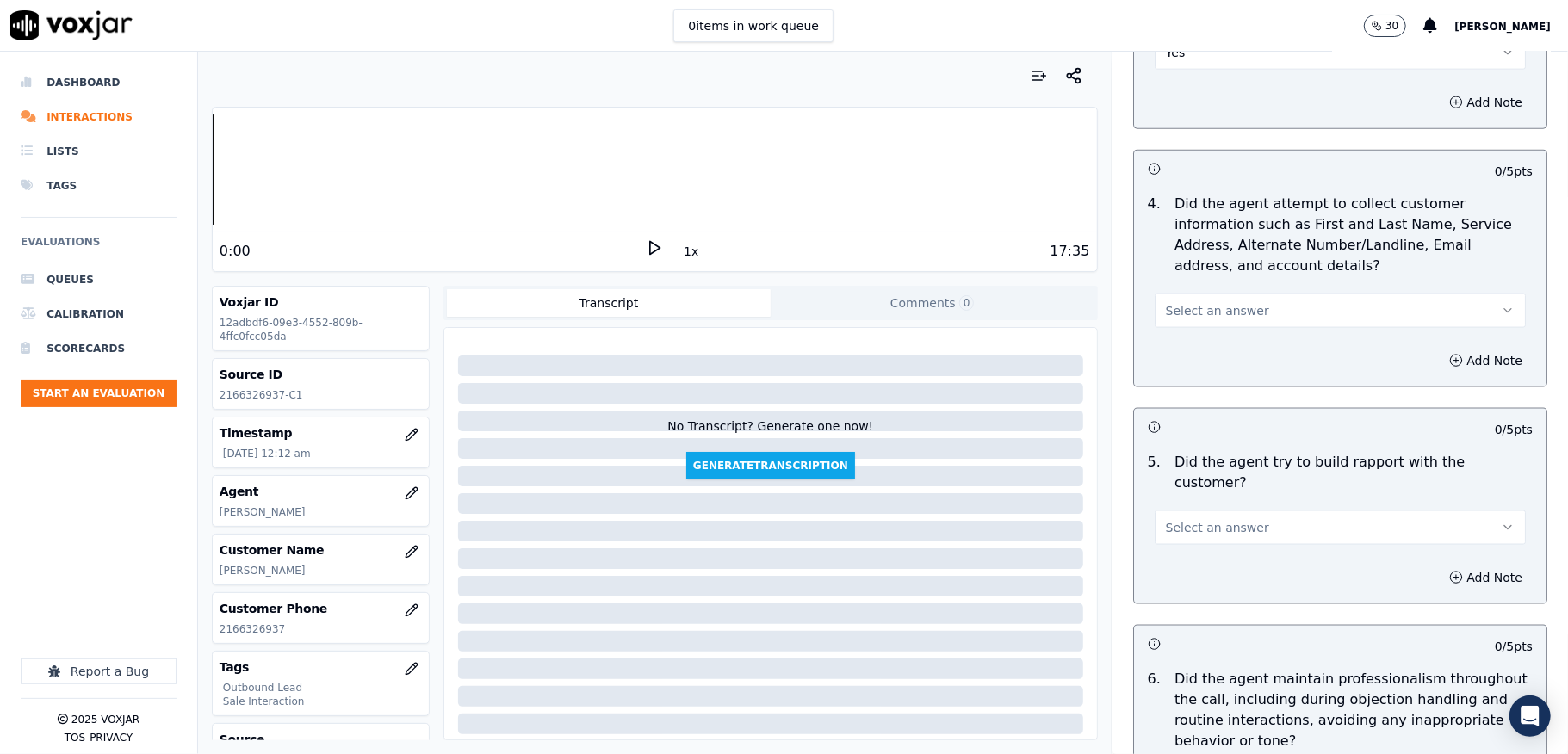
scroll to position [1606, 0]
click at [1226, 306] on span "Select an answer" at bounding box center [1218, 309] width 104 height 17
click at [1186, 376] on div "No" at bounding box center [1298, 380] width 330 height 27
click at [1165, 303] on button "No" at bounding box center [1340, 309] width 371 height 35
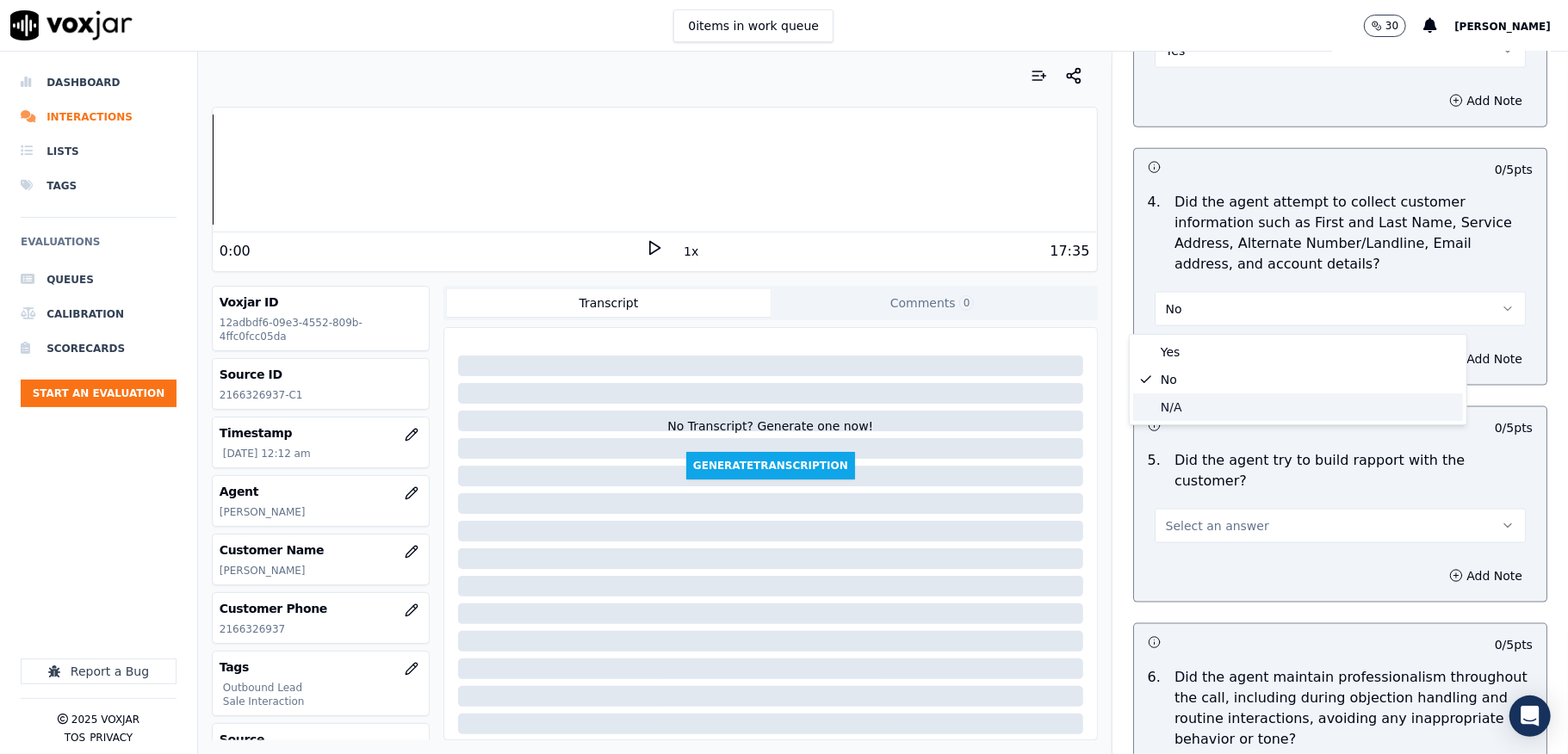
click at [1171, 398] on div "N/A" at bounding box center [1298, 407] width 330 height 27
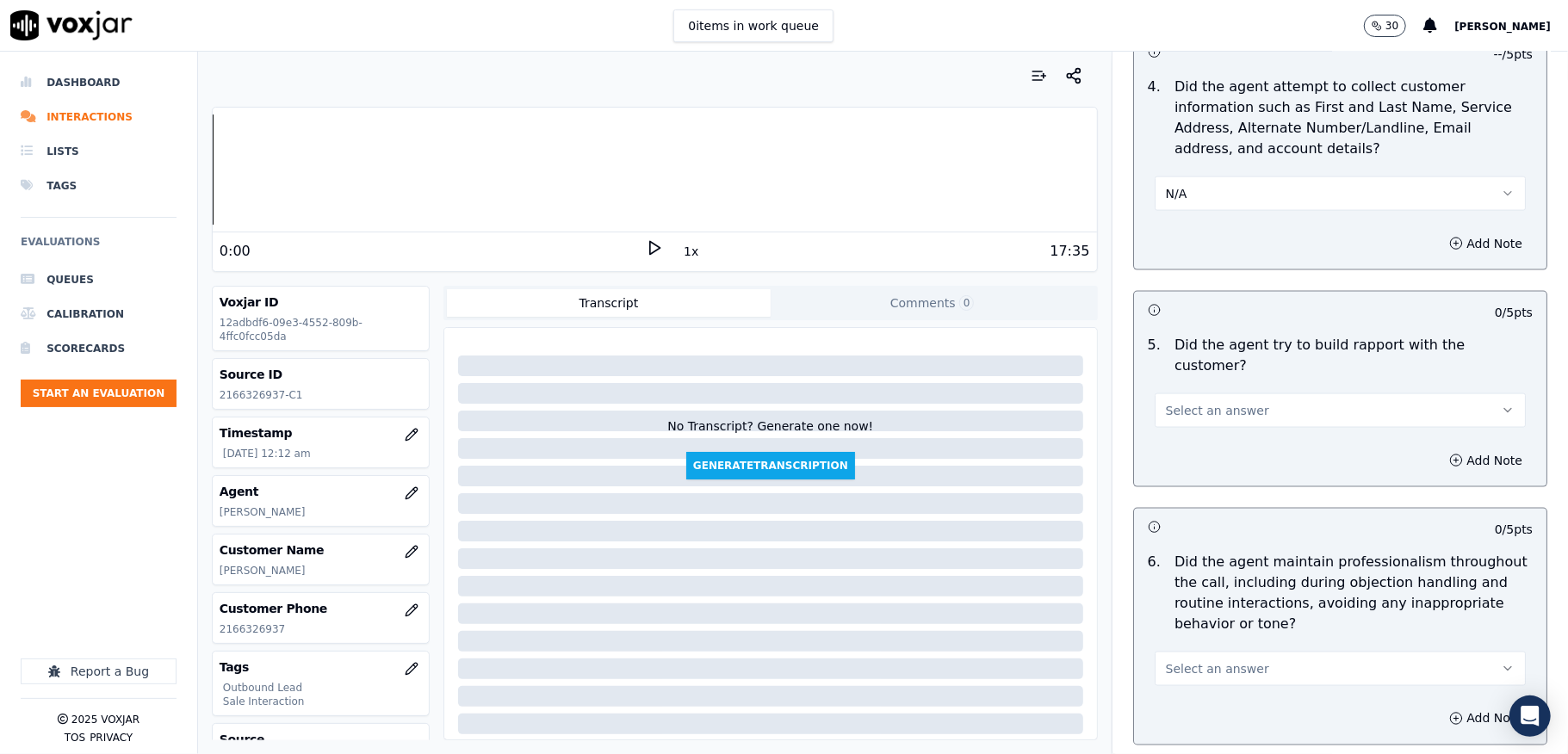
click at [1197, 200] on button "N/A" at bounding box center [1340, 193] width 371 height 35
click at [1169, 296] on div "N/A" at bounding box center [1298, 292] width 330 height 27
click at [1223, 402] on span "Select an answer" at bounding box center [1218, 410] width 104 height 17
click at [1182, 432] on div "Yes" at bounding box center [1298, 433] width 330 height 27
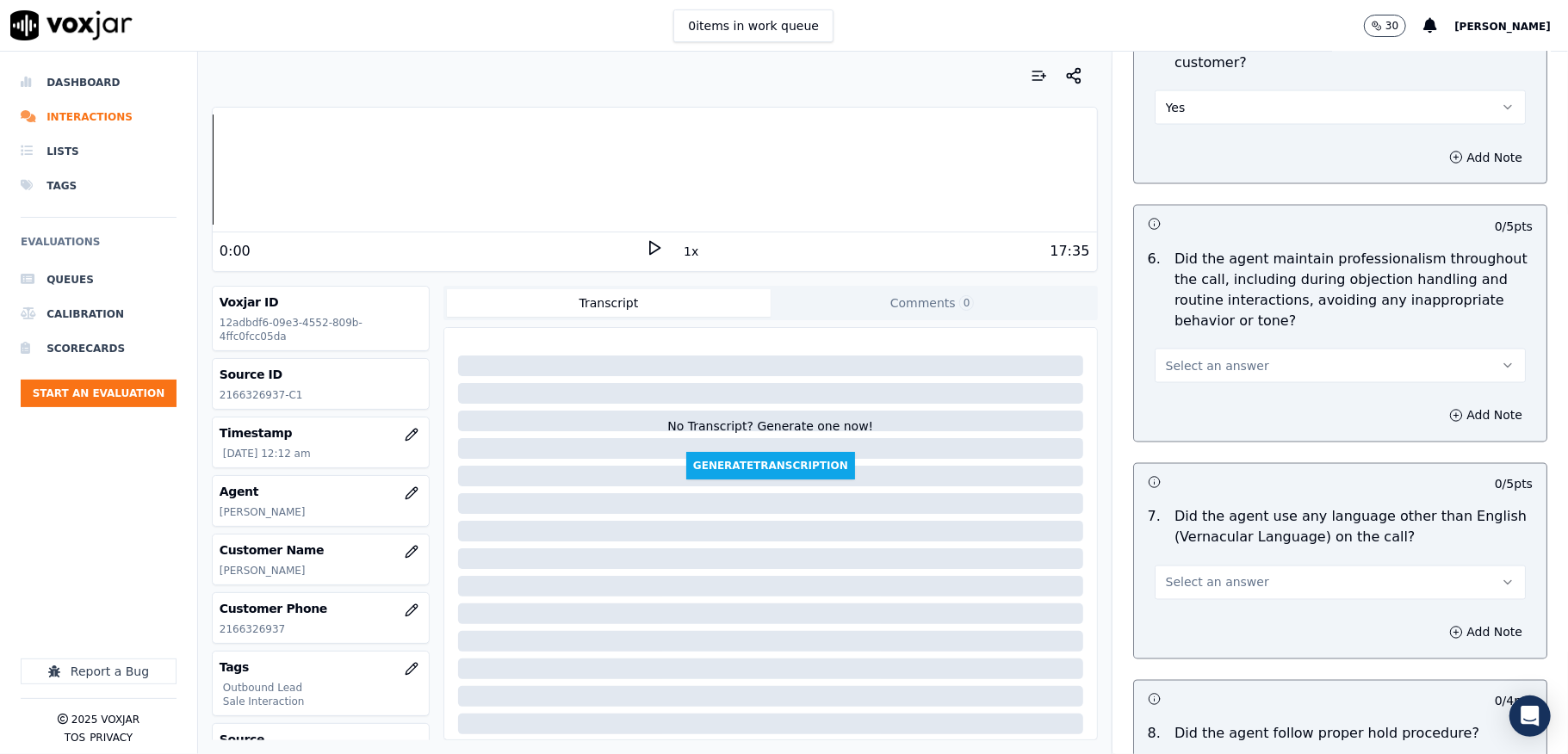
scroll to position [2066, 0]
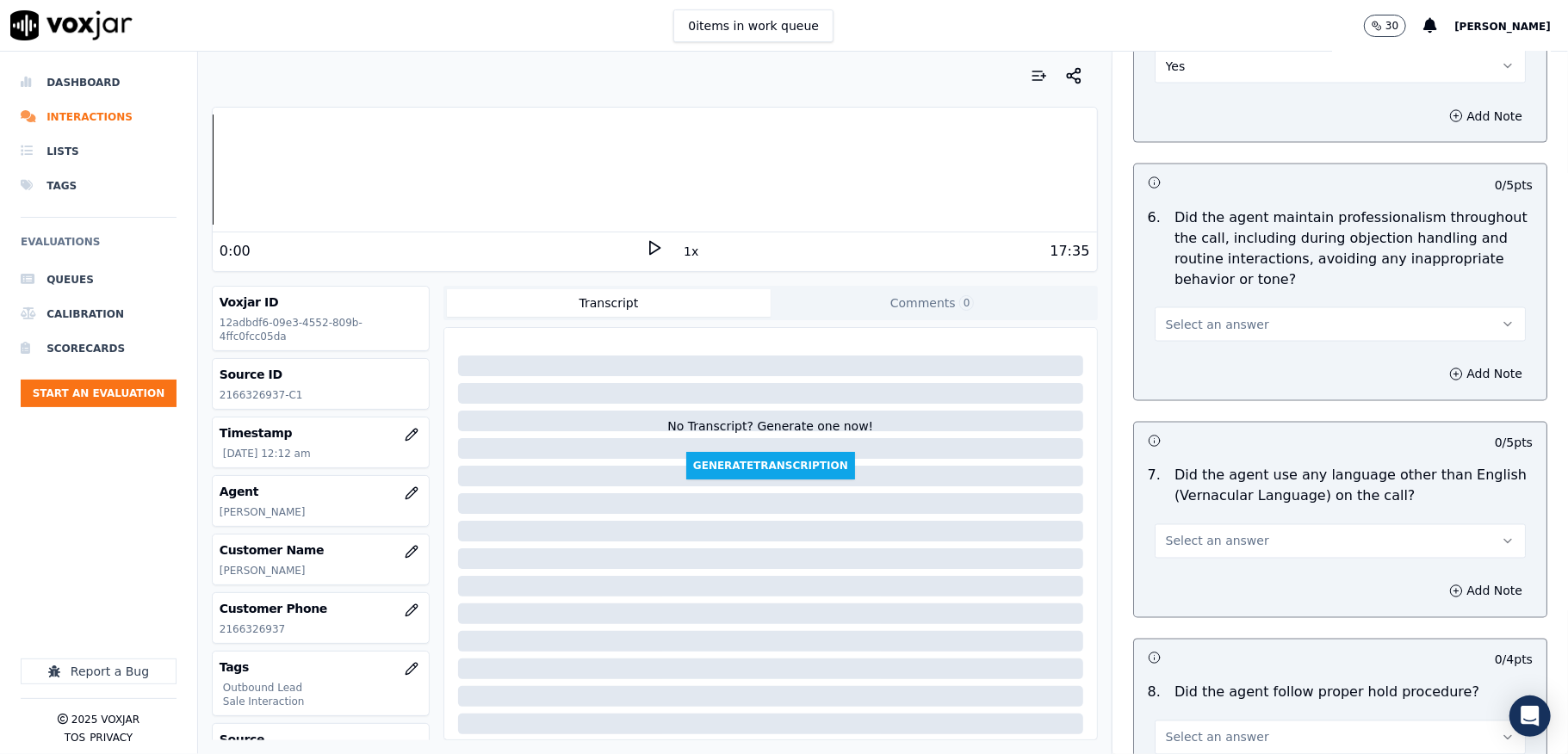
click at [1179, 323] on button "Select an answer" at bounding box center [1340, 324] width 371 height 35
click at [1166, 375] on div "No" at bounding box center [1298, 376] width 330 height 27
click at [1186, 307] on button "No" at bounding box center [1340, 324] width 371 height 35
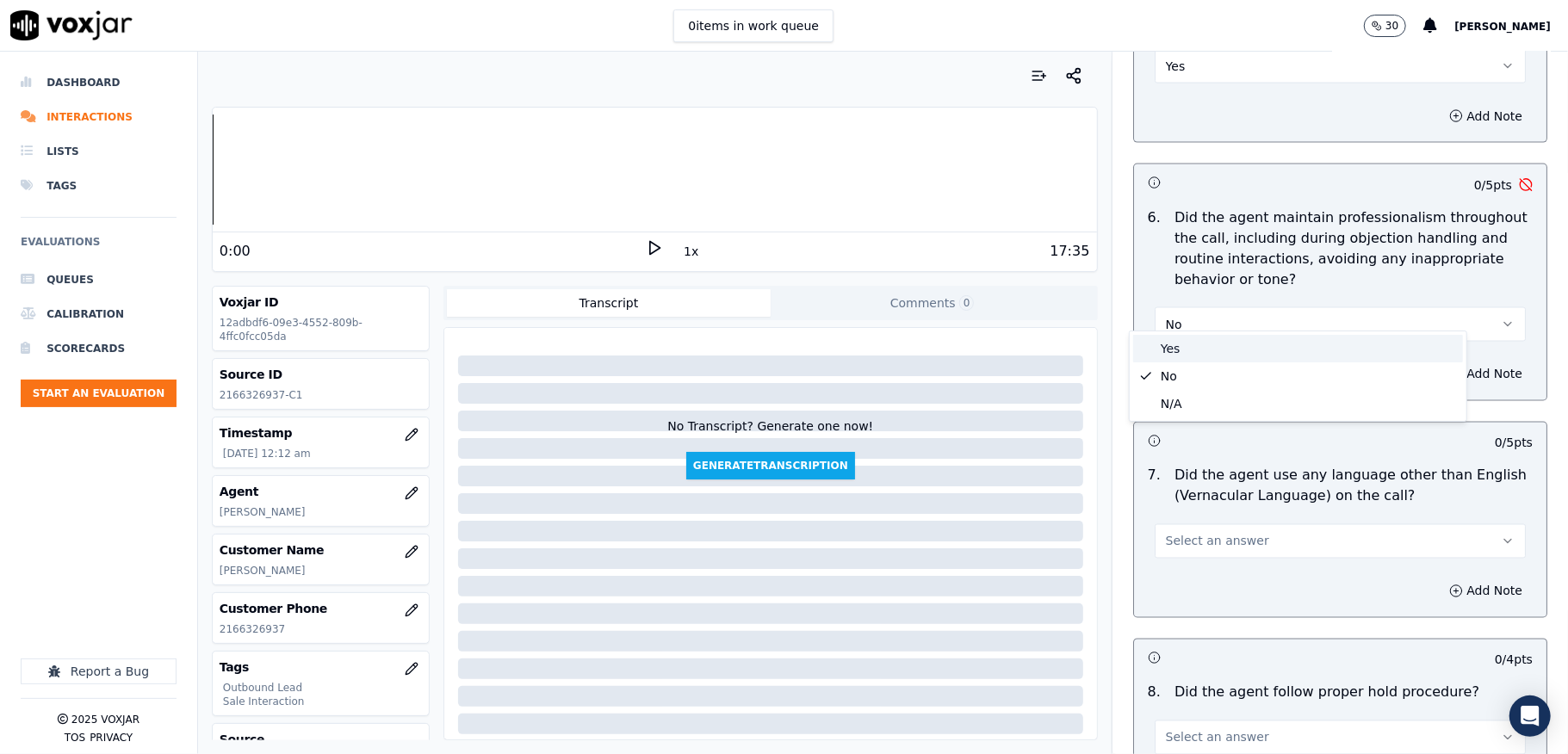
click at [1175, 344] on div "Yes" at bounding box center [1298, 349] width 330 height 27
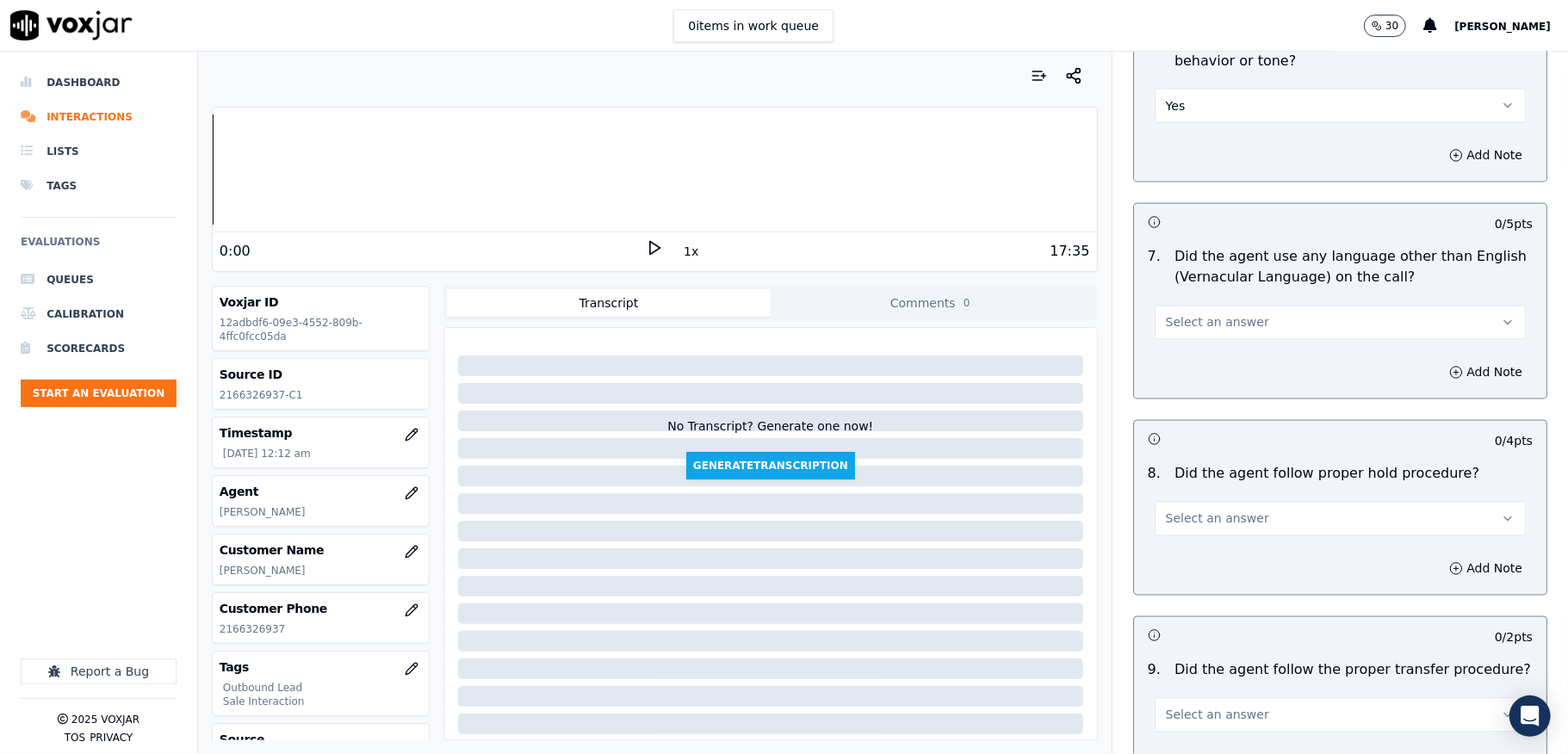
scroll to position [2295, 0]
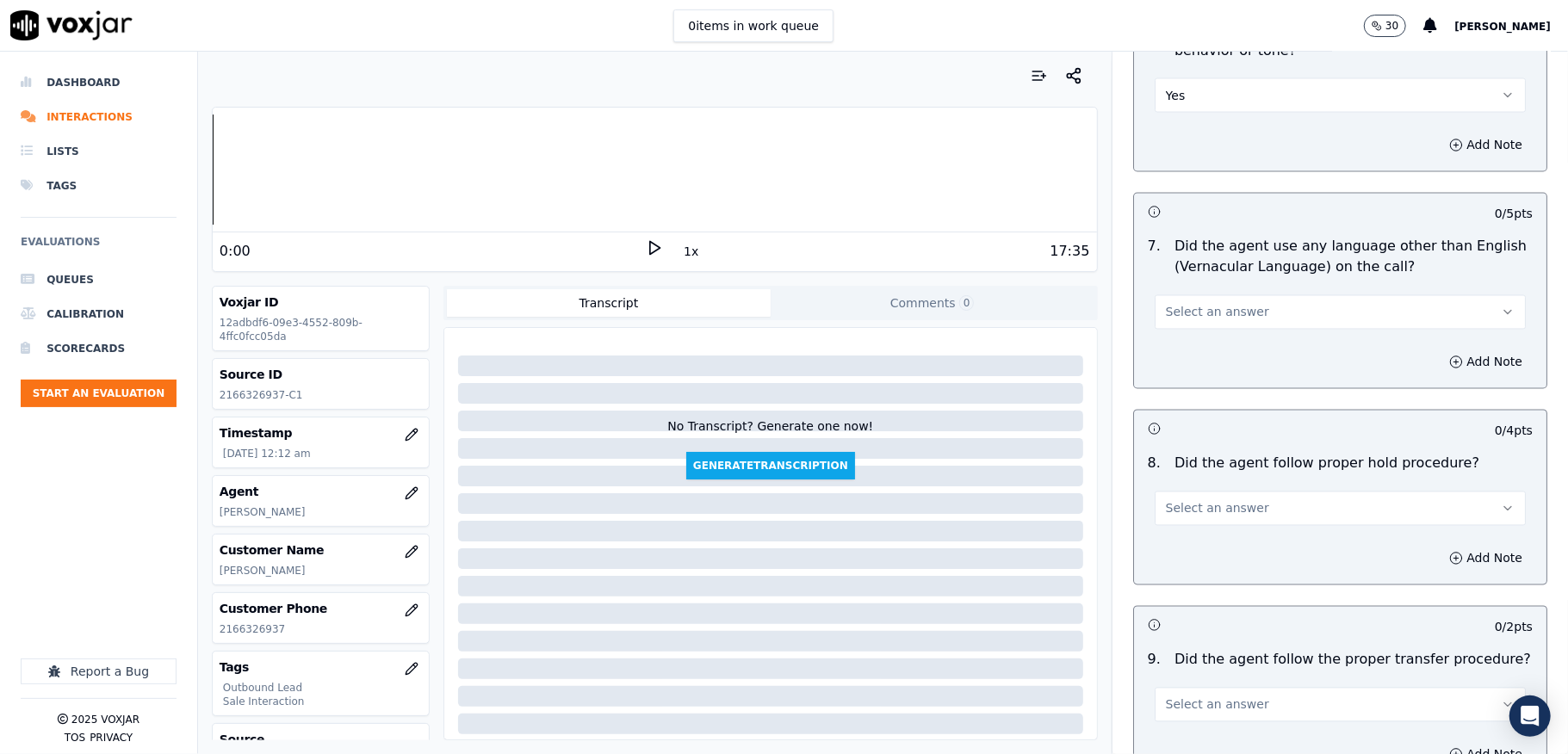
click at [1192, 303] on span "Select an answer" at bounding box center [1218, 312] width 104 height 17
click at [1166, 362] on div "No" at bounding box center [1298, 364] width 330 height 27
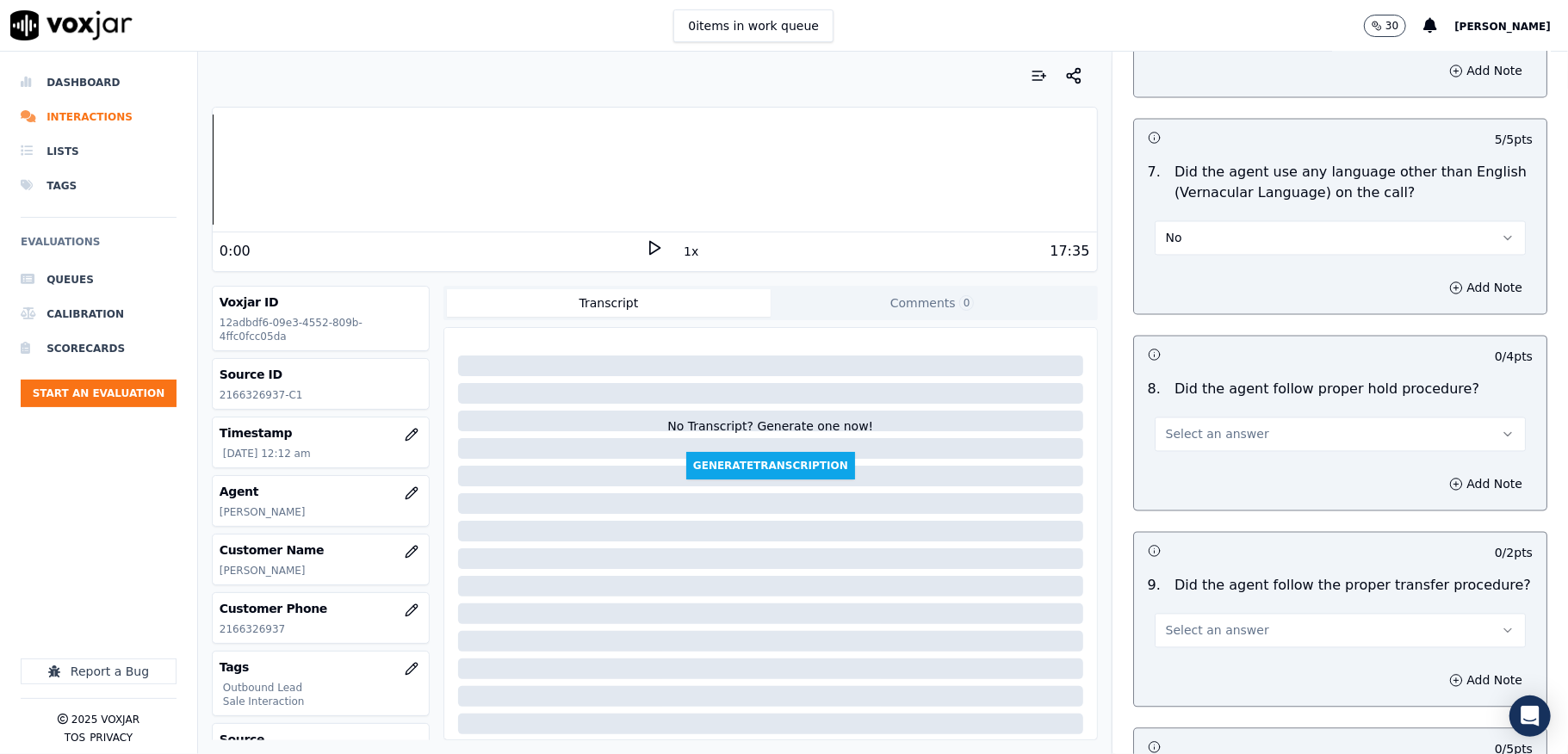
scroll to position [2410, 0]
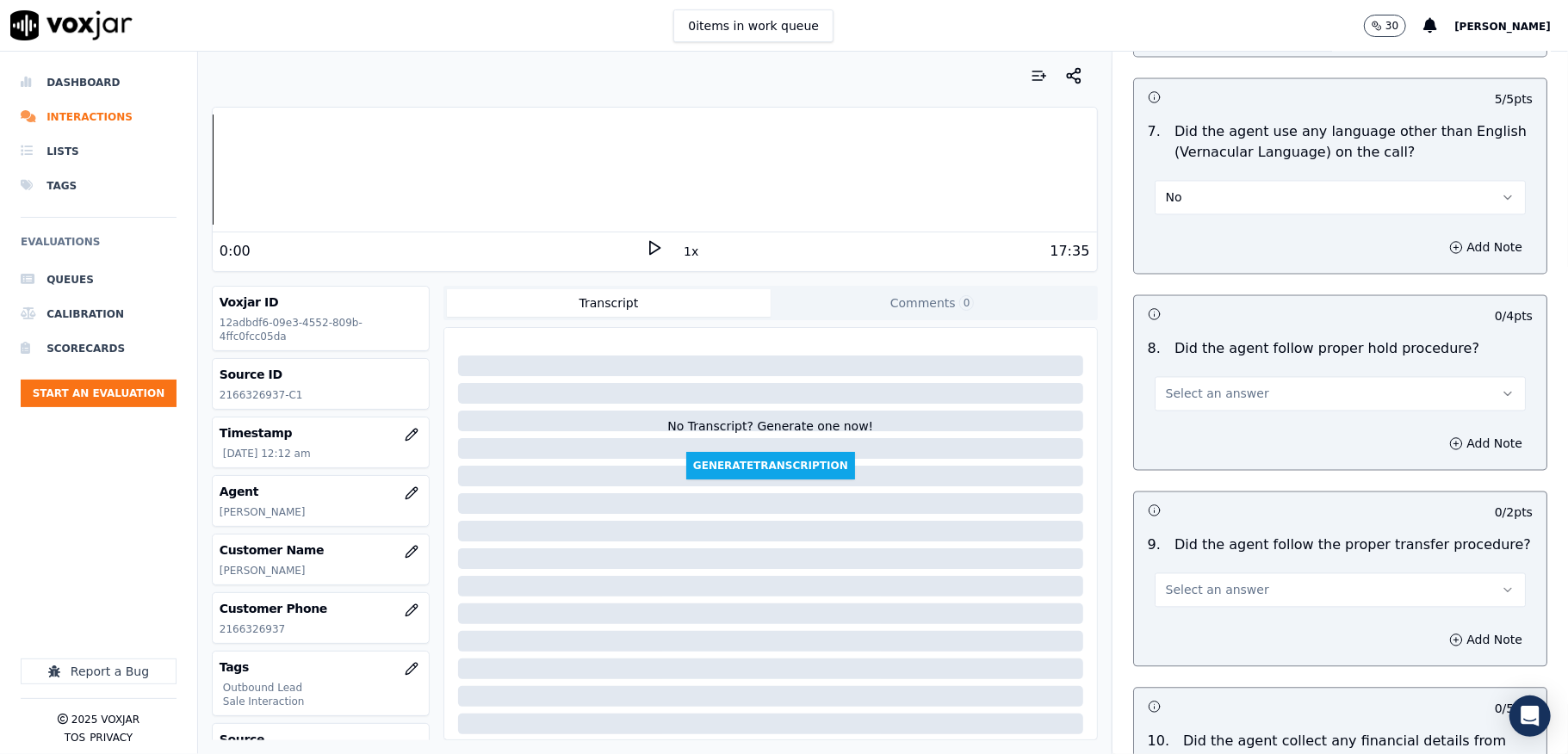
click at [1186, 384] on span "Select an answer" at bounding box center [1218, 392] width 104 height 17
click at [1171, 441] on div "No" at bounding box center [1298, 446] width 330 height 27
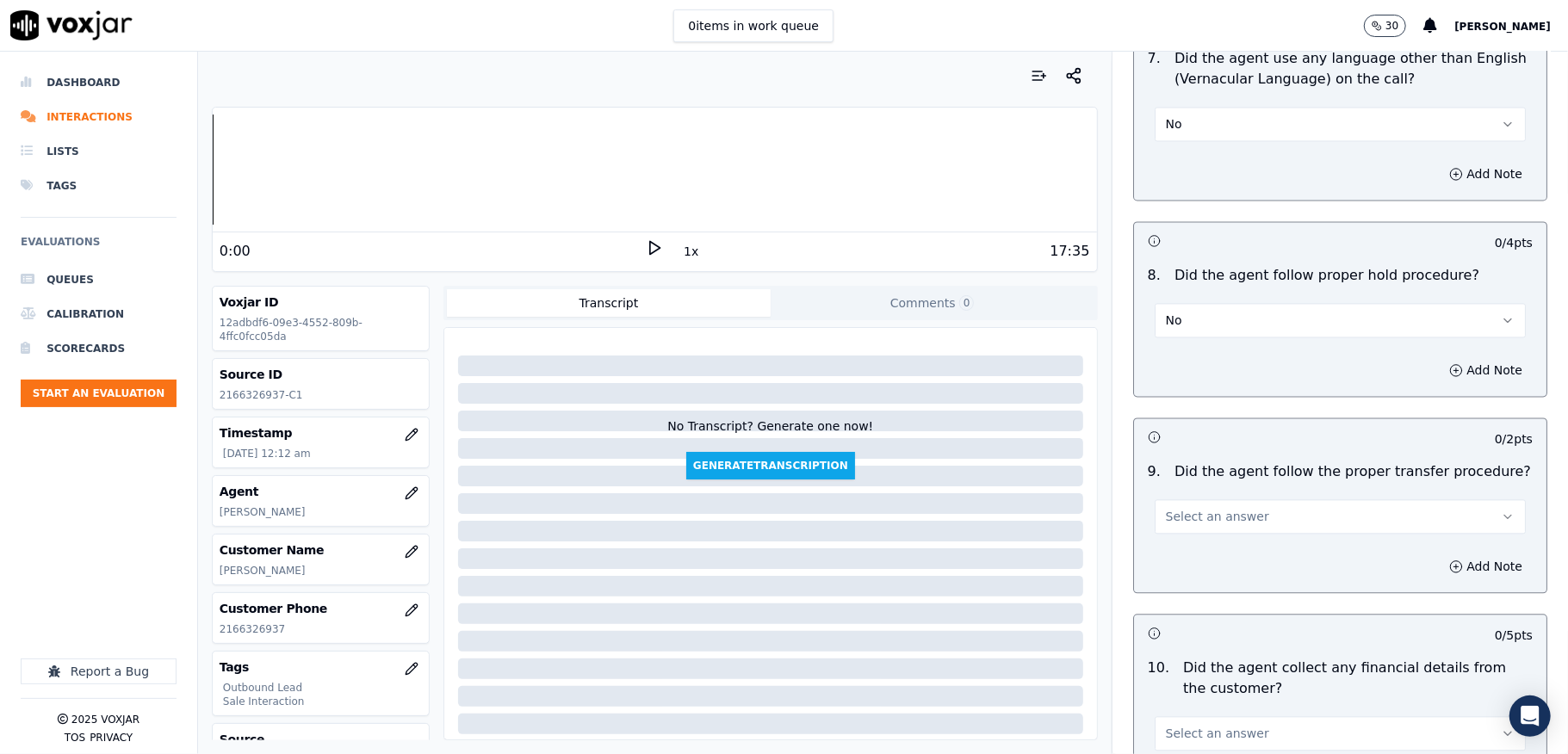
scroll to position [2525, 0]
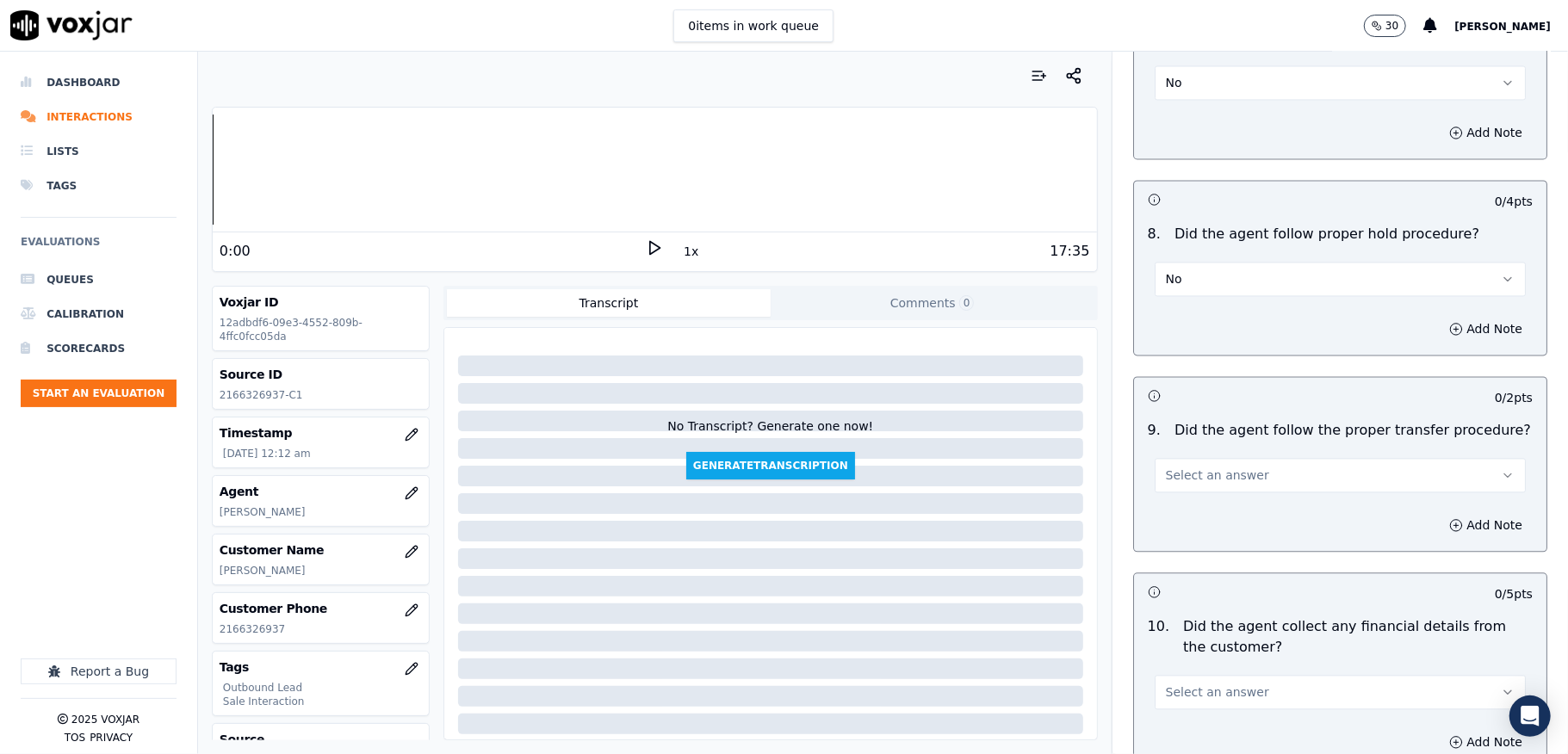
click at [1185, 273] on button "No" at bounding box center [1340, 279] width 371 height 35
click at [1174, 290] on div "Yes" at bounding box center [1298, 303] width 330 height 27
click at [1174, 466] on span "Select an answer" at bounding box center [1218, 474] width 104 height 17
click at [1175, 499] on div "Yes" at bounding box center [1298, 500] width 330 height 27
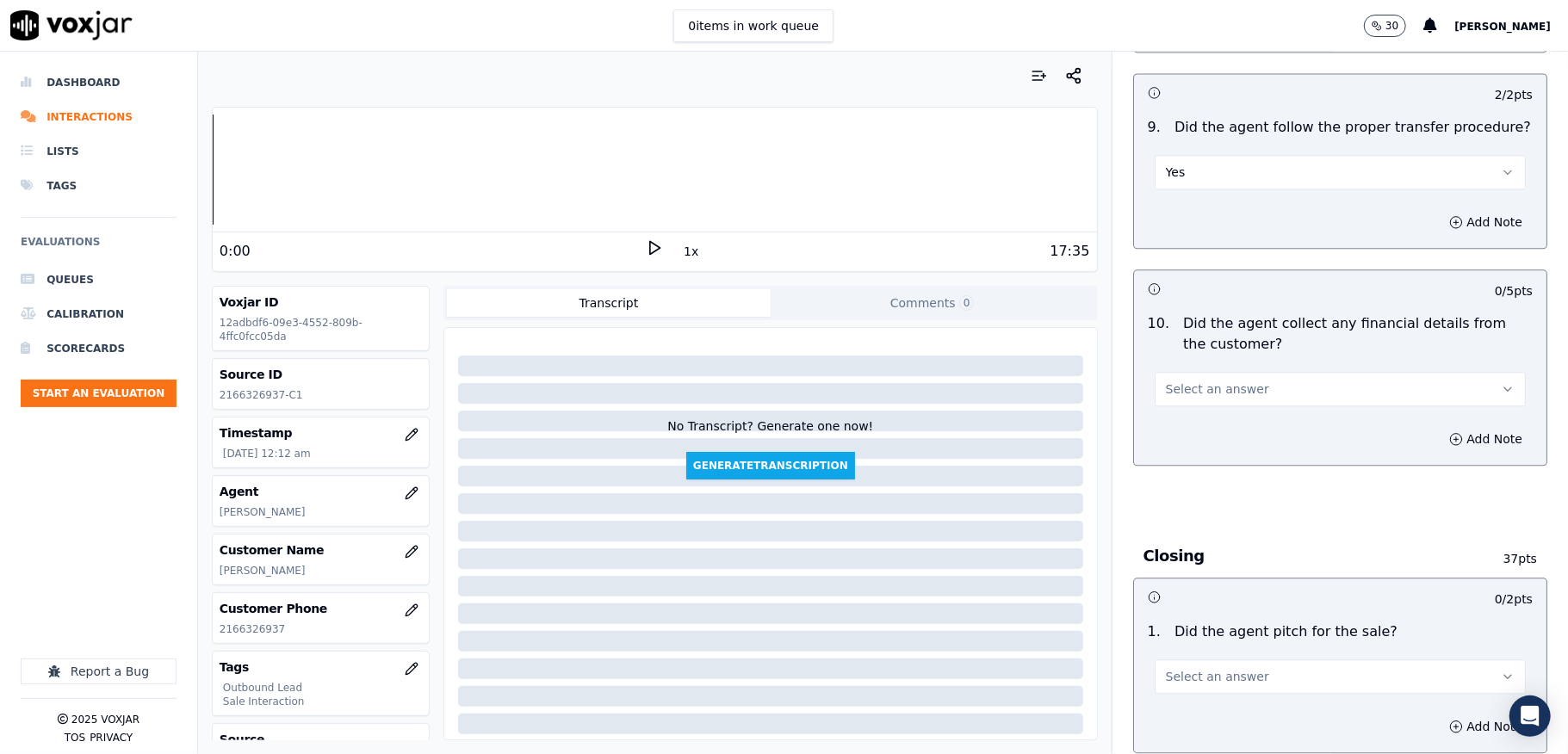
scroll to position [2869, 0]
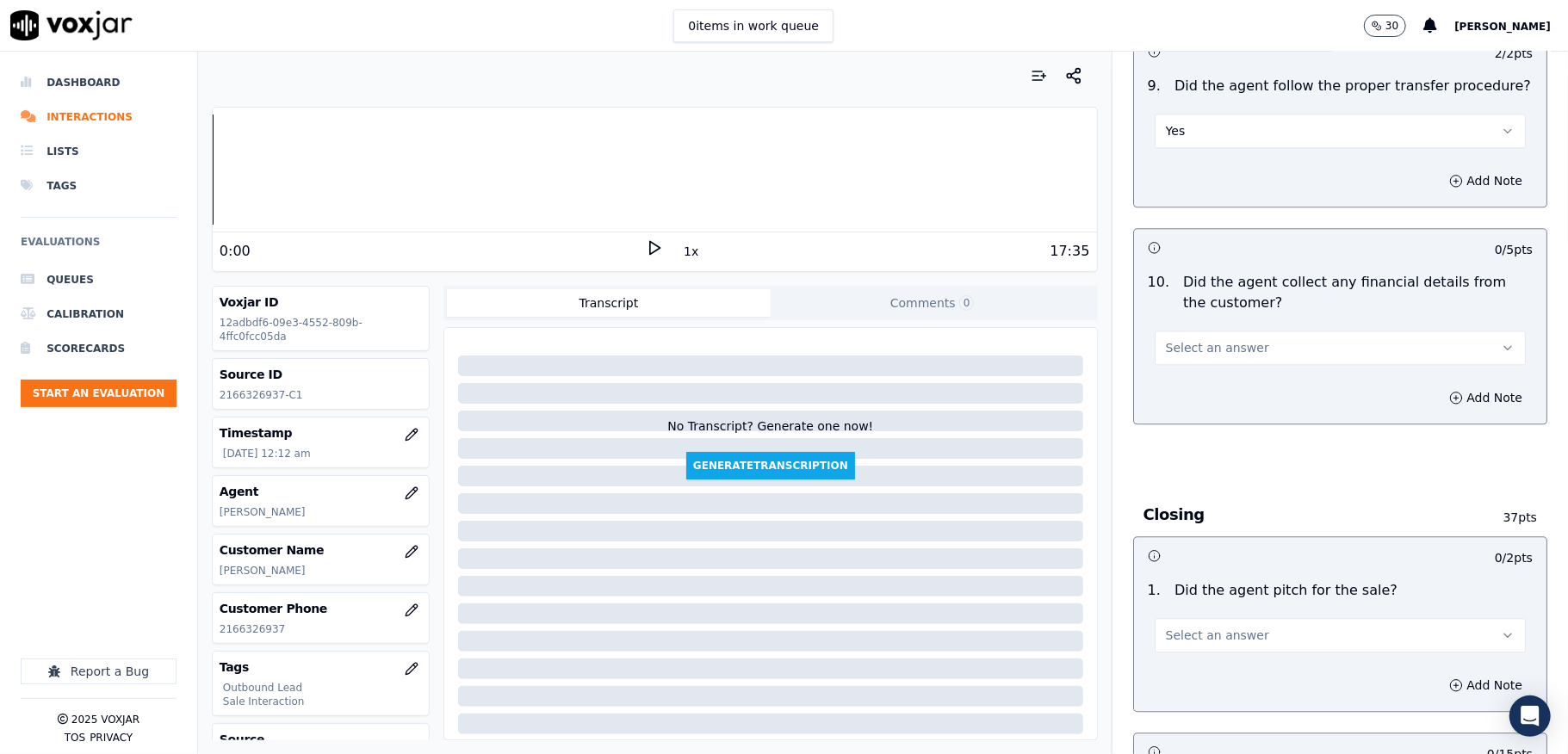
click at [1196, 339] on span "Select an answer" at bounding box center [1218, 347] width 104 height 17
click at [1165, 376] on div "Yes" at bounding box center [1298, 373] width 330 height 27
click at [1179, 332] on button "Yes" at bounding box center [1340, 348] width 371 height 35
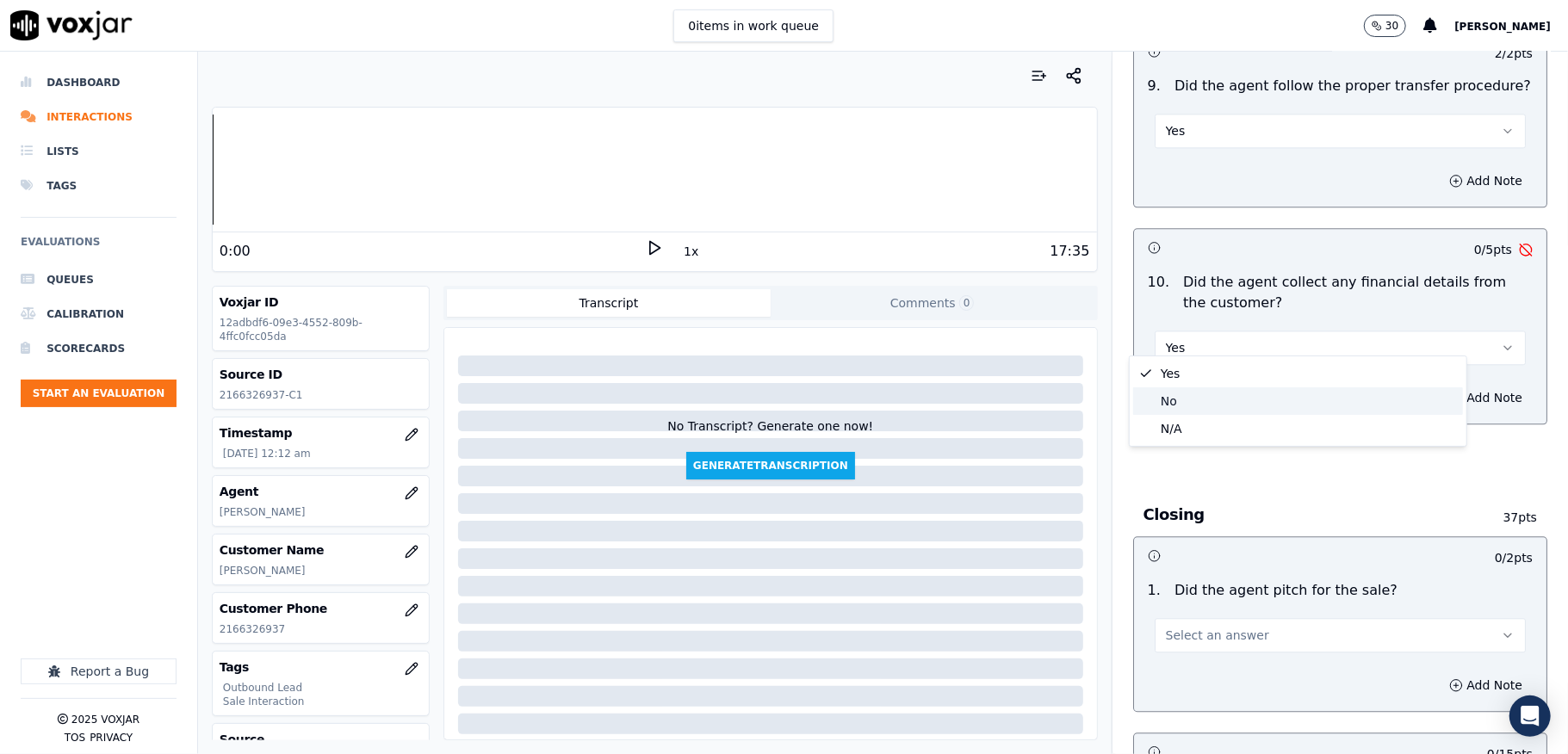
click at [1168, 401] on div "No" at bounding box center [1298, 401] width 330 height 27
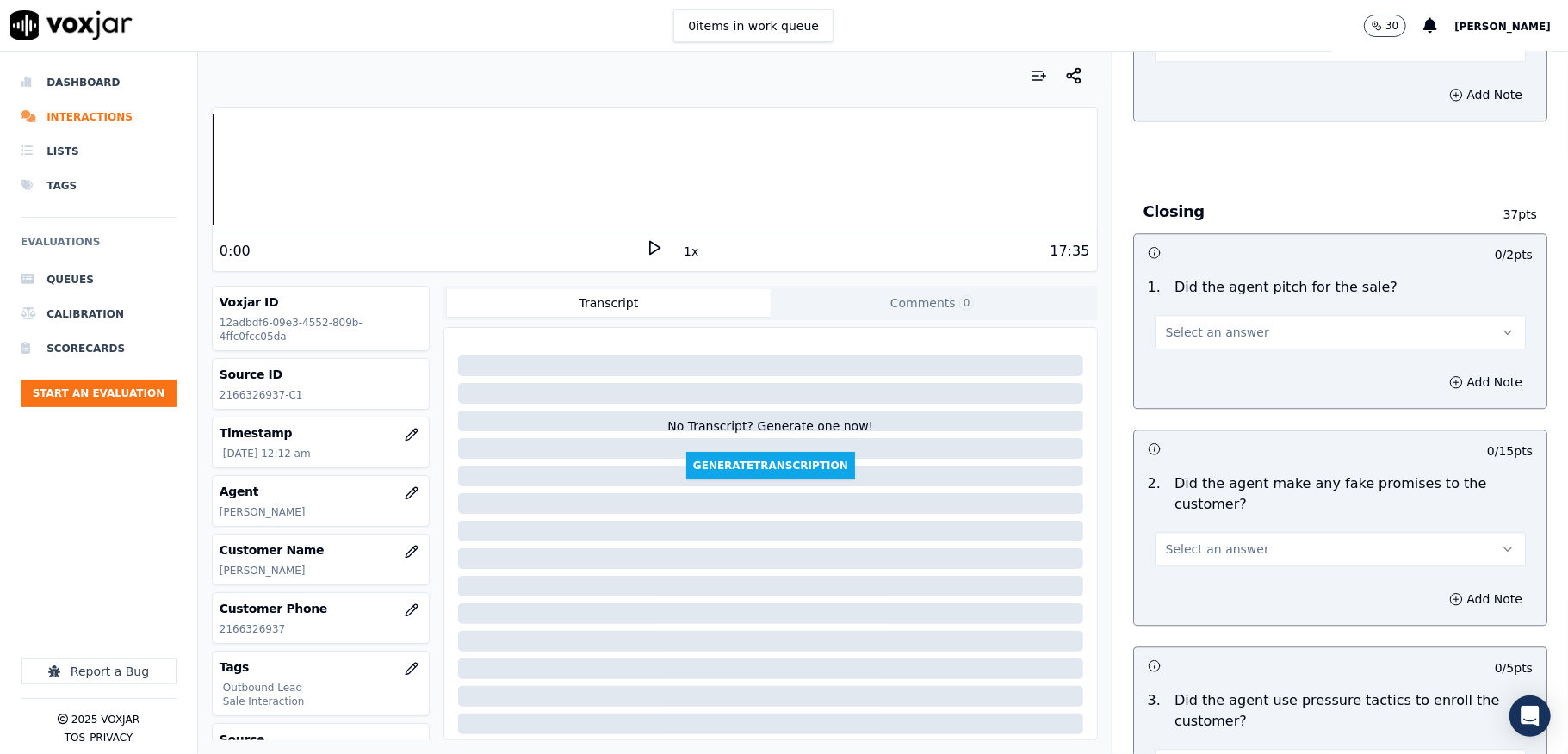
scroll to position [3213, 0]
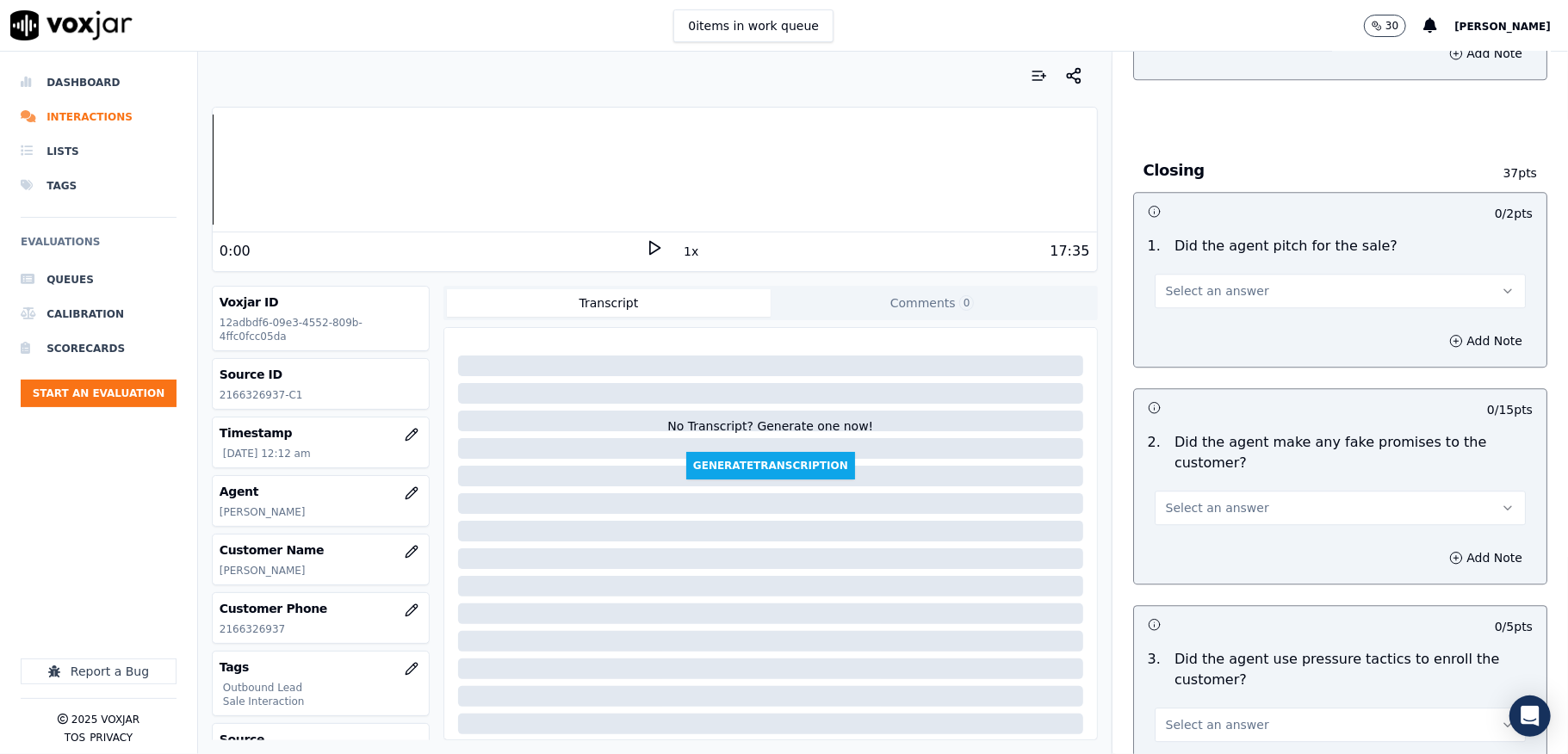
click at [1203, 273] on button "Select an answer" at bounding box center [1340, 291] width 371 height 35
click at [1182, 318] on div "Yes" at bounding box center [1298, 317] width 330 height 27
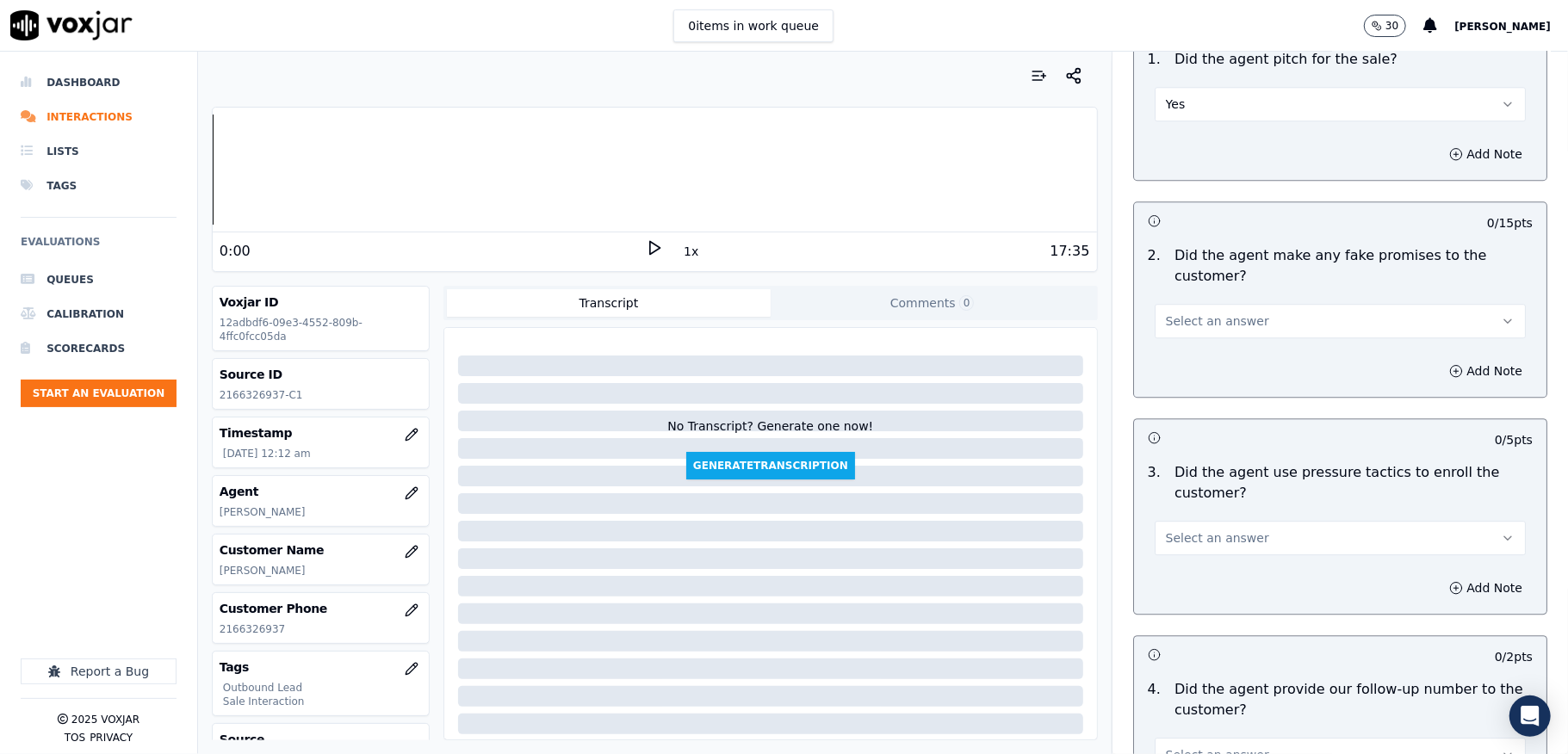
scroll to position [3442, 0]
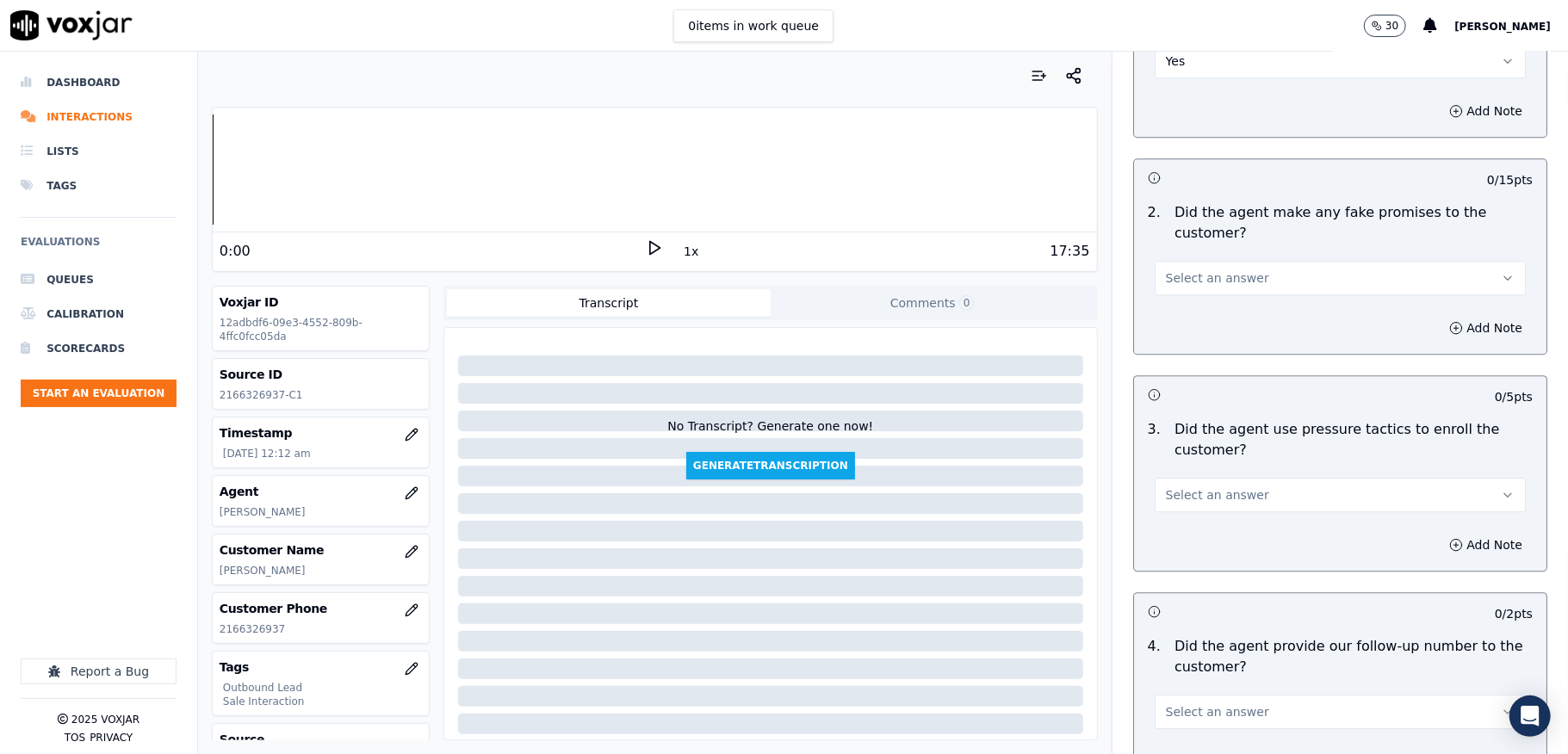
click at [1186, 270] on span "Select an answer" at bounding box center [1218, 278] width 104 height 17
click at [1175, 306] on div "Yes" at bounding box center [1298, 305] width 330 height 27
drag, startPoint x: 1186, startPoint y: 254, endPoint x: 1186, endPoint y: 286, distance: 32.0
click at [1186, 261] on button "Yes" at bounding box center [1340, 278] width 371 height 35
click at [1183, 338] on div "No" at bounding box center [1298, 332] width 330 height 27
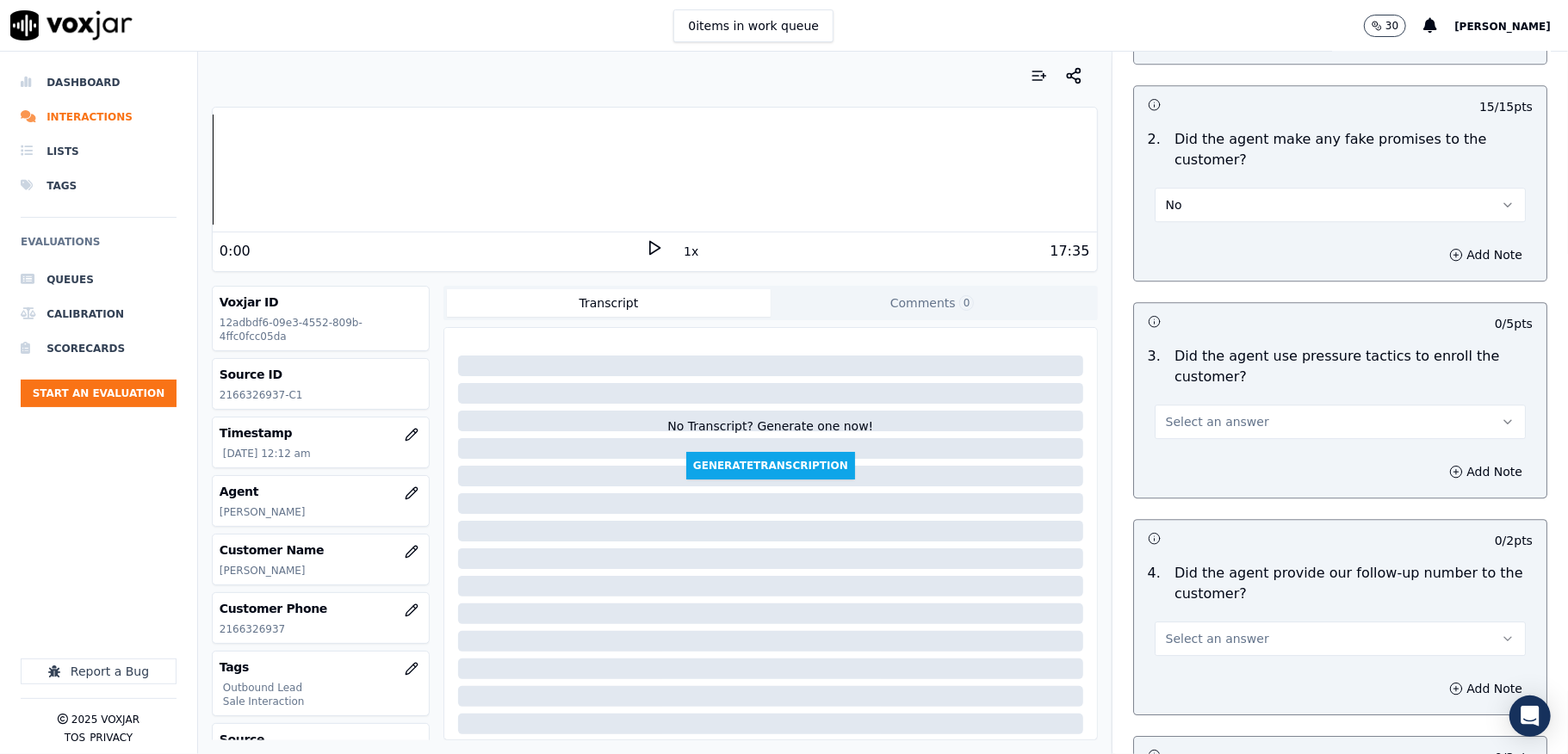
scroll to position [3557, 0]
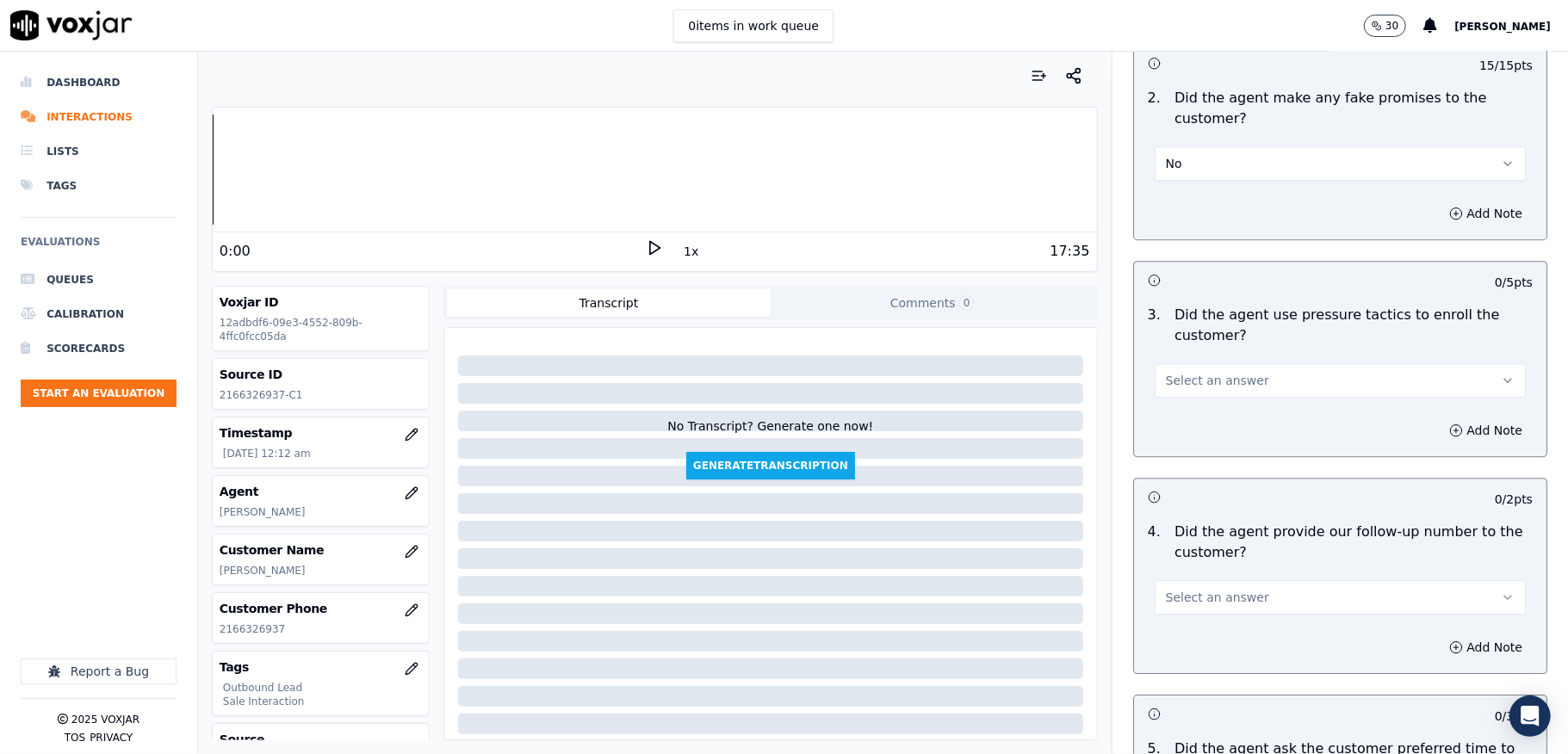
click at [1214, 372] on span "Select an answer" at bounding box center [1218, 380] width 104 height 17
drag, startPoint x: 1178, startPoint y: 408, endPoint x: 1183, endPoint y: 393, distance: 15.8
click at [1176, 408] on div "Yes" at bounding box center [1298, 408] width 330 height 27
click at [1176, 363] on button "Yes" at bounding box center [1340, 381] width 371 height 35
click at [1172, 438] on div "No" at bounding box center [1298, 435] width 330 height 27
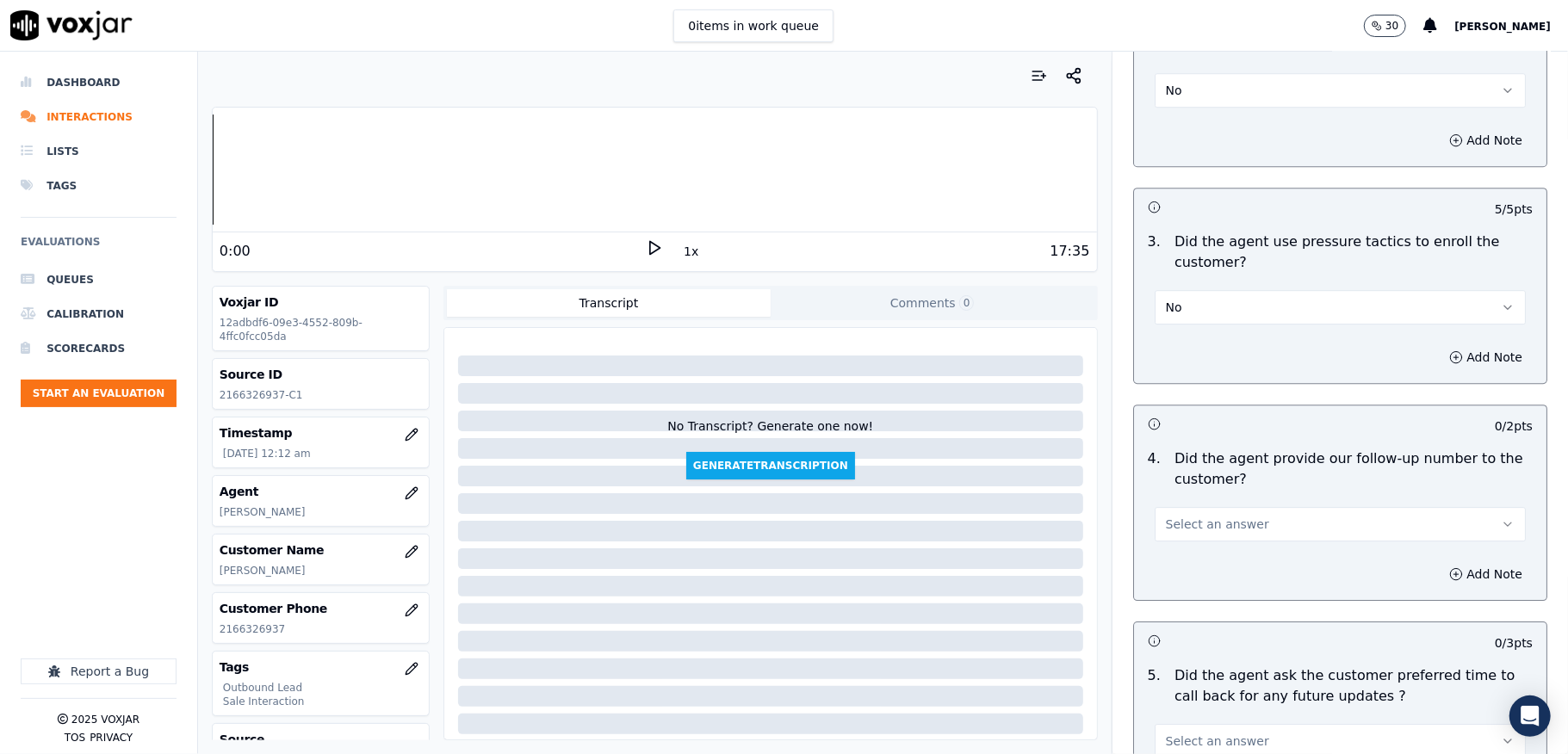
scroll to position [3671, 0]
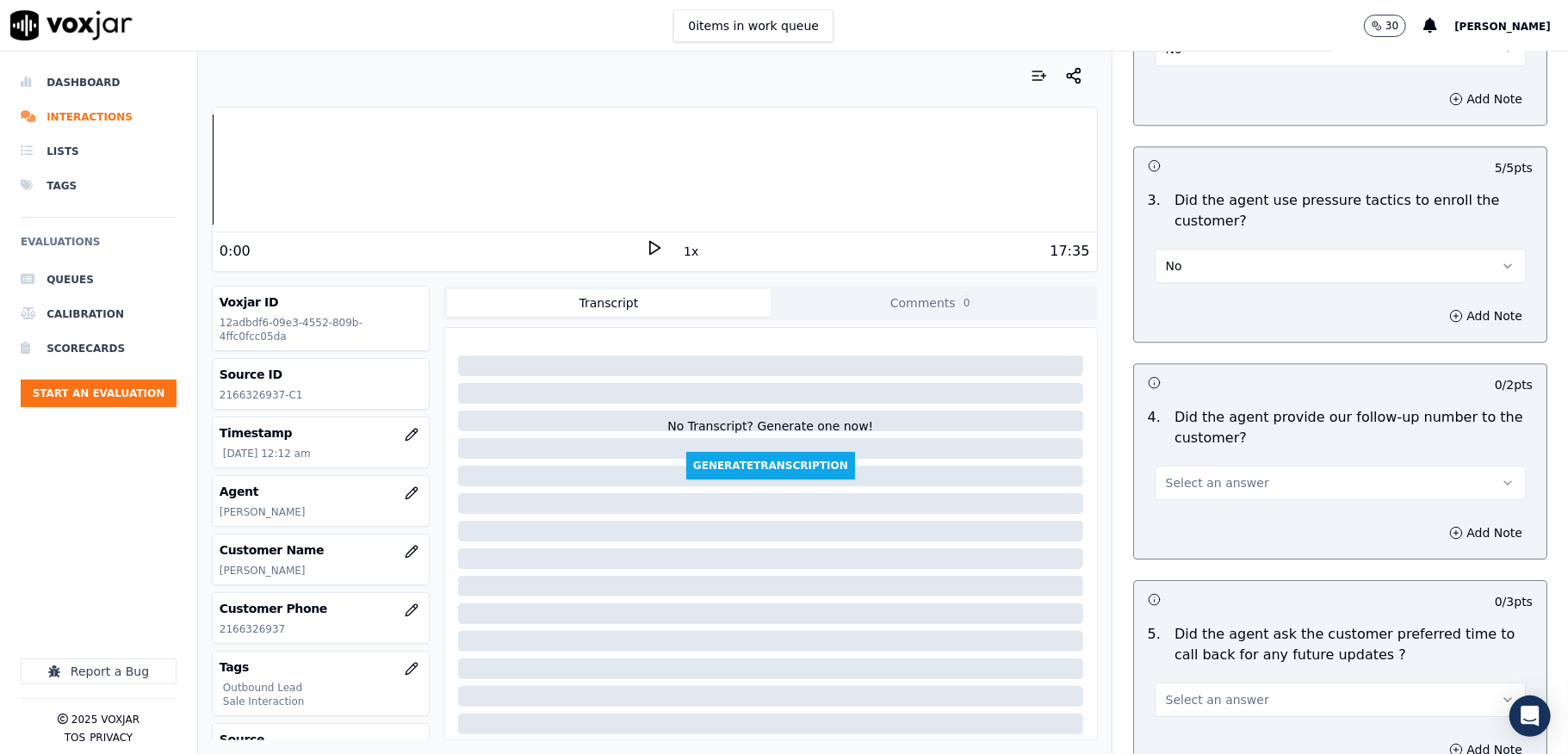
click at [1203, 474] on span "Select an answer" at bounding box center [1218, 482] width 104 height 17
drag, startPoint x: 1178, startPoint y: 507, endPoint x: 1173, endPoint y: 454, distance: 53.2
click at [1176, 507] on div "Yes" at bounding box center [1298, 511] width 330 height 27
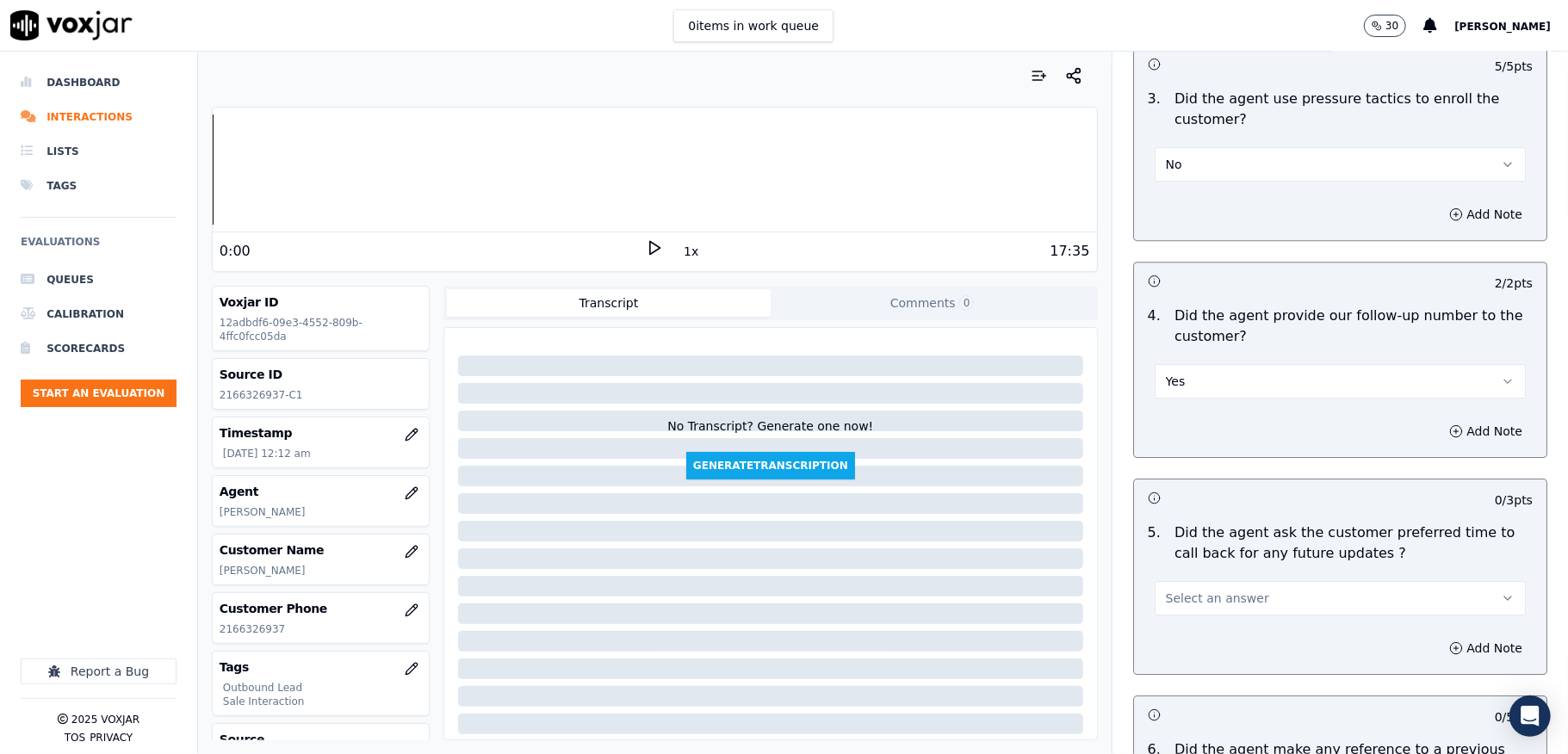
scroll to position [3901, 0]
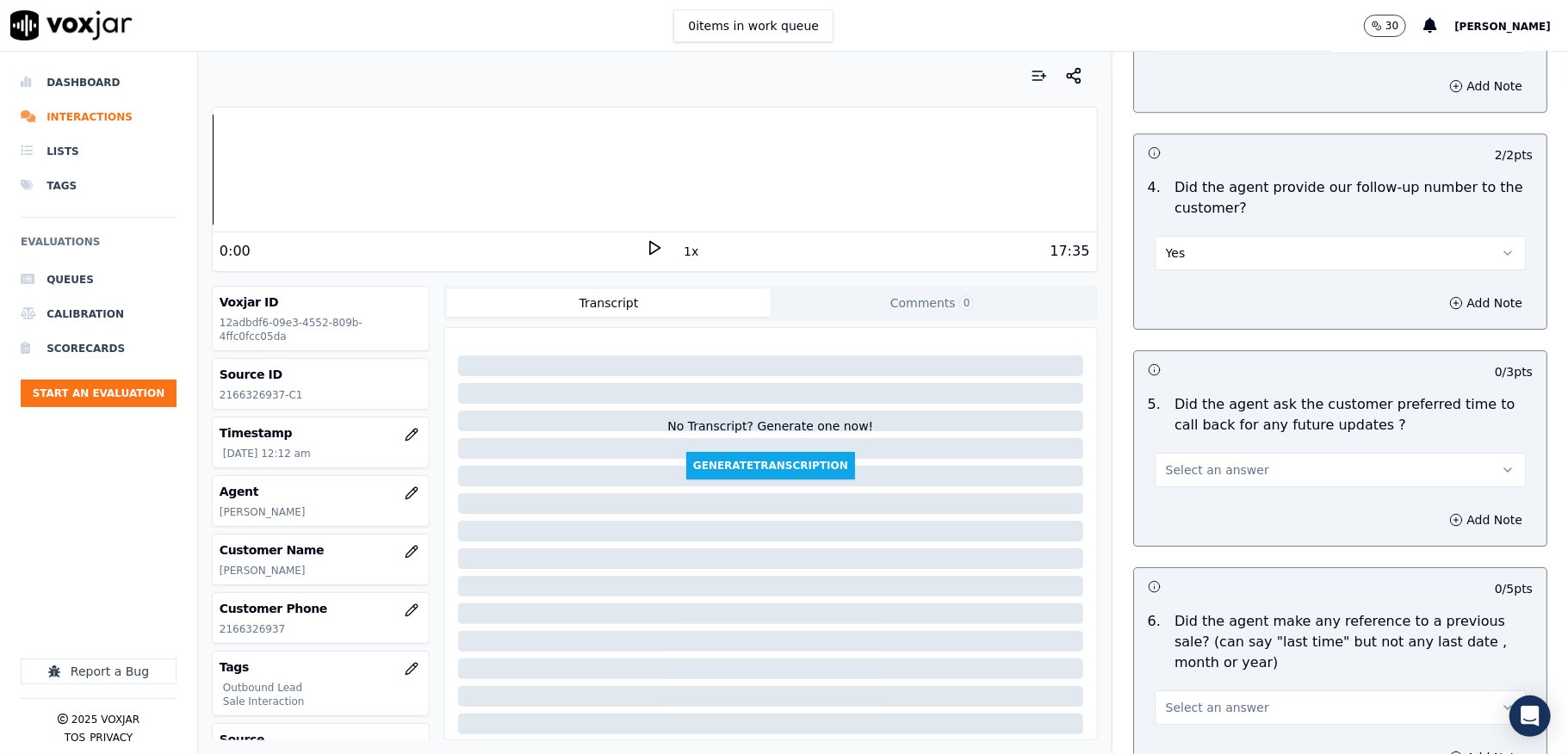
click at [1210, 461] on span "Select an answer" at bounding box center [1218, 470] width 104 height 17
click at [1178, 501] on div "Yes" at bounding box center [1298, 498] width 330 height 27
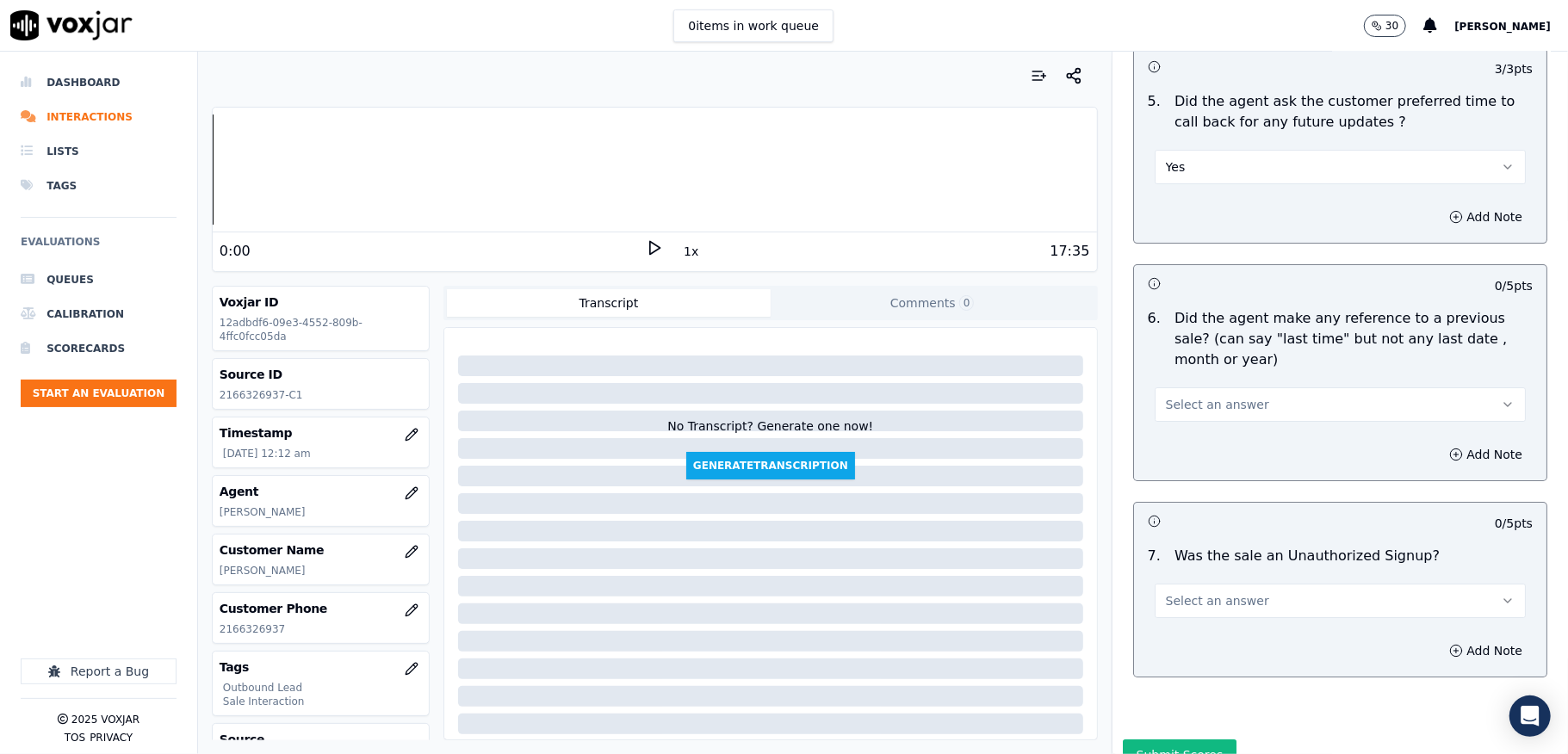
scroll to position [4245, 0]
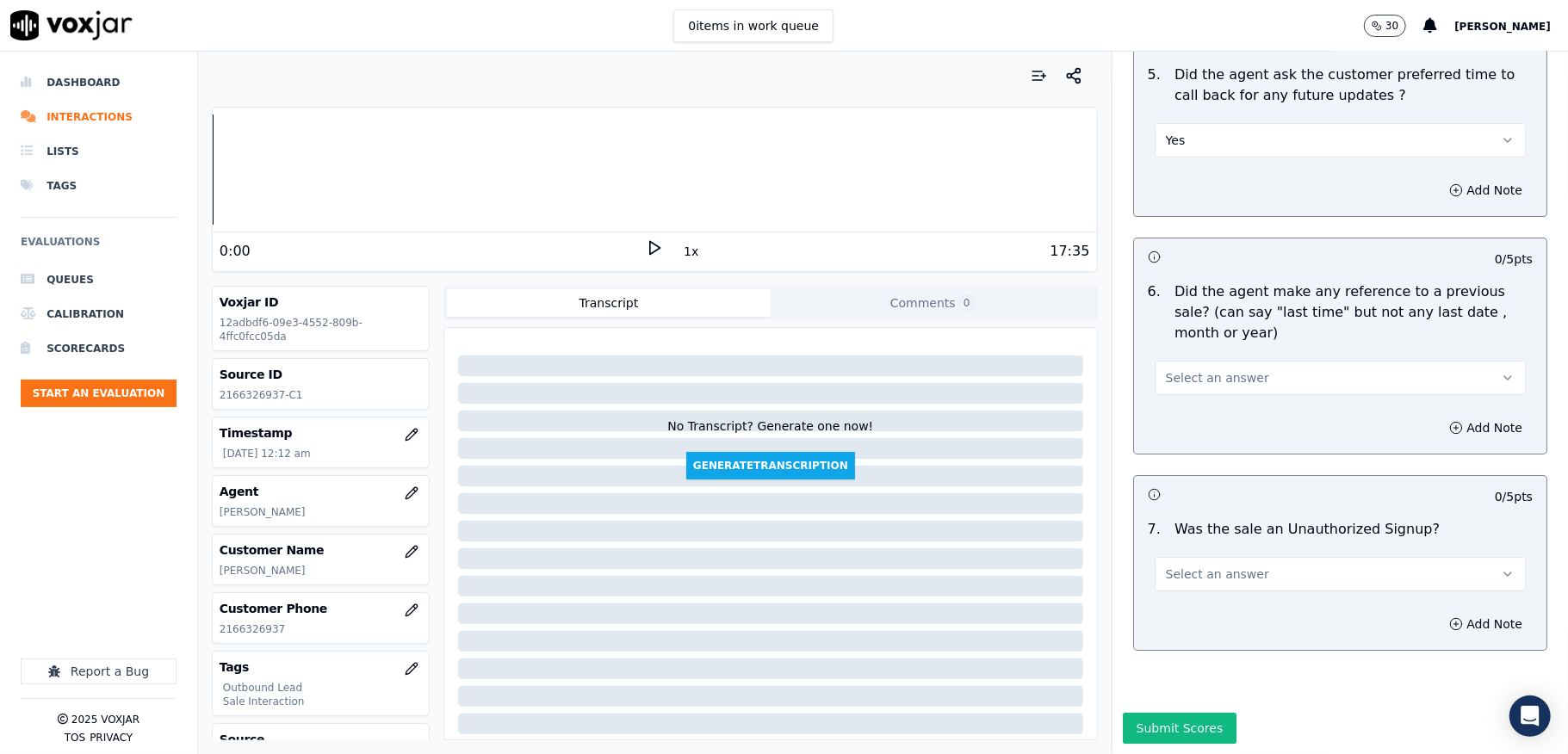
click at [1206, 369] on span "Select an answer" at bounding box center [1218, 377] width 104 height 17
click at [1185, 417] on div "No" at bounding box center [1298, 420] width 330 height 27
click at [1261, 557] on button "Select an answer" at bounding box center [1340, 574] width 371 height 35
click at [1206, 610] on div "No" at bounding box center [1298, 617] width 330 height 27
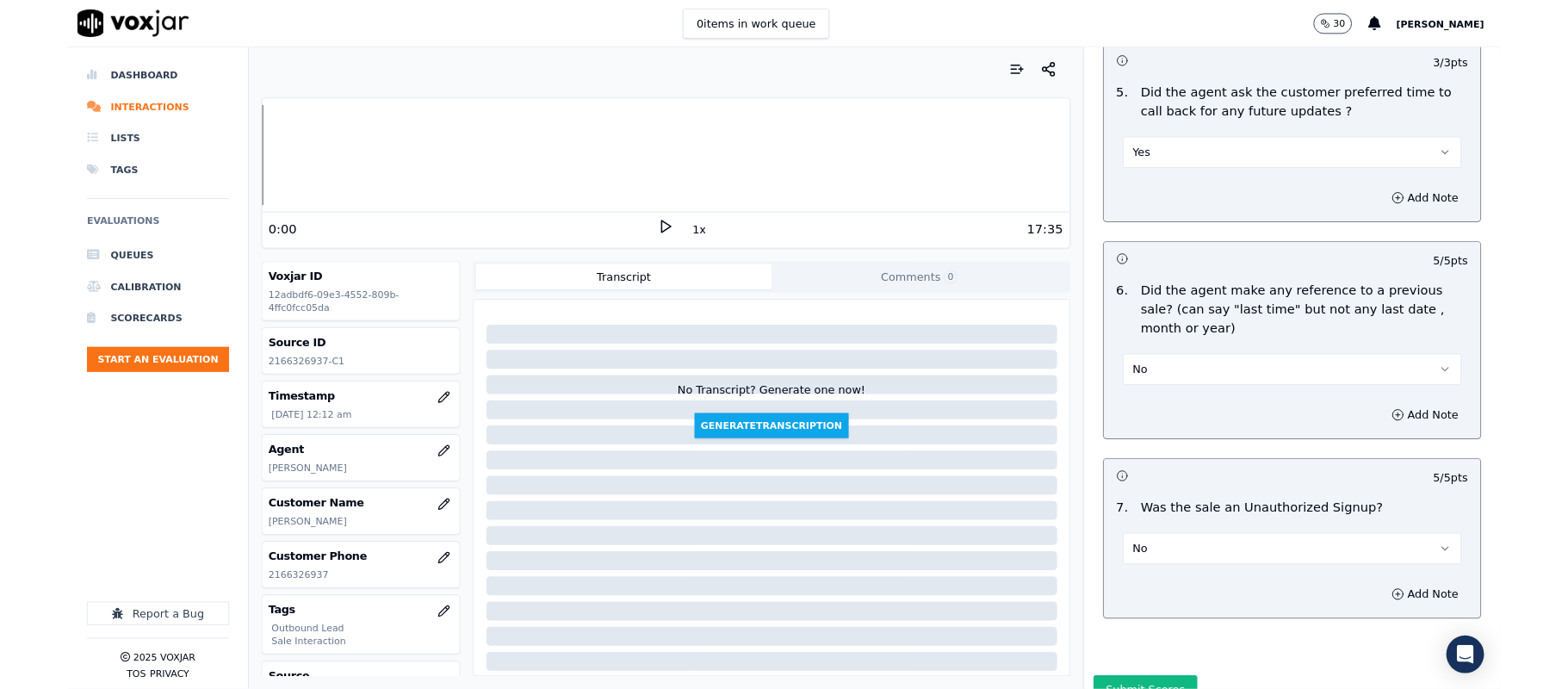
scroll to position [4283, 0]
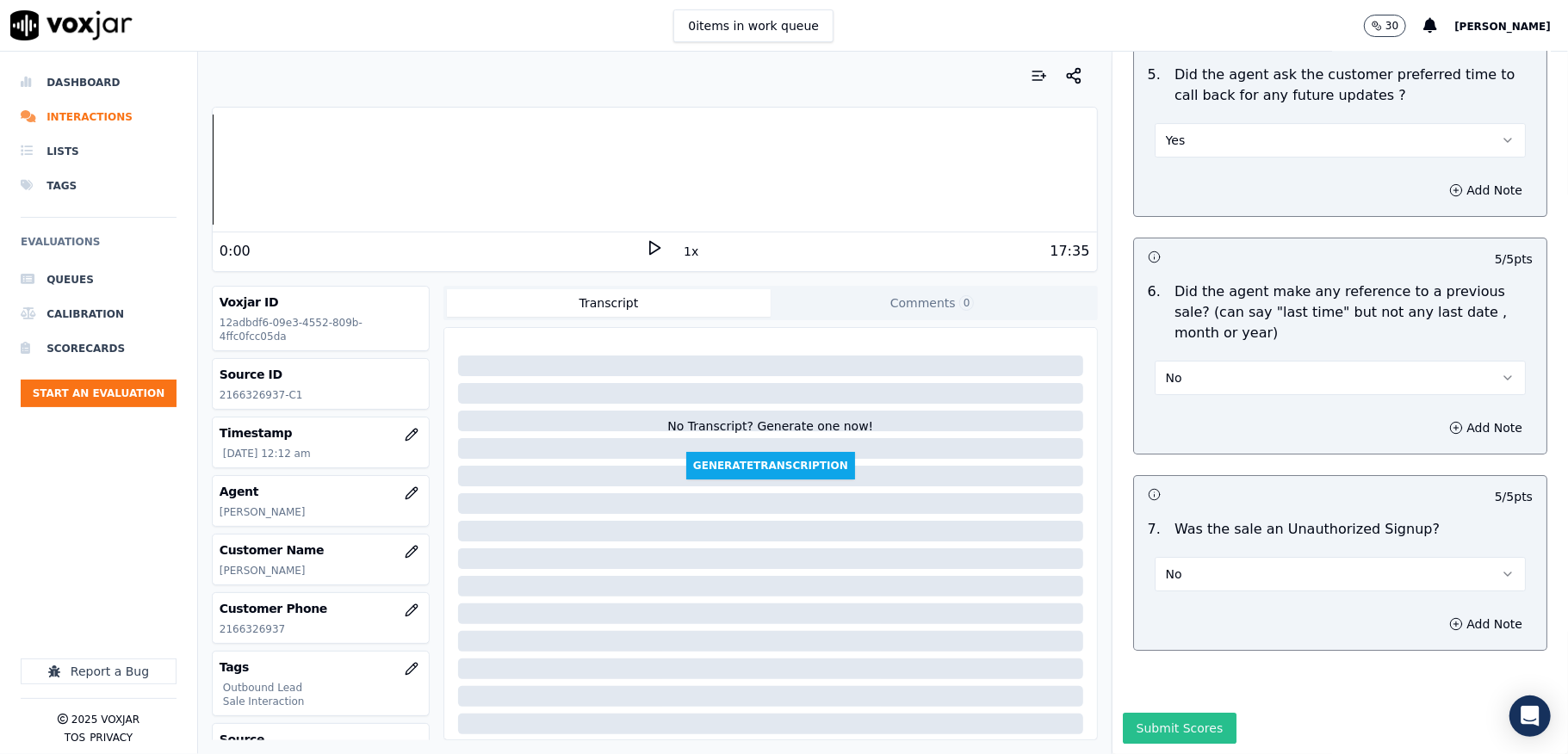
click at [1142, 712] on button "Submit Scores" at bounding box center [1180, 728] width 115 height 31
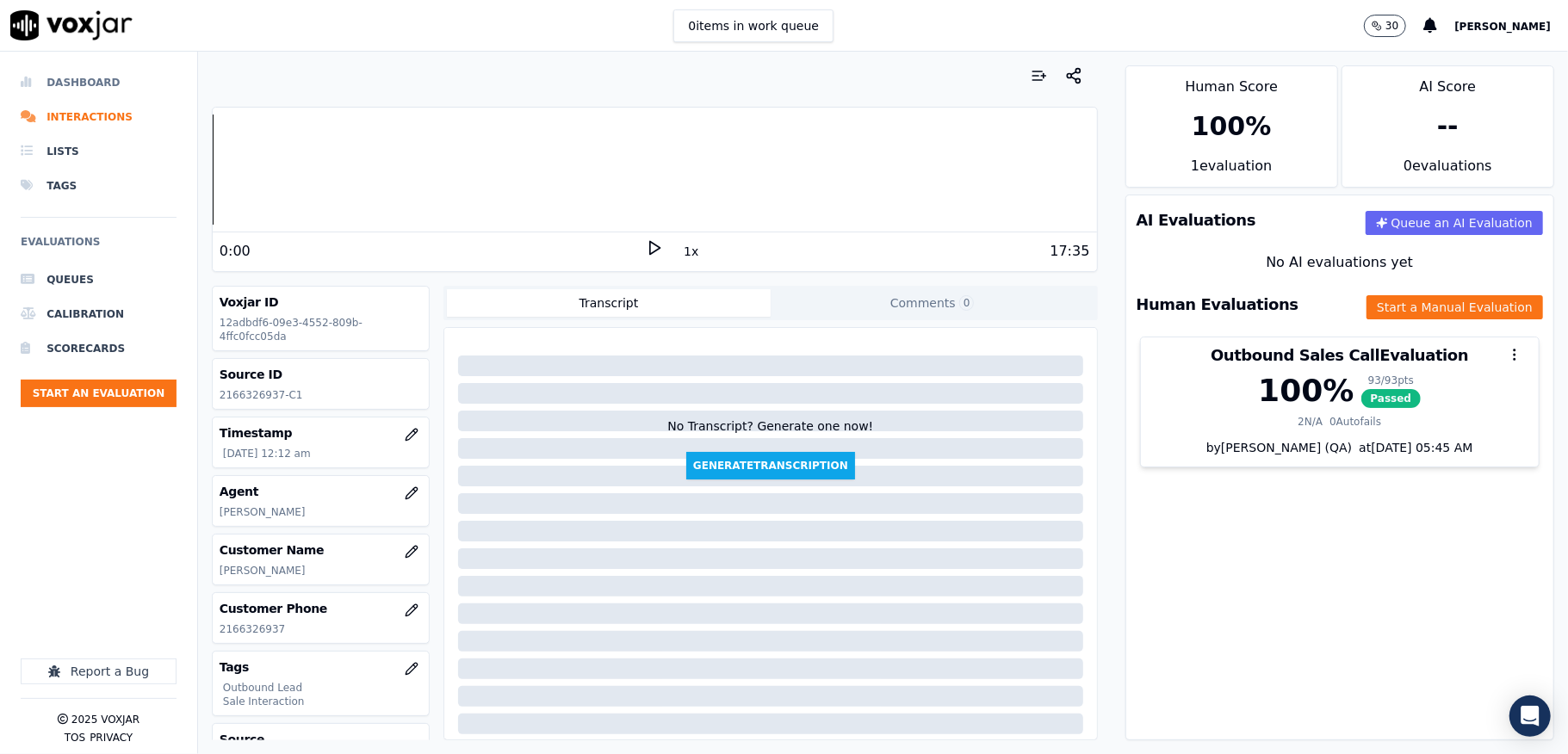
click at [70, 74] on li "Dashboard" at bounding box center [98, 83] width 155 height 35
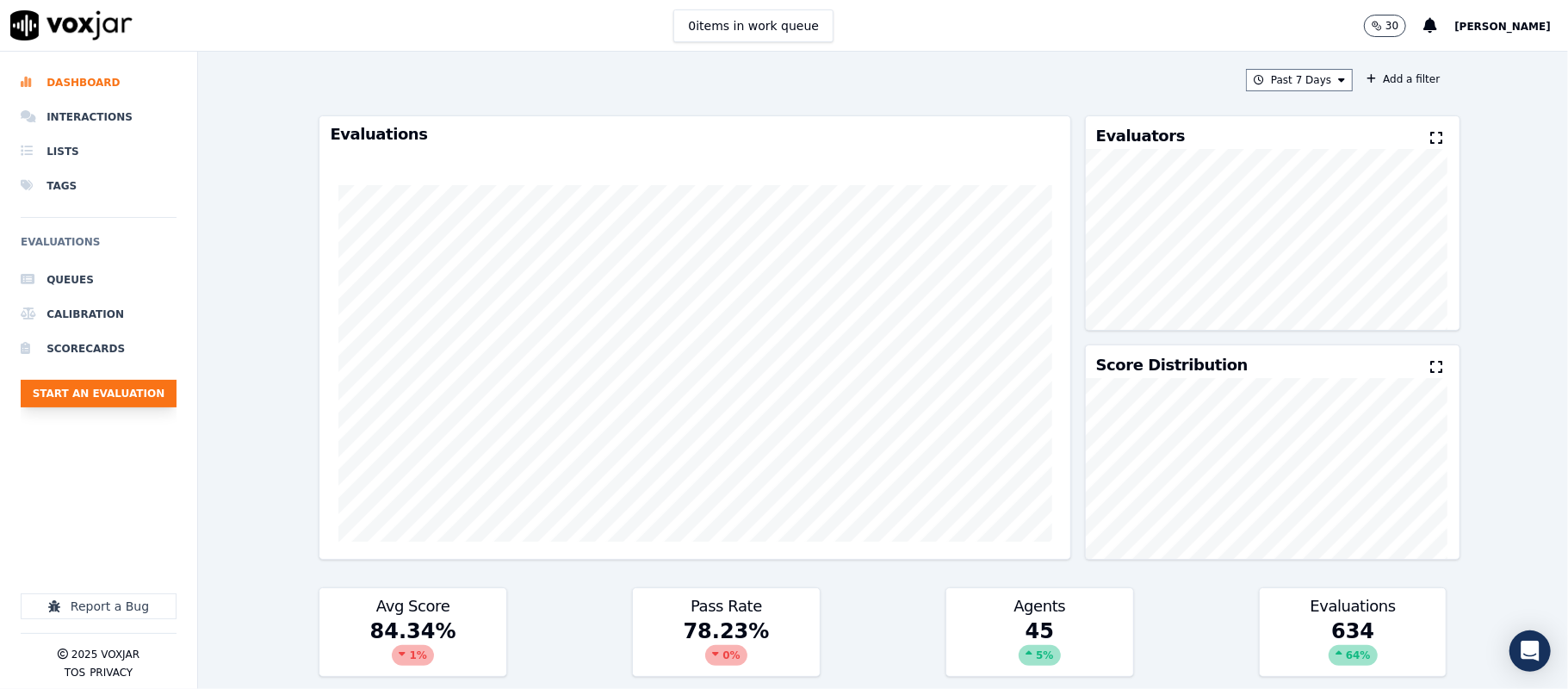
click at [102, 400] on button "Start an Evaluation" at bounding box center [98, 394] width 155 height 27
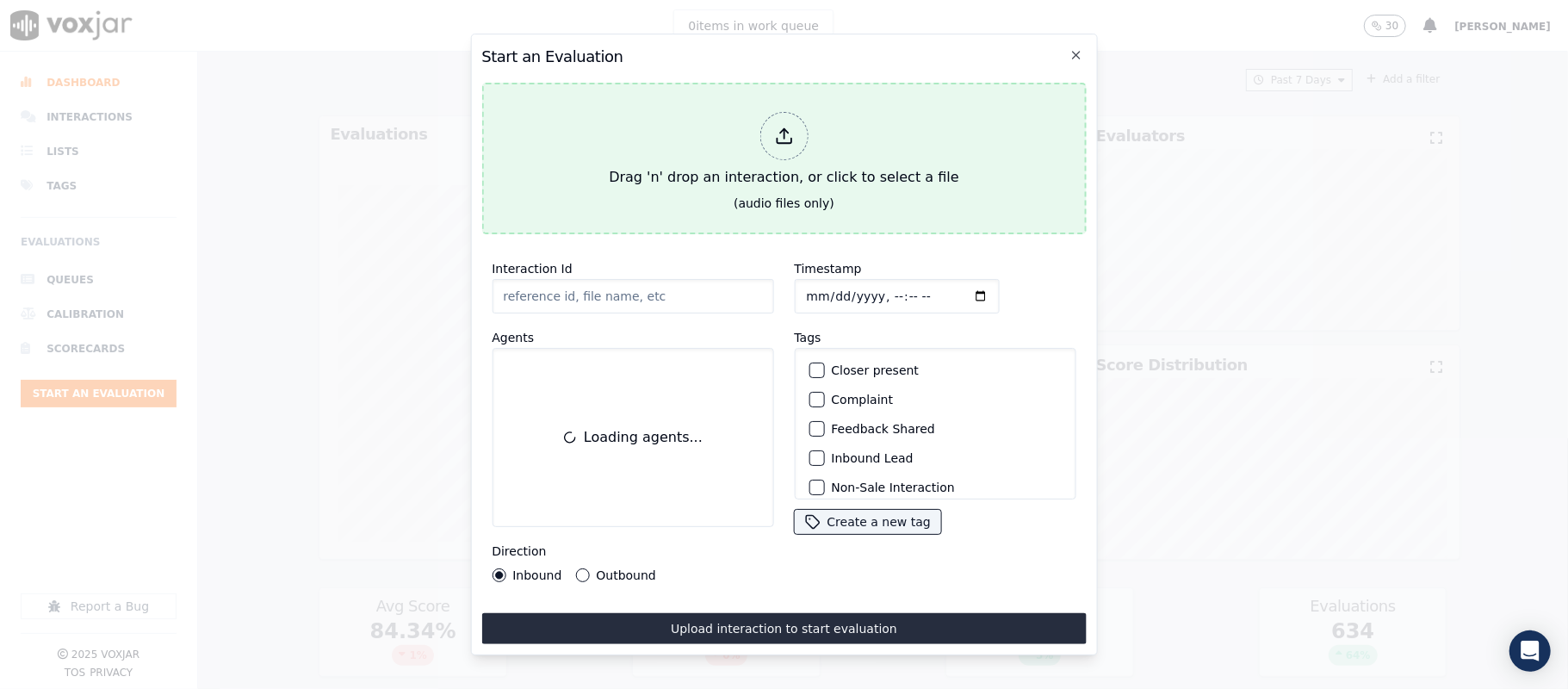
click at [768, 141] on div at bounding box center [784, 135] width 48 height 48
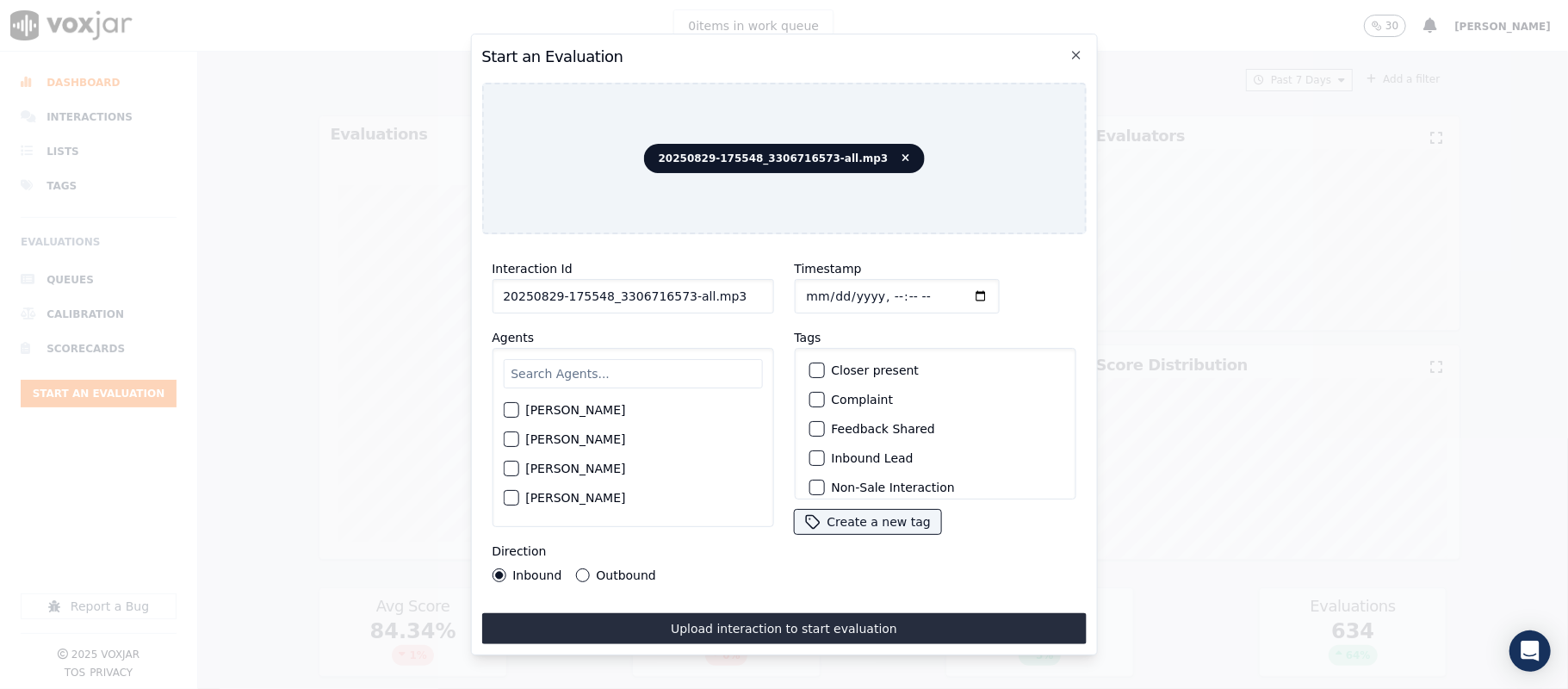
drag, startPoint x: 675, startPoint y: 289, endPoint x: 734, endPoint y: 297, distance: 59.5
click at [734, 297] on input "20250829-175548_3306716573-all.mp3" at bounding box center [633, 296] width 282 height 35
type input "20250829-175548_3306716573-C1"
click at [811, 293] on input "Timestamp" at bounding box center [895, 296] width 205 height 35
type input "2025-08-27T00:17"
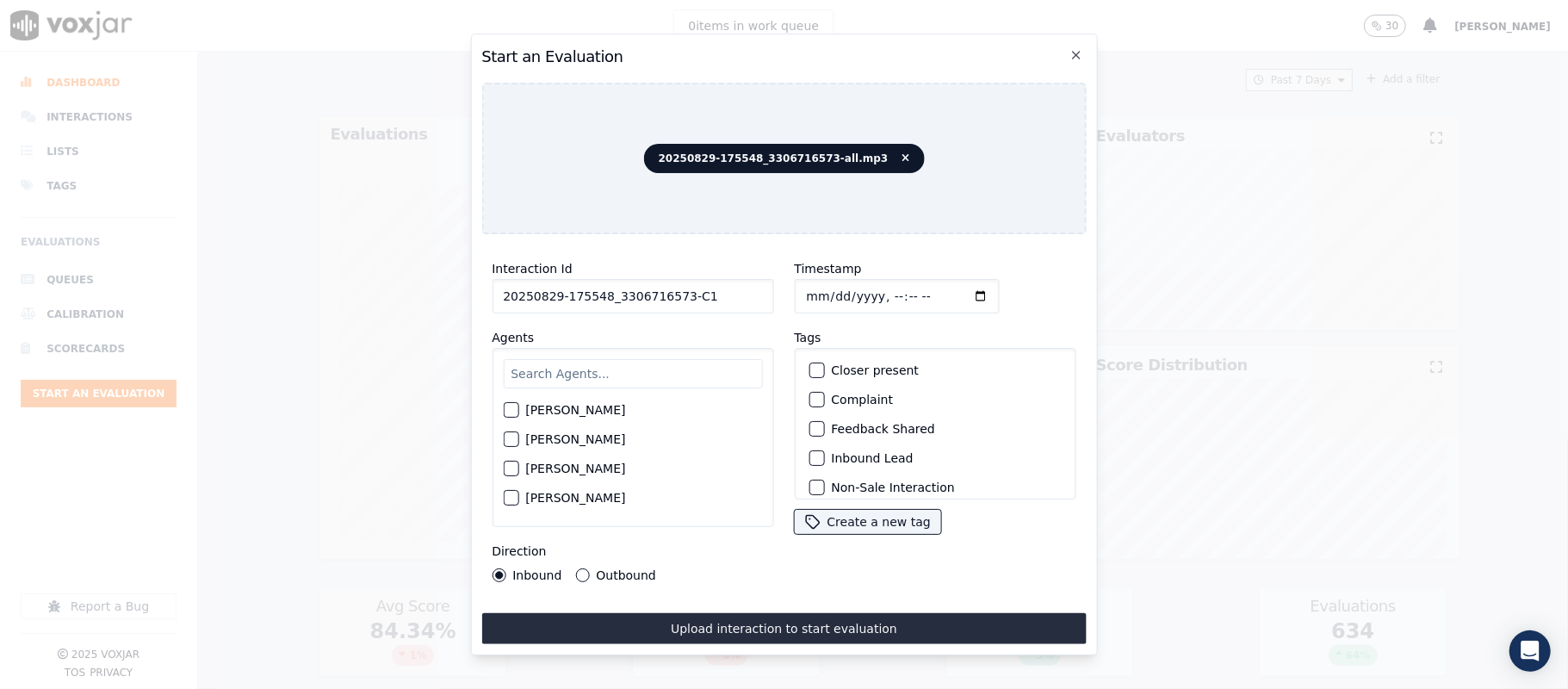
click at [582, 568] on button "Outbound" at bounding box center [582, 574] width 14 height 14
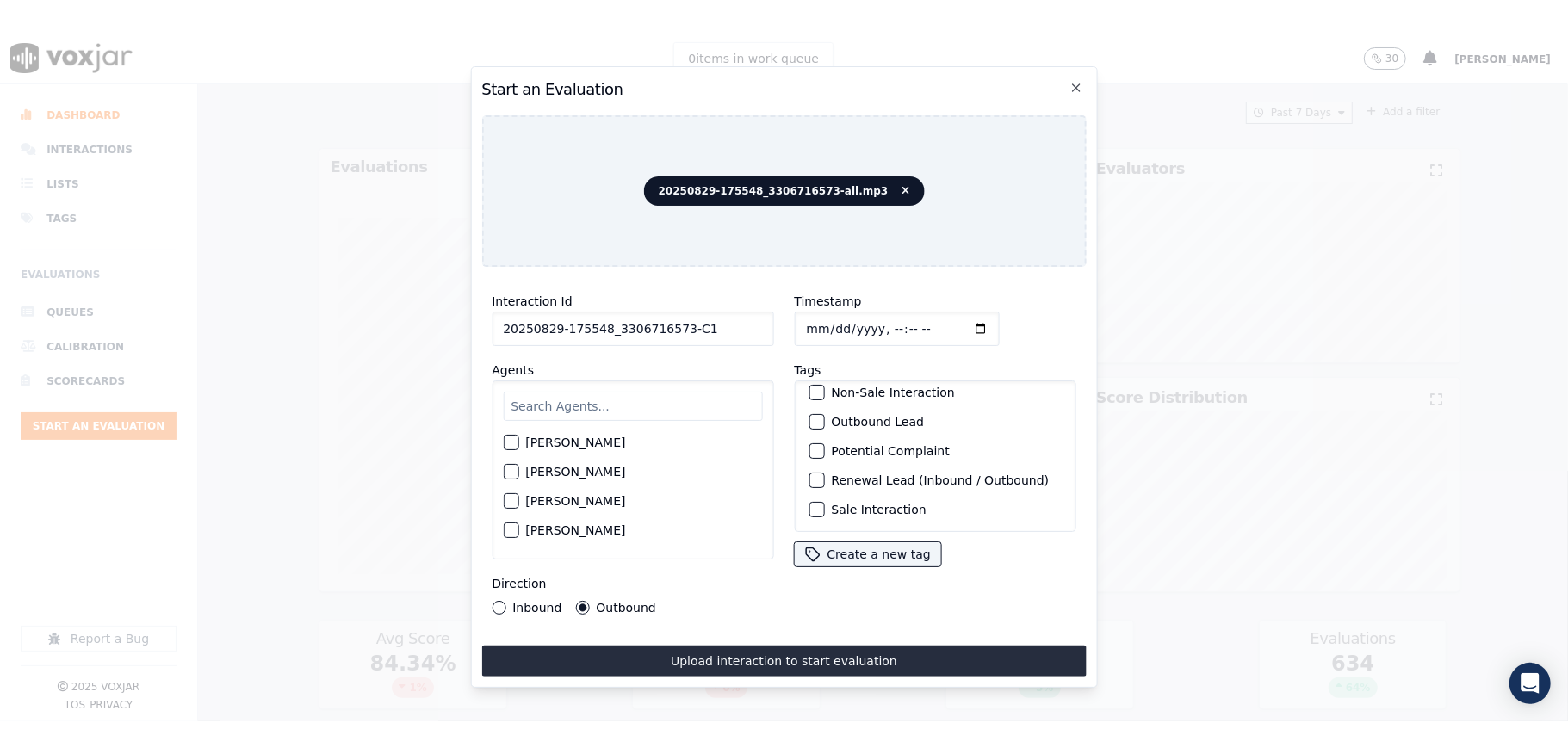
scroll to position [160, 0]
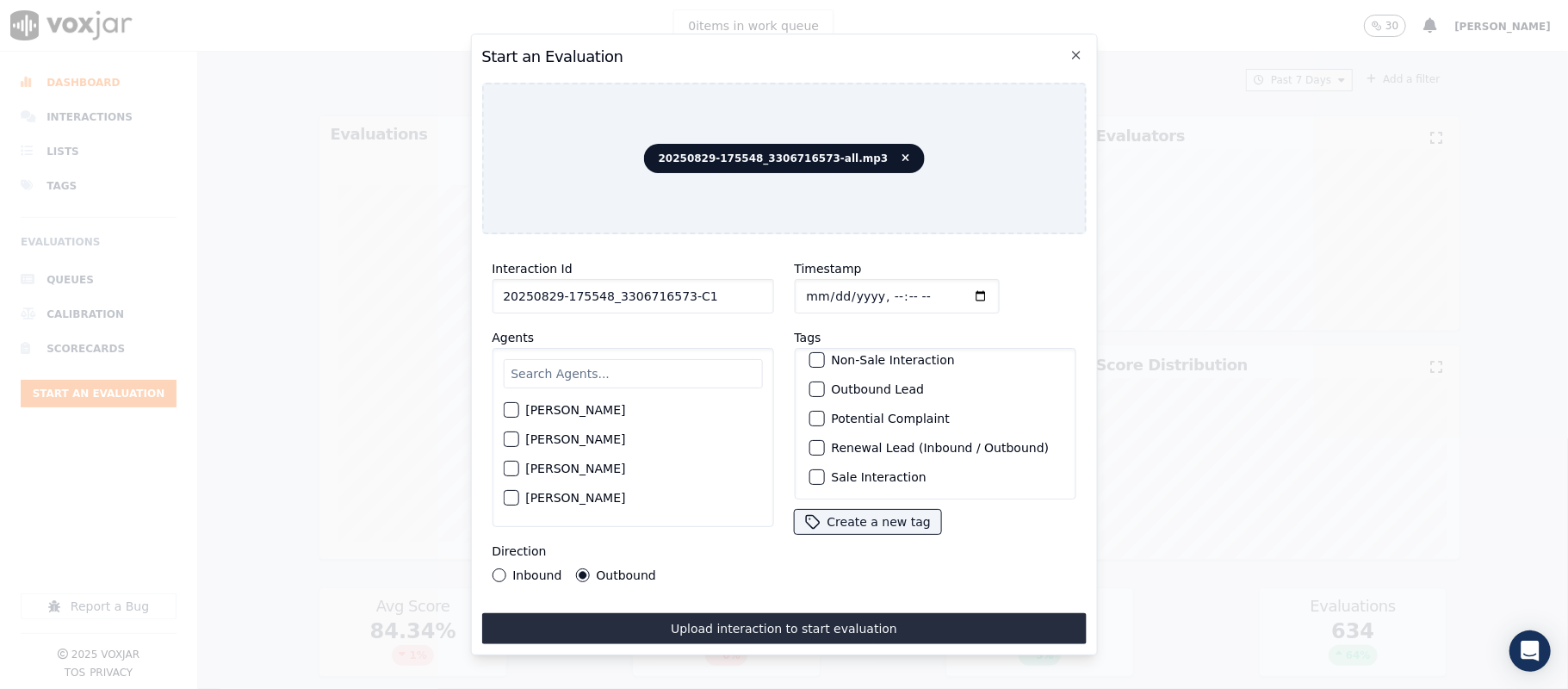
click at [810, 384] on div "button" at bounding box center [815, 389] width 12 height 12
click at [810, 471] on div "button" at bounding box center [815, 476] width 12 height 12
click at [645, 359] on input "text" at bounding box center [632, 374] width 259 height 29
type input "car"
click at [514, 438] on div "button" at bounding box center [509, 444] width 12 height 12
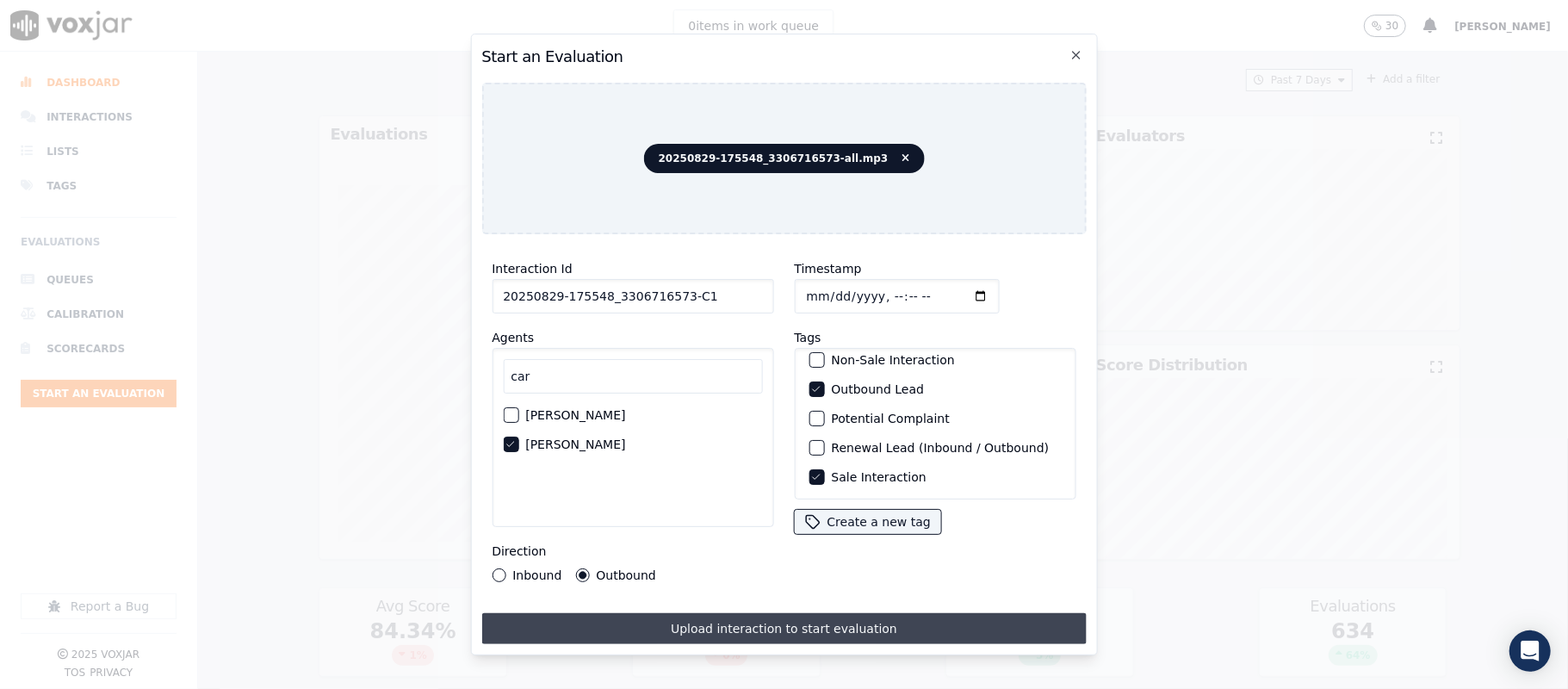
click at [712, 616] on button "Upload interaction to start evaluation" at bounding box center [784, 629] width 604 height 31
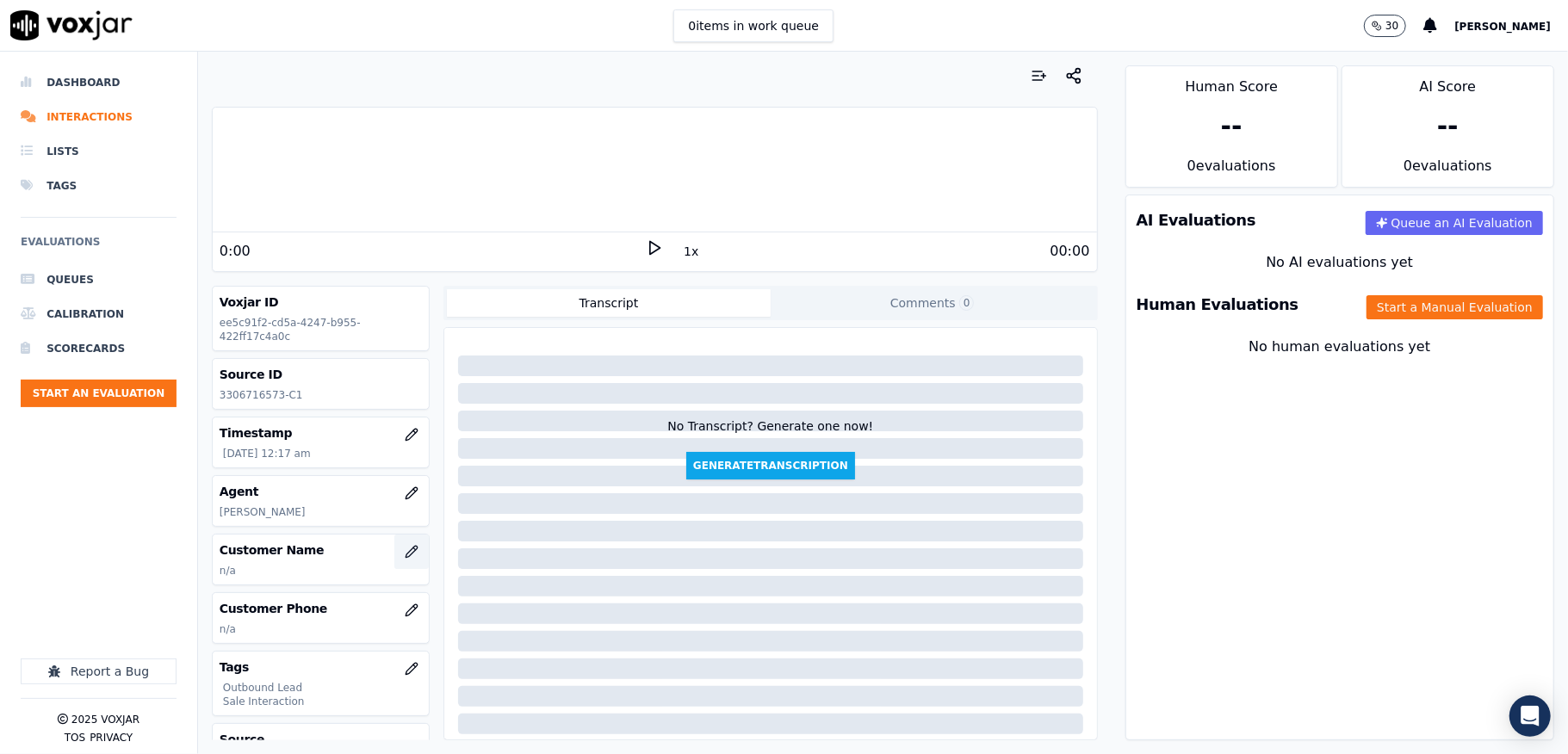
click at [404, 555] on icon "button" at bounding box center [411, 551] width 14 height 14
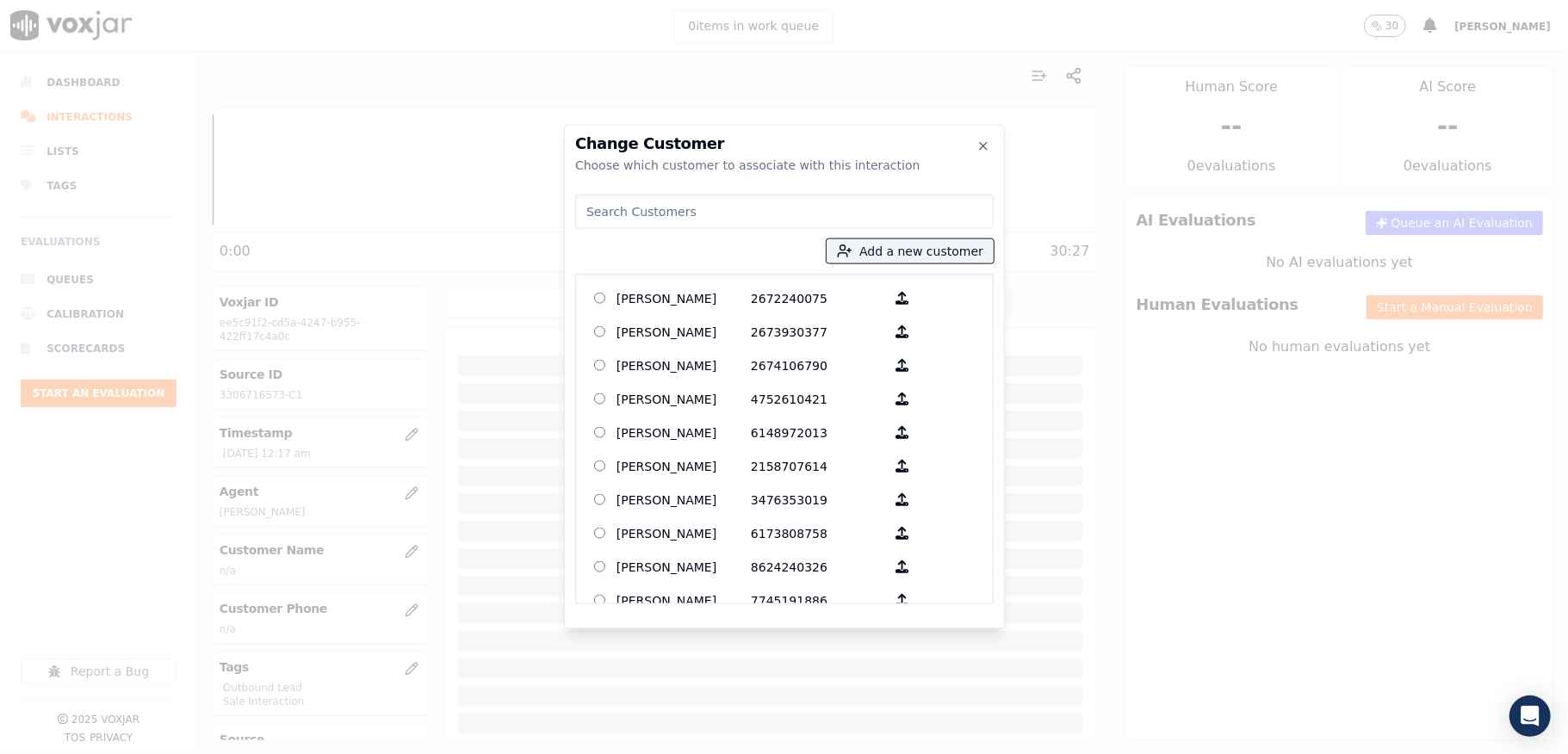
paste input "LINDA K WHITE"
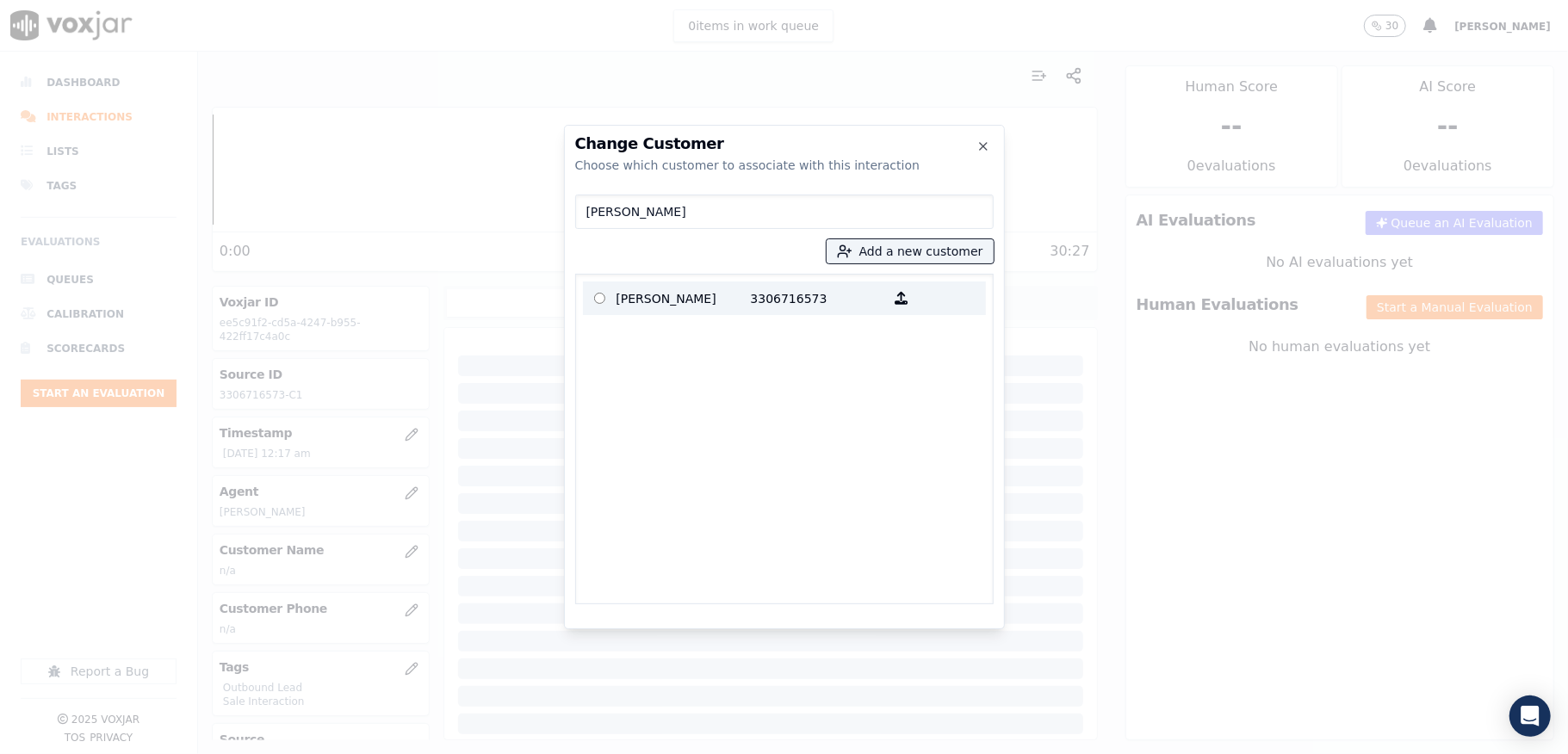
type input "LINDA K WHITE"
click at [672, 301] on p "LINDA K WHITE" at bounding box center [684, 298] width 135 height 26
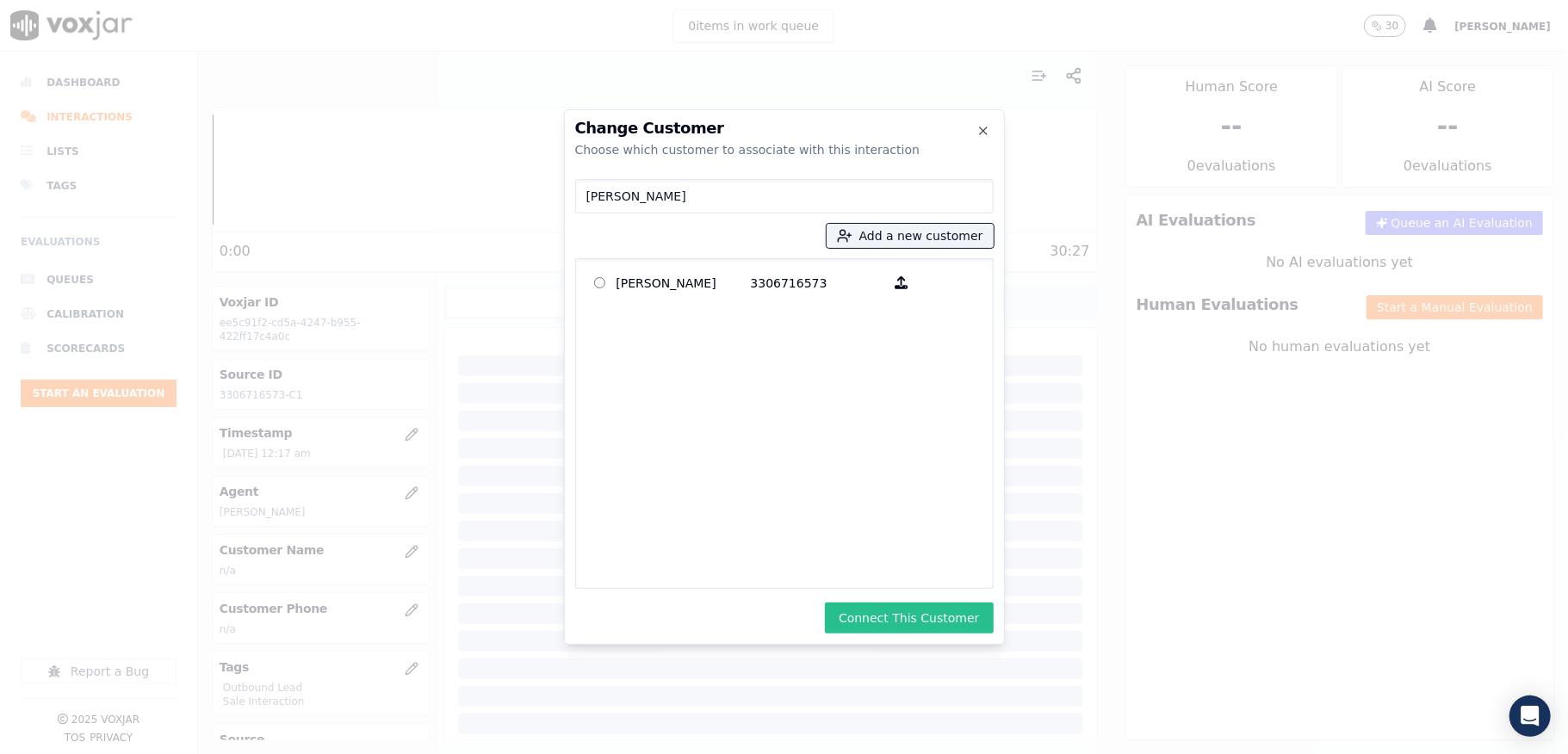
click at [889, 629] on button "Connect This Customer" at bounding box center [909, 618] width 168 height 31
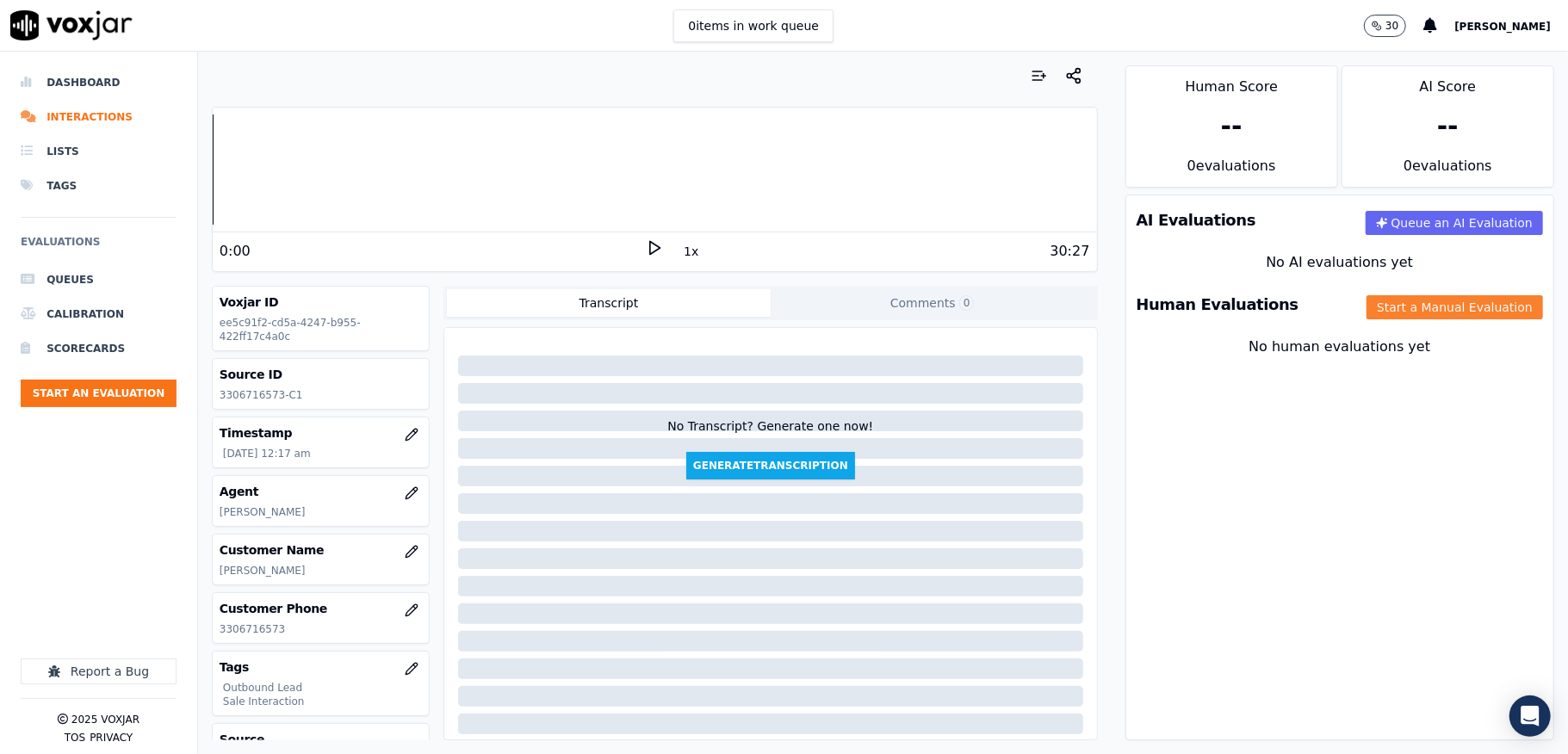
click at [1371, 310] on button "Start a Manual Evaluation" at bounding box center [1454, 307] width 176 height 25
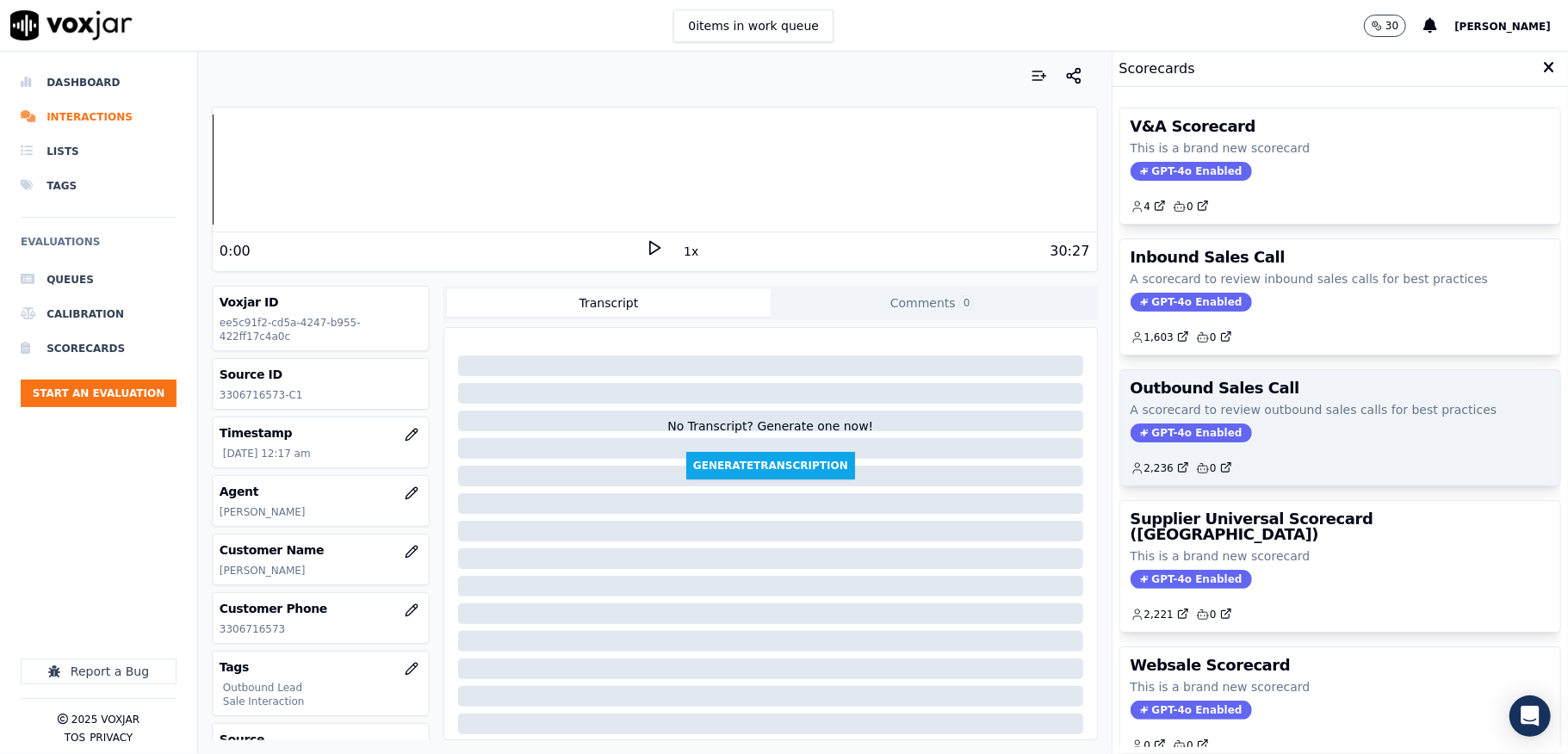
click at [1153, 438] on span "GPT-4o Enabled" at bounding box center [1192, 432] width 122 height 19
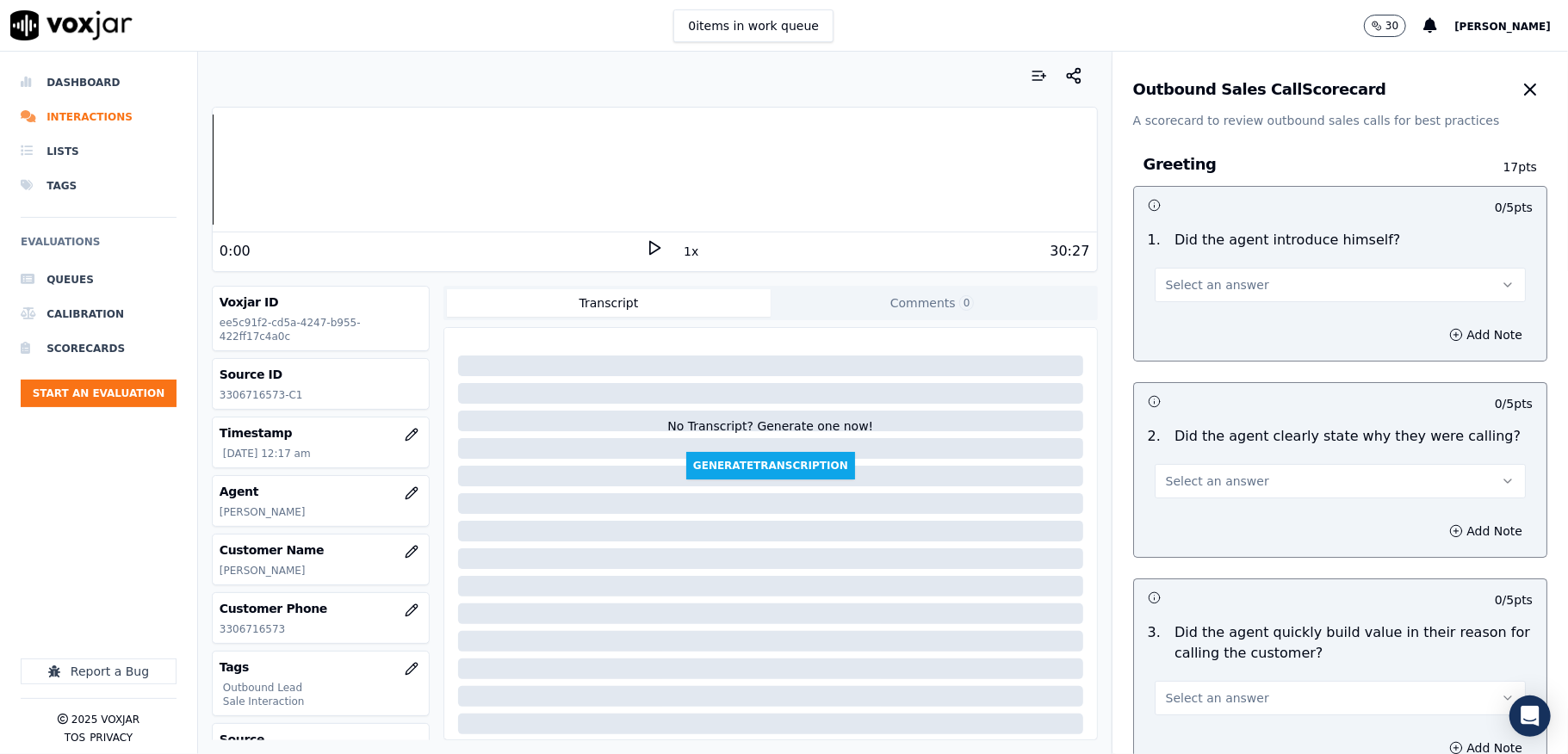
click at [1252, 283] on button "Select an answer" at bounding box center [1340, 285] width 371 height 35
click at [1213, 321] on div "Yes" at bounding box center [1298, 324] width 330 height 27
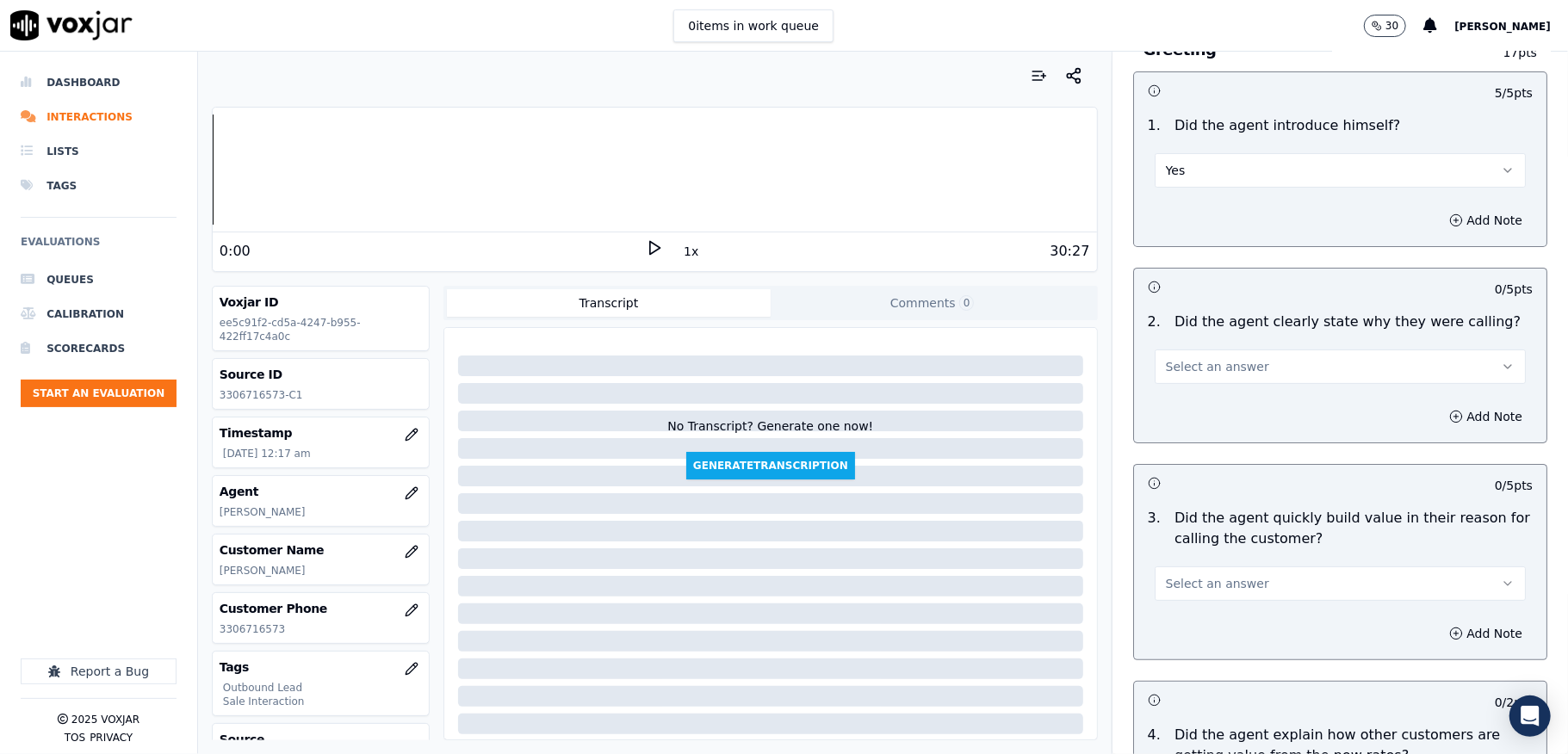
click at [1193, 363] on span "Select an answer" at bounding box center [1218, 366] width 104 height 17
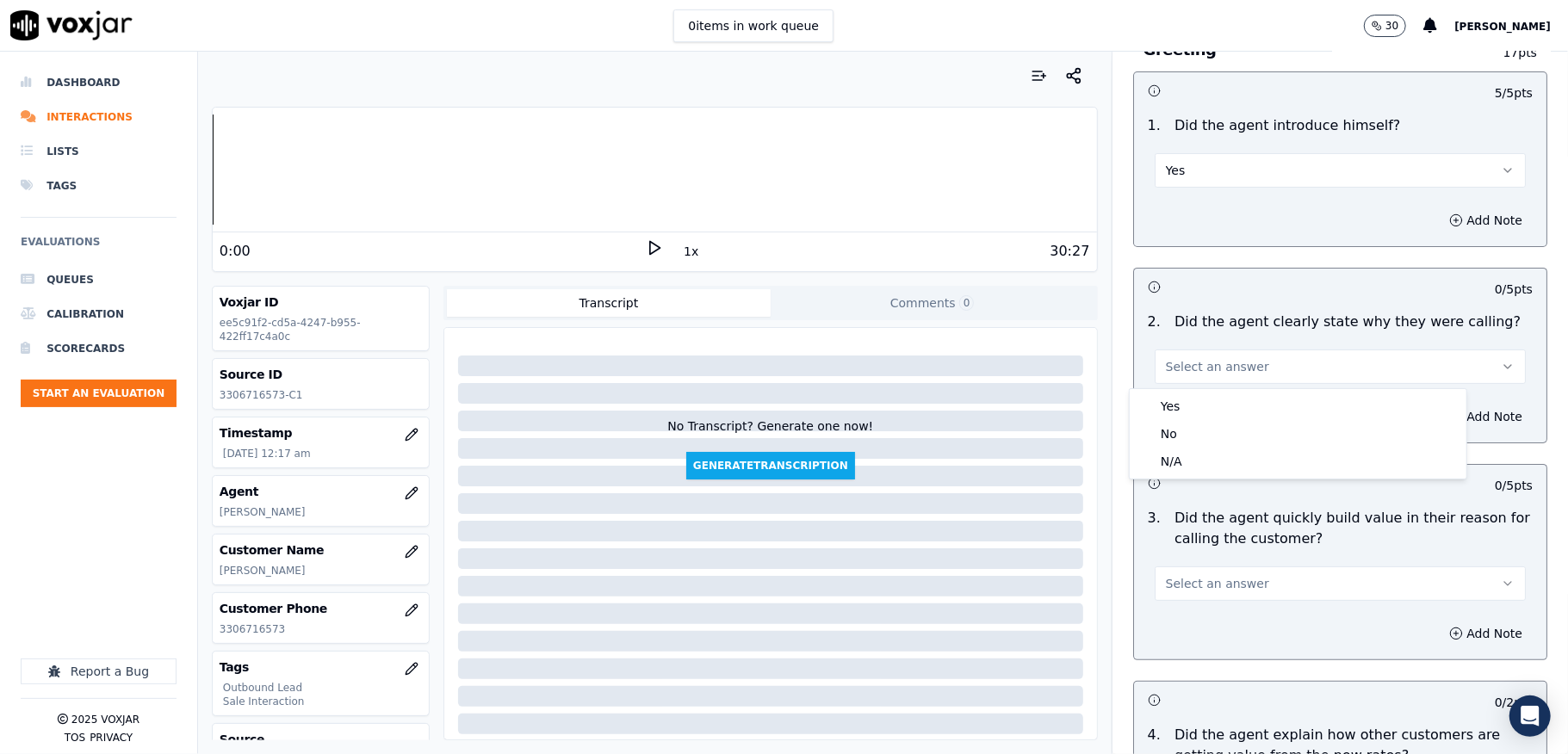
click at [1185, 398] on div "Yes" at bounding box center [1298, 406] width 330 height 27
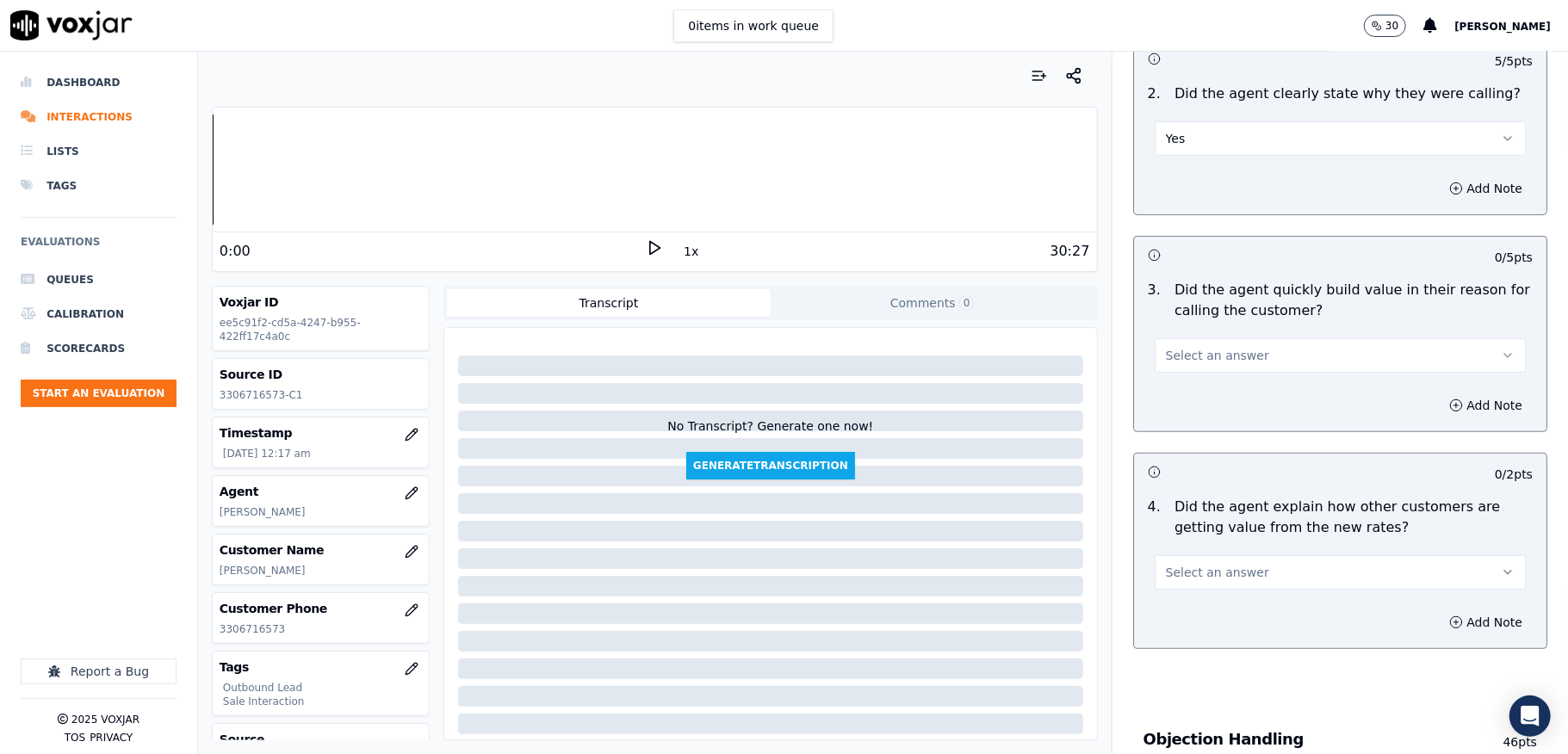
scroll to position [344, 0]
click at [1226, 358] on span "Select an answer" at bounding box center [1218, 353] width 104 height 17
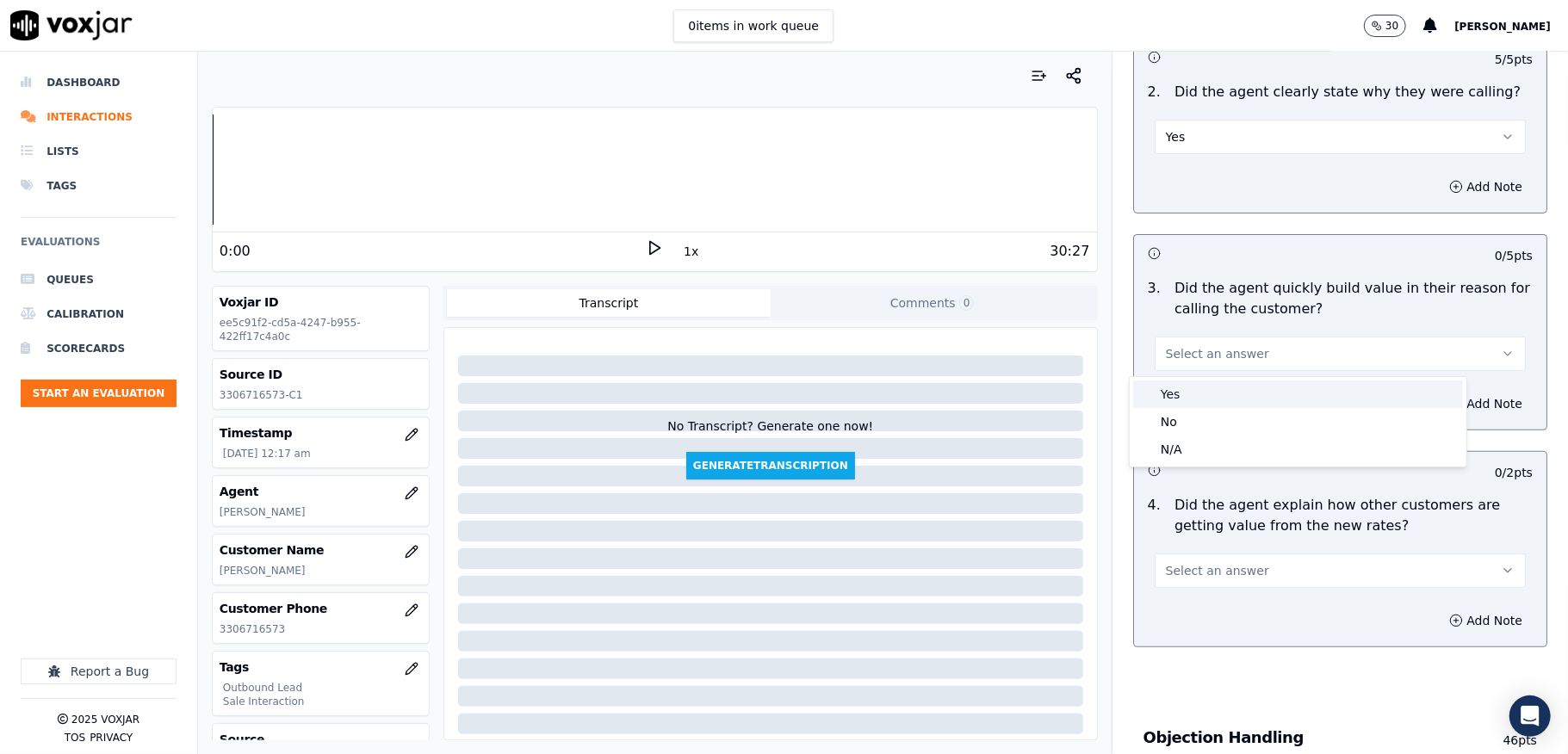
click at [1199, 386] on div "Yes" at bounding box center [1298, 394] width 330 height 27
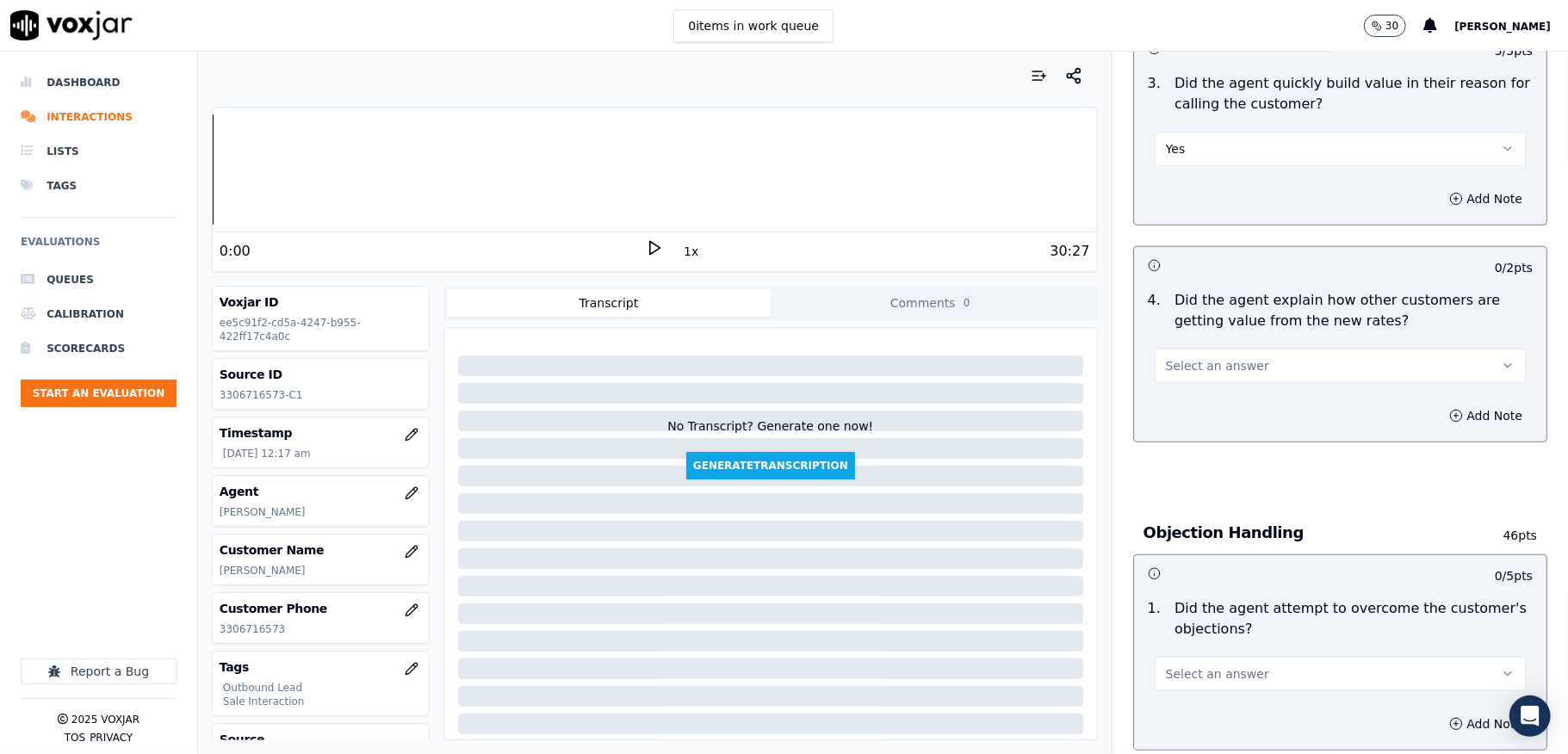
scroll to position [573, 0]
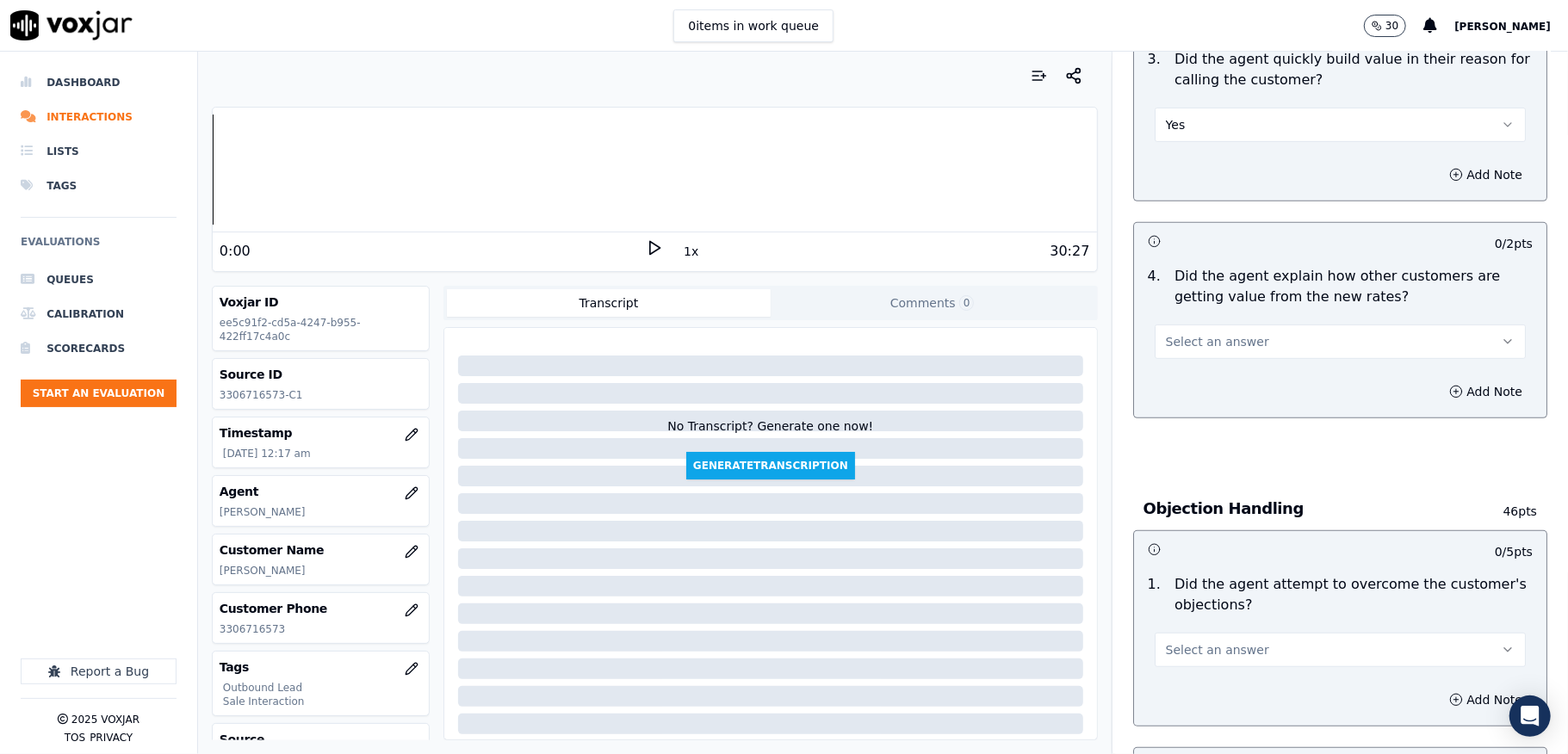
click at [1232, 341] on button "Select an answer" at bounding box center [1340, 342] width 371 height 35
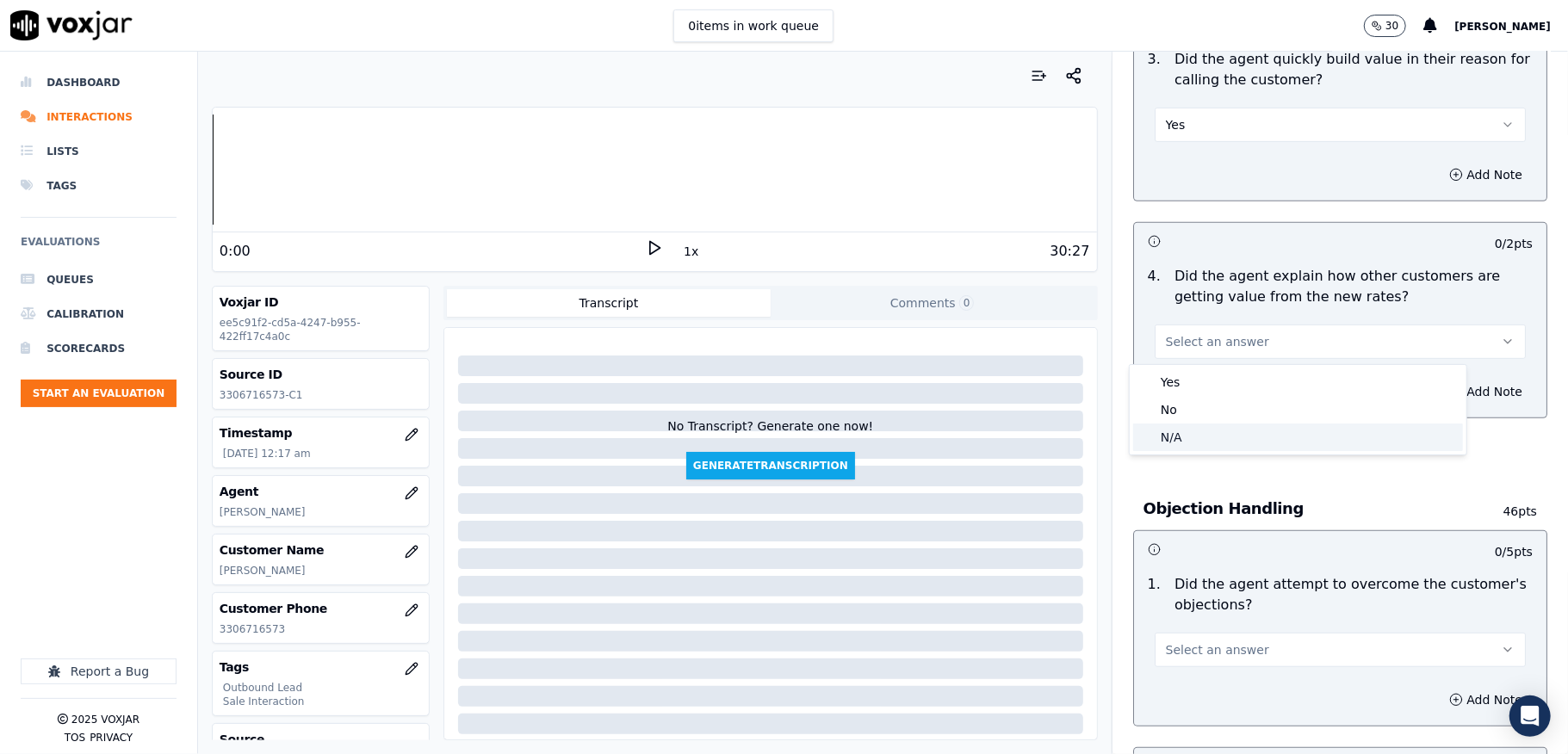
click at [1180, 431] on div "N/A" at bounding box center [1298, 437] width 330 height 27
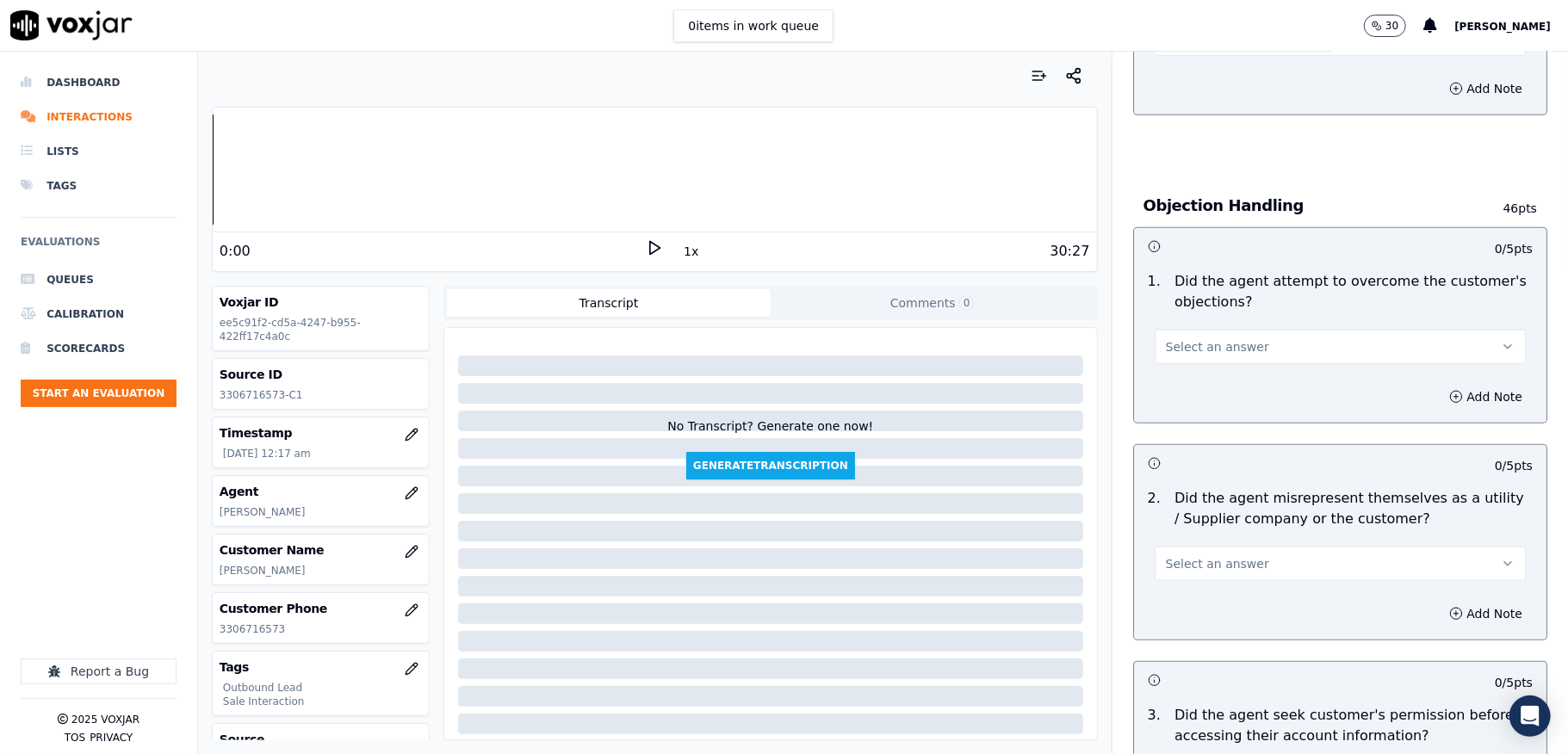
scroll to position [918, 0]
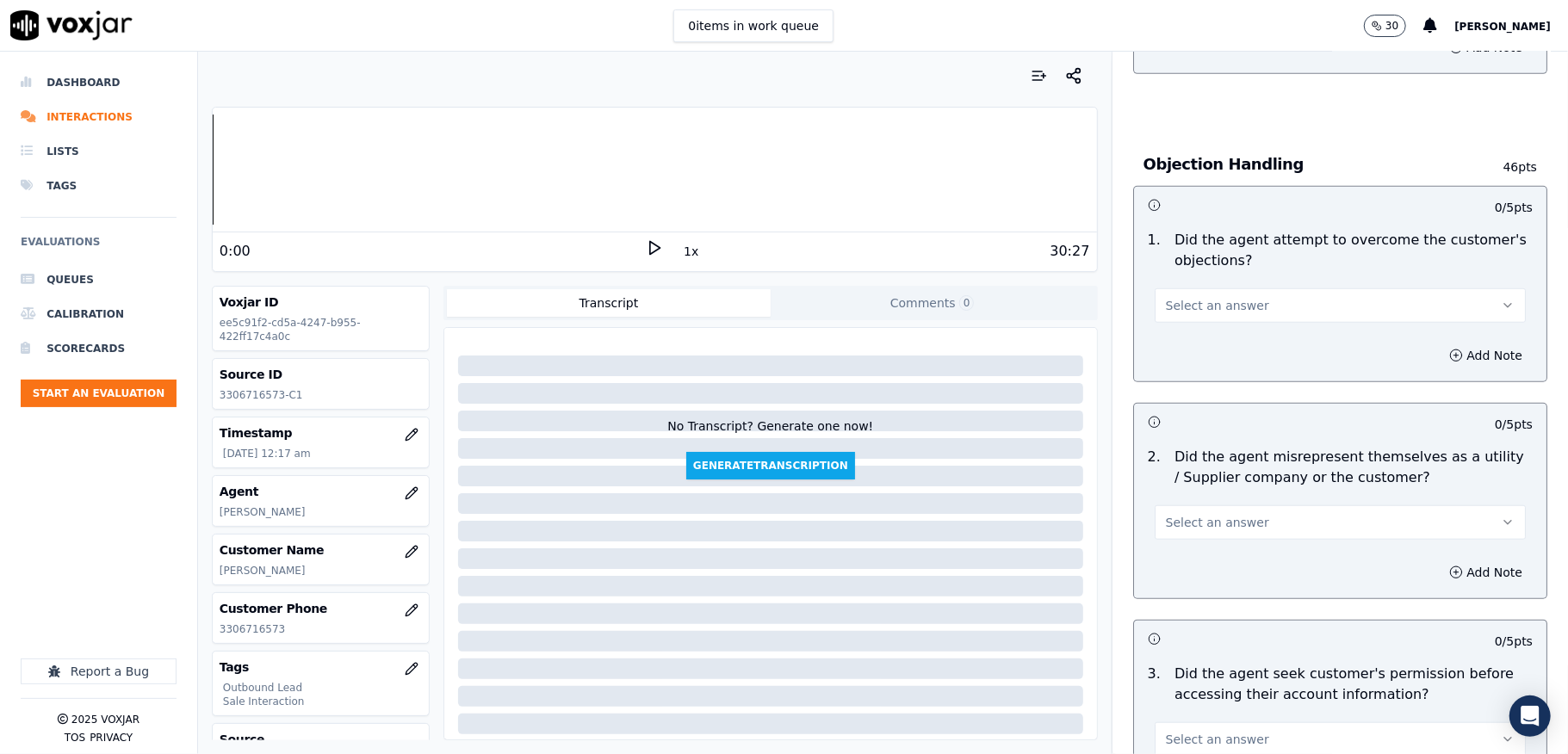
click at [1195, 301] on span "Select an answer" at bounding box center [1218, 305] width 104 height 17
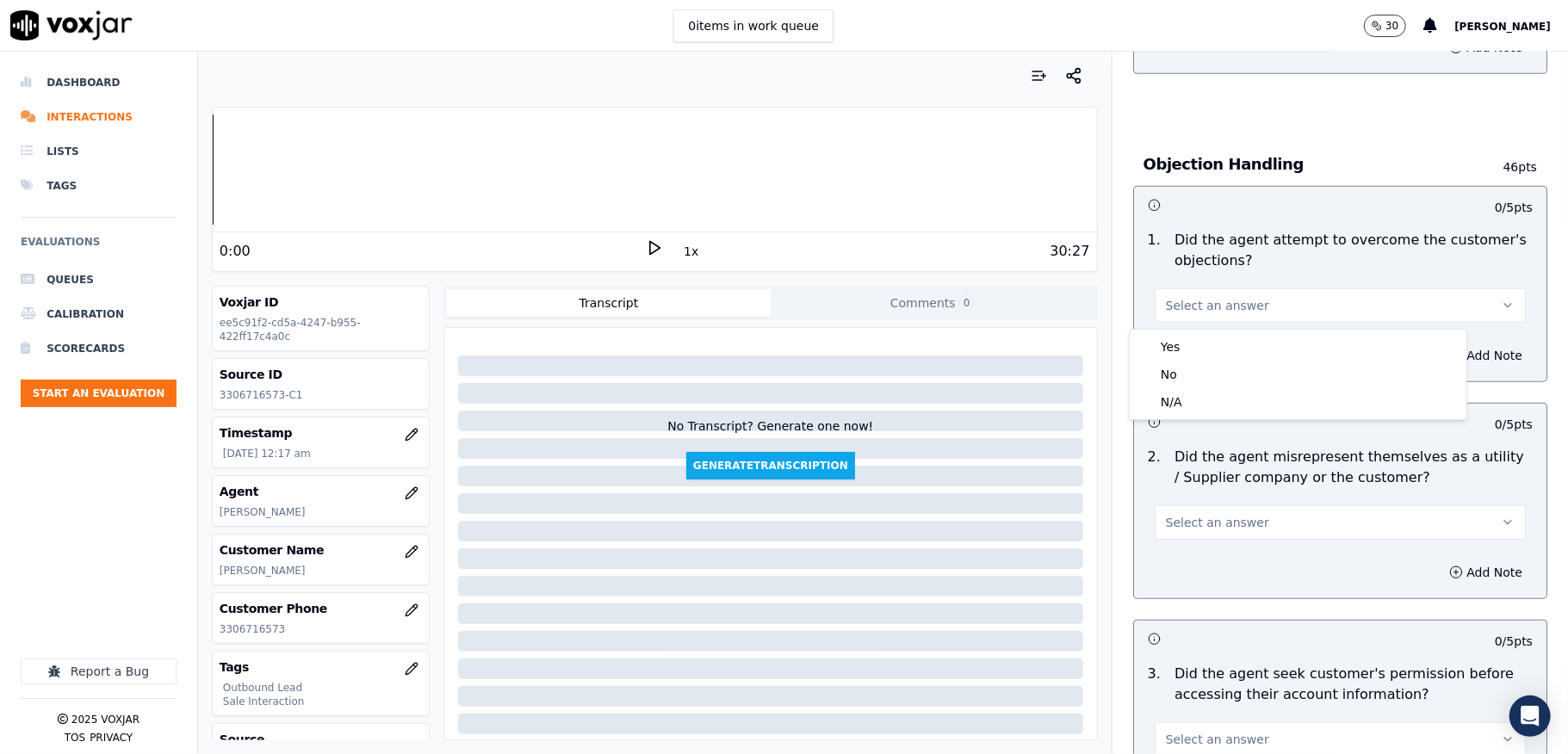
click at [1183, 335] on div "Yes" at bounding box center [1298, 347] width 330 height 27
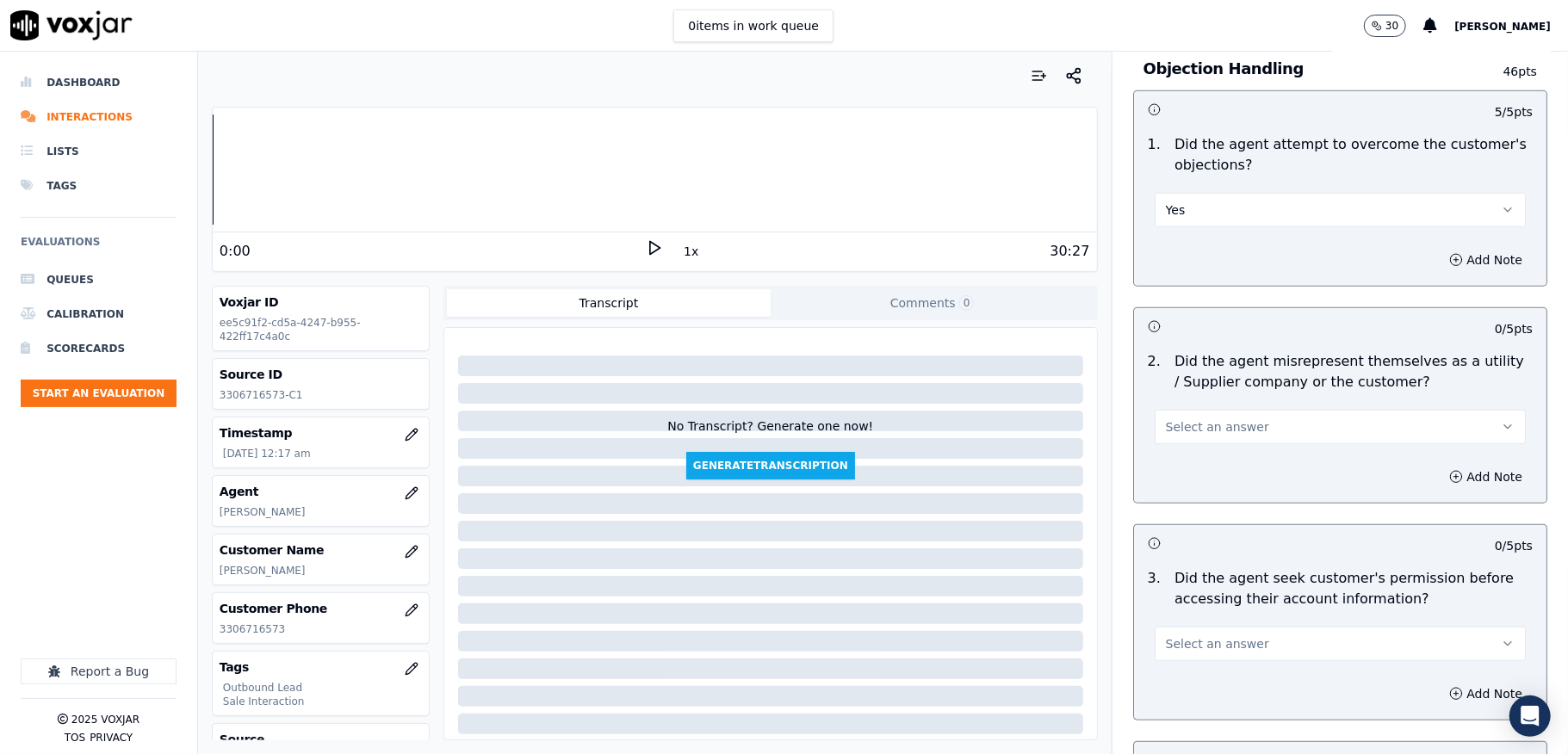
scroll to position [1147, 0]
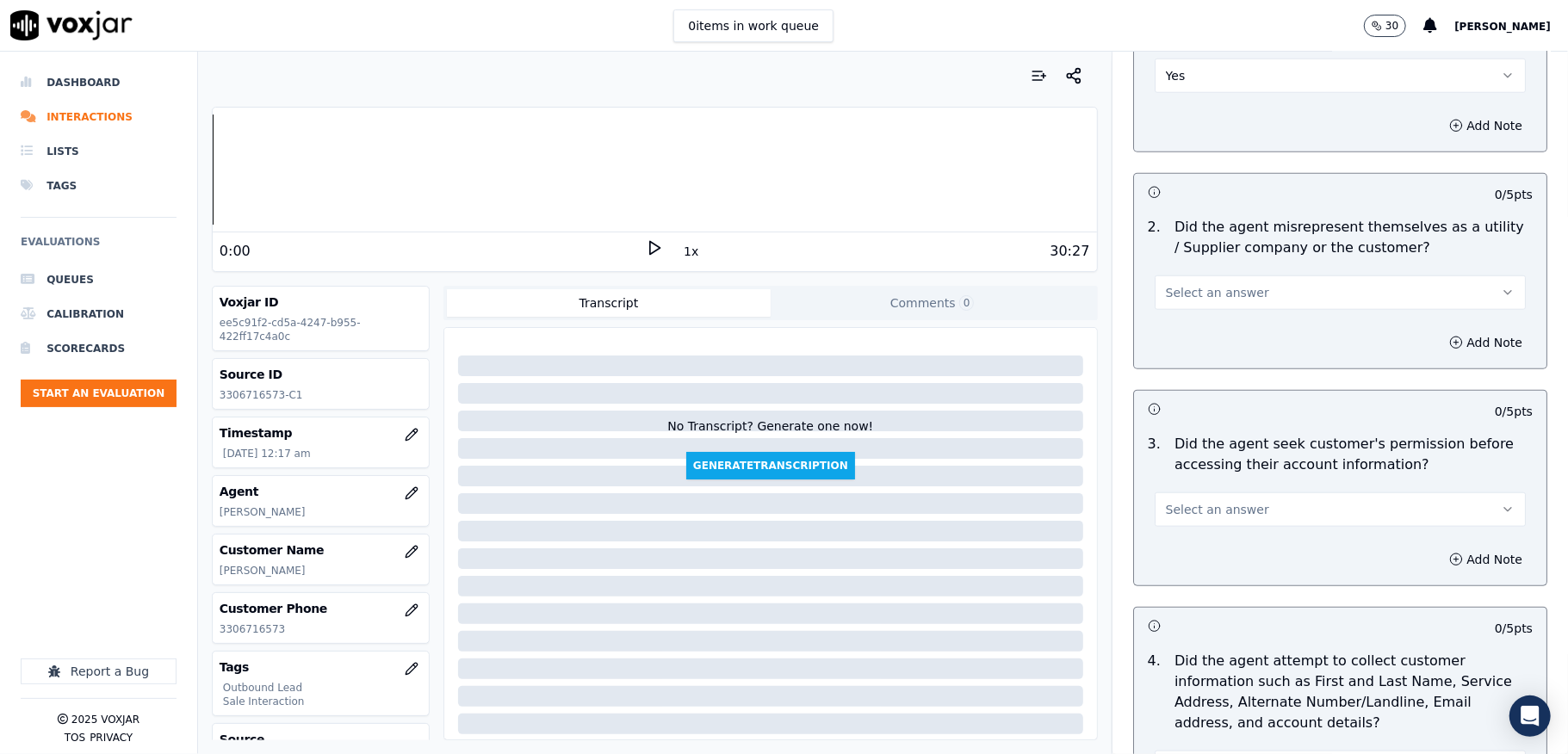
click at [1197, 289] on span "Select an answer" at bounding box center [1218, 293] width 104 height 17
click at [1175, 359] on div "No" at bounding box center [1298, 362] width 330 height 27
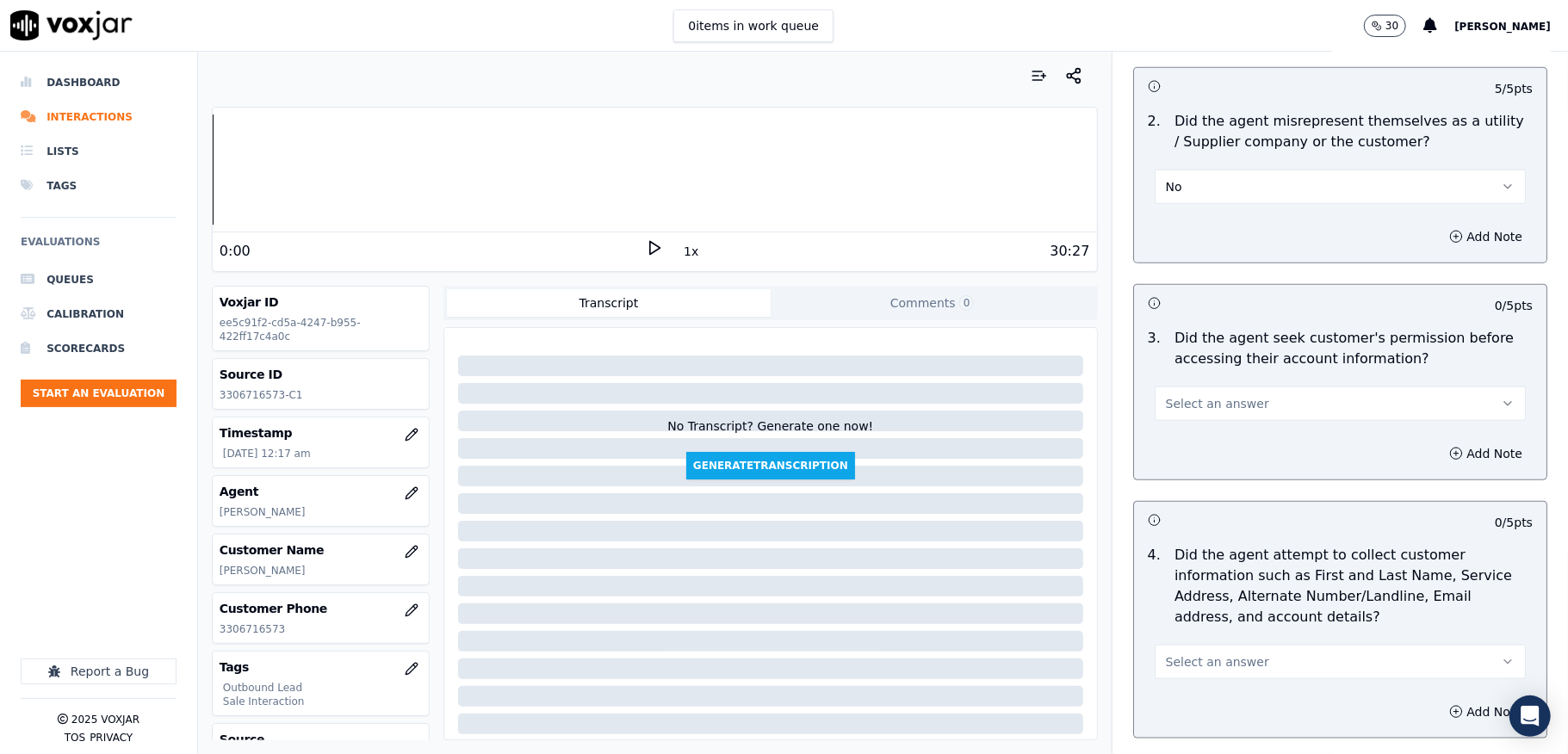
scroll to position [1377, 0]
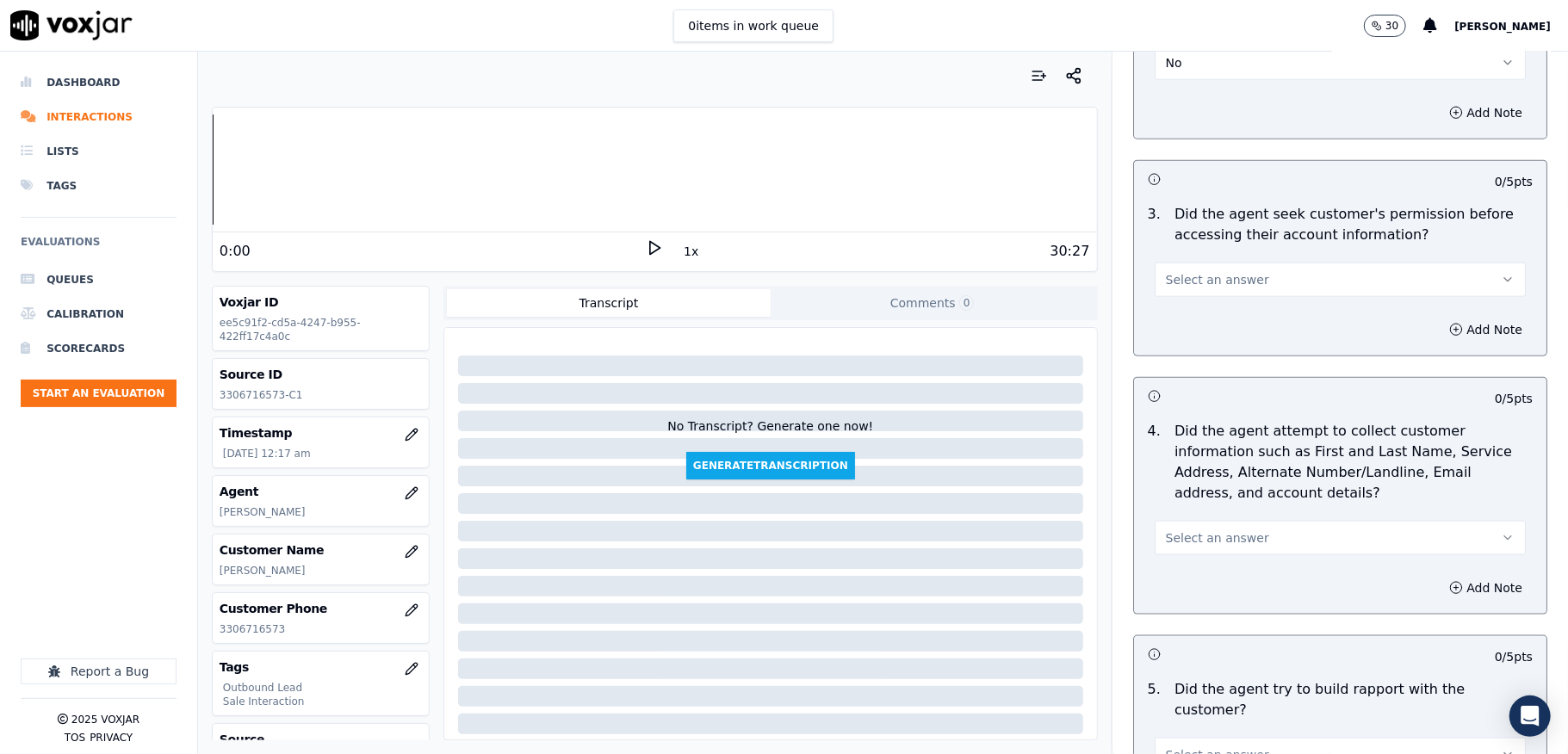
click at [1218, 277] on span "Select an answer" at bounding box center [1218, 279] width 104 height 17
click at [1186, 319] on div "Yes" at bounding box center [1298, 322] width 330 height 27
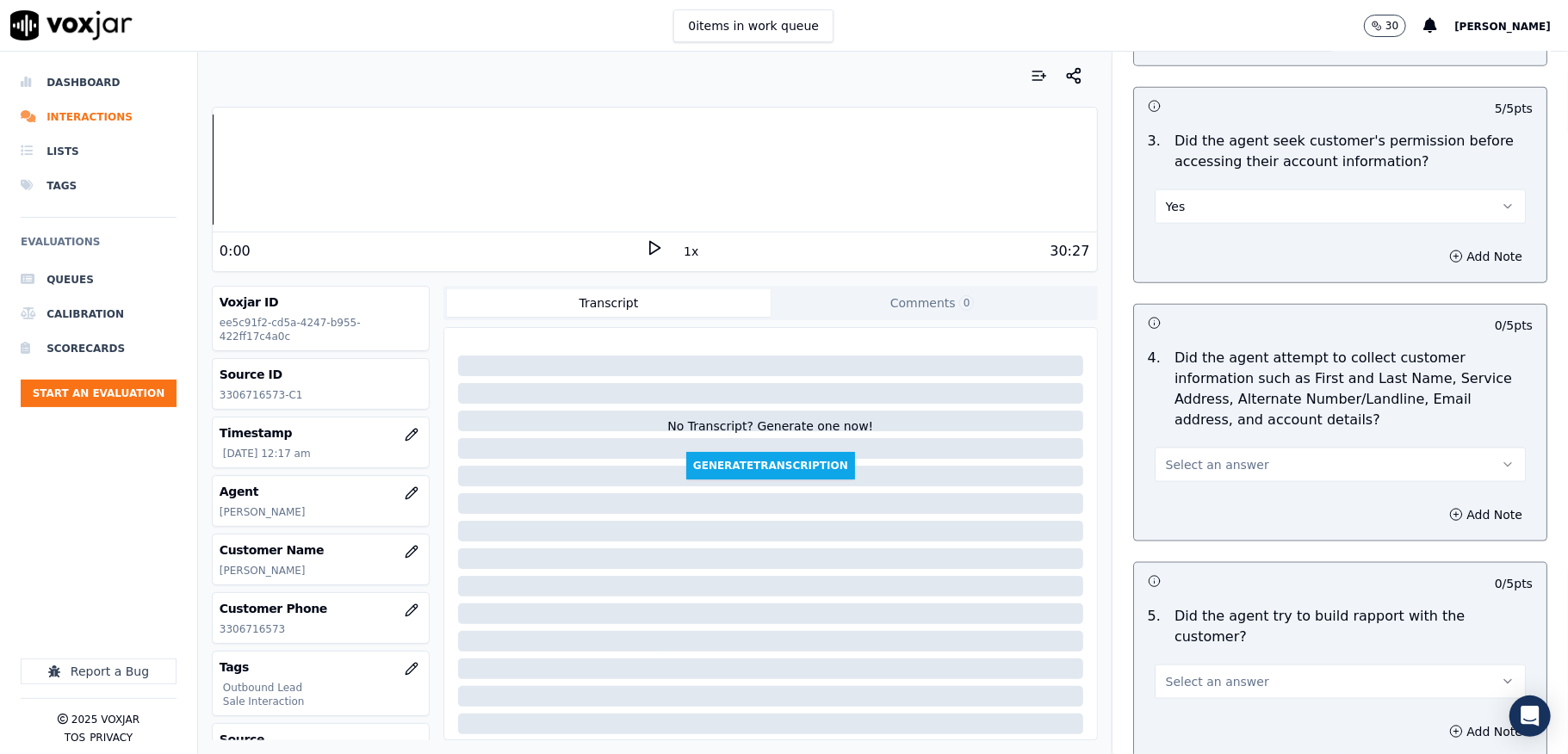
scroll to position [1492, 0]
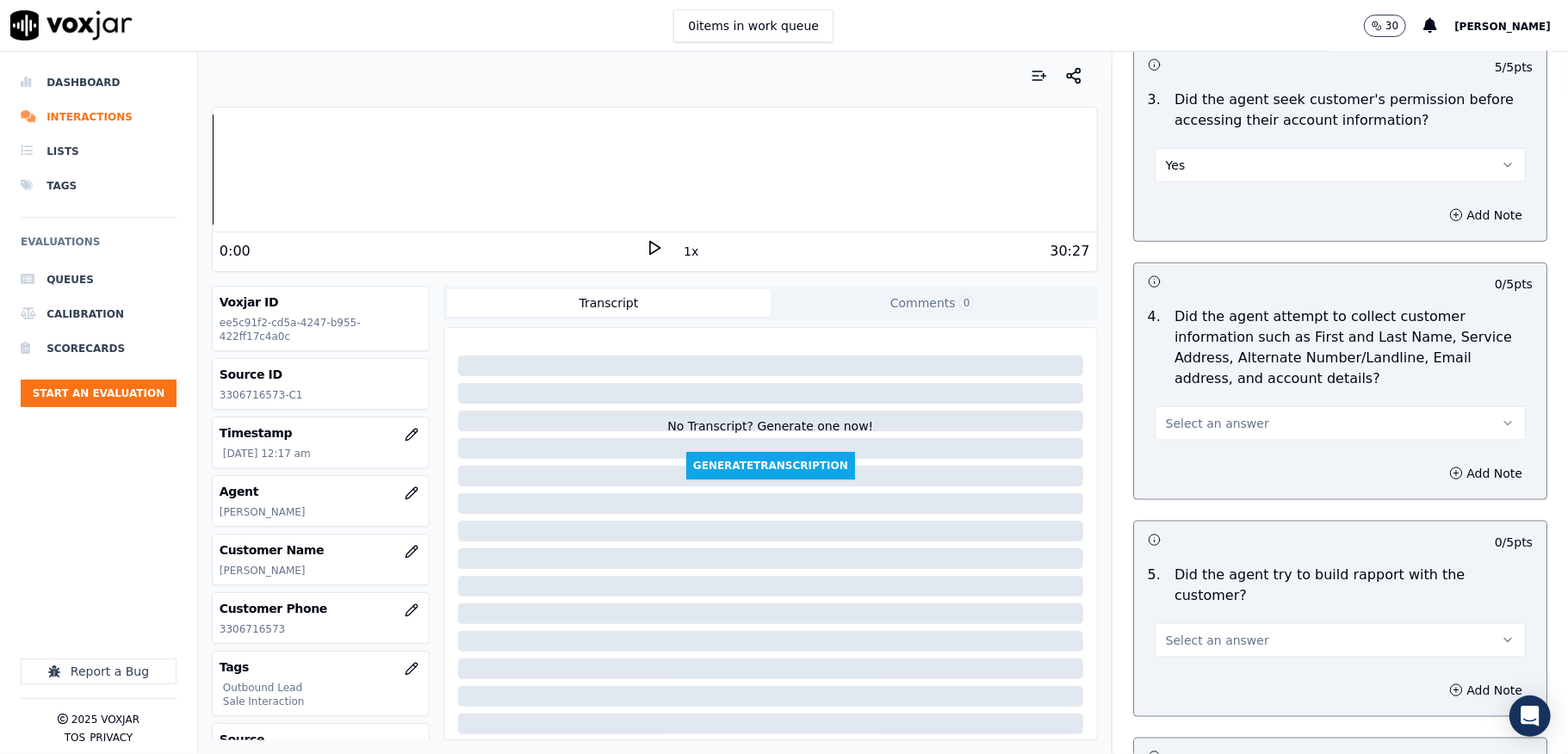
click at [1193, 432] on span "Select an answer" at bounding box center [1218, 423] width 104 height 17
click at [1176, 523] on div "N/A" at bounding box center [1298, 521] width 330 height 27
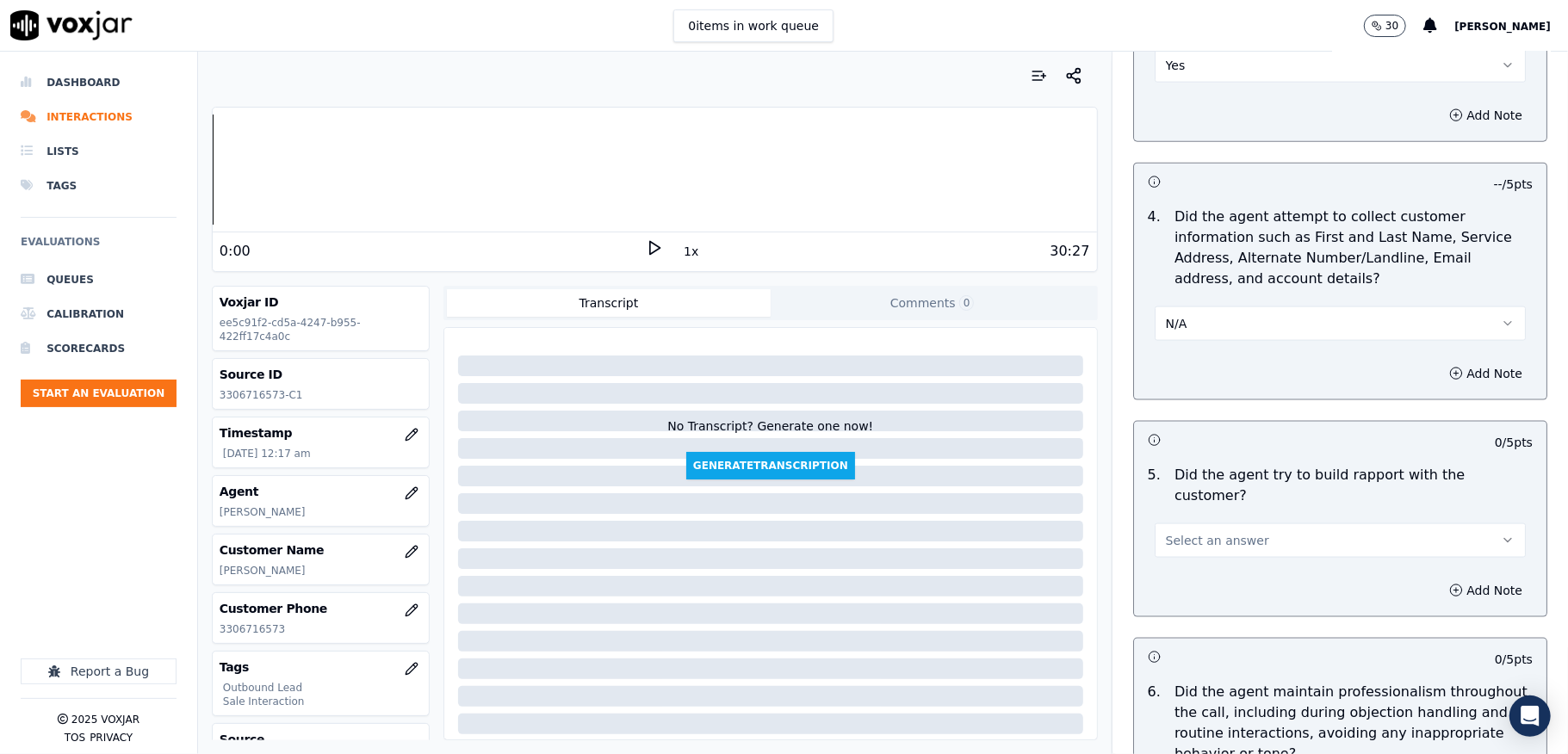
scroll to position [1721, 0]
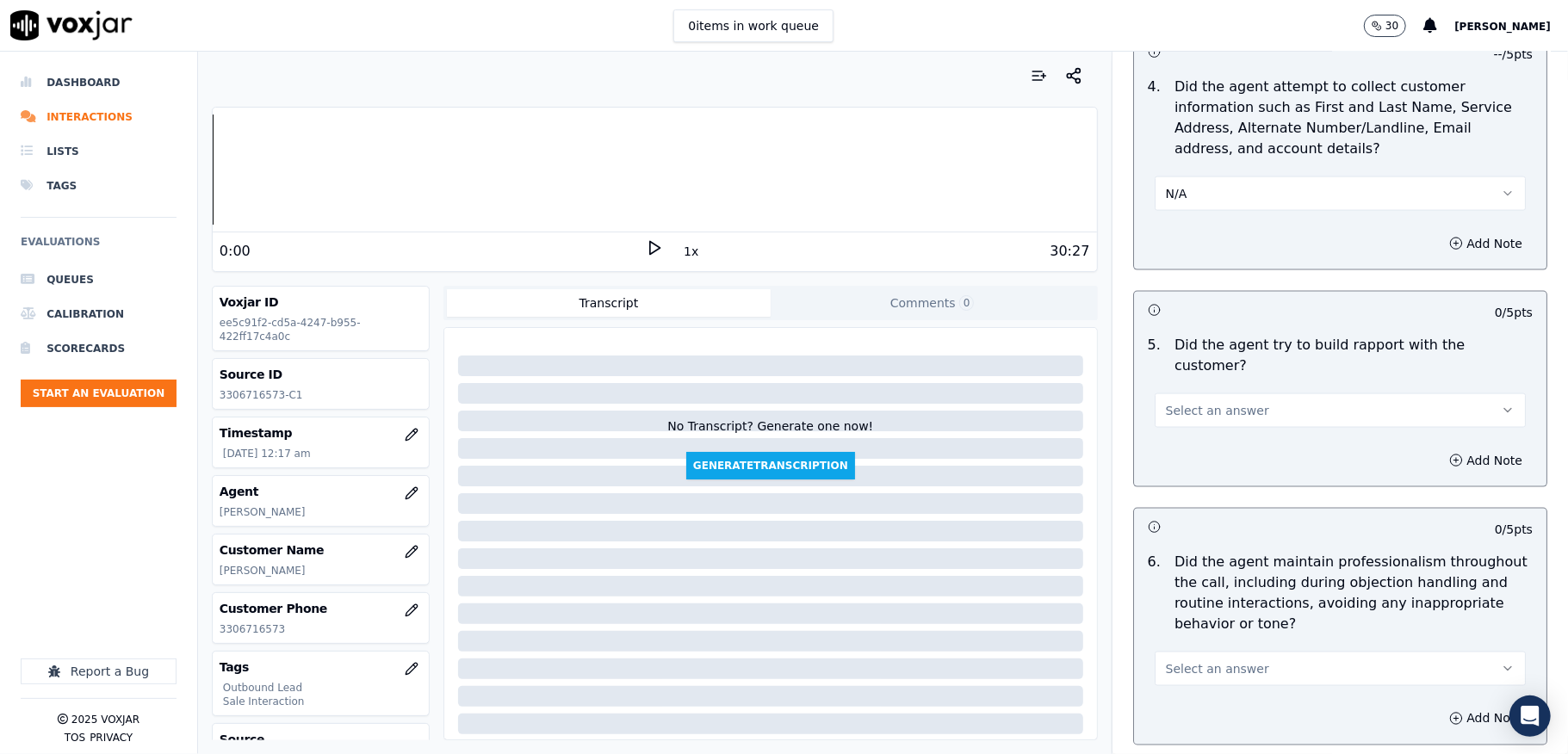
click at [1213, 402] on span "Select an answer" at bounding box center [1218, 410] width 104 height 17
click at [1185, 432] on div "Yes" at bounding box center [1298, 433] width 330 height 27
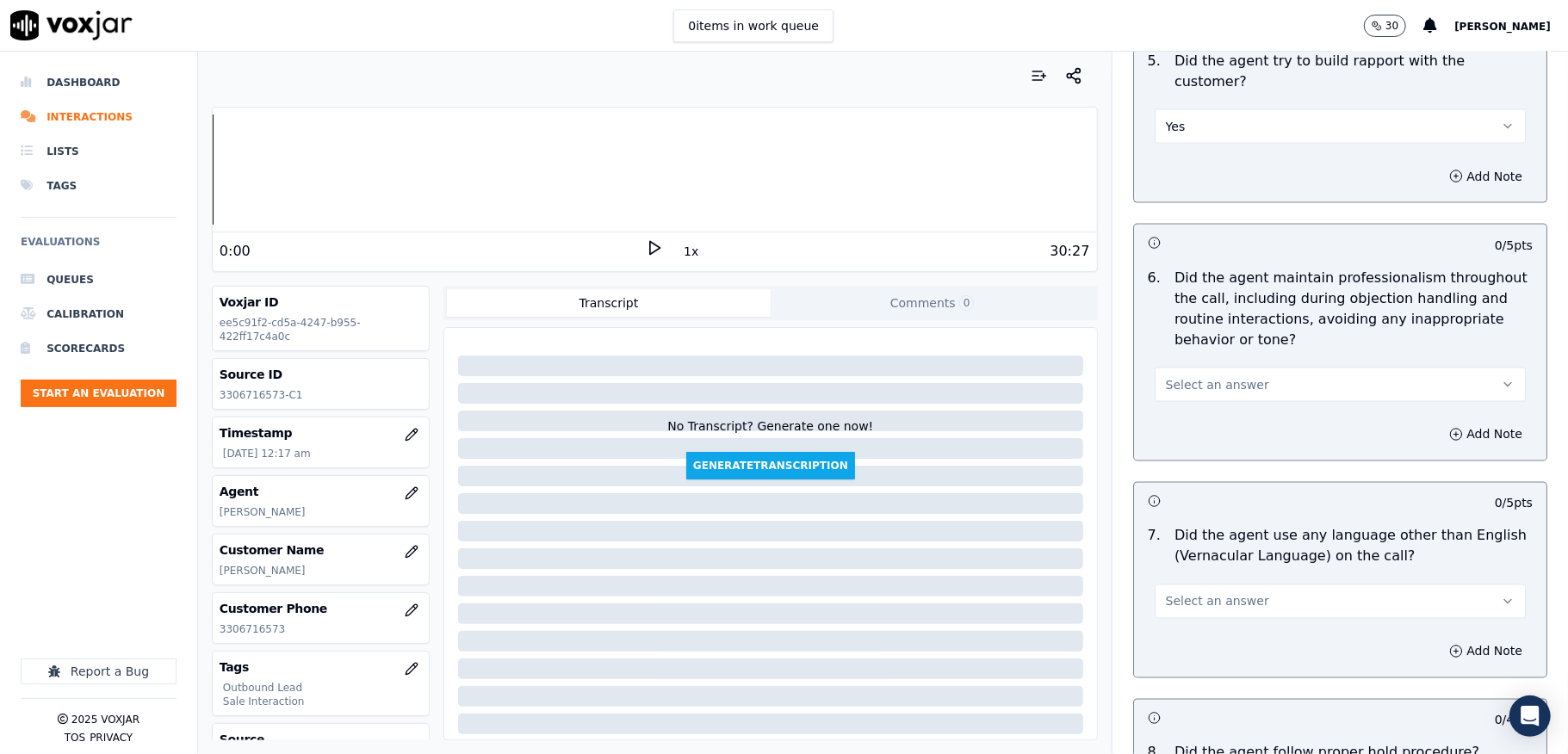
scroll to position [2066, 0]
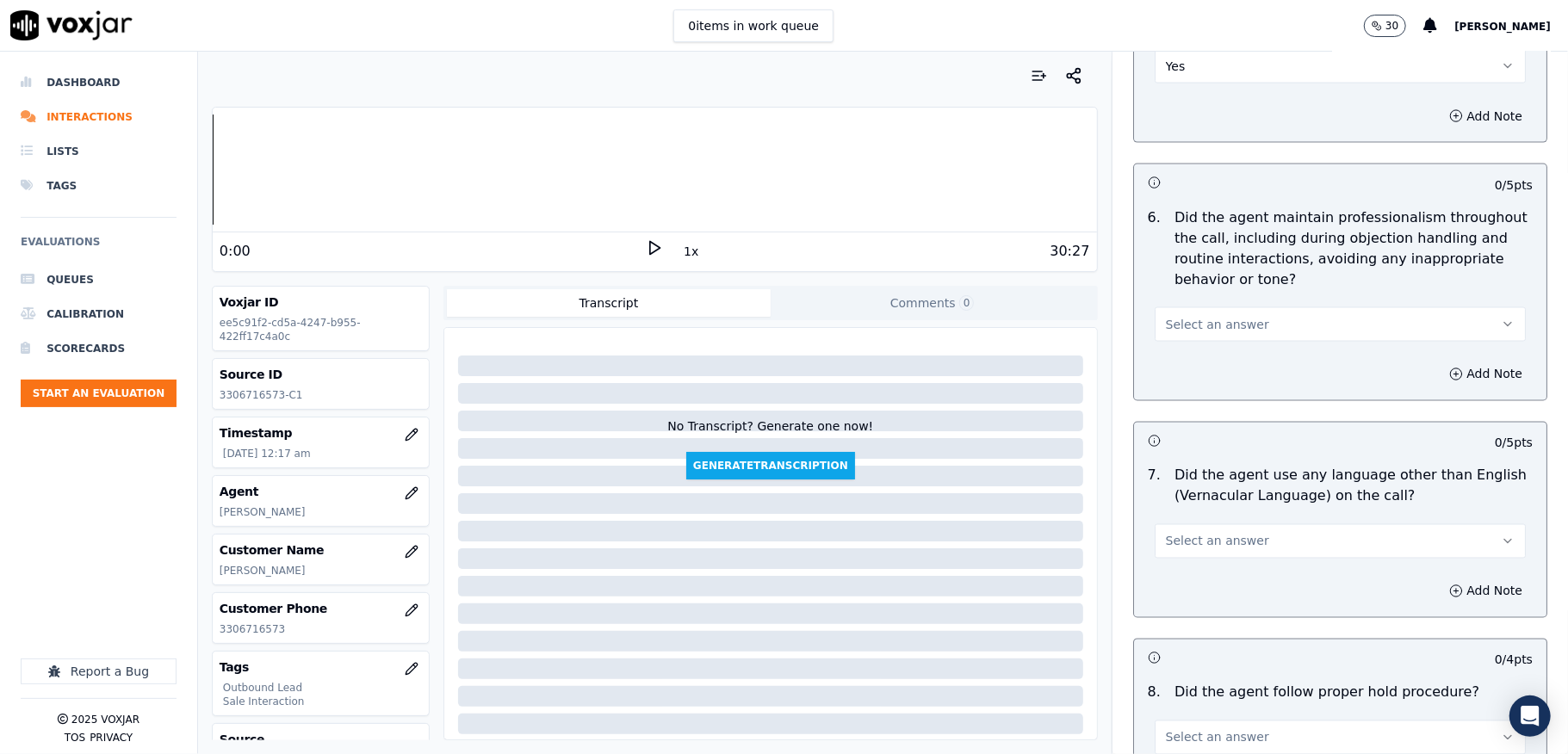
click at [1231, 307] on button "Select an answer" at bounding box center [1340, 324] width 371 height 35
click at [1183, 348] on div "Yes" at bounding box center [1298, 349] width 330 height 27
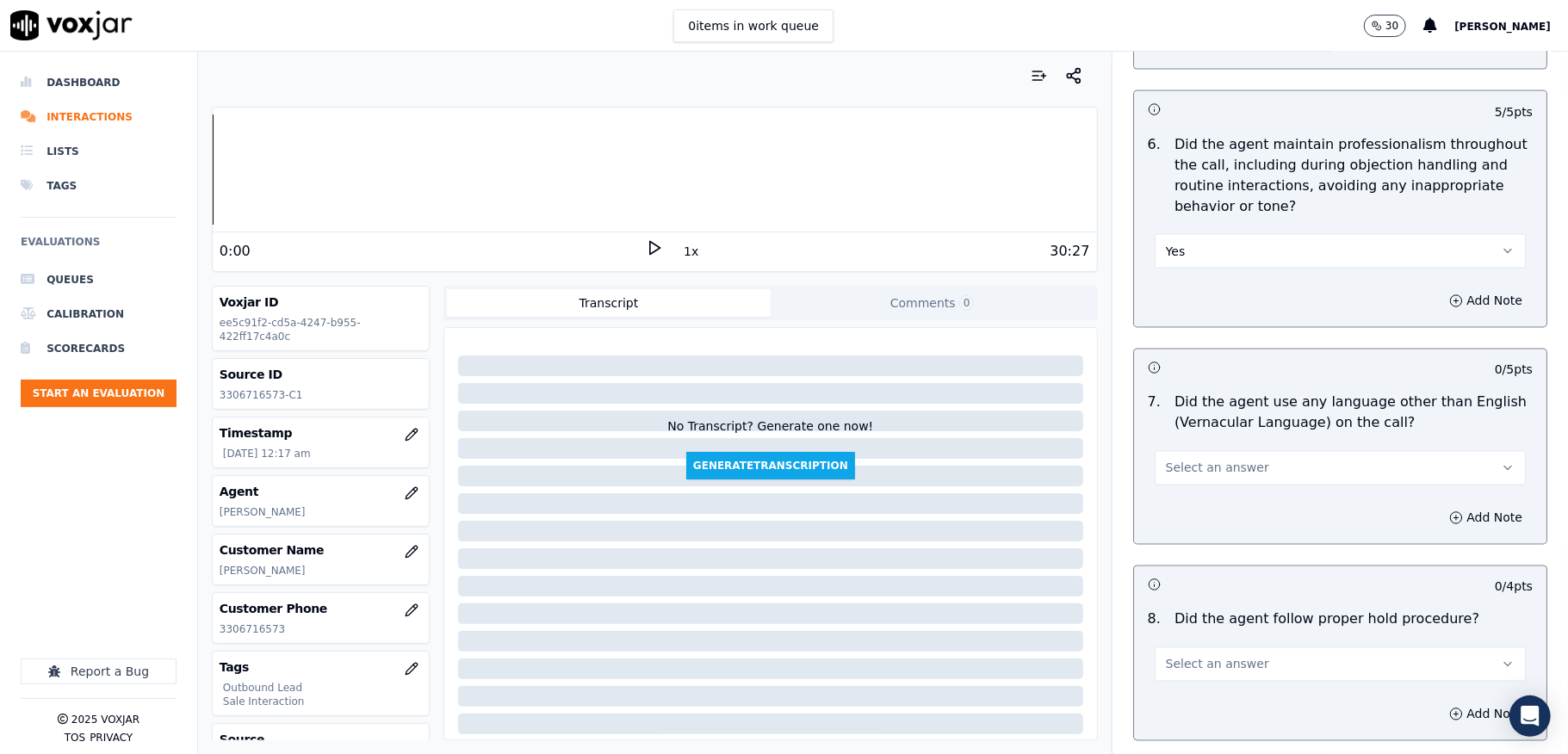
scroll to position [2180, 0]
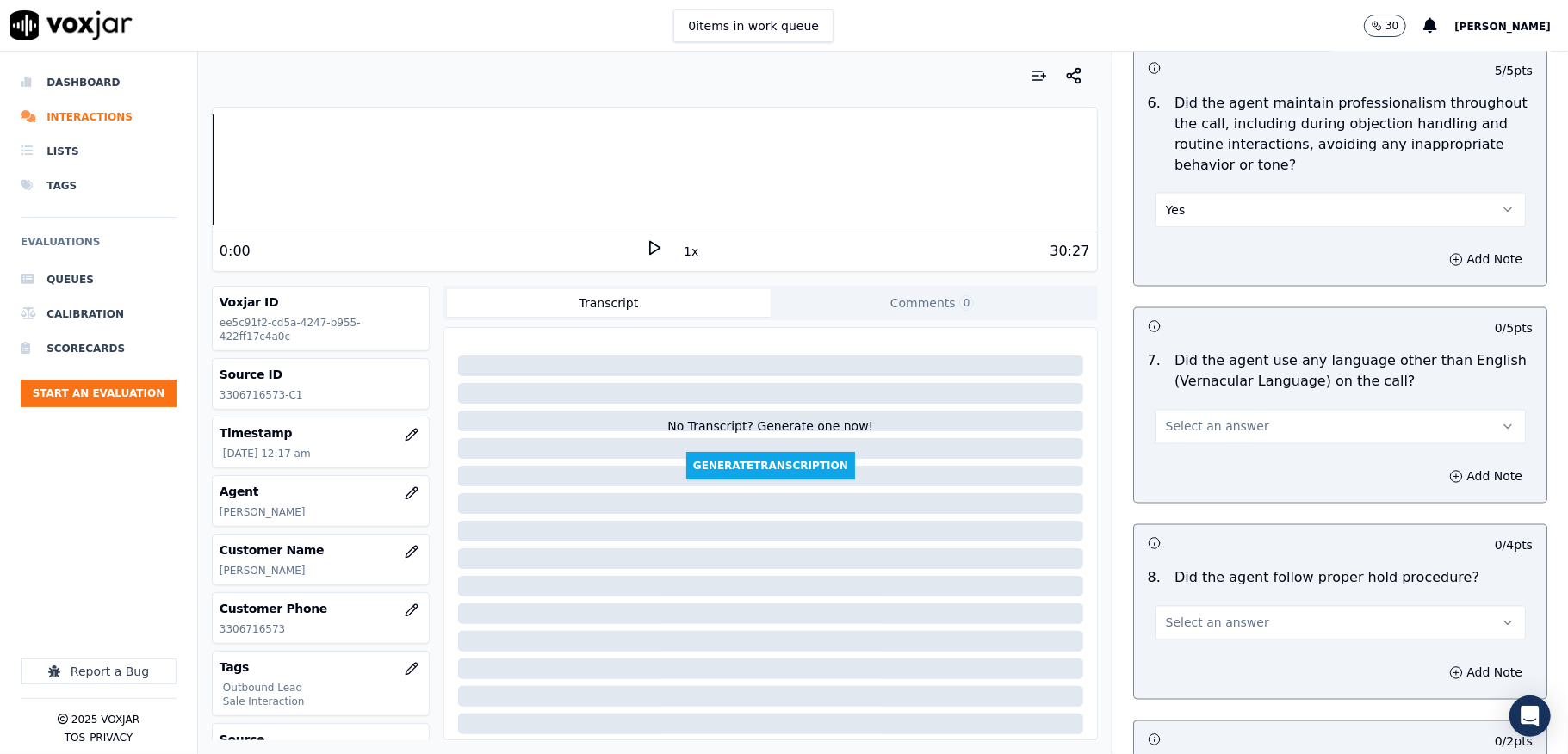
click at [1201, 418] on span "Select an answer" at bounding box center [1218, 426] width 104 height 17
click at [1170, 476] on div "No" at bounding box center [1298, 479] width 330 height 27
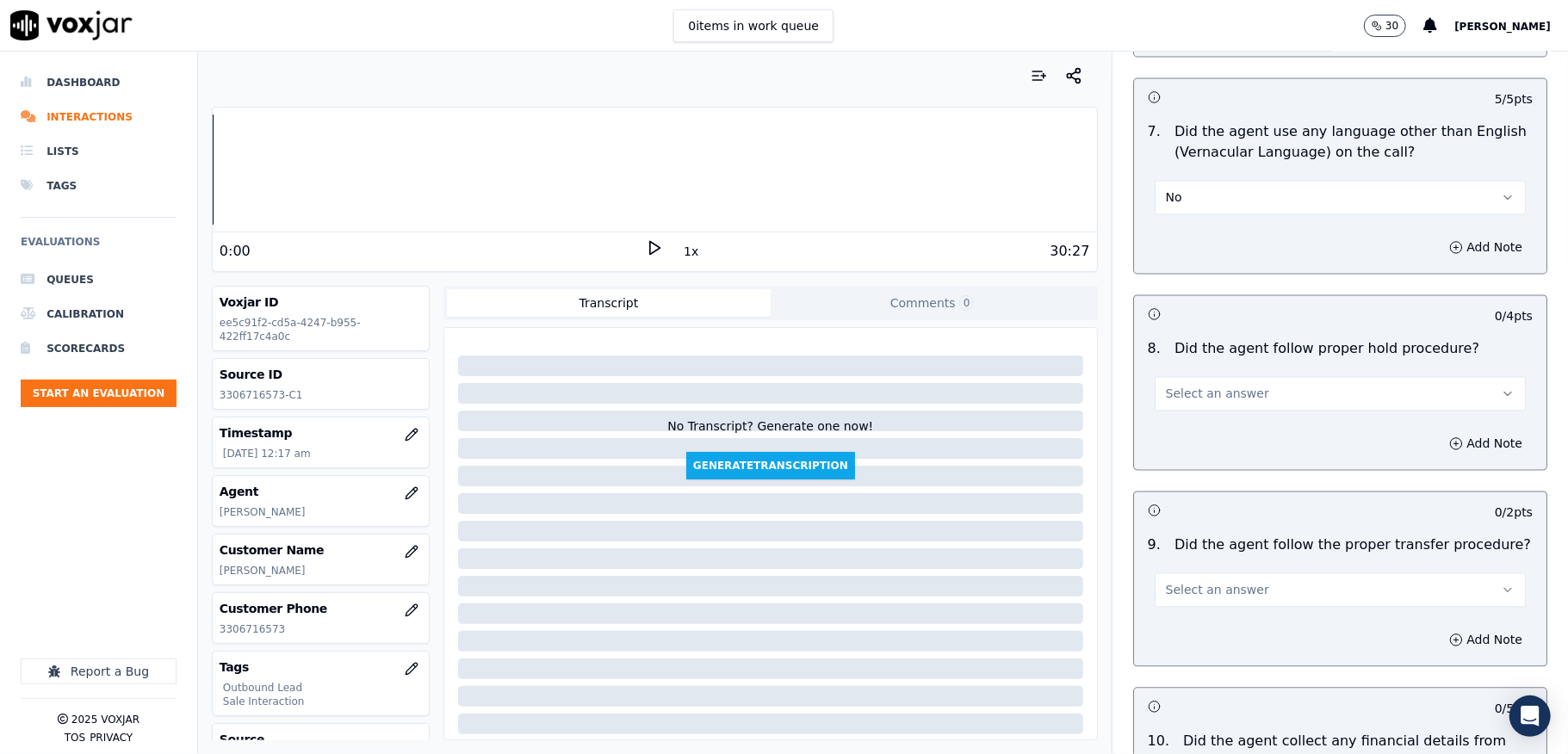
click at [1209, 384] on span "Select an answer" at bounding box center [1218, 392] width 104 height 17
click at [1197, 415] on div "Yes" at bounding box center [1298, 418] width 330 height 27
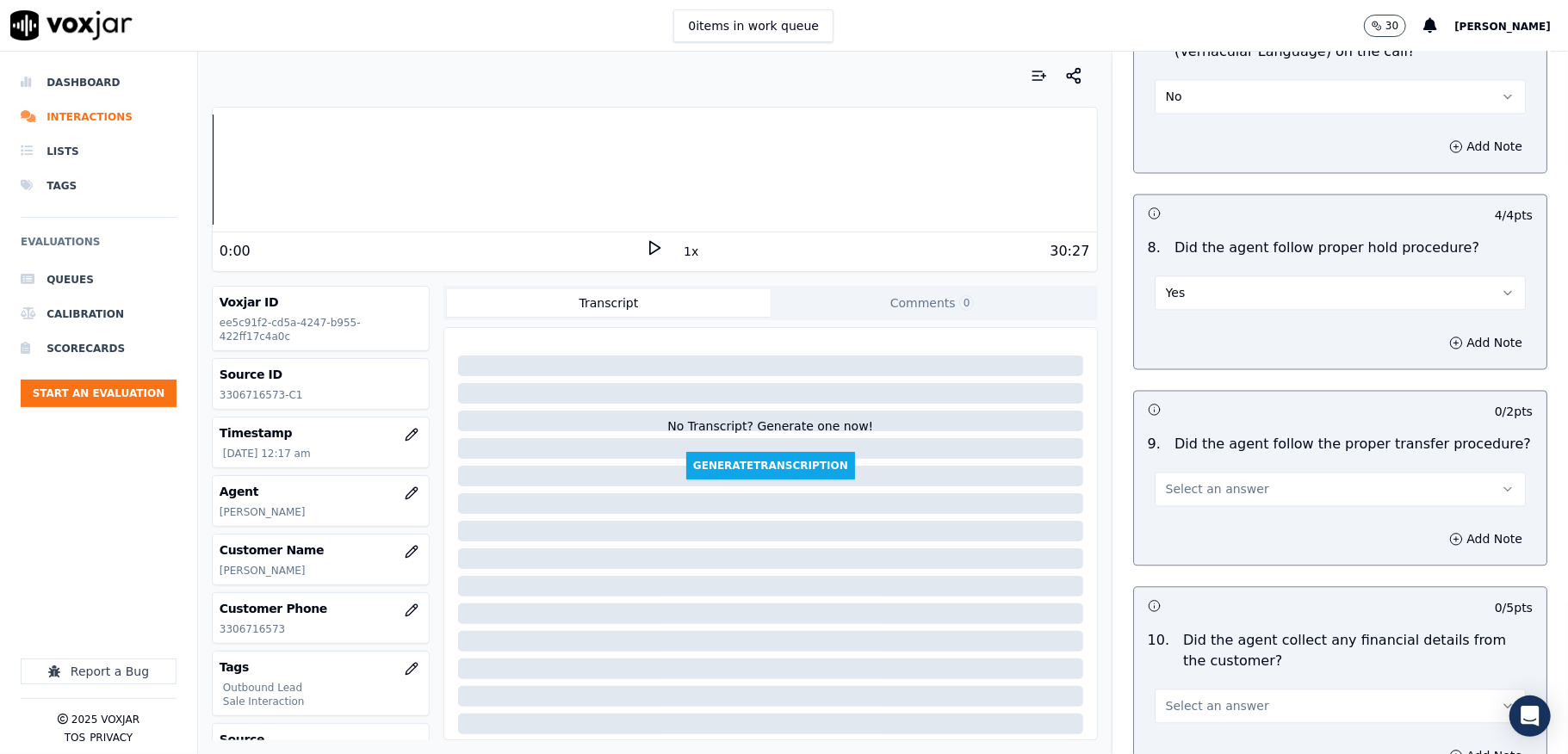
scroll to position [2639, 0]
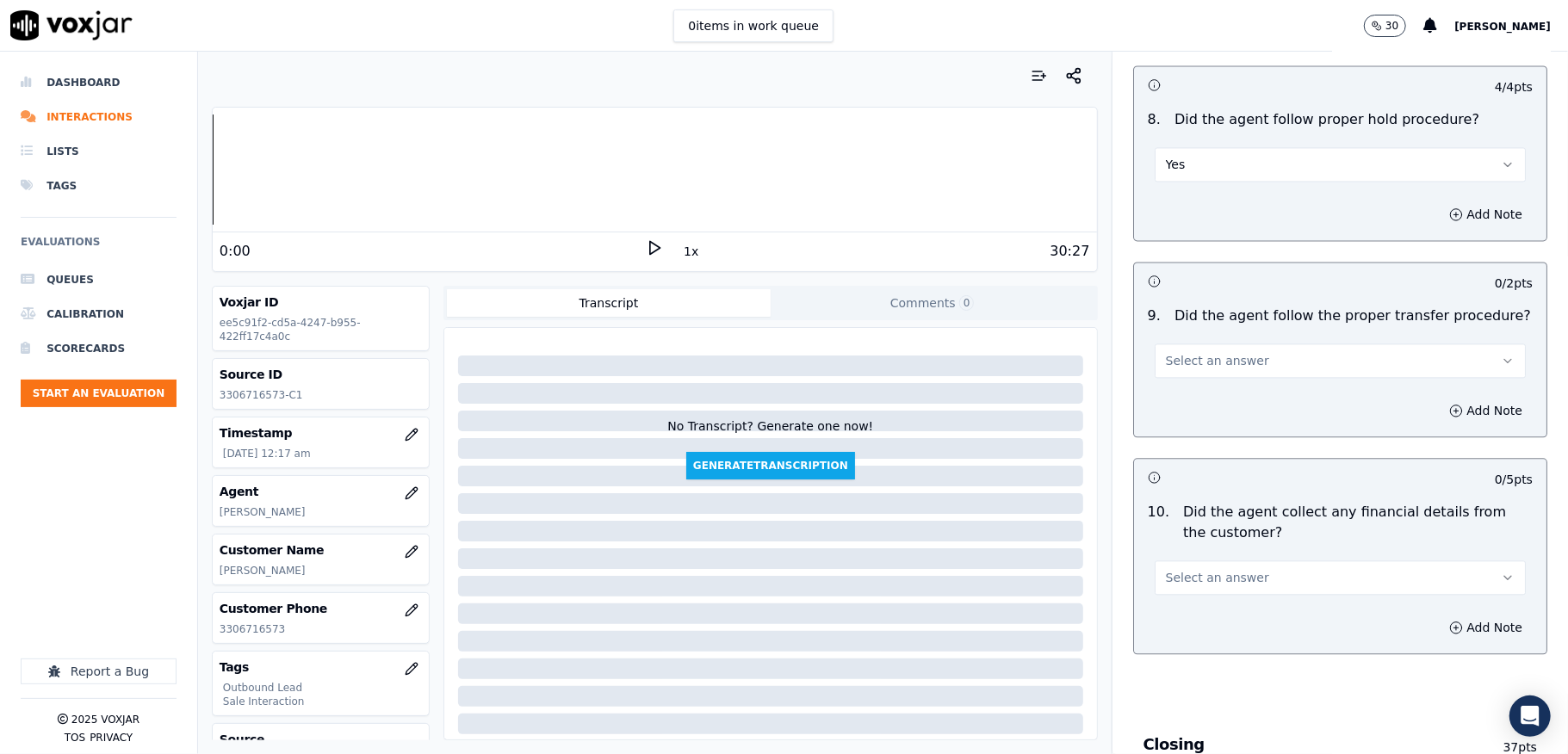
click at [1211, 352] on span "Select an answer" at bounding box center [1218, 360] width 104 height 17
click at [1188, 385] on div "Yes" at bounding box center [1298, 385] width 330 height 27
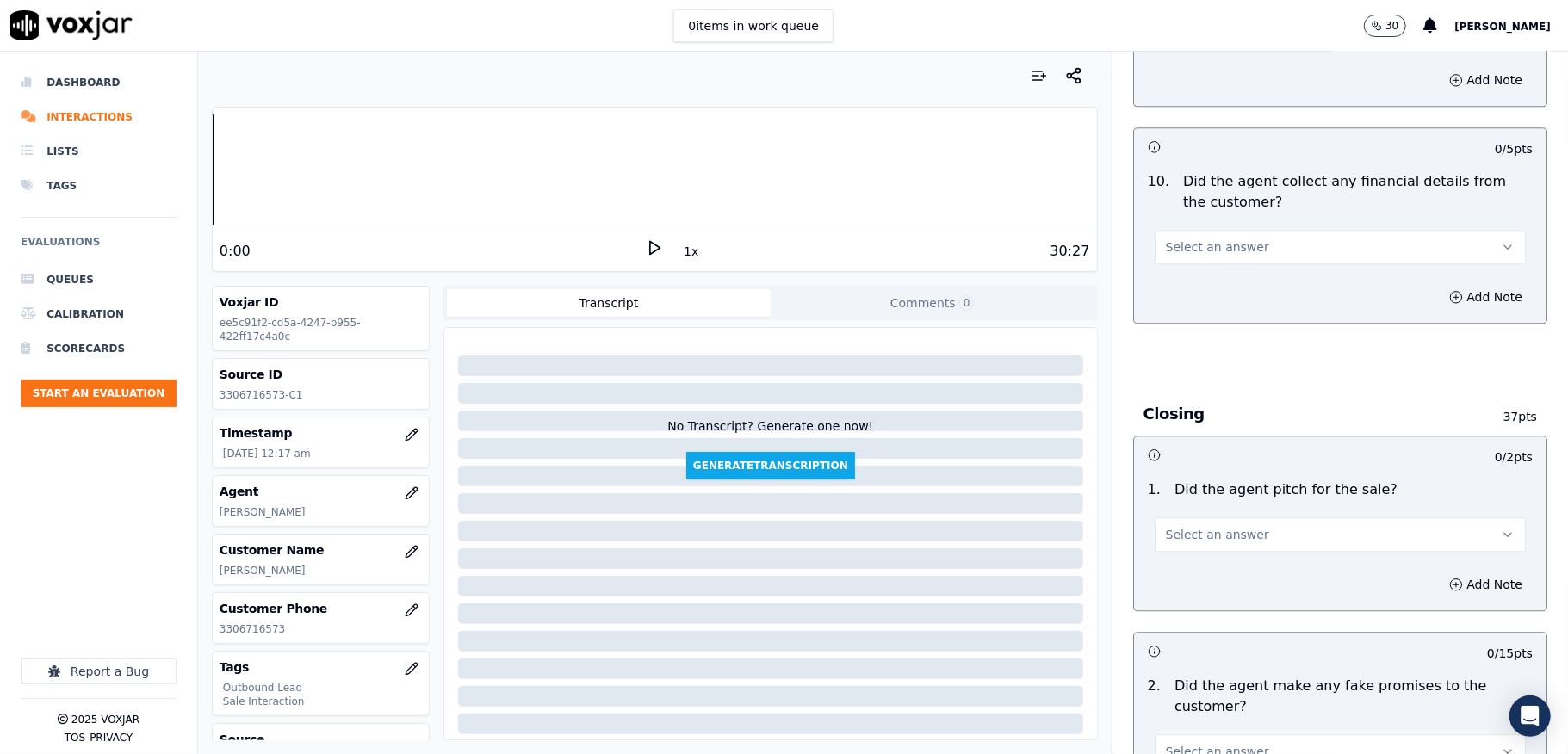
scroll to position [2983, 0]
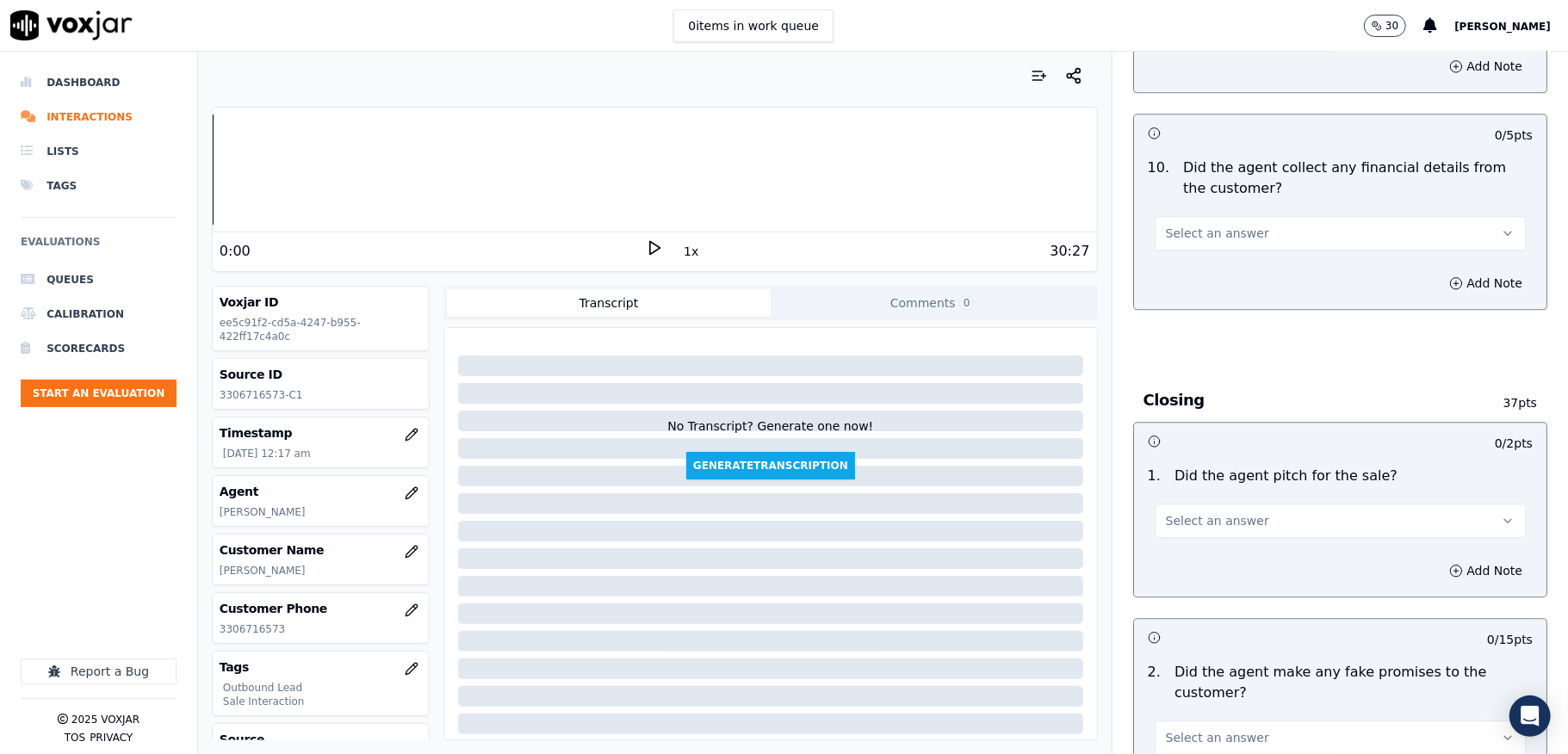
click at [1210, 199] on div "Select an answer" at bounding box center [1340, 224] width 399 height 52
click at [1199, 224] on span "Select an answer" at bounding box center [1218, 233] width 104 height 17
click at [1180, 283] on div "No" at bounding box center [1298, 286] width 330 height 27
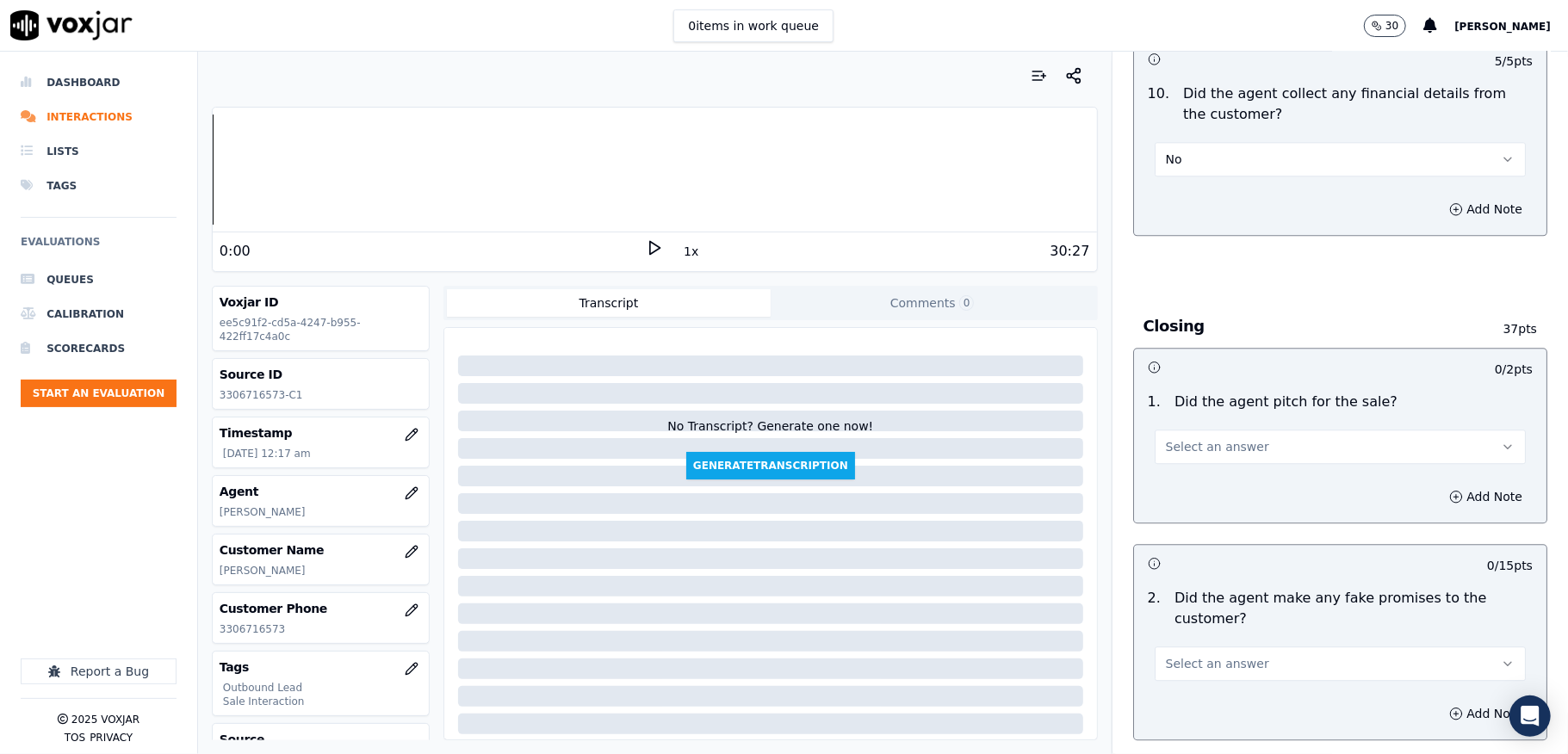
scroll to position [3099, 0]
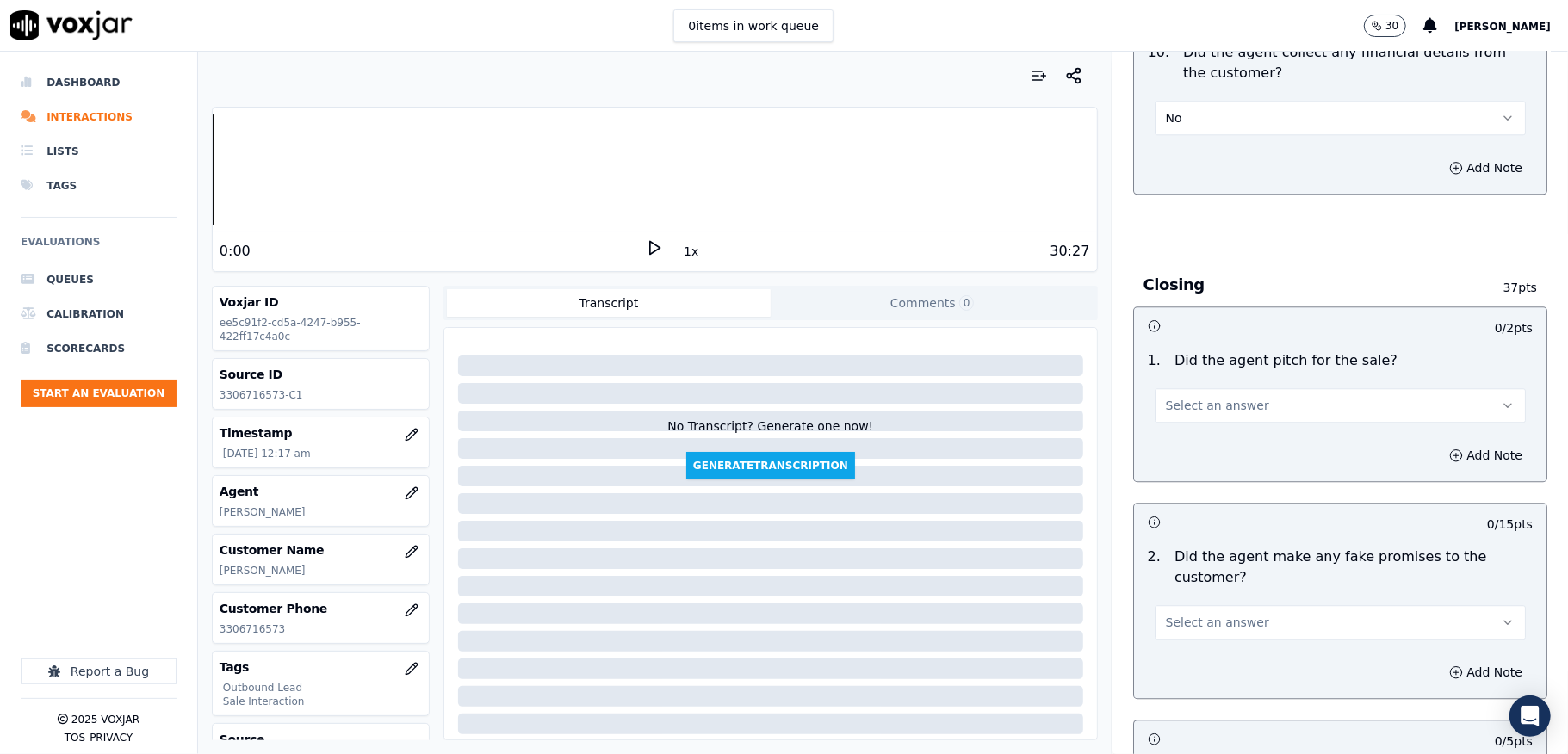
click at [1199, 397] on span "Select an answer" at bounding box center [1218, 405] width 104 height 17
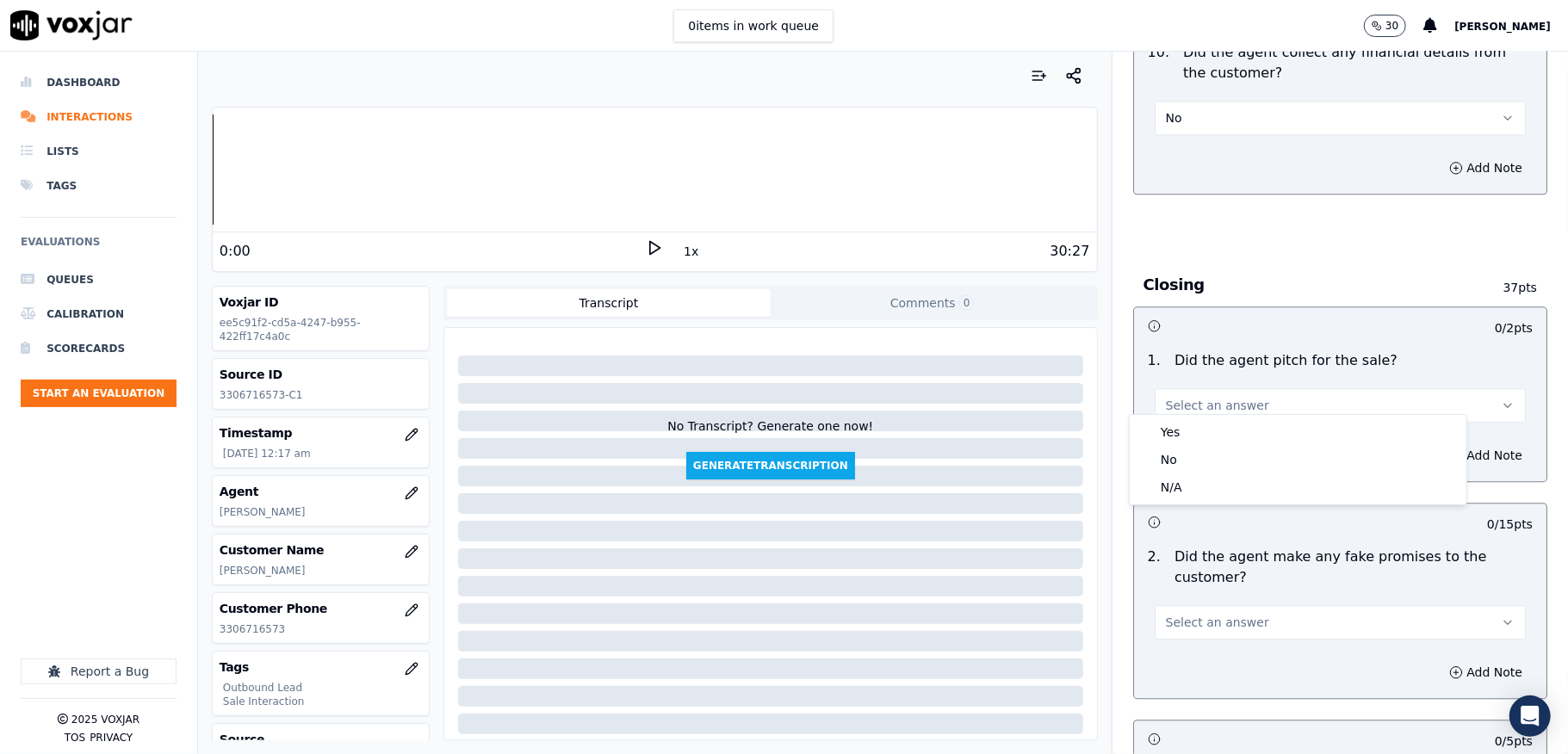
click at [1185, 413] on body "0 items in work queue 30 Sudip Roy Dashboard Interactions Lists Tags Evaluation…" at bounding box center [784, 377] width 1568 height 754
click at [1182, 422] on div "Yes" at bounding box center [1298, 432] width 330 height 27
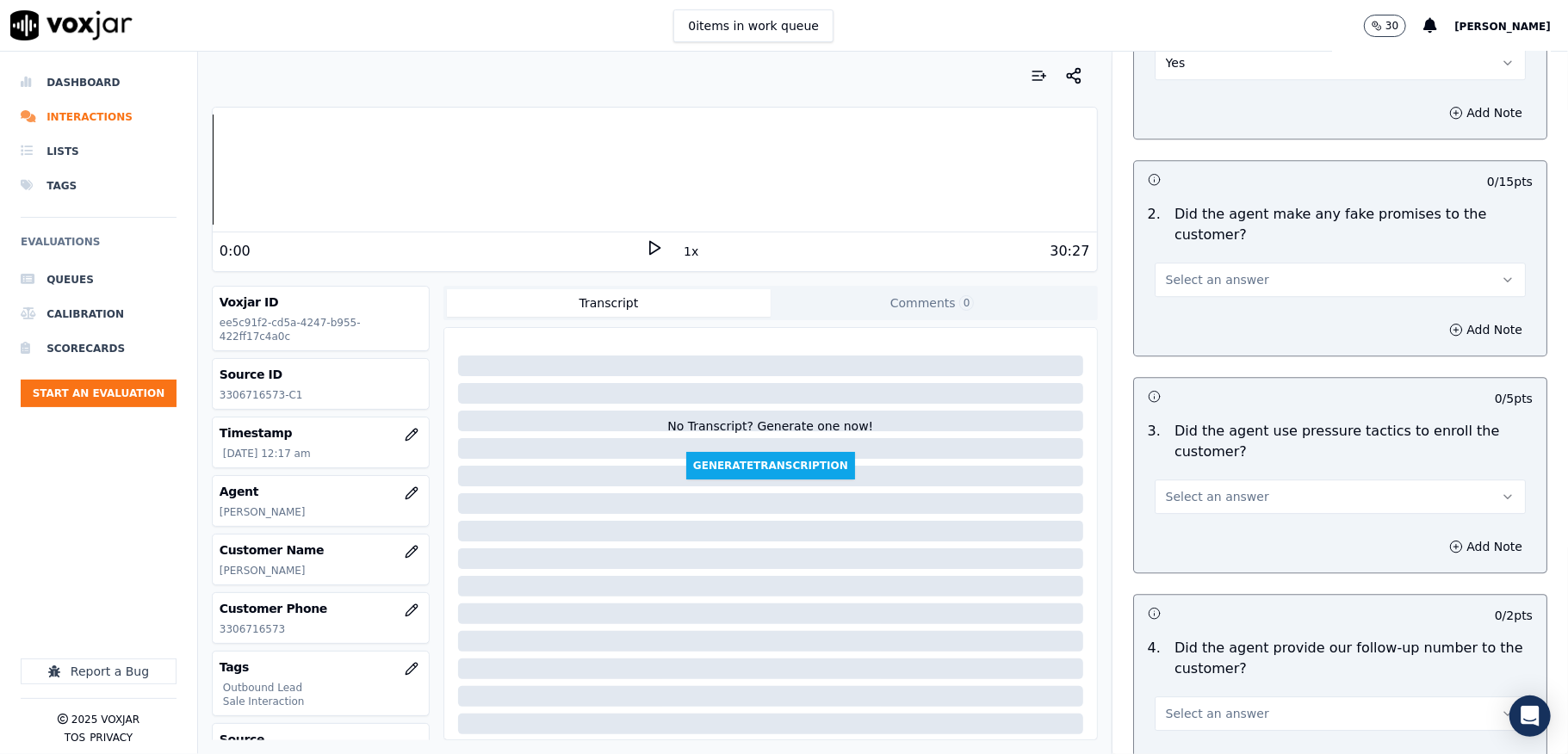
scroll to position [3442, 0]
click at [1228, 270] on span "Select an answer" at bounding box center [1218, 278] width 104 height 17
click at [1193, 321] on div "No" at bounding box center [1298, 332] width 330 height 27
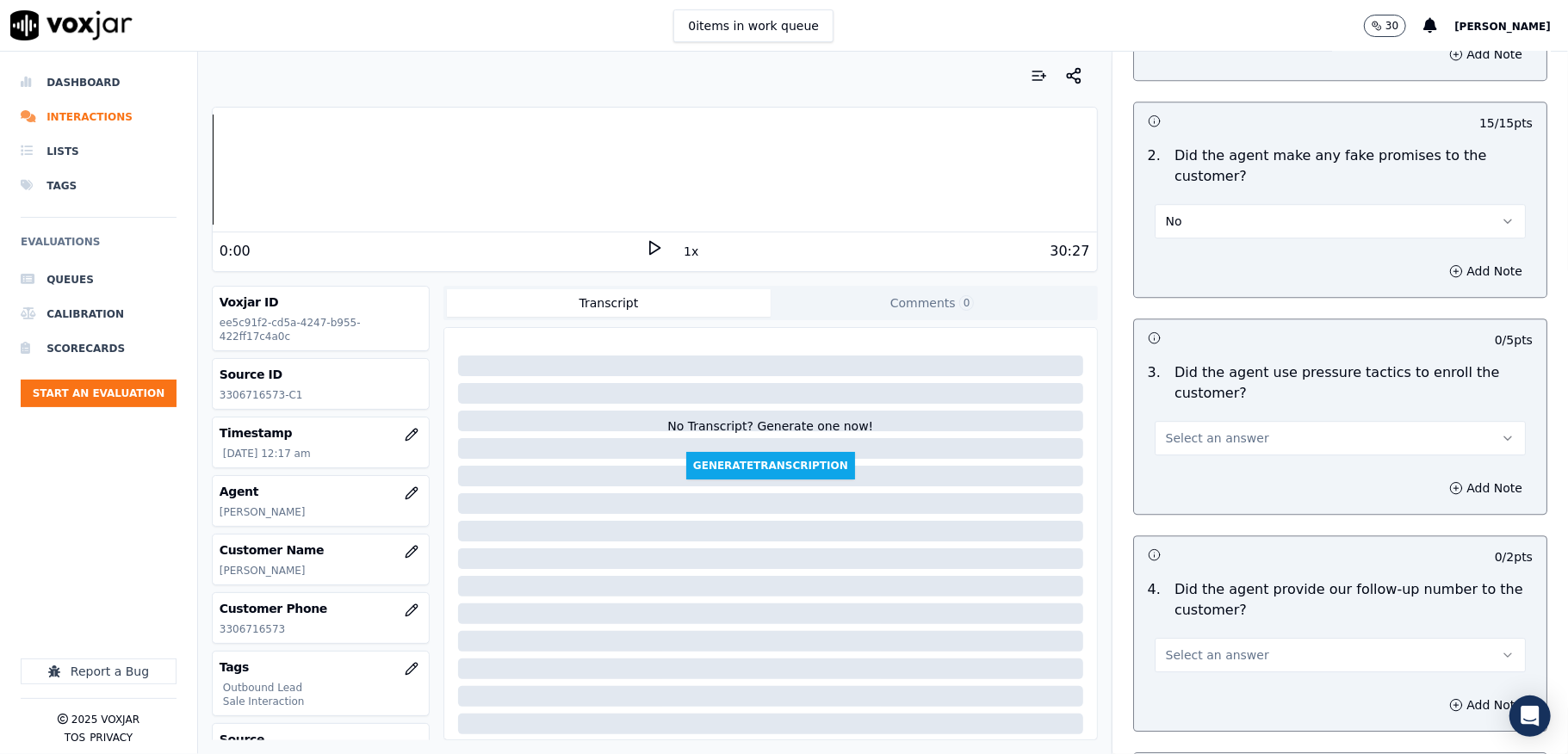
scroll to position [3557, 0]
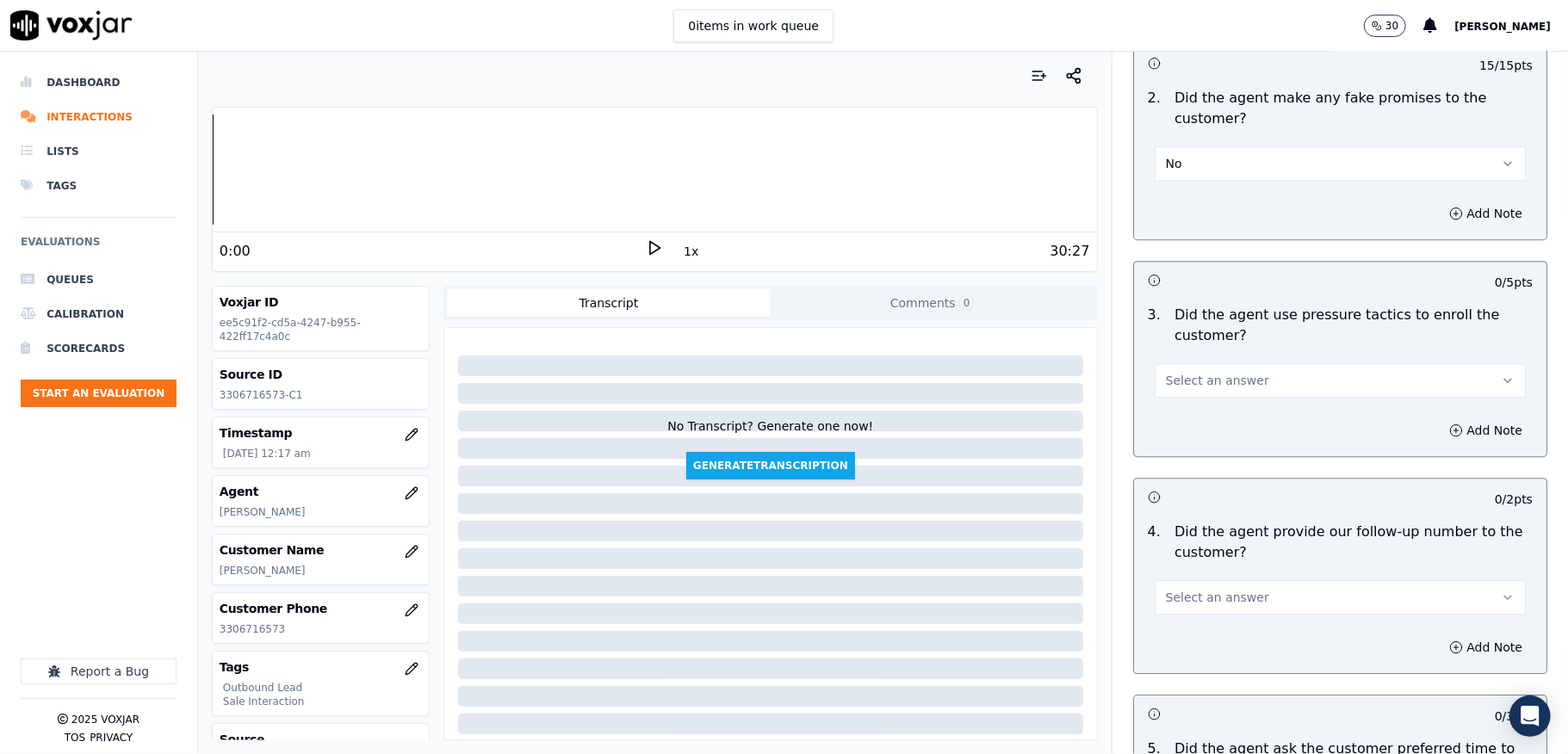
drag, startPoint x: 1200, startPoint y: 348, endPoint x: 1195, endPoint y: 367, distance: 19.6
click at [1200, 360] on div "Select an answer" at bounding box center [1340, 379] width 371 height 38
click at [1190, 372] on span "Select an answer" at bounding box center [1218, 380] width 104 height 17
click at [1176, 404] on div "Yes" at bounding box center [1298, 408] width 330 height 27
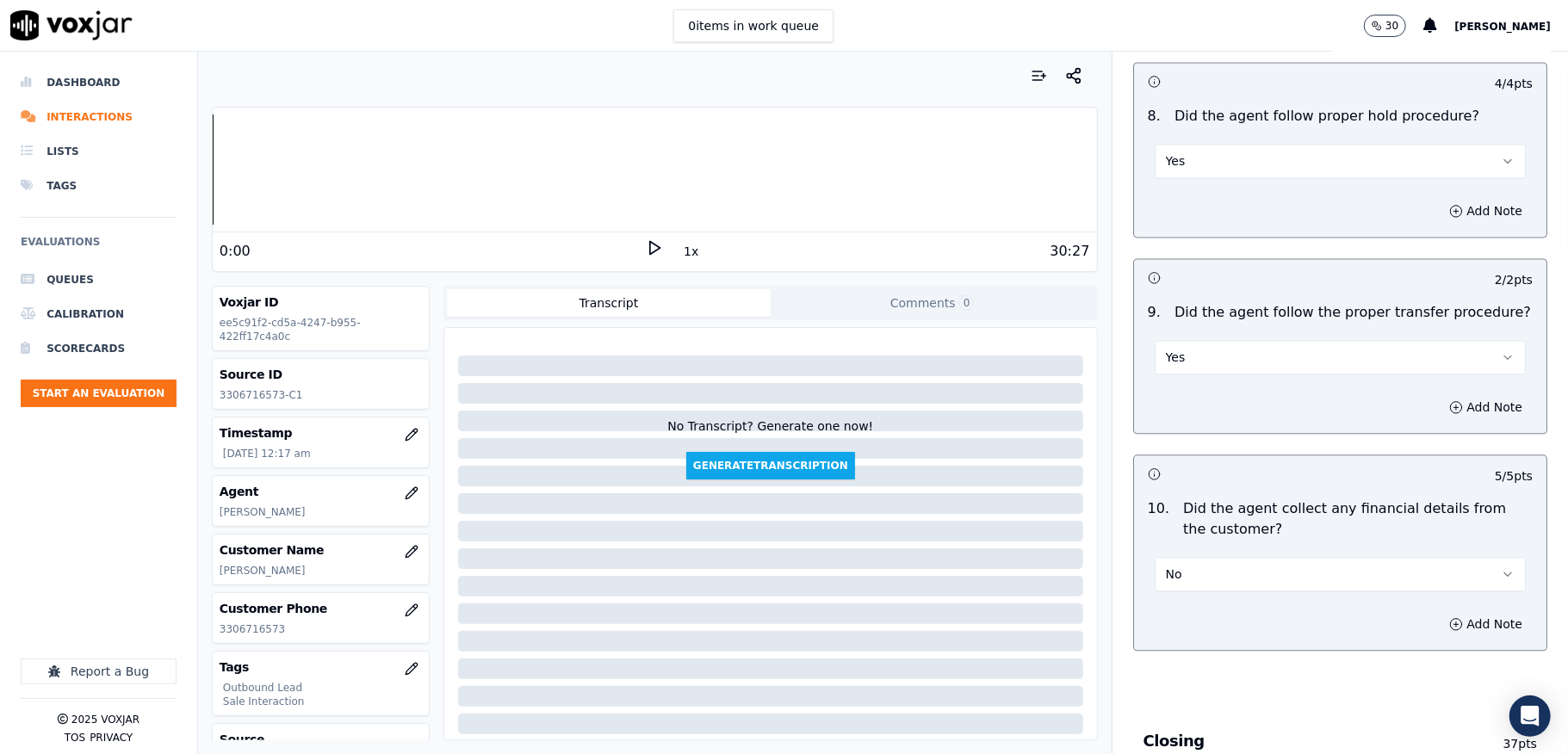
scroll to position [2639, 0]
click at [1203, 343] on button "Yes" at bounding box center [1340, 361] width 371 height 35
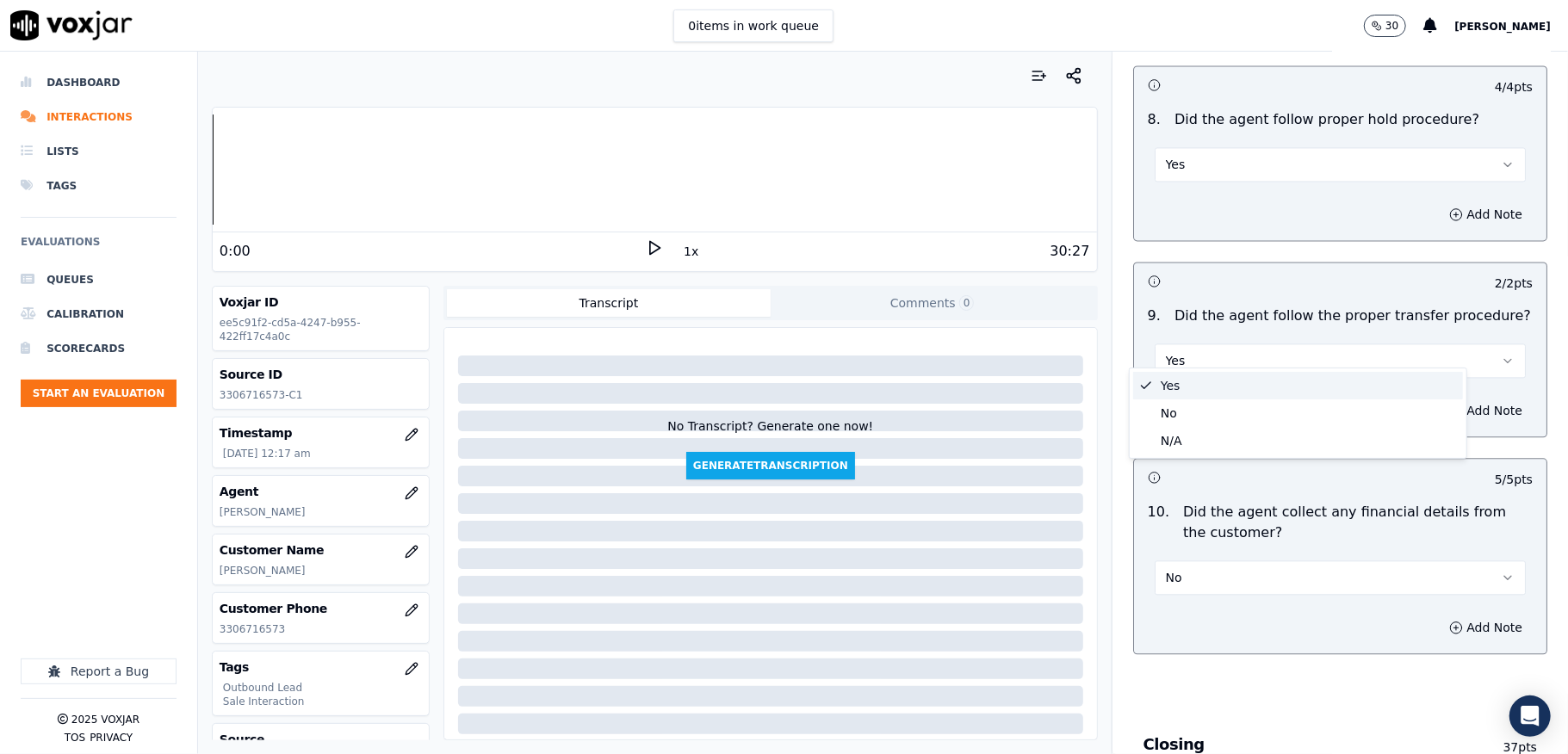
click at [1175, 407] on div "No" at bounding box center [1298, 413] width 330 height 27
click at [1439, 399] on button "Add Note" at bounding box center [1485, 411] width 94 height 25
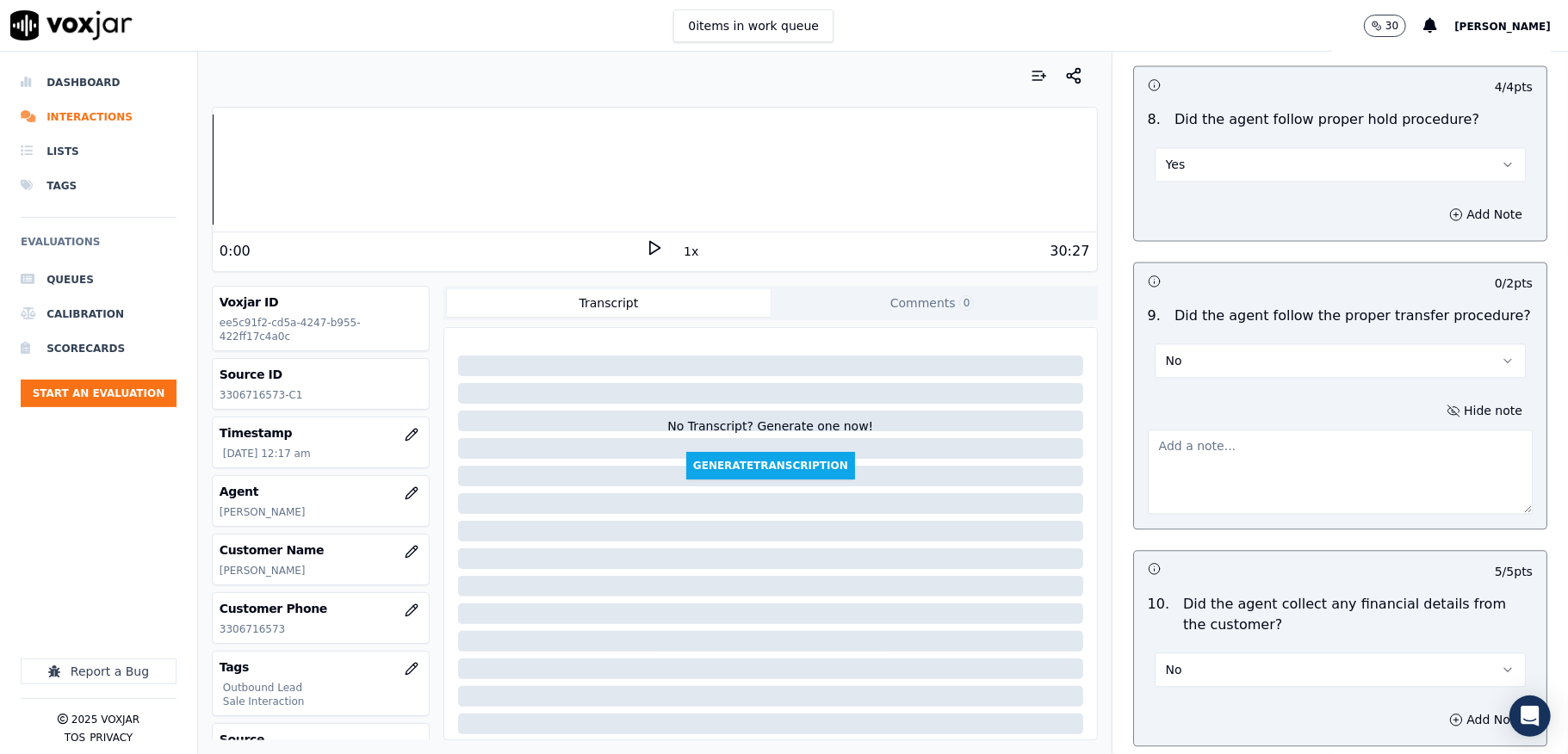
click at [1296, 430] on textarea at bounding box center [1340, 471] width 385 height 84
paste textarea "@8:27 - The call was transferred to another agent without informing the custome…"
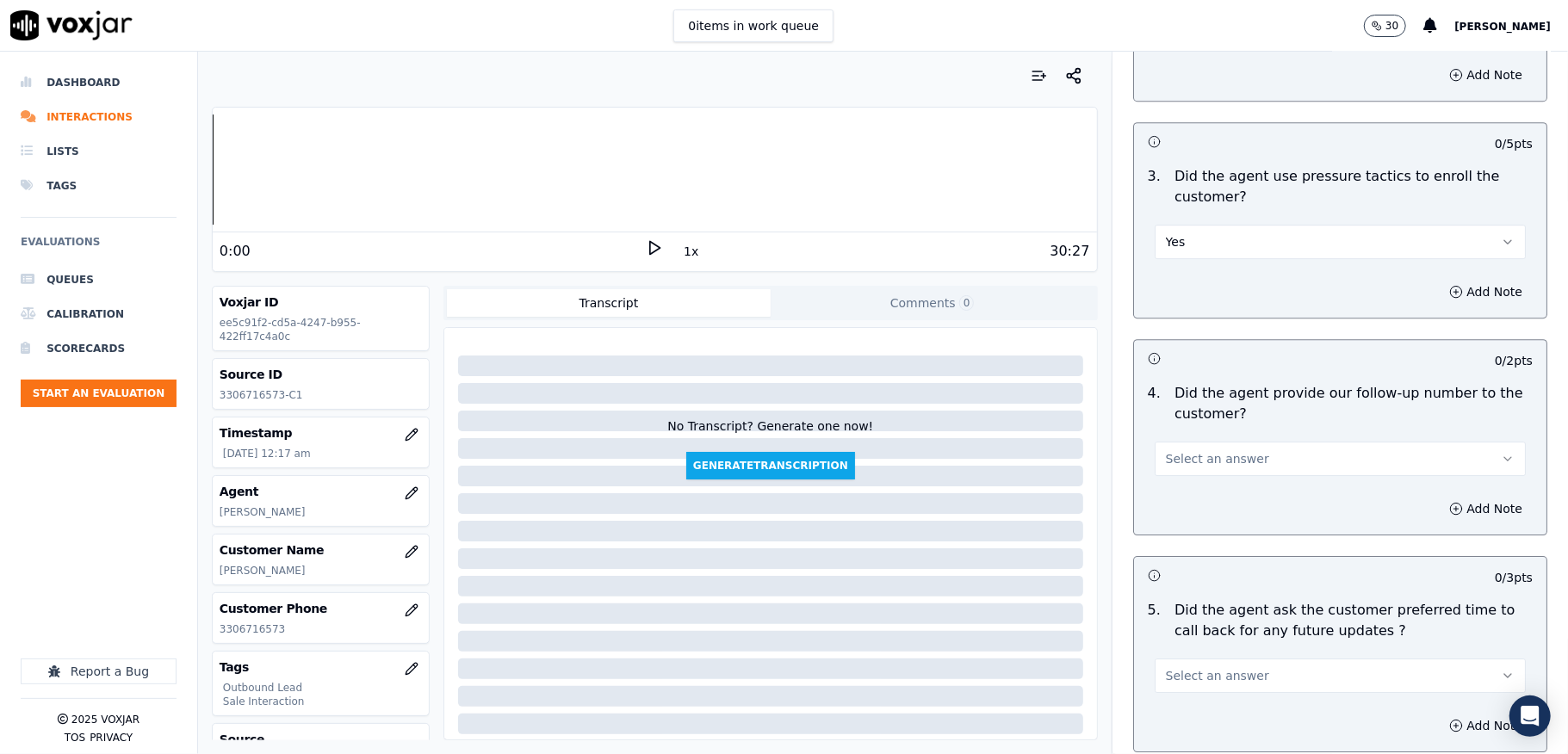
scroll to position [4015, 0]
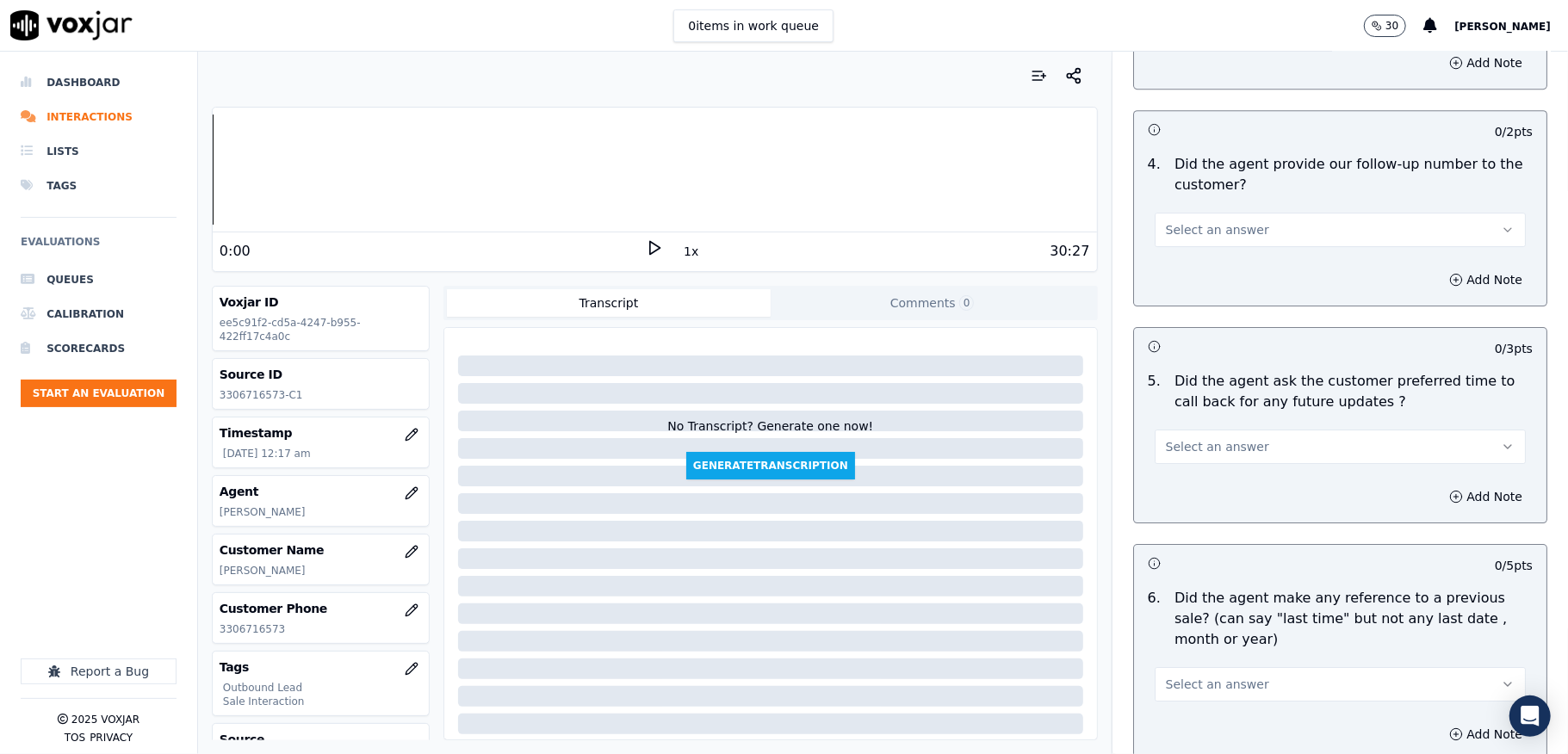
type textarea "@8:27 - The call was transferred to another agent without informing the custome…"
click at [1196, 221] on span "Select an answer" at bounding box center [1218, 229] width 104 height 17
click at [1178, 254] on div "Yes" at bounding box center [1298, 258] width 330 height 27
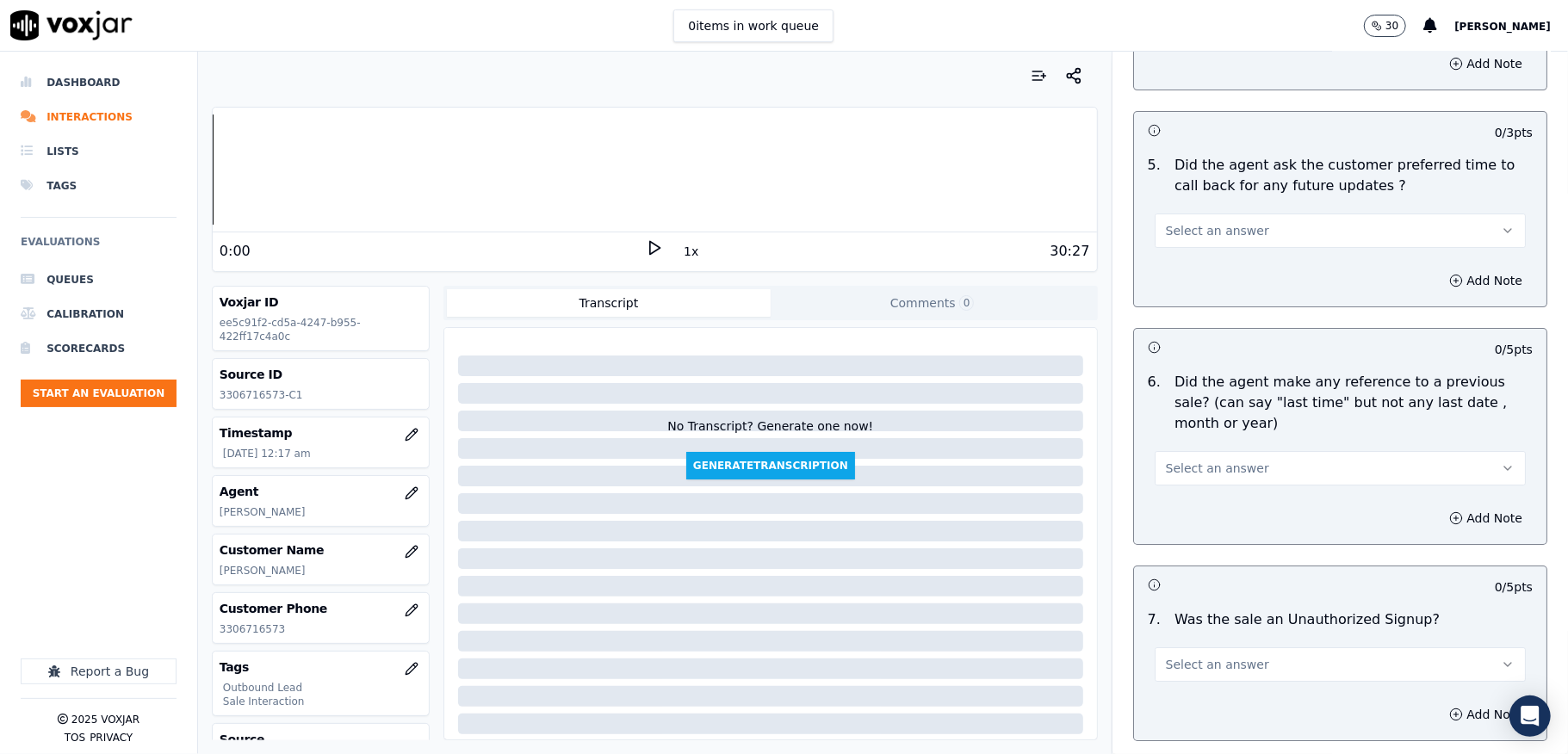
scroll to position [4245, 0]
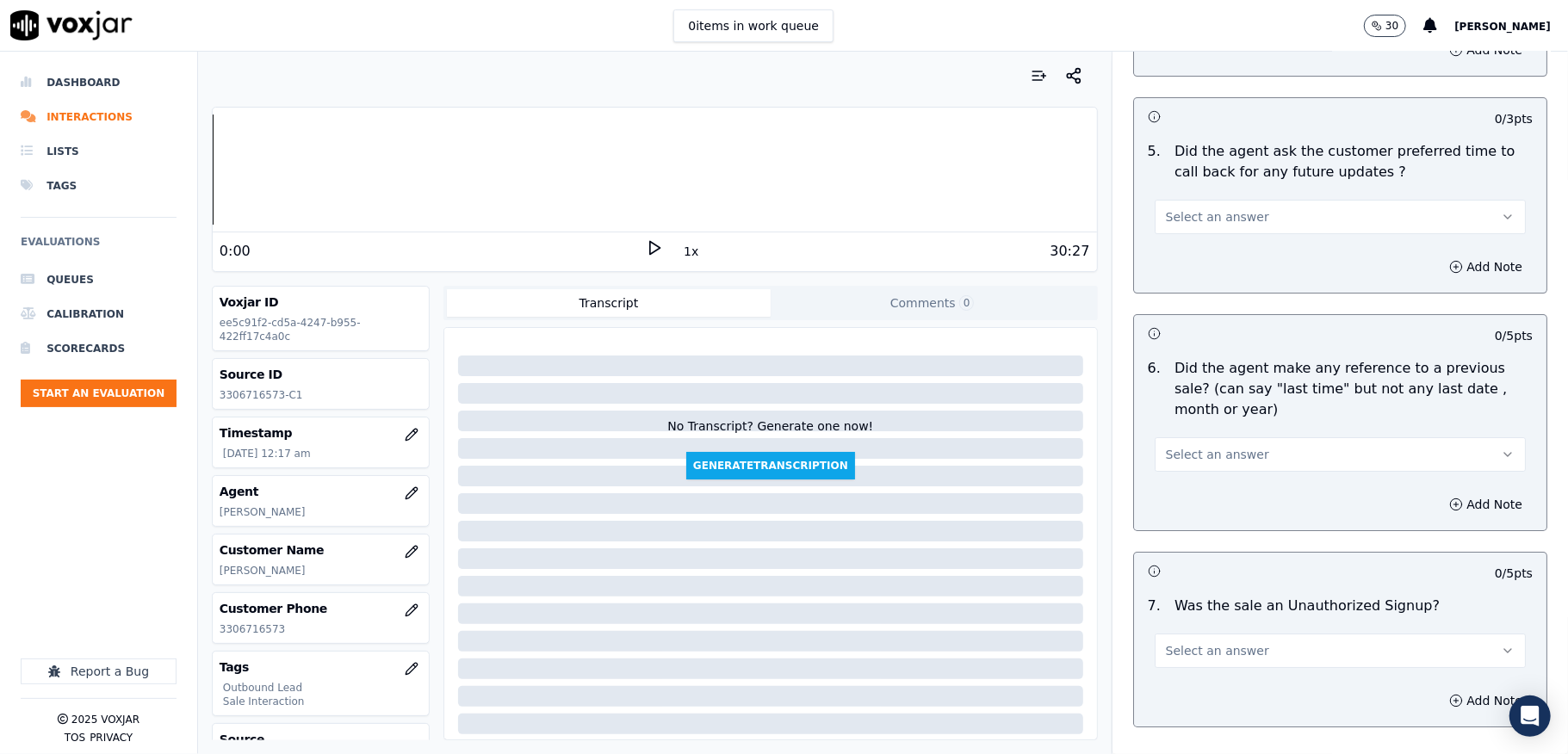
click at [1247, 218] on button "Select an answer" at bounding box center [1340, 217] width 371 height 35
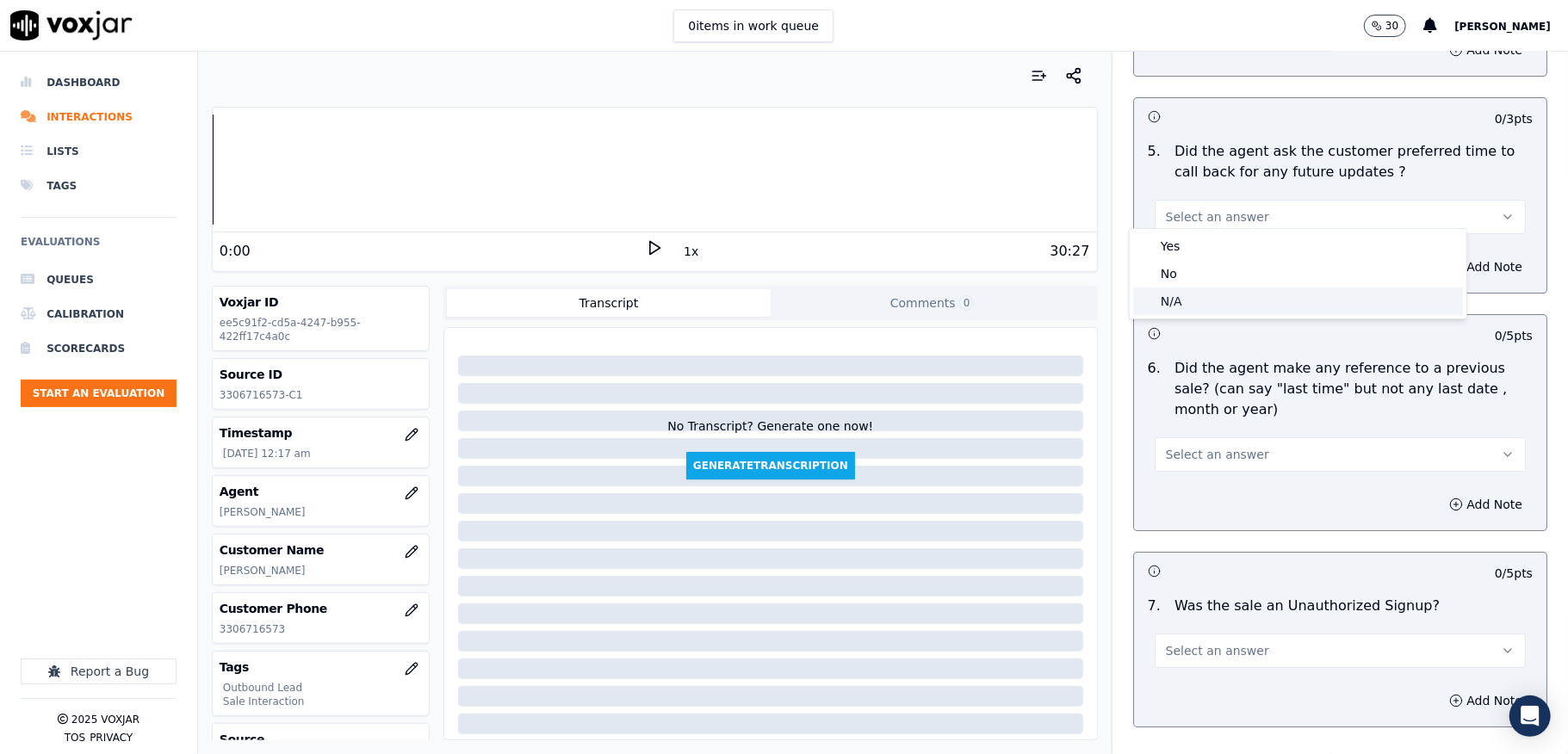
click at [1174, 293] on div "N/A" at bounding box center [1298, 301] width 330 height 27
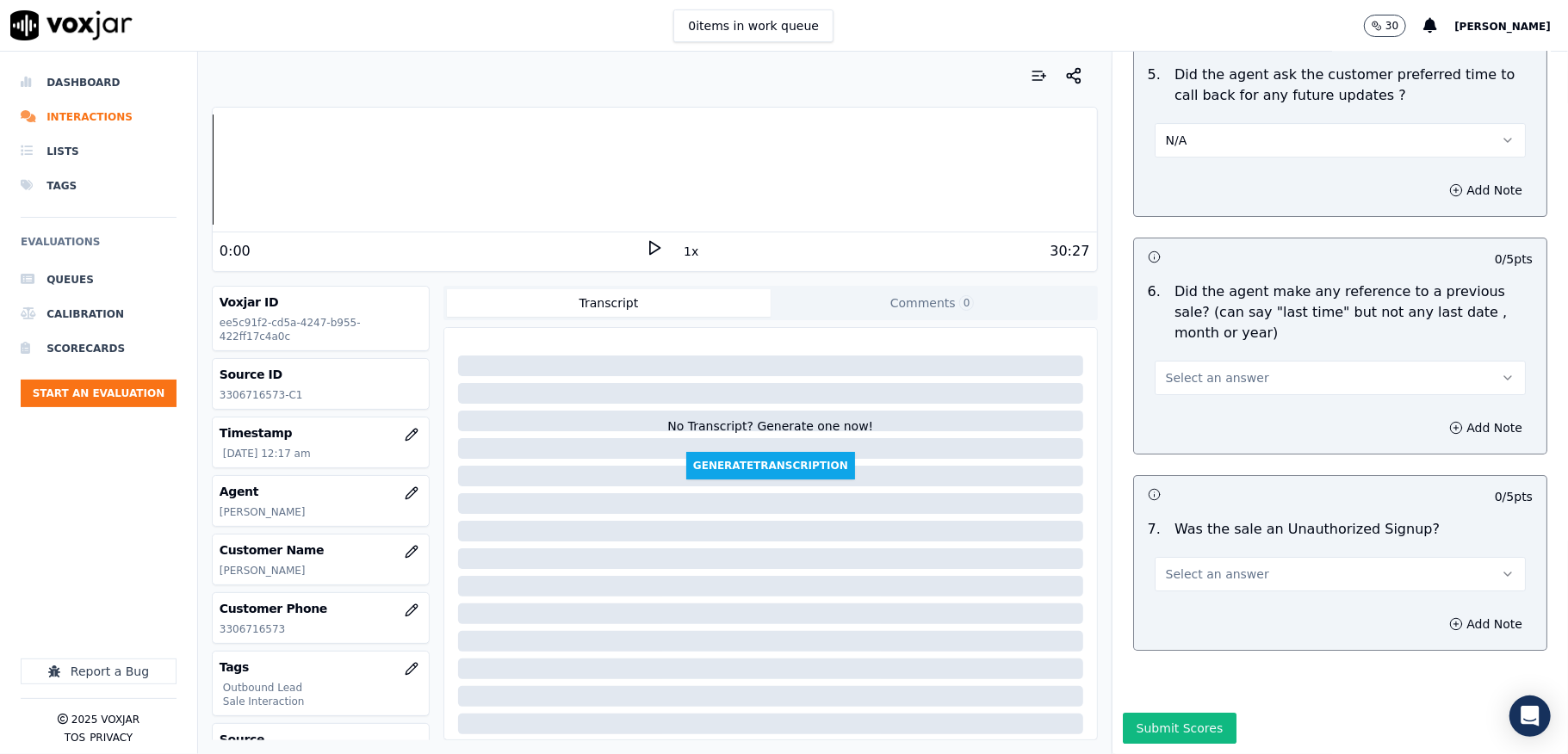
scroll to position [4373, 0]
click at [1193, 369] on span "Select an answer" at bounding box center [1218, 377] width 104 height 17
click at [1178, 380] on div "No" at bounding box center [1298, 384] width 330 height 27
click at [1203, 565] on span "Select an answer" at bounding box center [1218, 573] width 104 height 17
click at [1173, 580] on div "No" at bounding box center [1298, 580] width 330 height 27
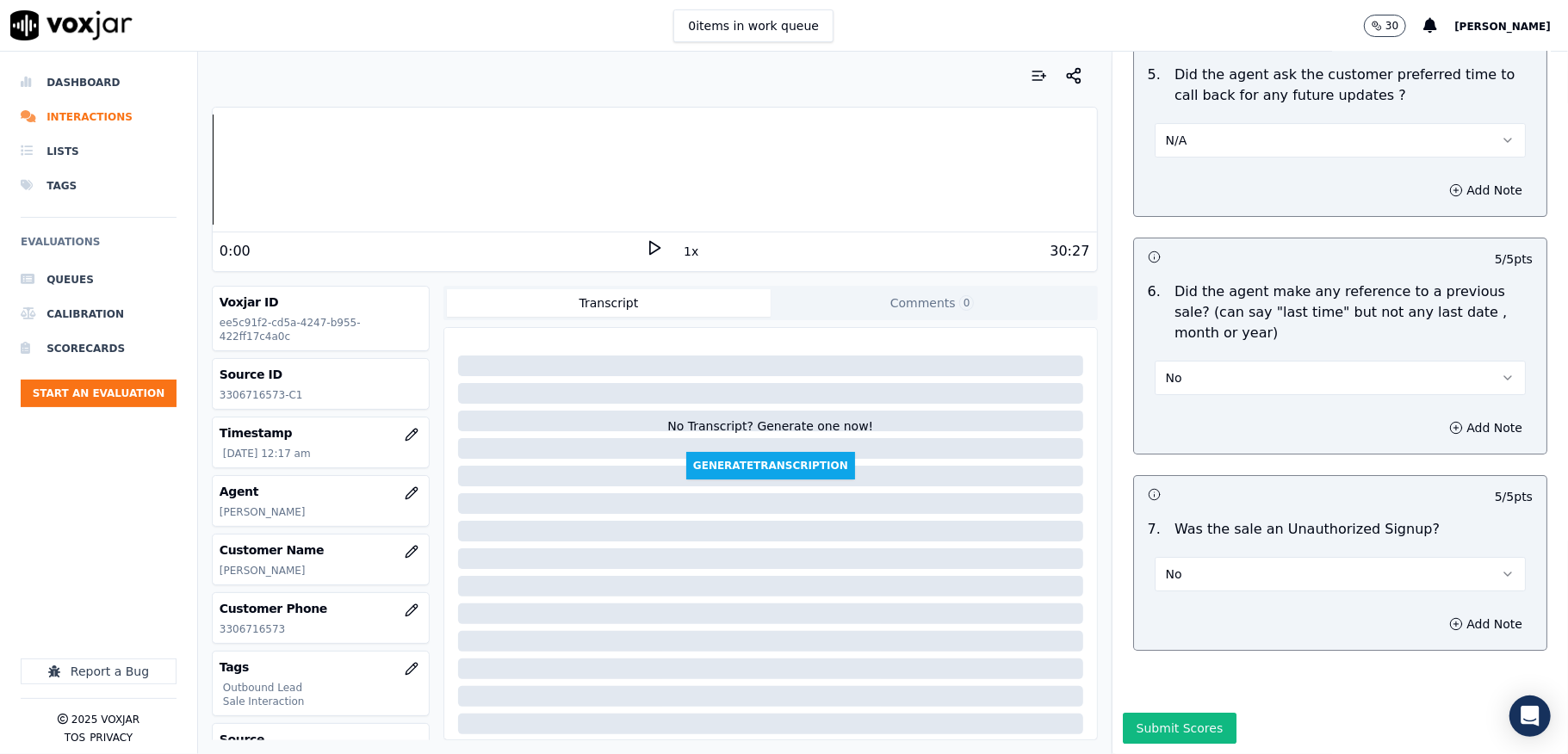
click at [1157, 712] on button "Submit Scores" at bounding box center [1180, 728] width 115 height 31
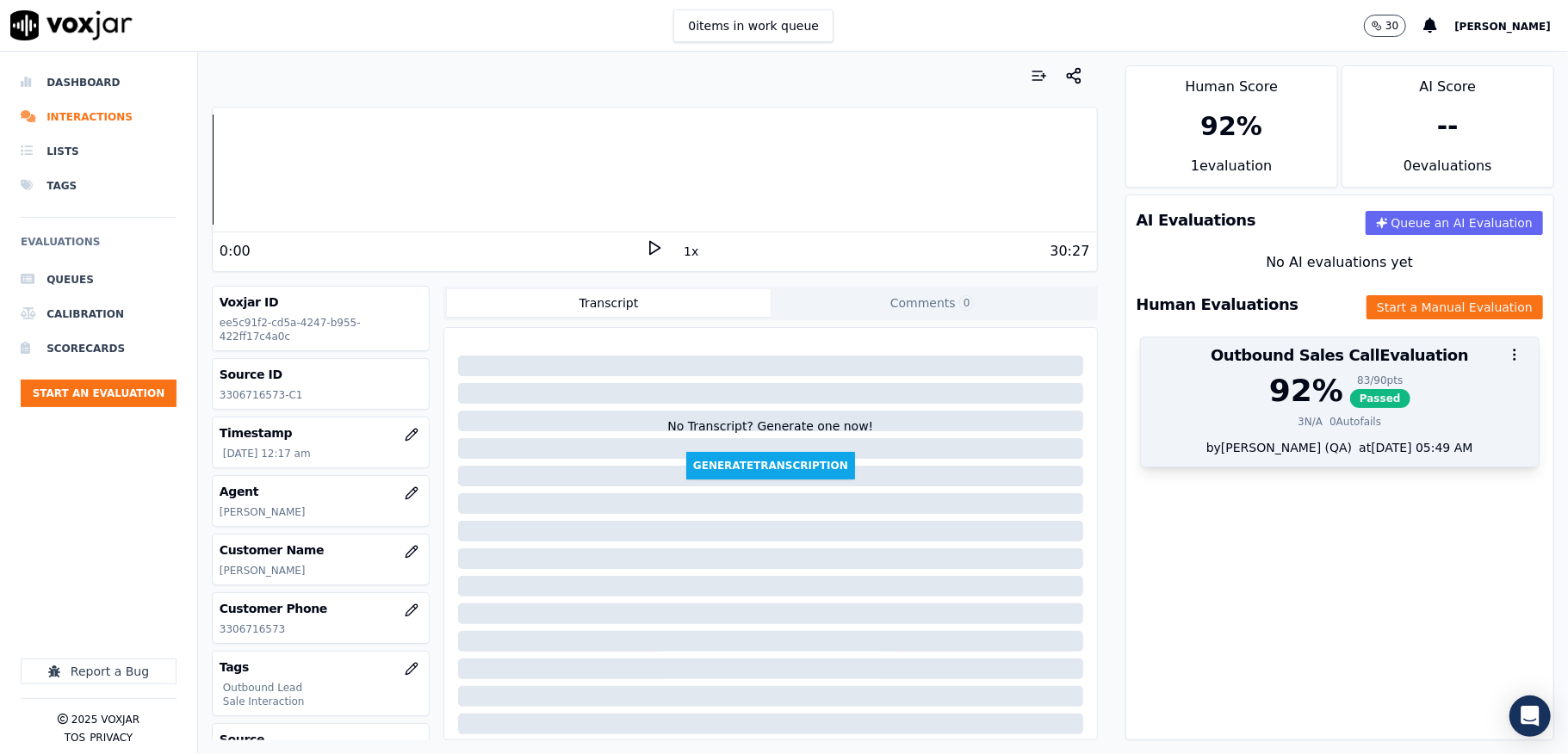
click at [1350, 384] on div "83 / 90 pts" at bounding box center [1380, 380] width 60 height 14
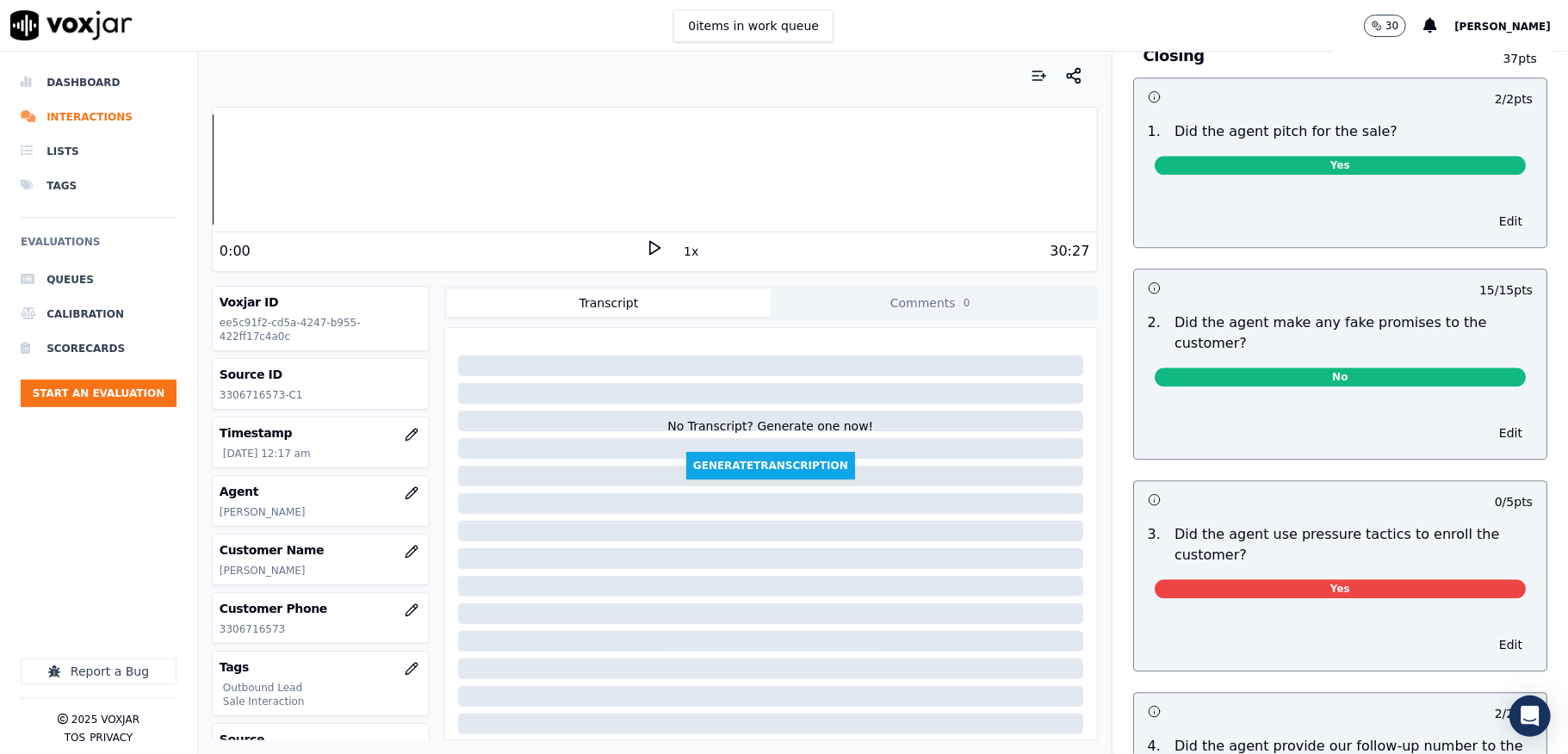
scroll to position [3530, 0]
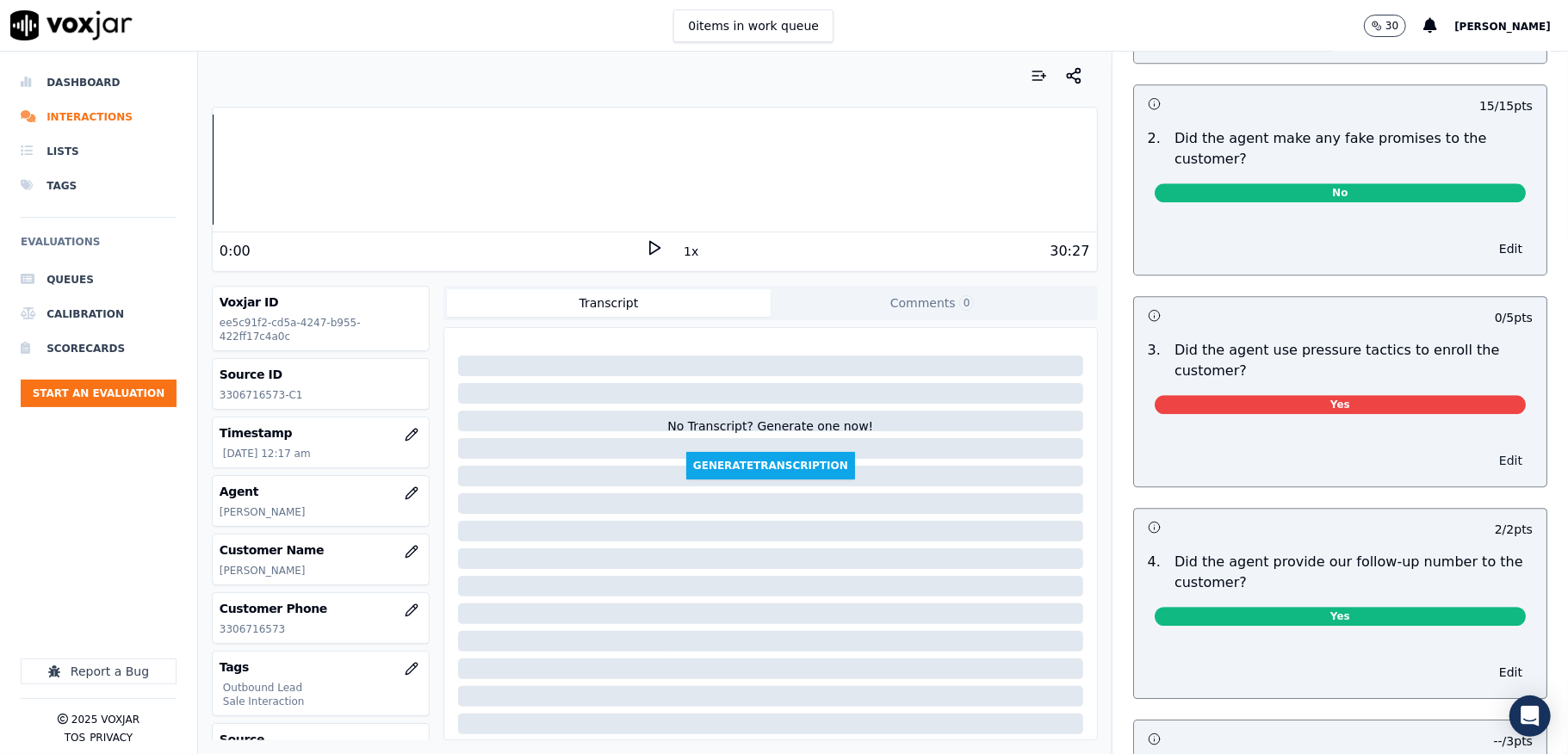
click at [1489, 451] on button "Edit" at bounding box center [1511, 461] width 44 height 25
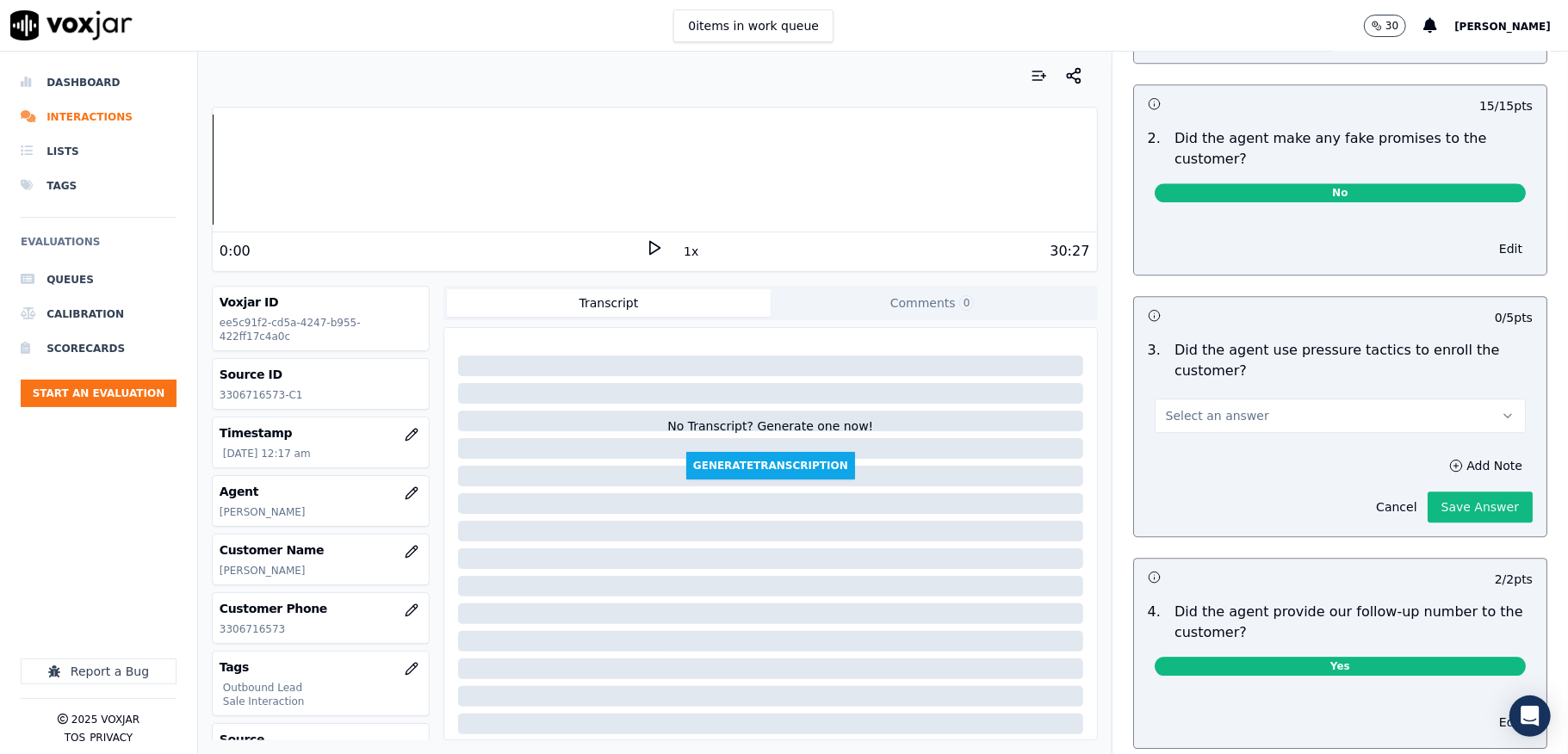
click at [1338, 404] on button "Select an answer" at bounding box center [1340, 416] width 371 height 35
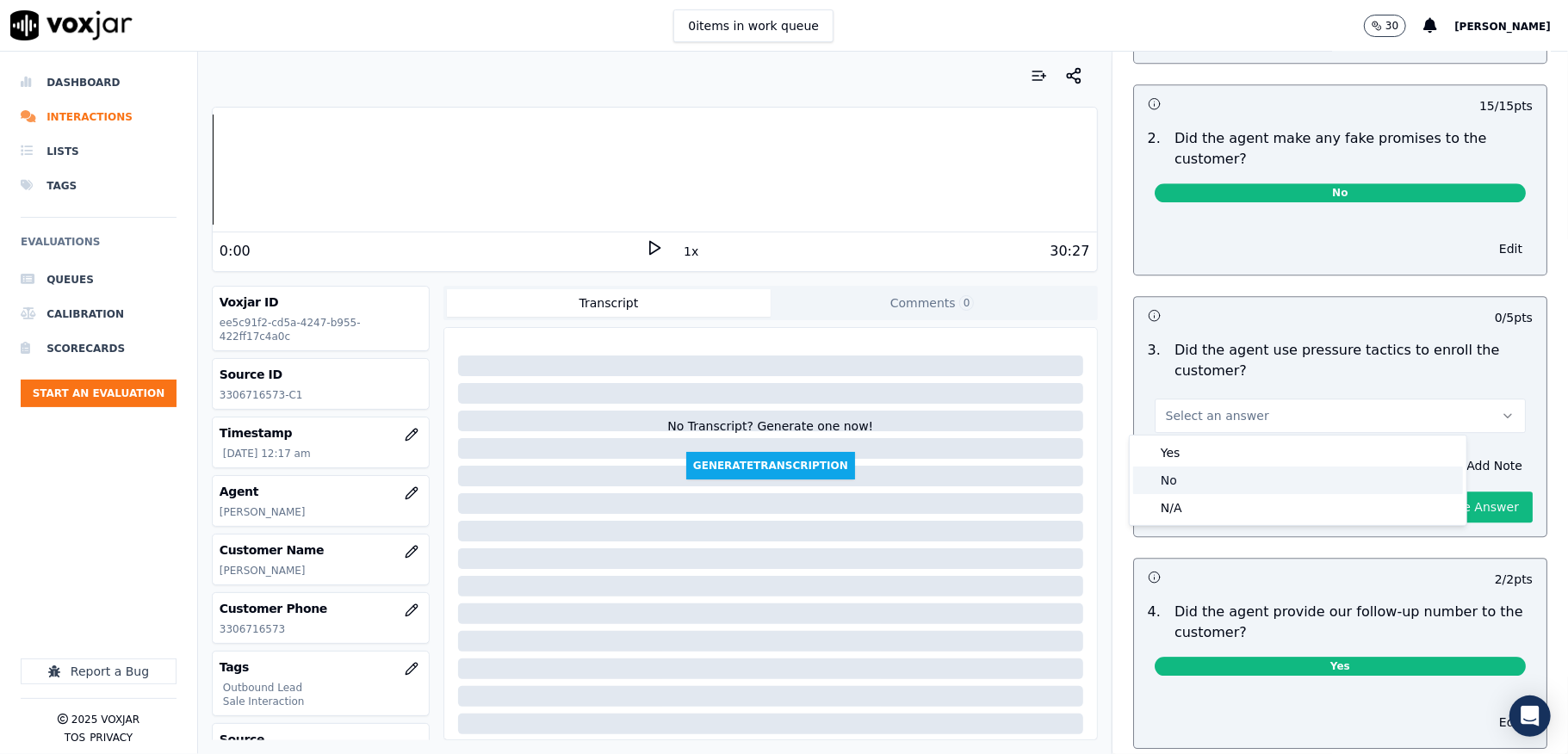
click at [1258, 472] on div "No" at bounding box center [1298, 480] width 330 height 27
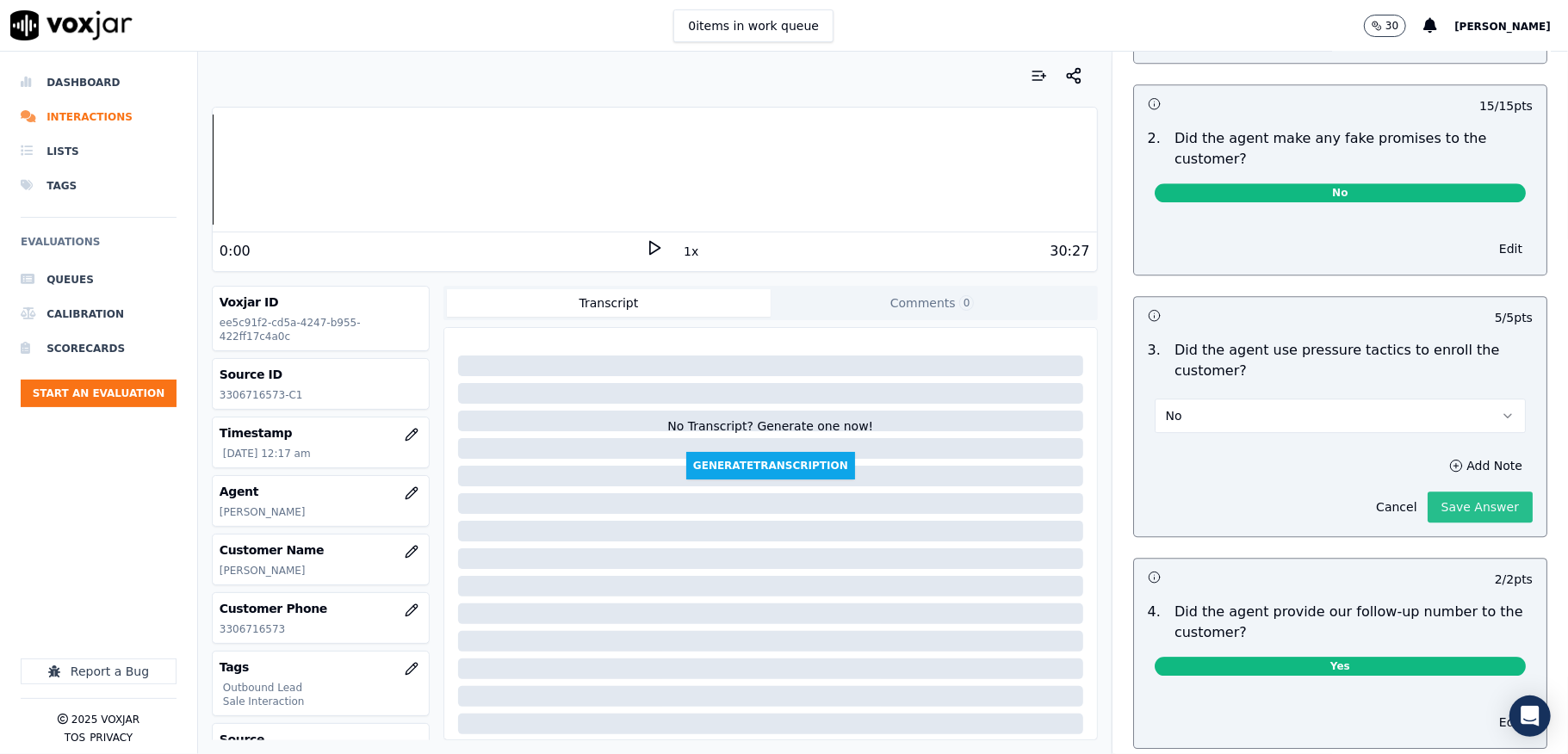
click at [1428, 503] on button "Save Answer" at bounding box center [1481, 507] width 105 height 31
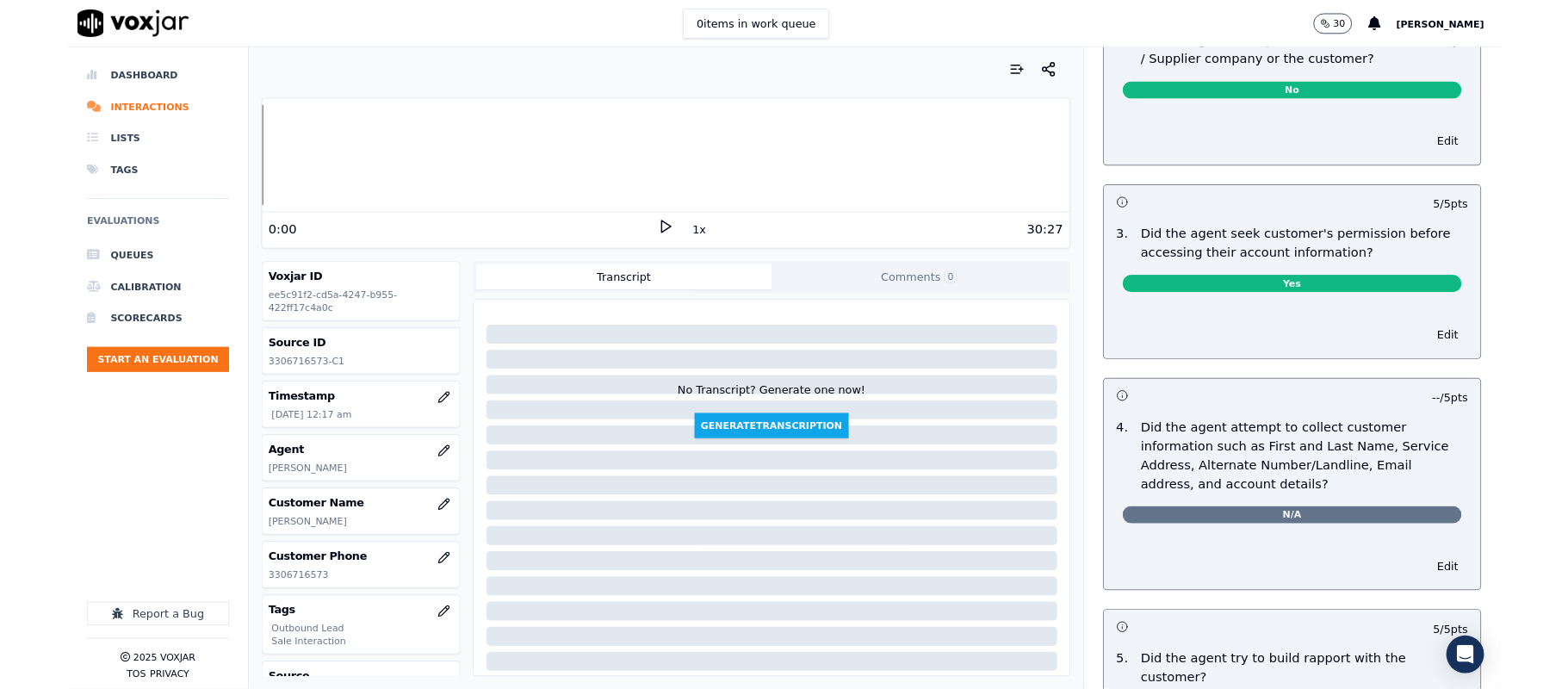
scroll to position [0, 0]
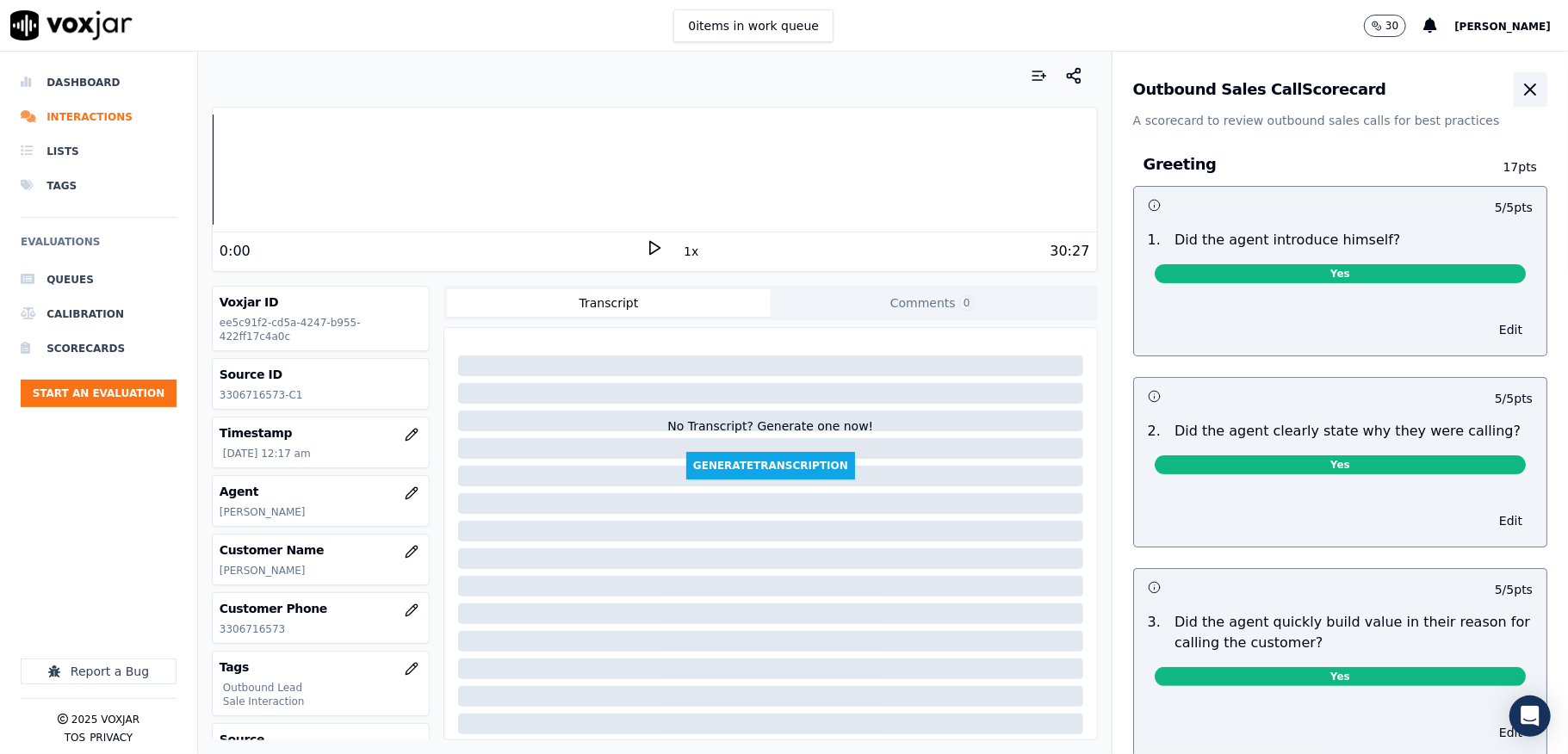
click at [1520, 90] on icon "button" at bounding box center [1530, 89] width 21 height 21
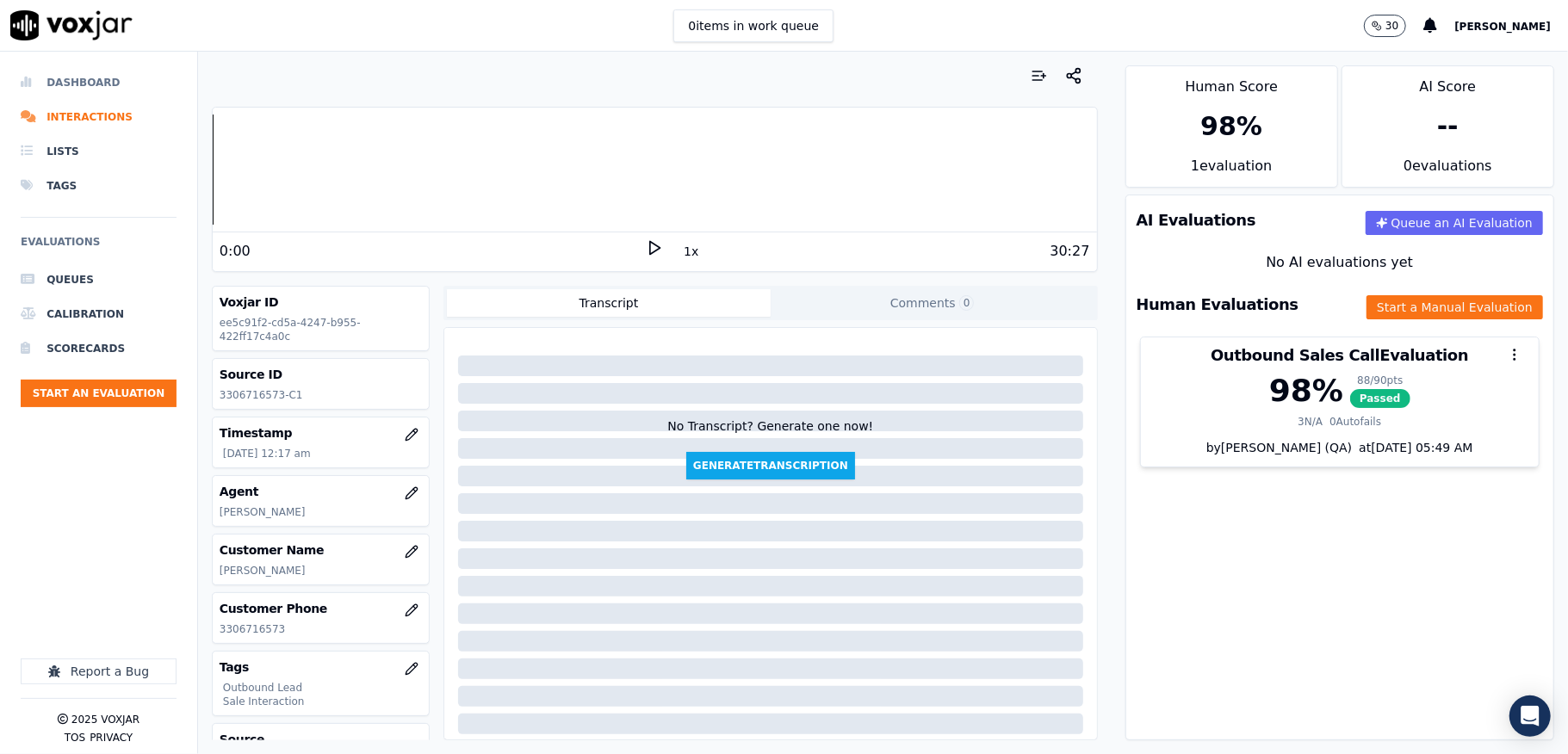
click at [87, 80] on li "Dashboard" at bounding box center [98, 83] width 155 height 35
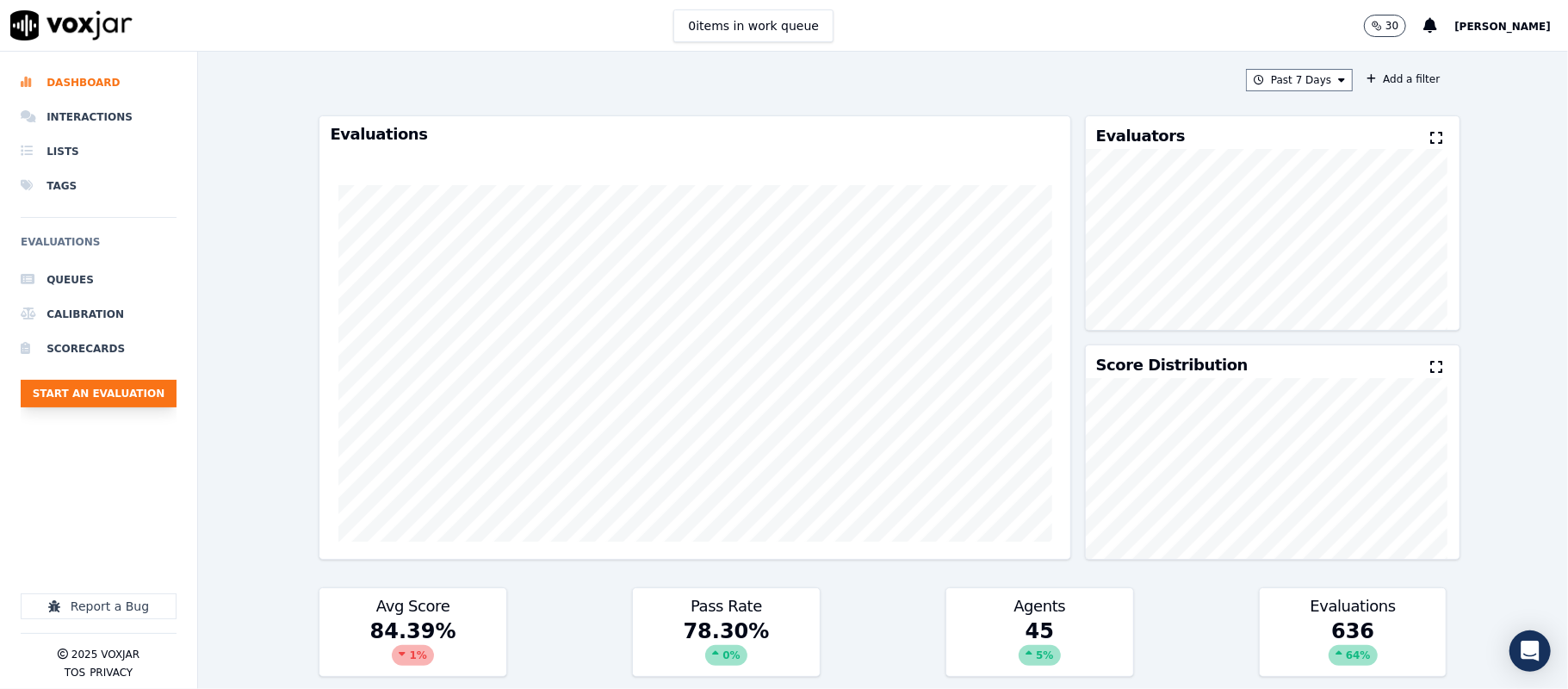
click at [112, 389] on button "Start an Evaluation" at bounding box center [98, 394] width 155 height 27
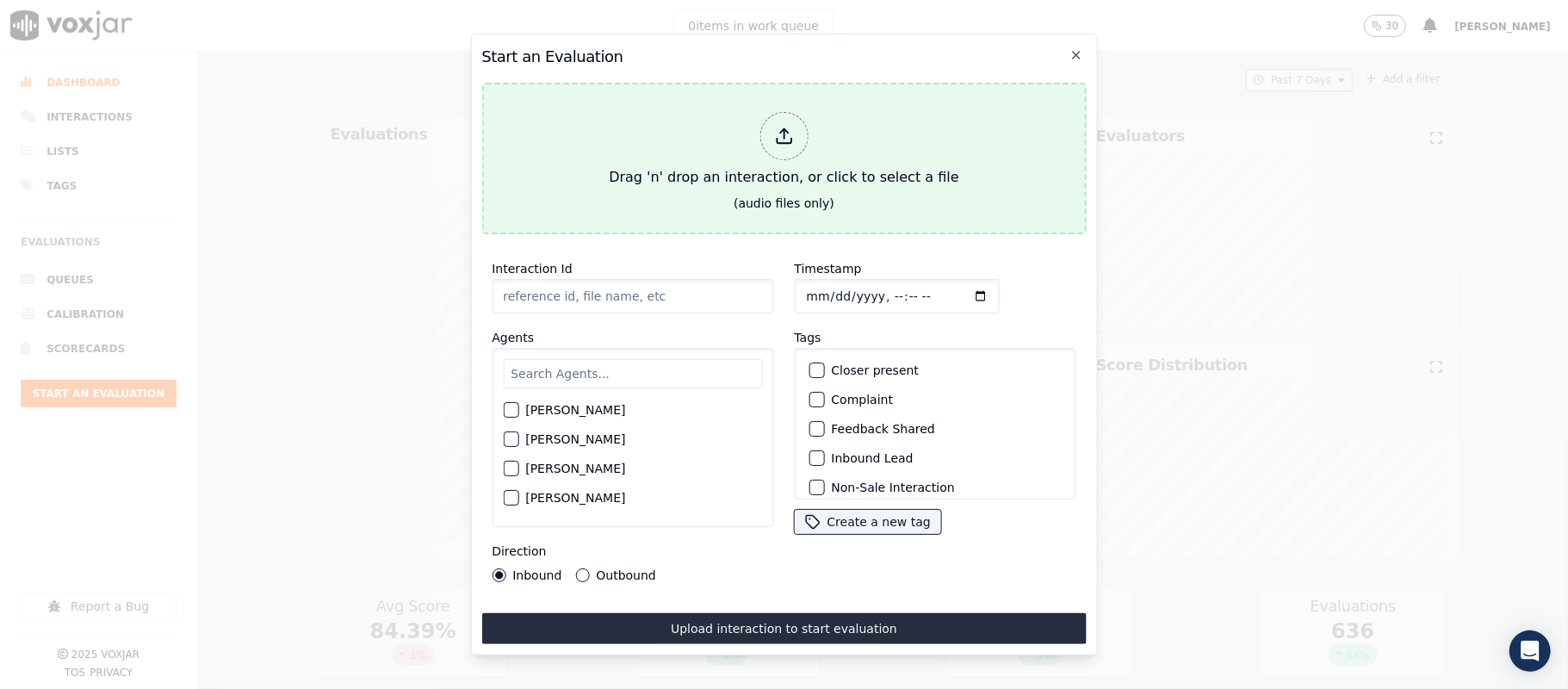
click at [772, 115] on div at bounding box center [784, 135] width 48 height 48
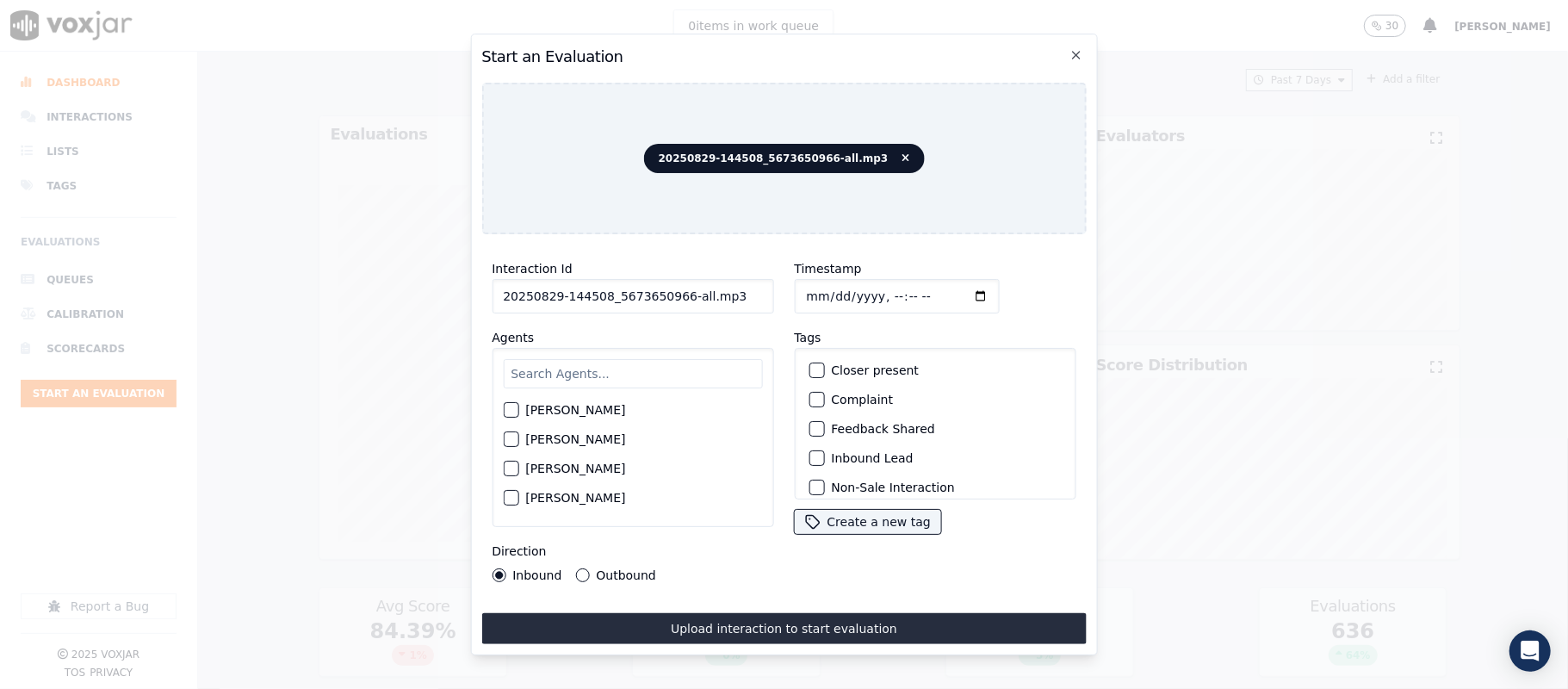
drag, startPoint x: 674, startPoint y: 293, endPoint x: 759, endPoint y: 290, distance: 85.1
click at [759, 290] on input "20250829-144508_5673650966-all.mp3" at bounding box center [633, 296] width 282 height 35
type input "20250829-144508_5673650966-C1"
click at [800, 287] on input "Timestamp" at bounding box center [895, 296] width 205 height 35
type input "2025-08-29T00:21"
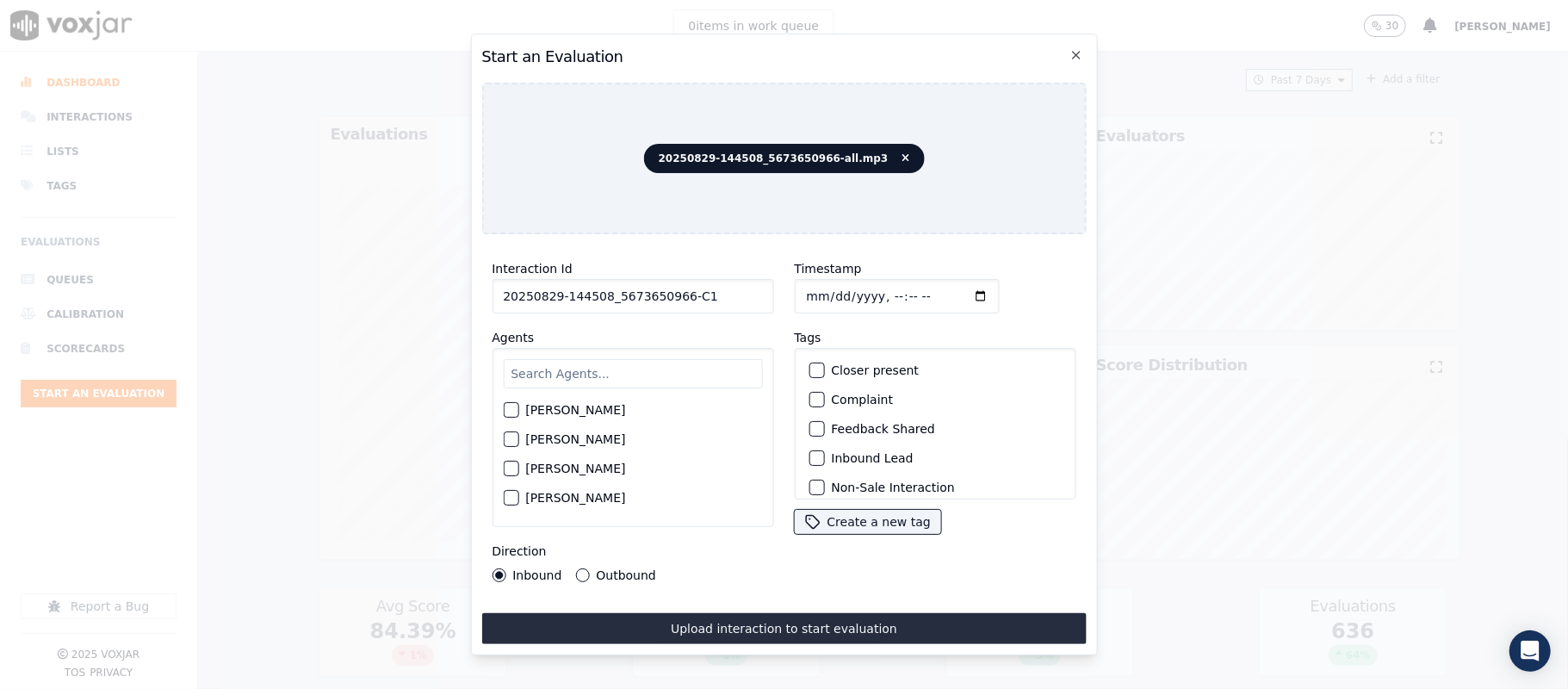
click at [597, 366] on input "text" at bounding box center [632, 374] width 259 height 29
type input "ric"
click at [549, 409] on label "Richard Kumar" at bounding box center [575, 414] width 100 height 12
click at [518, 407] on button "Richard Kumar" at bounding box center [510, 414] width 15 height 15
click at [810, 452] on div "button" at bounding box center [815, 457] width 12 height 12
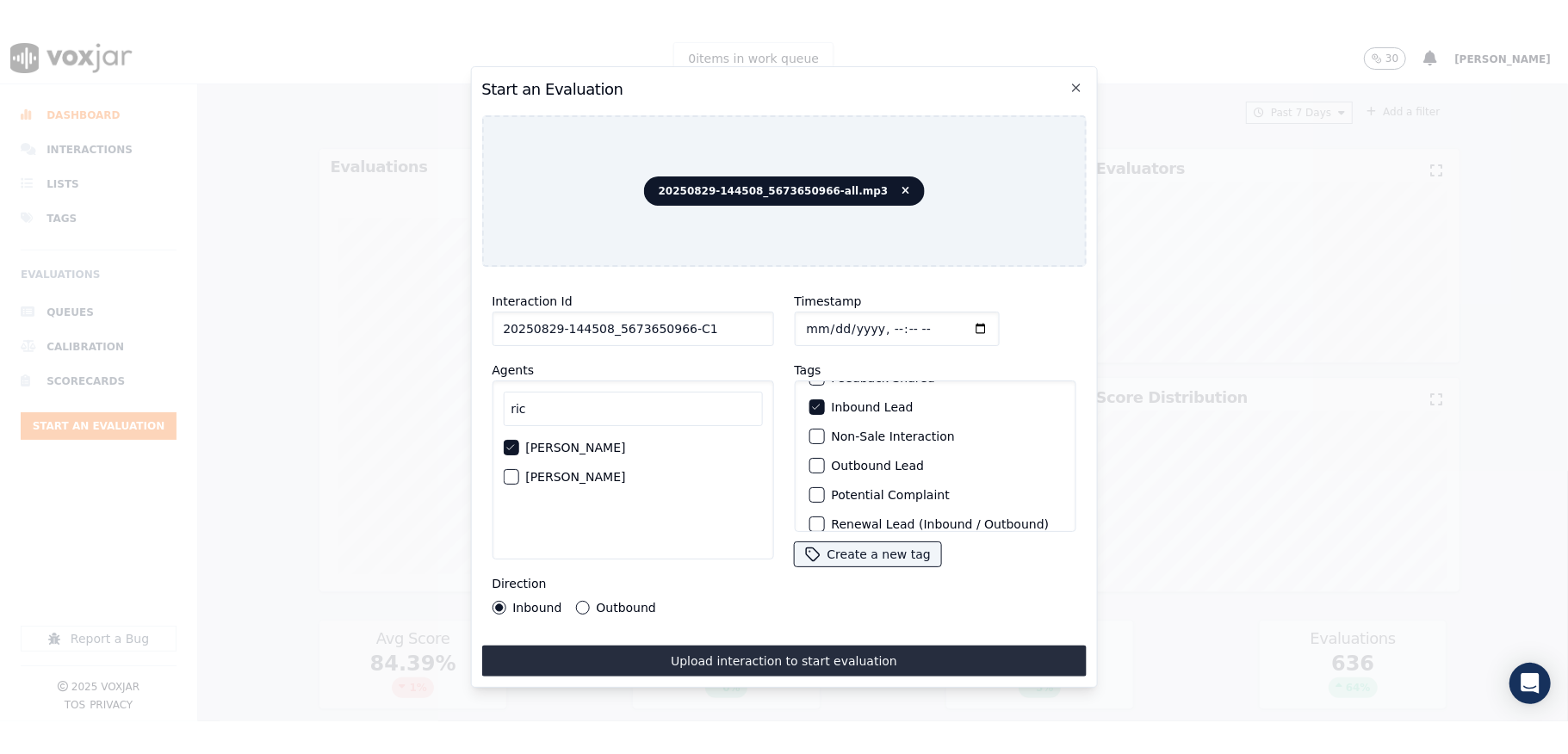
scroll to position [160, 0]
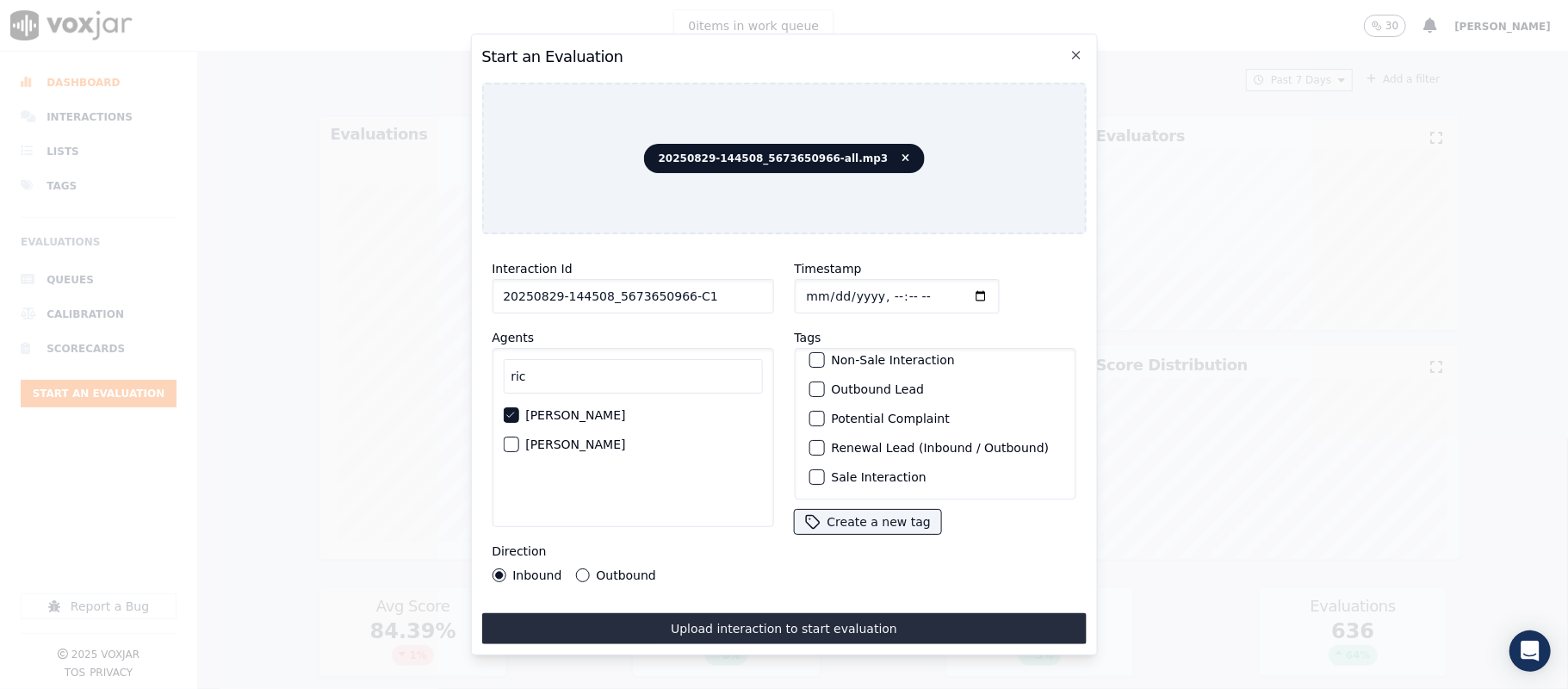
click at [811, 471] on div "button" at bounding box center [815, 476] width 12 height 12
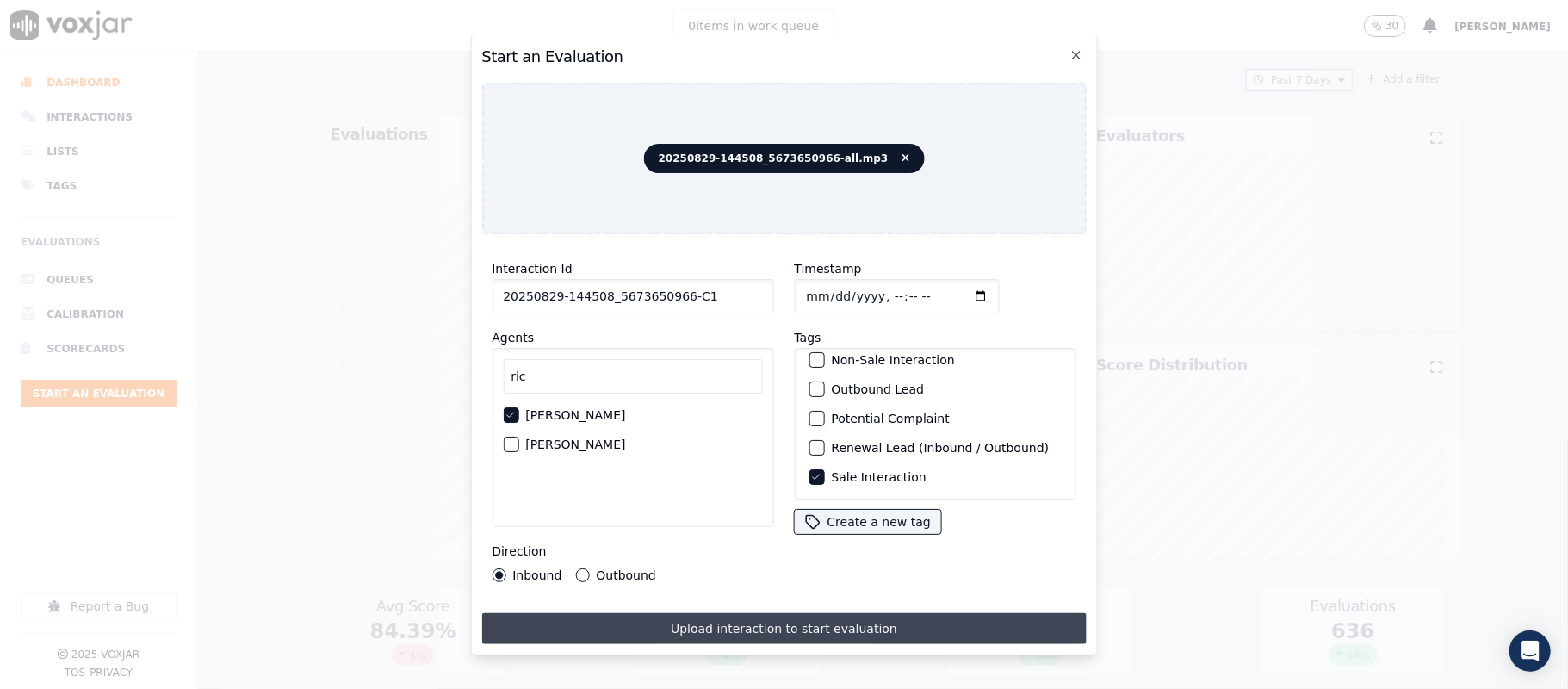
click at [751, 614] on button "Upload interaction to start evaluation" at bounding box center [784, 629] width 604 height 31
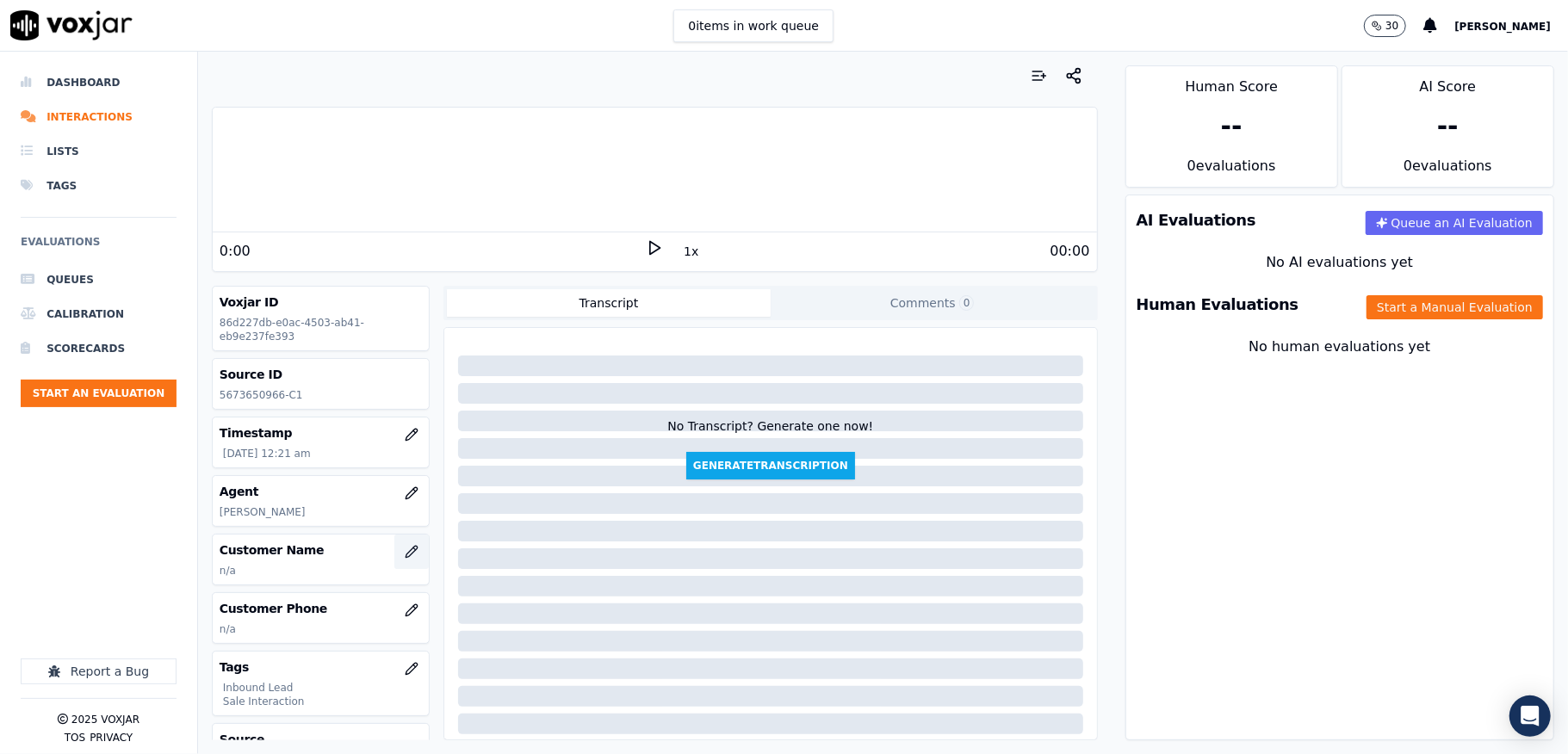
click at [404, 555] on icon "button" at bounding box center [411, 551] width 14 height 14
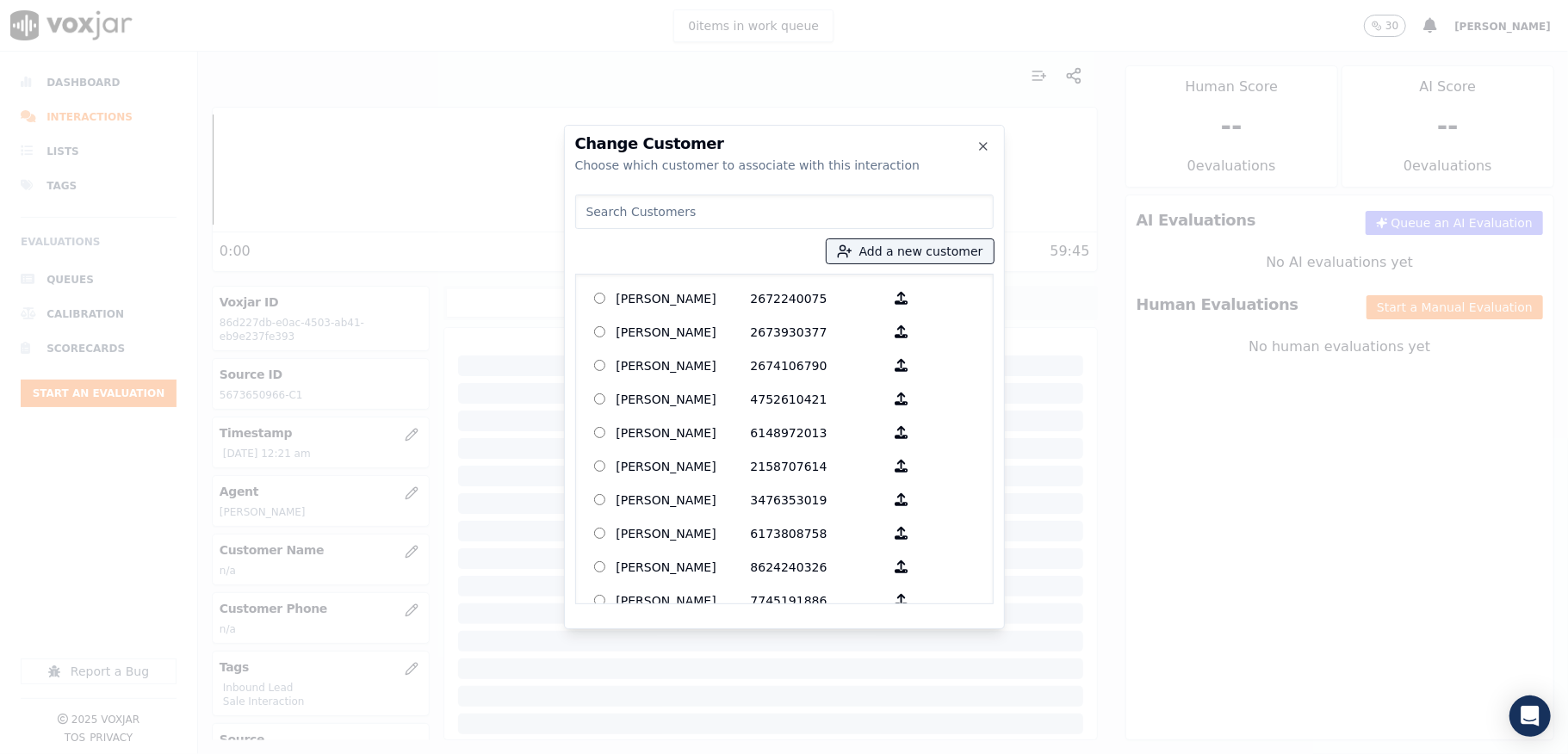
paste input "LELNARD RAINER"
type input "LELNARD RAINER"
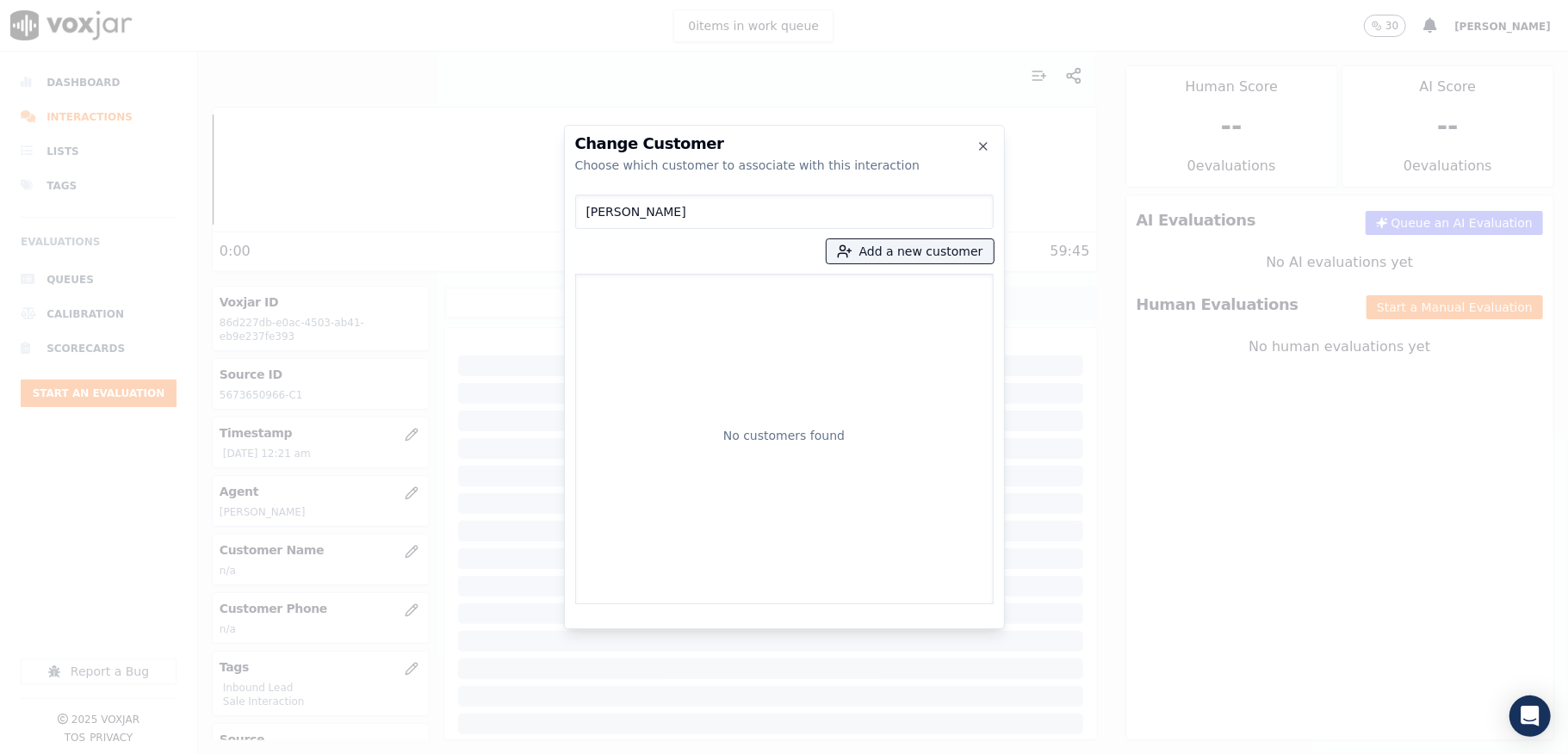
drag, startPoint x: 712, startPoint y: 203, endPoint x: 484, endPoint y: 215, distance: 228.3
click at [484, 753] on div "Change Customer Choose which customer to associate with this interaction LELNAR…" at bounding box center [784, 754] width 1568 height 0
click at [920, 258] on button "Add a new customer" at bounding box center [910, 251] width 167 height 25
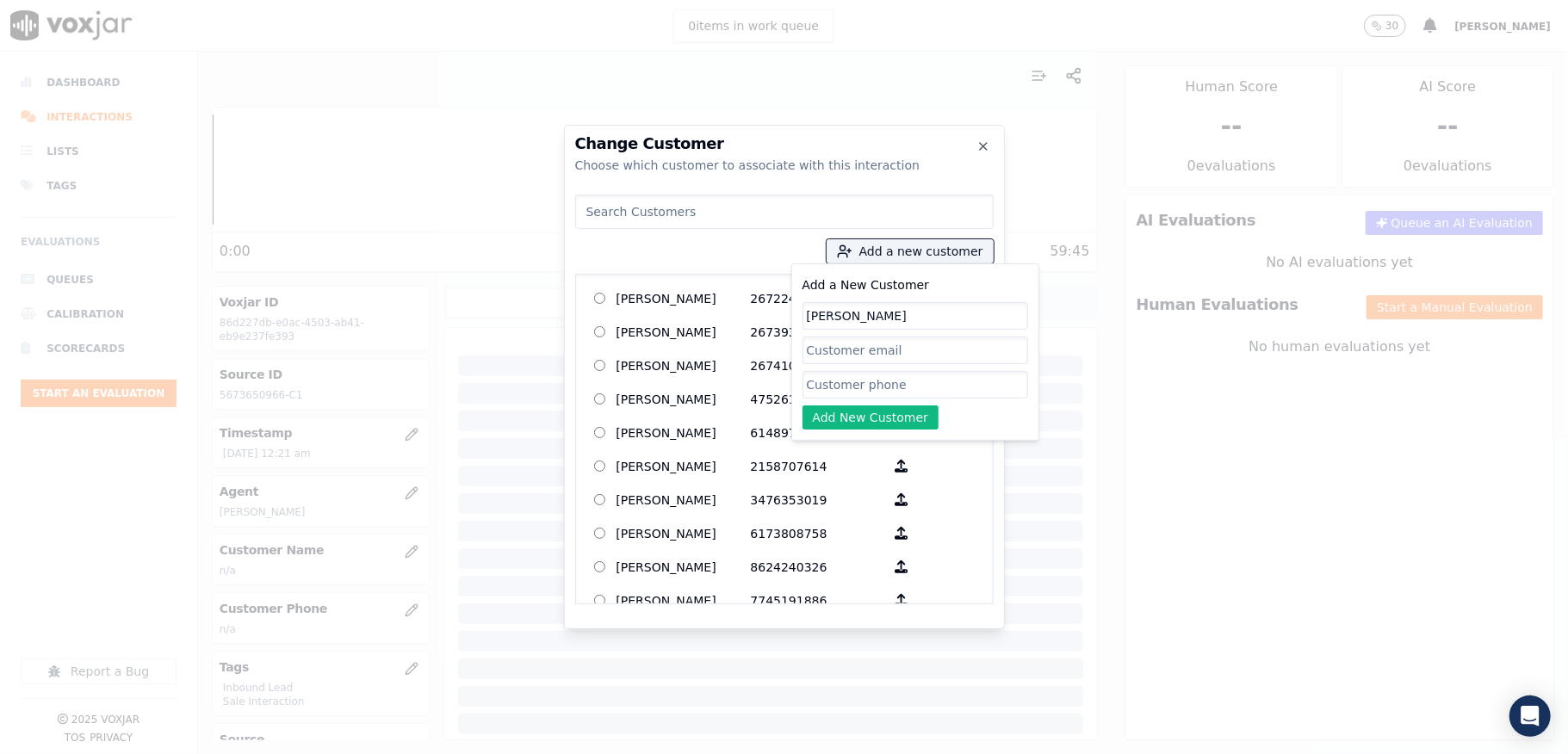
type input "LELNARD RAINER"
click at [841, 383] on input "Add a New Customer" at bounding box center [915, 384] width 225 height 27
paste input "5673650966"
type input "5673650966"
click at [845, 422] on button "Add New Customer" at bounding box center [871, 417] width 137 height 25
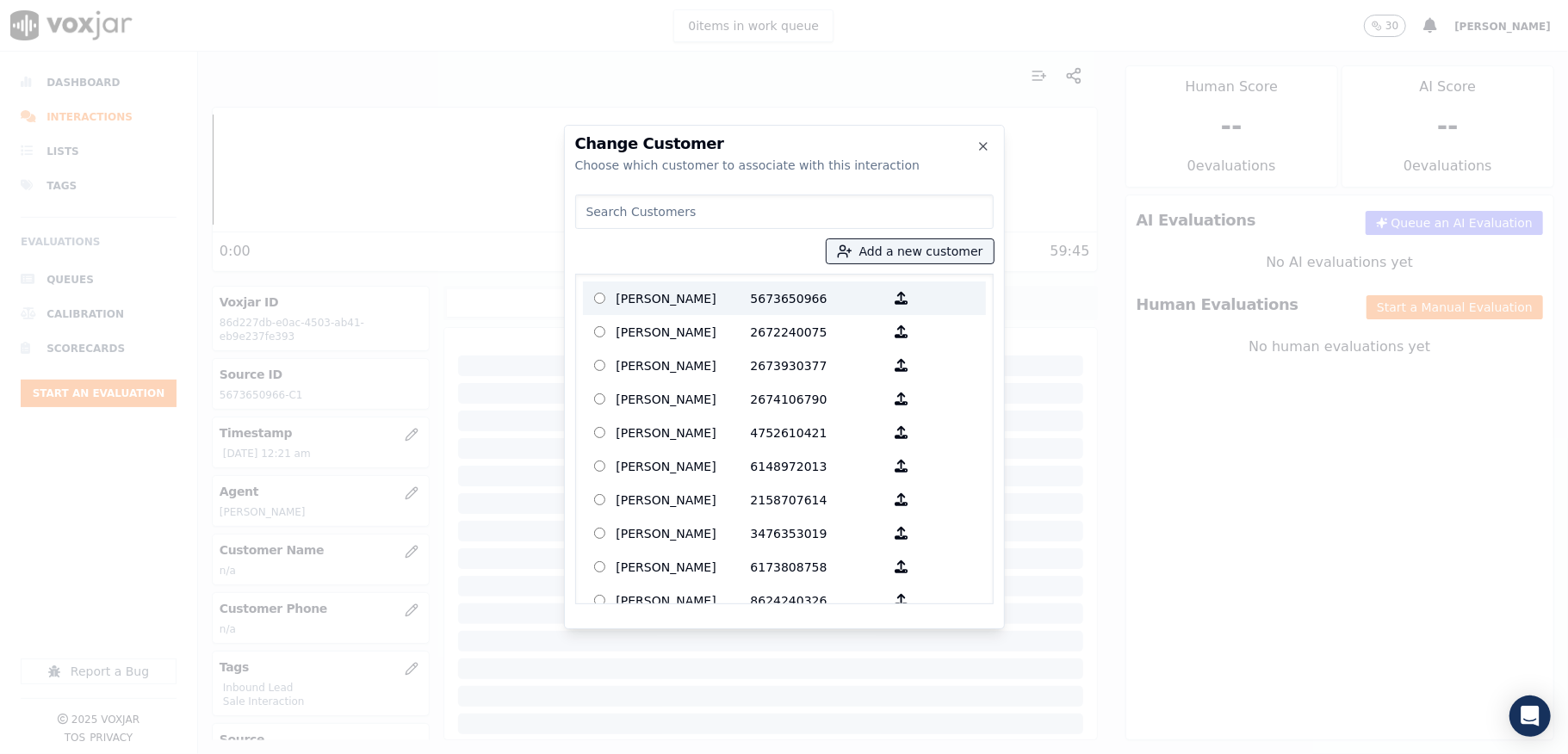
click at [732, 296] on p "LELNARD RAINER" at bounding box center [684, 298] width 135 height 26
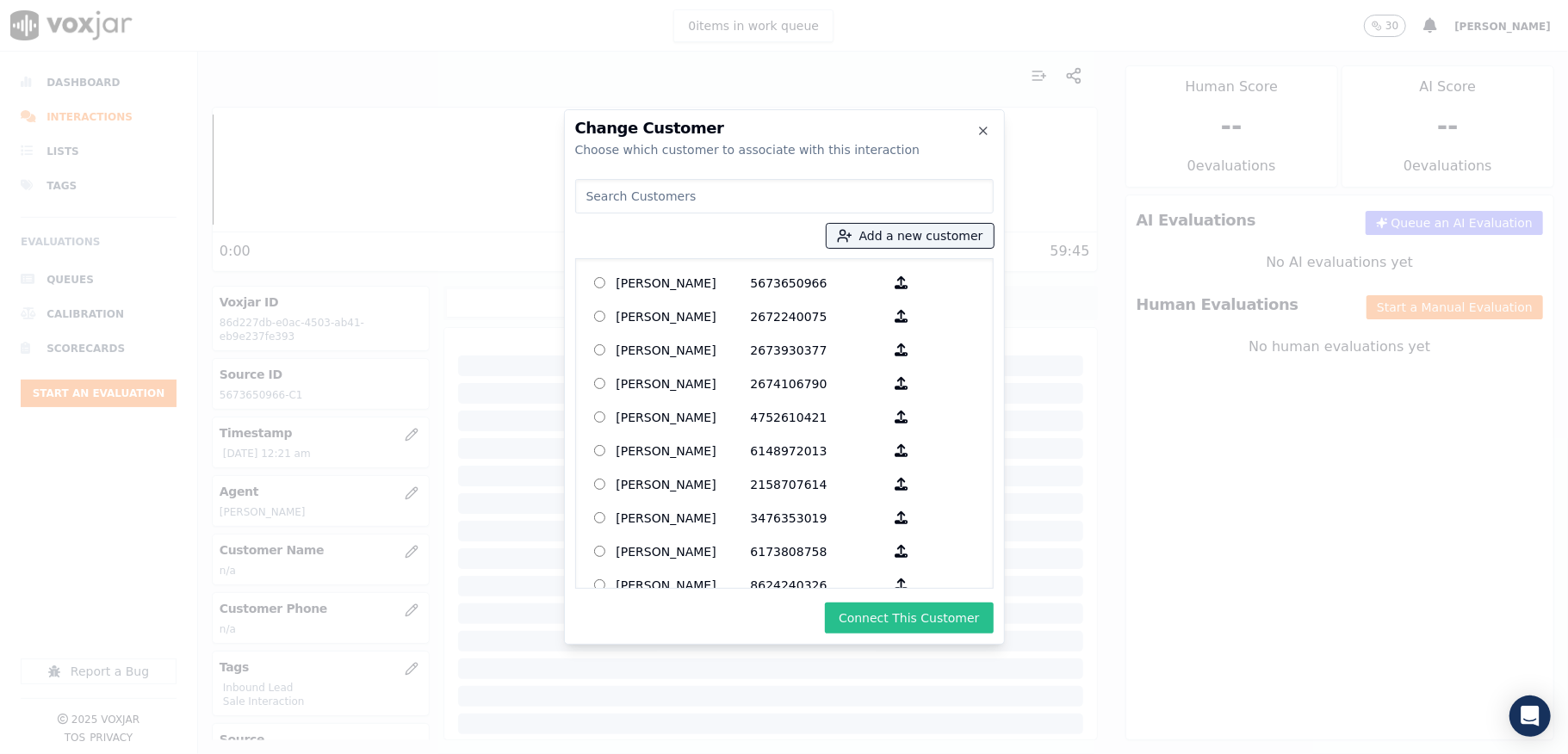
click at [873, 610] on button "Connect This Customer" at bounding box center [909, 618] width 168 height 31
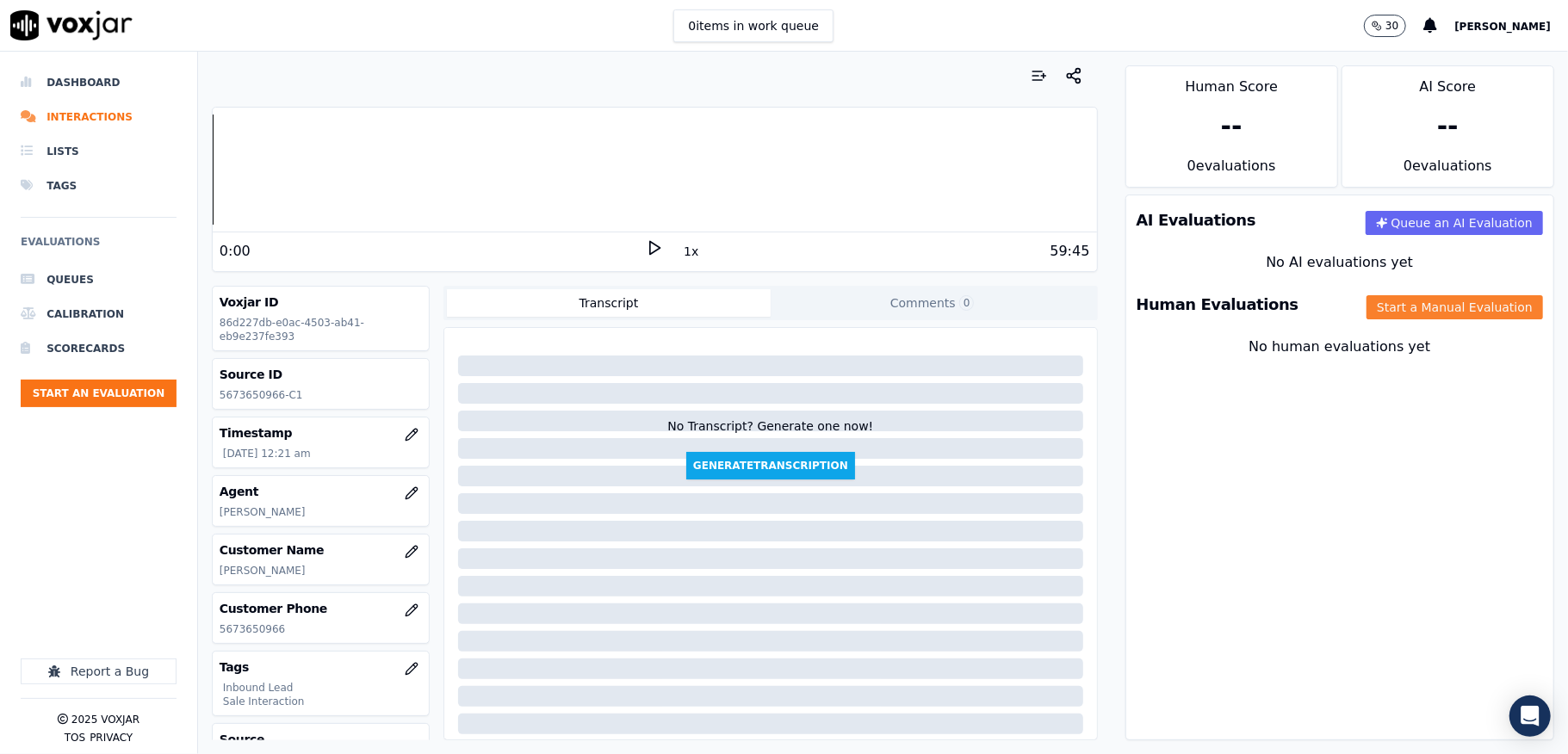
click at [1403, 313] on button "Start a Manual Evaluation" at bounding box center [1454, 307] width 176 height 25
click at [1433, 307] on button "Start a Manual Evaluation" at bounding box center [1454, 307] width 176 height 25
click at [1409, 307] on button "Start a Manual Evaluation" at bounding box center [1454, 307] width 176 height 25
click at [1366, 303] on button "Start a Manual Evaluation" at bounding box center [1454, 307] width 176 height 25
click at [1366, 315] on button "Start a Manual Evaluation" at bounding box center [1454, 307] width 176 height 25
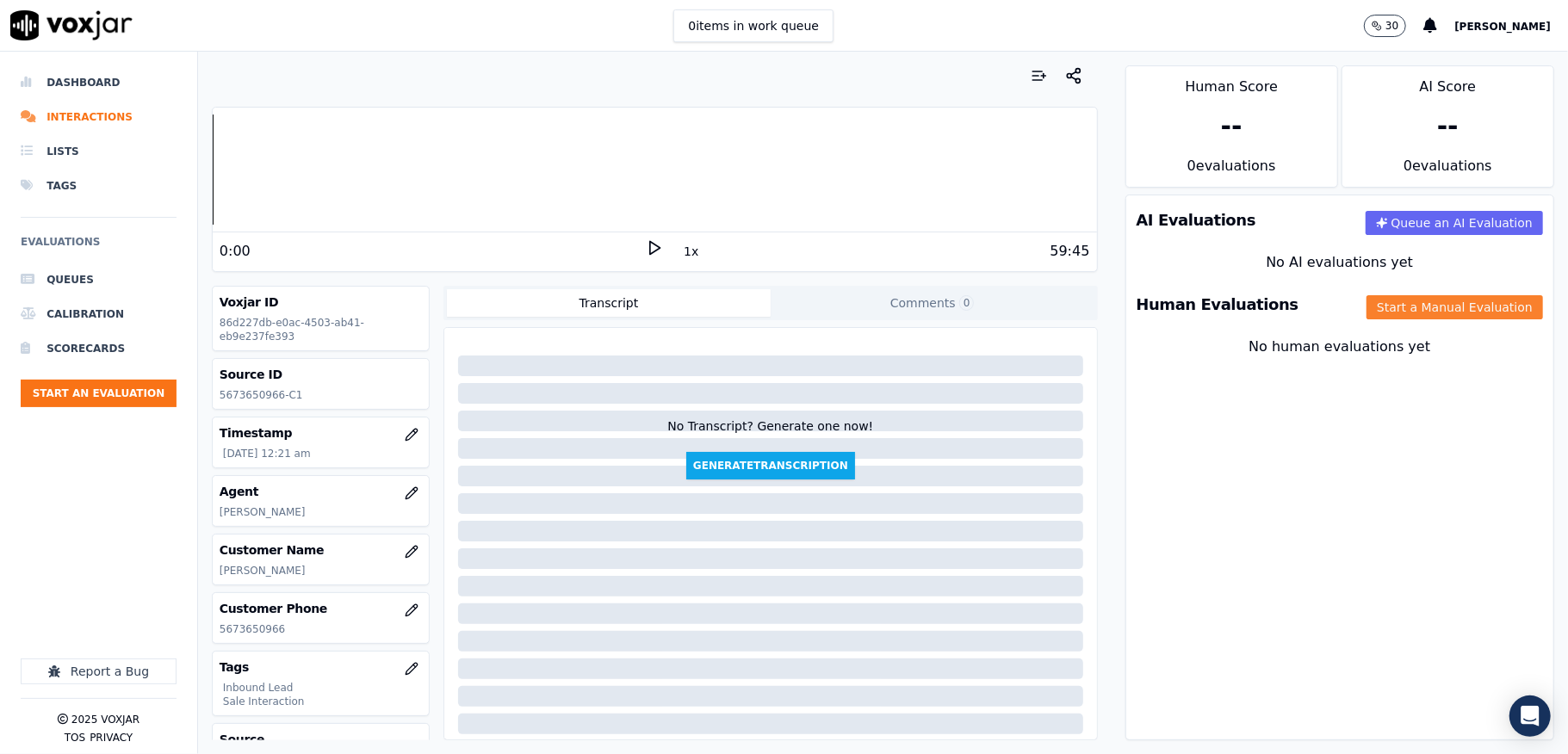
click at [1399, 317] on button "Start a Manual Evaluation" at bounding box center [1454, 307] width 176 height 25
click at [1441, 319] on button "Start a Manual Evaluation" at bounding box center [1454, 307] width 176 height 25
click at [1423, 306] on button "Start a Manual Evaluation" at bounding box center [1454, 307] width 176 height 25
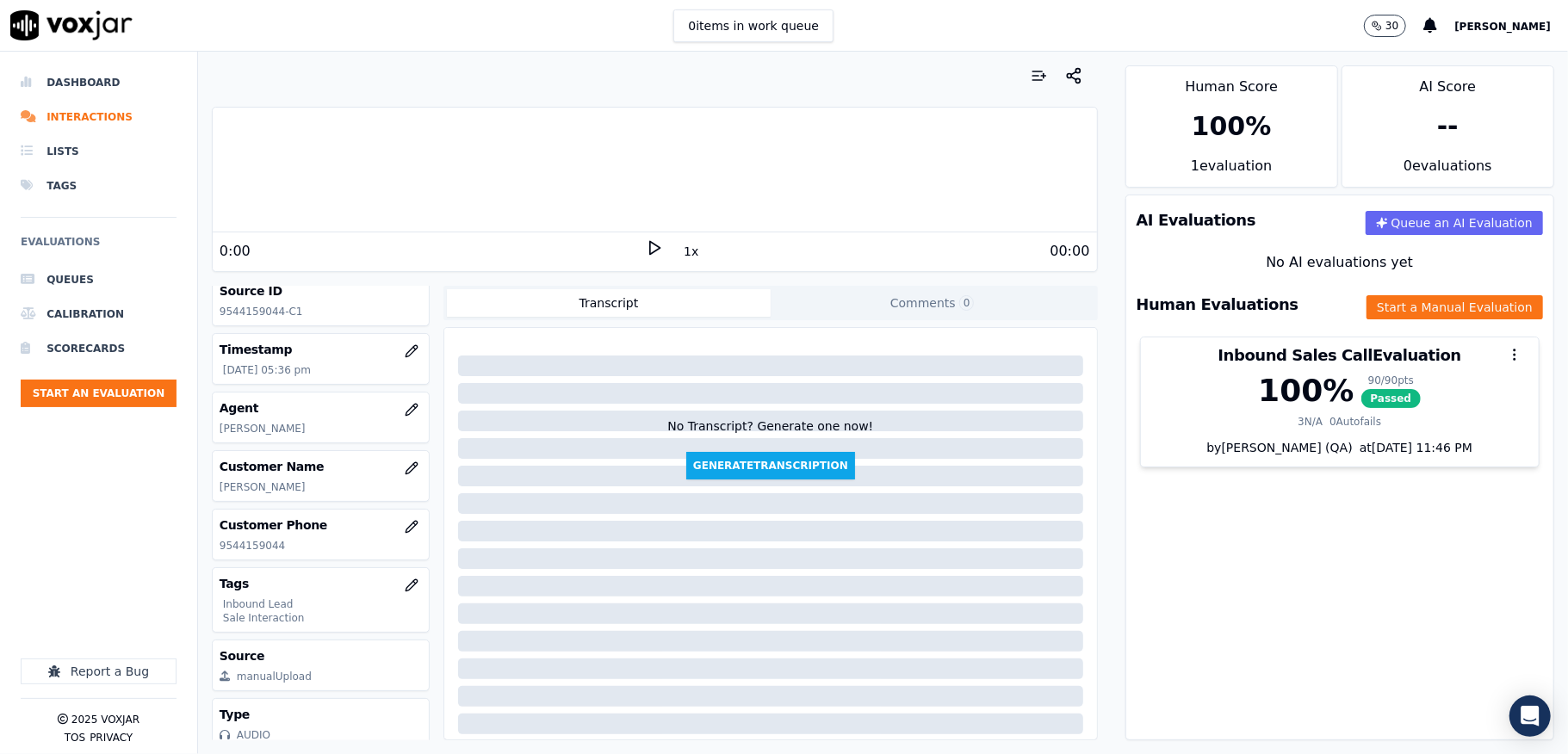
scroll to position [42, 0]
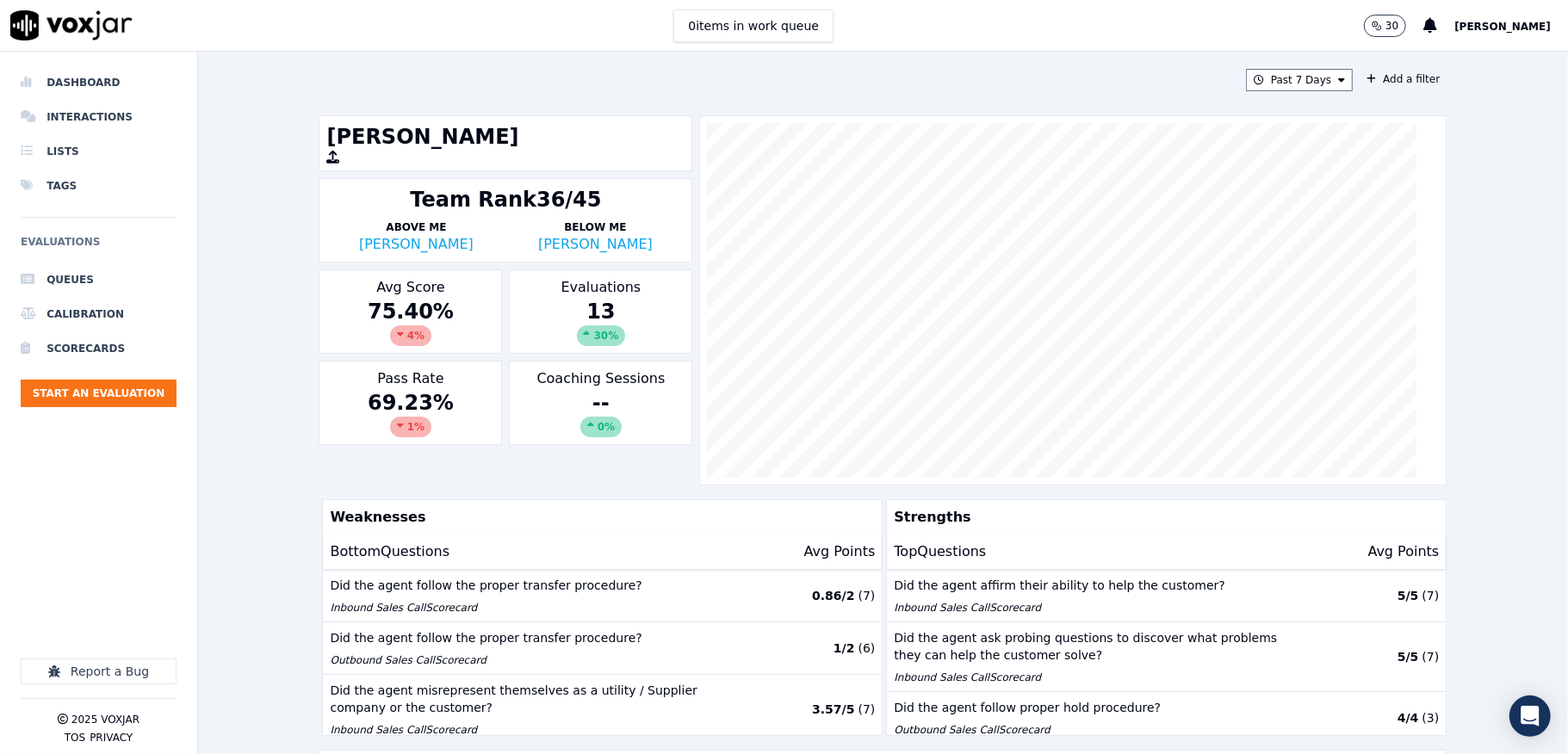
scroll to position [114, 0]
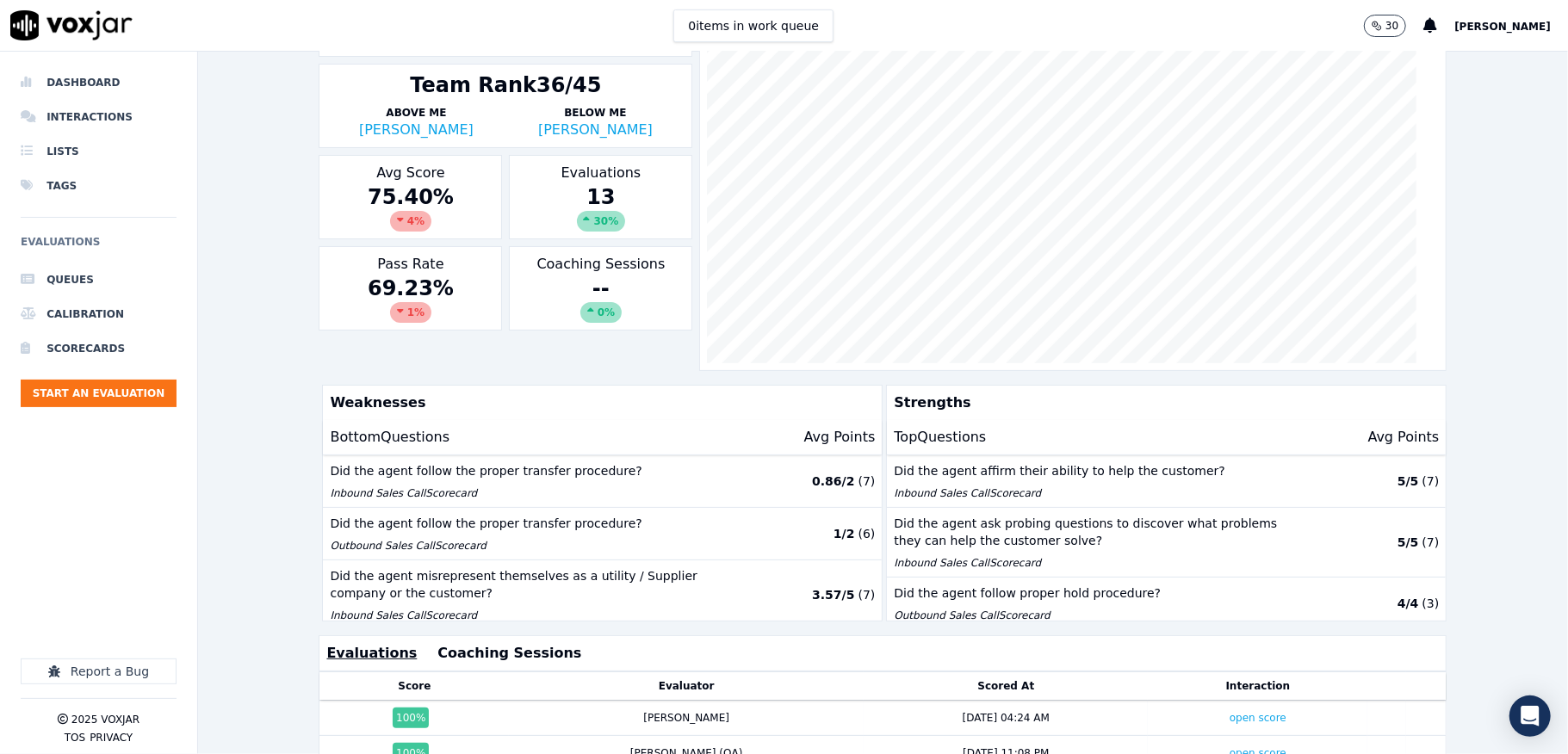
click at [397, 310] on icon at bounding box center [401, 310] width 7 height 10
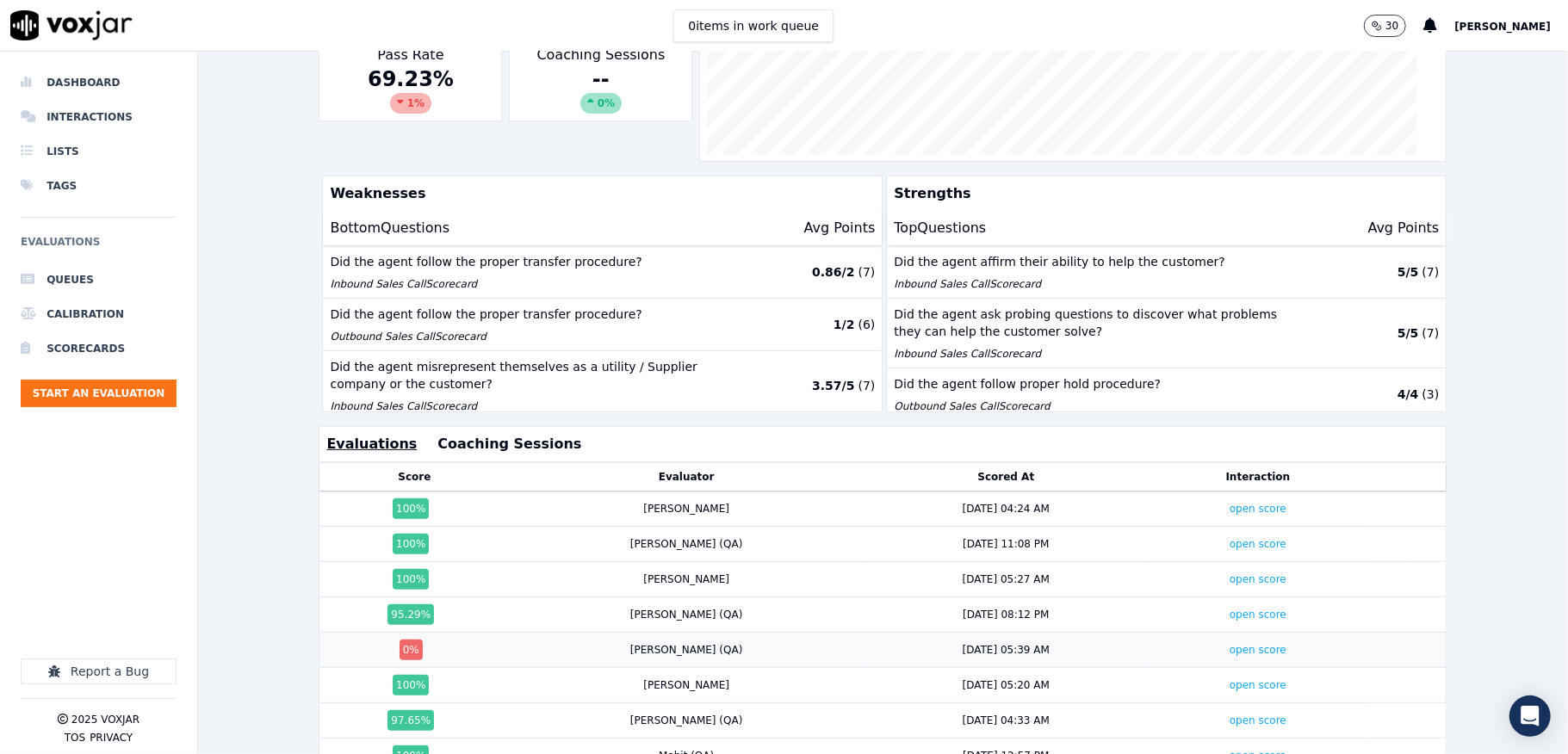
scroll to position [0, 0]
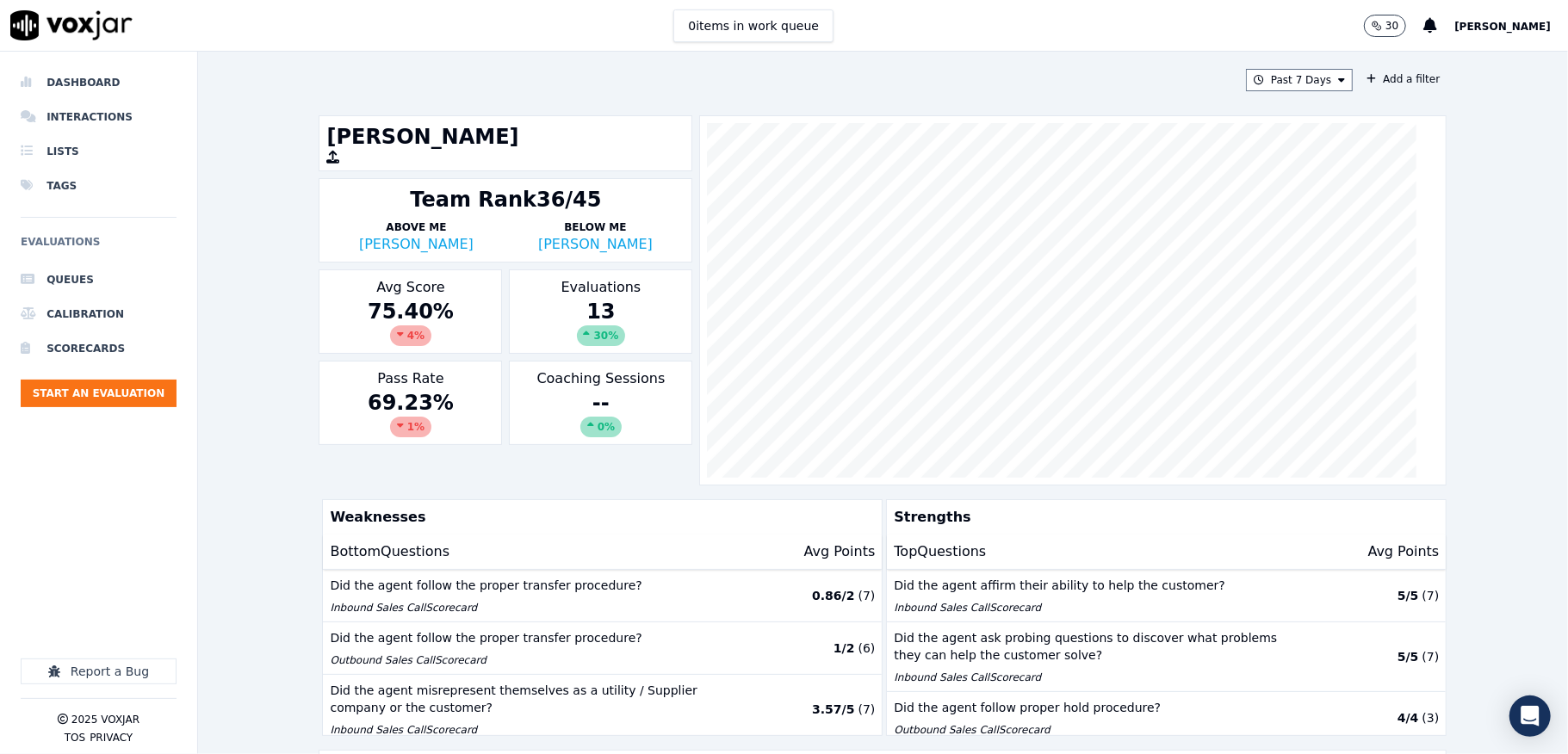
click at [568, 303] on div "13 30 %" at bounding box center [600, 322] width 168 height 48
click at [585, 315] on div "13 30 %" at bounding box center [600, 322] width 168 height 48
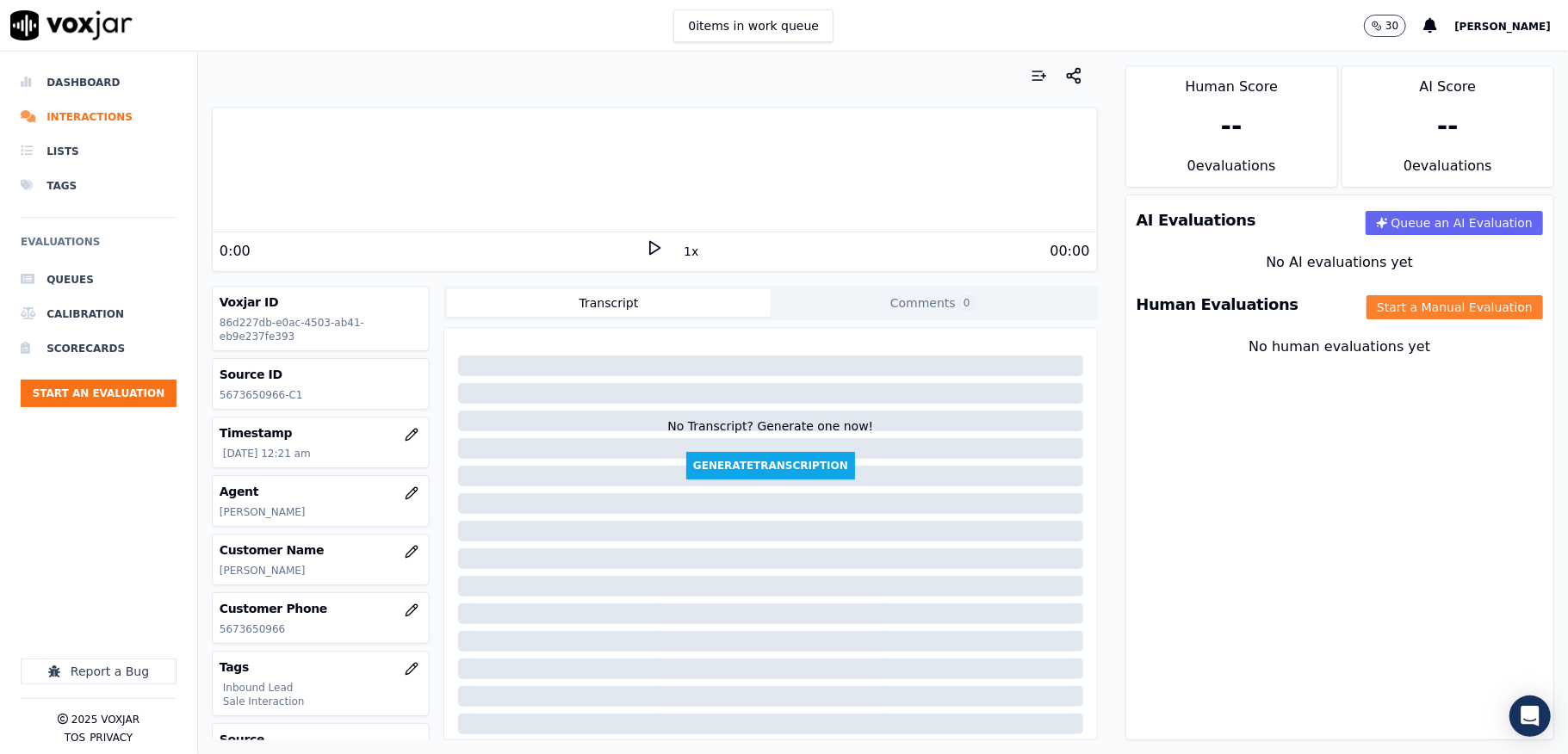
click at [1399, 304] on button "Start a Manual Evaluation" at bounding box center [1454, 307] width 176 height 25
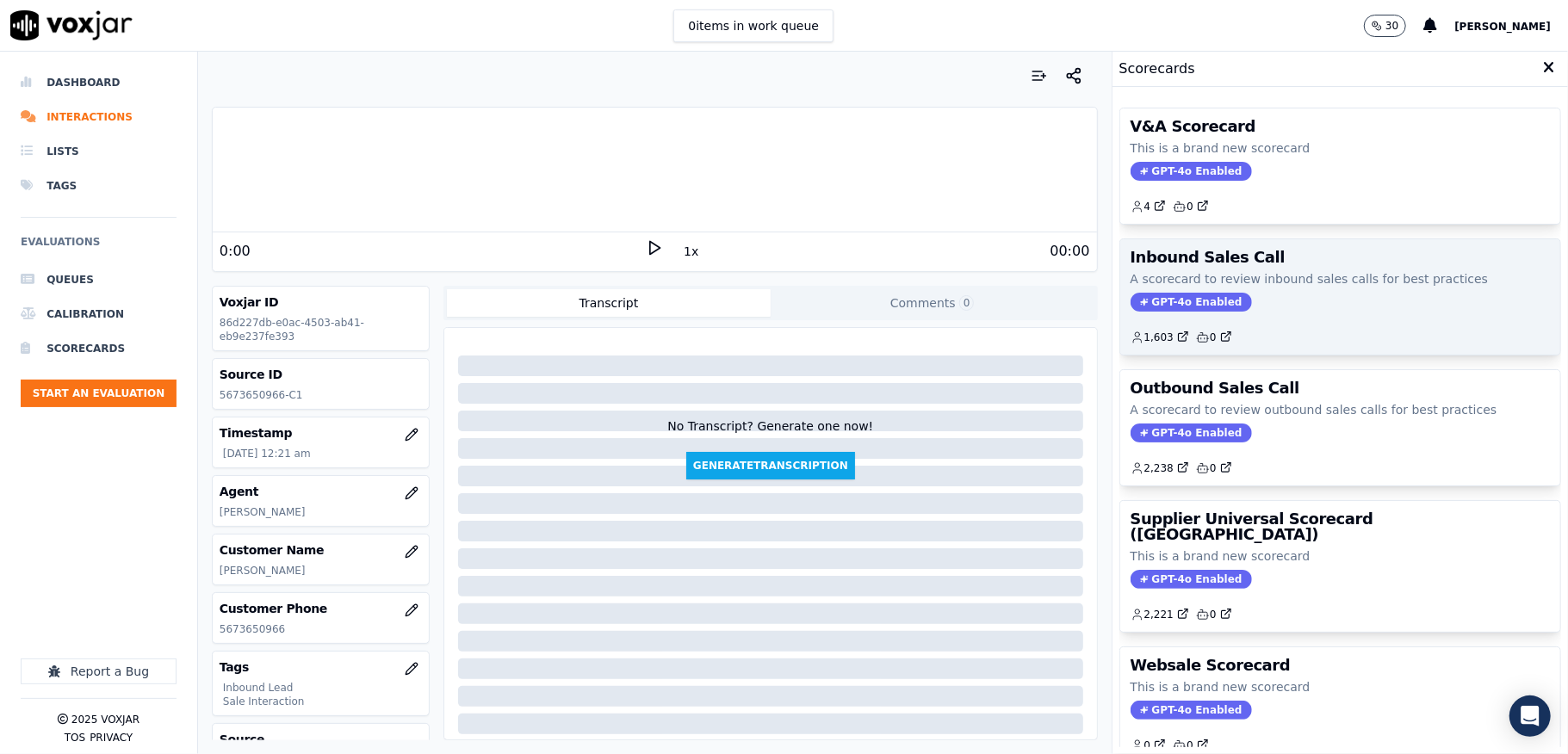
click at [1159, 310] on span "GPT-4o Enabled" at bounding box center [1192, 302] width 122 height 19
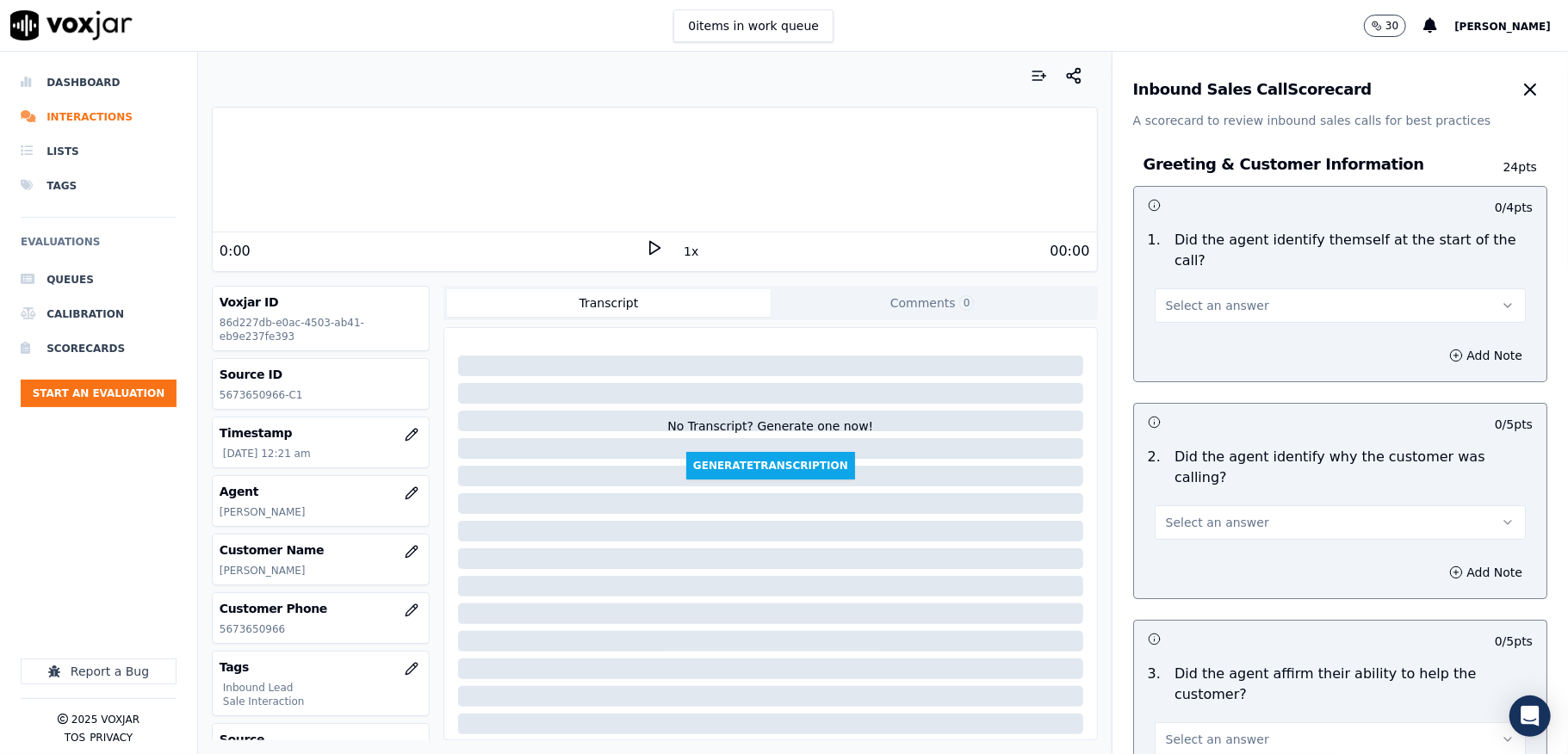
click at [1233, 303] on button "Select an answer" at bounding box center [1340, 305] width 371 height 35
click at [1219, 359] on div "No" at bounding box center [1298, 372] width 330 height 27
click at [1166, 288] on button "No" at bounding box center [1340, 305] width 371 height 35
click at [1179, 339] on div "Yes" at bounding box center [1298, 345] width 330 height 27
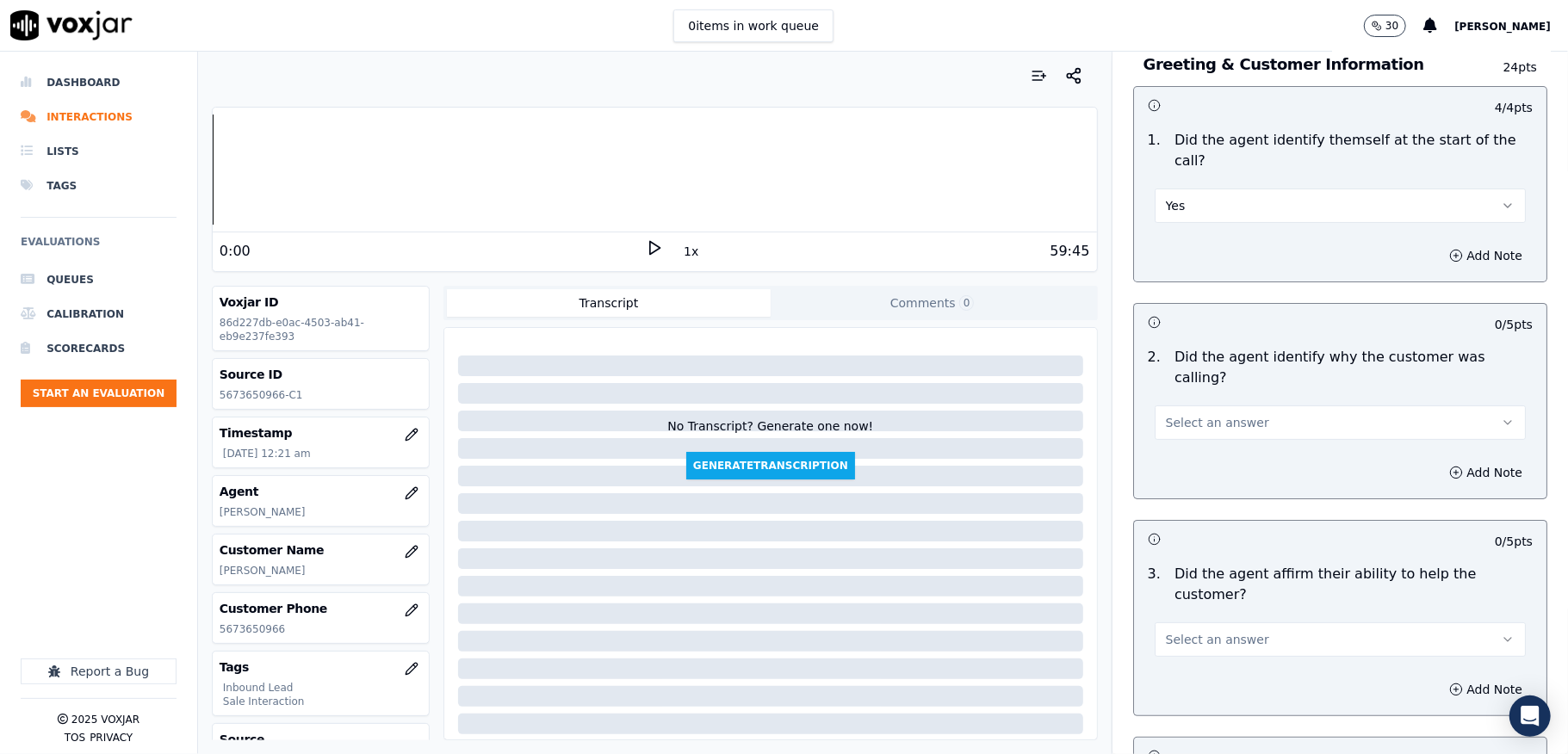
scroll to position [229, 0]
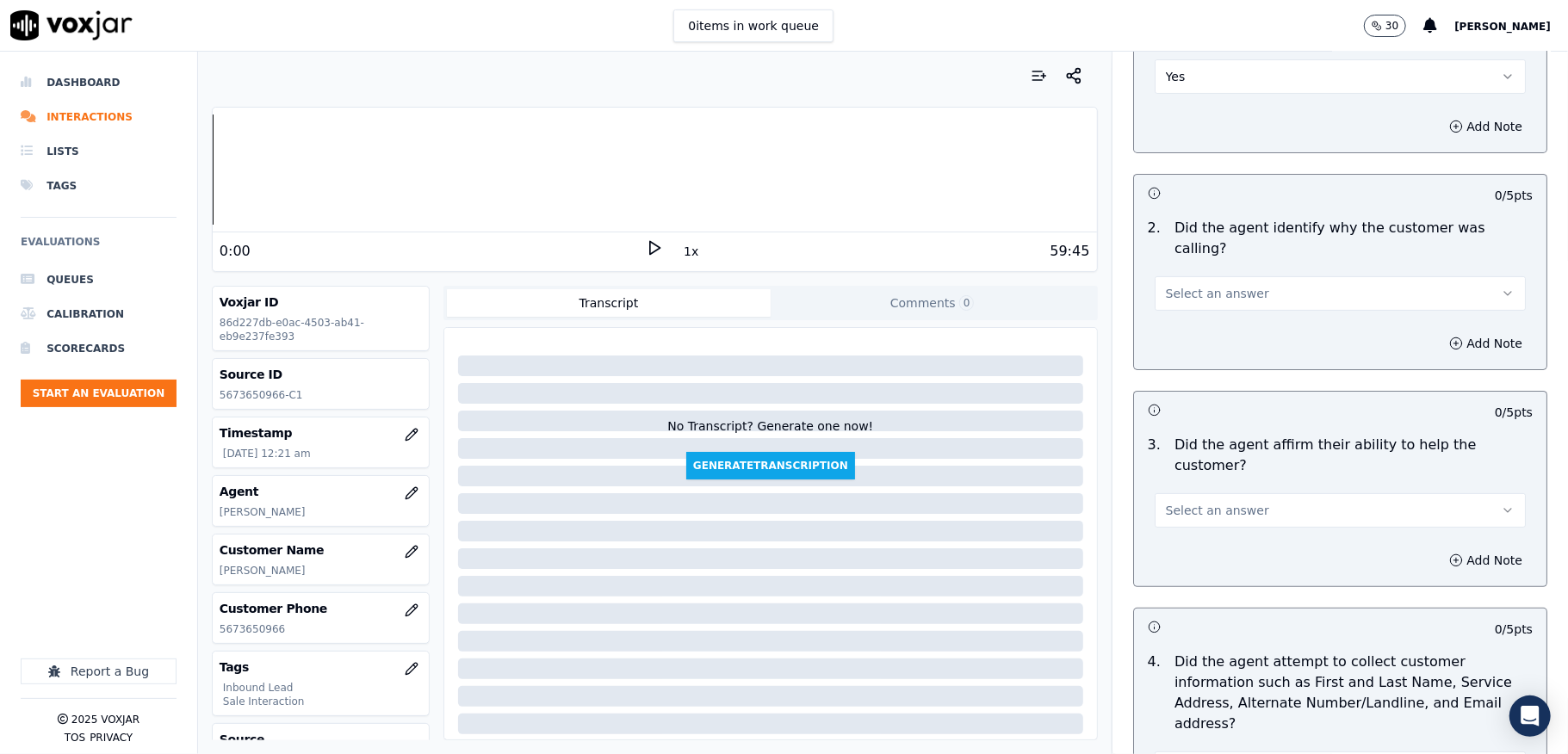
click at [1219, 285] on span "Select an answer" at bounding box center [1218, 293] width 104 height 17
click at [1207, 308] on div "Yes" at bounding box center [1298, 313] width 330 height 27
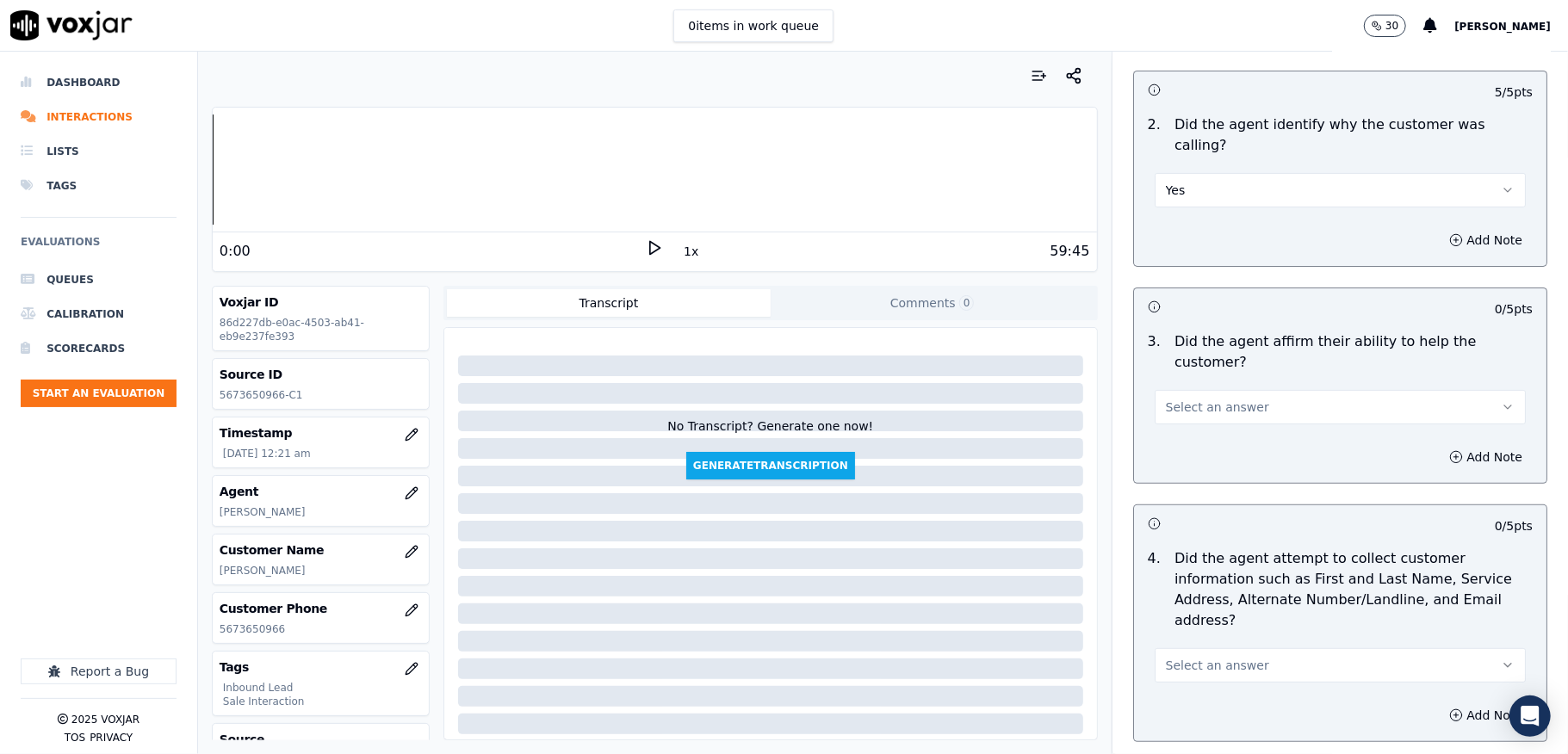
scroll to position [459, 0]
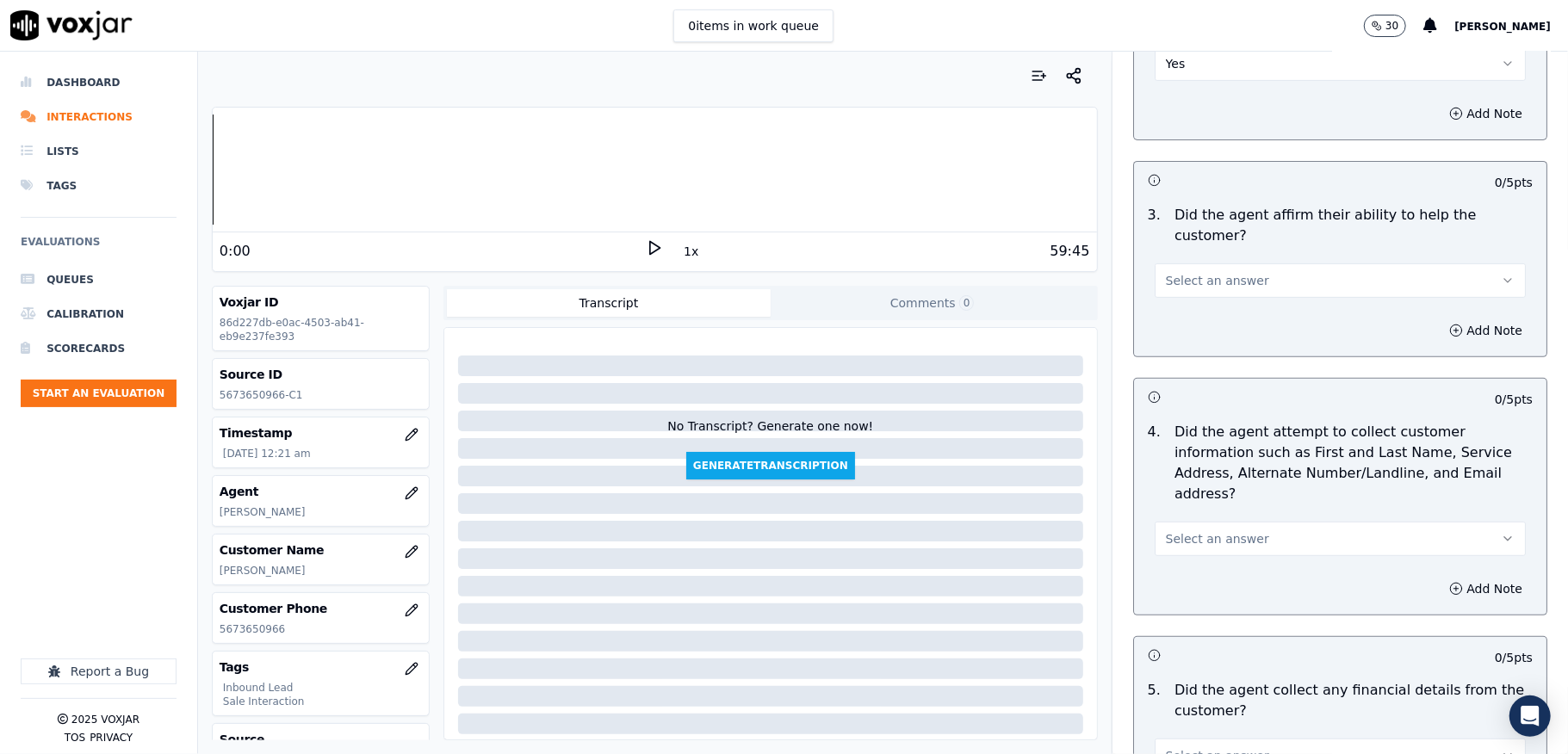
click at [1214, 273] on button "Select an answer" at bounding box center [1340, 281] width 371 height 35
click at [1197, 300] on div "Yes" at bounding box center [1298, 300] width 330 height 27
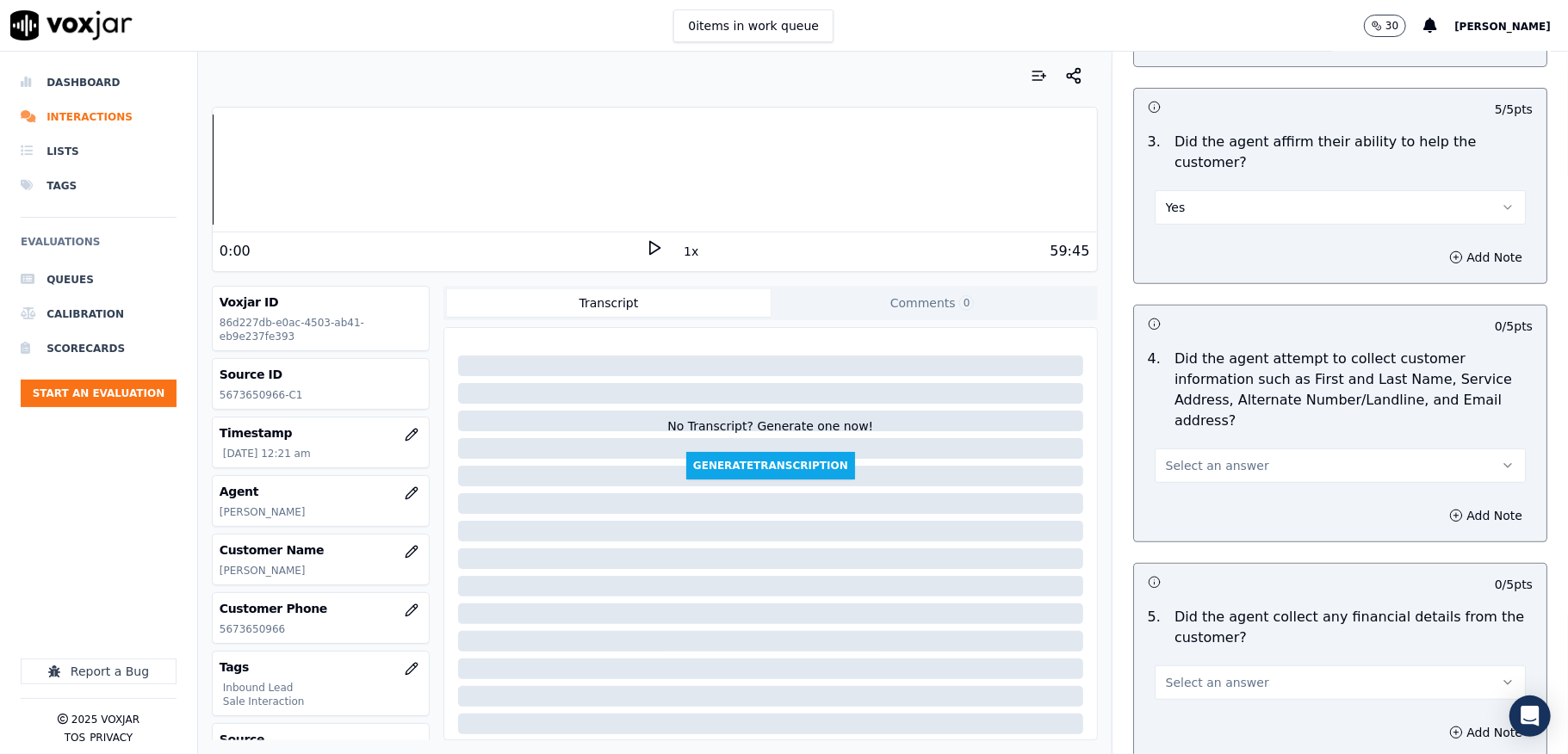
scroll to position [573, 0]
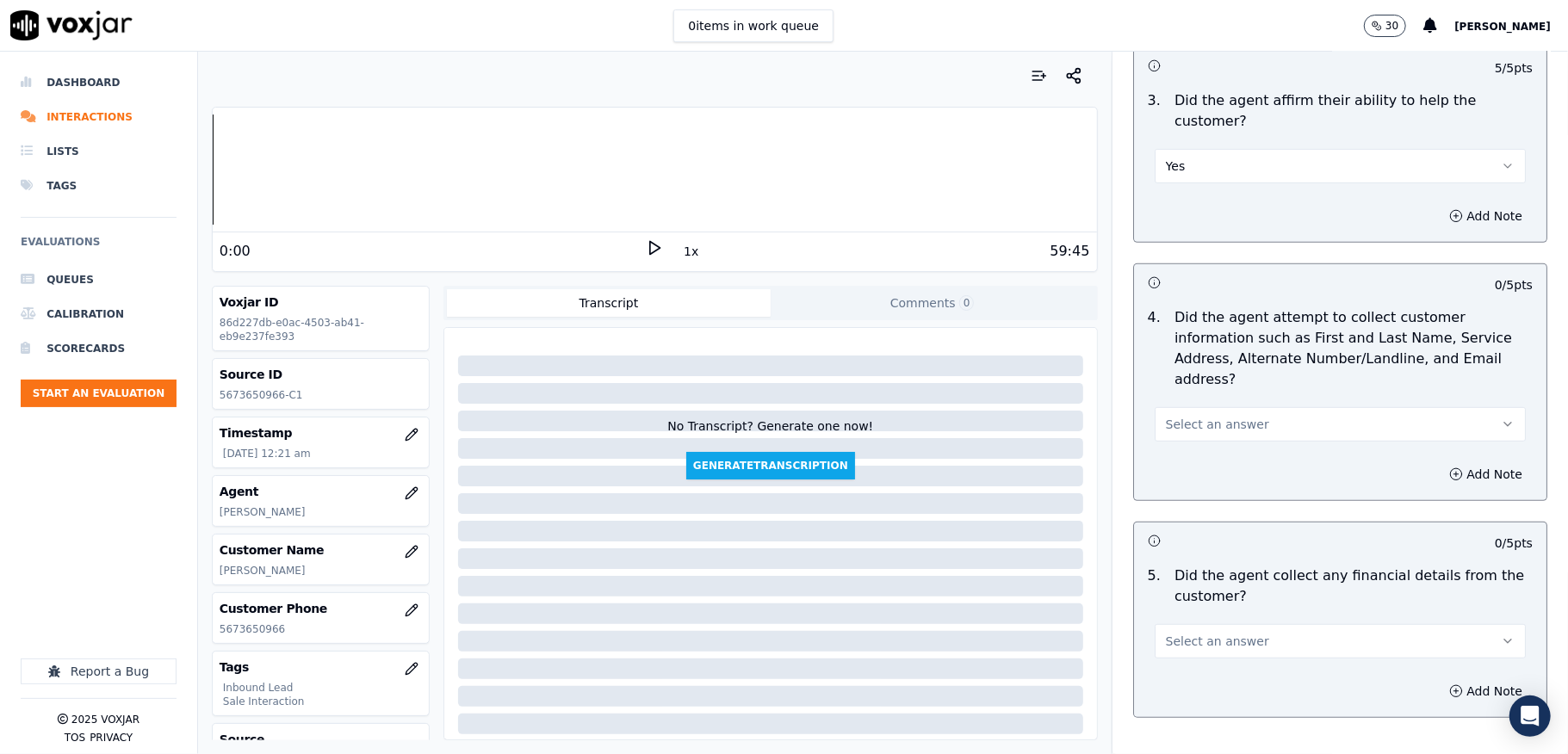
click at [1185, 416] on span "Select an answer" at bounding box center [1218, 424] width 104 height 17
click at [1185, 445] on div "Yes" at bounding box center [1298, 444] width 330 height 27
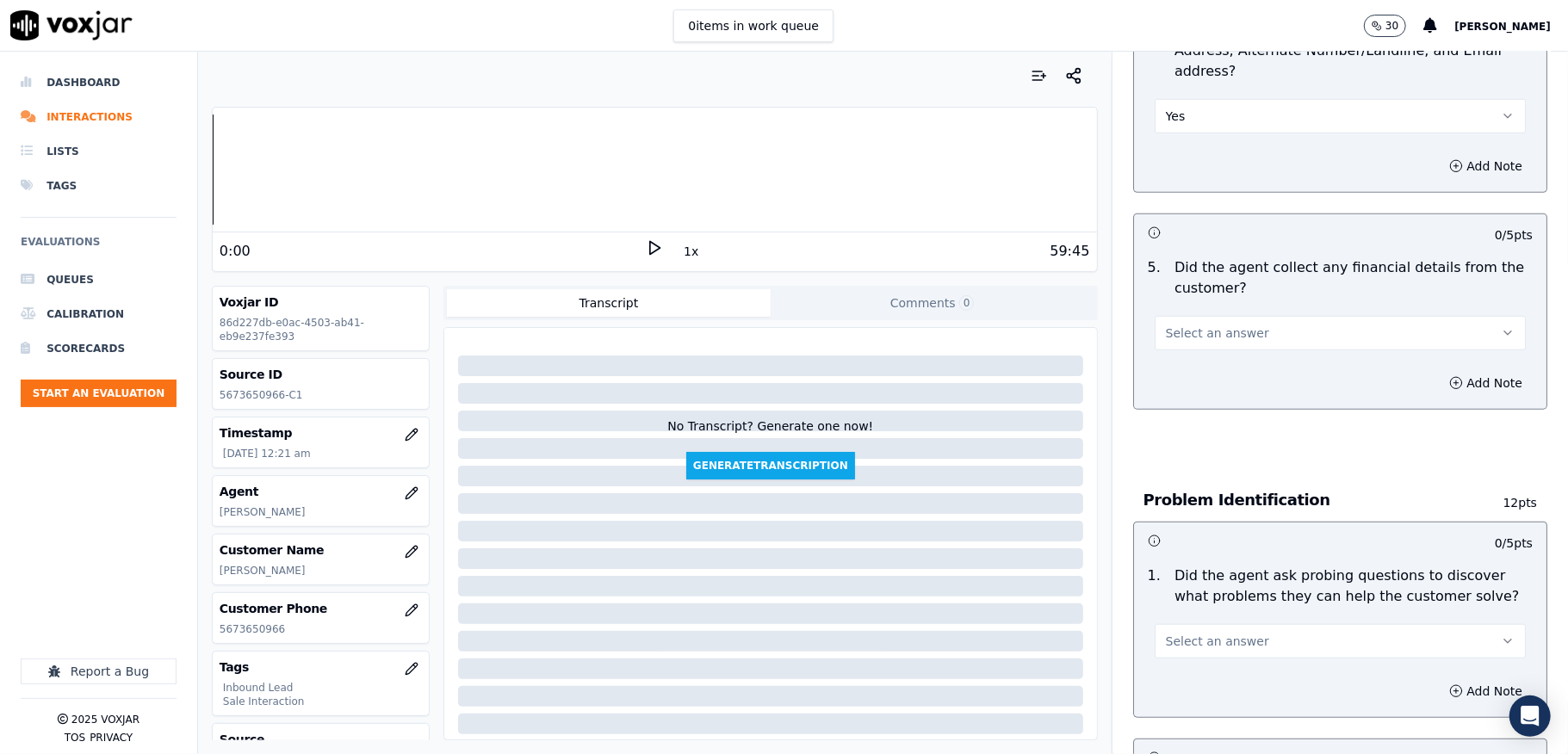
scroll to position [918, 0]
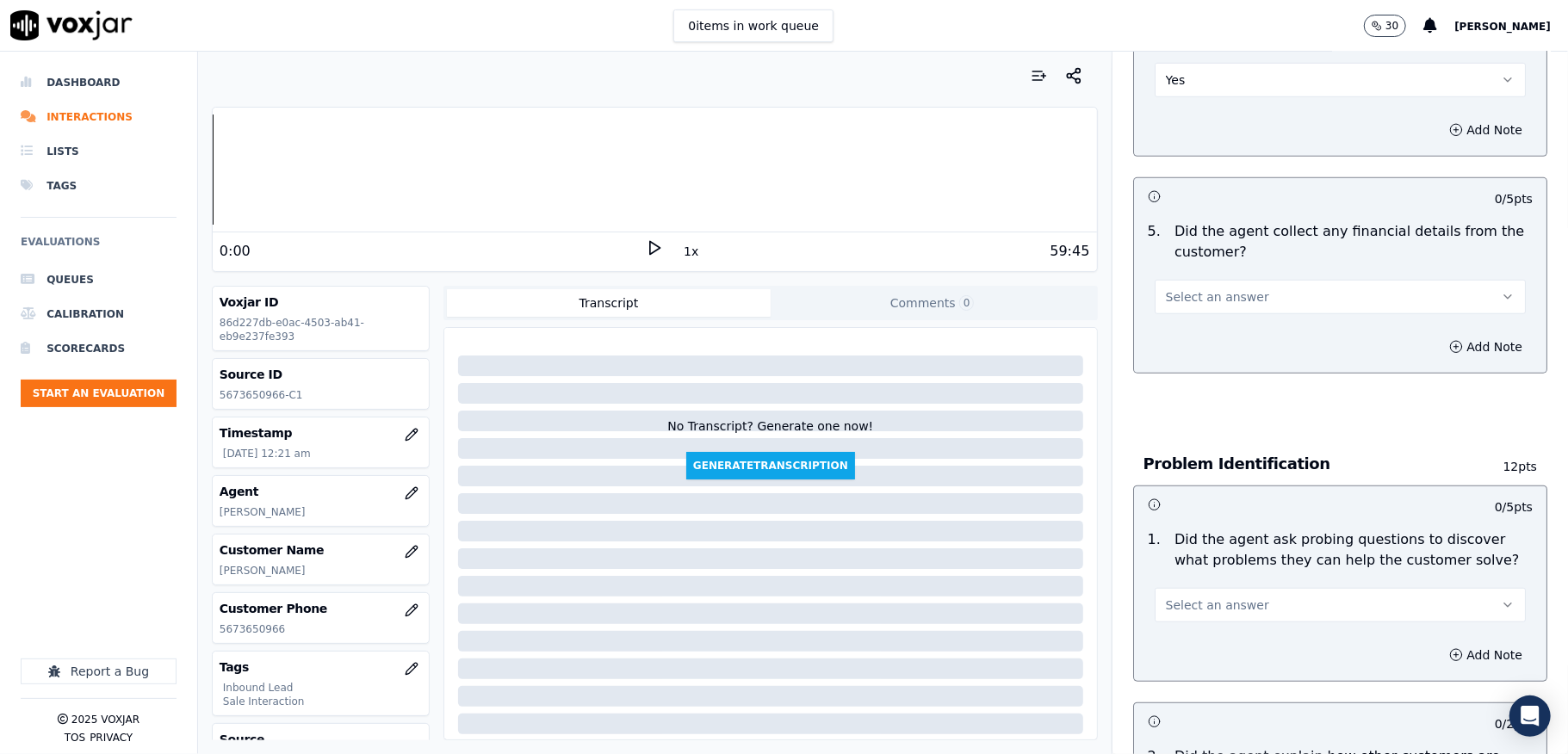
click at [1190, 288] on span "Select an answer" at bounding box center [1218, 296] width 104 height 17
click at [1189, 350] on div "No" at bounding box center [1298, 345] width 330 height 27
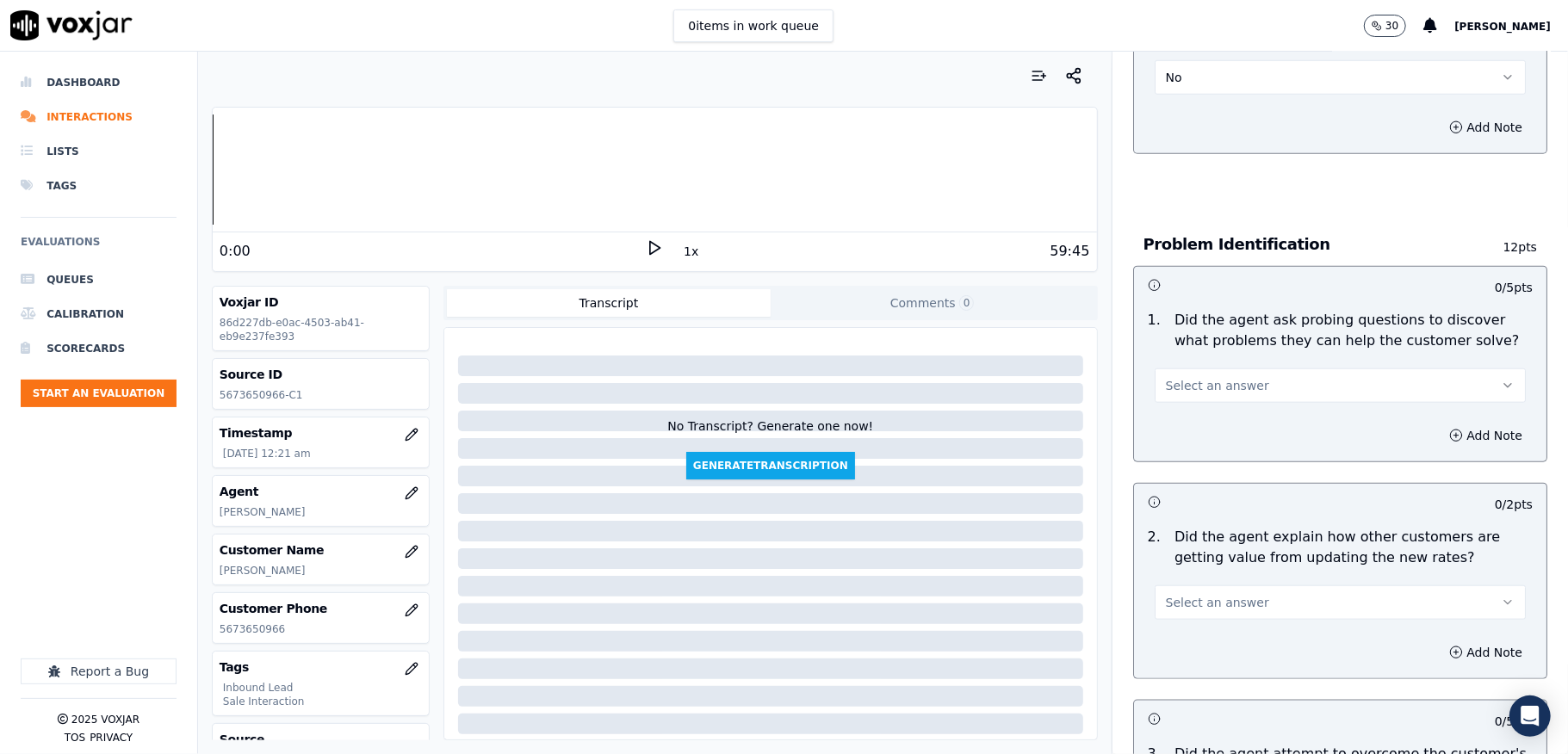
scroll to position [1147, 0]
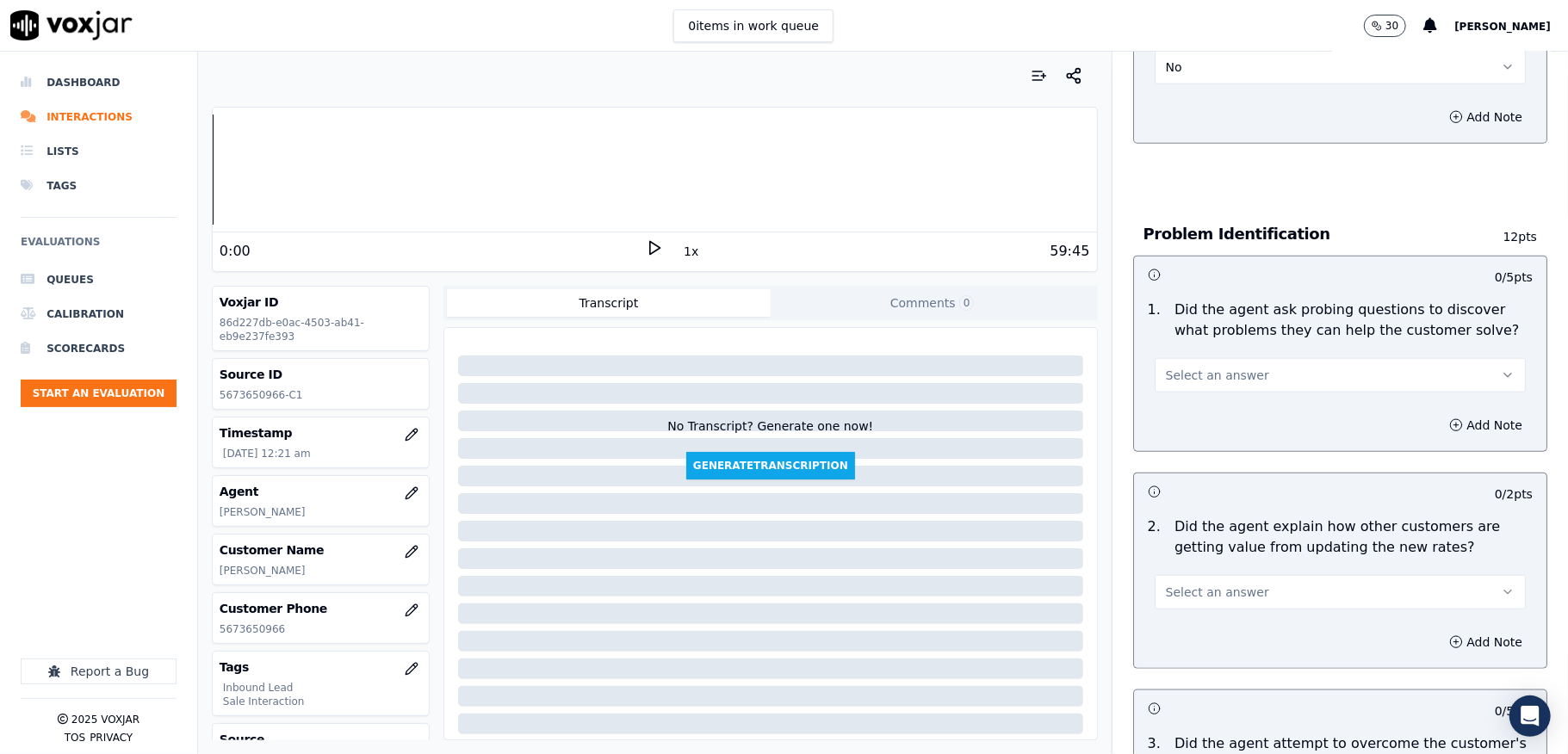
click at [1185, 367] on span "Select an answer" at bounding box center [1218, 375] width 104 height 17
click at [1176, 393] on div "Yes" at bounding box center [1298, 397] width 330 height 27
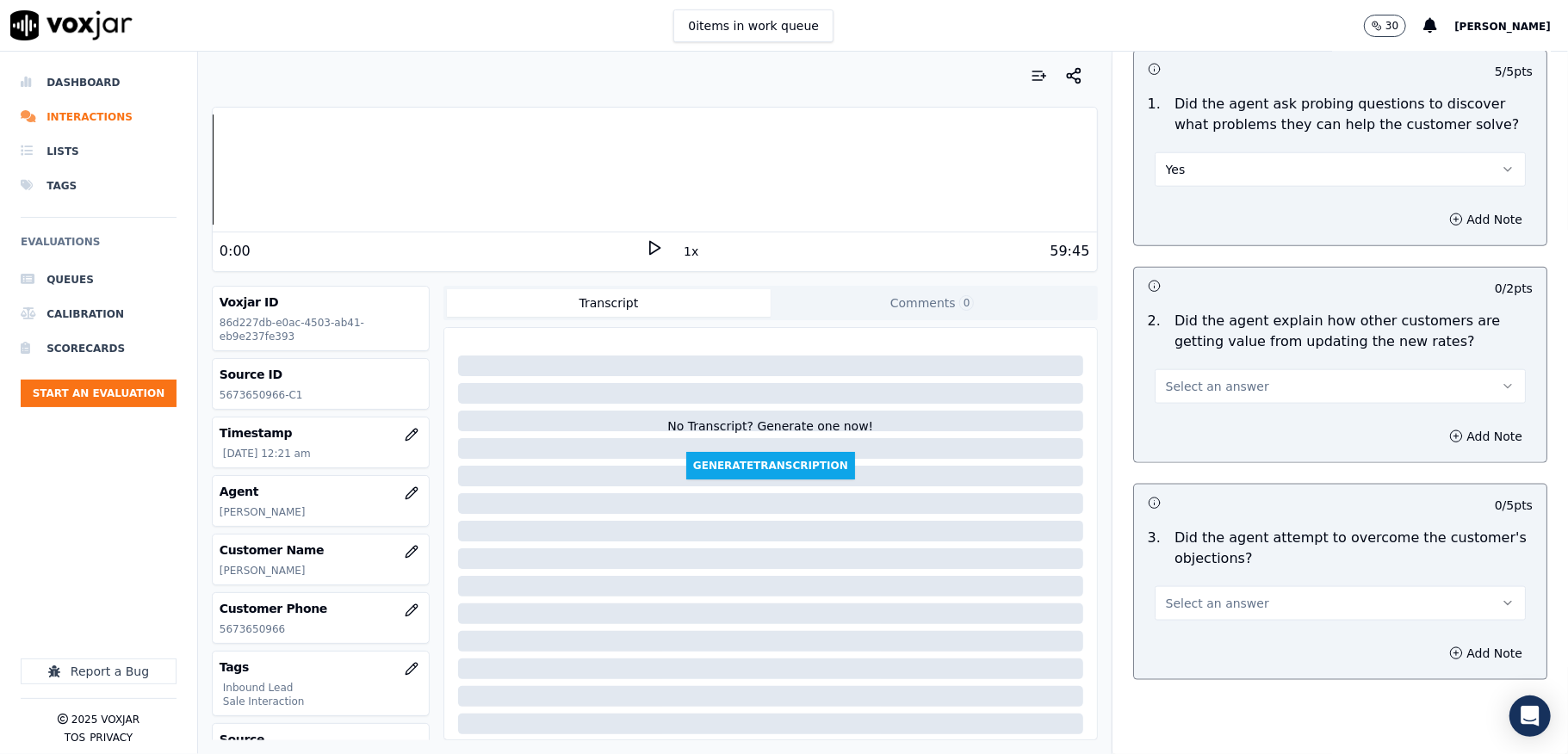
scroll to position [1377, 0]
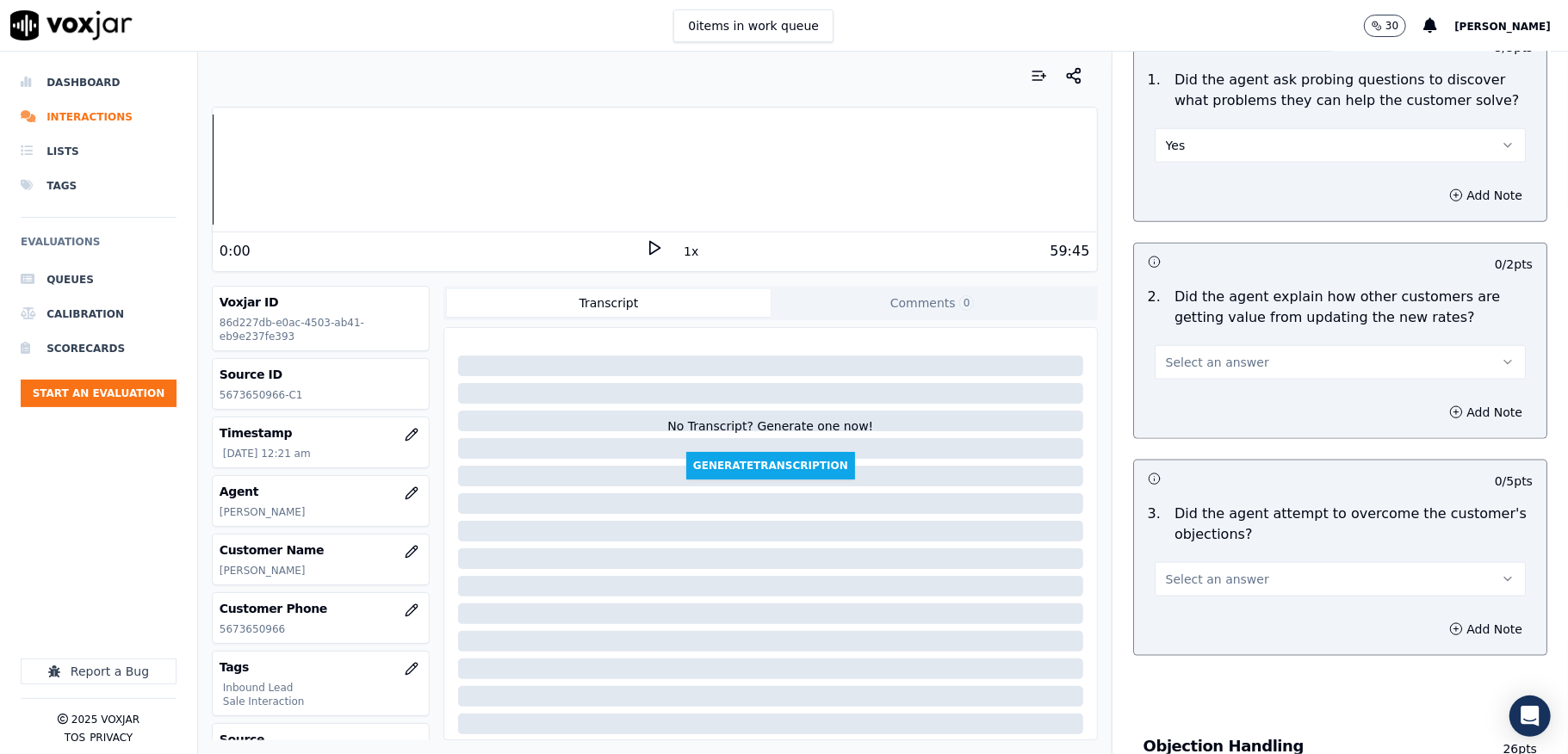
click at [1192, 353] on span "Select an answer" at bounding box center [1218, 362] width 104 height 17
click at [1173, 384] on div "Yes" at bounding box center [1298, 384] width 330 height 27
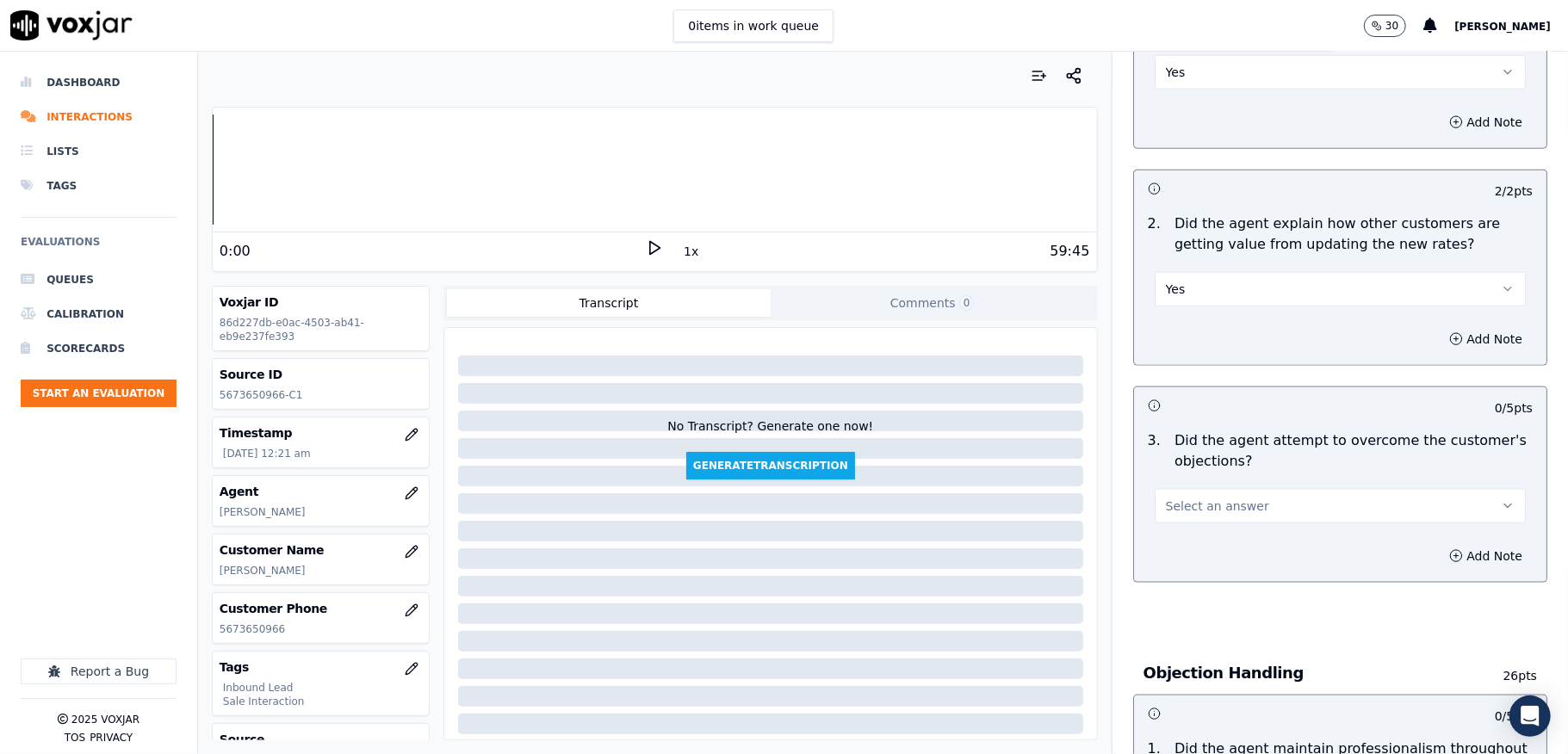
scroll to position [1492, 0]
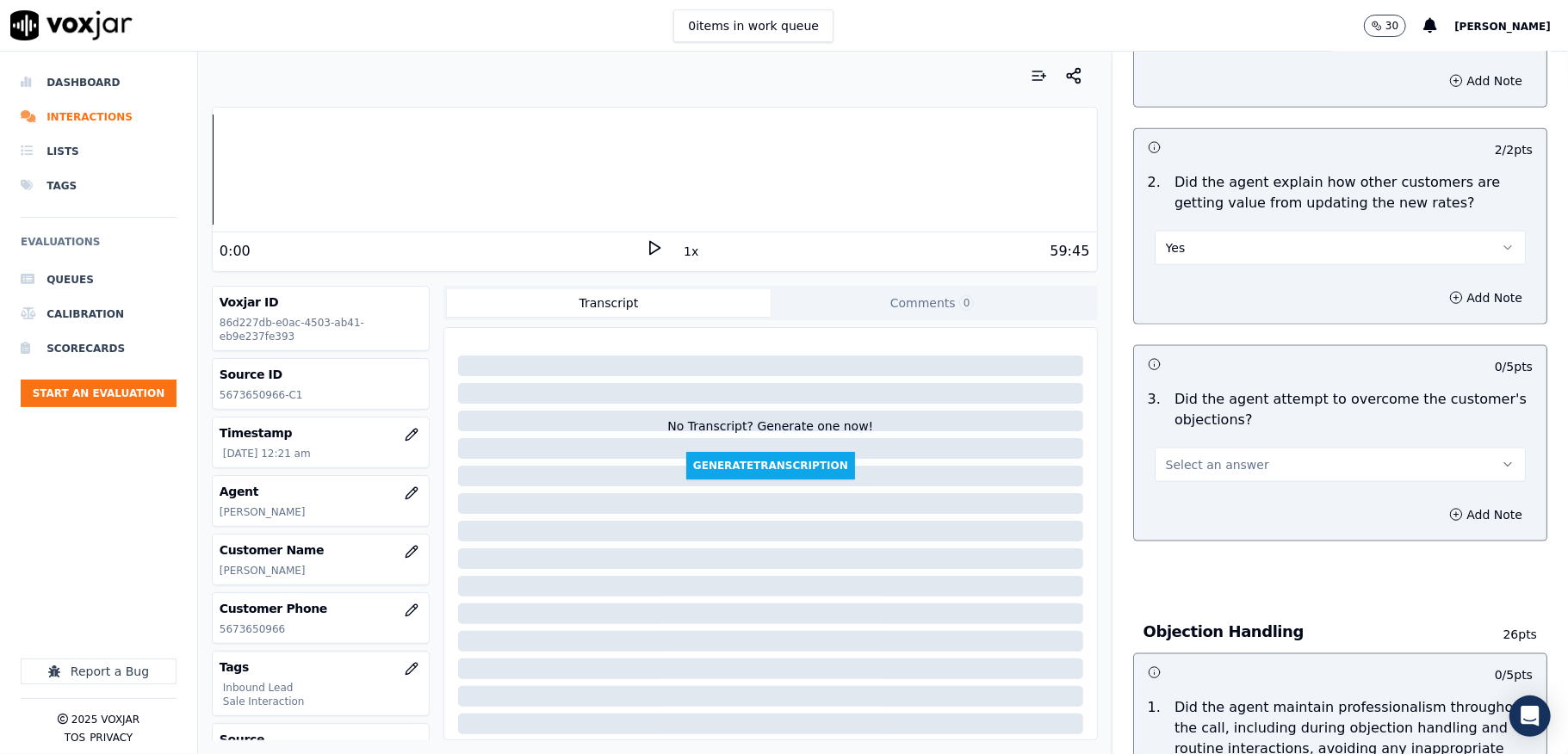
click at [1188, 456] on span "Select an answer" at bounding box center [1218, 464] width 104 height 17
click at [1172, 514] on div "No" at bounding box center [1298, 514] width 330 height 27
click at [1166, 456] on span "No" at bounding box center [1174, 464] width 16 height 17
click at [1165, 483] on div "Yes" at bounding box center [1298, 487] width 330 height 27
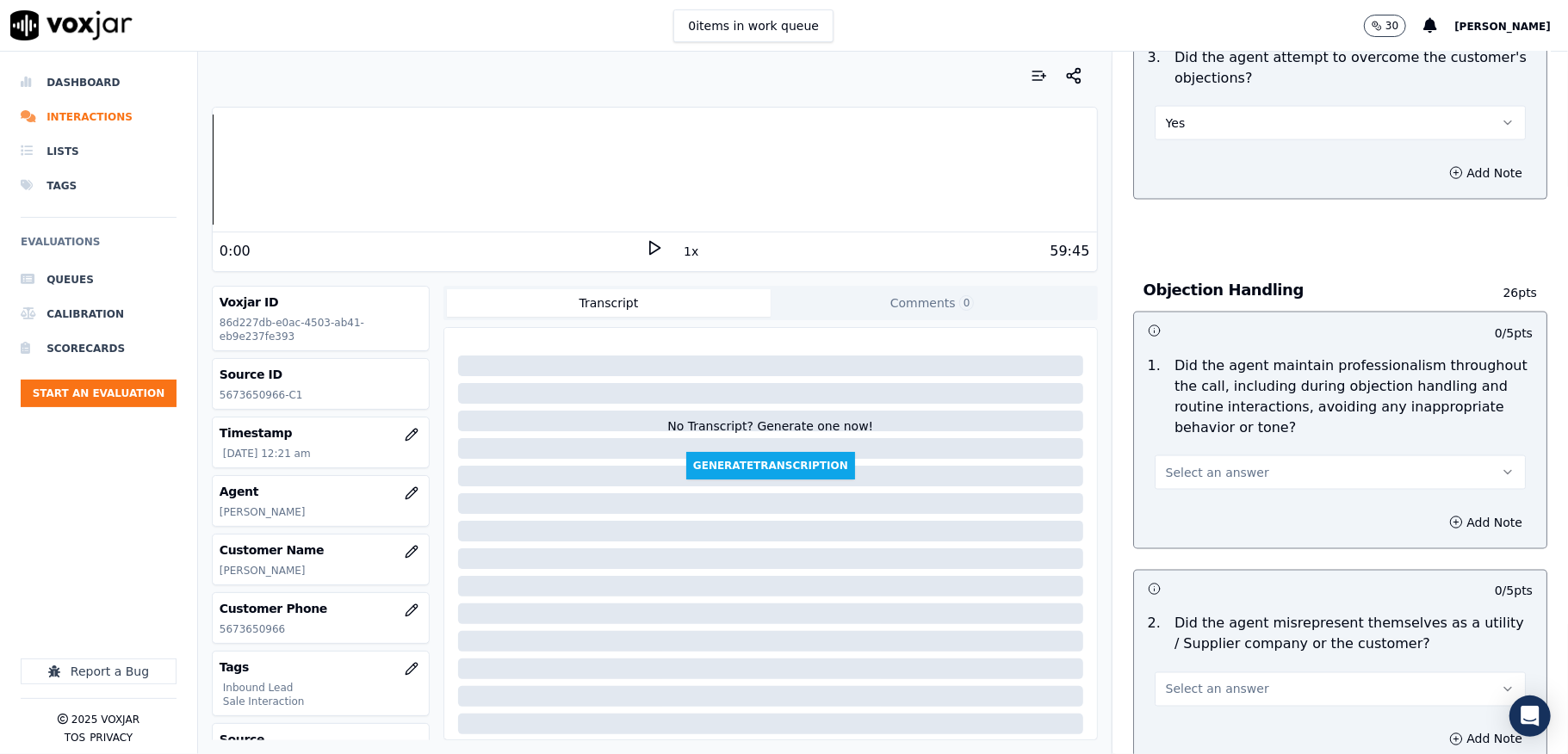
scroll to position [1836, 0]
click at [1189, 461] on span "Select an answer" at bounding box center [1218, 470] width 104 height 17
click at [1173, 496] on div "Yes" at bounding box center [1298, 493] width 330 height 27
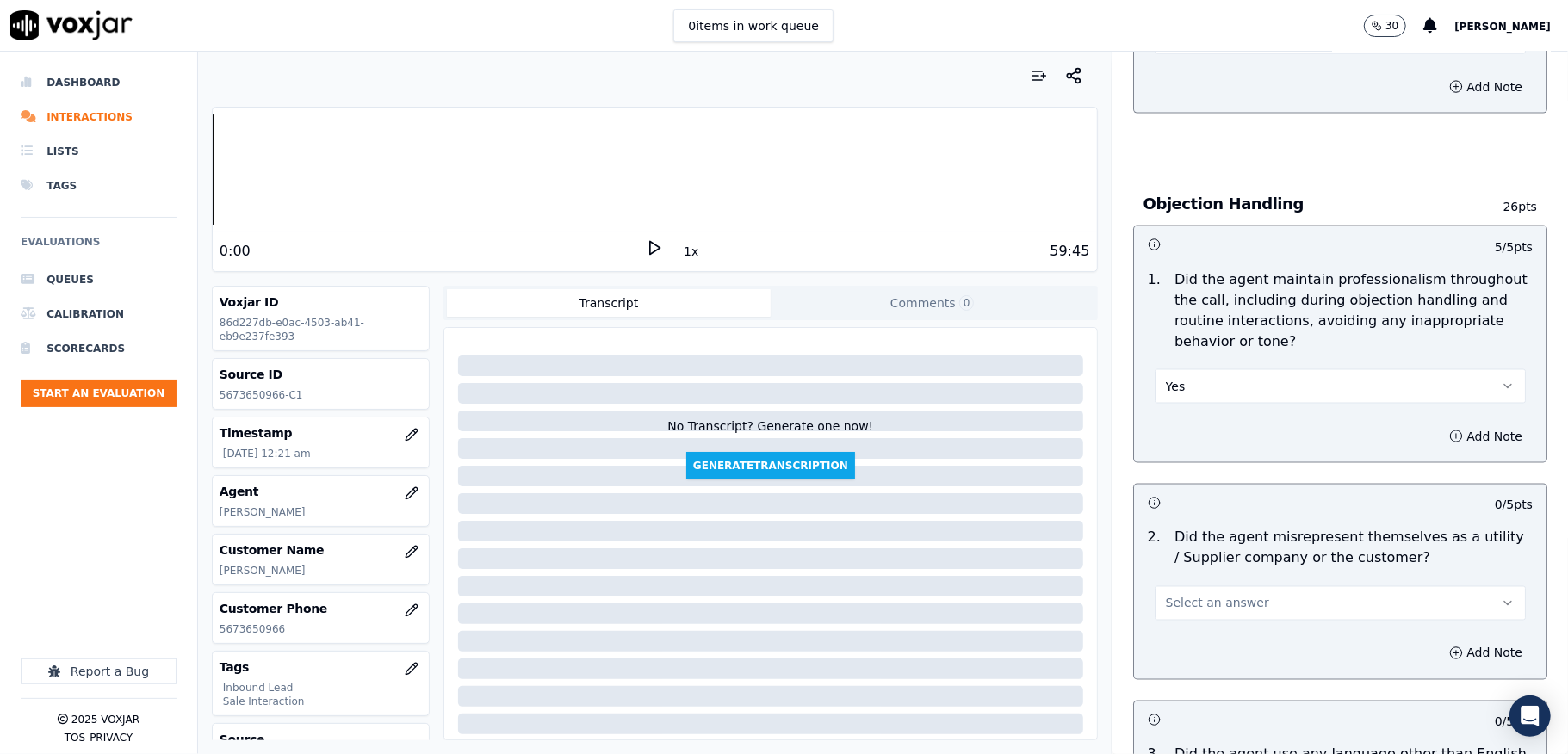
scroll to position [2066, 0]
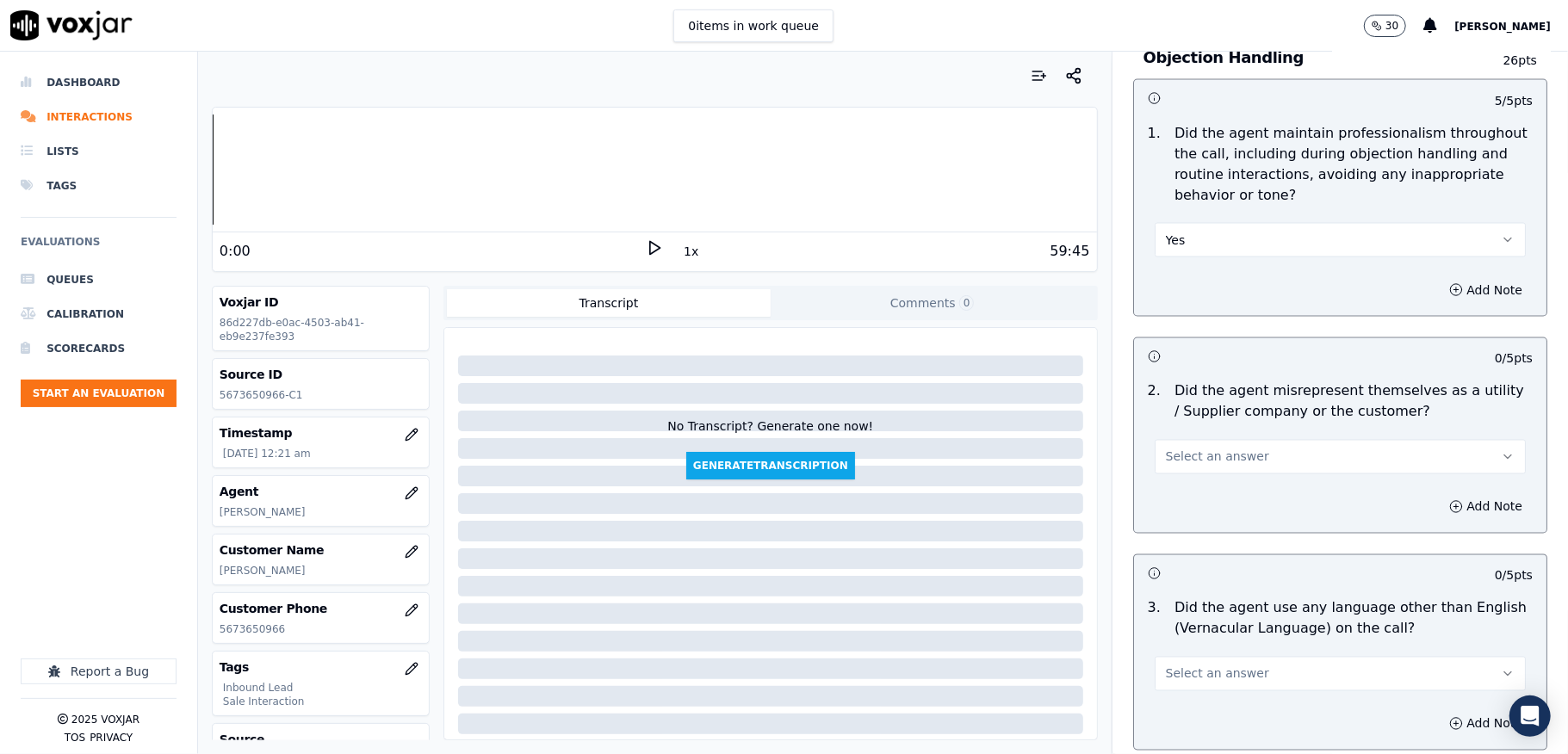
click at [1174, 449] on span "Select an answer" at bounding box center [1218, 457] width 104 height 17
click at [1178, 510] on div "No" at bounding box center [1298, 509] width 330 height 27
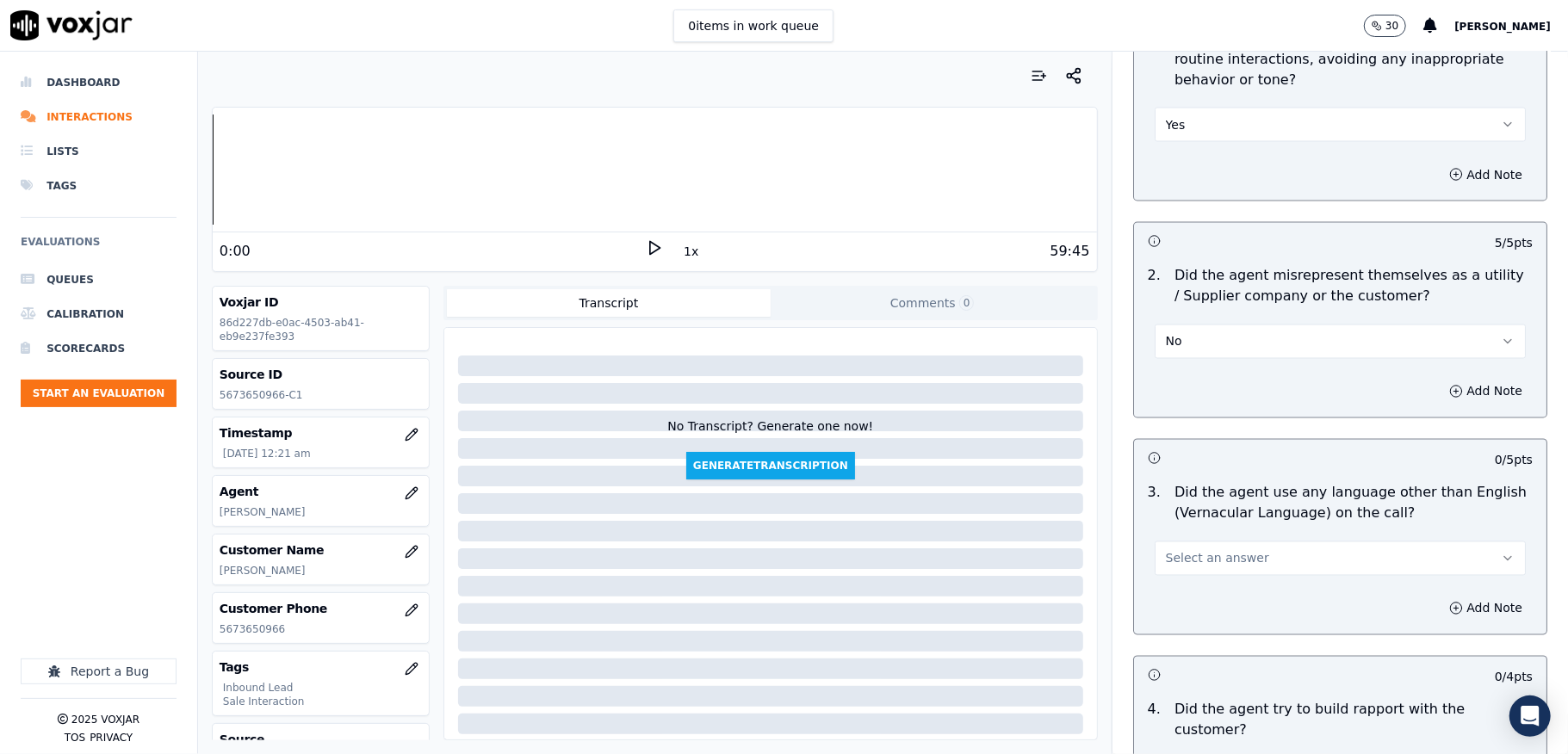
scroll to position [2295, 0]
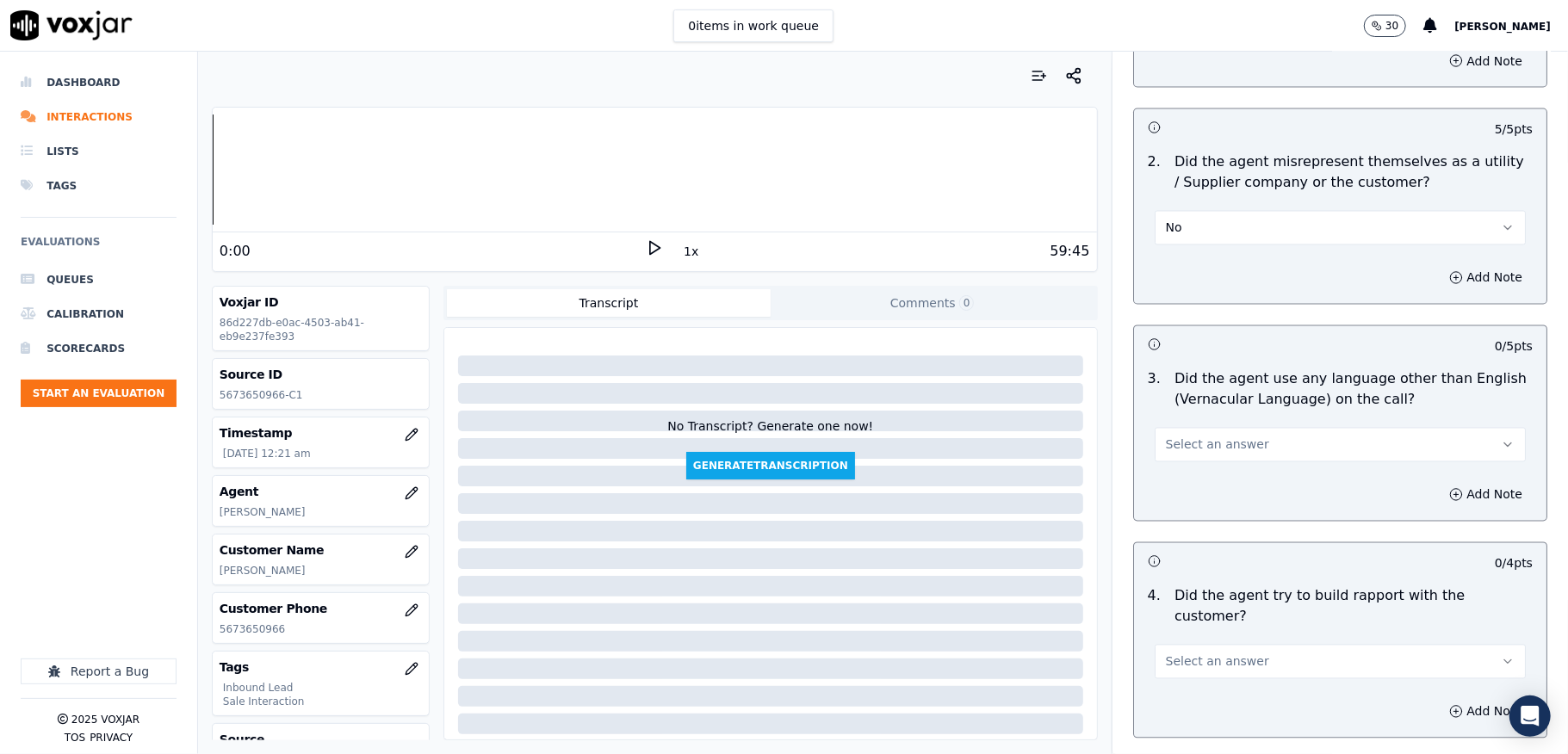
click at [1186, 436] on span "Select an answer" at bounding box center [1218, 444] width 104 height 17
click at [1176, 497] on div "No" at bounding box center [1298, 496] width 330 height 27
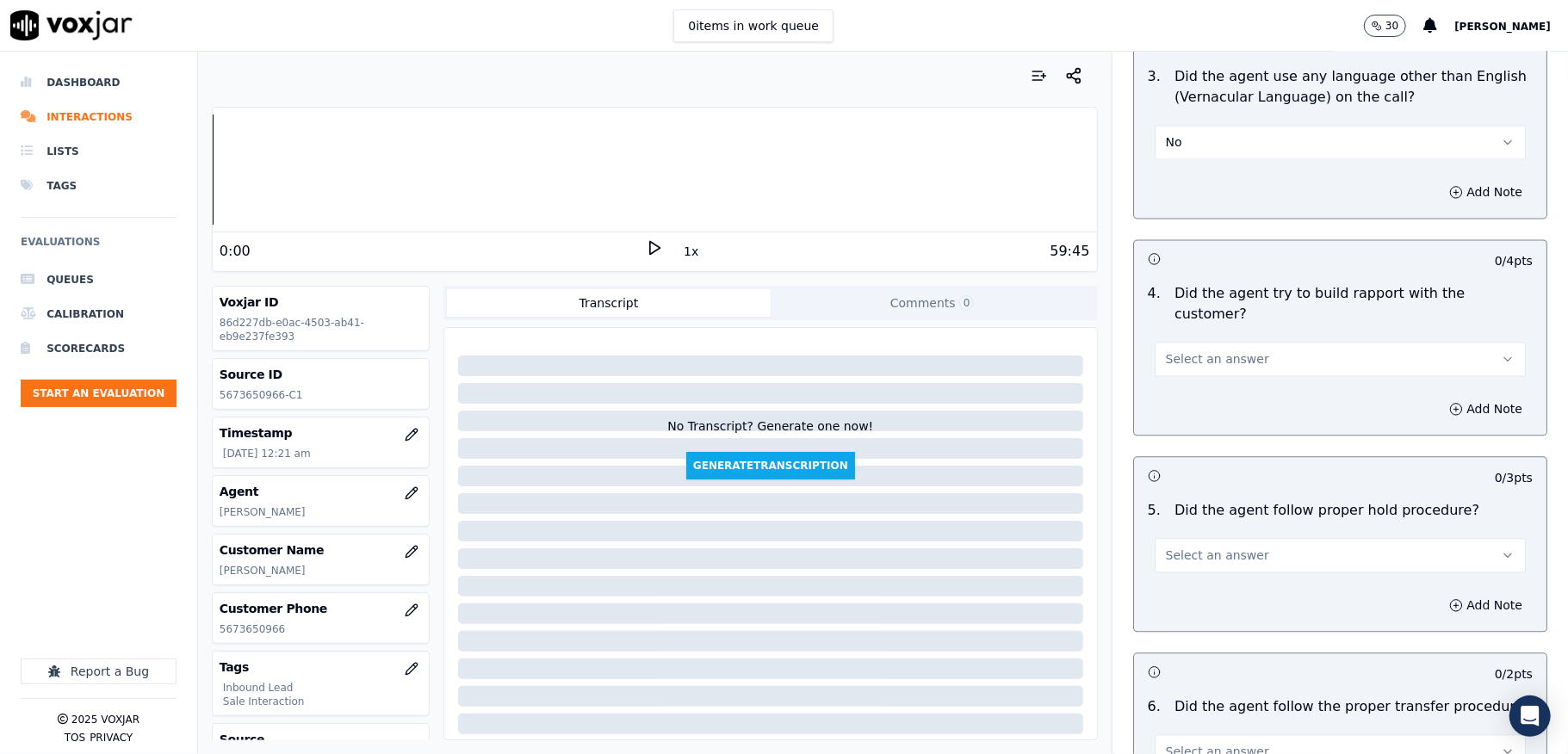
scroll to position [2639, 0]
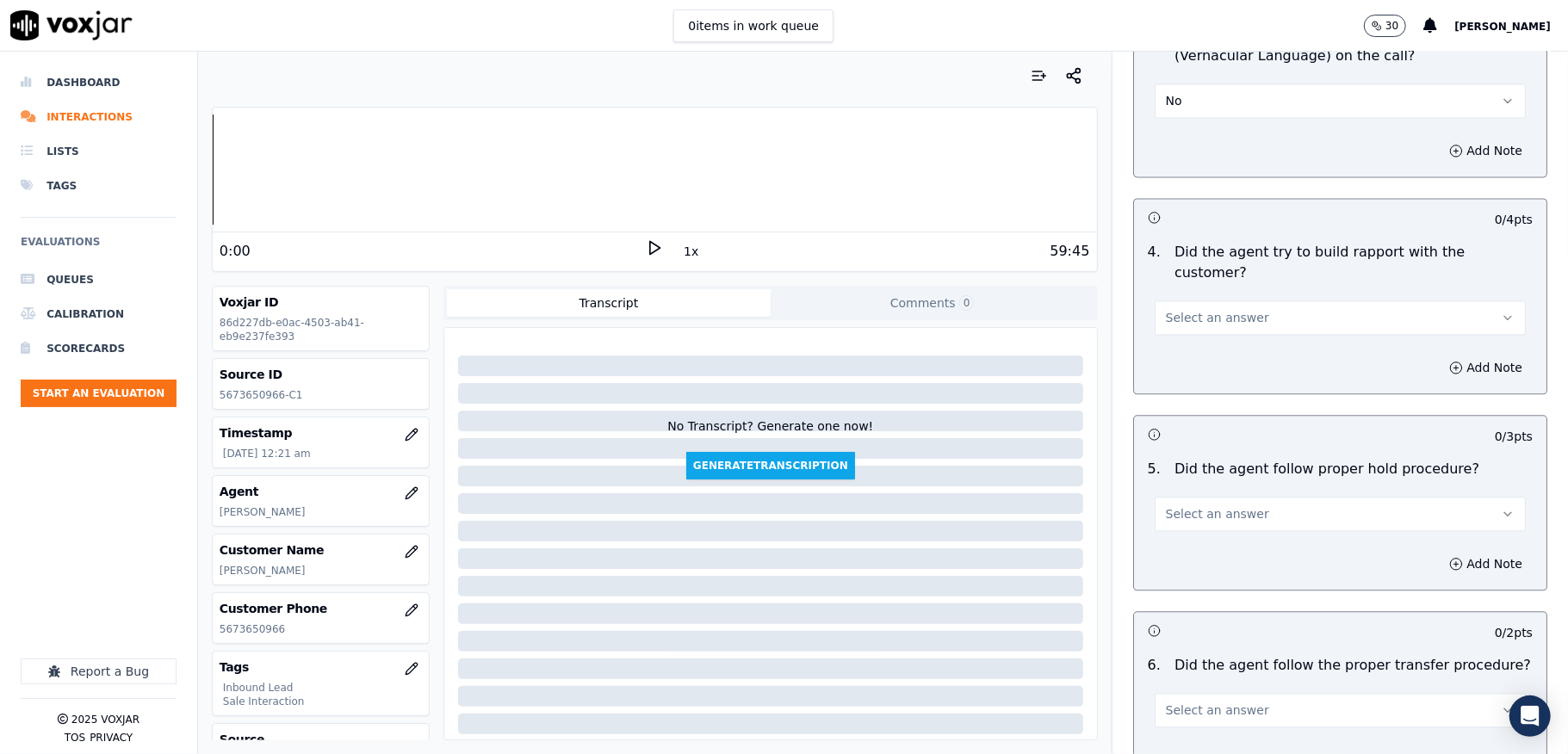
click at [1213, 309] on span "Select an answer" at bounding box center [1218, 317] width 104 height 17
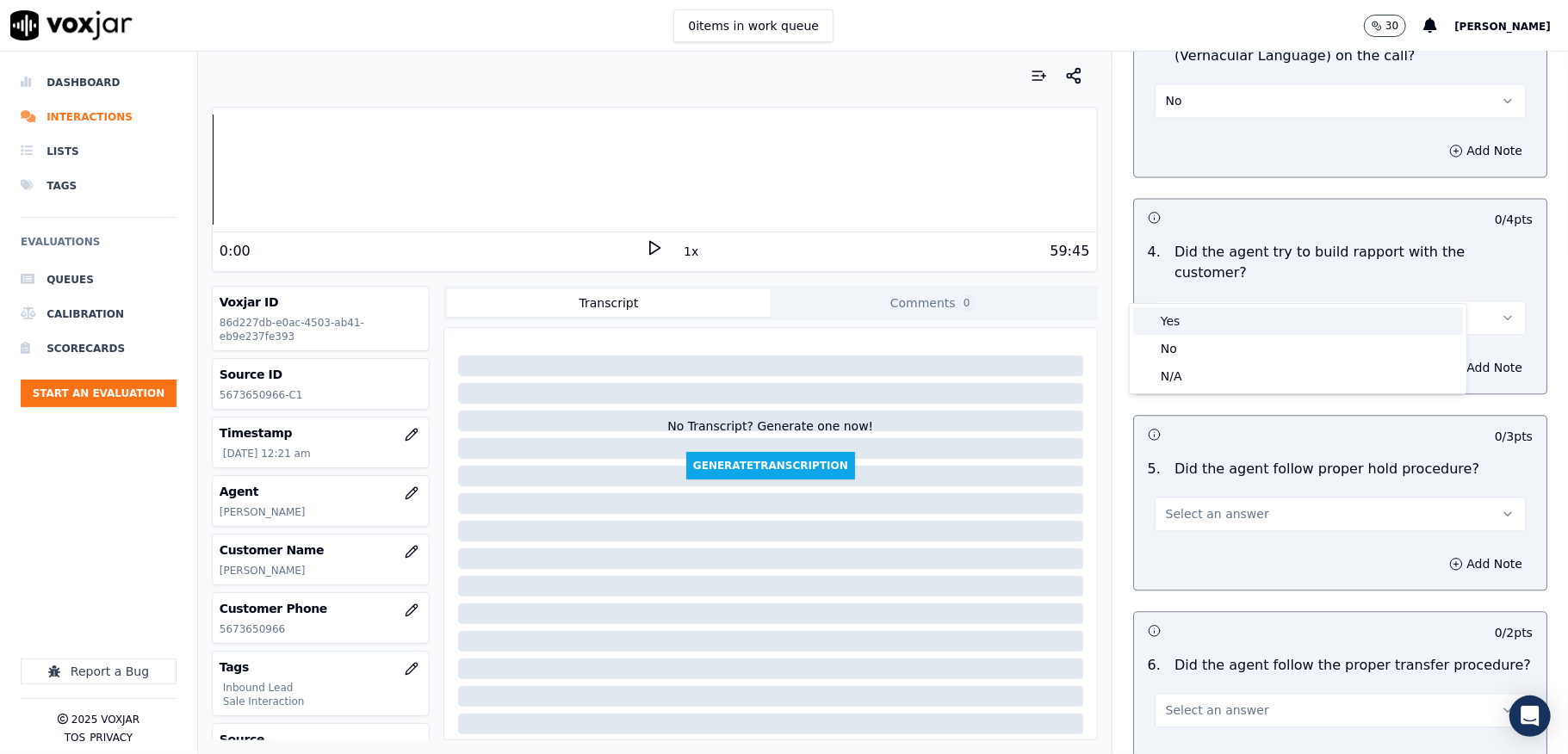
click at [1205, 314] on div "Yes" at bounding box center [1298, 321] width 330 height 27
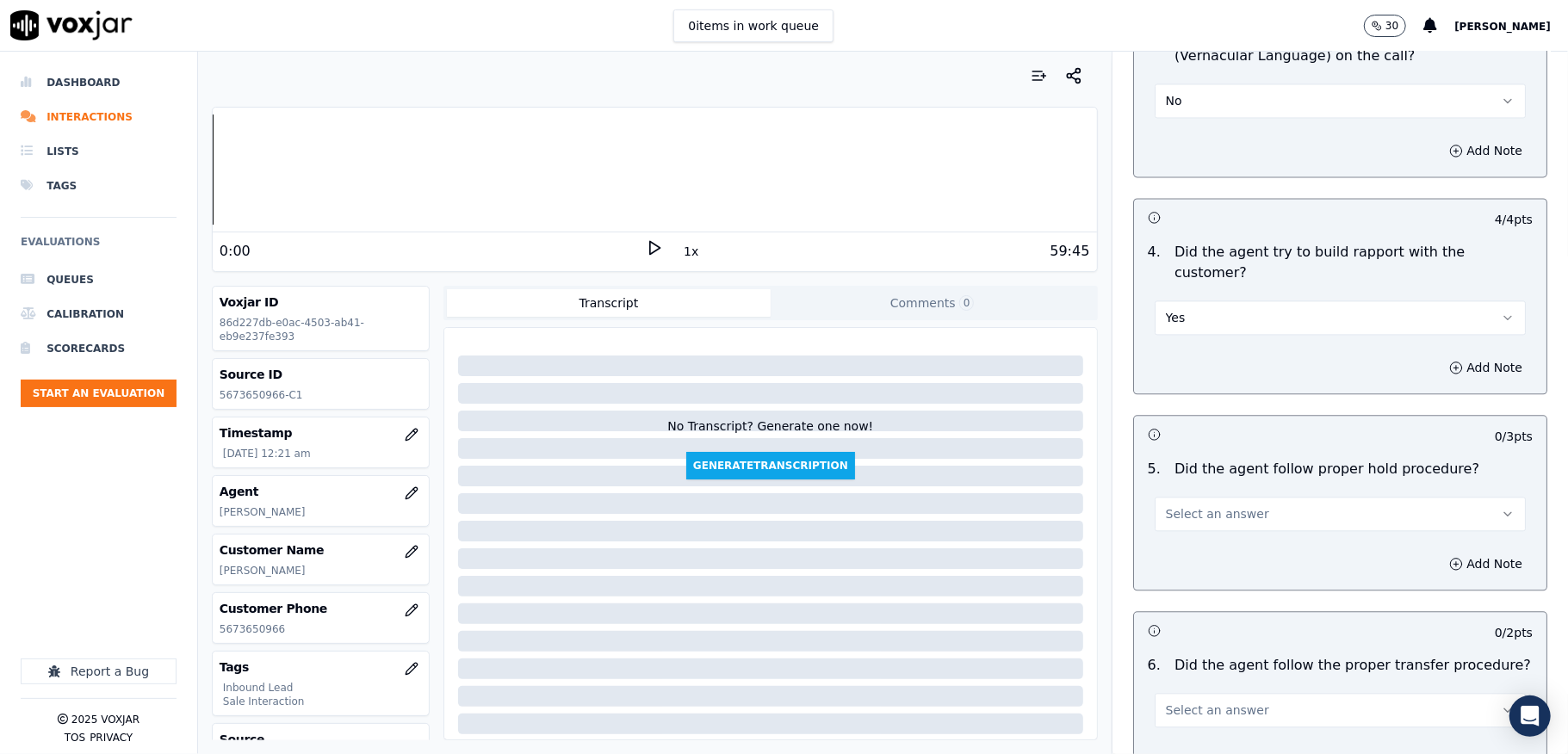
click at [1196, 505] on span "Select an answer" at bounding box center [1218, 513] width 104 height 17
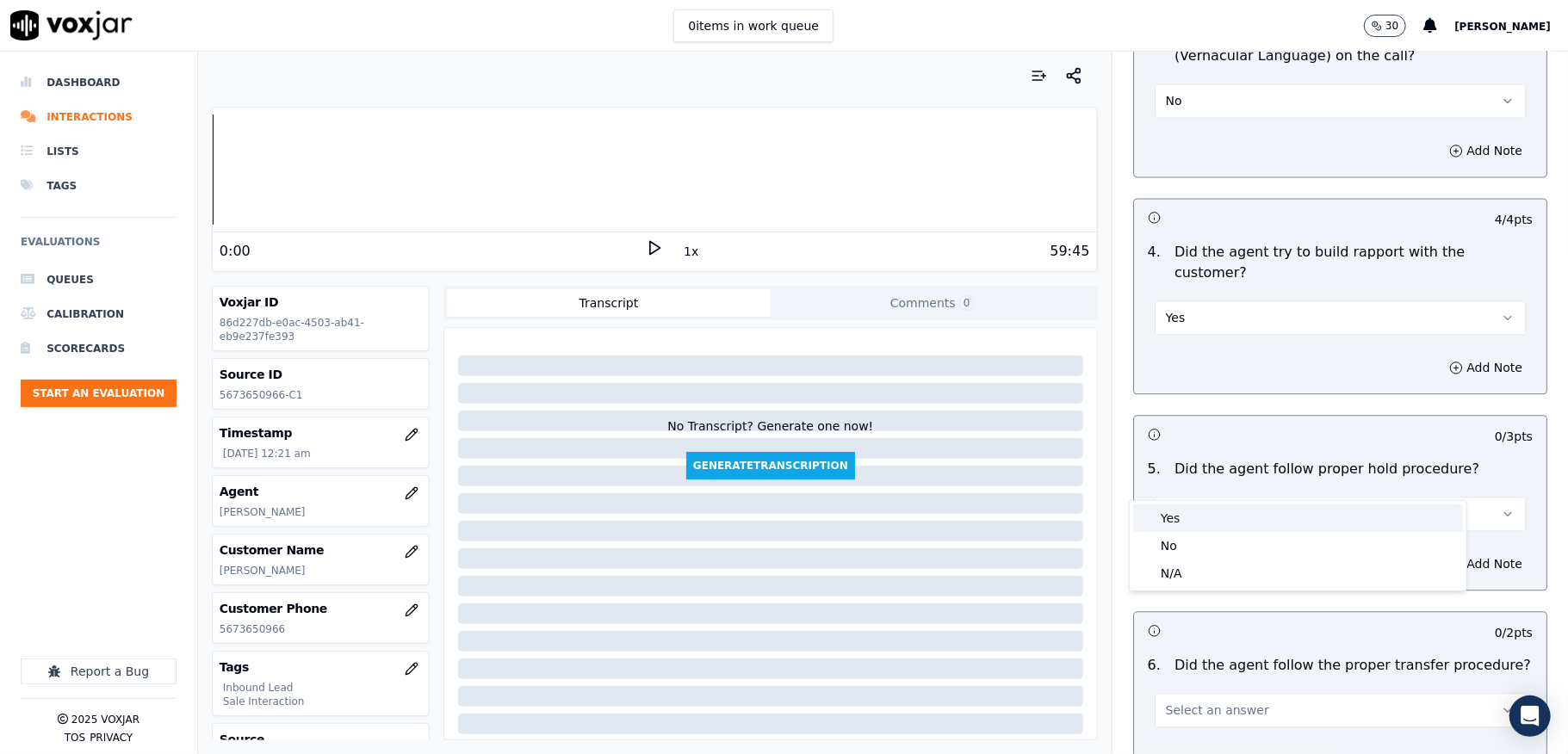
click at [1173, 515] on div "Yes" at bounding box center [1298, 518] width 330 height 27
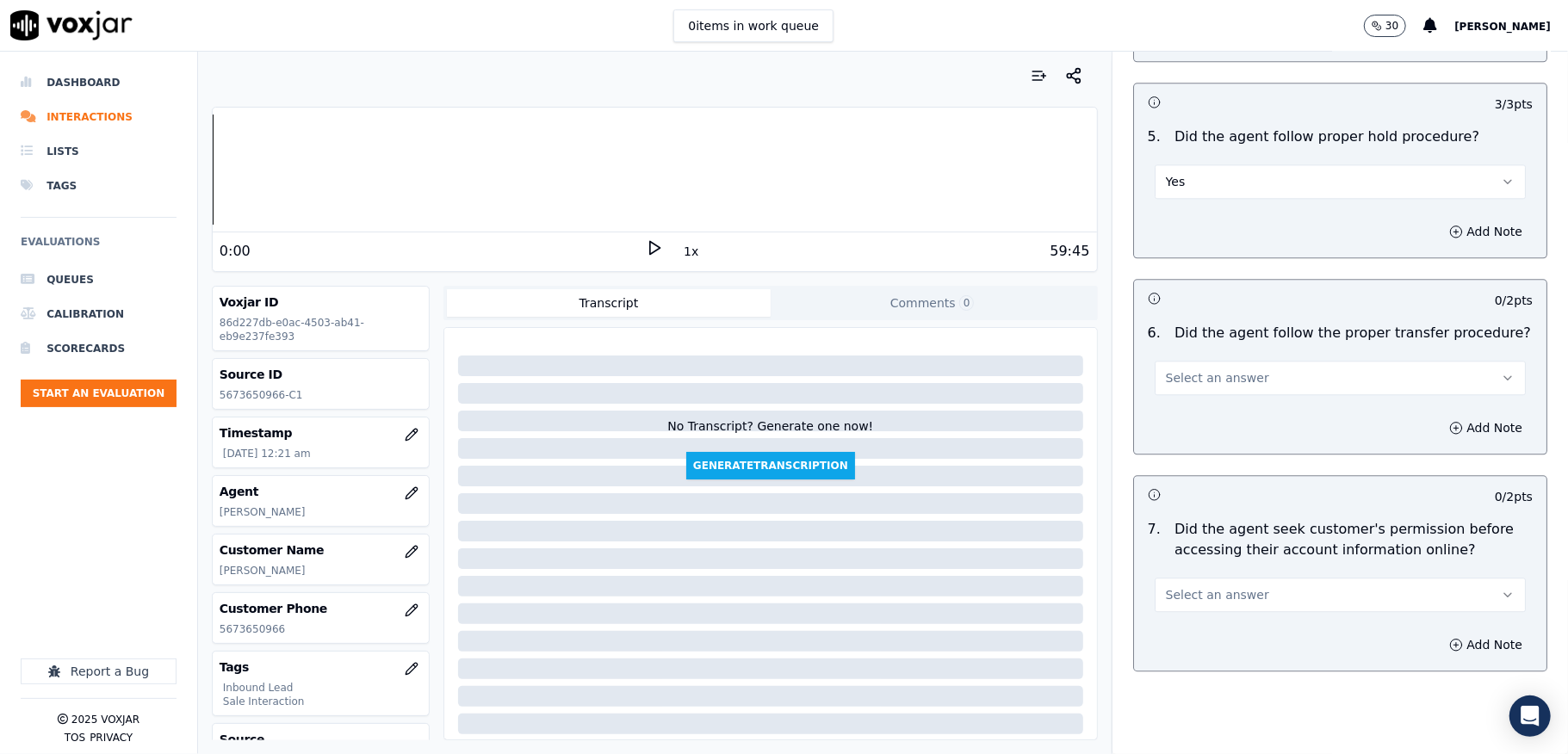
scroll to position [2983, 0]
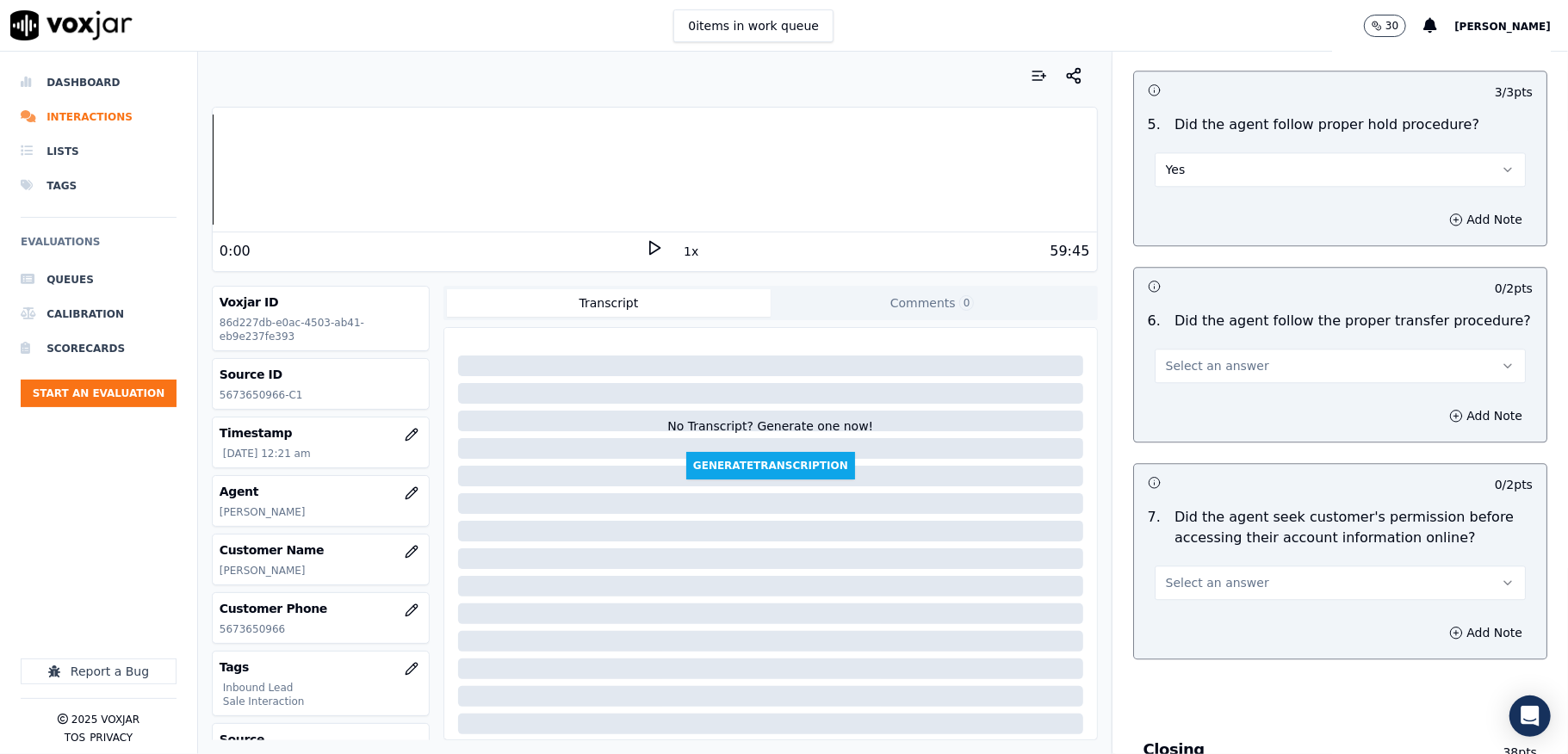
click at [1207, 349] on button "Select an answer" at bounding box center [1340, 366] width 371 height 35
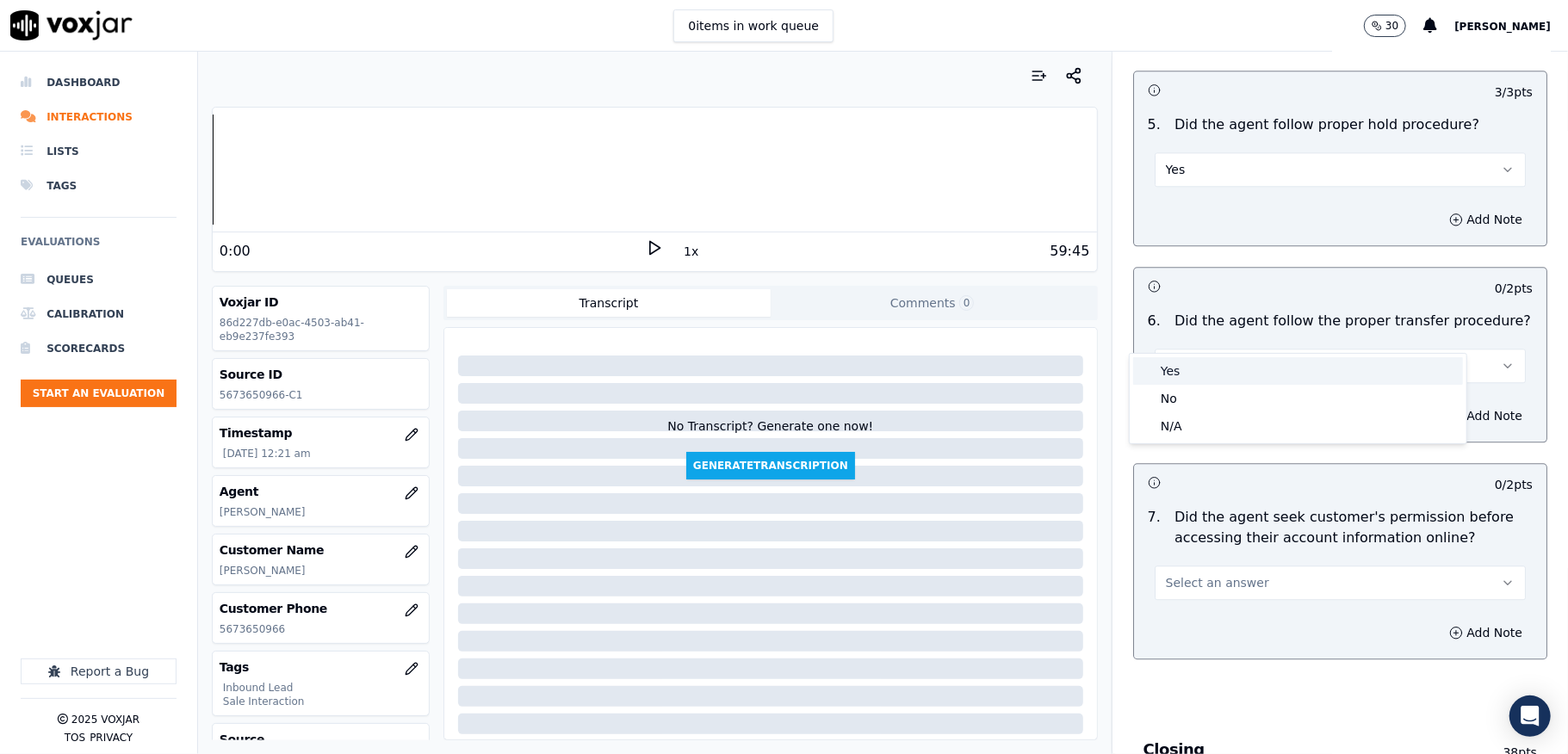
drag, startPoint x: 1186, startPoint y: 367, endPoint x: 1174, endPoint y: 323, distance: 45.6
click at [1185, 367] on div "Yes" at bounding box center [1298, 371] width 330 height 27
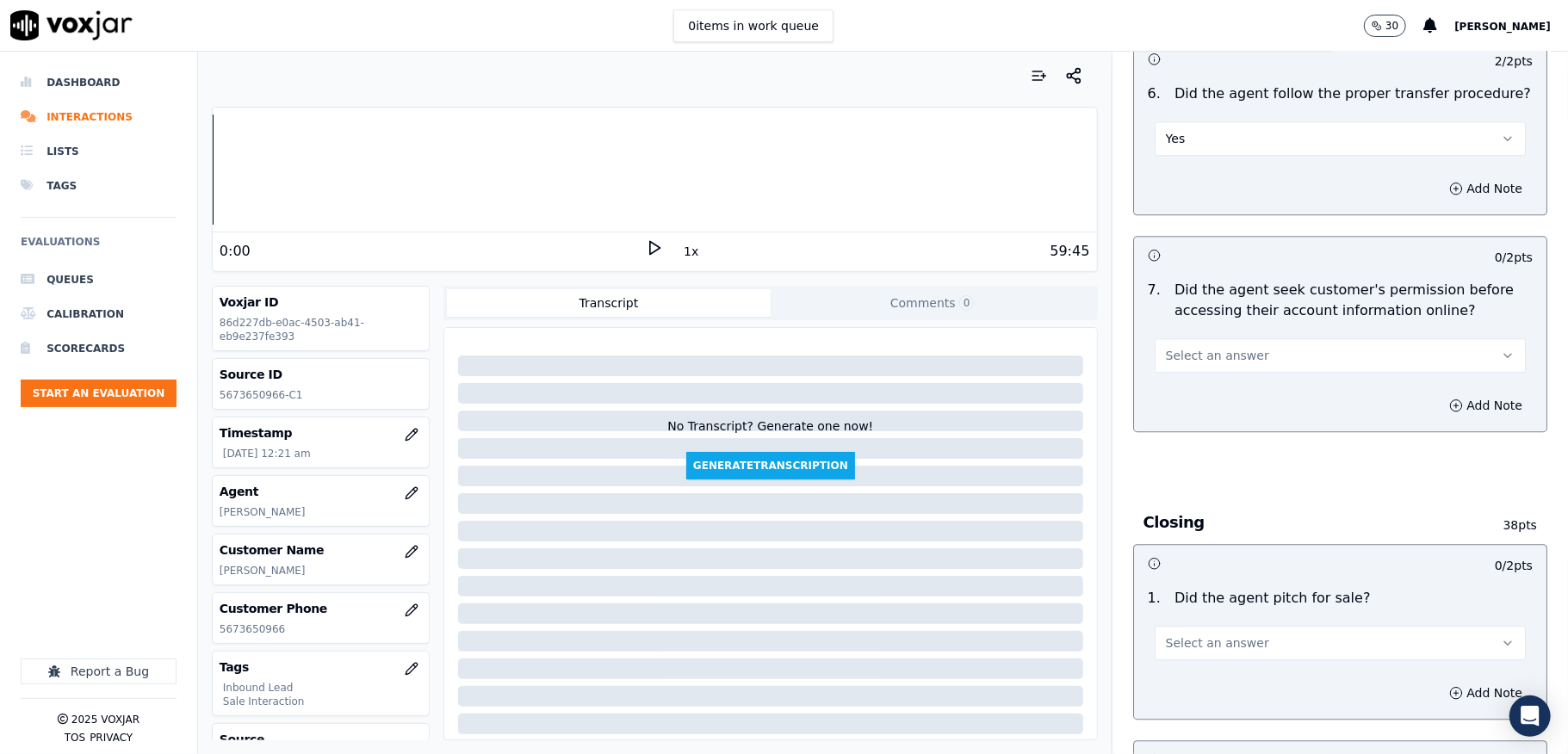
scroll to position [3213, 0]
click at [1207, 335] on button "Select an answer" at bounding box center [1340, 352] width 371 height 35
click at [1169, 386] on div "No" at bounding box center [1298, 386] width 330 height 27
click at [1453, 391] on button "Add Note" at bounding box center [1485, 402] width 94 height 25
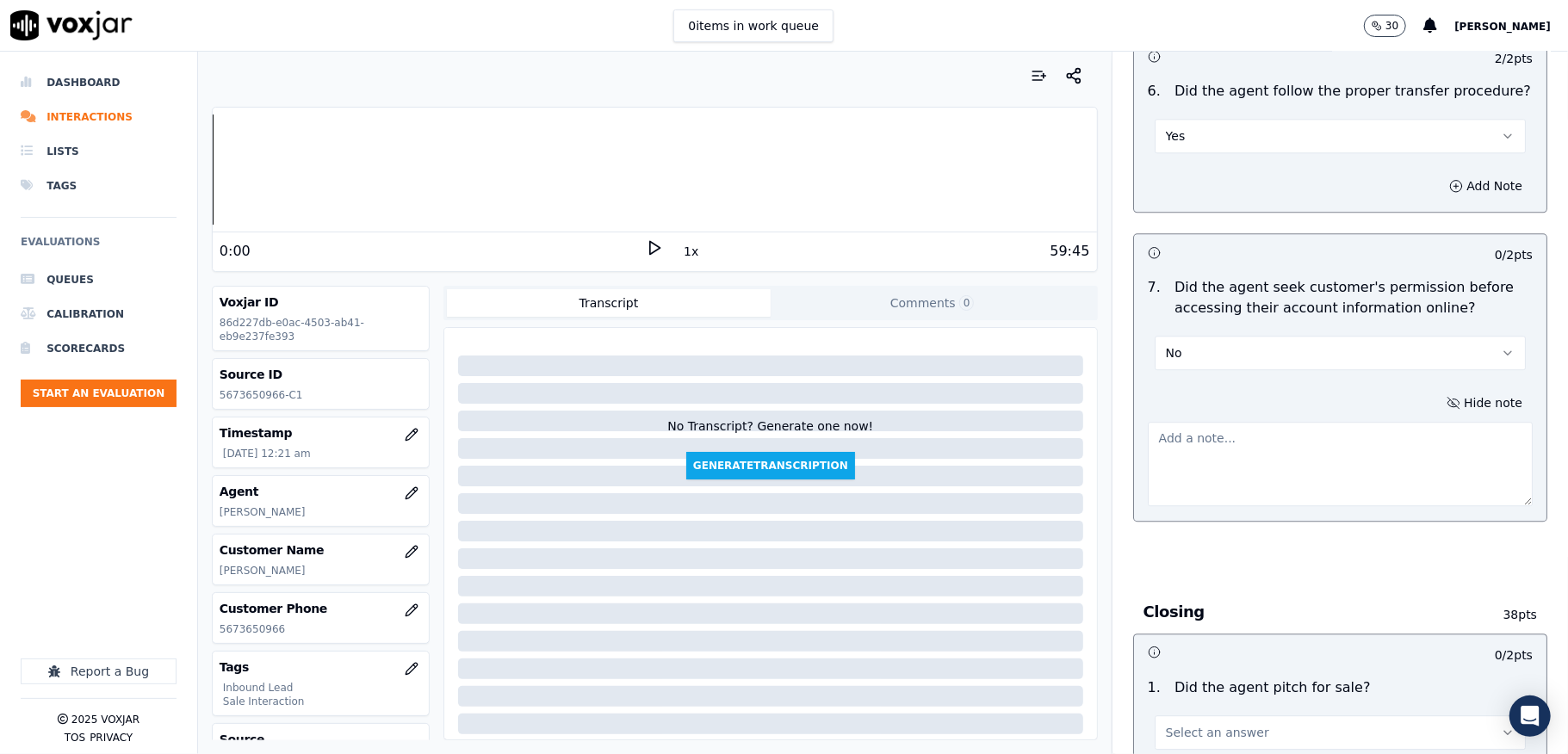
drag, startPoint x: 1323, startPoint y: 408, endPoint x: 1309, endPoint y: 381, distance: 30.4
click at [1321, 422] on textarea at bounding box center [1340, 463] width 385 height 84
paste textarea "@5:06 Richard - when I try to open the gas account the Columbia gas account for…"
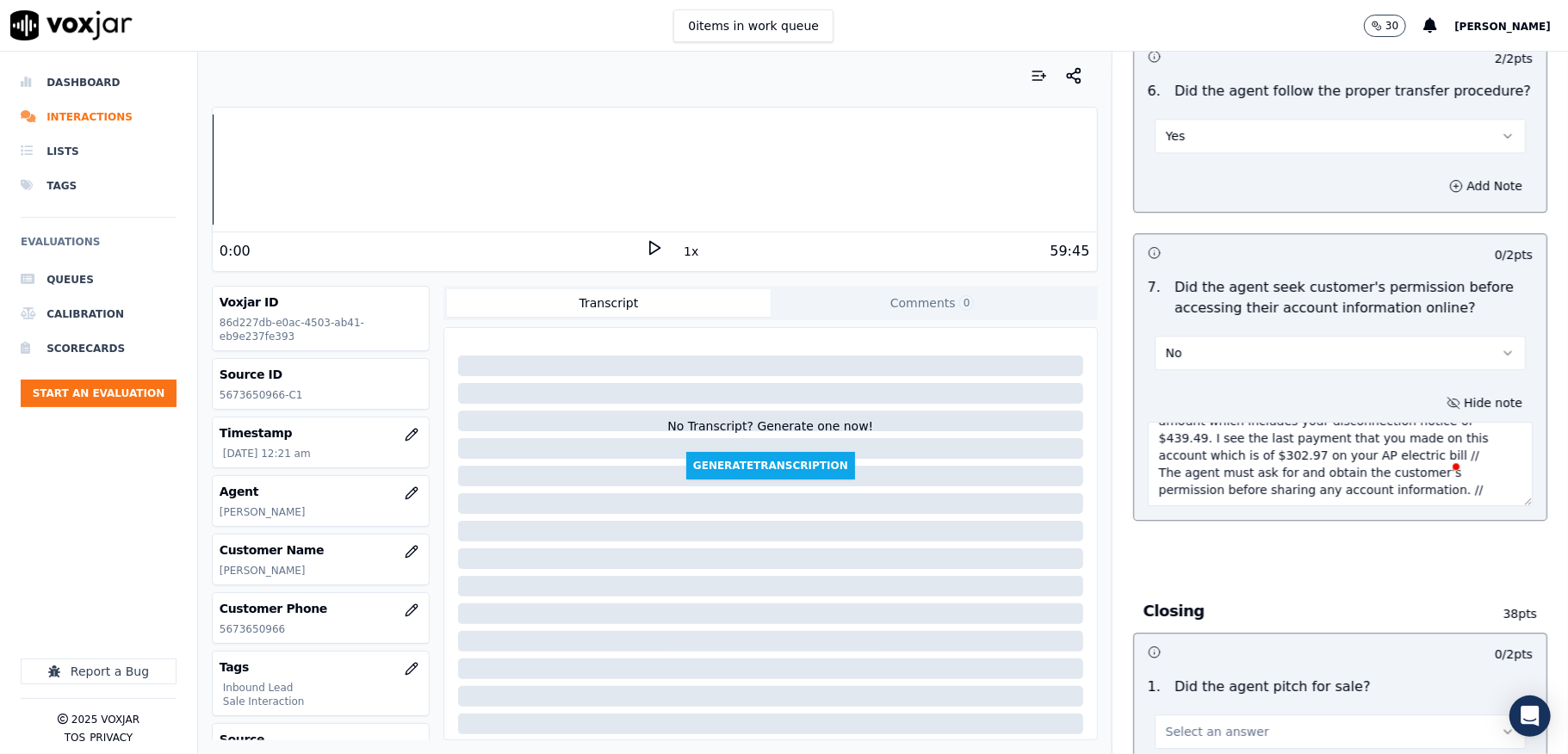
scroll to position [112, 0]
paste textarea "@33:03 - after sharing the due amount on account details agent pitched for perm…"
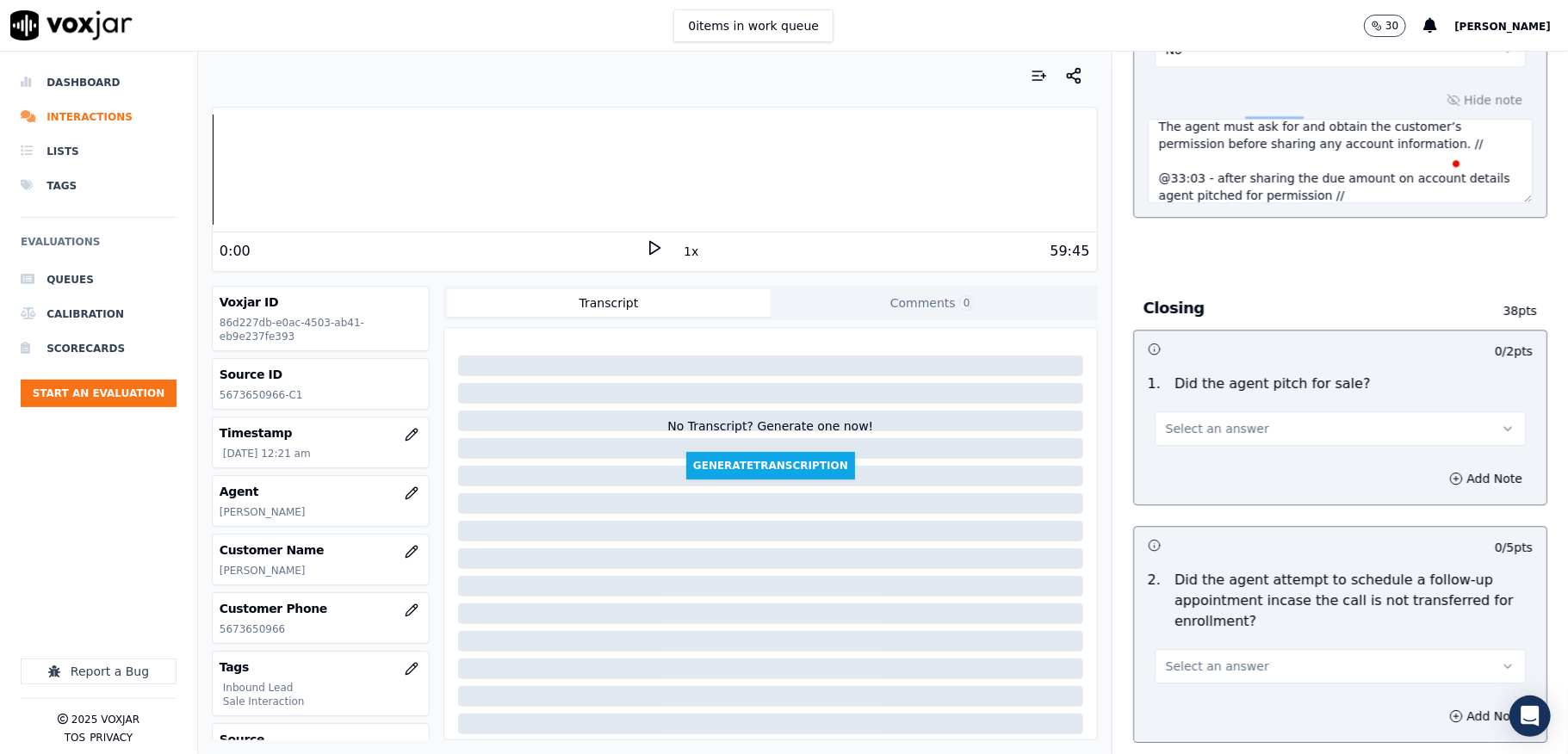
scroll to position [3557, 0]
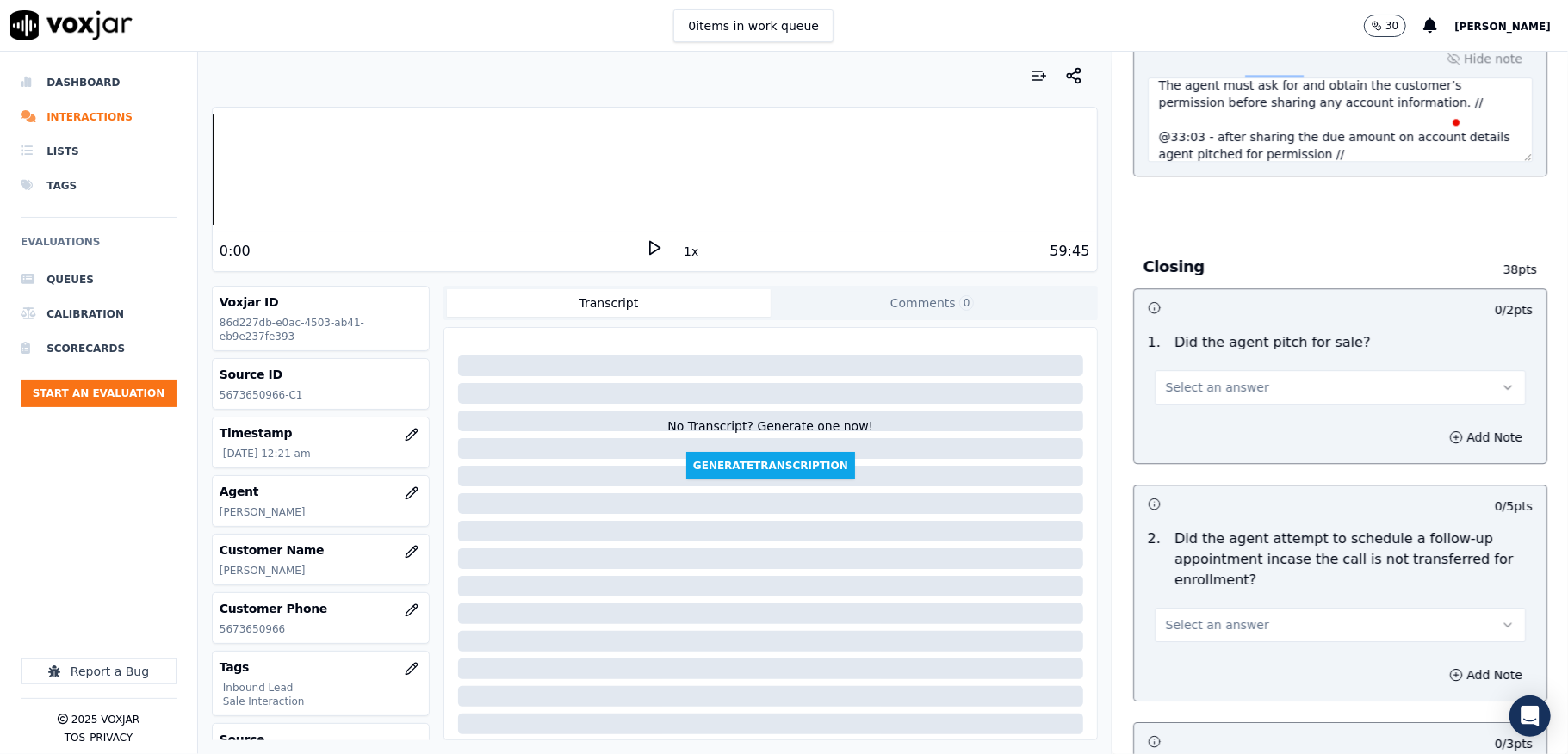
type textarea "@5:06 Richard - when I try to open the gas account the Columbia gas account for…"
click at [1245, 370] on button "Select an answer" at bounding box center [1340, 387] width 371 height 35
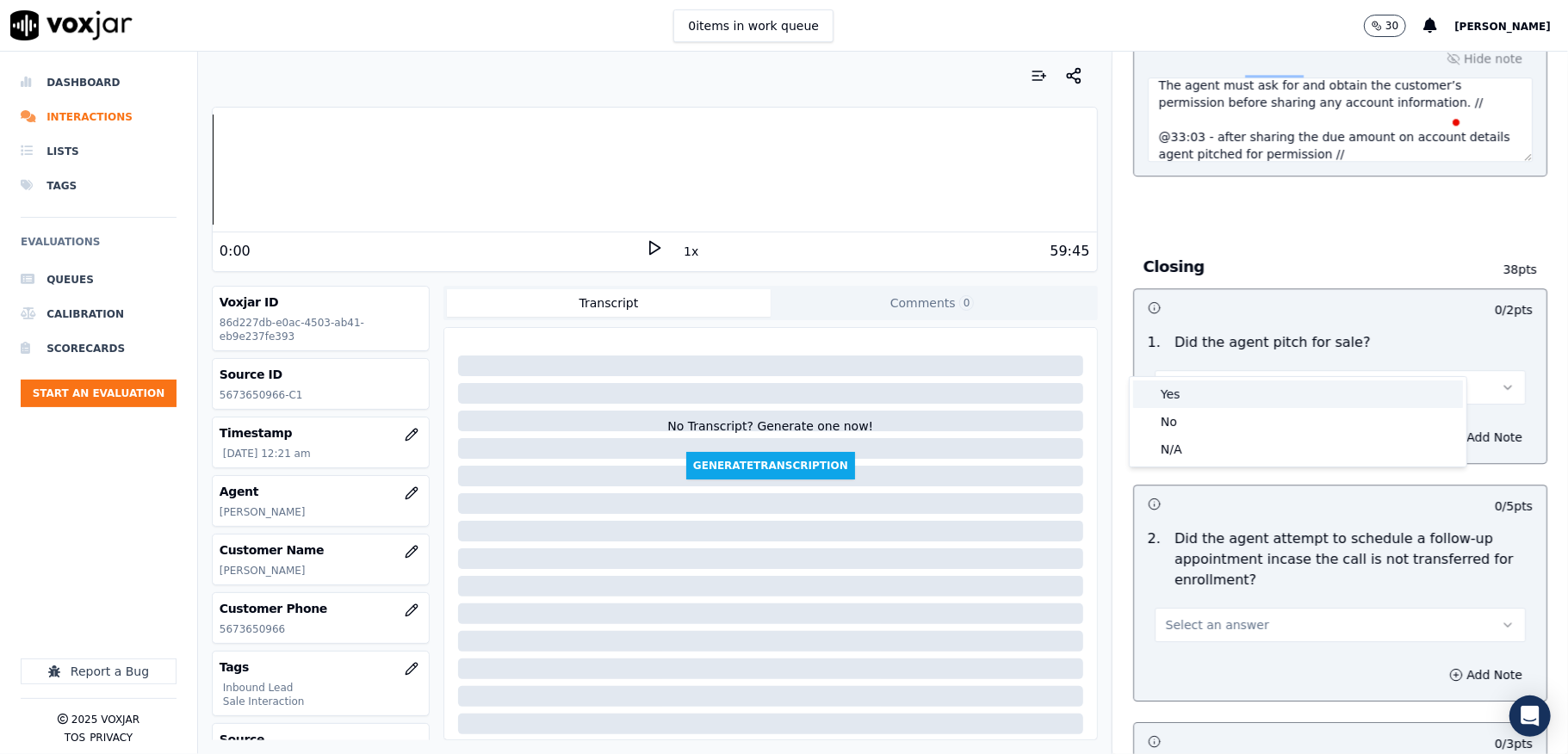
click at [1228, 391] on div "Yes" at bounding box center [1298, 394] width 330 height 27
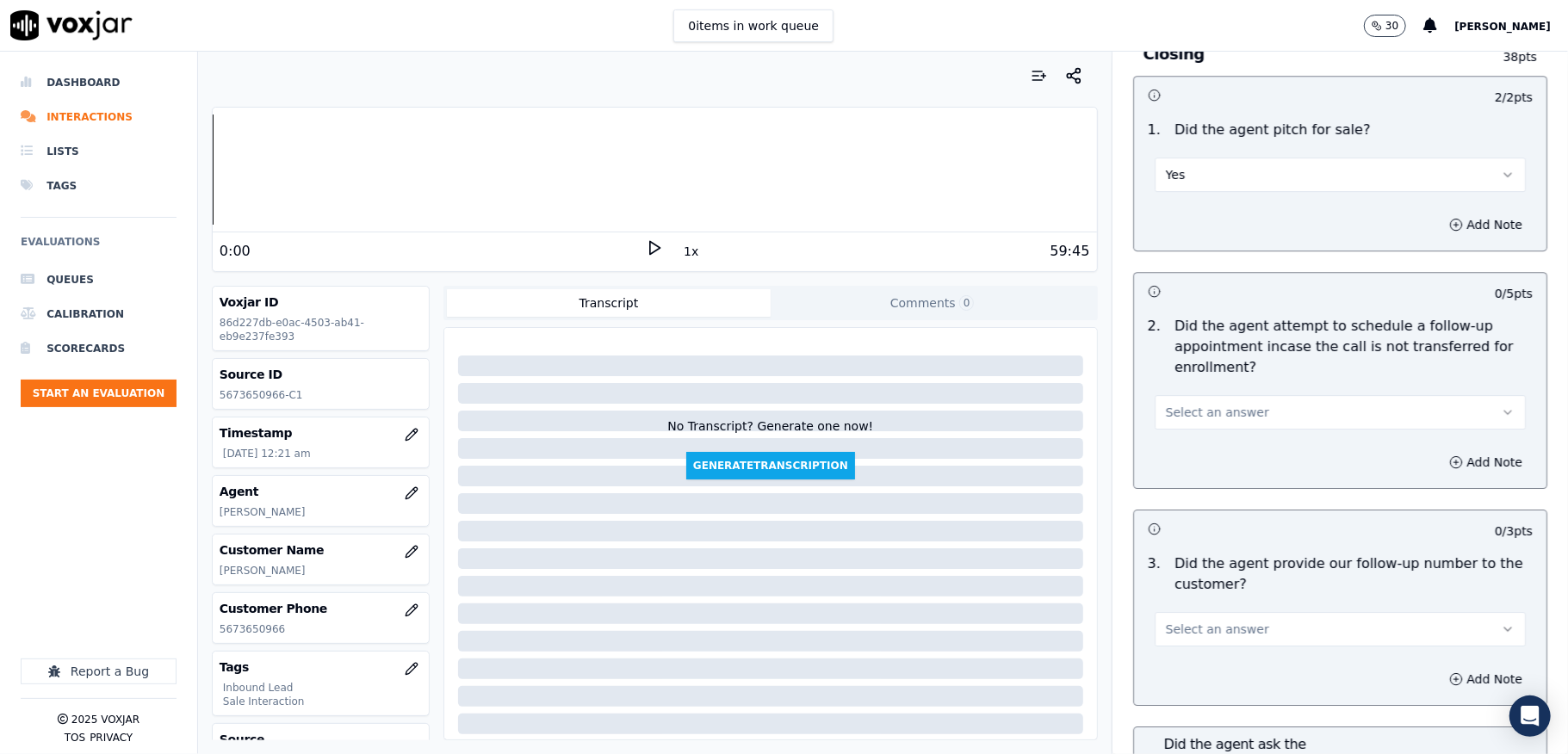
scroll to position [0, 0]
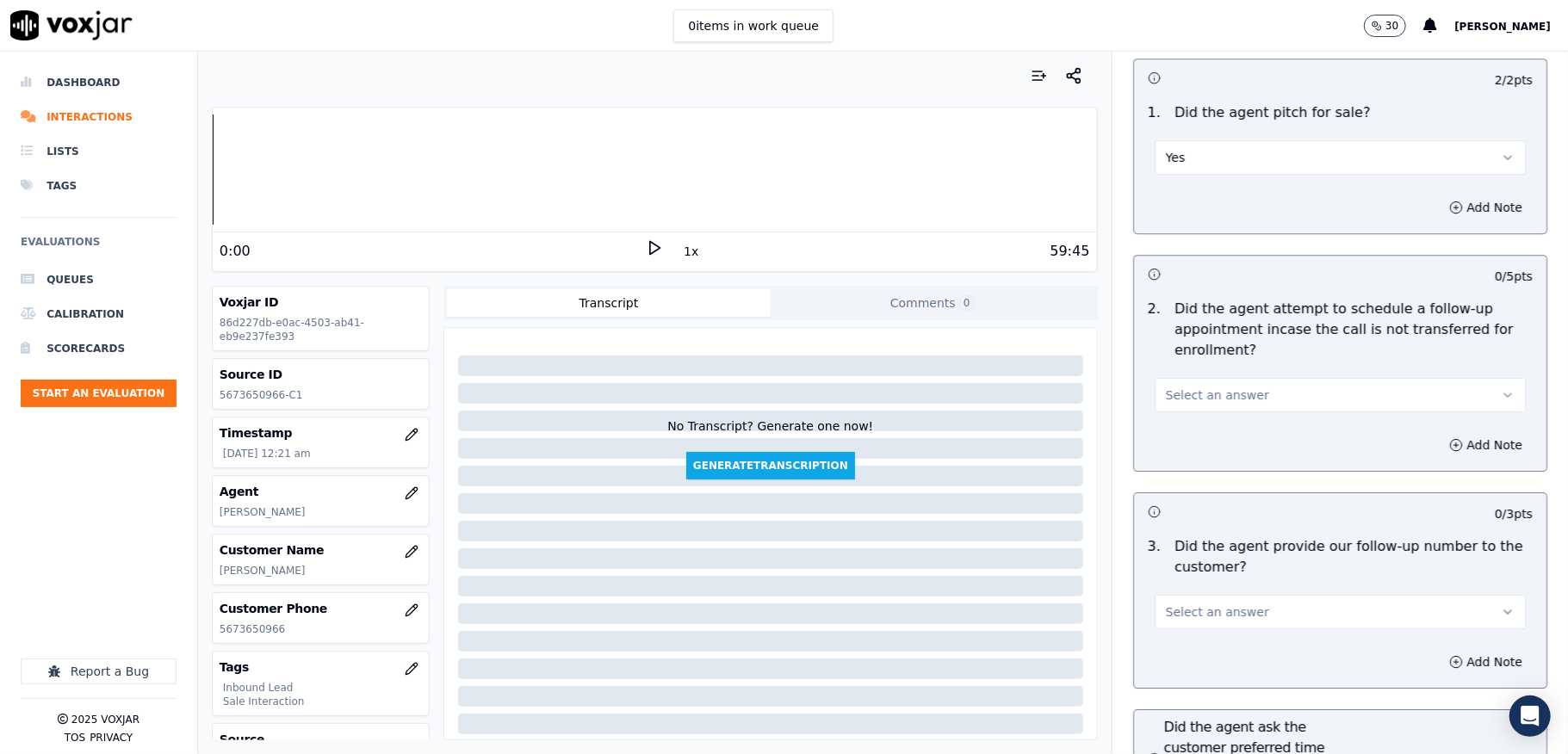
click at [1224, 386] on span "Select an answer" at bounding box center [1218, 394] width 104 height 17
click at [1176, 462] on div "N/A" at bounding box center [1298, 458] width 330 height 27
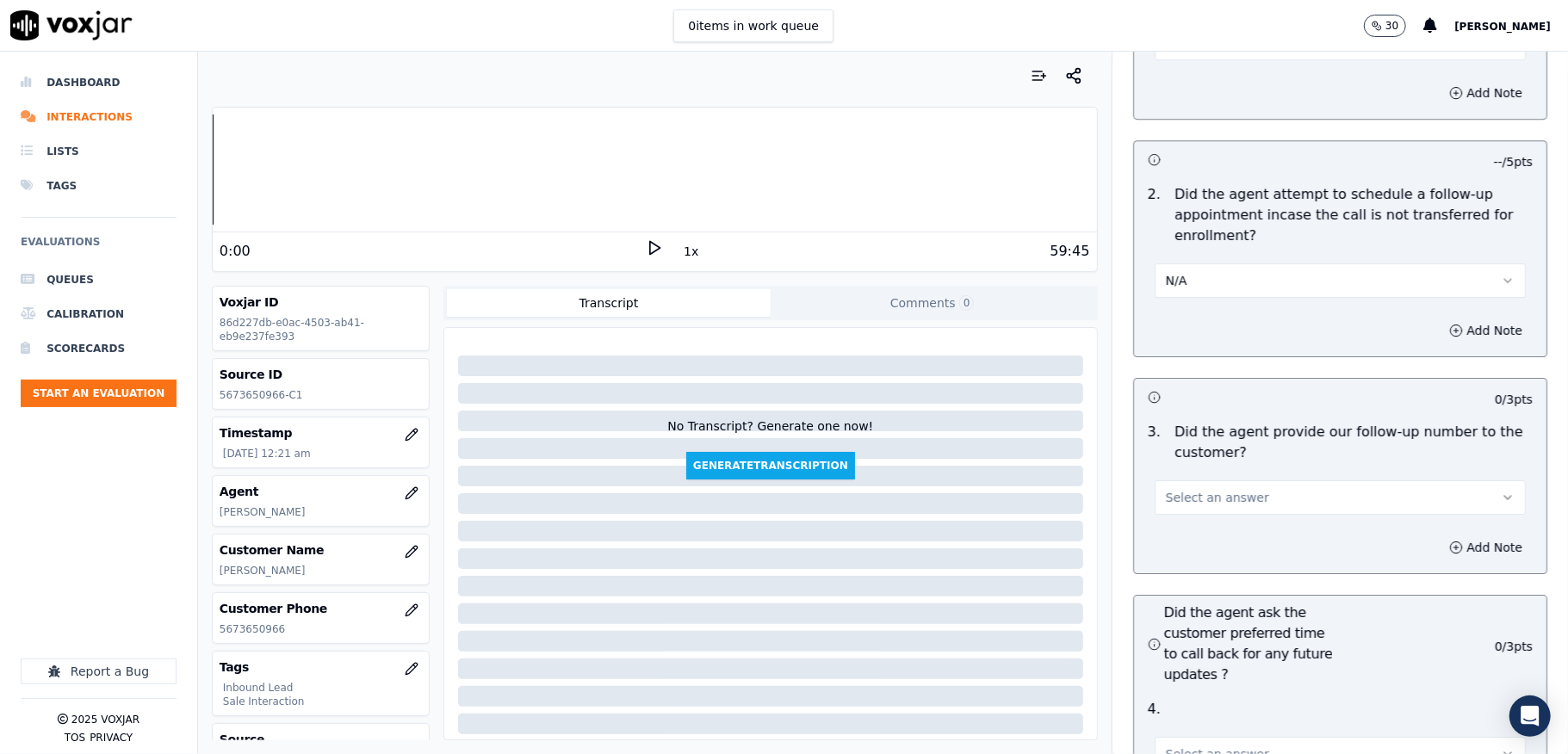
click at [1179, 489] on span "Select an answer" at bounding box center [1218, 497] width 104 height 17
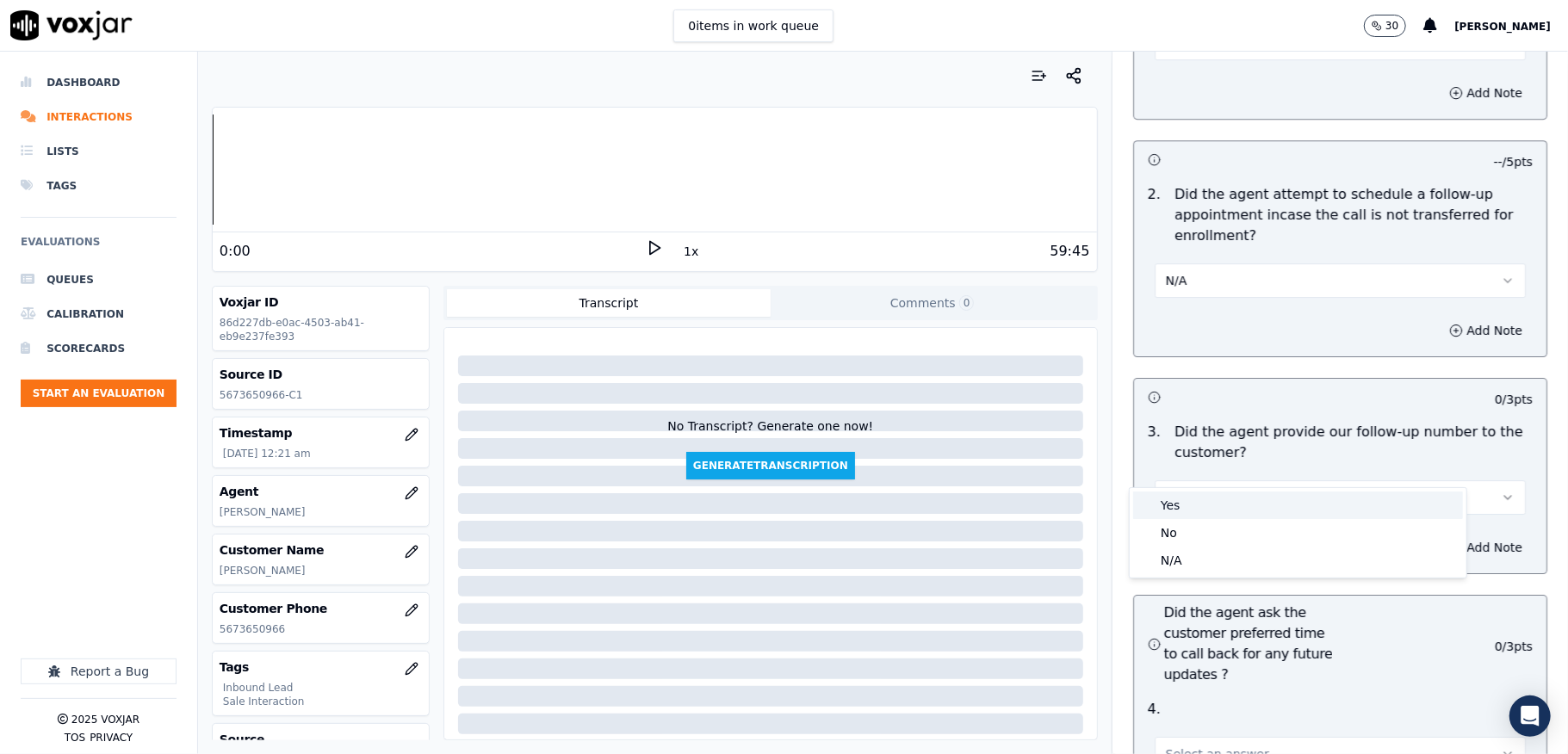
click at [1173, 506] on div "Yes" at bounding box center [1298, 505] width 330 height 27
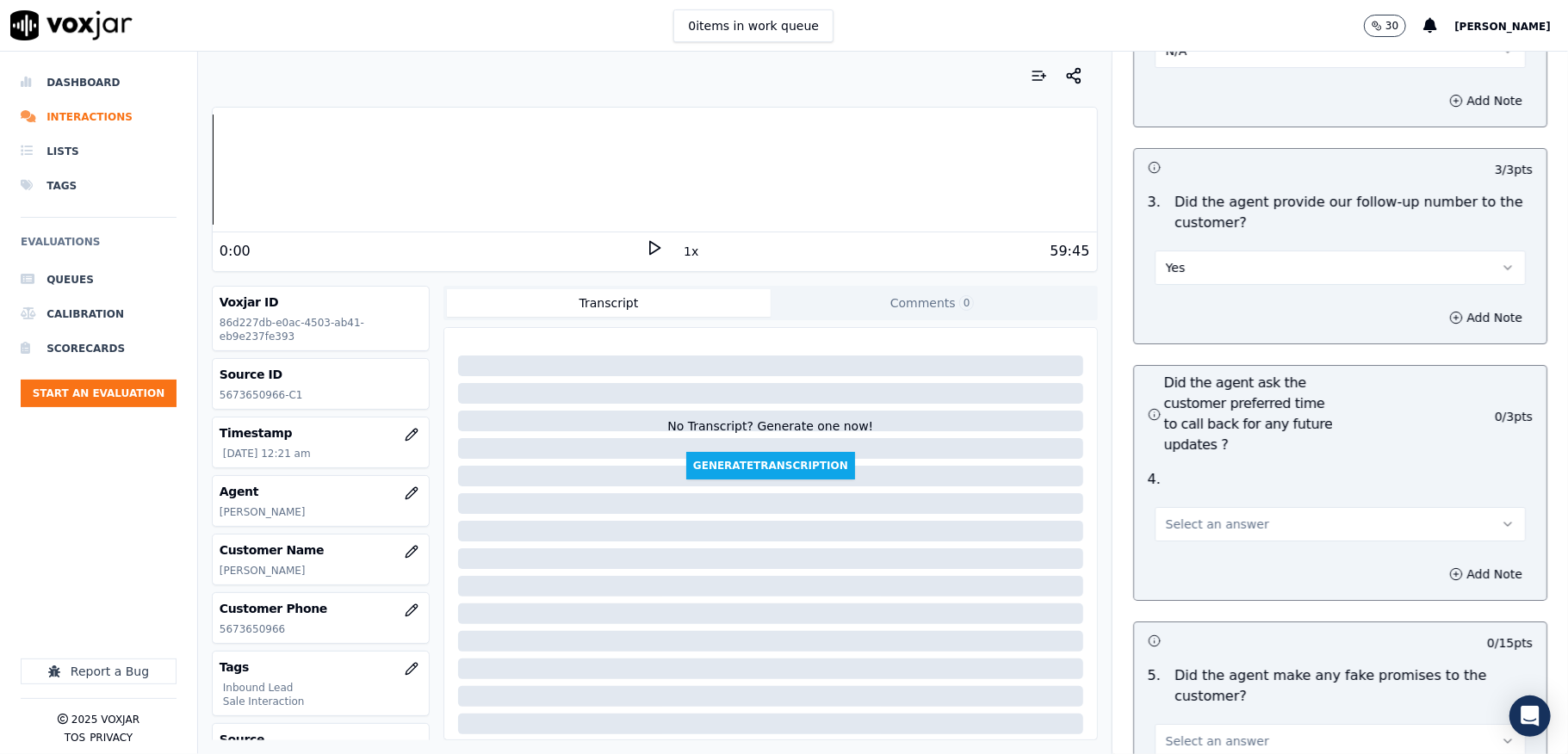
click at [1166, 515] on span "Select an answer" at bounding box center [1218, 523] width 104 height 17
click at [1171, 582] on div "N/A" at bounding box center [1298, 588] width 330 height 27
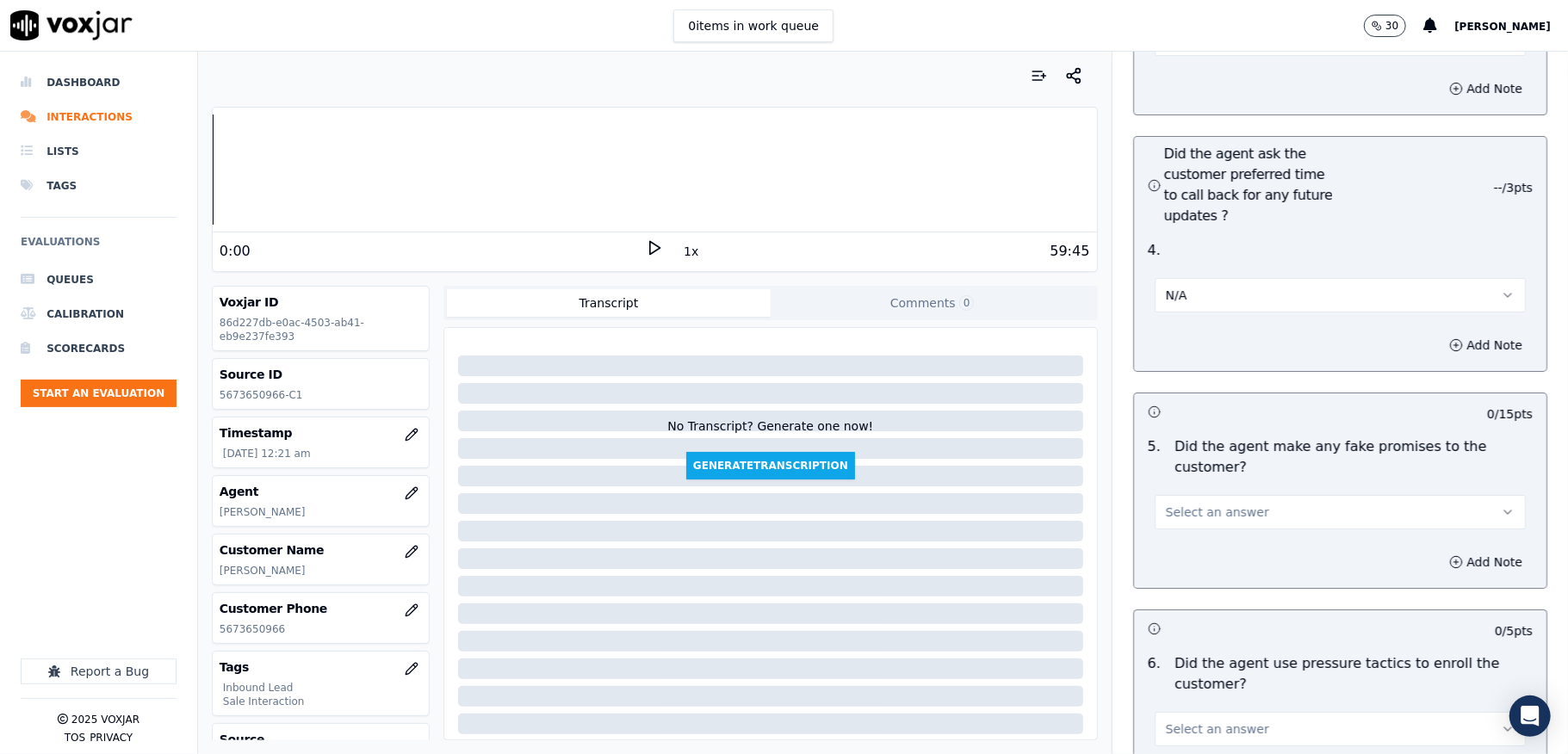
click at [1180, 495] on button "Select an answer" at bounding box center [1340, 512] width 371 height 35
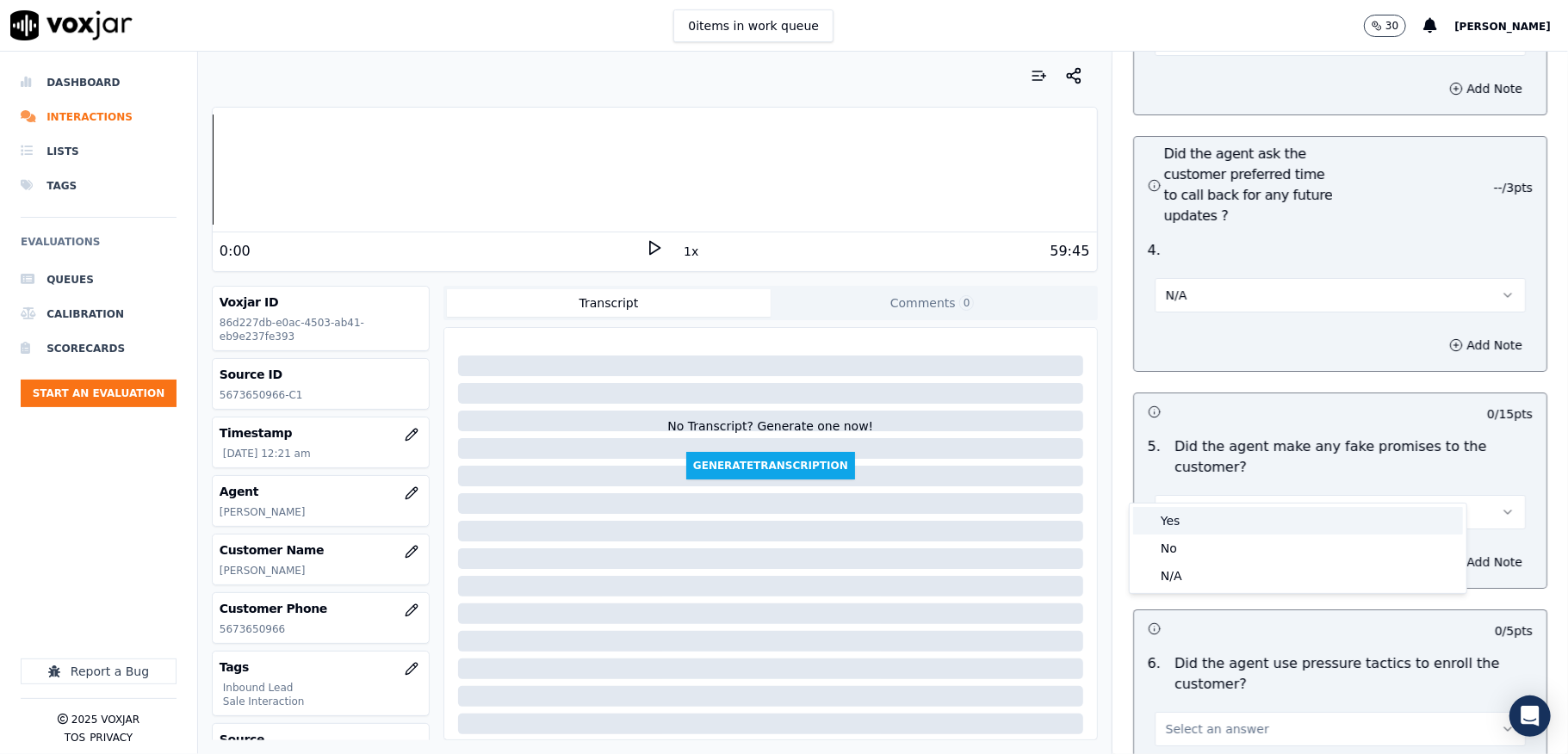
click at [1173, 529] on div "Yes" at bounding box center [1298, 521] width 330 height 27
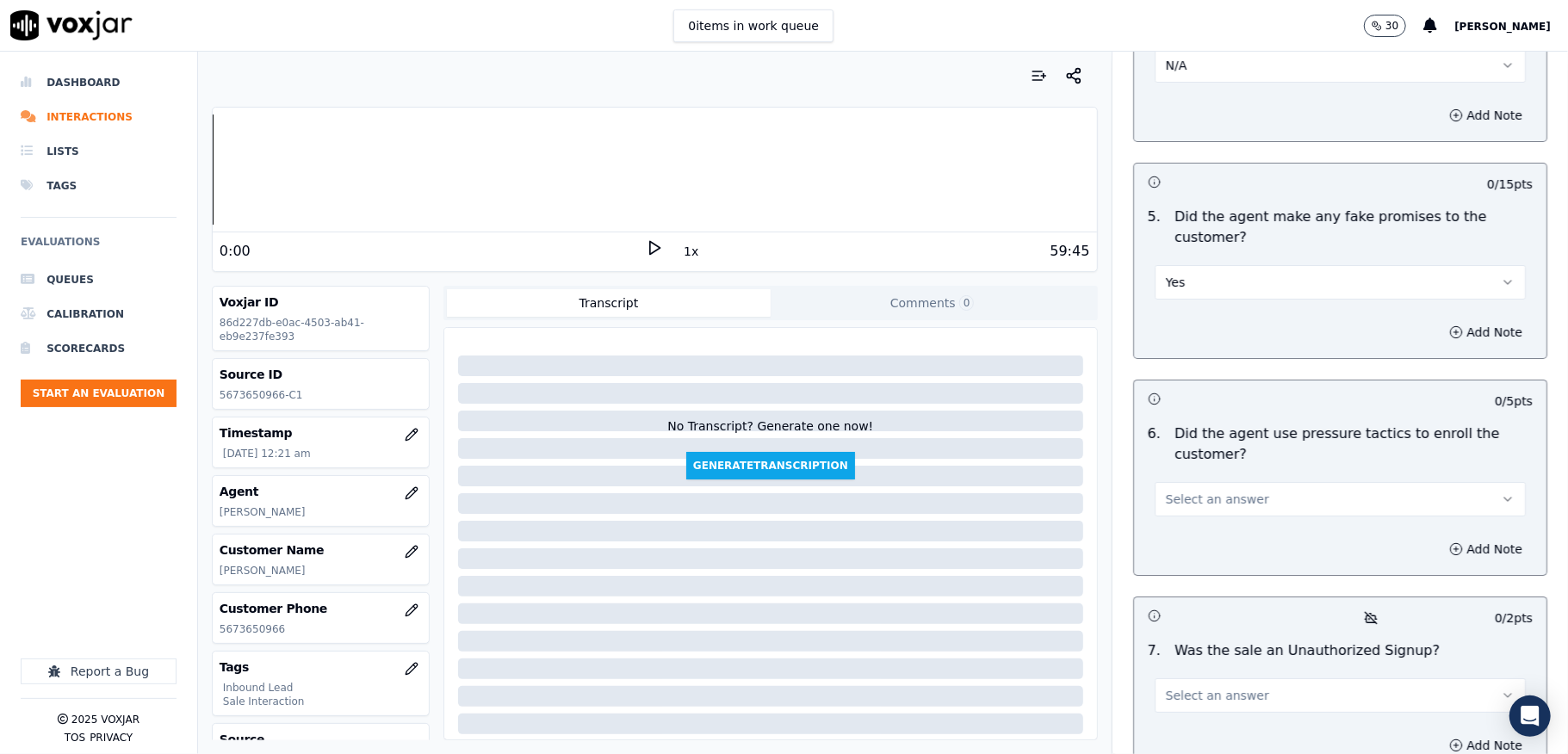
click at [1166, 273] on span "Yes" at bounding box center [1176, 282] width 20 height 17
click at [1170, 327] on div "No" at bounding box center [1298, 319] width 330 height 27
drag, startPoint x: 1155, startPoint y: 466, endPoint x: 1154, endPoint y: 483, distance: 17.0
click at [1166, 491] on span "Select an answer" at bounding box center [1218, 499] width 104 height 17
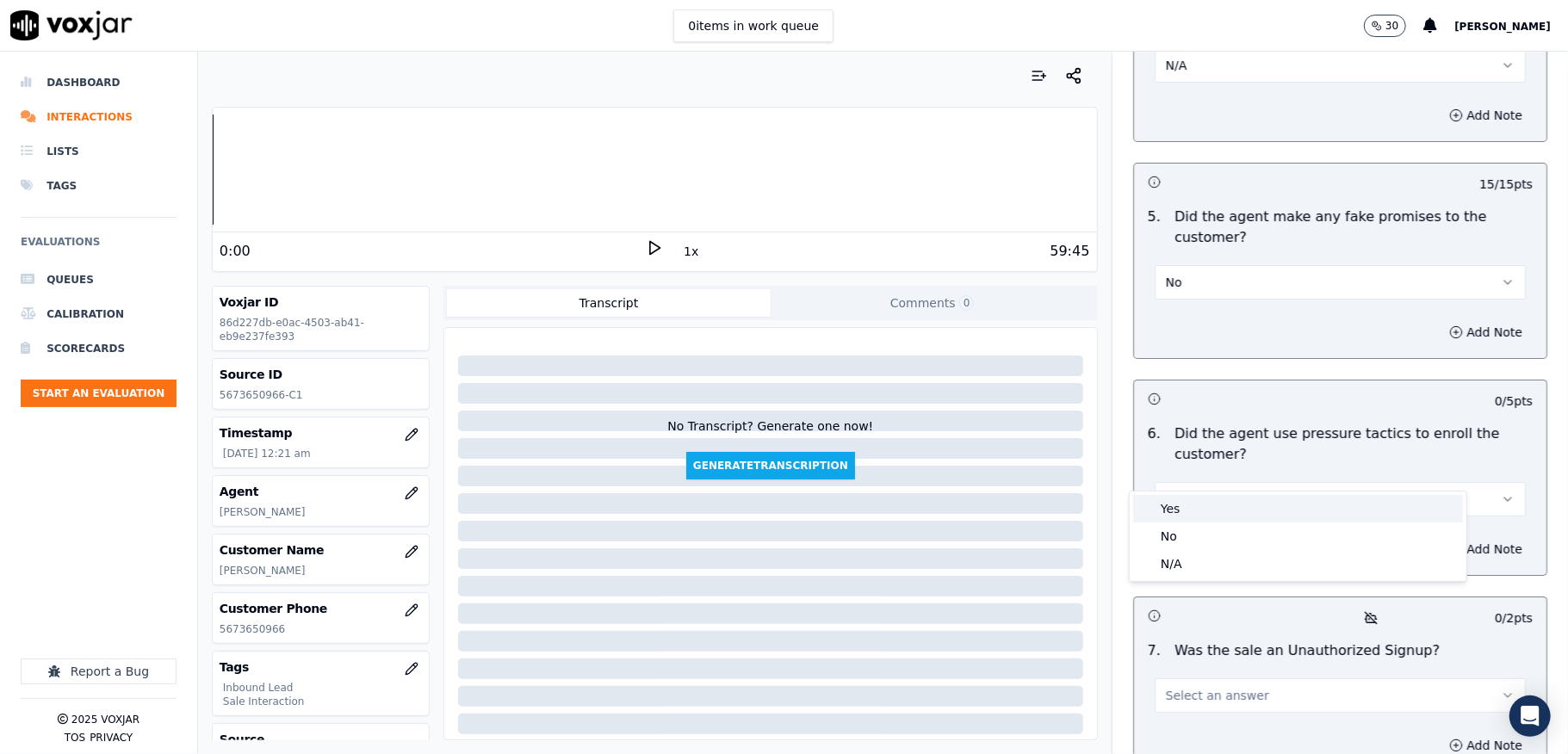
click at [1186, 508] on div "Yes" at bounding box center [1298, 509] width 330 height 27
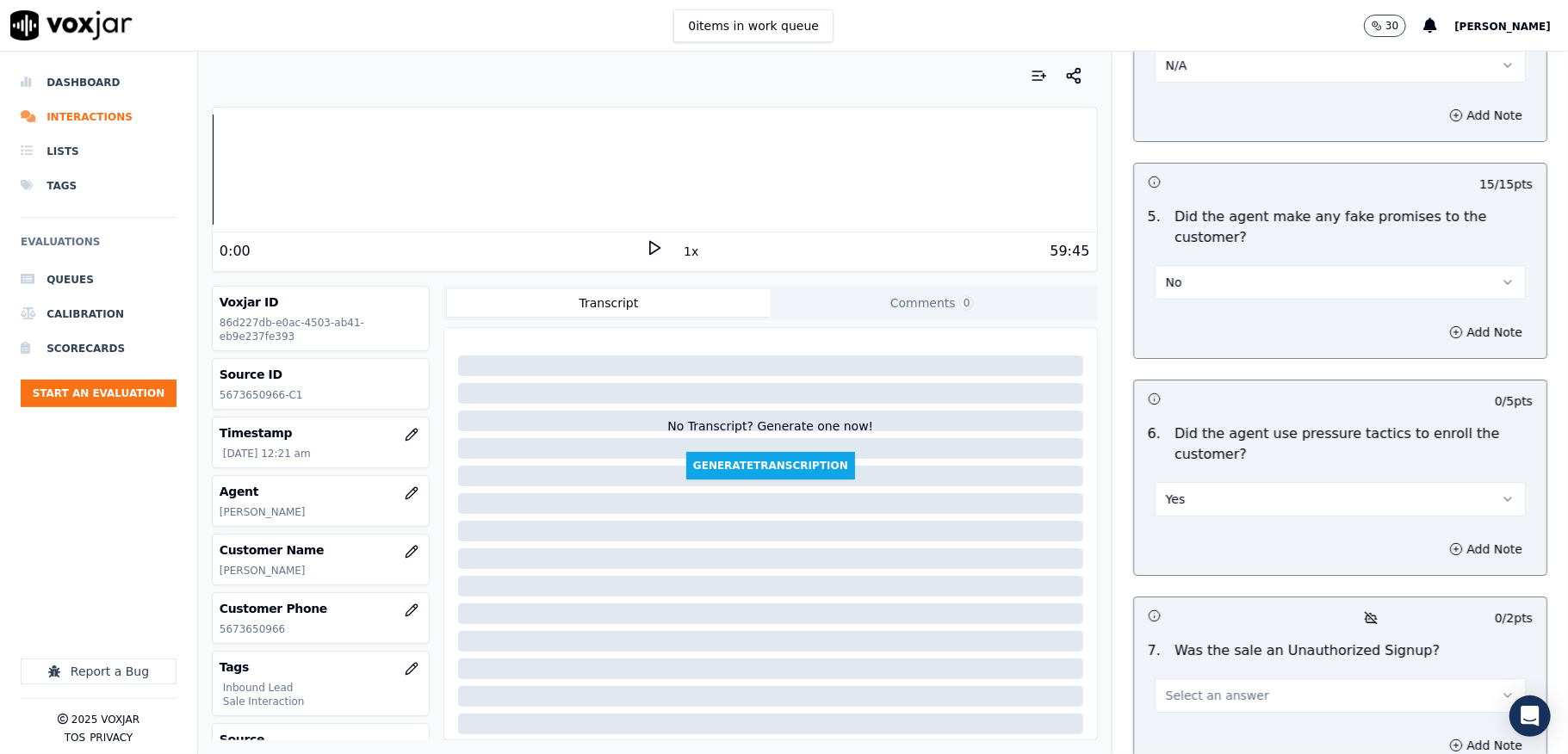
click at [1195, 482] on button "Yes" at bounding box center [1340, 500] width 371 height 35
click at [1175, 528] on div "No" at bounding box center [1298, 536] width 330 height 27
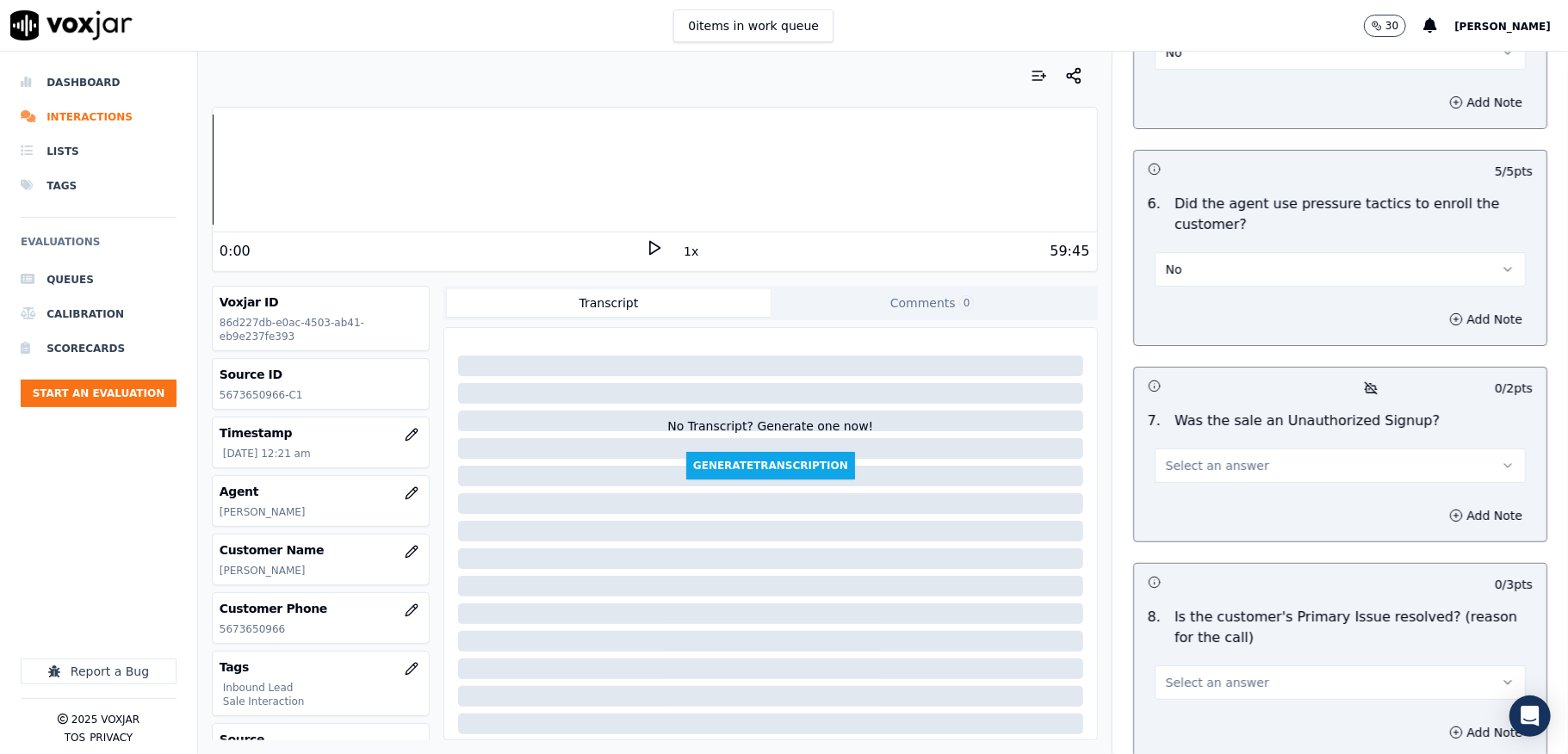
click at [1203, 457] on span "Select an answer" at bounding box center [1218, 465] width 104 height 17
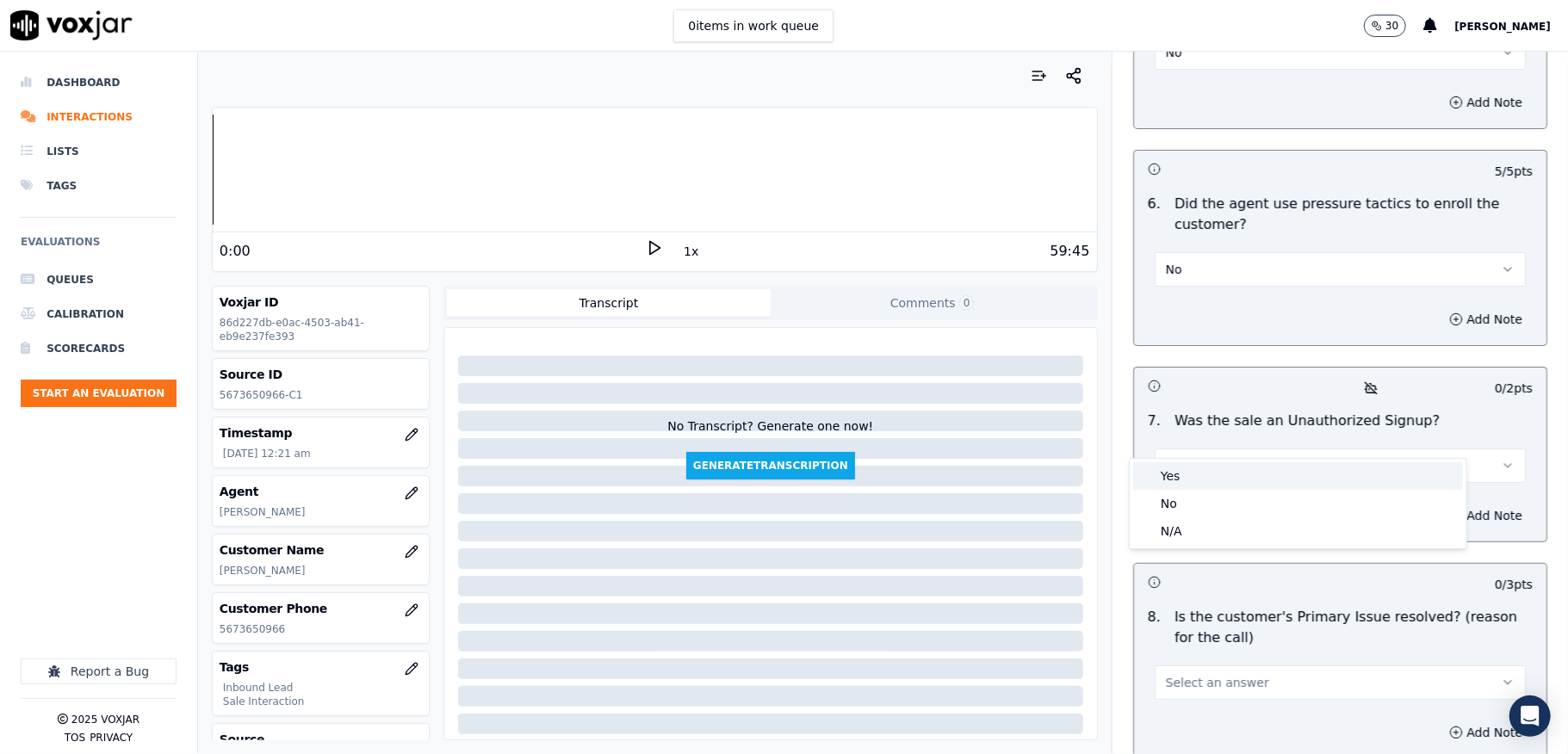
click at [1179, 465] on div "Yes" at bounding box center [1298, 476] width 330 height 27
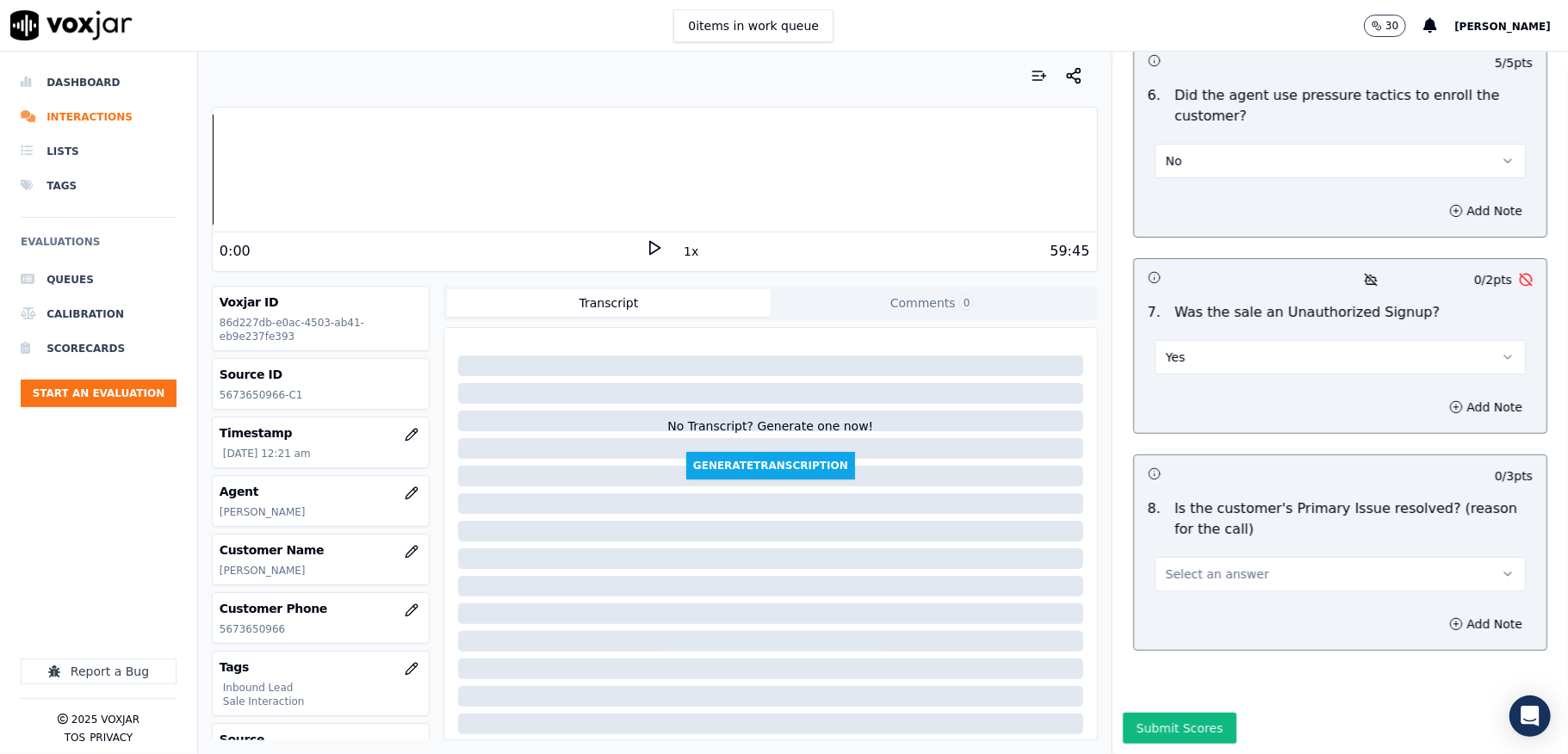
click at [1188, 340] on button "Yes" at bounding box center [1340, 357] width 371 height 35
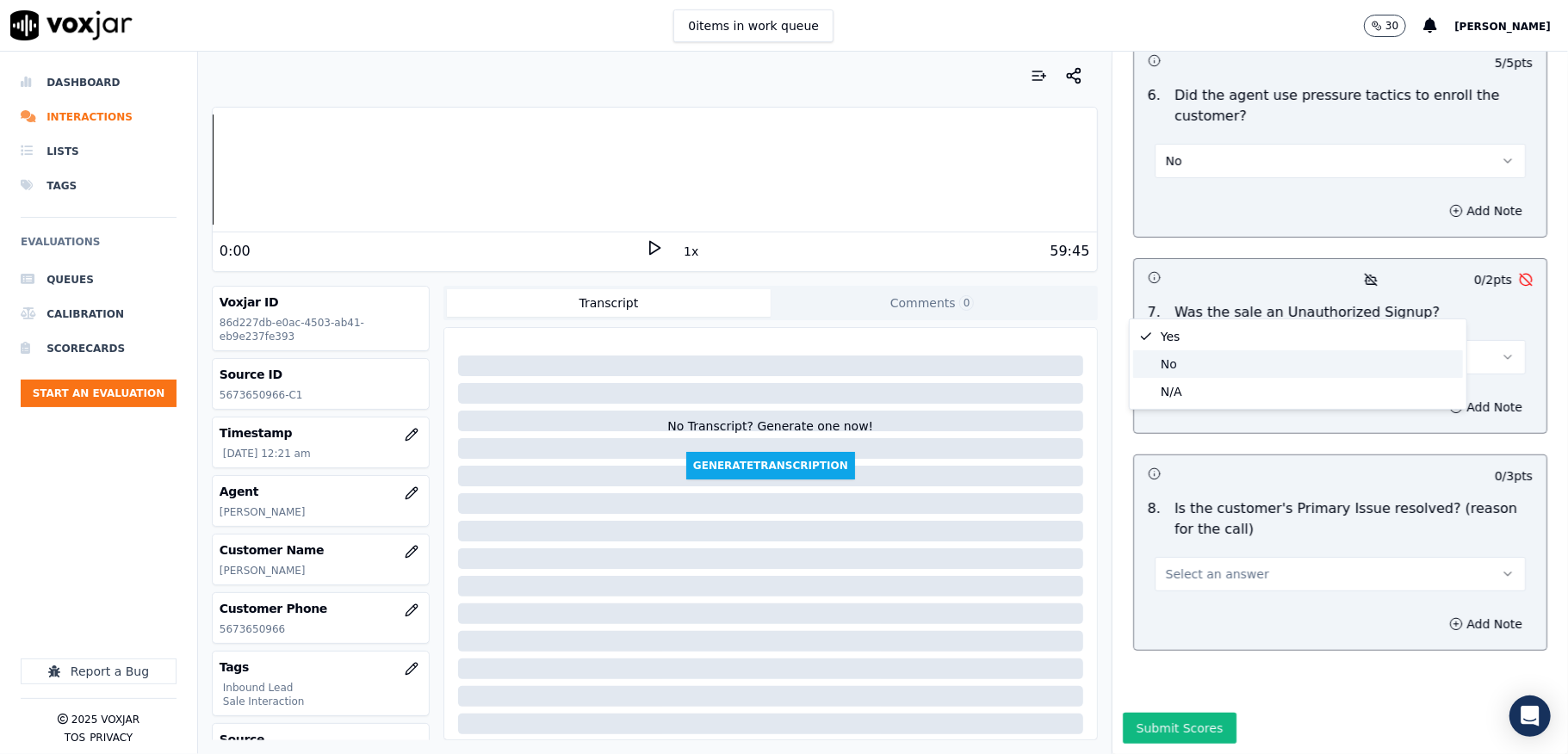
click at [1188, 362] on div "No" at bounding box center [1298, 364] width 330 height 27
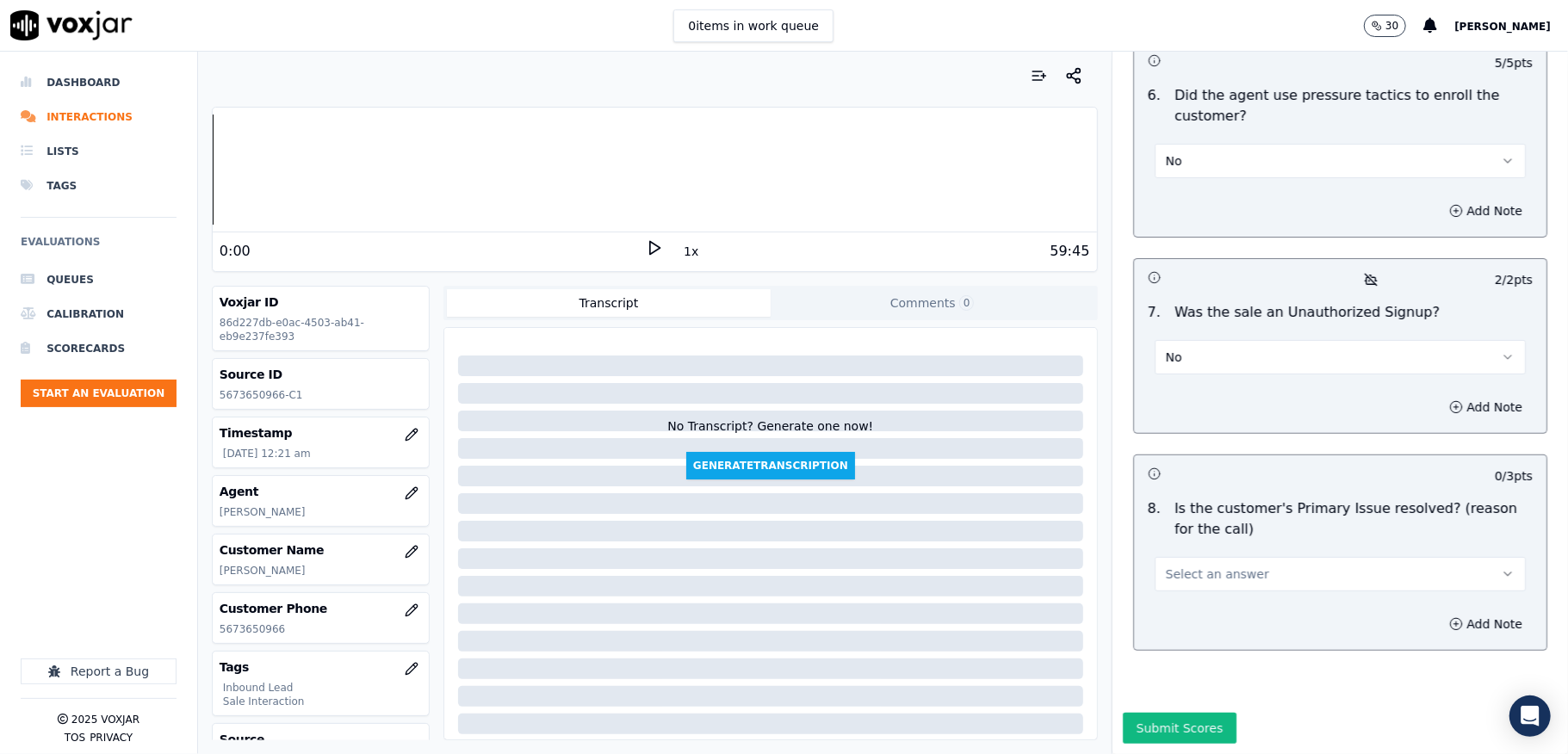
click at [1199, 565] on span "Select an answer" at bounding box center [1218, 573] width 104 height 17
click at [1174, 552] on div "Yes" at bounding box center [1298, 553] width 330 height 27
click at [1138, 712] on button "Submit Scores" at bounding box center [1180, 728] width 115 height 31
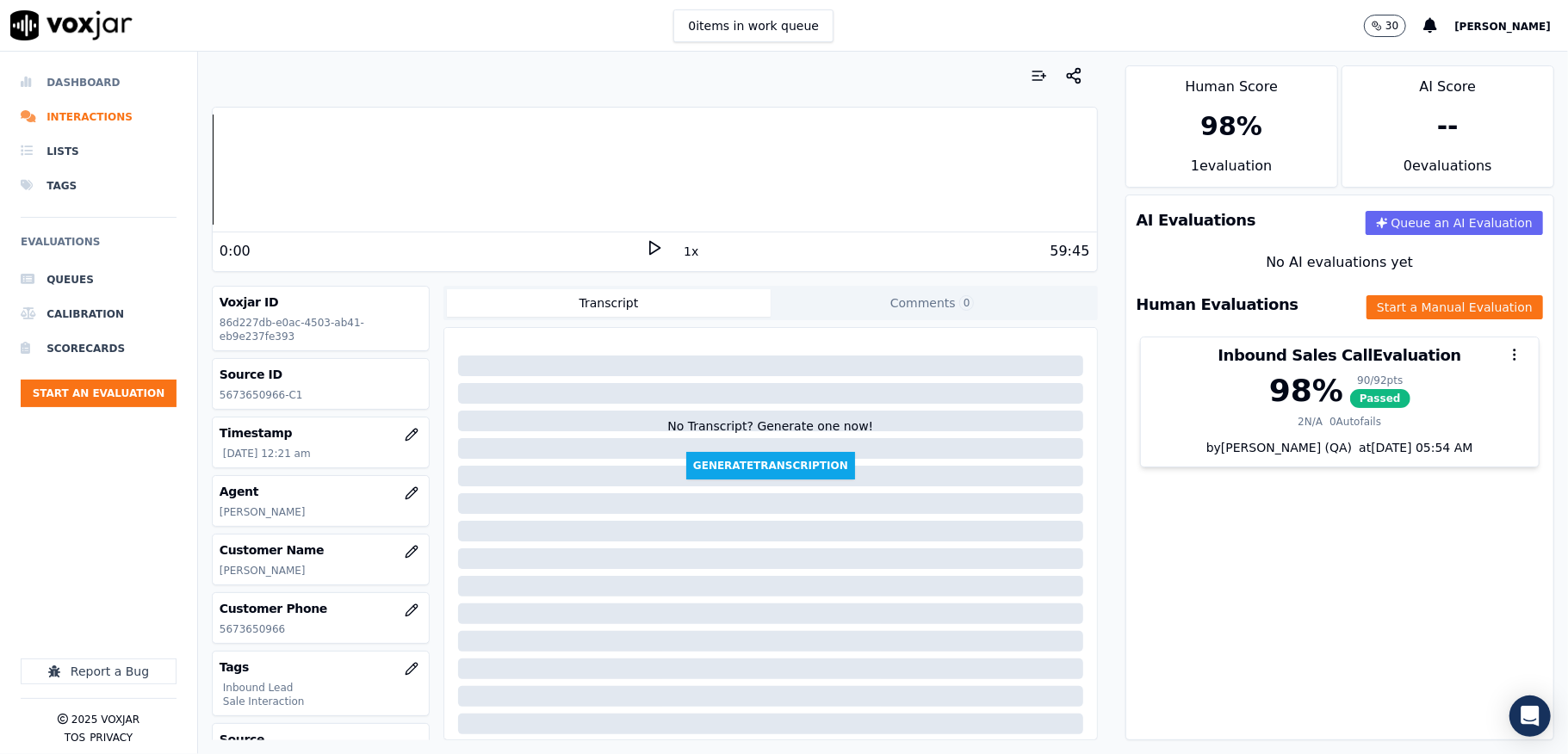
click at [73, 74] on li "Dashboard" at bounding box center [98, 83] width 155 height 35
